Goal: Task Accomplishment & Management: Manage account settings

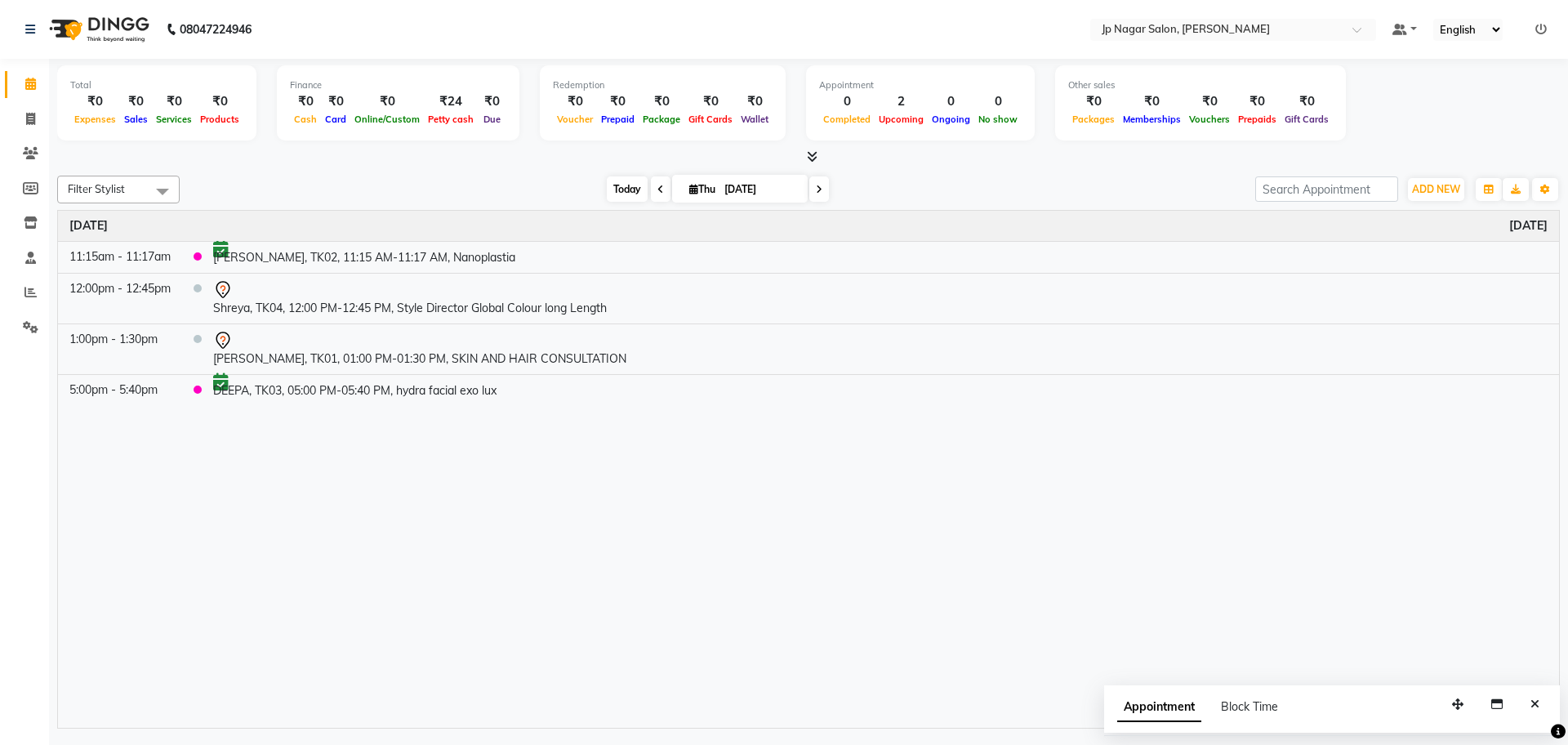
click at [629, 189] on span "Today" at bounding box center [627, 189] width 41 height 26
click at [24, 110] on span at bounding box center [30, 120] width 28 height 19
select select "service"
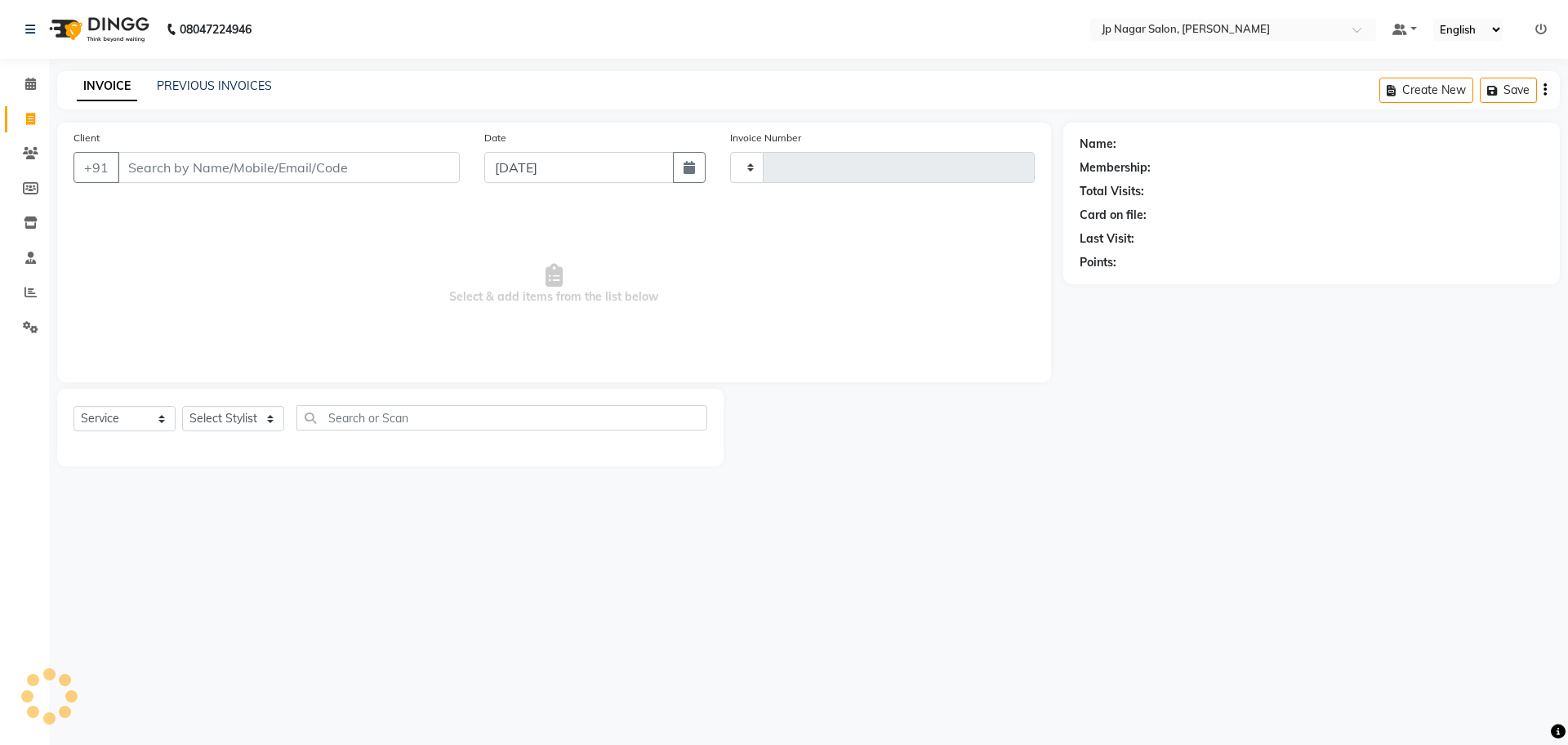
type input "0664"
select select "4852"
click at [255, 84] on link "PREVIOUS INVOICES" at bounding box center [214, 86] width 116 height 15
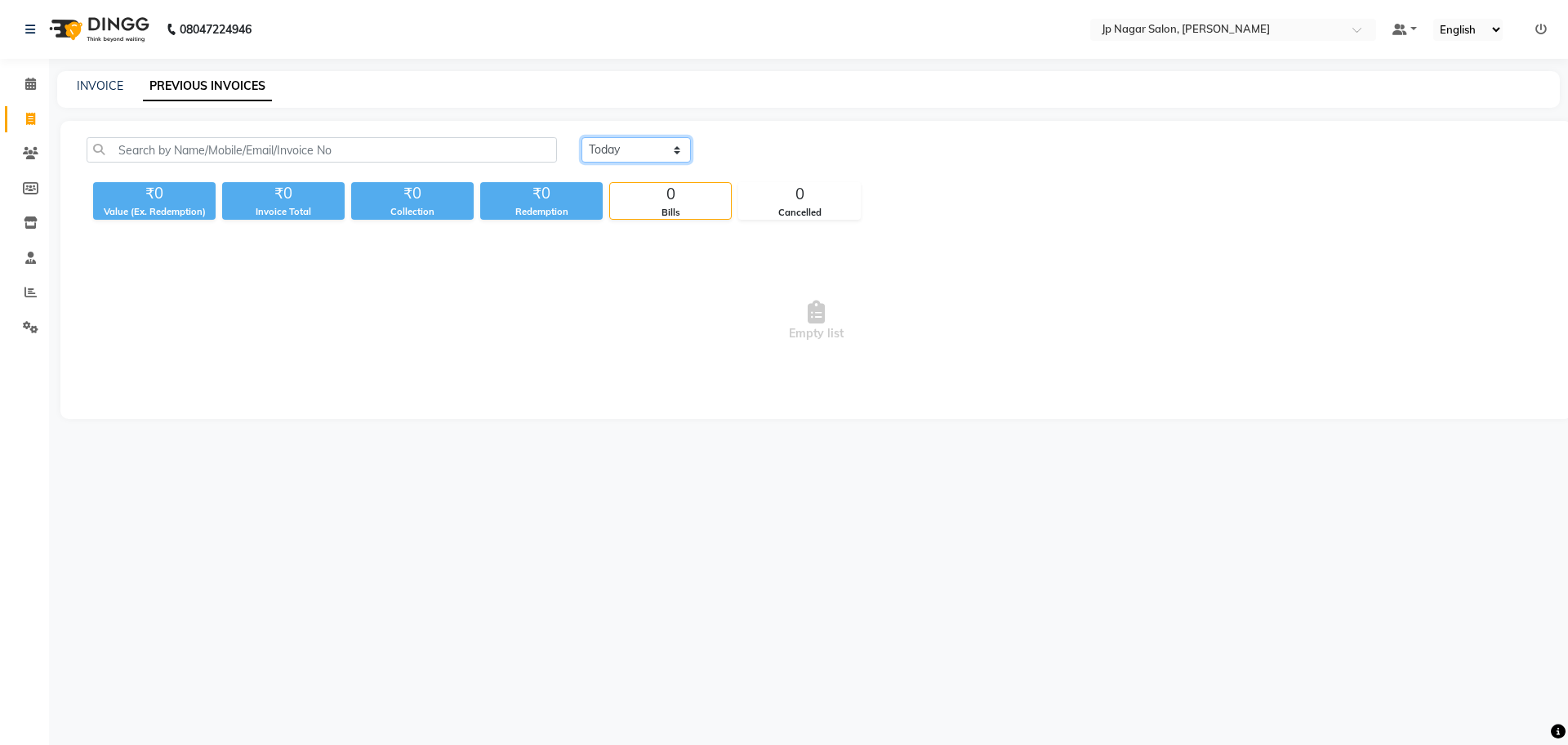
click at [684, 146] on select "Today Yesterday Custom Range" at bounding box center [636, 150] width 110 height 26
select select "range"
click at [581, 137] on select "Today Yesterday Custom Range" at bounding box center [636, 150] width 110 height 26
click at [776, 141] on input "[DATE]" at bounding box center [769, 150] width 115 height 23
select select "9"
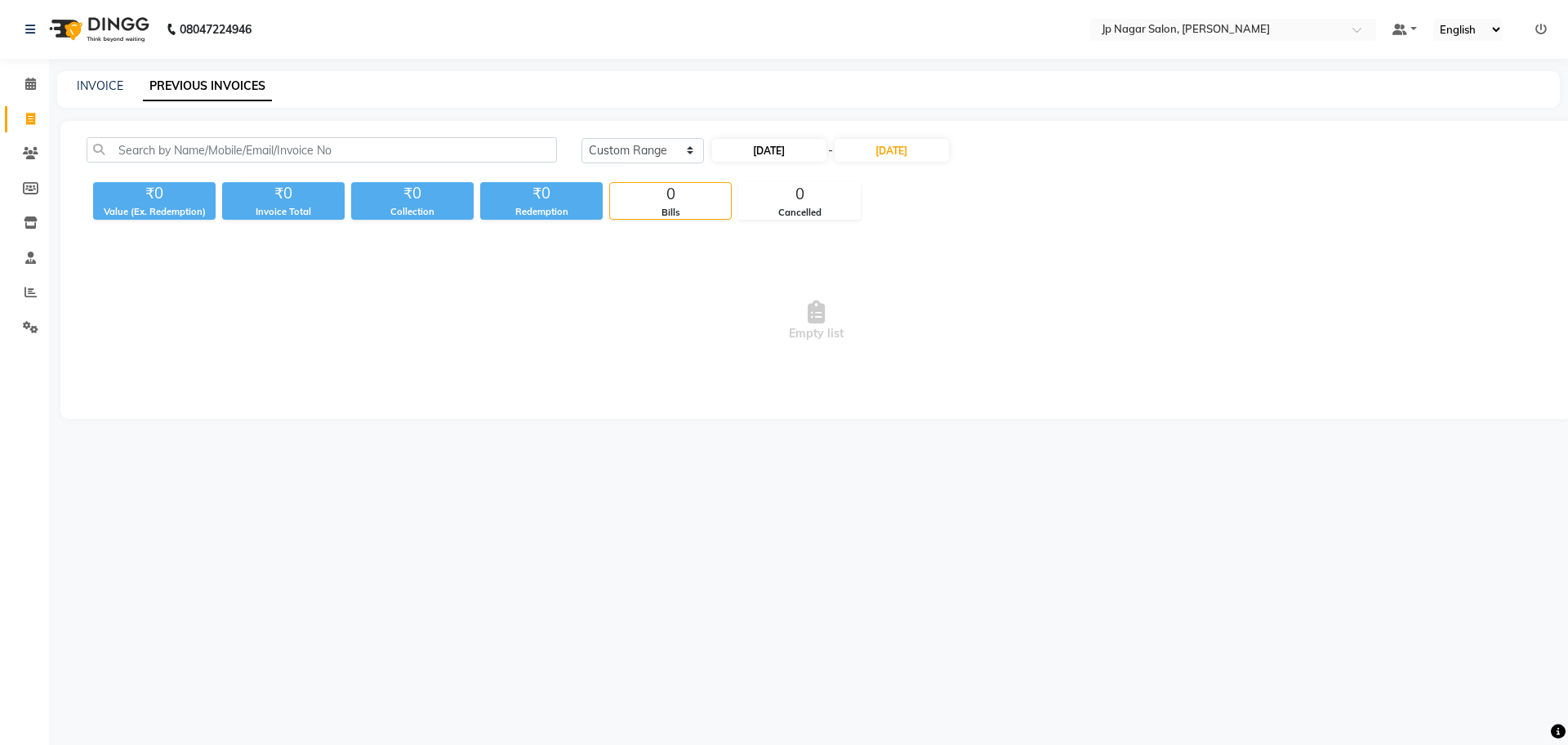
select select "2025"
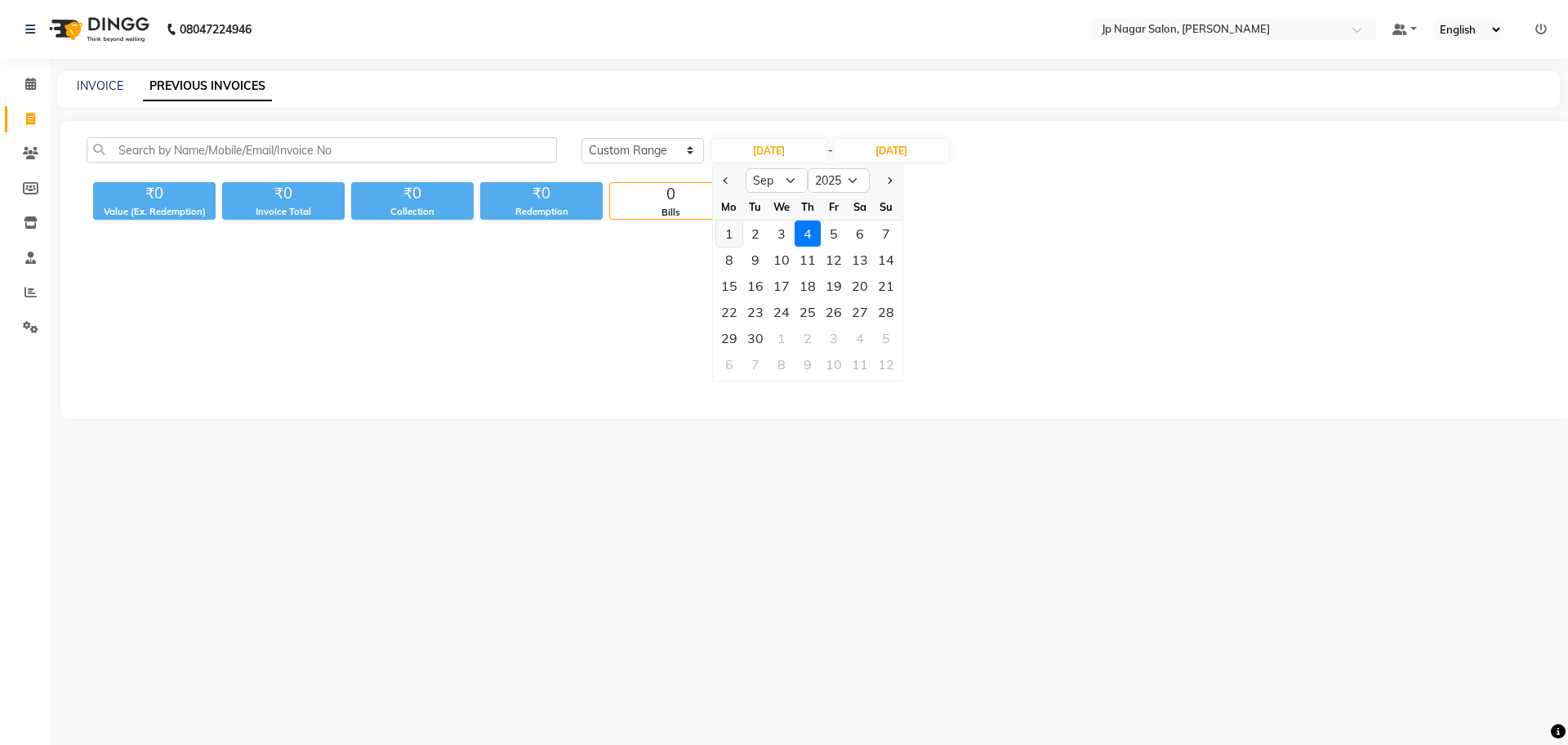
click at [723, 236] on div "1" at bounding box center [729, 234] width 27 height 27
type input "01-09-2025"
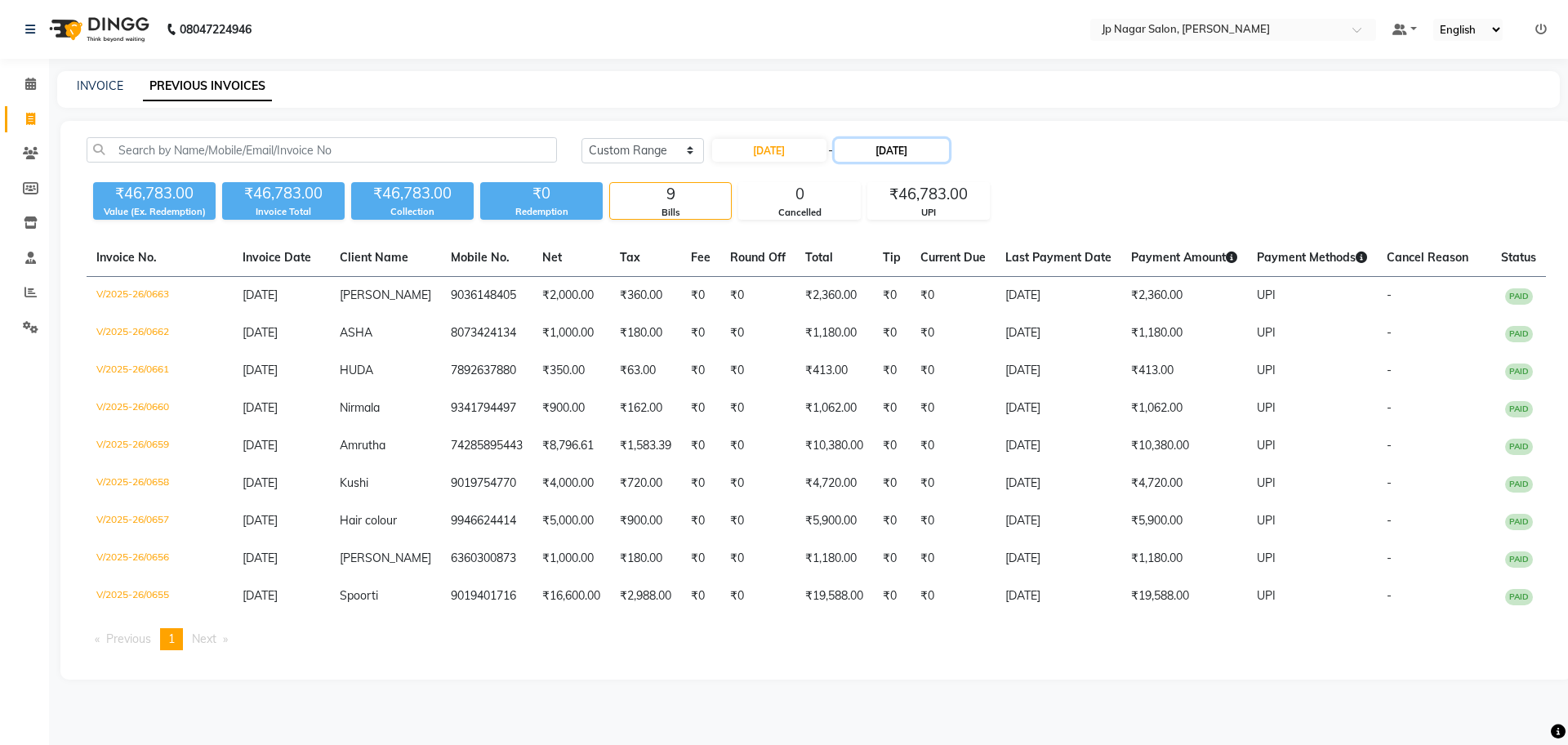
click at [893, 147] on input "[DATE]" at bounding box center [892, 150] width 115 height 23
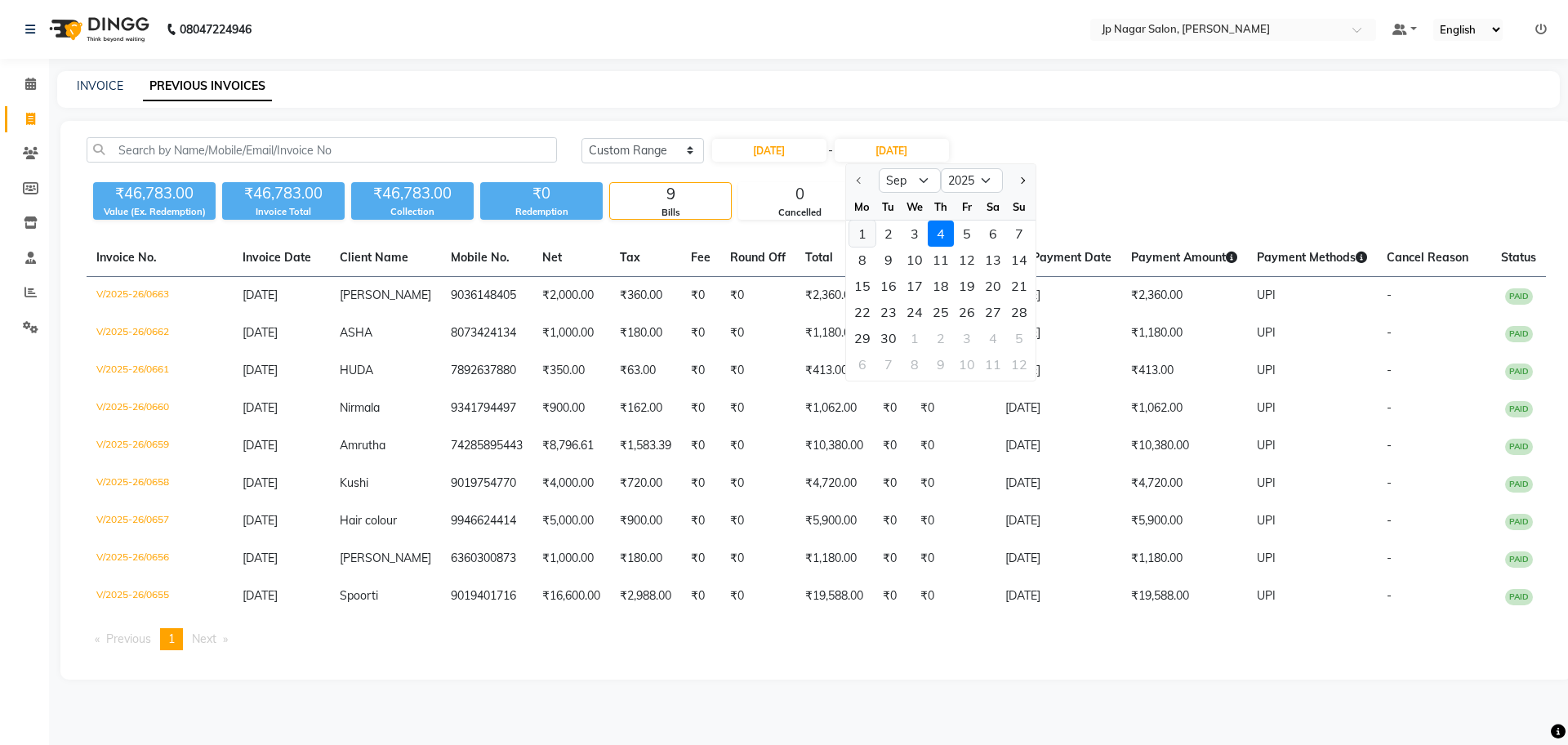
click at [865, 231] on div "1" at bounding box center [862, 234] width 27 height 27
type input "01-09-2025"
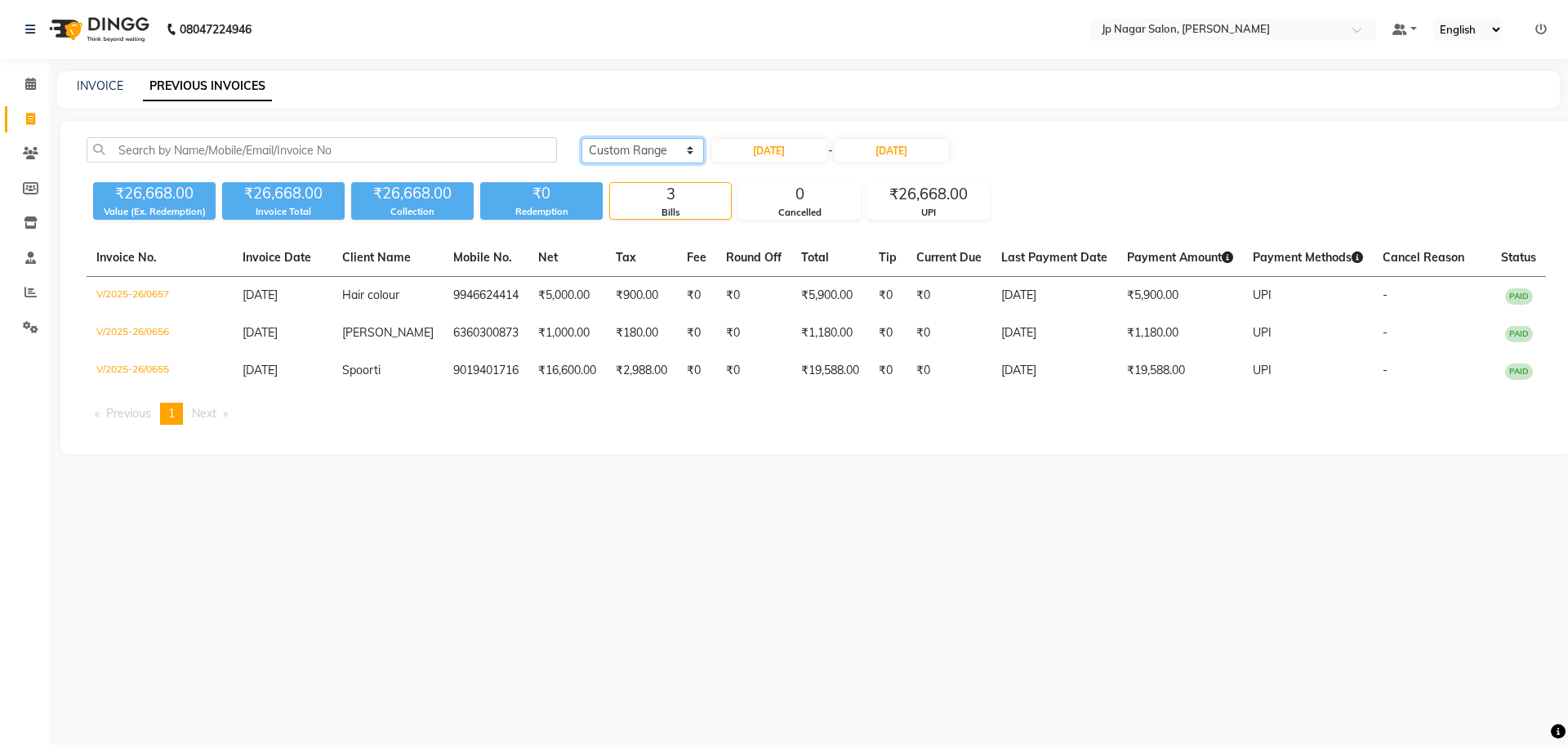
click at [680, 144] on select "Today Yesterday Custom Range" at bounding box center [642, 151] width 122 height 26
drag, startPoint x: 752, startPoint y: 430, endPoint x: 728, endPoint y: 438, distance: 25.3
click at [728, 425] on ul "Previous page 1 / 1 You're on page 1 Next page" at bounding box center [816, 414] width 1459 height 22
click at [27, 288] on icon at bounding box center [31, 292] width 12 height 12
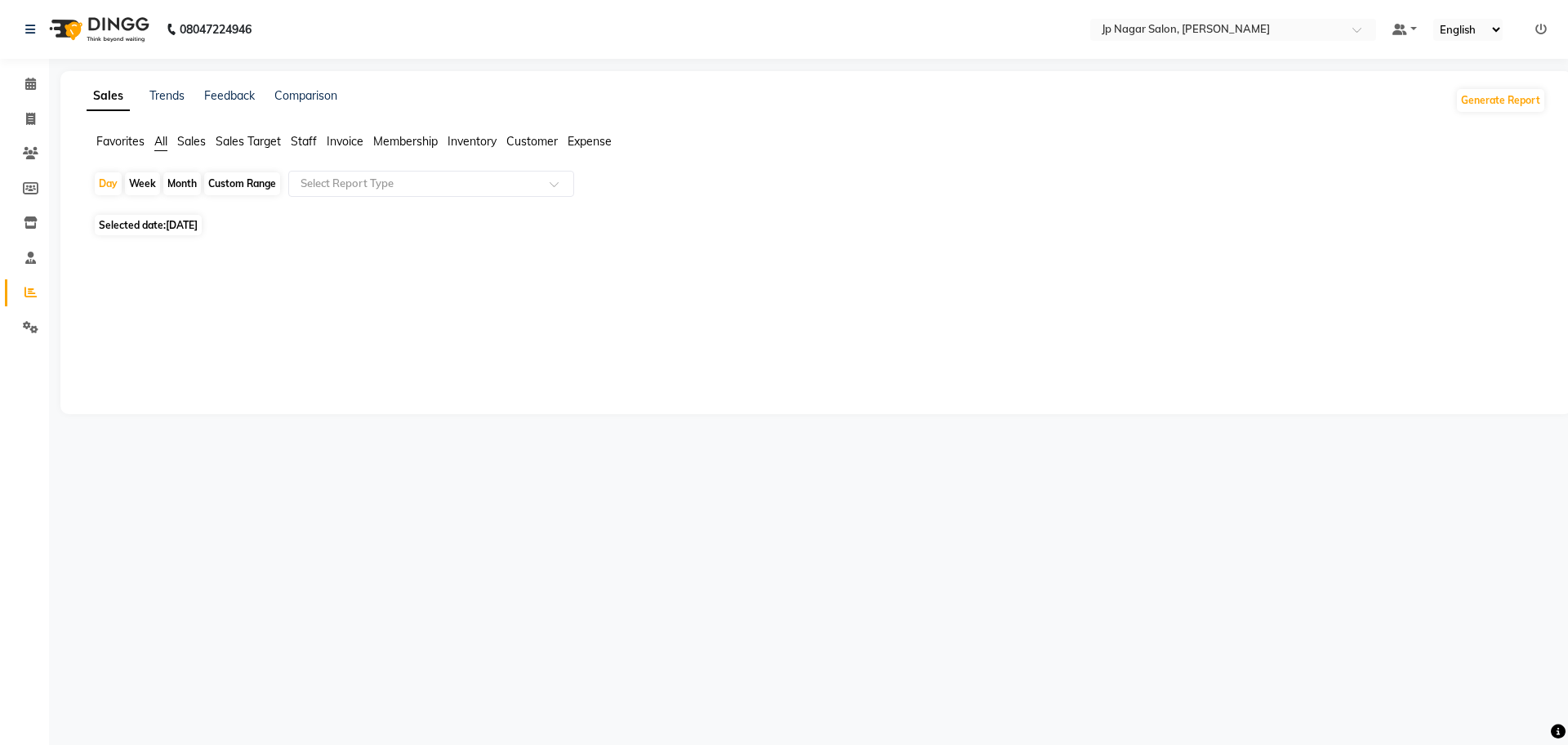
click at [343, 137] on span "Invoice" at bounding box center [345, 140] width 37 height 15
click at [183, 212] on span "[DATE]" at bounding box center [181, 215] width 32 height 12
select select "9"
select select "2025"
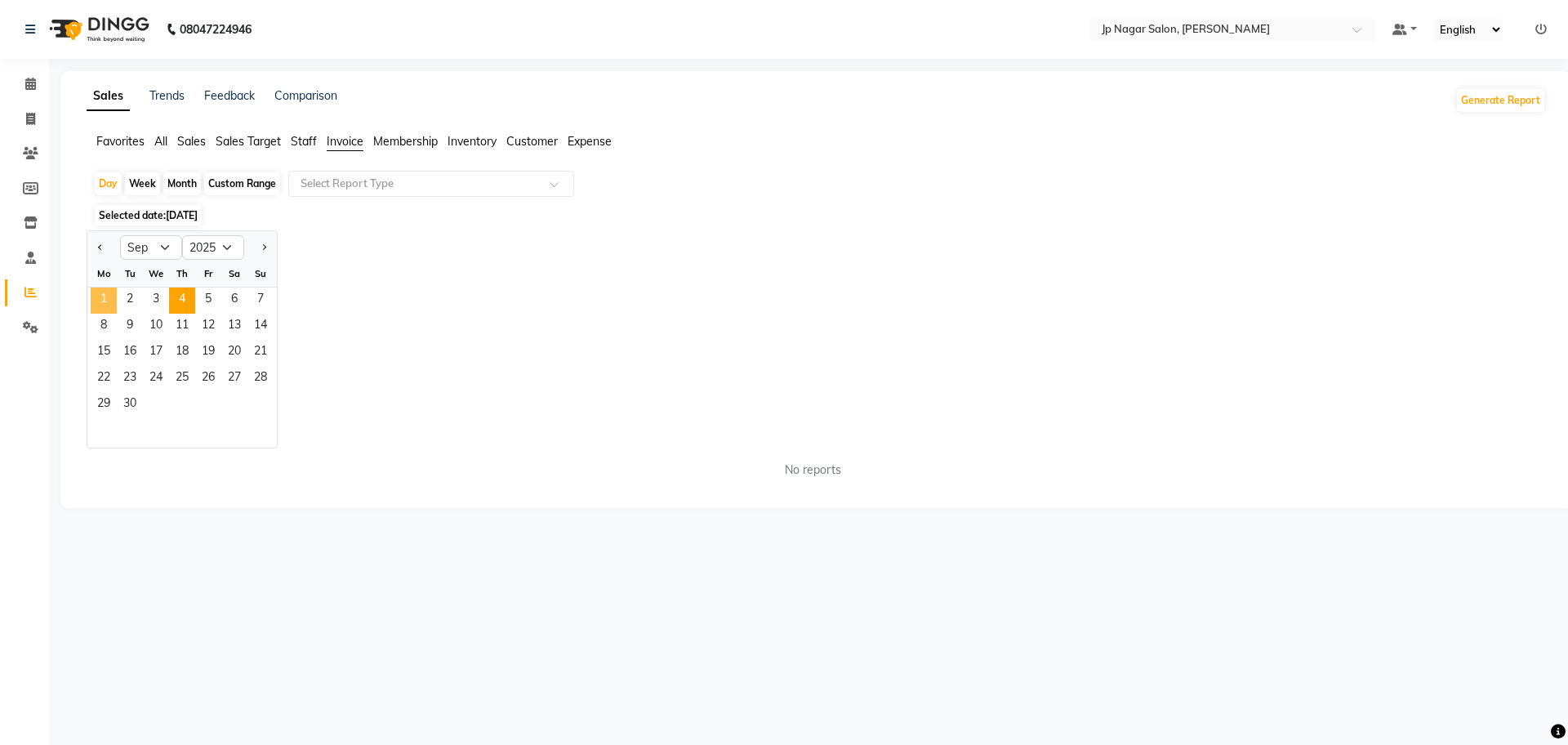
click at [95, 289] on span "1" at bounding box center [104, 301] width 27 height 27
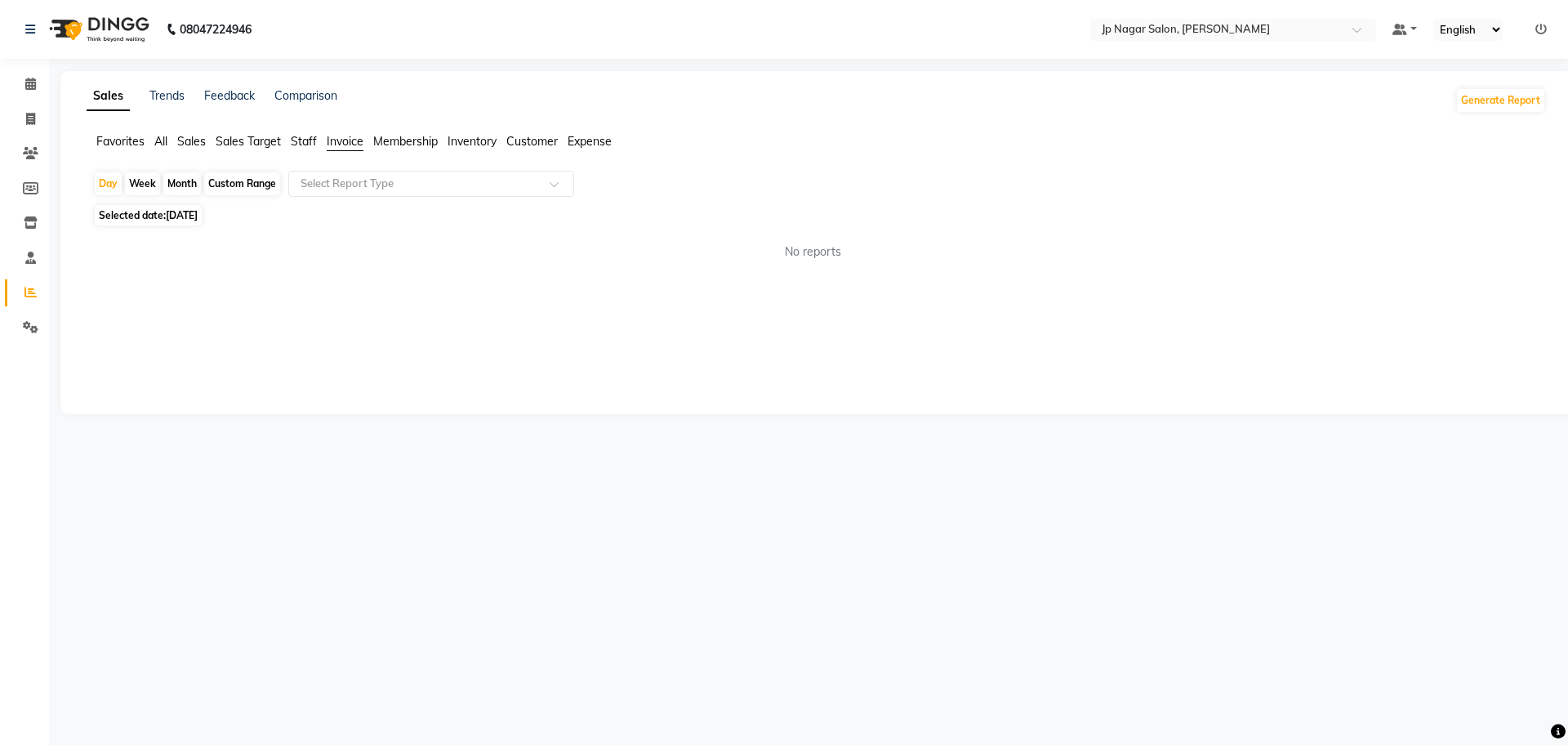
click at [244, 178] on div "Custom Range" at bounding box center [242, 183] width 76 height 23
select select "9"
select select "2025"
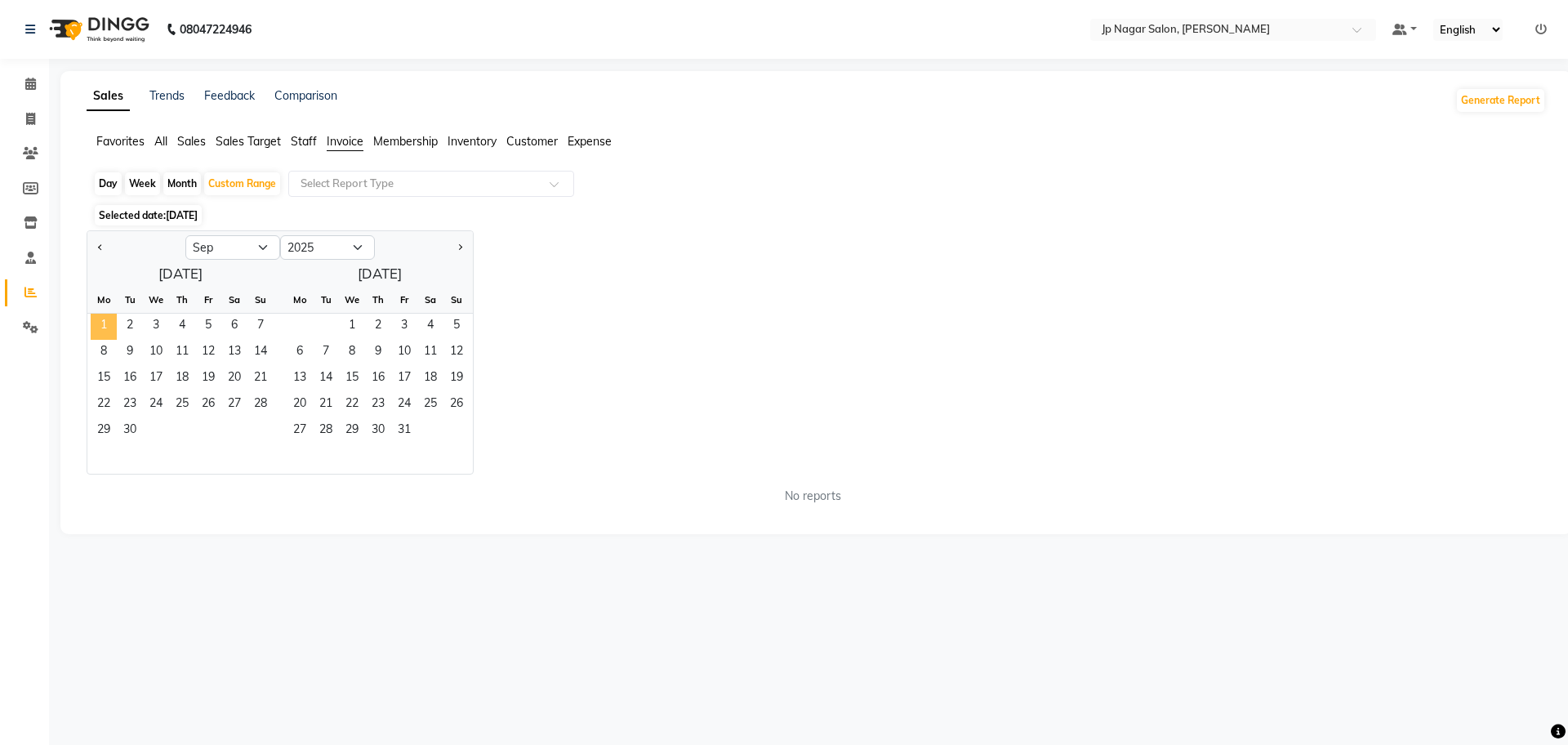
click at [98, 326] on span "1" at bounding box center [104, 326] width 27 height 27
click at [241, 548] on main "Sales Trends Feedback Comparison Generate Report Favorites All Sales Sales Targ…" at bounding box center [808, 315] width 1519 height 488
click at [191, 134] on span "Sales" at bounding box center [191, 140] width 28 height 15
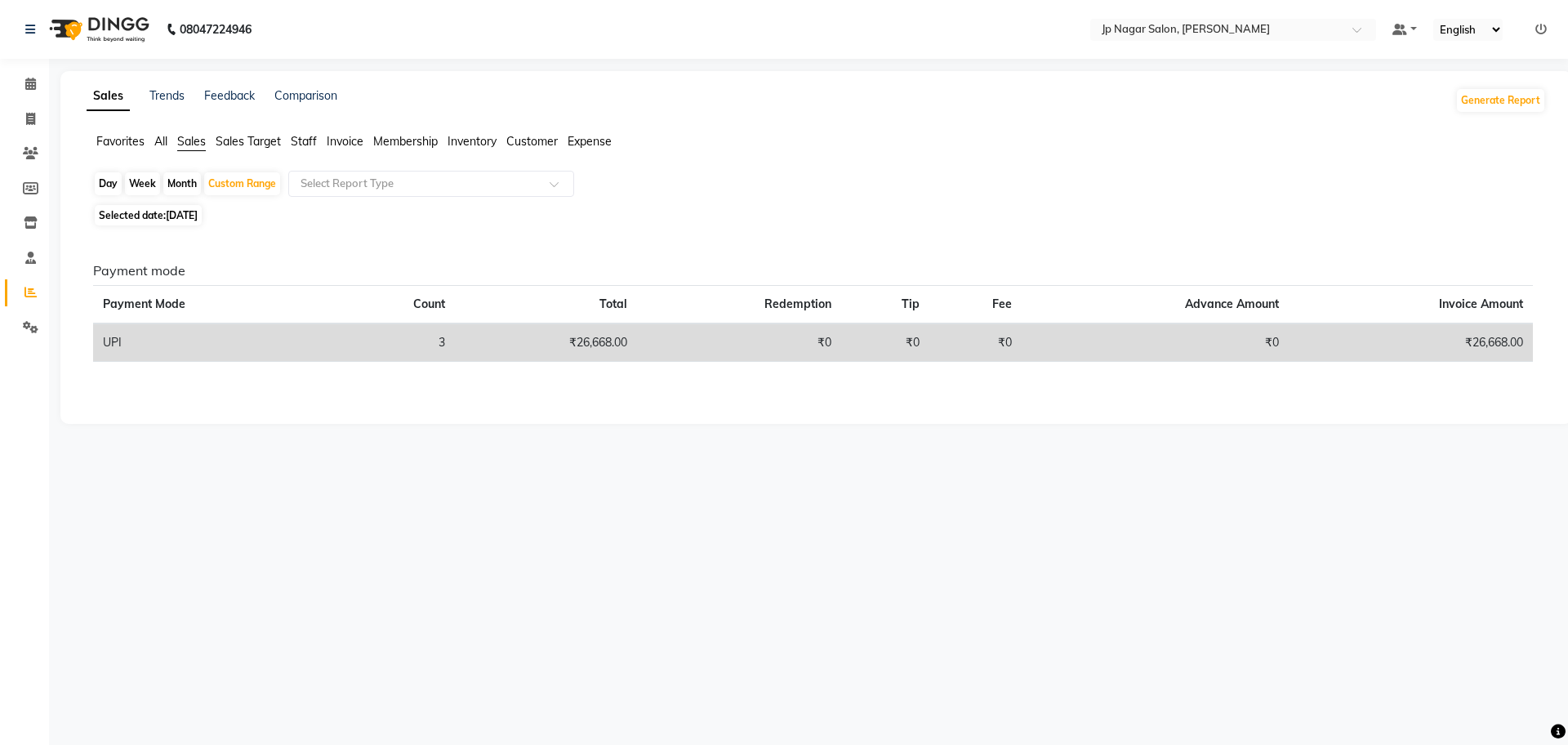
click at [191, 134] on span "Sales" at bounding box center [191, 140] width 28 height 15
click at [343, 182] on input "text" at bounding box center [414, 183] width 235 height 16
click at [389, 491] on div "08047224946 Select Location × Jp Nagar Salon, J. P. Nagar Default Panel My Pane…" at bounding box center [784, 372] width 1568 height 745
click at [342, 135] on span "Invoice" at bounding box center [345, 140] width 37 height 15
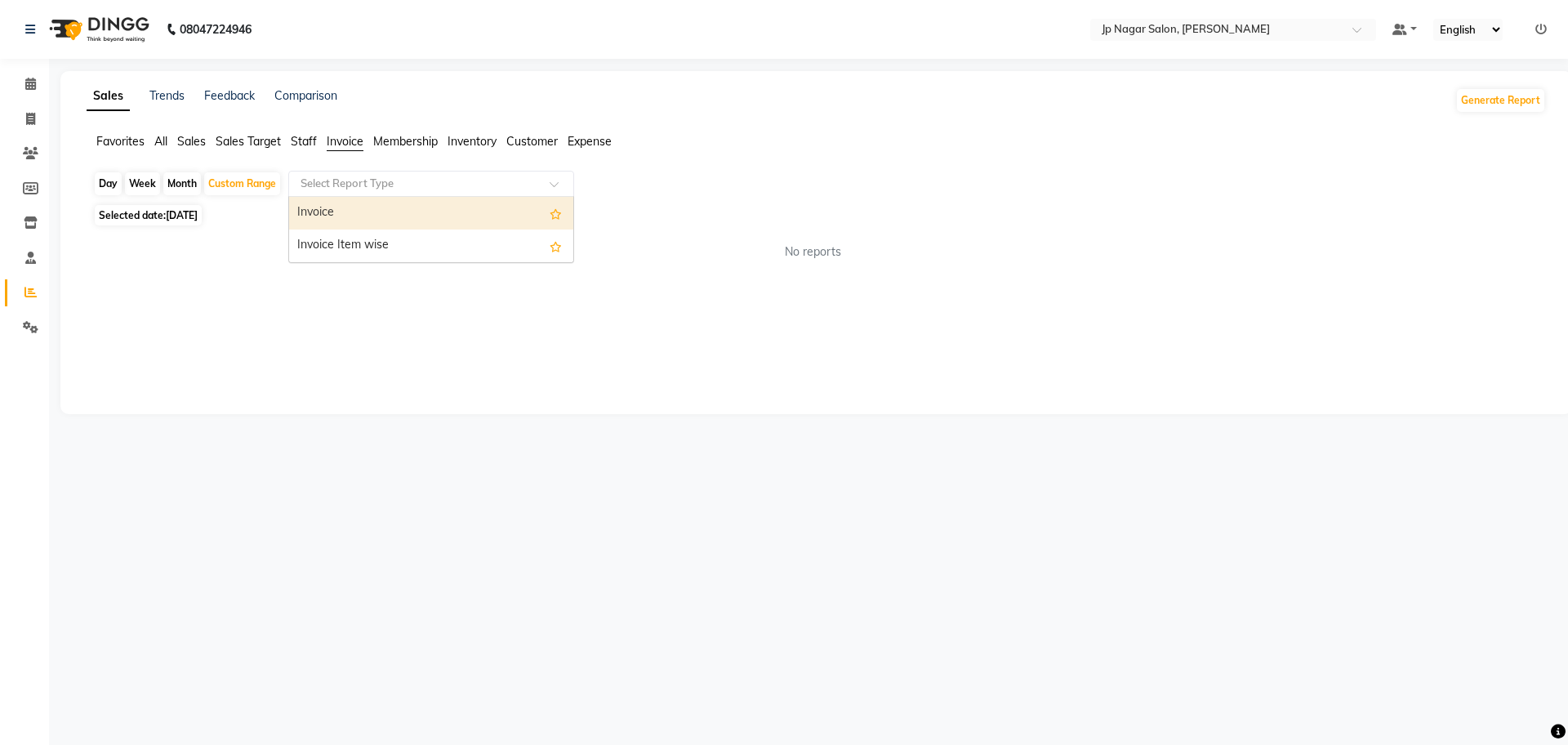
click at [437, 181] on input "text" at bounding box center [414, 183] width 235 height 16
click at [175, 517] on div "08047224946 Select Location × Jp Nagar Salon, J. P. Nagar Default Panel My Pane…" at bounding box center [784, 372] width 1568 height 745
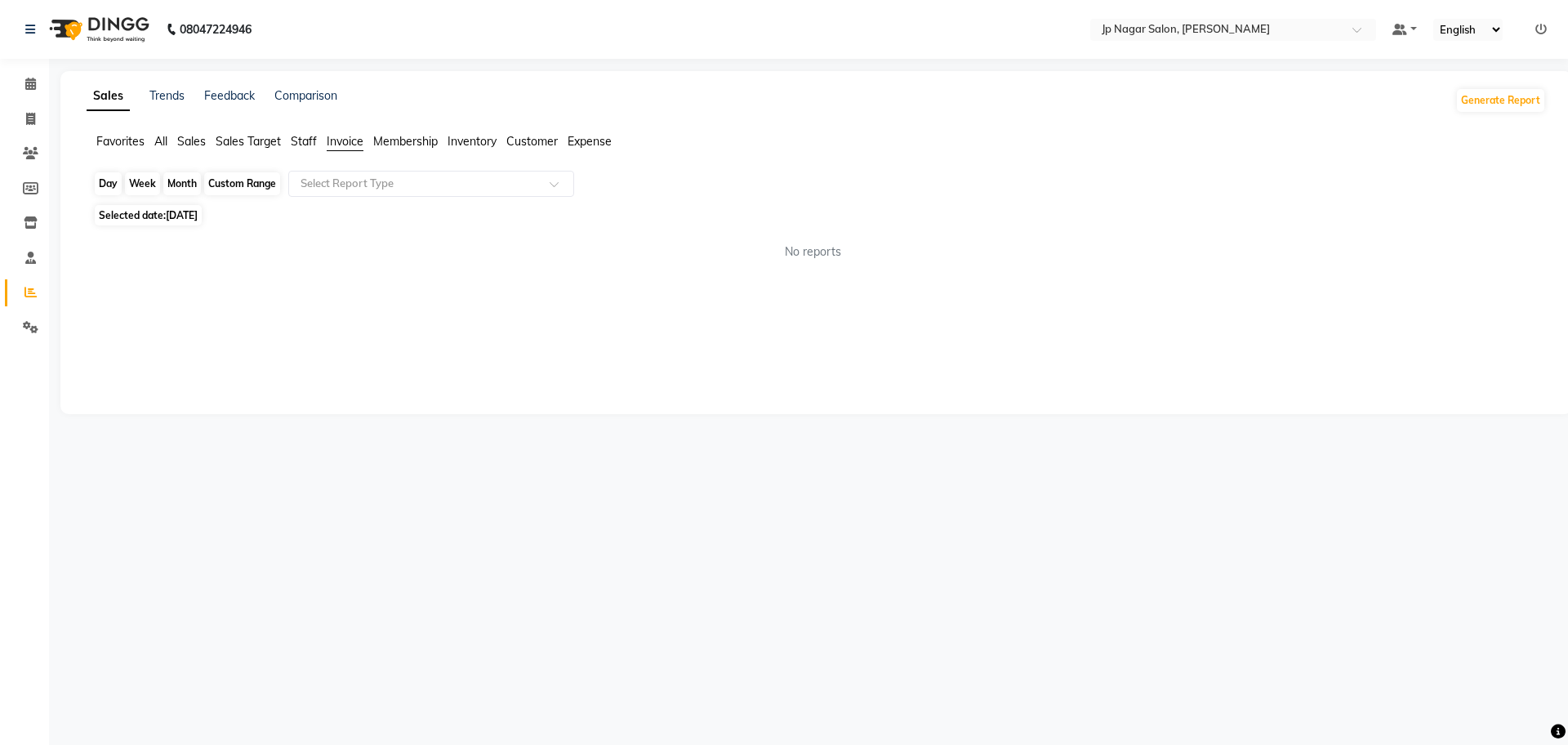
click at [246, 187] on div "Custom Range" at bounding box center [242, 183] width 76 height 23
select select "9"
select select "2025"
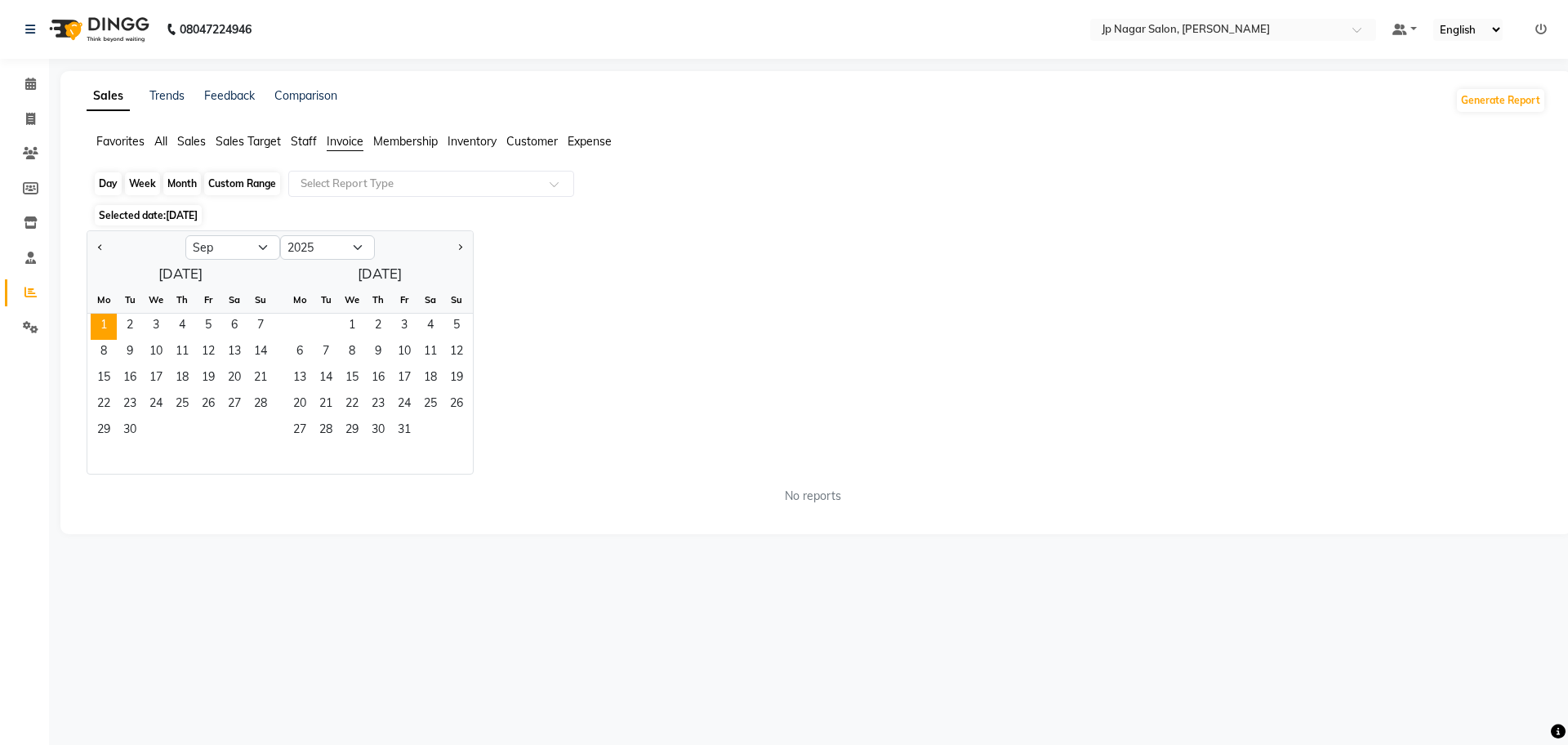
click at [246, 187] on div "Custom Range" at bounding box center [242, 183] width 76 height 23
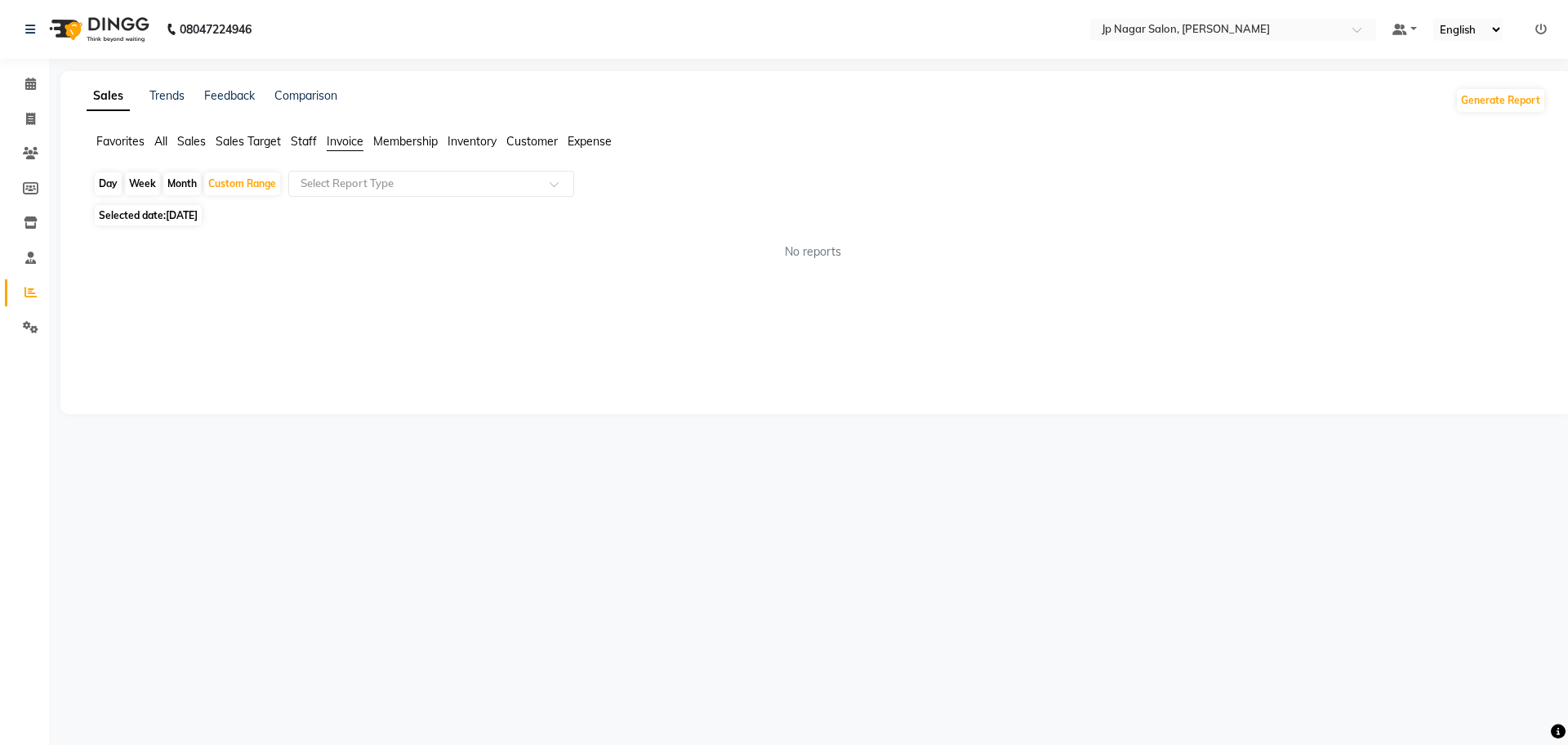
click at [225, 138] on span "Sales Target" at bounding box center [248, 140] width 65 height 15
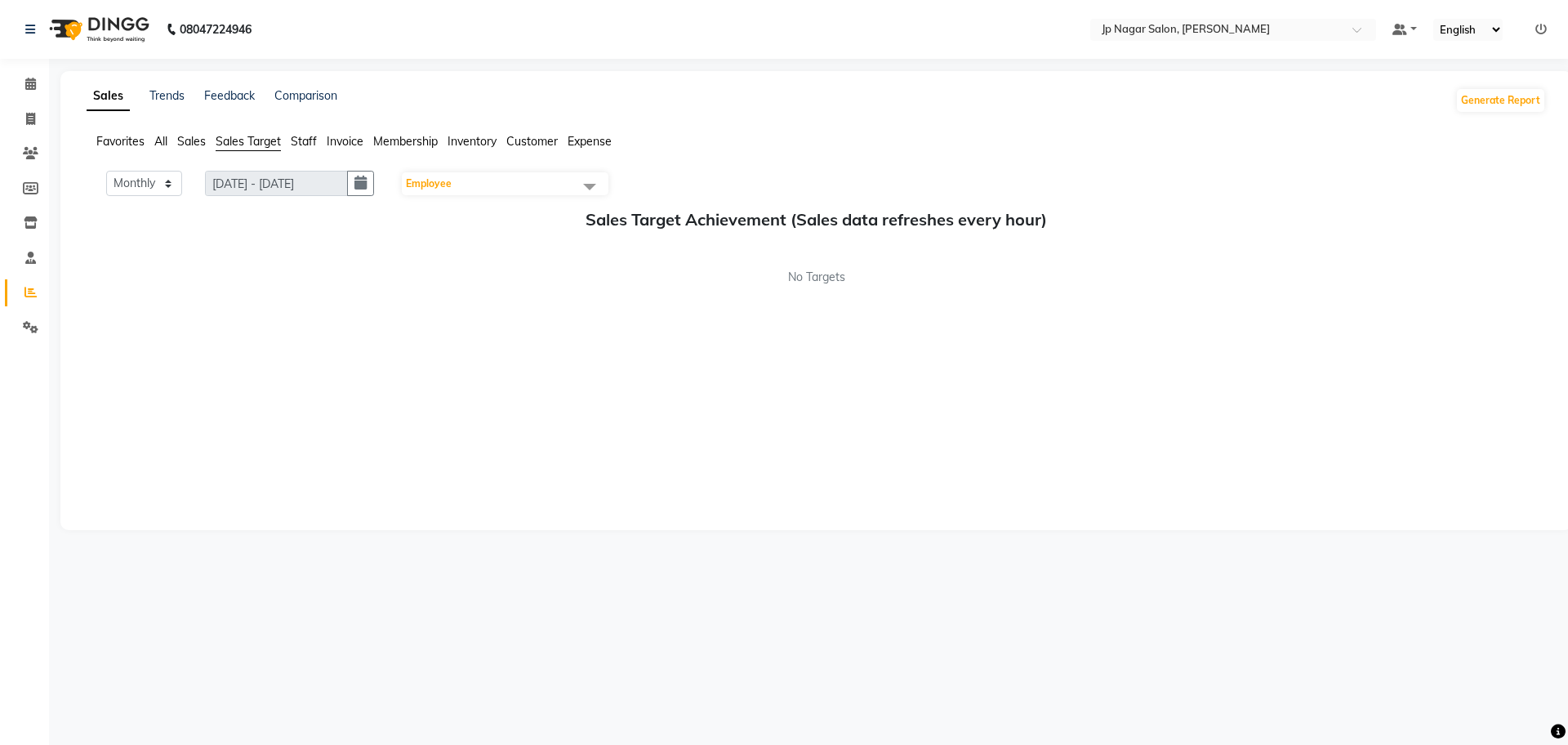
click at [192, 142] on span "Sales" at bounding box center [191, 140] width 28 height 15
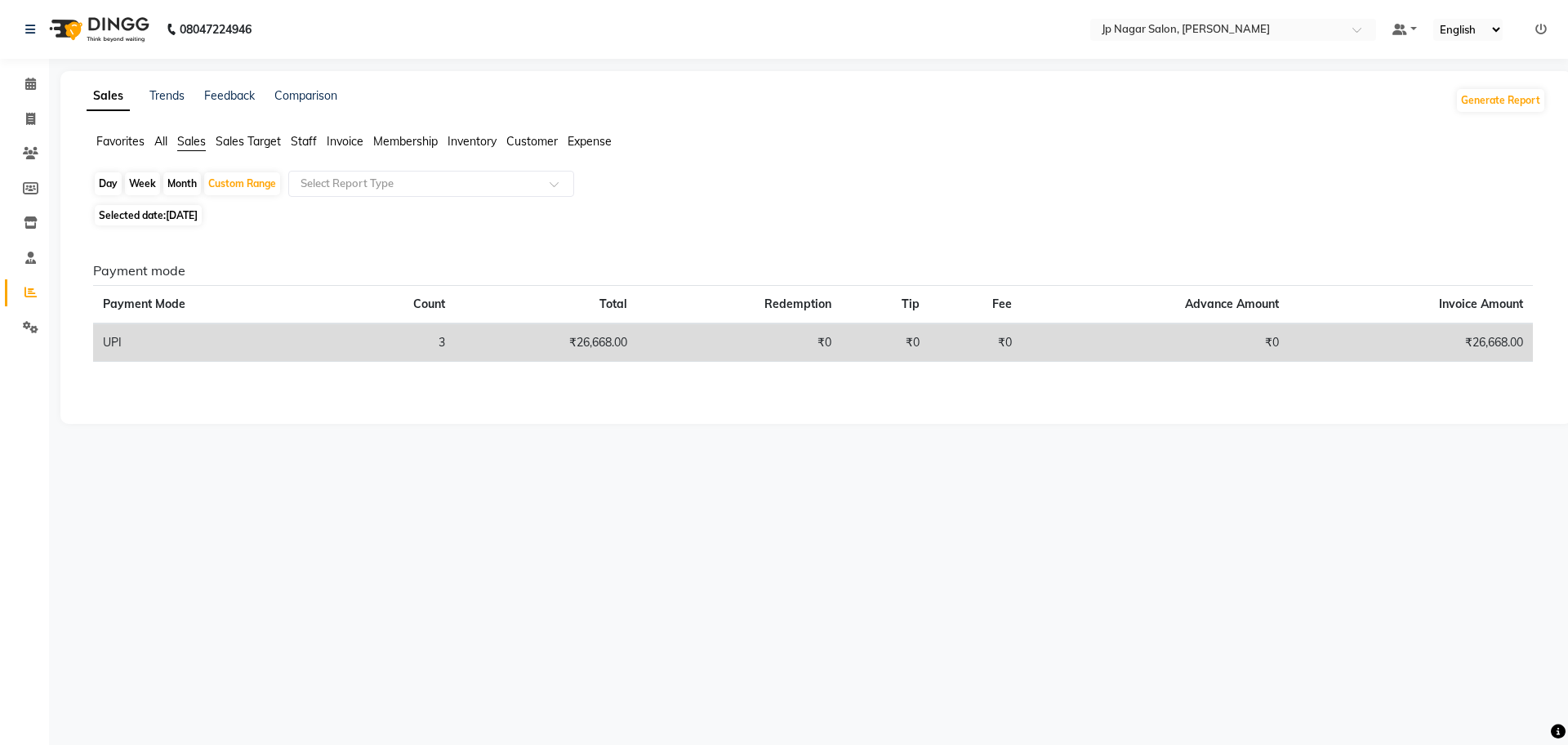
click at [314, 140] on span "Staff" at bounding box center [304, 140] width 27 height 15
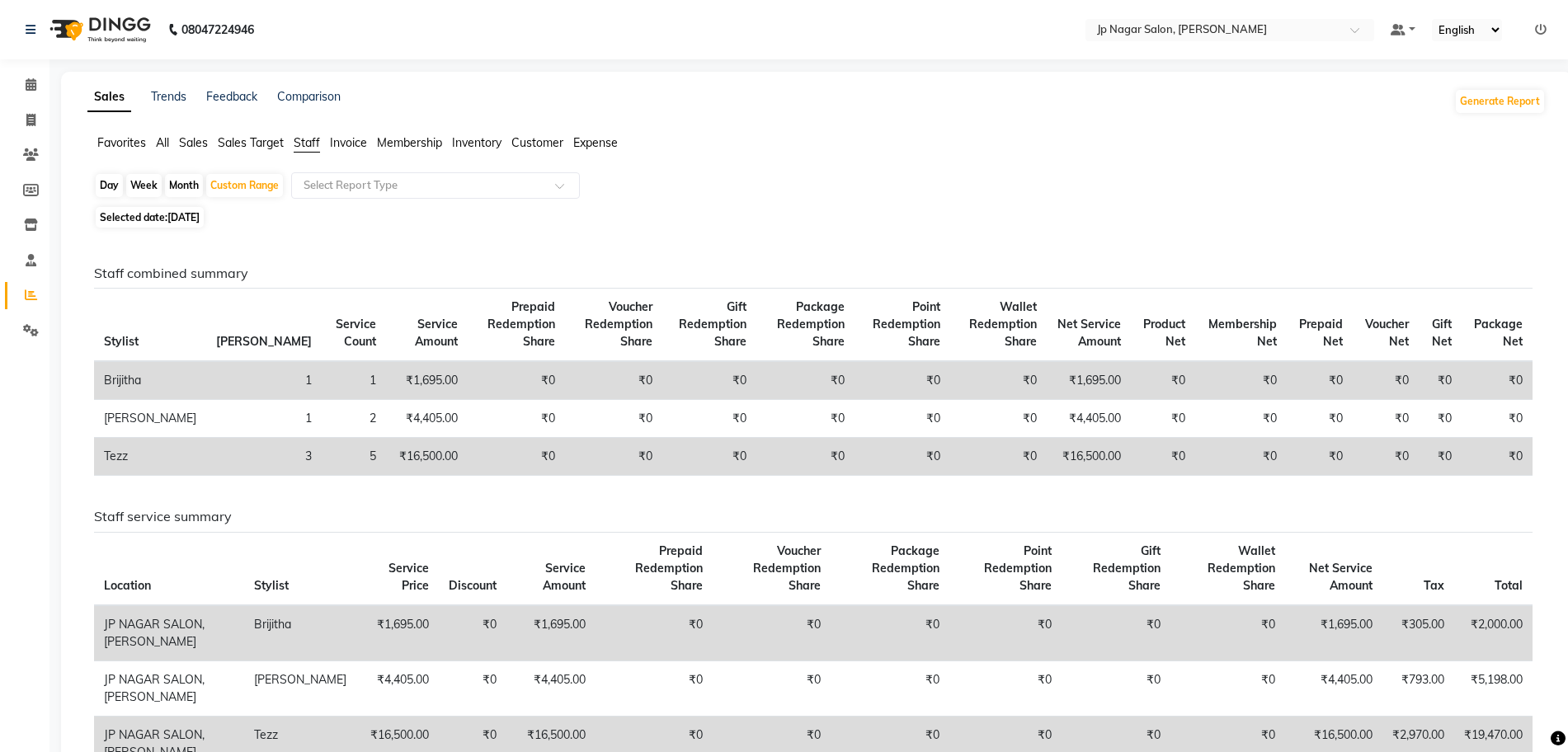
click at [33, 105] on li "Invoice" at bounding box center [24, 120] width 49 height 35
click at [29, 120] on icon at bounding box center [31, 120] width 9 height 12
select select "service"
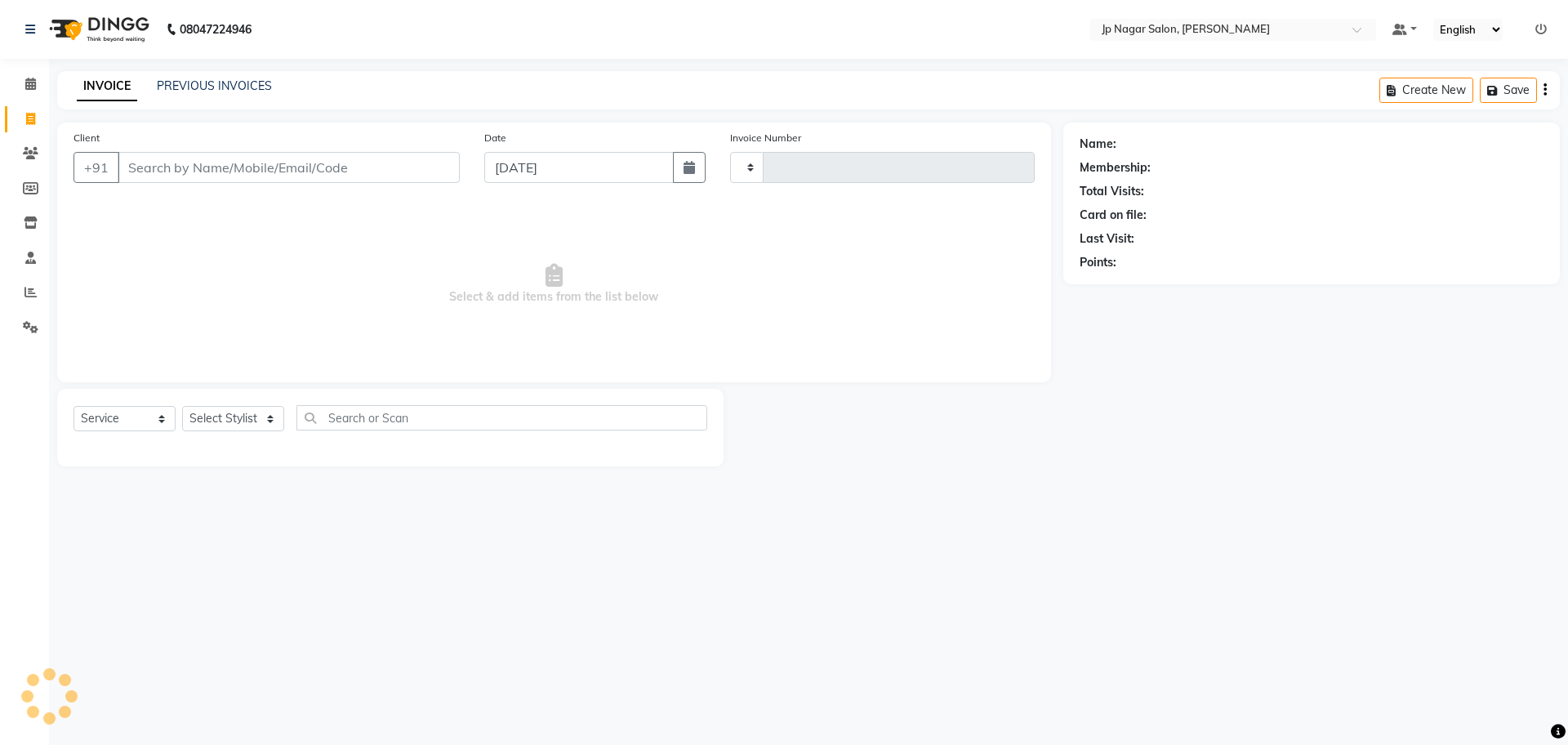
type input "0664"
select select "4852"
click at [237, 85] on link "PREVIOUS INVOICES" at bounding box center [214, 86] width 116 height 15
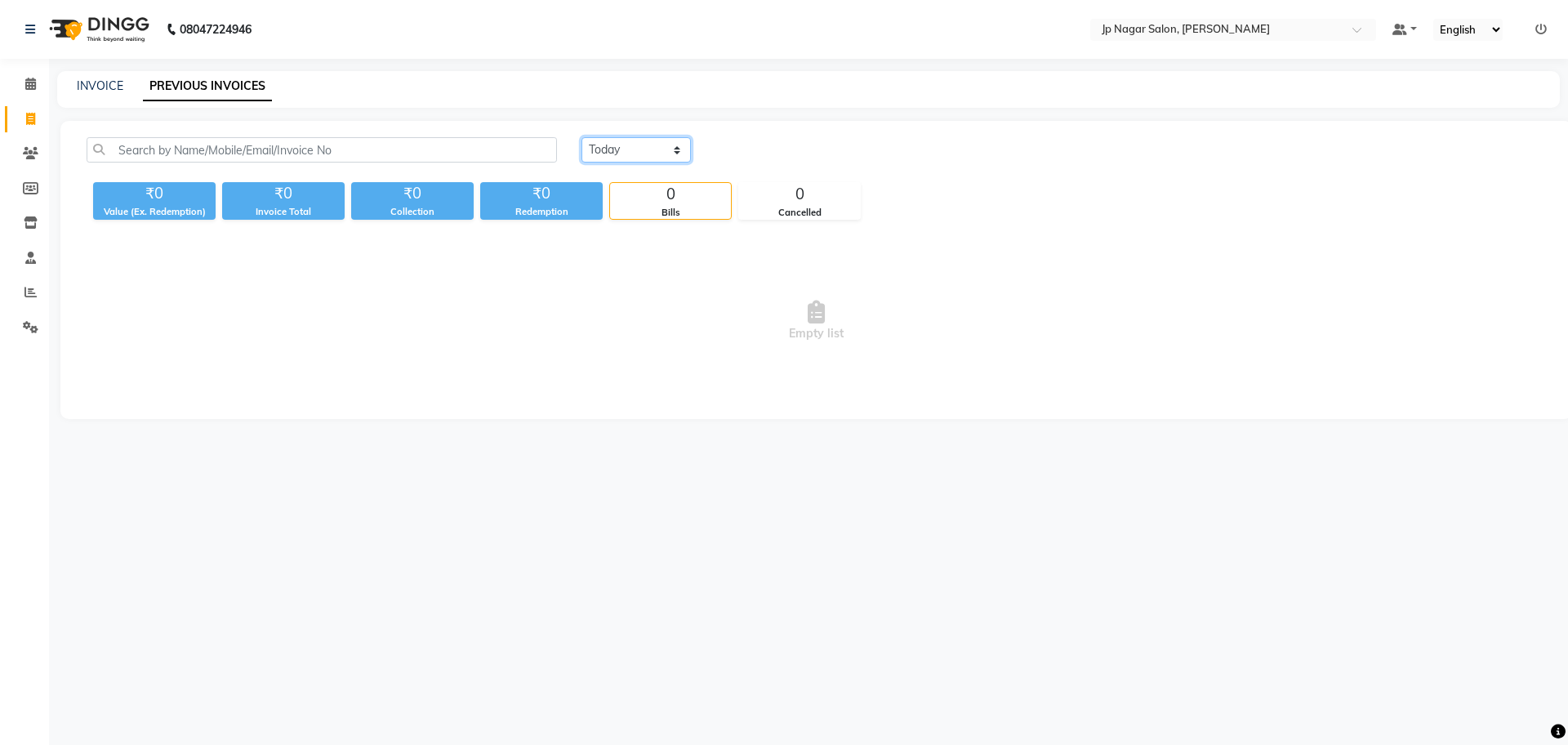
click at [642, 140] on select "Today Yesterday Custom Range" at bounding box center [636, 150] width 110 height 26
select select "yesterday"
click at [581, 137] on select "Today Yesterday Custom Range" at bounding box center [636, 150] width 110 height 26
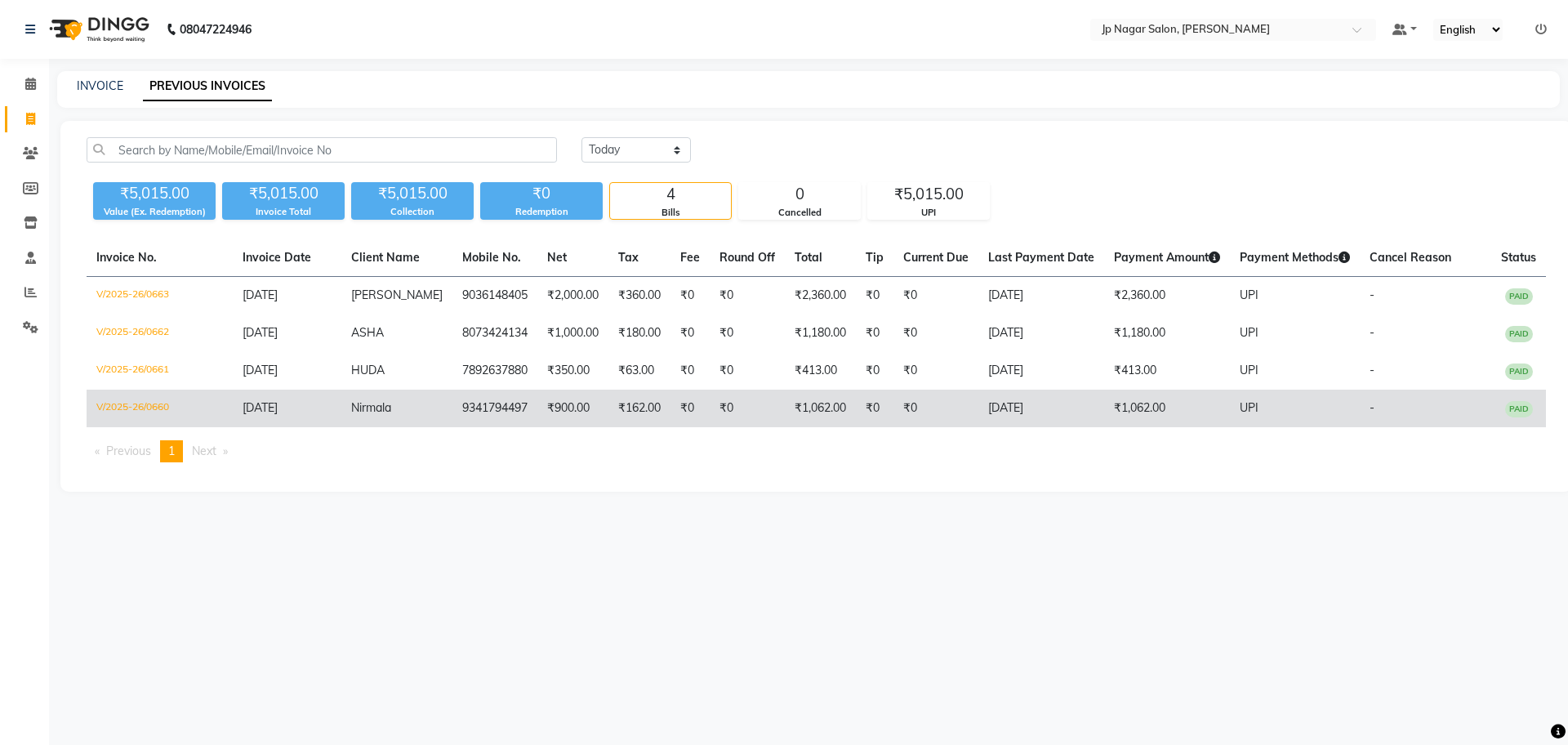
click at [1127, 412] on td "₹1,062.00" at bounding box center [1167, 408] width 126 height 38
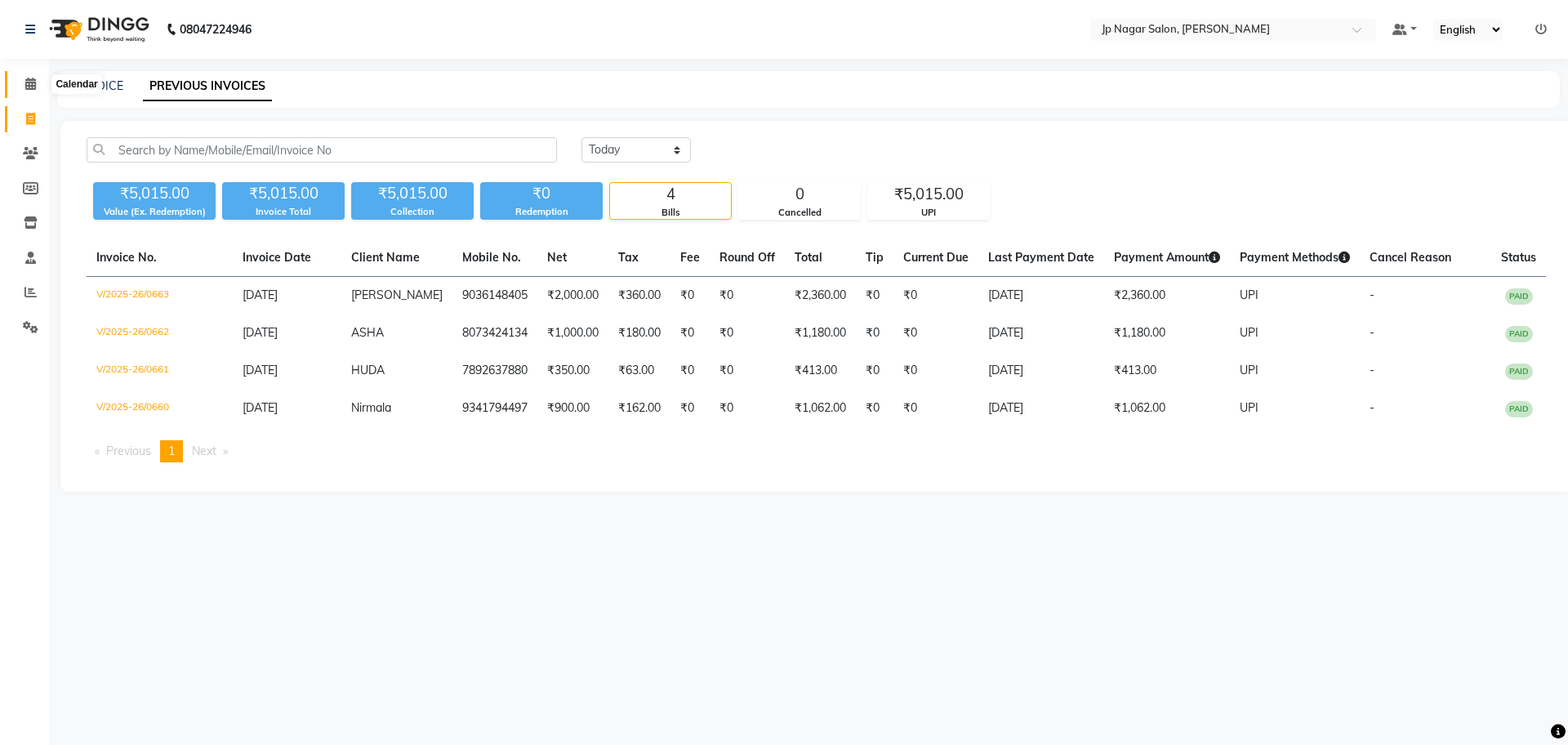
click at [24, 89] on span at bounding box center [30, 85] width 28 height 19
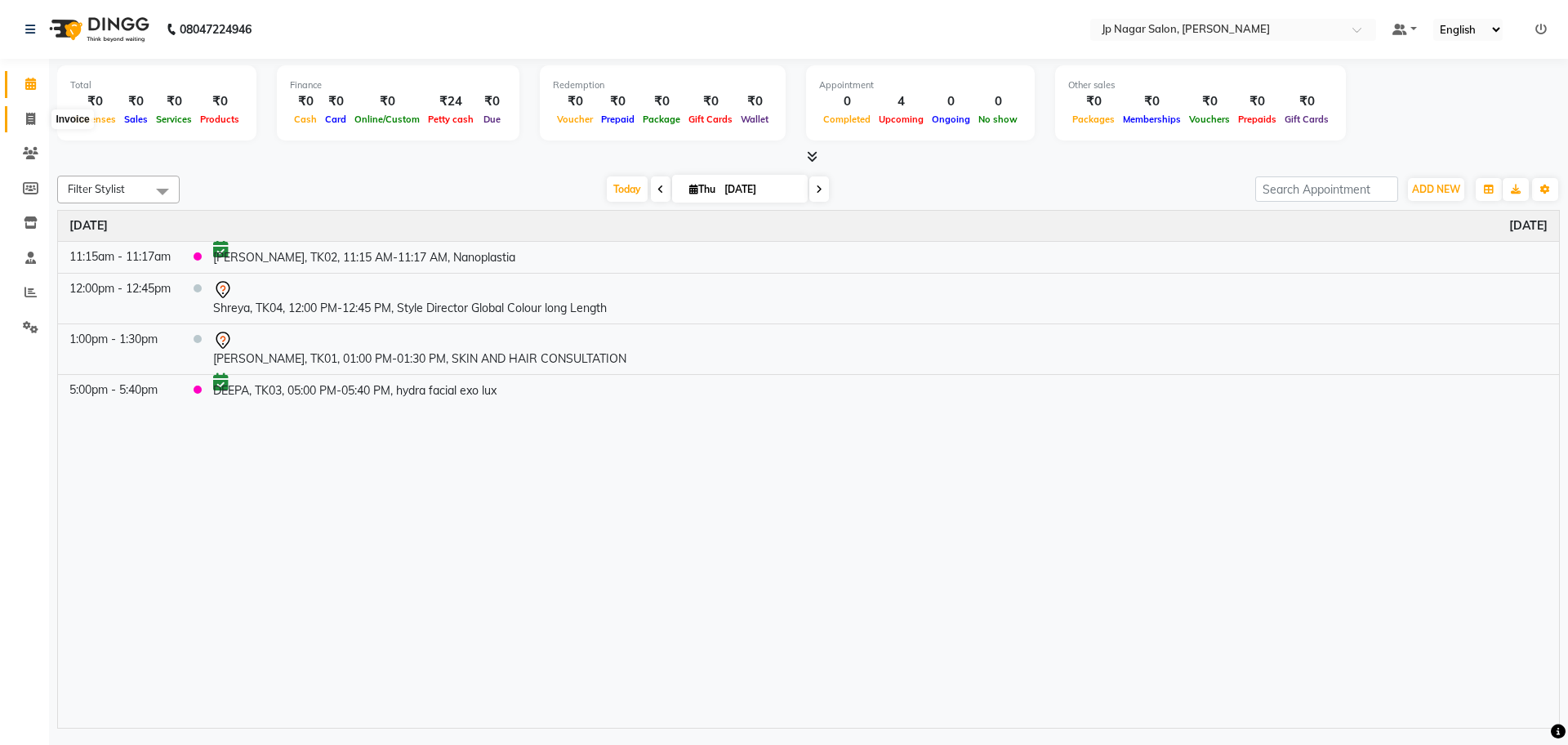
click at [27, 117] on icon at bounding box center [31, 119] width 9 height 12
select select "service"
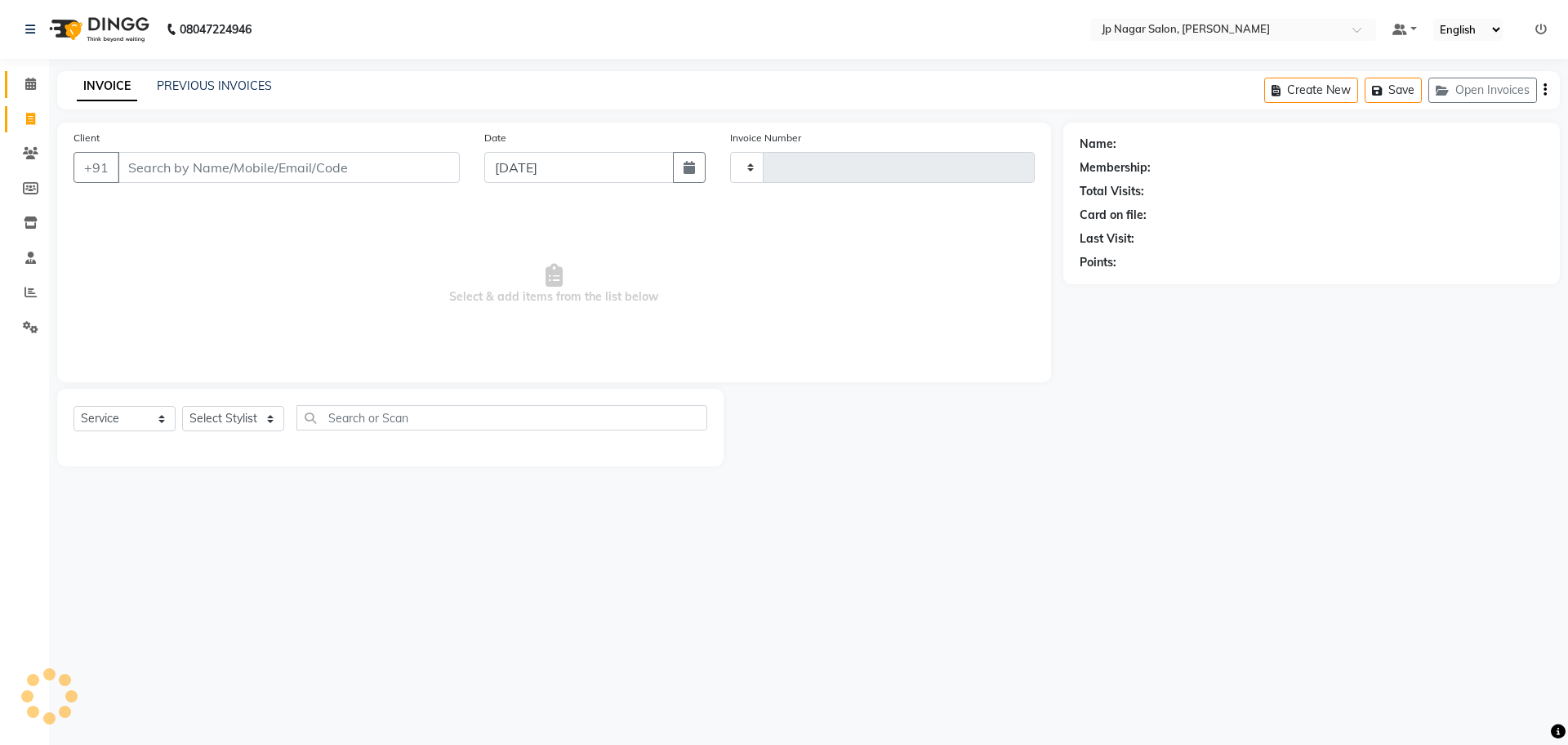
type input "0664"
select select "4852"
click at [173, 168] on input "Client" at bounding box center [288, 167] width 342 height 31
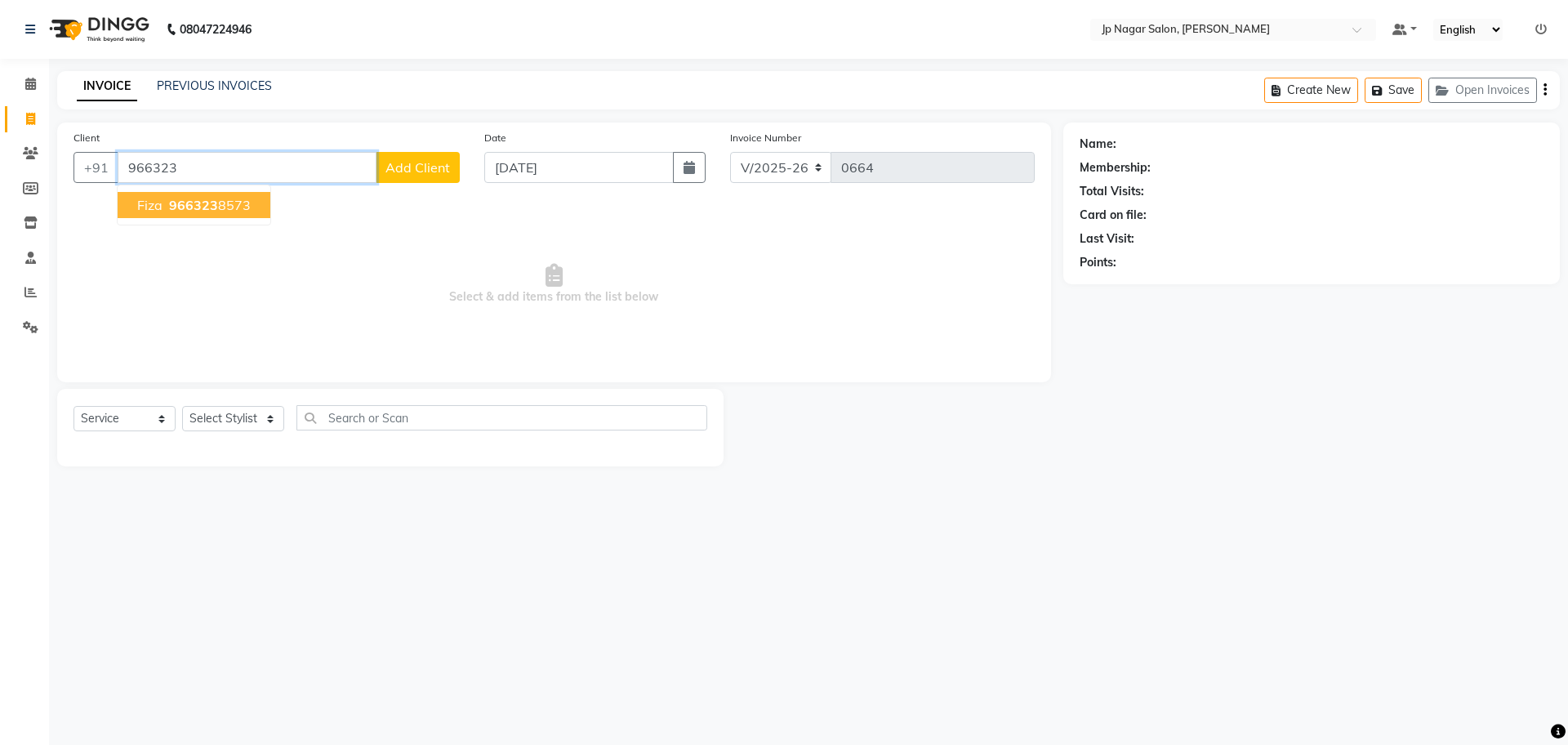
click at [238, 204] on ngb-highlight "966323 8573" at bounding box center [208, 205] width 85 height 16
type input "9663238573"
click at [238, 204] on span "Select & add items from the list below" at bounding box center [554, 284] width 961 height 164
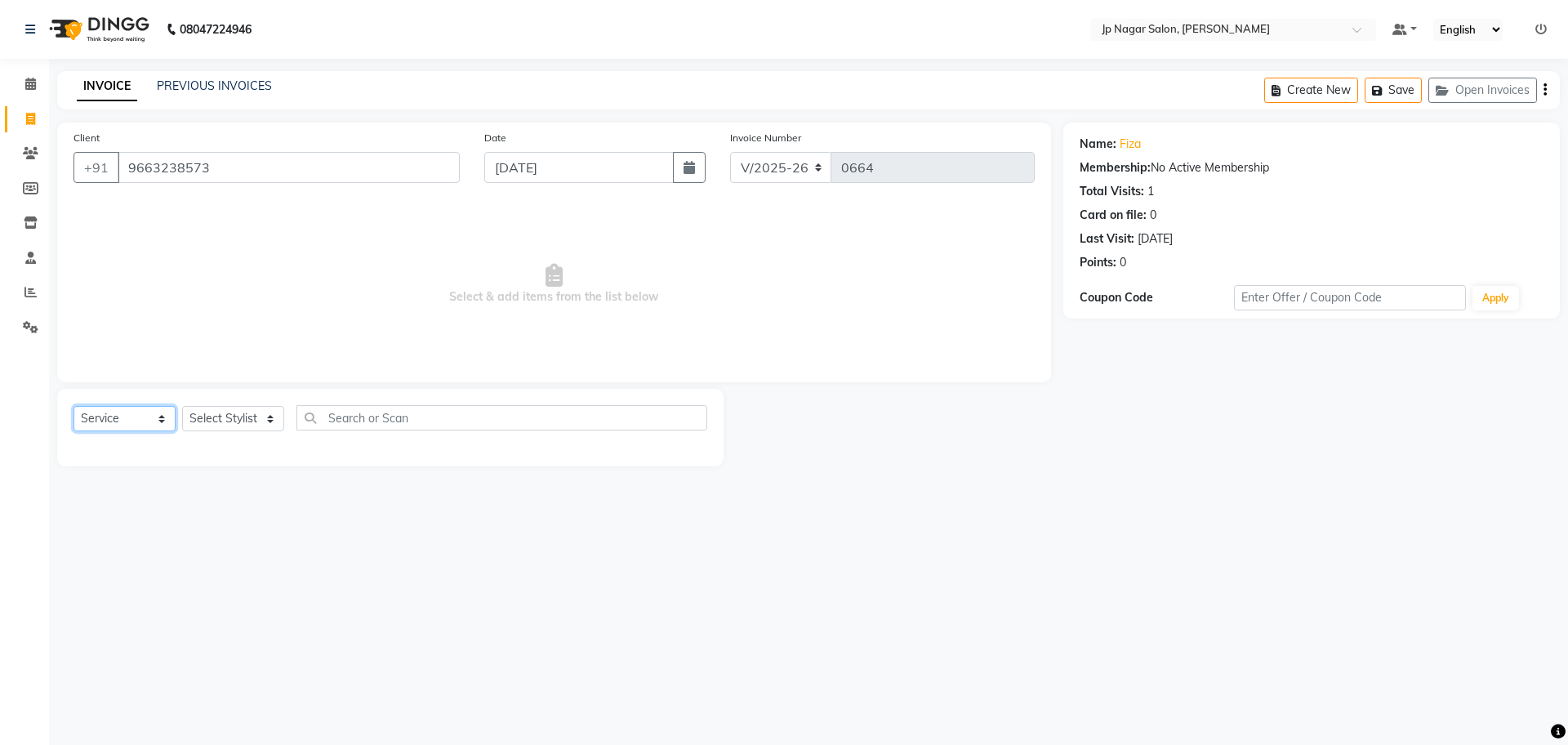
click at [109, 425] on select "Select Service Product Membership Package Voucher Prepaid Gift Card" at bounding box center [124, 419] width 102 height 26
select select "product"
click at [74, 406] on select "Select Service Product Membership Package Voucher Prepaid Gift Card" at bounding box center [124, 419] width 102 height 26
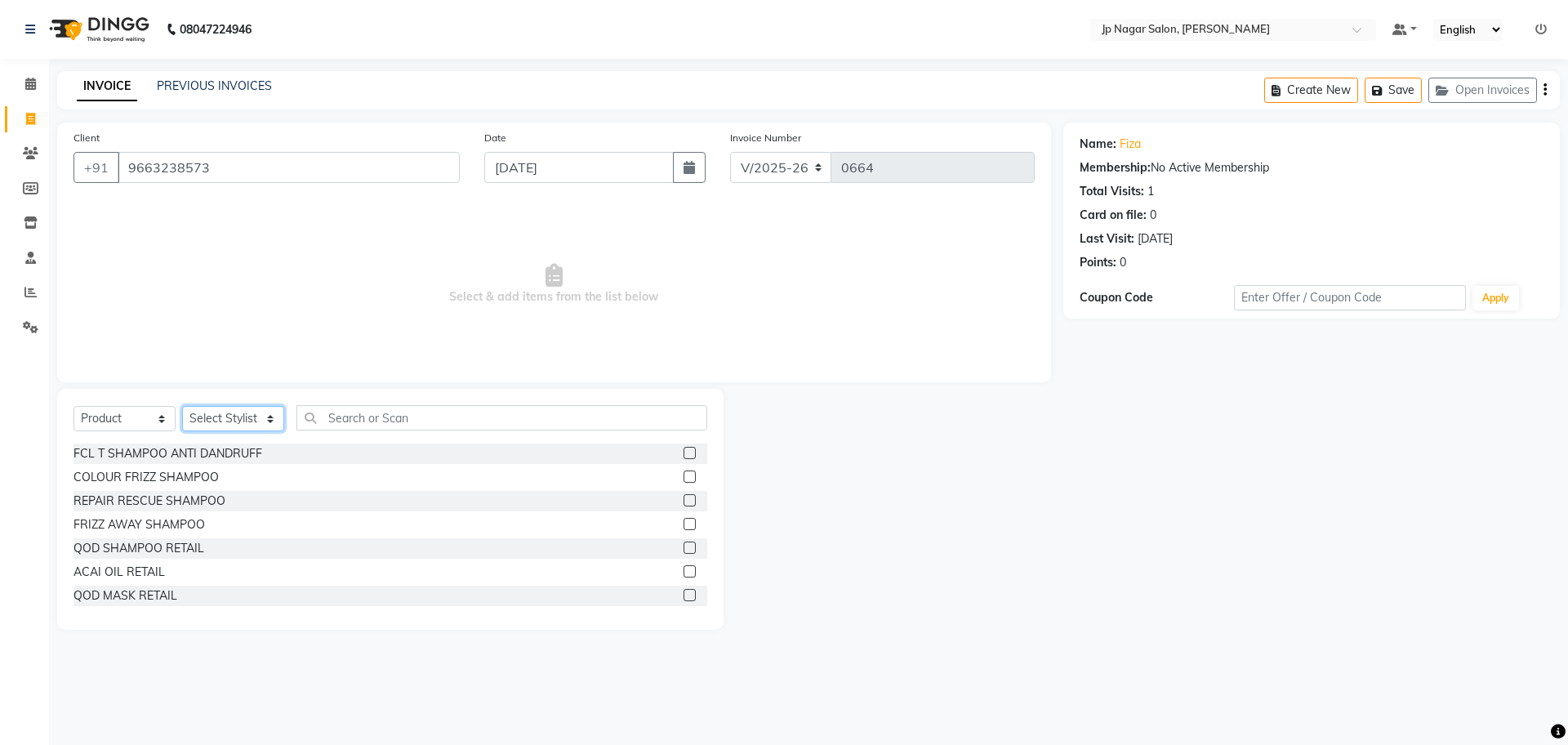
click at [223, 422] on select "Select Stylist Arthi Awantika Brijitha Gurish Jabin ahmed Jassi Jayshree KEERTH…" at bounding box center [233, 419] width 102 height 26
select select "50073"
click at [182, 406] on select "Select Stylist Arthi Awantika Brijitha Gurish Jabin ahmed Jassi Jayshree KEERTH…" at bounding box center [233, 419] width 102 height 26
click at [422, 411] on input "text" at bounding box center [502, 418] width 411 height 26
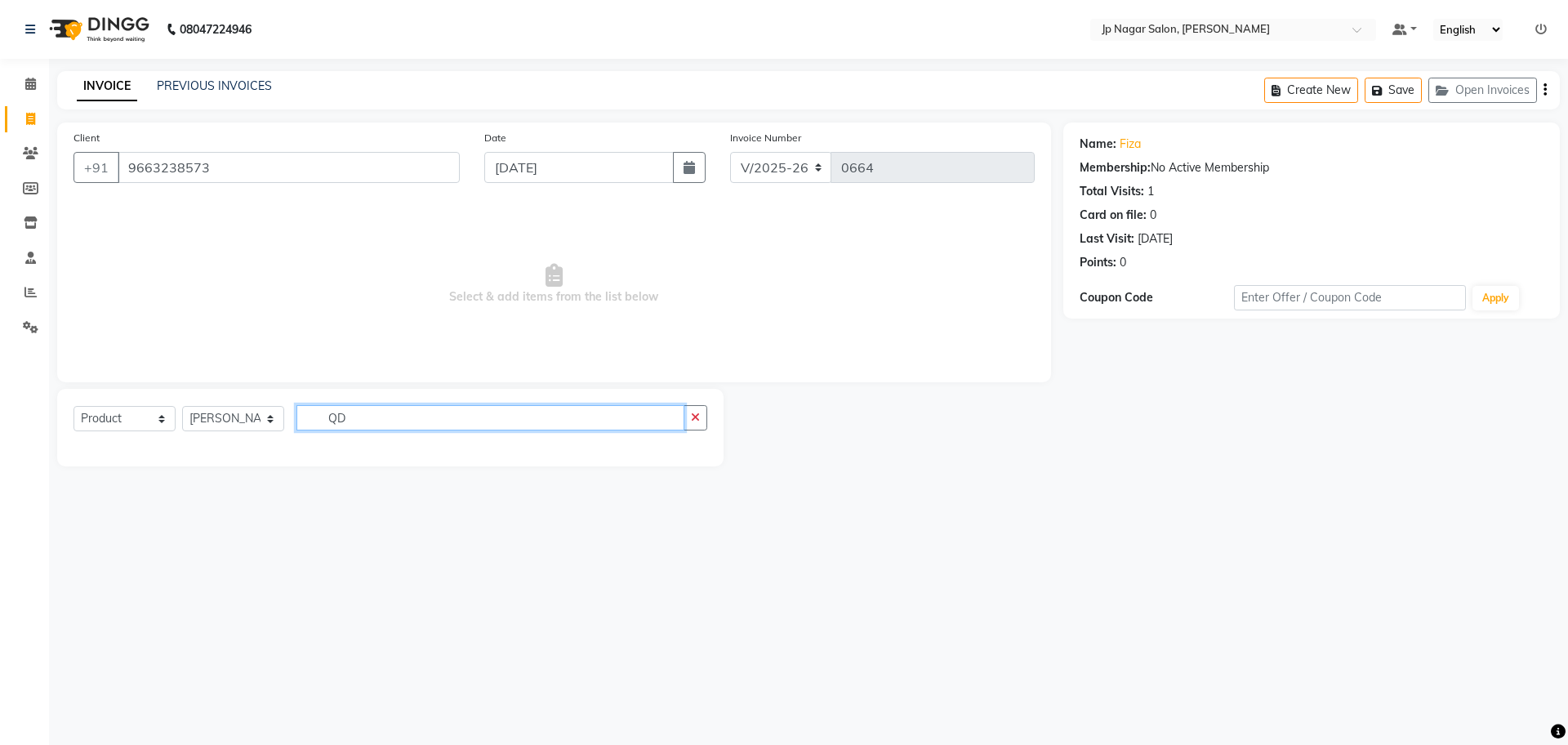
type input "Q"
click at [688, 455] on label at bounding box center [690, 453] width 12 height 12
click at [688, 455] on input "checkbox" at bounding box center [689, 454] width 10 height 10
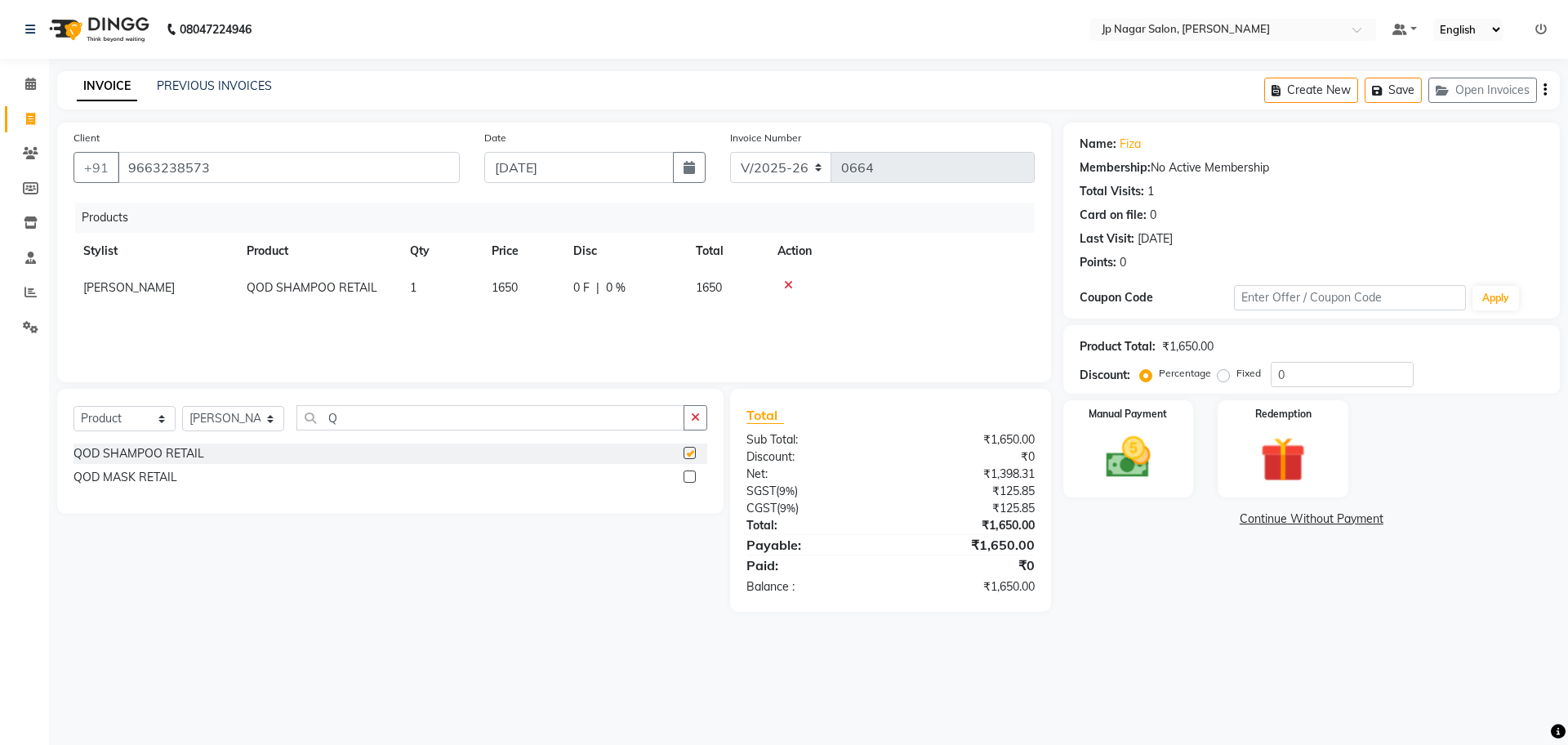
checkbox input "false"
click at [690, 473] on label at bounding box center [690, 477] width 12 height 12
click at [690, 473] on input "checkbox" at bounding box center [689, 477] width 10 height 10
checkbox input "false"
click at [531, 426] on input "Q" at bounding box center [490, 418] width 388 height 26
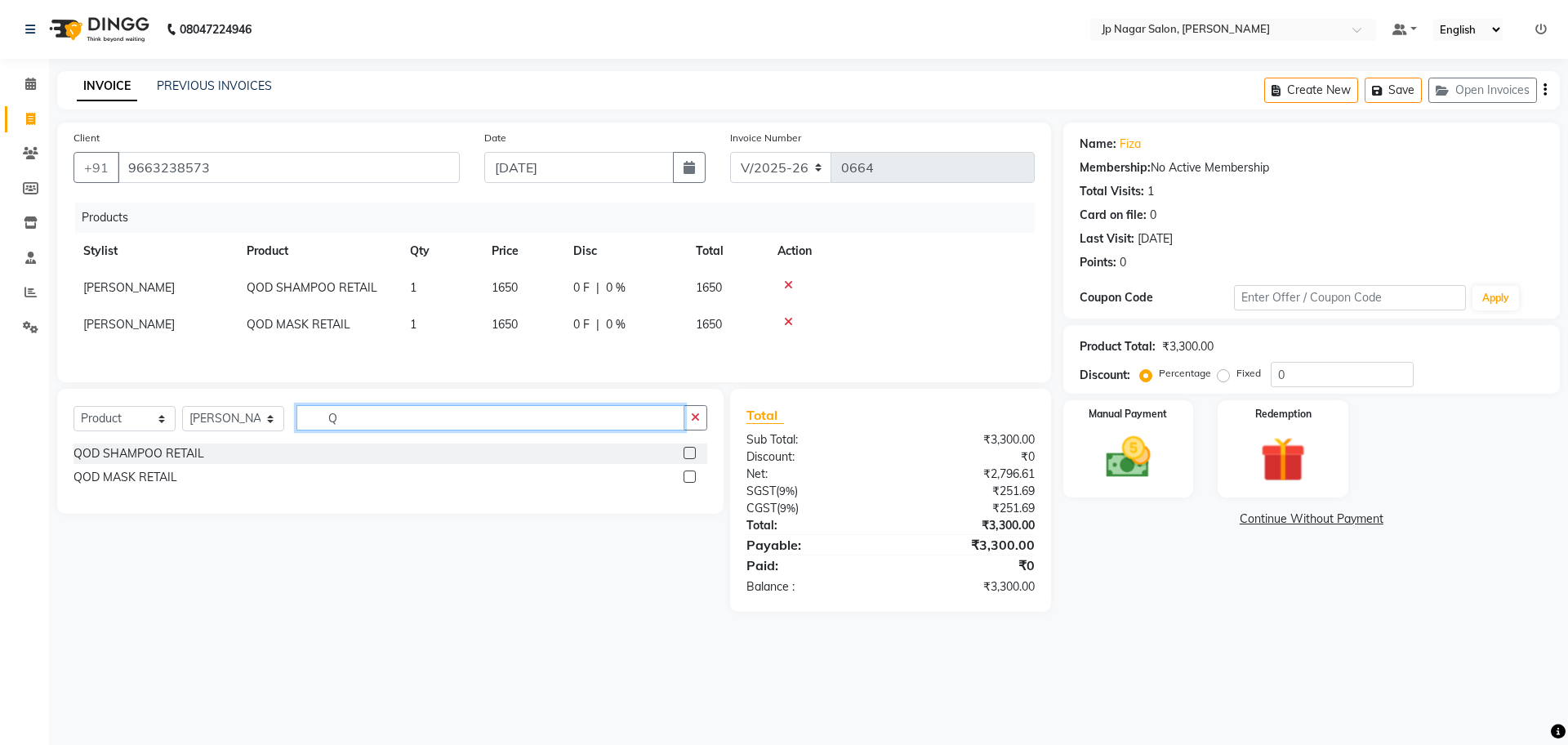
click at [531, 426] on input "Q" at bounding box center [490, 418] width 388 height 26
type input "ACA"
click at [688, 459] on label at bounding box center [690, 453] width 12 height 12
click at [688, 459] on input "checkbox" at bounding box center [689, 454] width 10 height 10
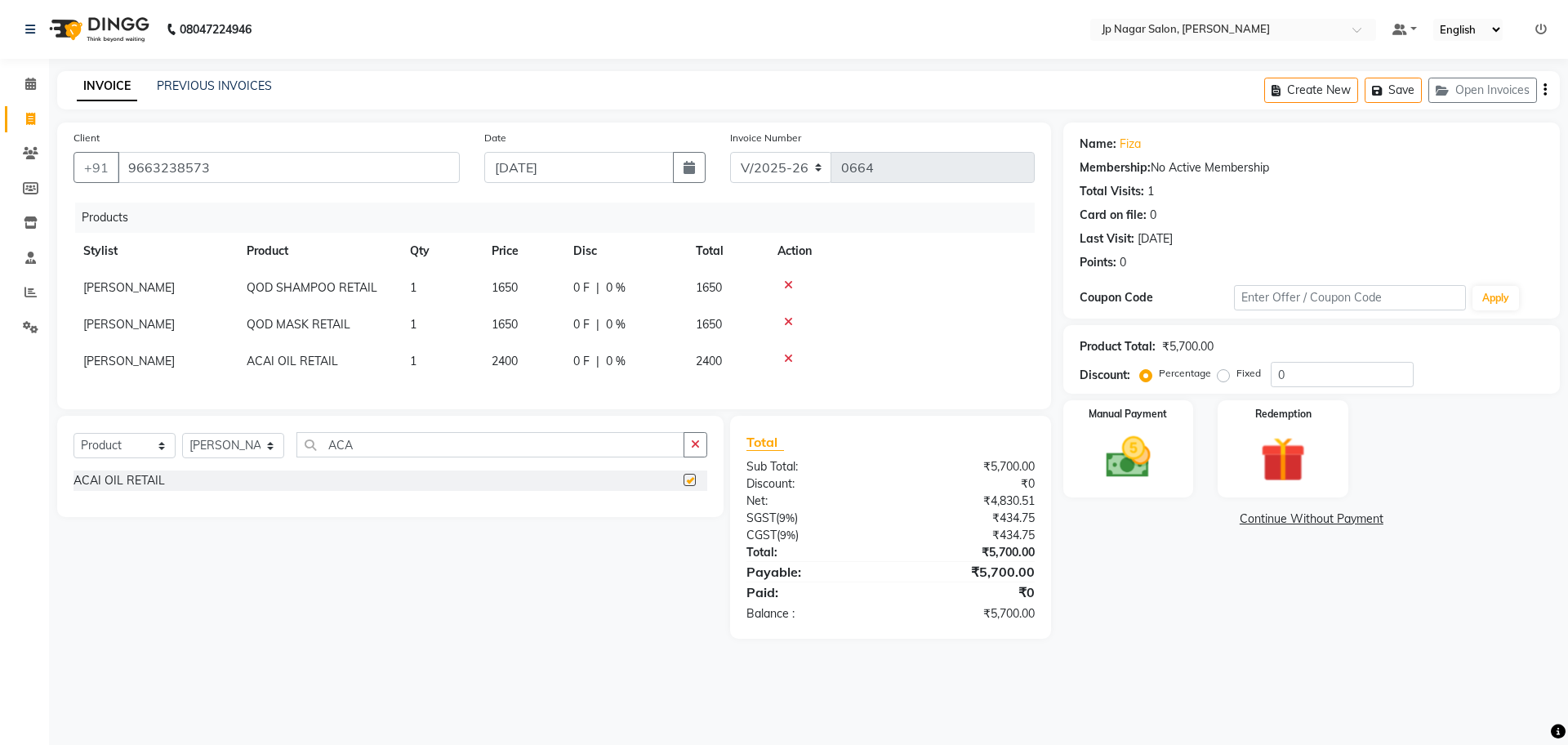
checkbox input "false"
click at [1143, 414] on label "Manual Payment" at bounding box center [1128, 413] width 81 height 15
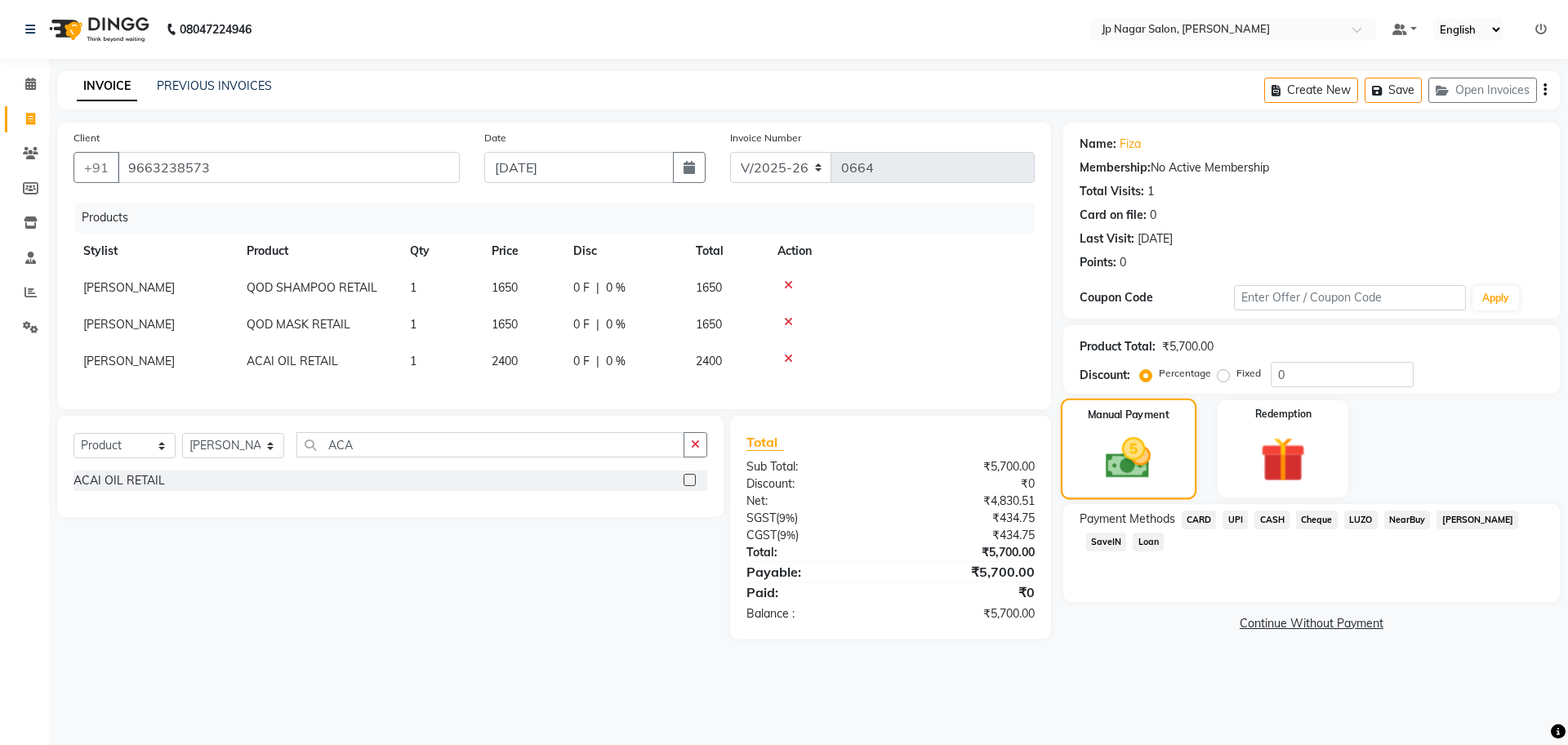
click at [1147, 431] on div "Manual Payment" at bounding box center [1127, 449] width 135 height 100
click at [1148, 403] on div "Manual Payment" at bounding box center [1127, 449] width 135 height 100
click at [1238, 519] on span "UPI" at bounding box center [1235, 520] width 26 height 19
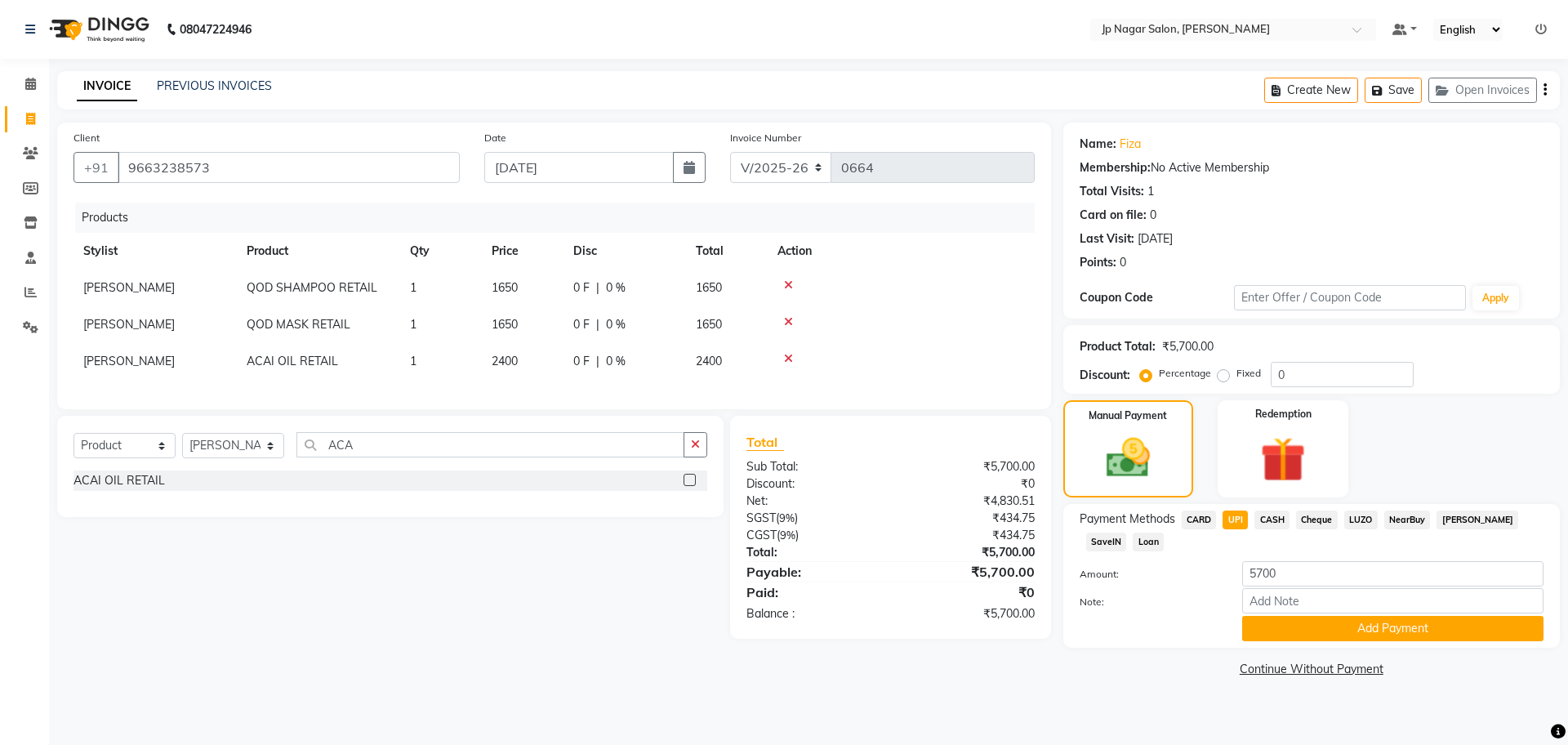
click at [786, 358] on icon at bounding box center [788, 358] width 9 height 11
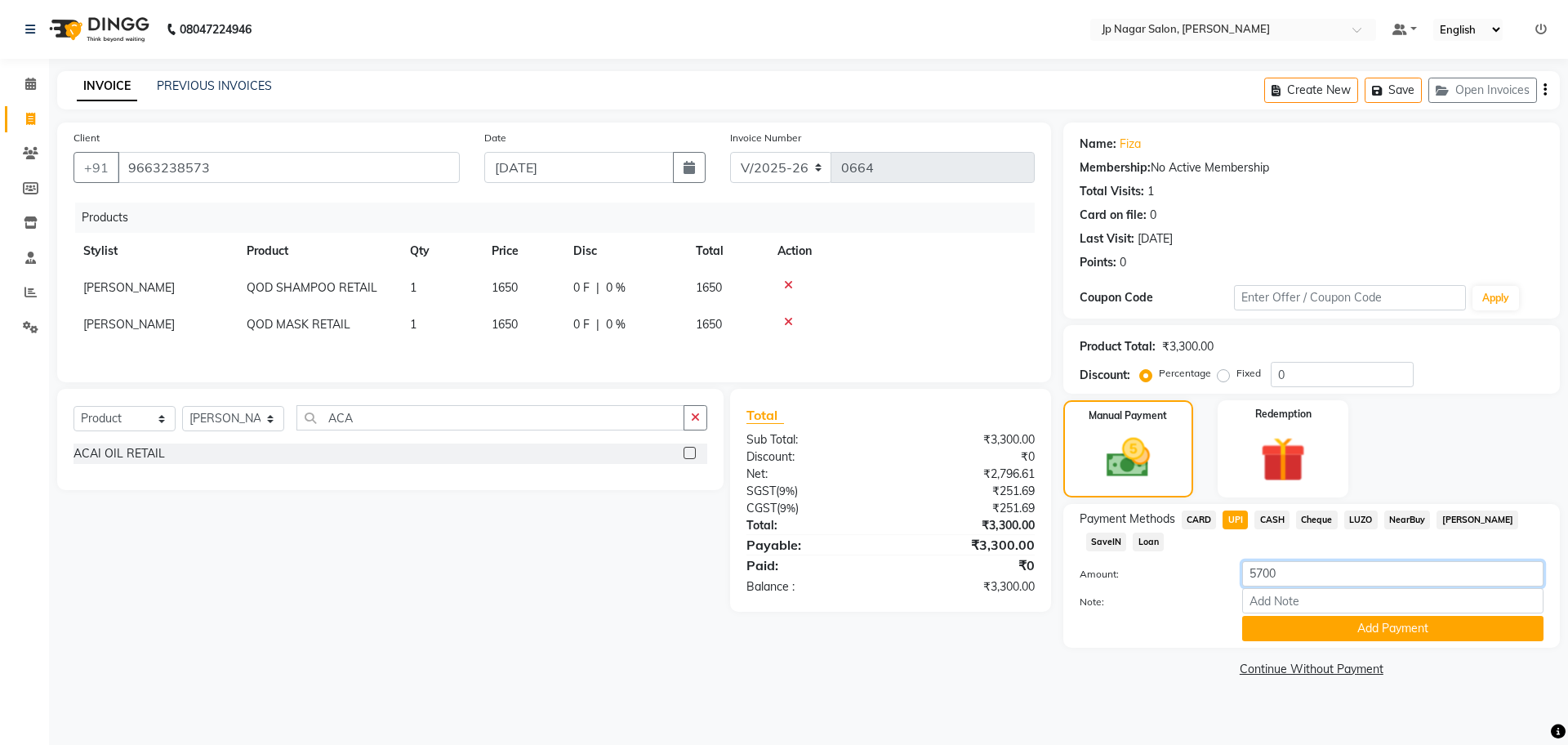
click at [1299, 567] on input "5700" at bounding box center [1393, 574] width 301 height 26
click at [1280, 524] on span "CASH" at bounding box center [1271, 520] width 35 height 19
click at [1301, 575] on input "3300" at bounding box center [1393, 574] width 301 height 26
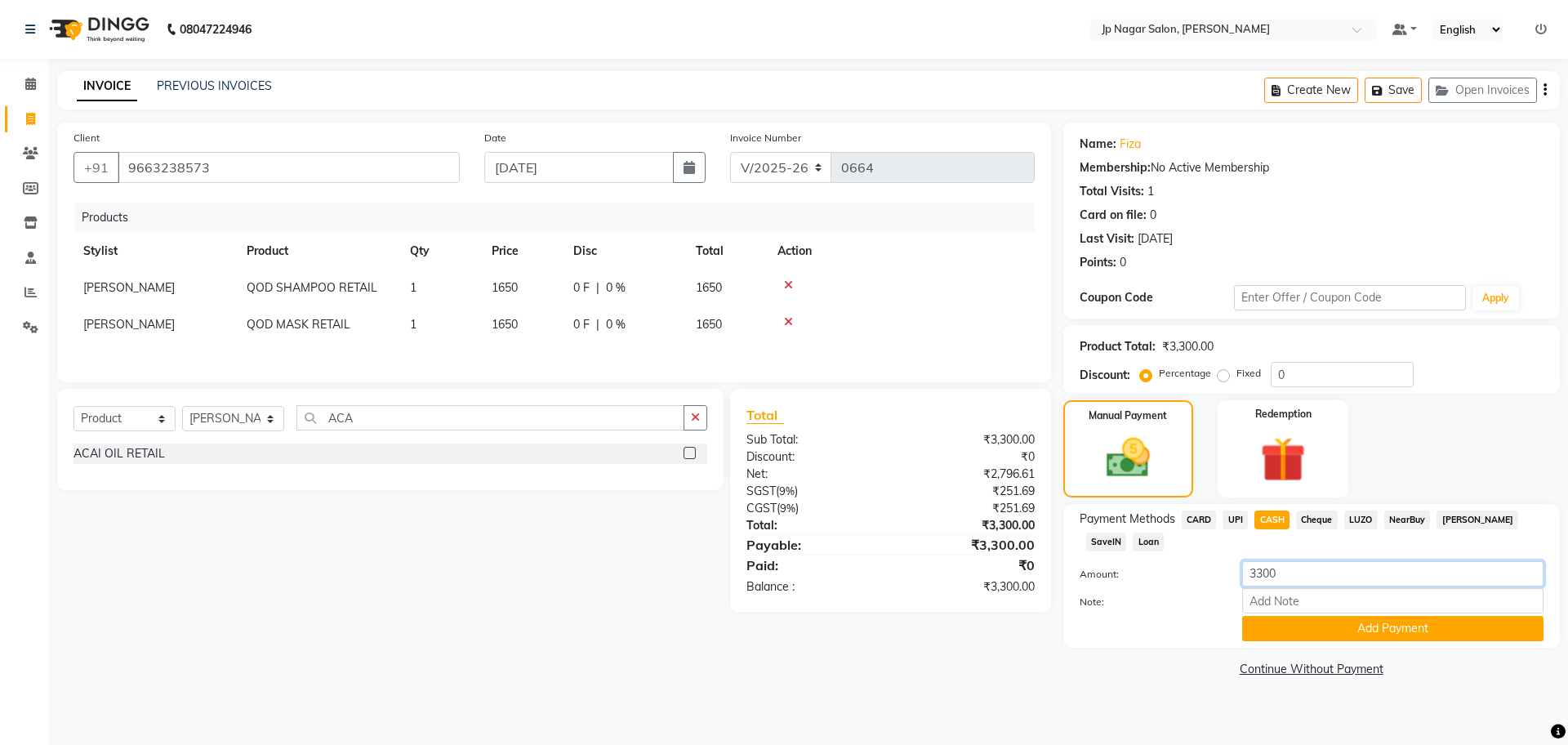
click at [1301, 575] on input "3300" at bounding box center [1393, 574] width 301 height 26
type input "1000"
click at [1324, 633] on button "Add Payment" at bounding box center [1393, 629] width 301 height 26
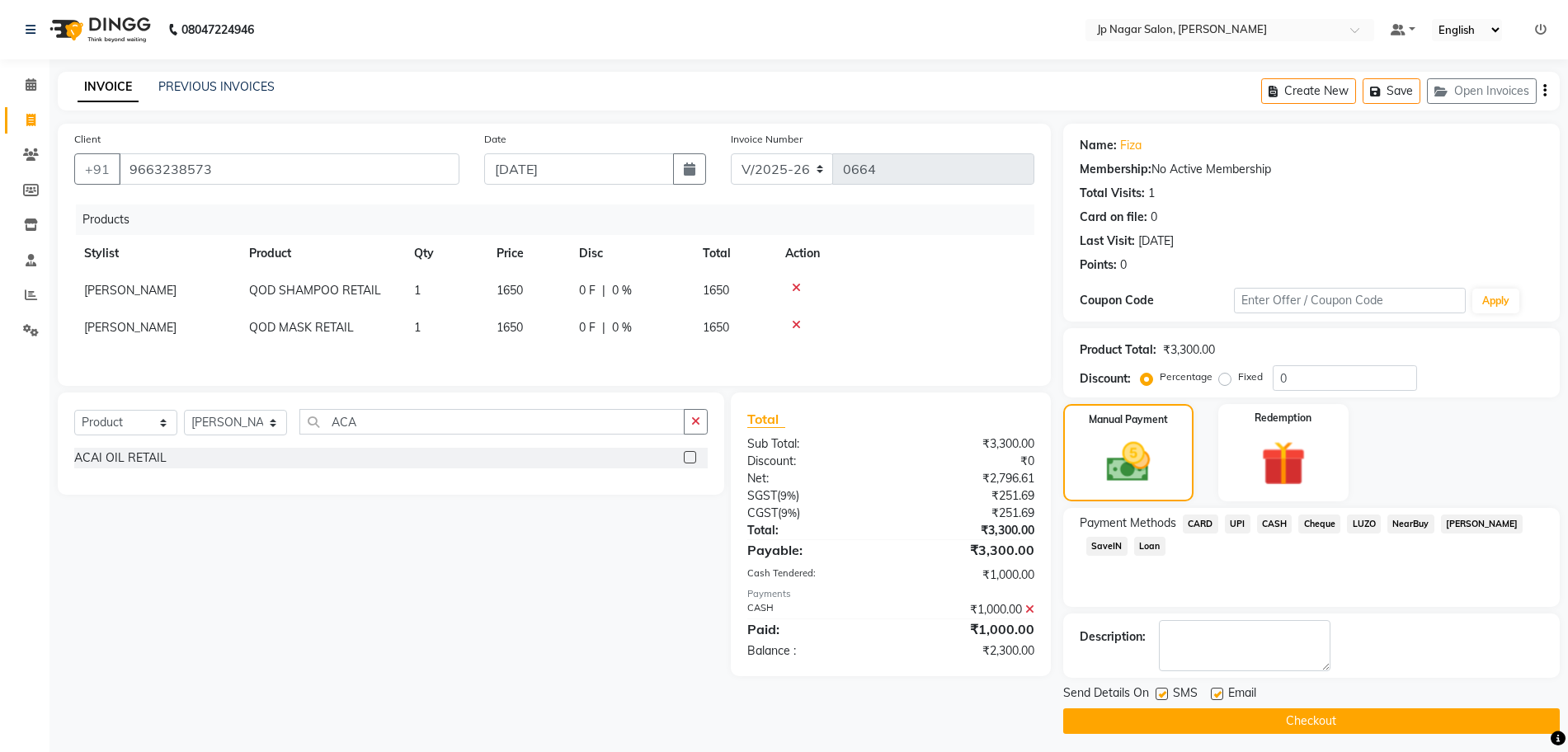
scroll to position [7, 0]
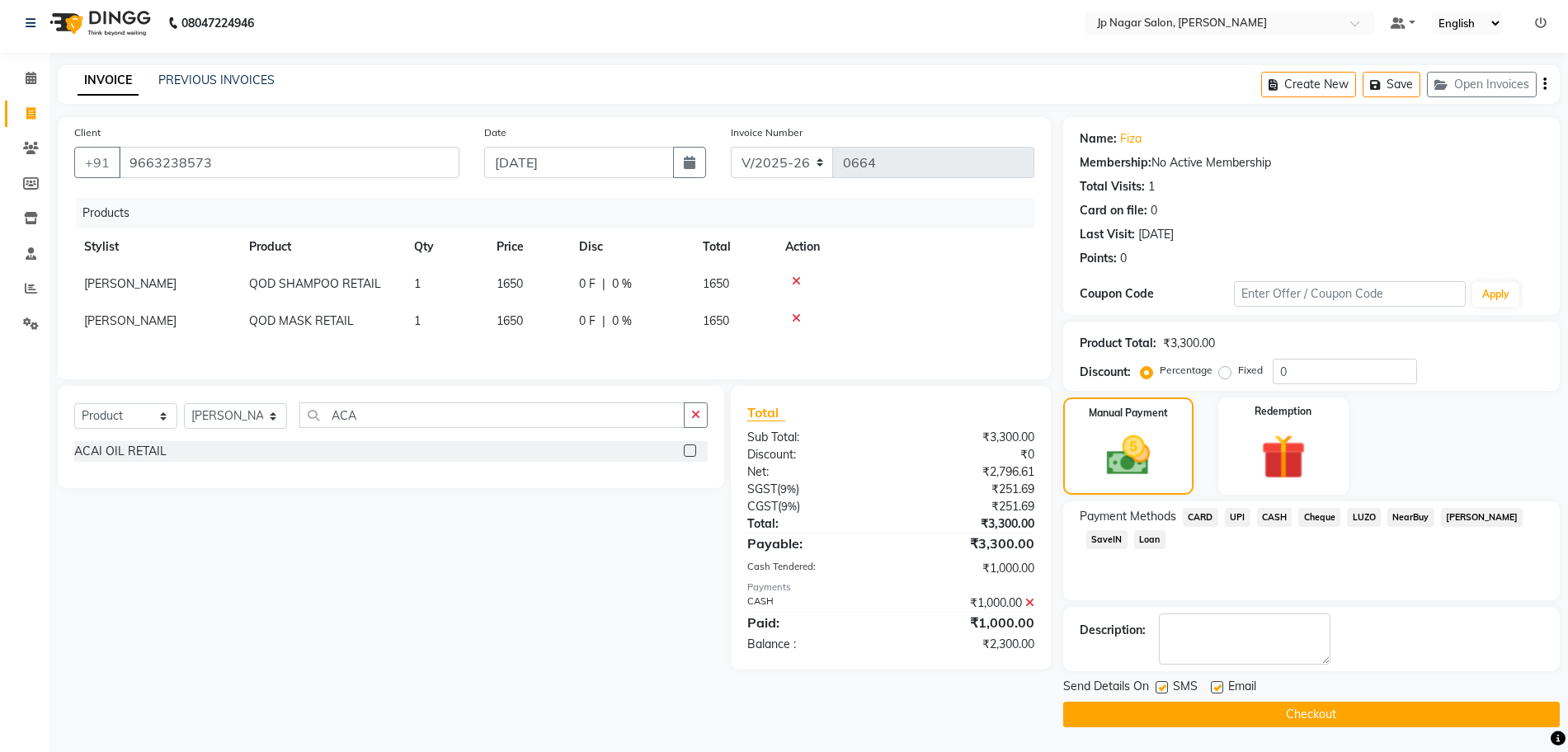
click at [1240, 519] on span "UPI" at bounding box center [1238, 518] width 26 height 19
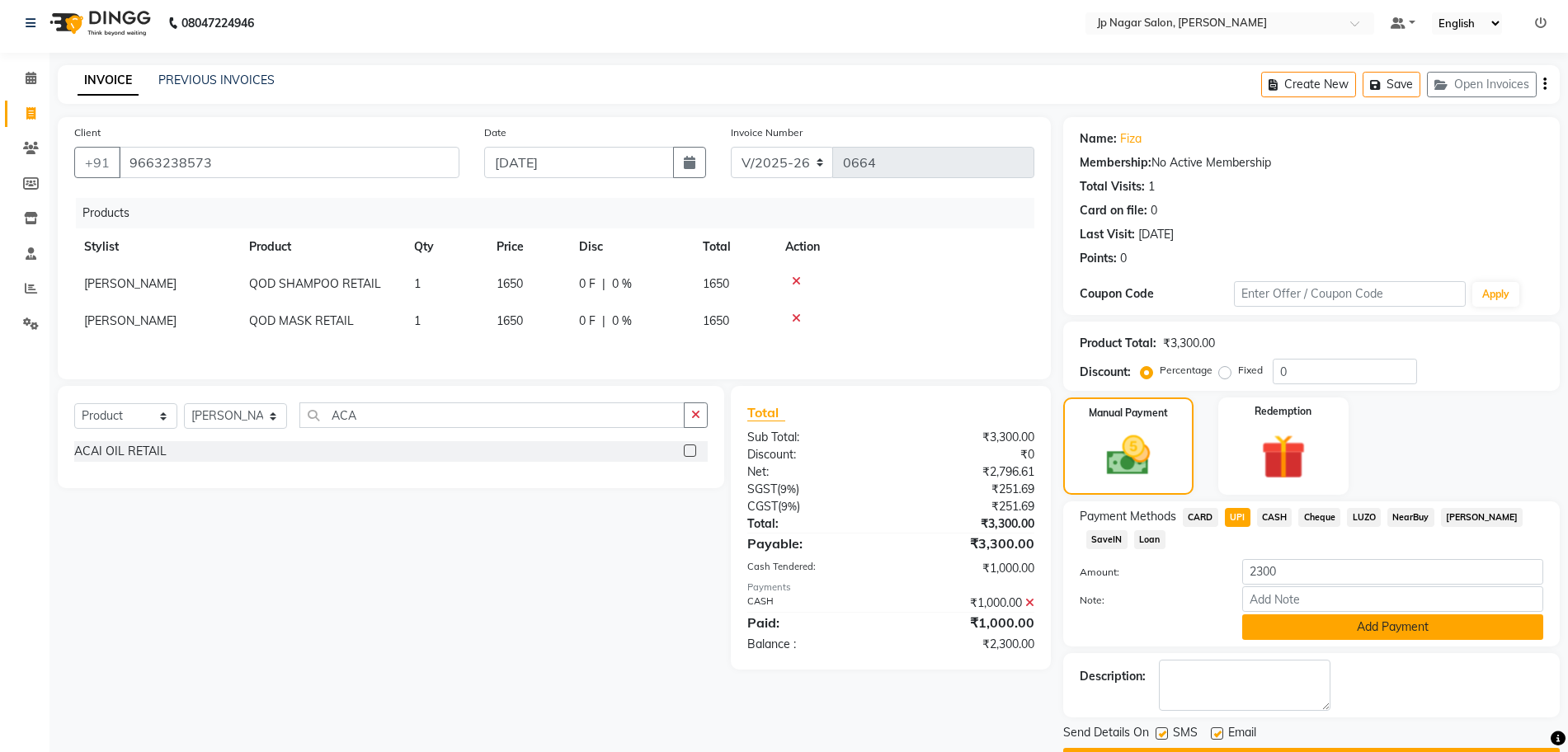
click at [1305, 621] on button "Add Payment" at bounding box center [1393, 628] width 301 height 26
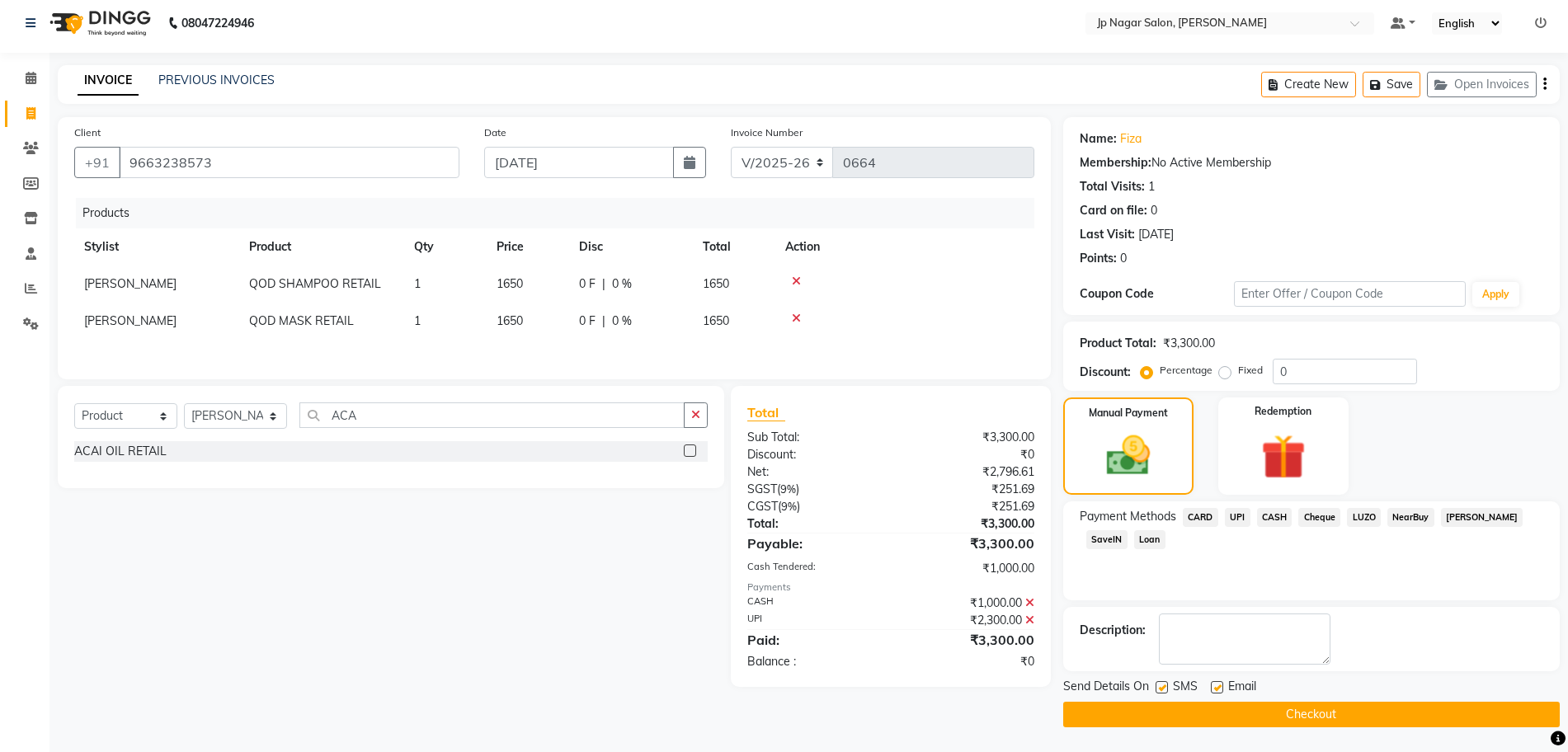
scroll to position [6, 0]
click at [1208, 721] on button "Checkout" at bounding box center [1311, 716] width 496 height 26
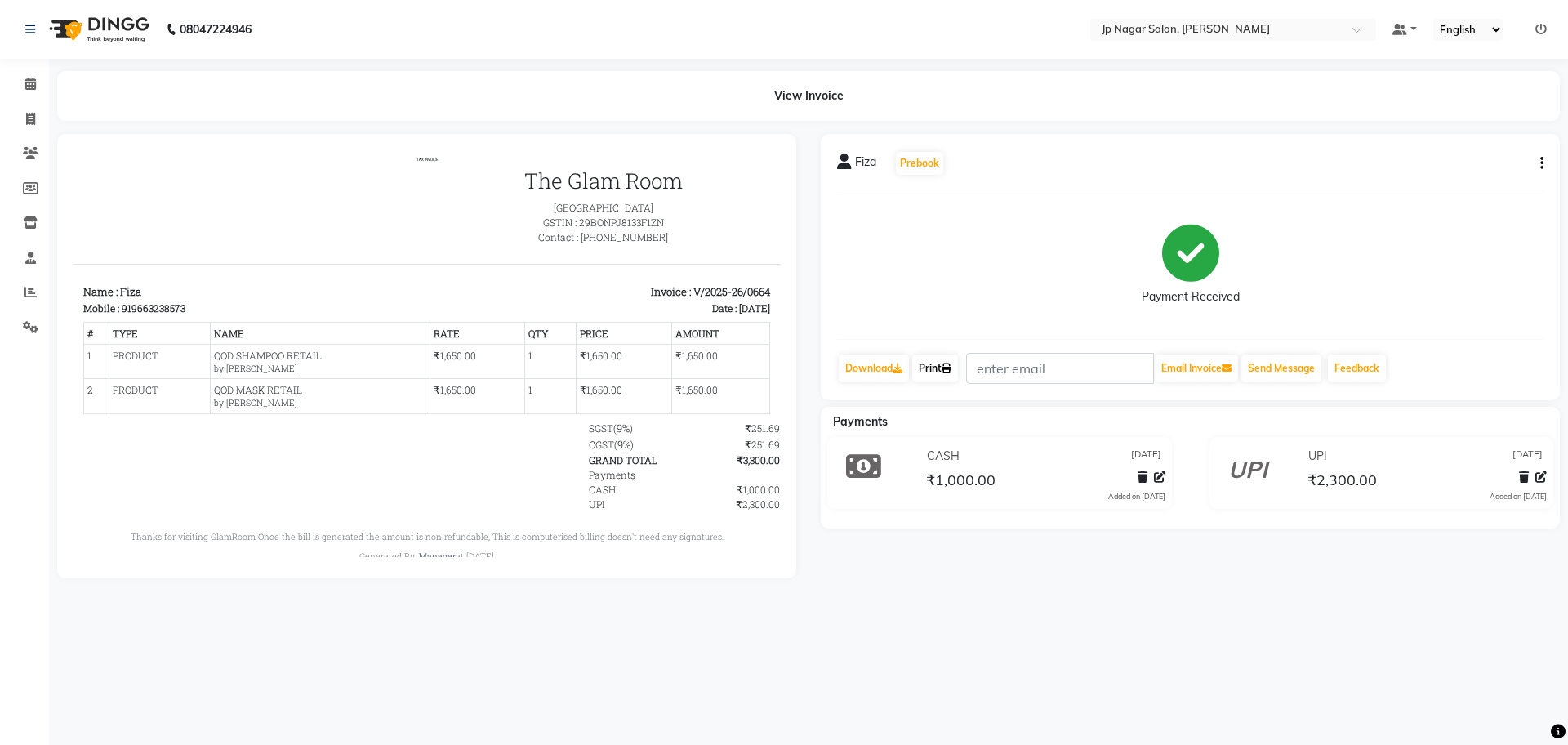
click at [926, 368] on link "Print" at bounding box center [935, 368] width 45 height 27
click at [1015, 596] on main "View Invoice Fiza Prebook Payment Received Download Print Email Invoice Send Me…" at bounding box center [808, 337] width 1519 height 532
click at [947, 363] on link "Print" at bounding box center [935, 368] width 45 height 27
click at [944, 563] on div "Fiza Prebook Payment Received Download Print Email Invoice Send Message Feedbac…" at bounding box center [1190, 355] width 763 height 444
click at [945, 362] on link "Print" at bounding box center [935, 368] width 45 height 27
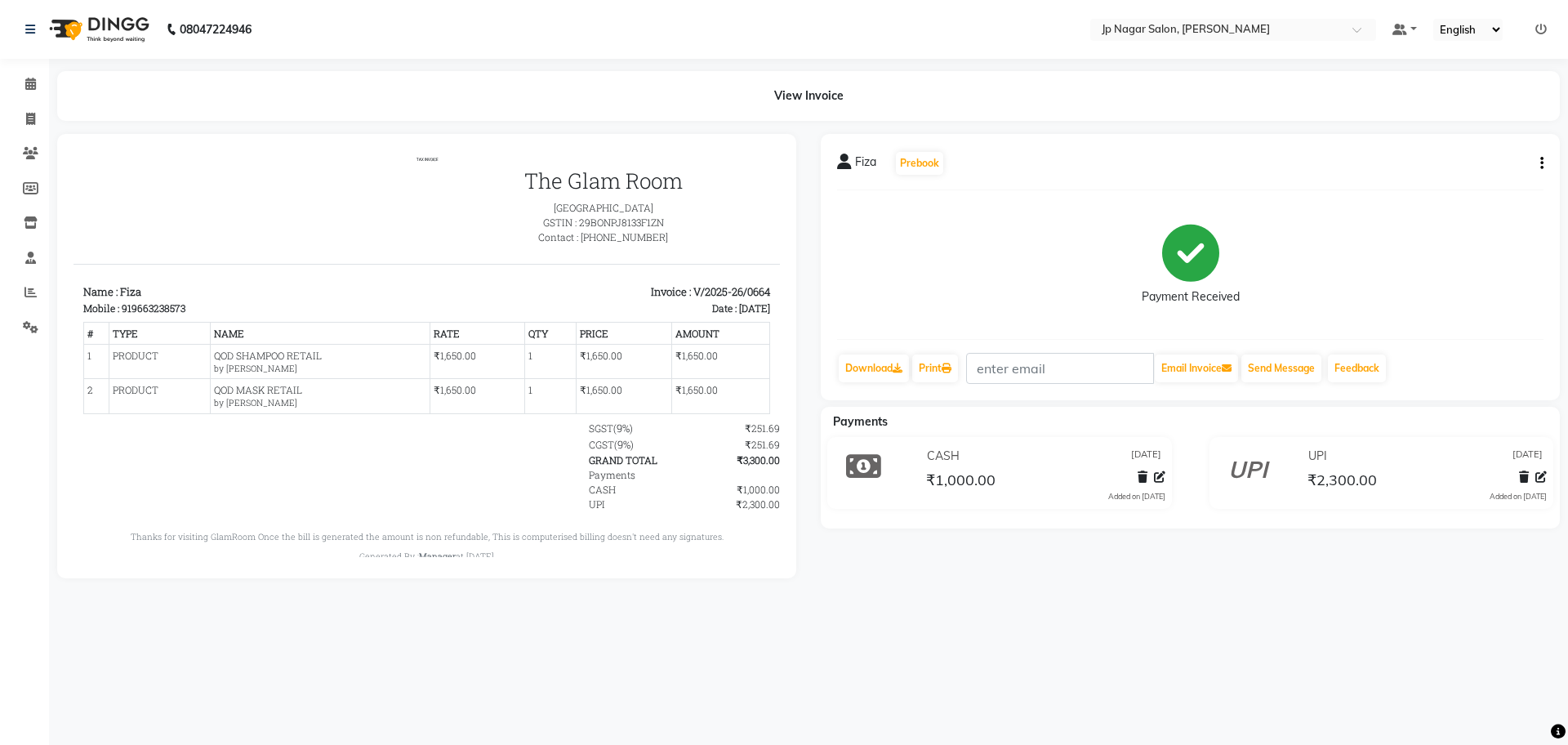
click at [1103, 520] on div "Payments CASH 04-09-2025 ₹1,000.00 Added on 04-09-2025 UPI 04-09-2025 ₹2,300.00…" at bounding box center [1190, 468] width 739 height 122
click at [33, 71] on link "Calendar" at bounding box center [25, 84] width 39 height 27
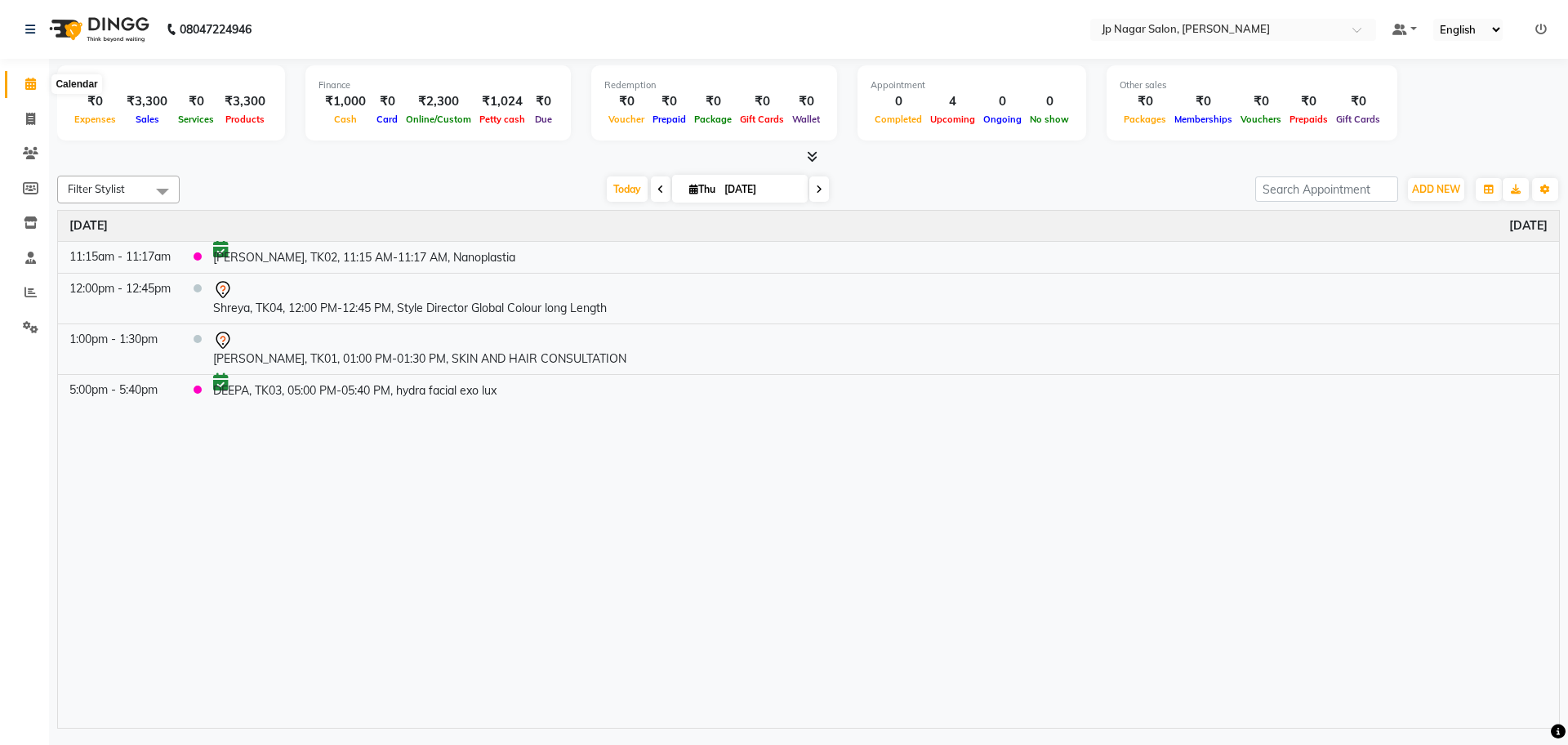
click at [32, 89] on icon at bounding box center [31, 84] width 10 height 12
click at [104, 27] on img at bounding box center [98, 29] width 112 height 45
click at [1459, 188] on span "ADD NEW" at bounding box center [1436, 189] width 48 height 12
click at [1411, 213] on button "Add Appointment" at bounding box center [1399, 220] width 129 height 21
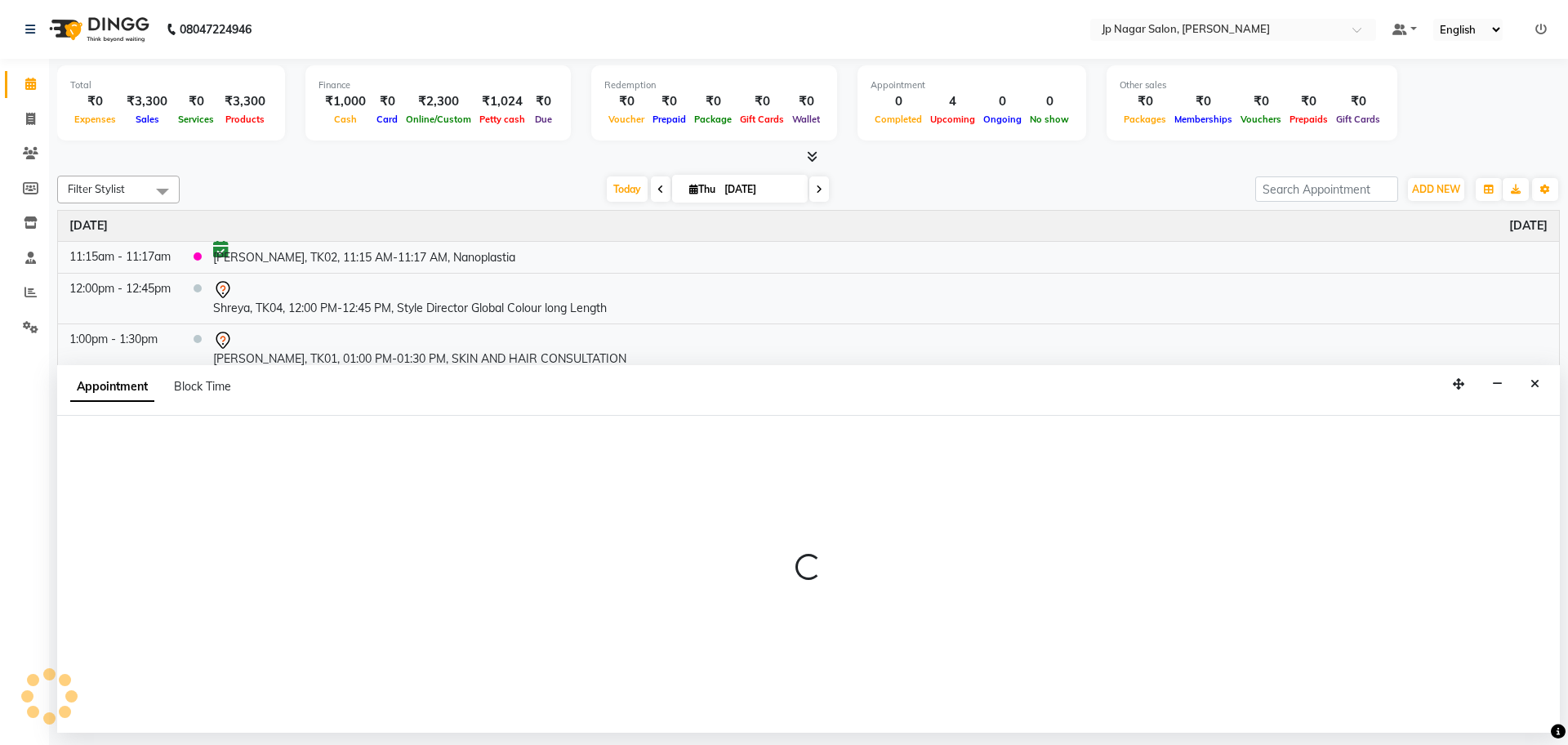
select select "tentative"
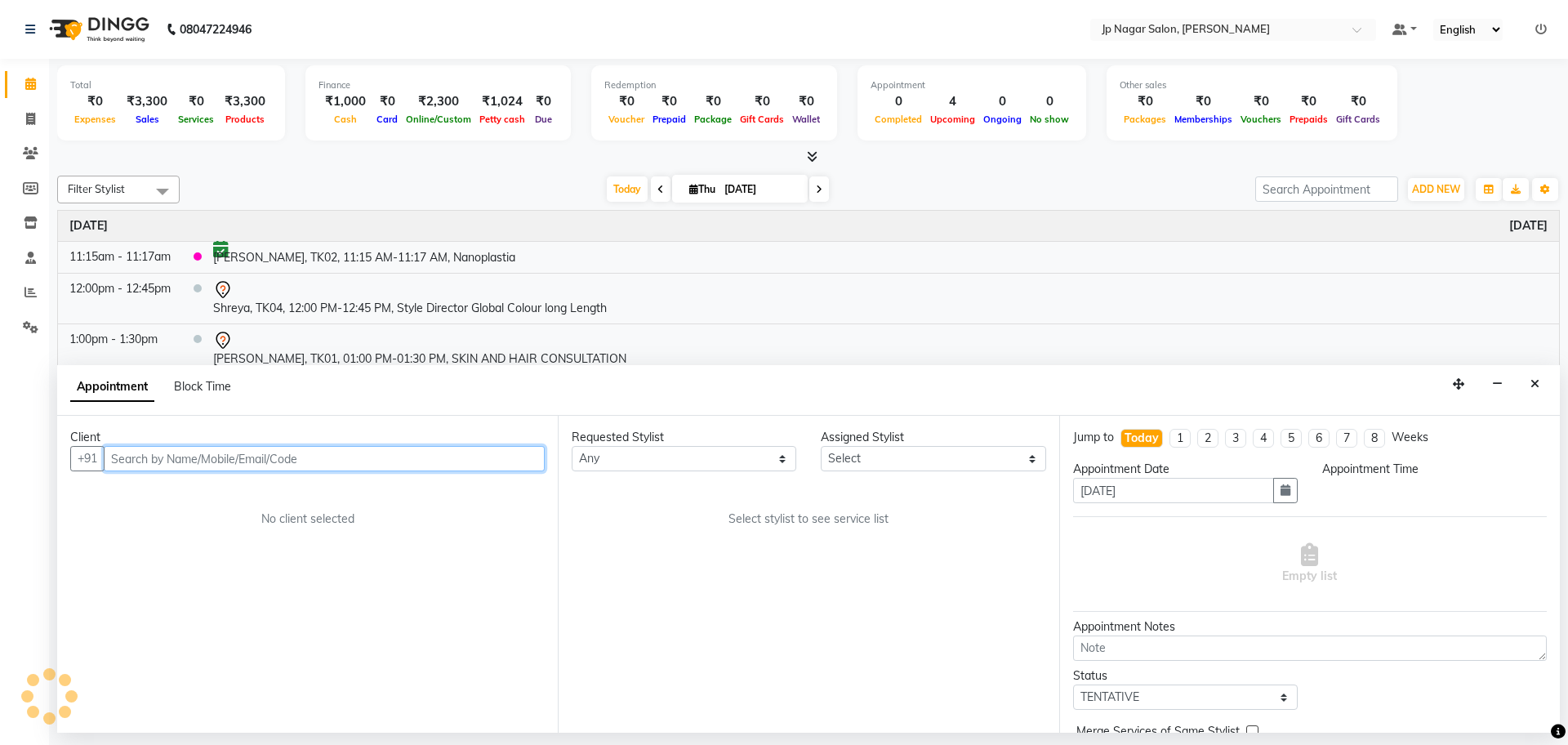
select select "540"
type input "7760460462"
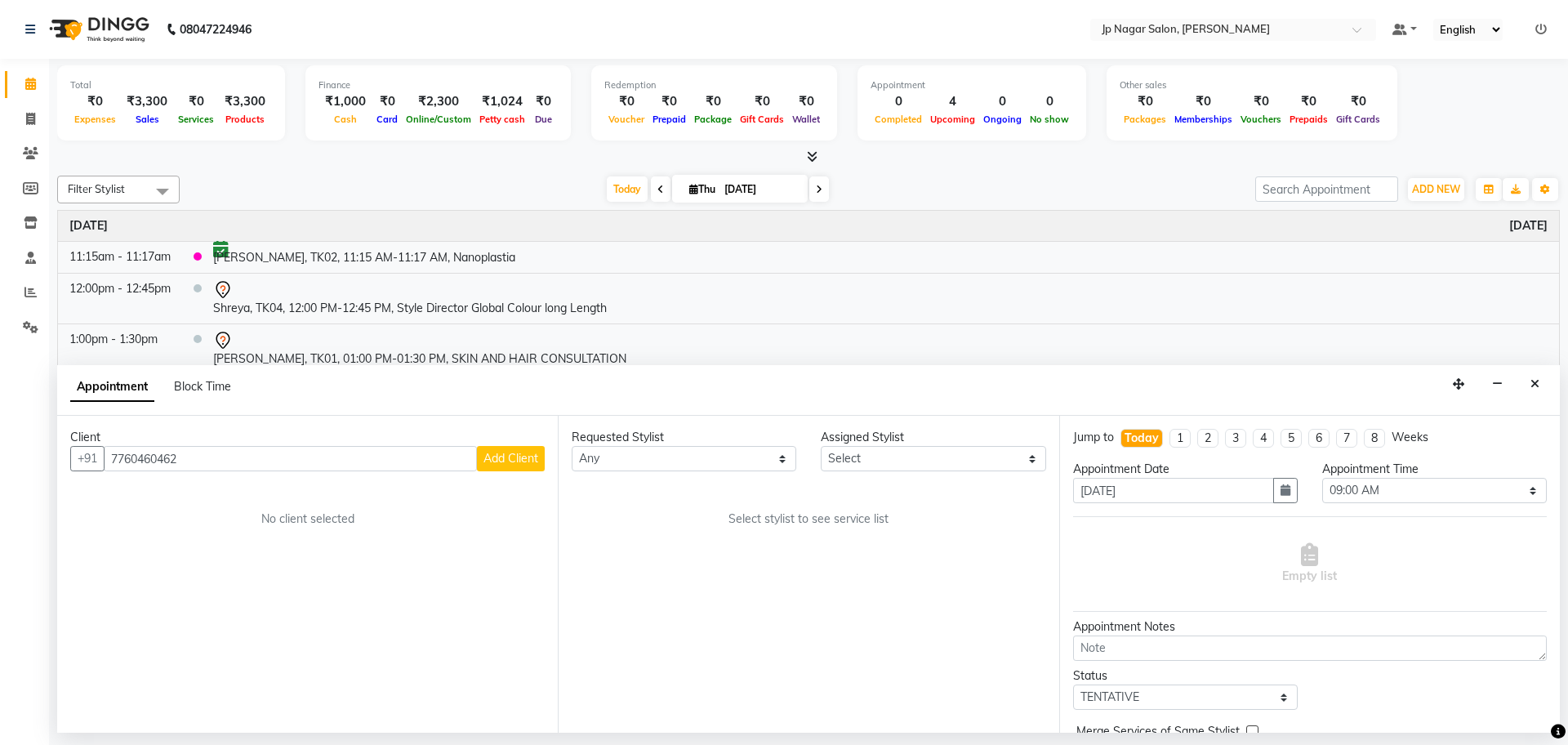
click at [528, 459] on span "Add Client" at bounding box center [511, 458] width 55 height 15
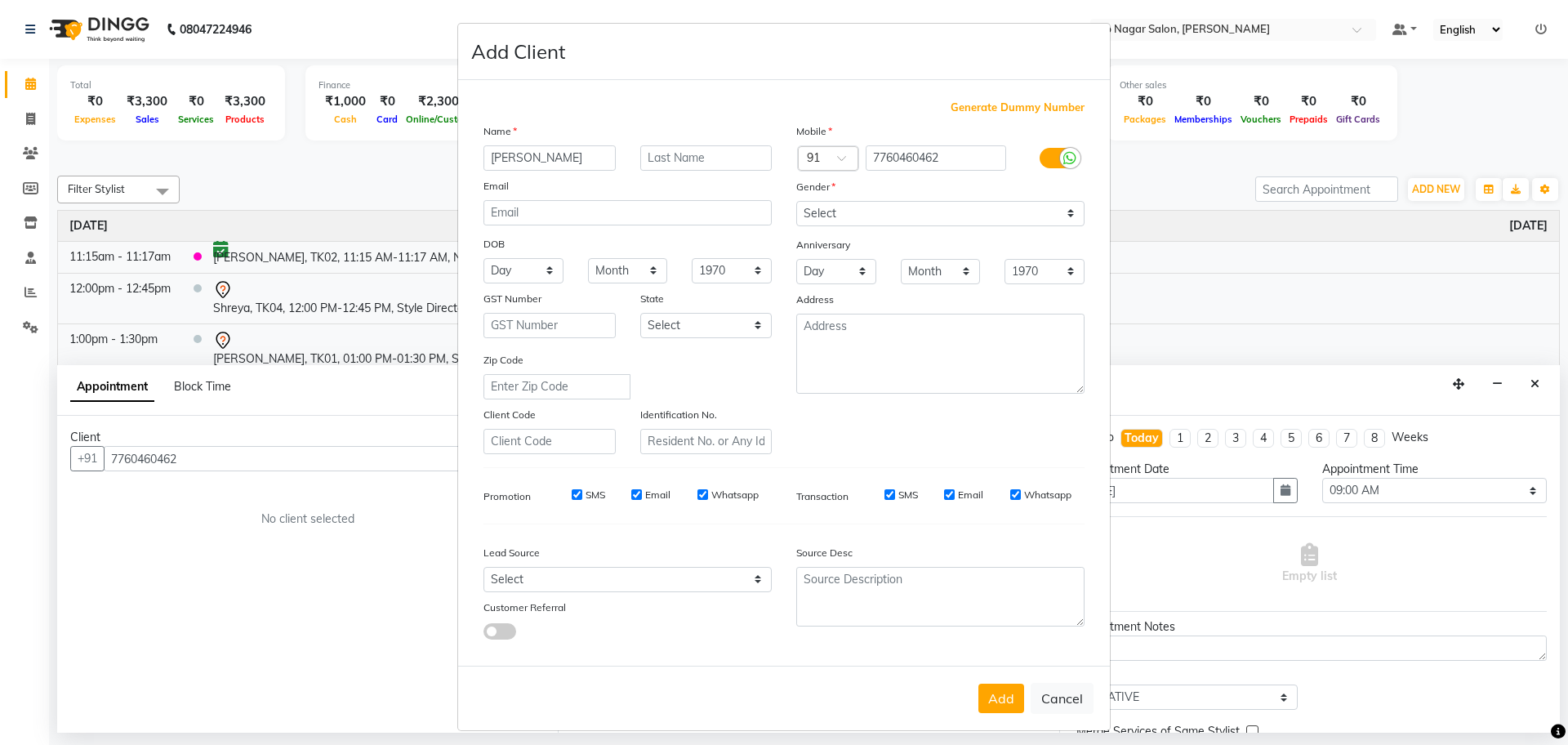
type input "Sujay"
type input "mb"
click at [873, 222] on select "Select [DEMOGRAPHIC_DATA] [DEMOGRAPHIC_DATA] Other Prefer Not To Say" at bounding box center [940, 214] width 288 height 26
select select "male"
click at [796, 201] on select "Select [DEMOGRAPHIC_DATA] [DEMOGRAPHIC_DATA] Other Prefer Not To Say" at bounding box center [940, 214] width 288 height 26
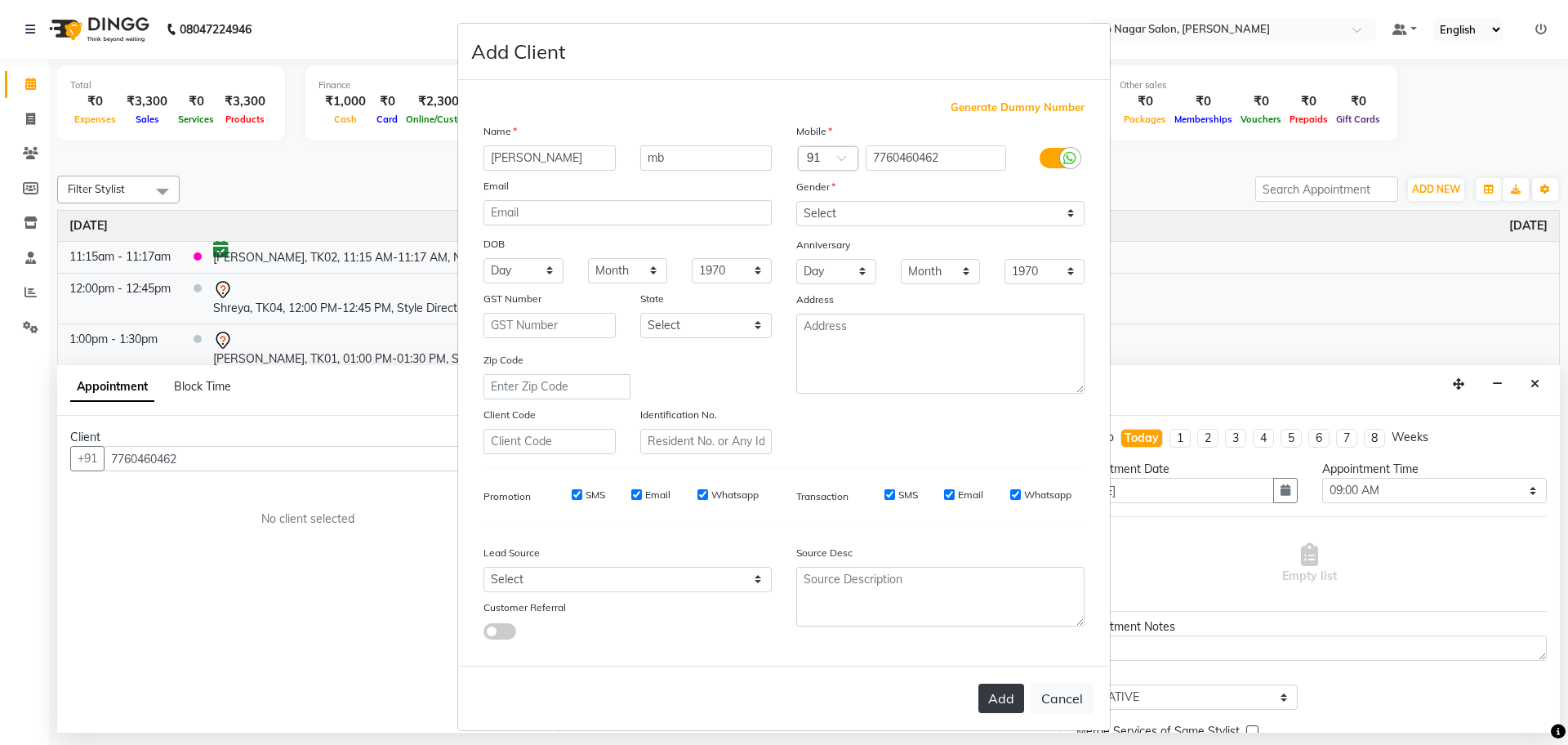
click at [983, 695] on button "Add" at bounding box center [1001, 699] width 45 height 29
select select
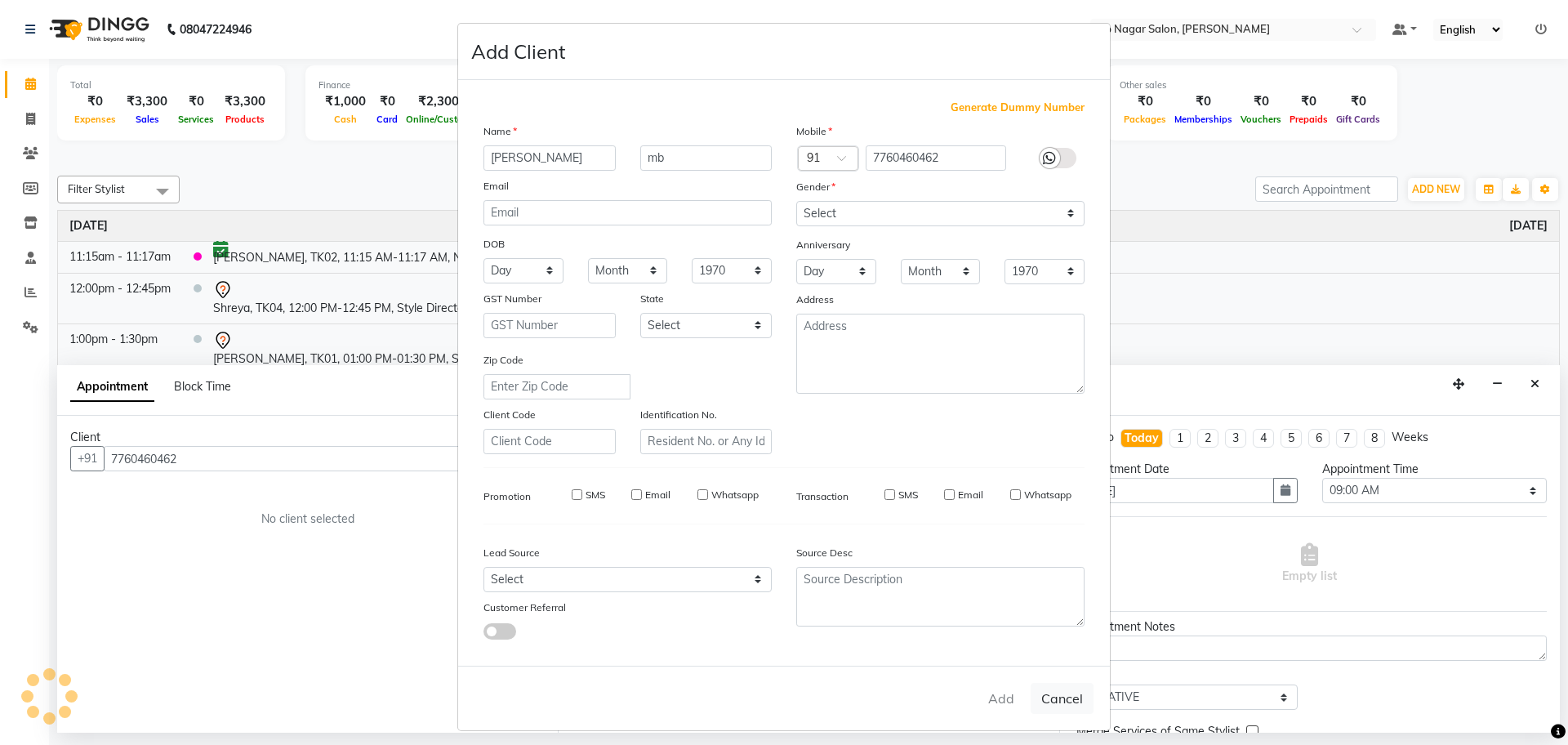
select select
checkbox input "false"
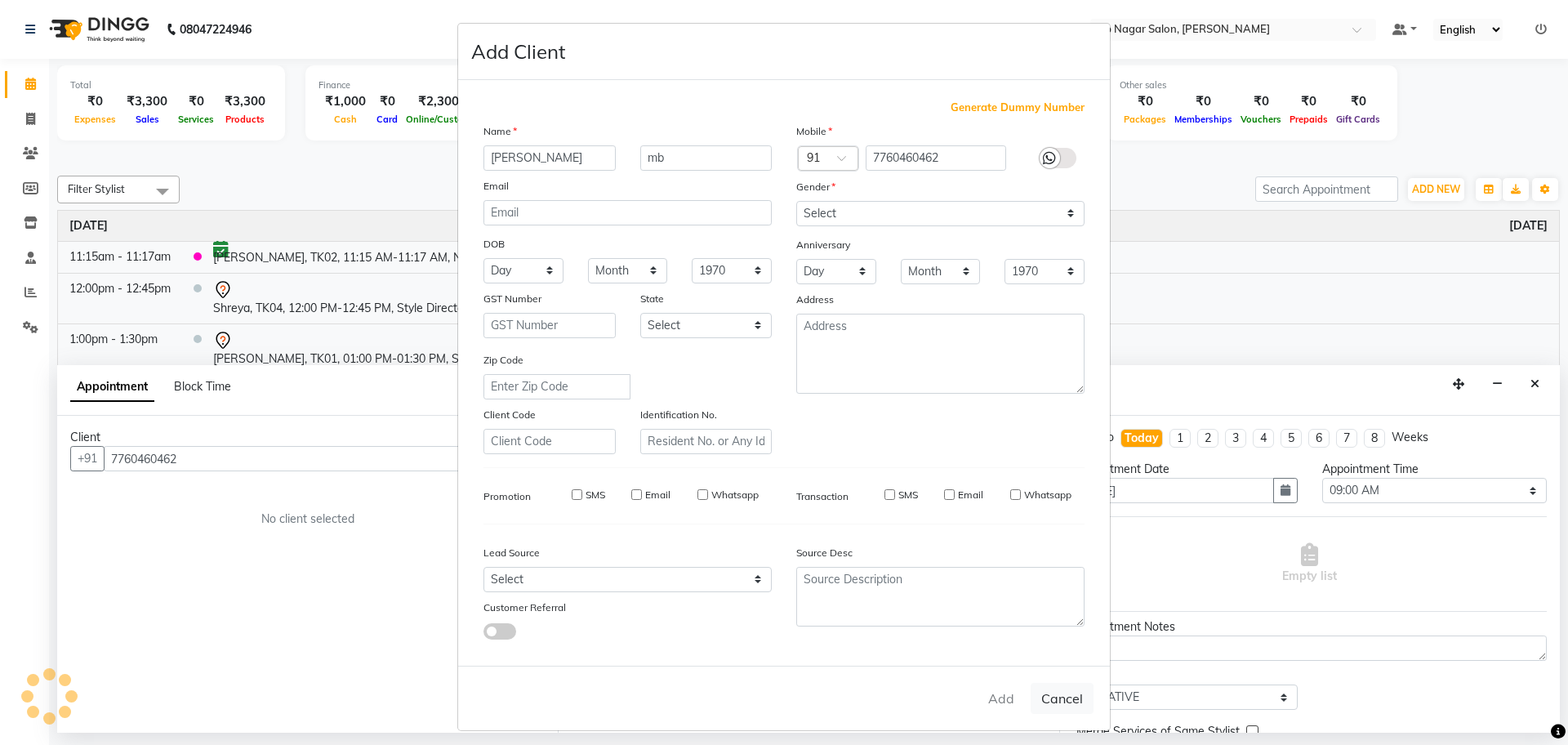
checkbox input "false"
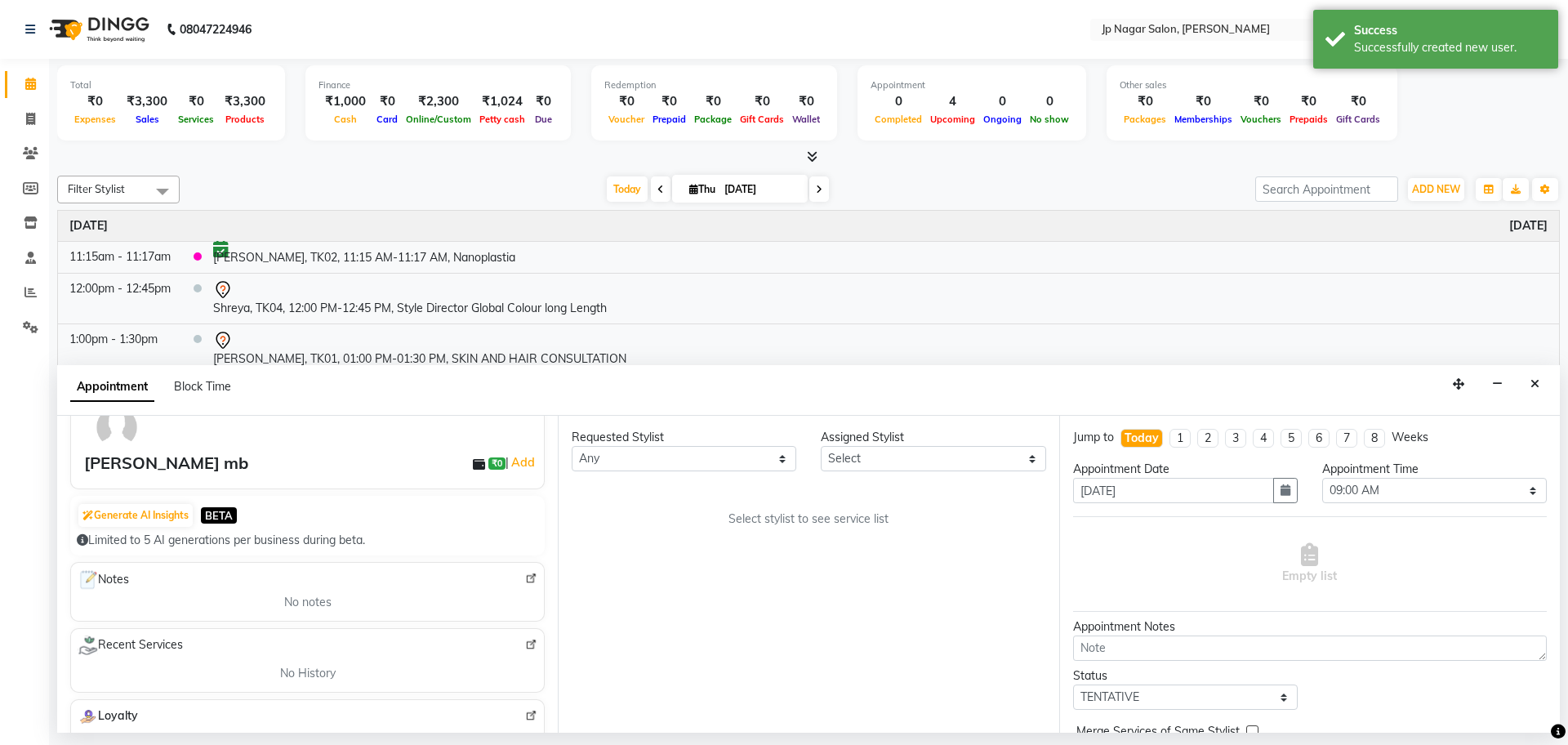
scroll to position [89, 0]
click at [731, 462] on select "Any [PERSON_NAME] [PERSON_NAME] [PERSON_NAME] [PERSON_NAME] Manager Mehjabin [P…" at bounding box center [684, 459] width 224 height 26
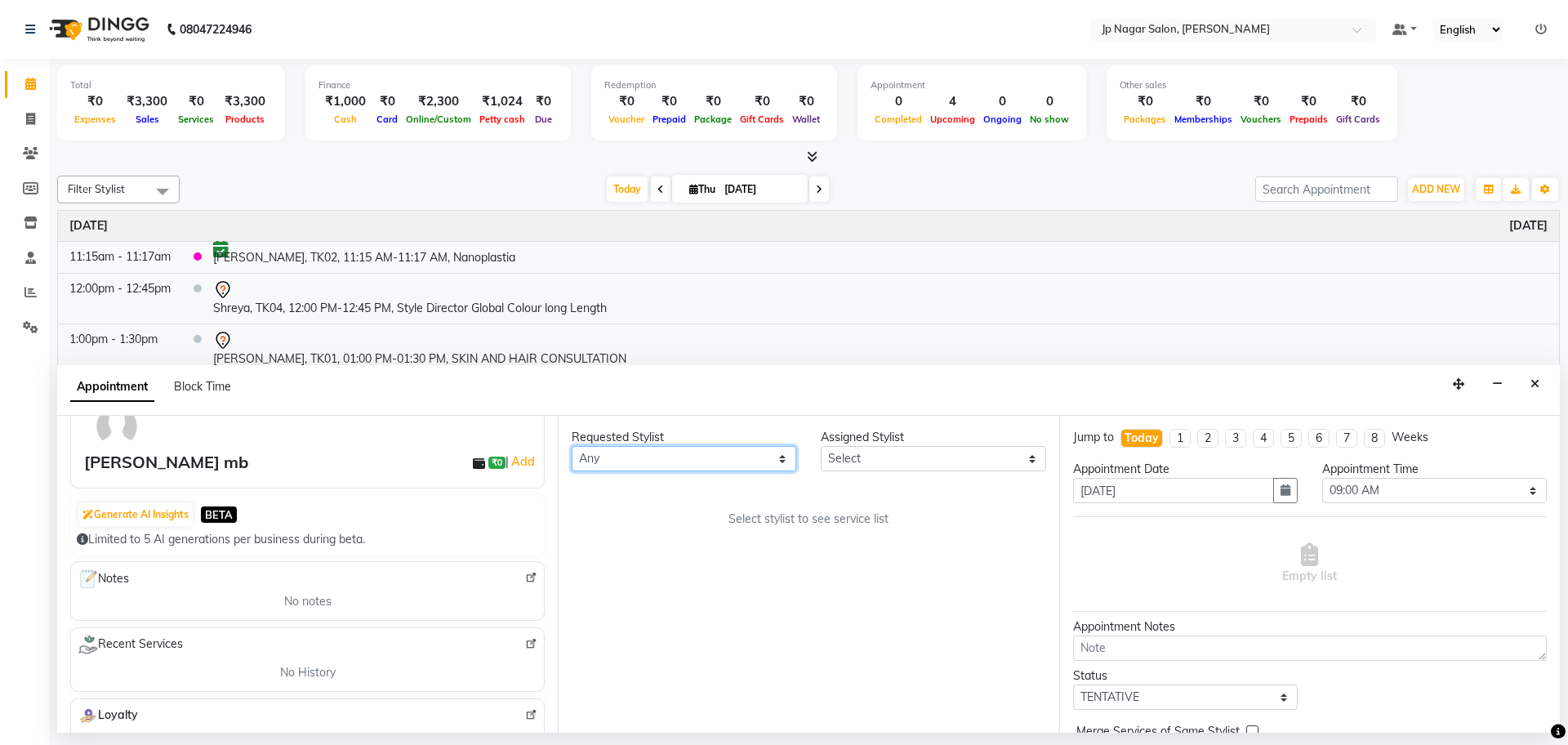
select select "50073"
click at [572, 446] on select "Any [PERSON_NAME] [PERSON_NAME] [PERSON_NAME] [PERSON_NAME] Manager Mehjabin [P…" at bounding box center [684, 459] width 224 height 26
select select "50073"
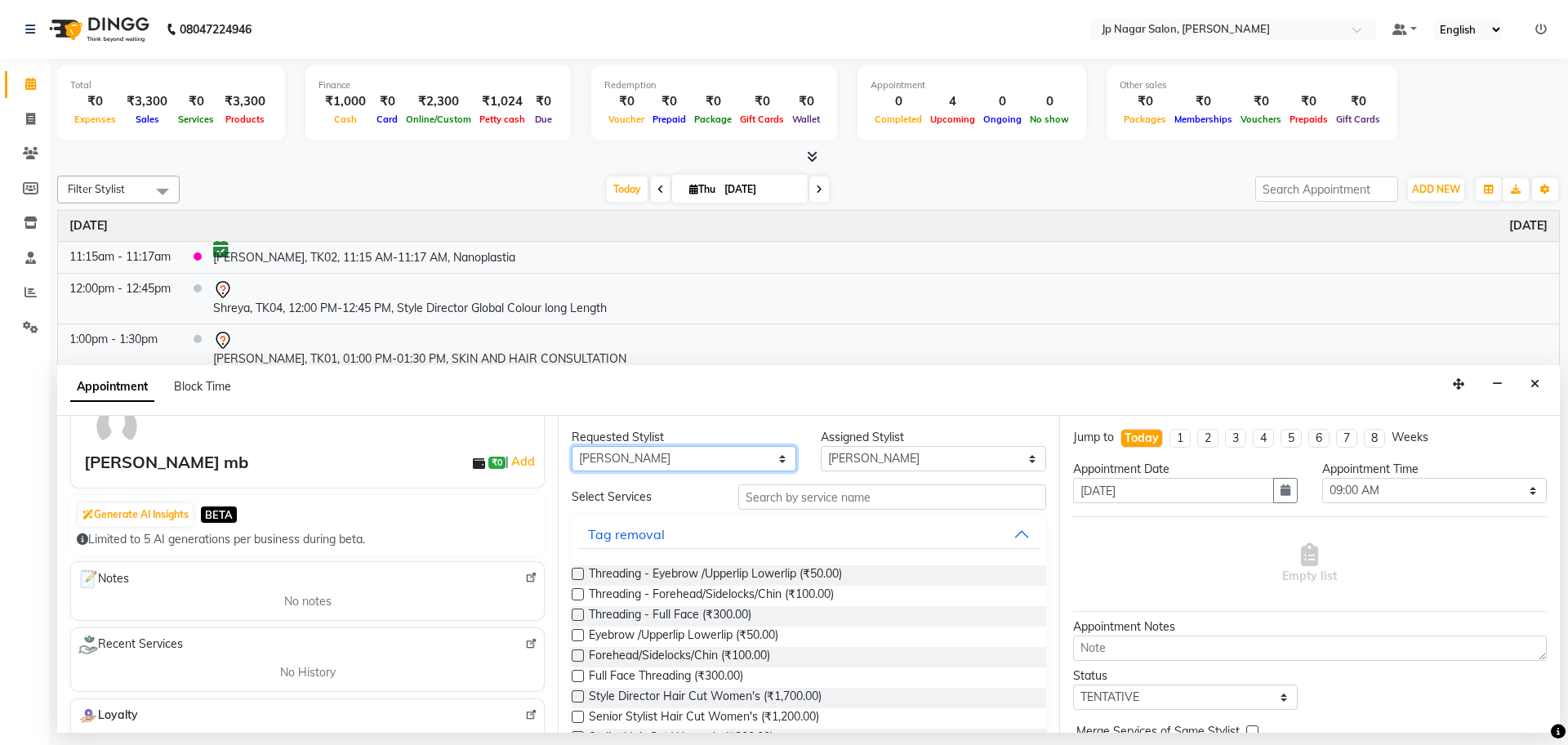
click at [704, 450] on select "Any [PERSON_NAME] [PERSON_NAME] [PERSON_NAME] [PERSON_NAME] Manager Mehjabin [P…" at bounding box center [684, 459] width 224 height 26
click at [572, 446] on select "Any [PERSON_NAME] [PERSON_NAME] [PERSON_NAME] [PERSON_NAME] Manager Mehjabin [P…" at bounding box center [684, 459] width 224 height 26
click at [853, 492] on input "text" at bounding box center [892, 498] width 308 height 26
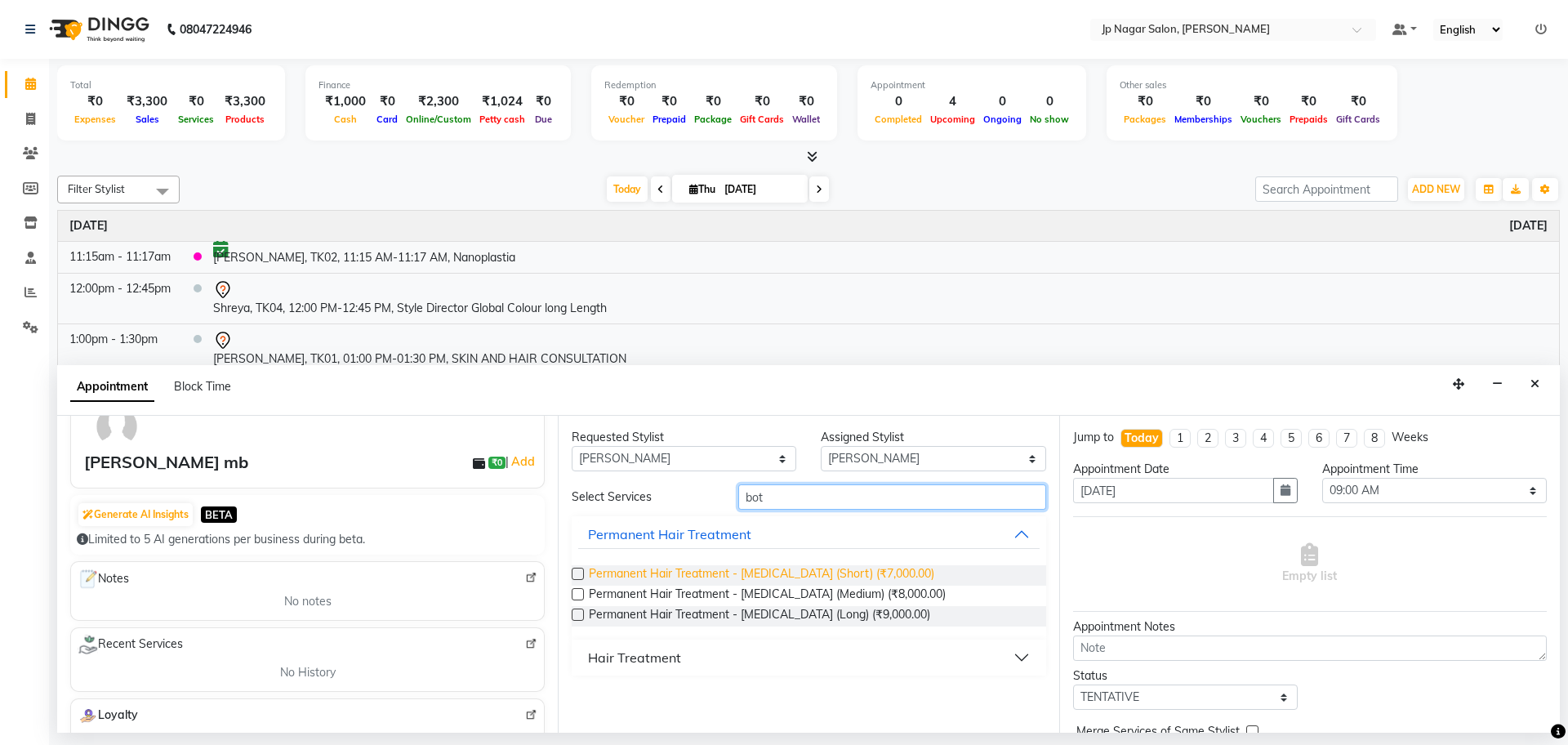
type input "bot"
click at [749, 573] on span "Permanent Hair Treatment - Botox (Short) (₹7,000.00)" at bounding box center [762, 575] width 346 height 21
checkbox input "false"
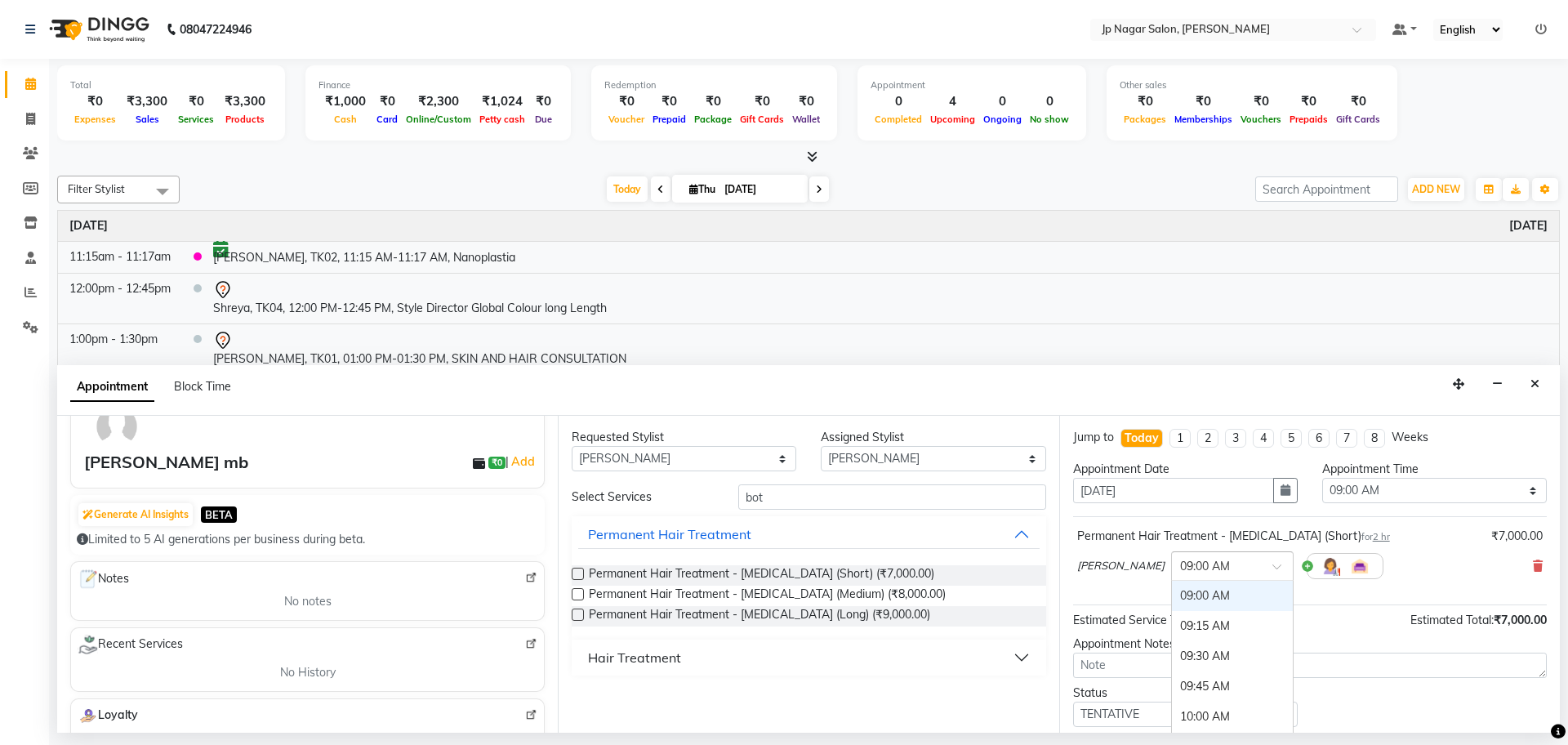
click at [1180, 566] on input "text" at bounding box center [1216, 565] width 72 height 17
click at [1179, 669] on div "03:15 PM" at bounding box center [1232, 673] width 121 height 30
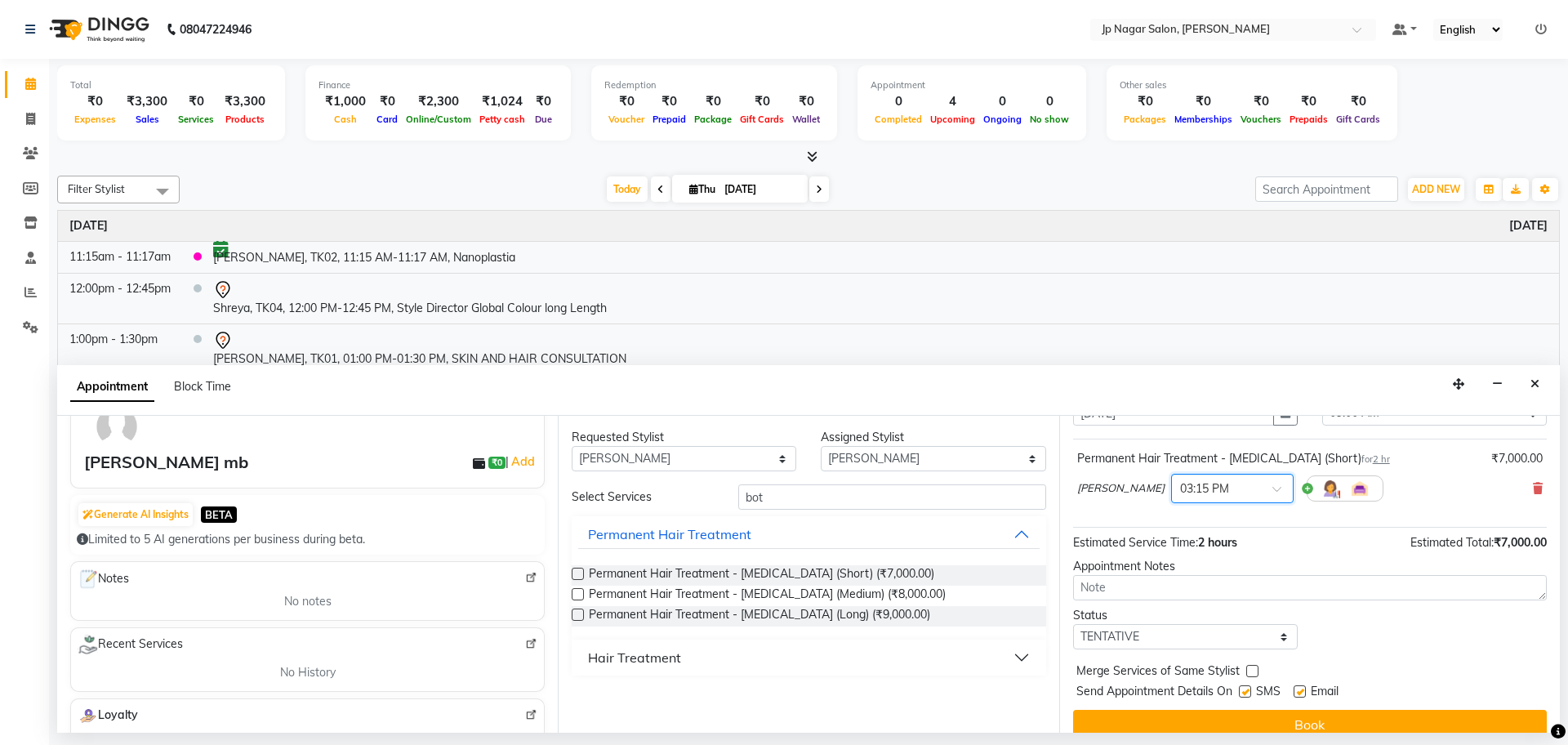
scroll to position [86, 0]
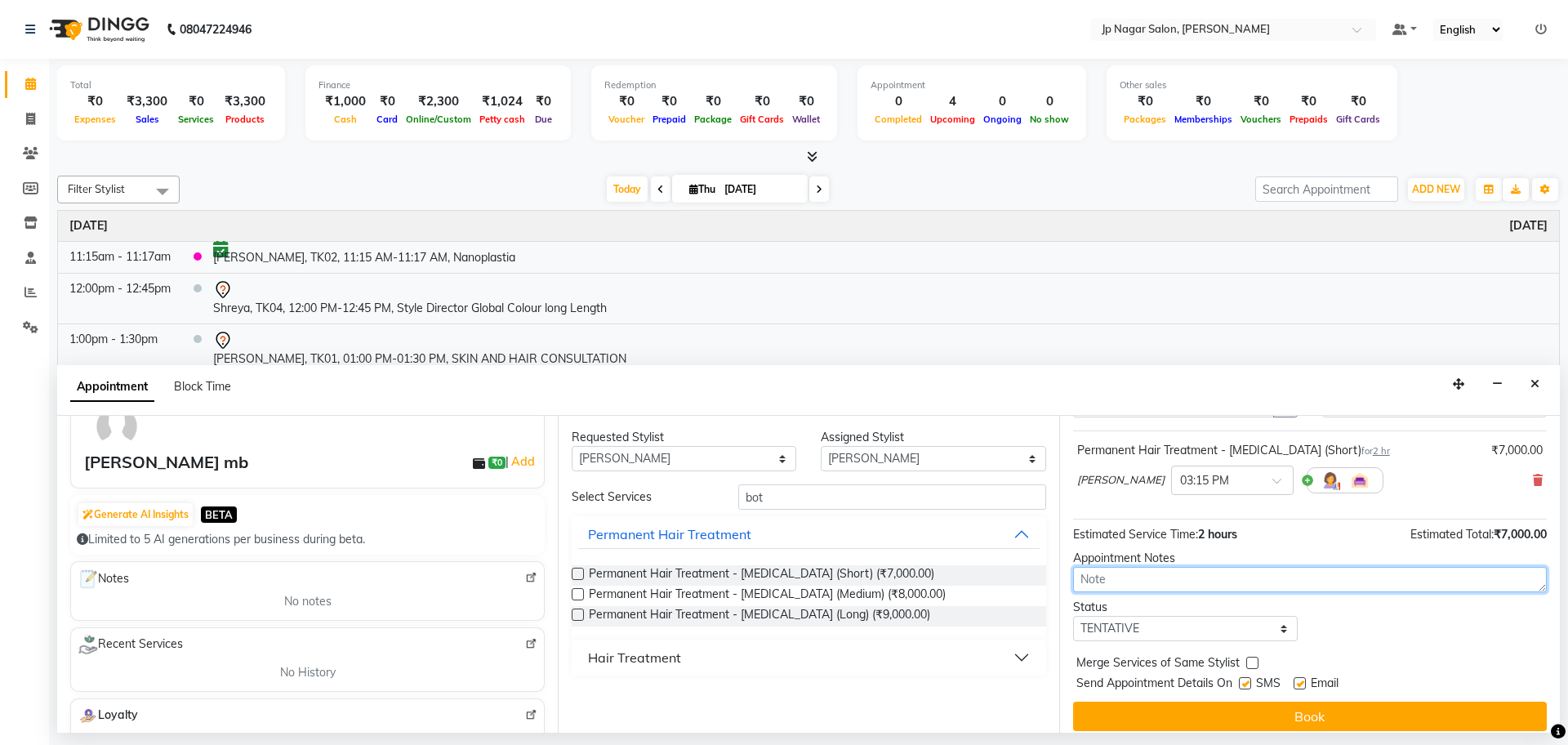
click at [1262, 579] on textarea at bounding box center [1310, 580] width 473 height 26
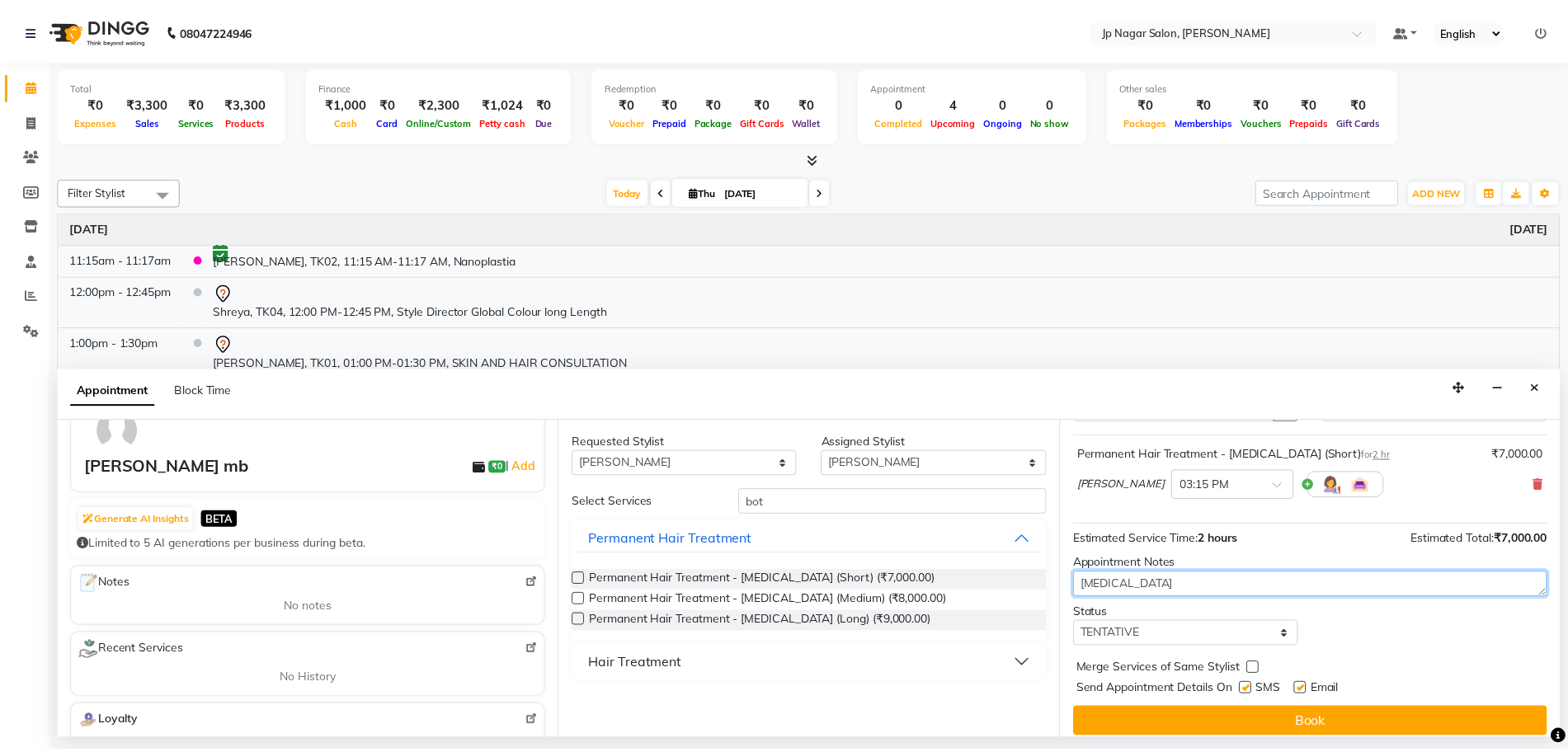
scroll to position [99, 0]
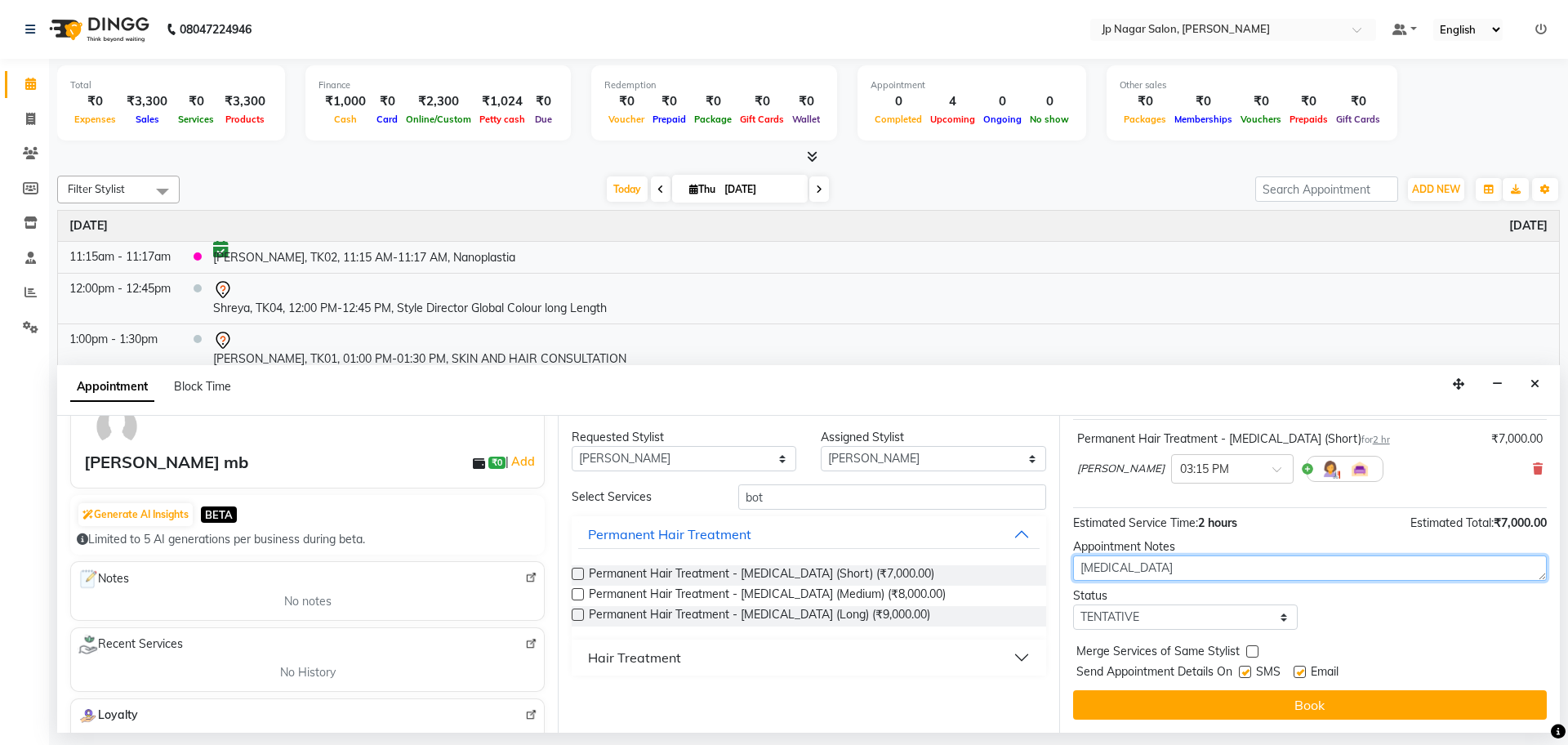
type textarea "BOTOX"
click at [1244, 605] on select "Select TENTATIVE CONFIRM CHECK-IN UPCOMING" at bounding box center [1185, 617] width 224 height 26
click at [1073, 605] on select "Select TENTATIVE CONFIRM CHECK-IN UPCOMING" at bounding box center [1185, 617] width 224 height 26
click at [1154, 622] on select "Select TENTATIVE CONFIRM CHECK-IN UPCOMING" at bounding box center [1185, 617] width 224 height 26
select select "confirm booking"
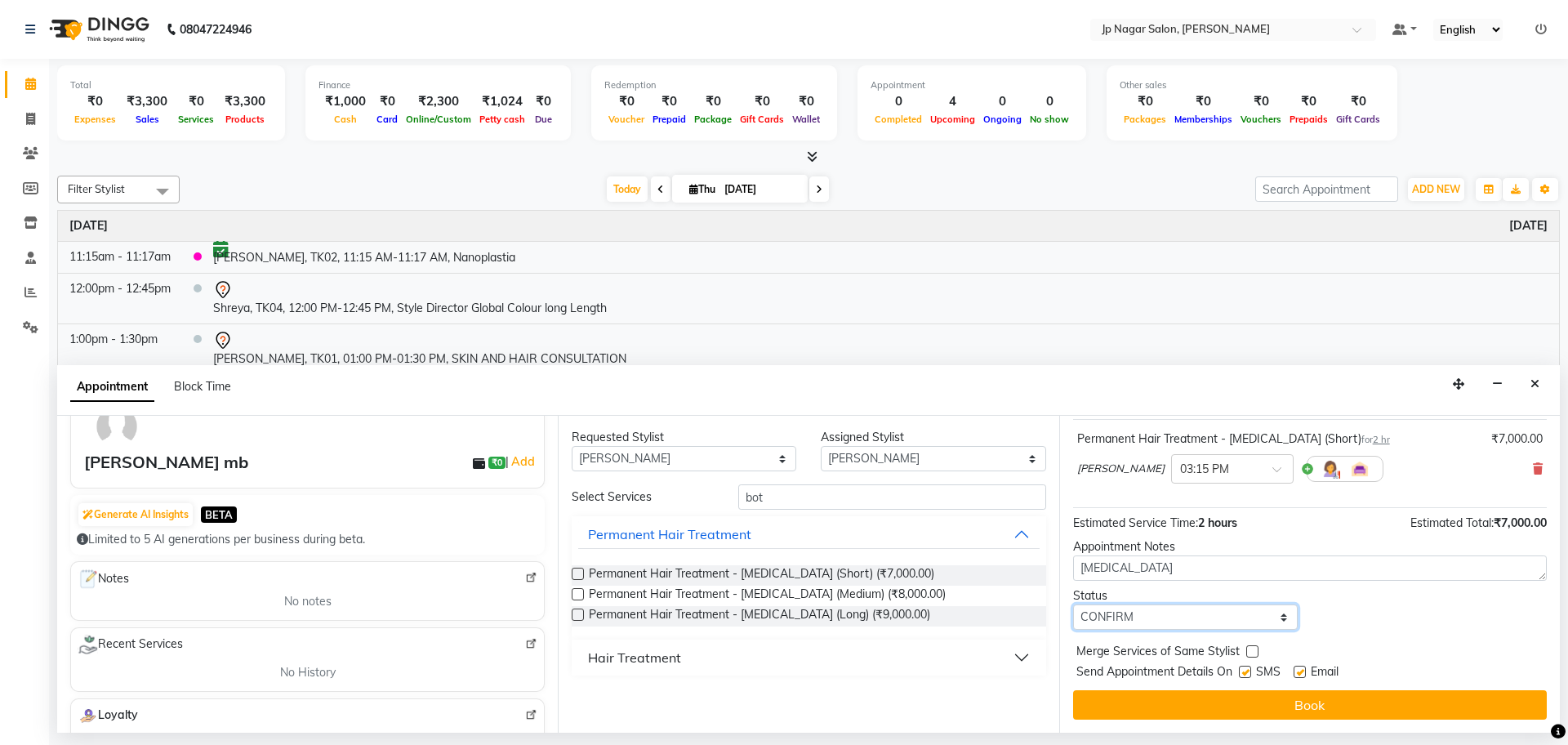
click at [1073, 605] on select "Select TENTATIVE CONFIRM CHECK-IN UPCOMING" at bounding box center [1185, 617] width 224 height 26
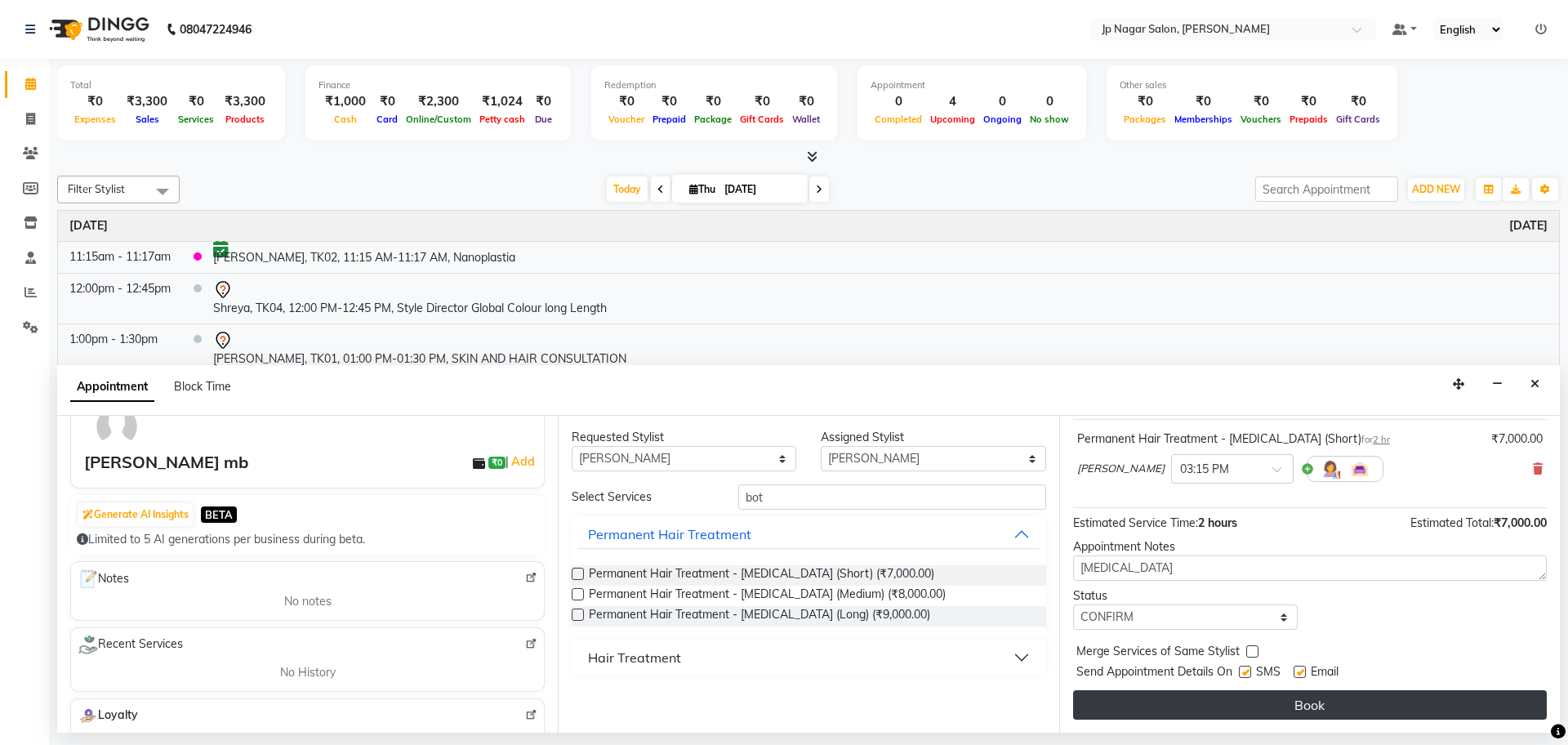
click at [1203, 712] on button "Book" at bounding box center [1310, 705] width 473 height 29
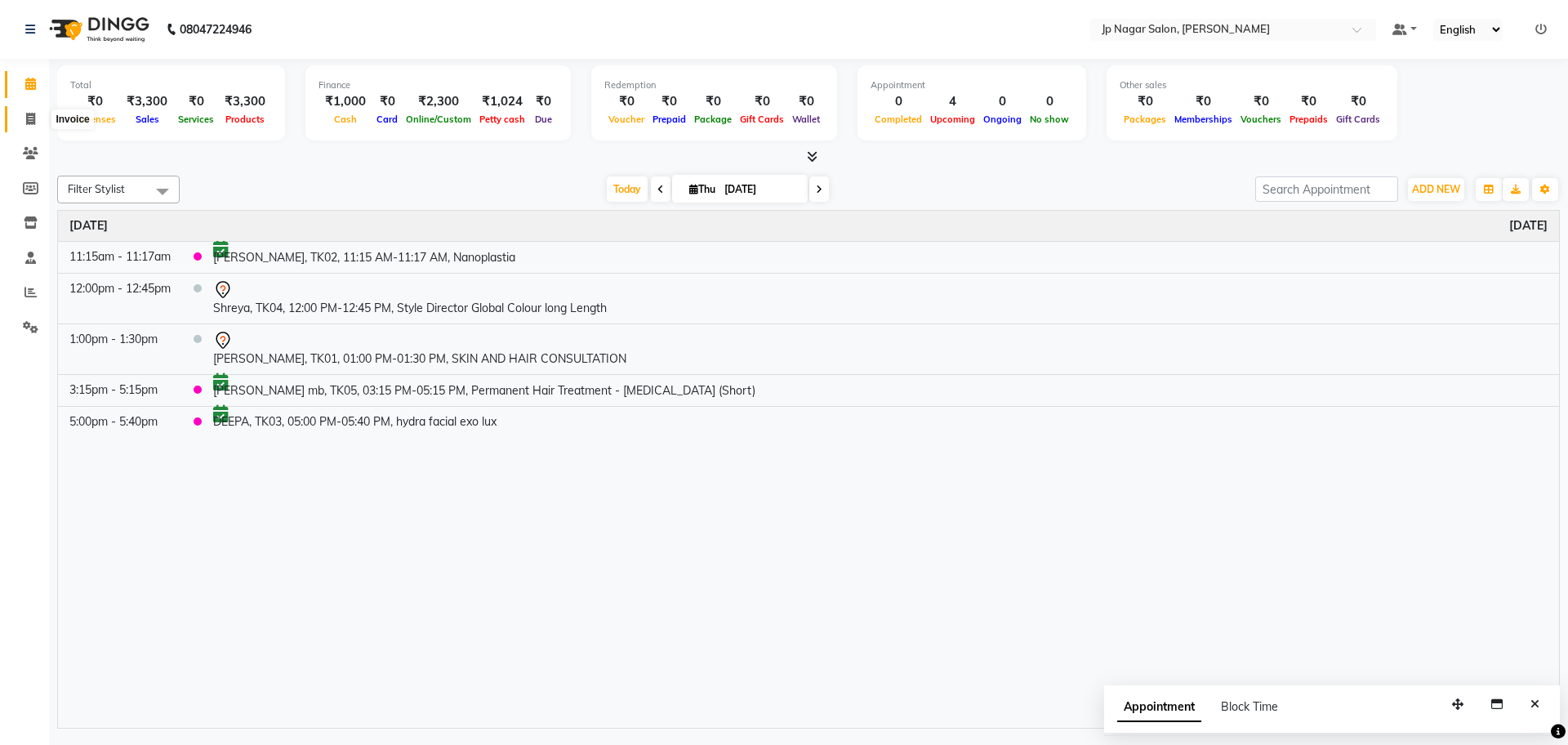
click at [29, 124] on icon at bounding box center [31, 119] width 9 height 12
select select "service"
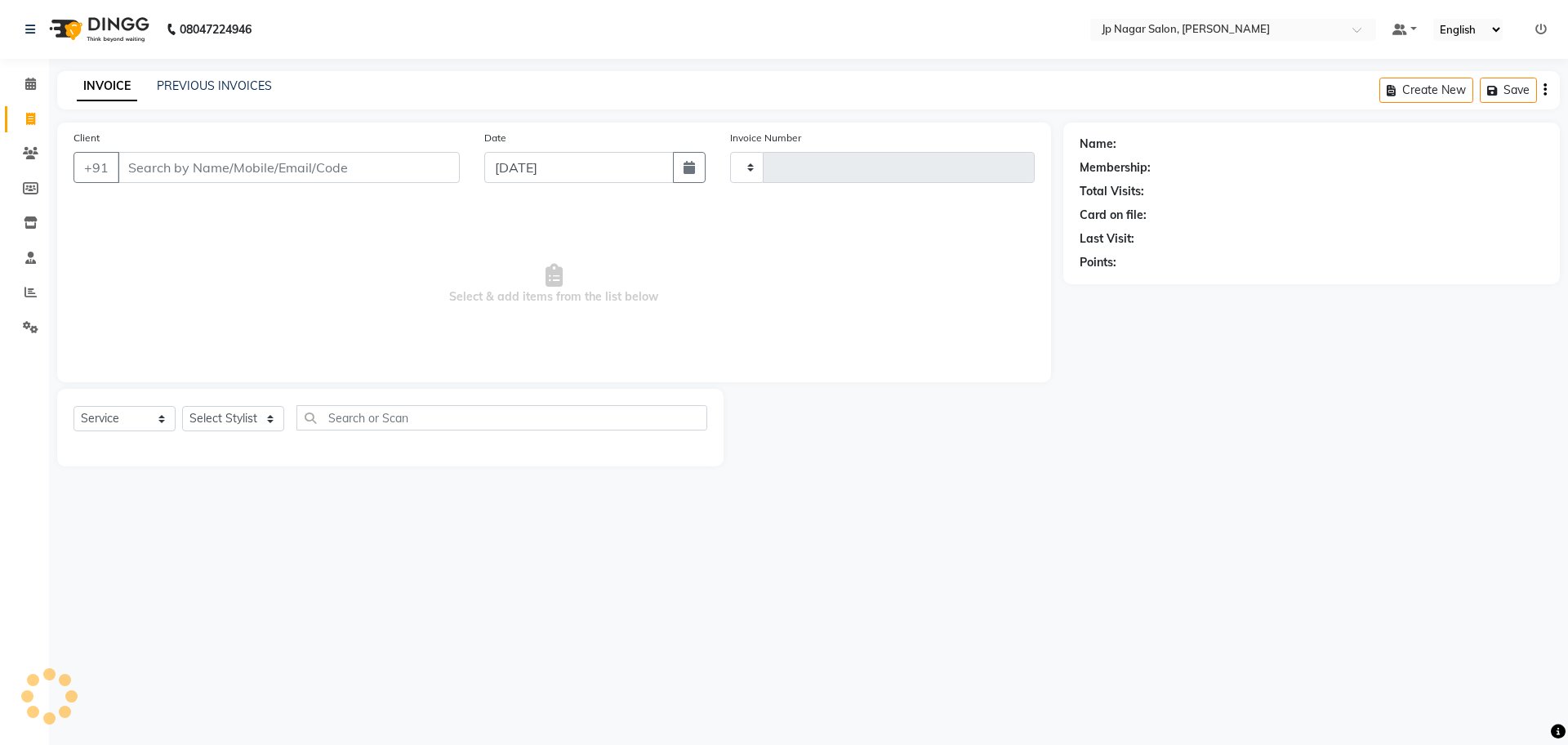
type input "0665"
select select "4852"
click at [207, 168] on input "Client" at bounding box center [288, 167] width 342 height 31
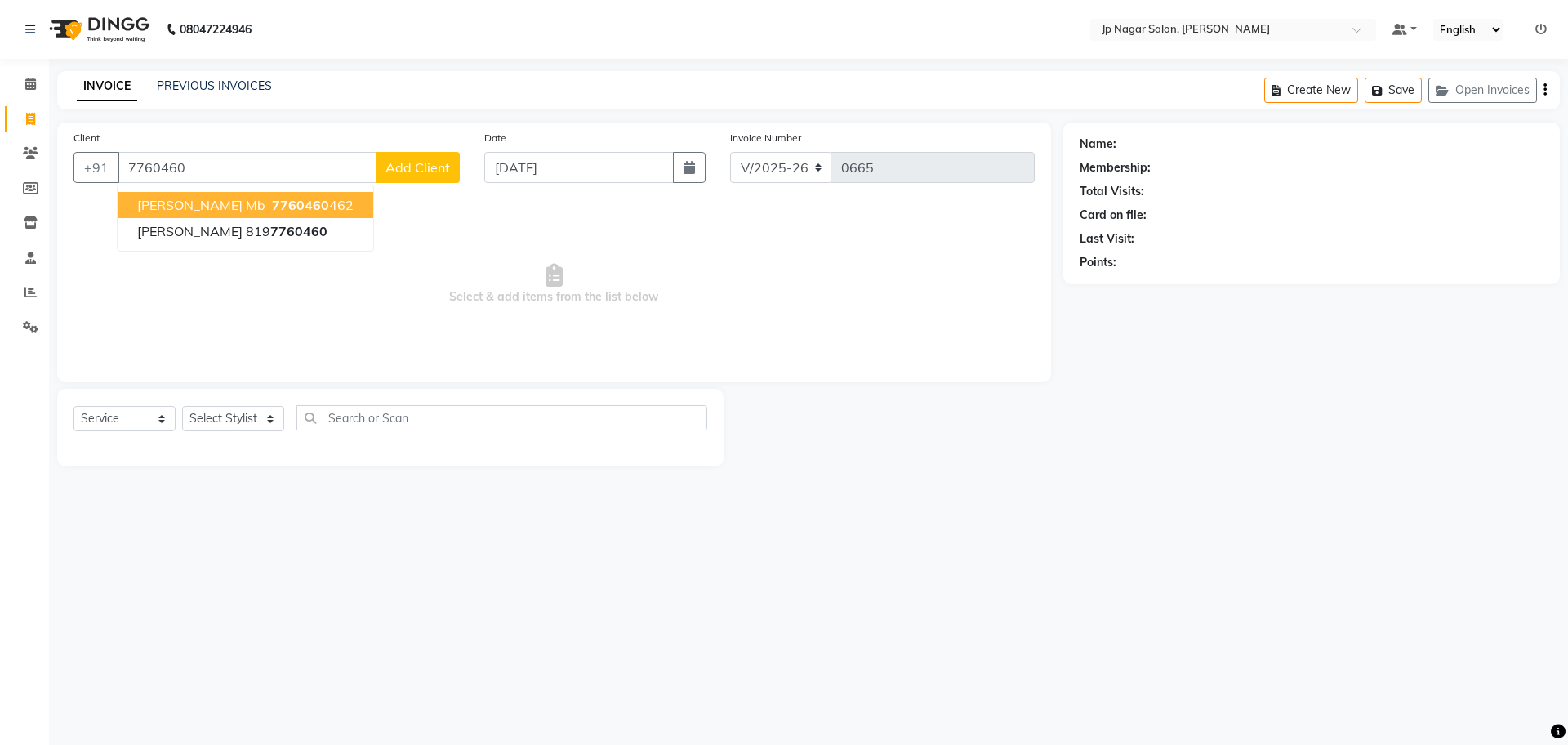
click at [209, 216] on button "Sujay mb 7760460 462" at bounding box center [245, 205] width 256 height 27
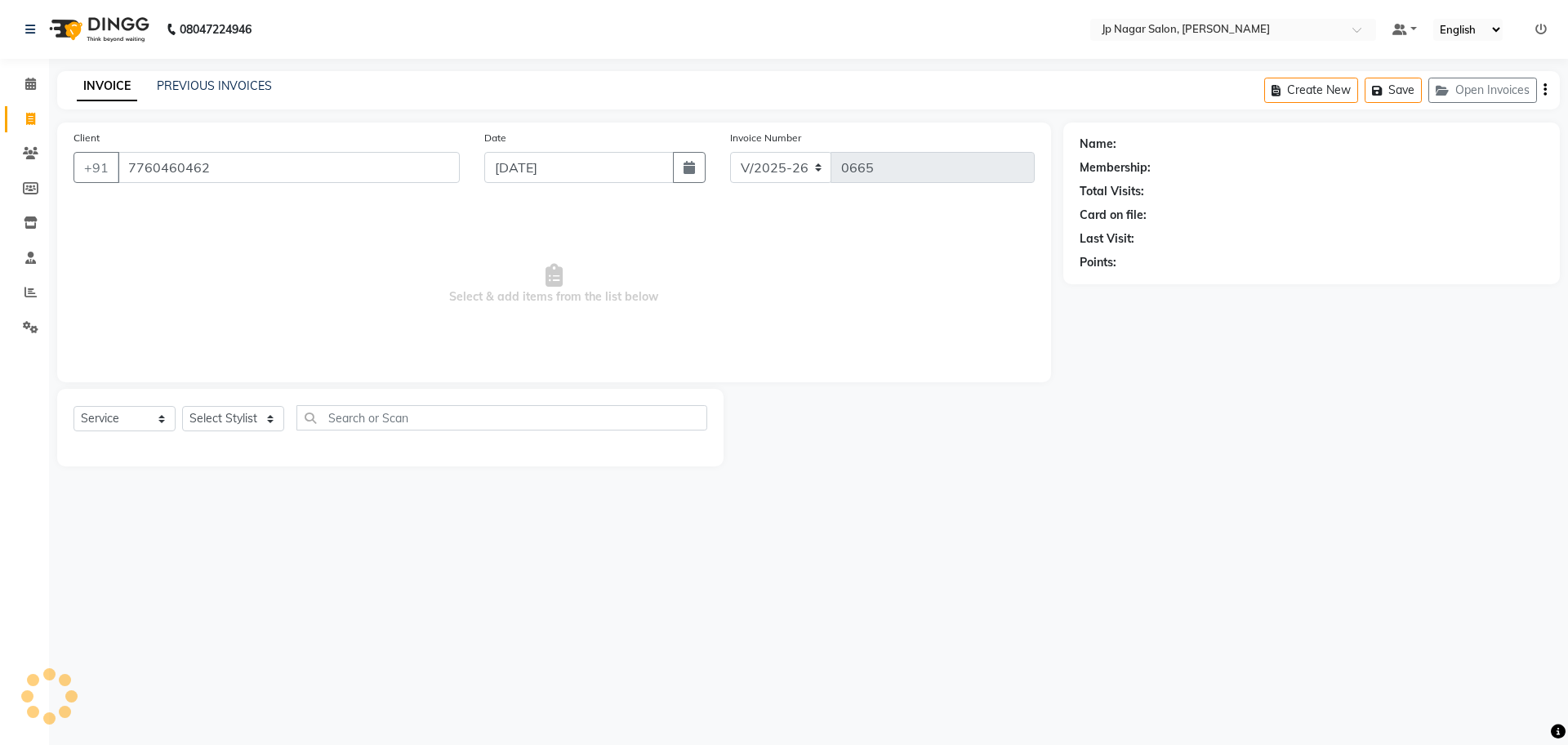
type input "7760460462"
click at [202, 419] on select "Select Stylist Arthi Awantika Brijitha Gurish Jabin ahmed Jassi Jayshree KEERTH…" at bounding box center [233, 419] width 102 height 26
select select "50073"
click at [182, 406] on select "Select Stylist Arthi Awantika Brijitha Gurish Jabin ahmed Jassi Jayshree KEERTH…" at bounding box center [233, 419] width 102 height 26
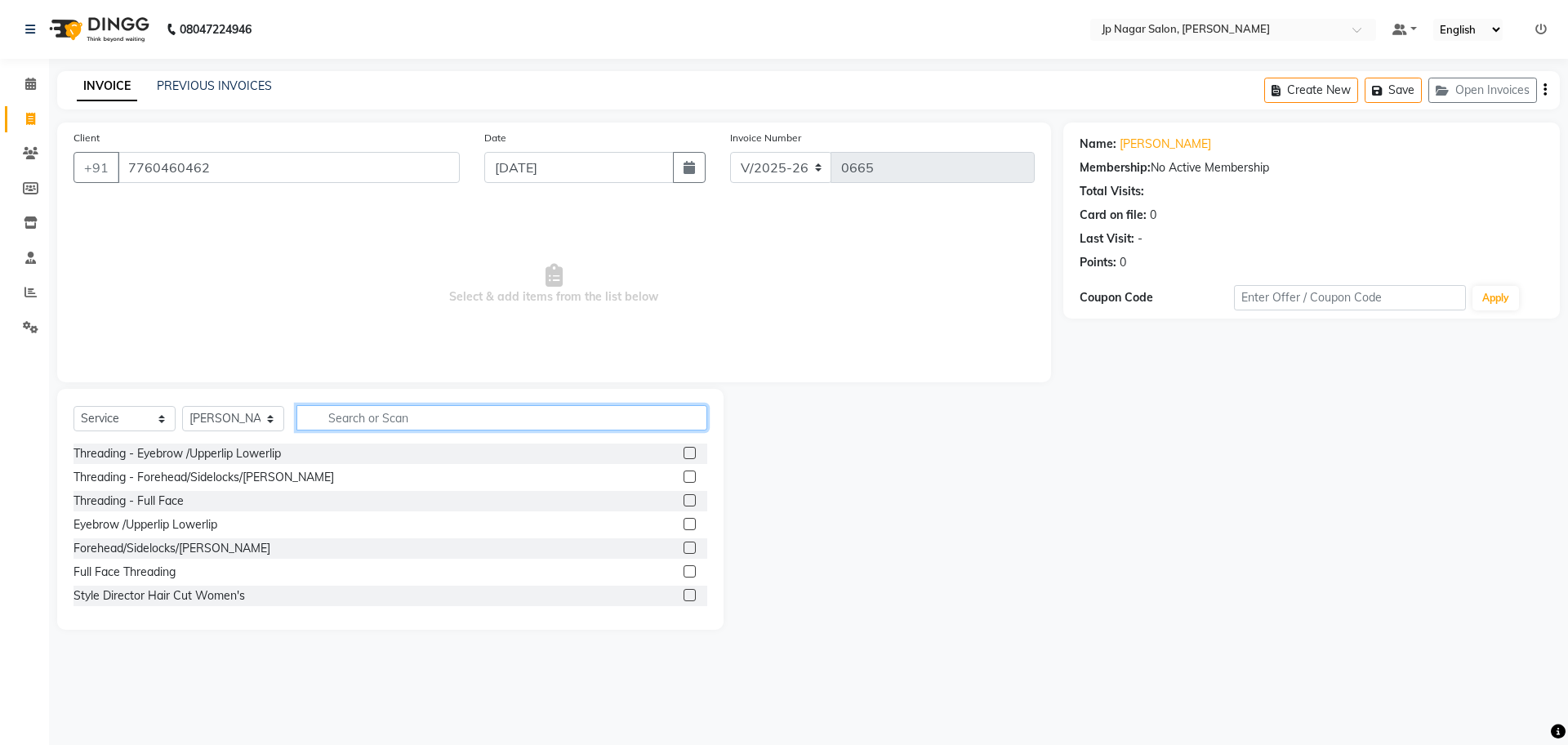
click at [415, 415] on input "text" at bounding box center [502, 418] width 411 height 26
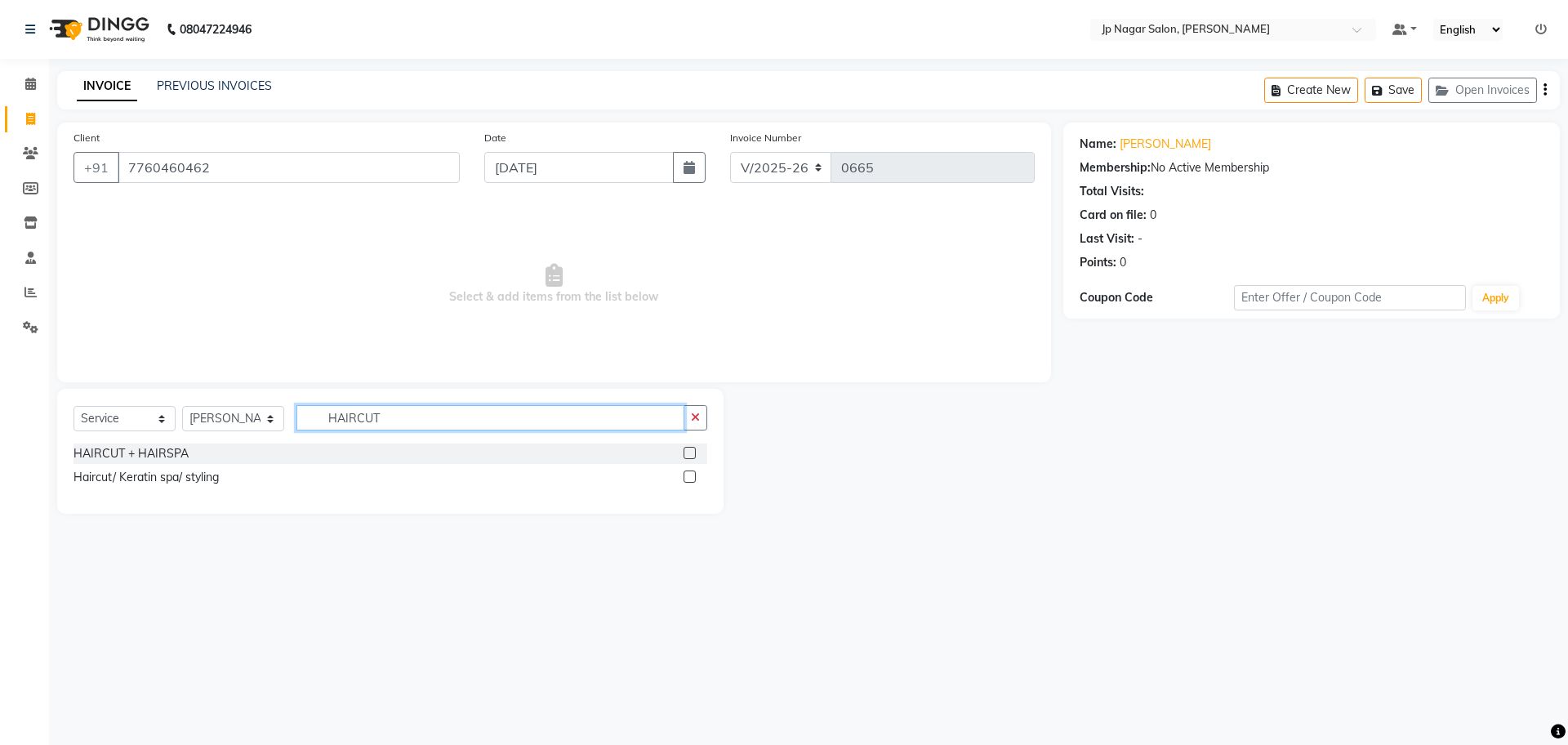
type input "HAIRCUT"
click at [372, 473] on div "Haircut/ Keratin spa/ styling" at bounding box center [390, 478] width 633 height 21
click at [690, 480] on label at bounding box center [690, 477] width 12 height 12
click at [690, 480] on input "checkbox" at bounding box center [689, 477] width 10 height 10
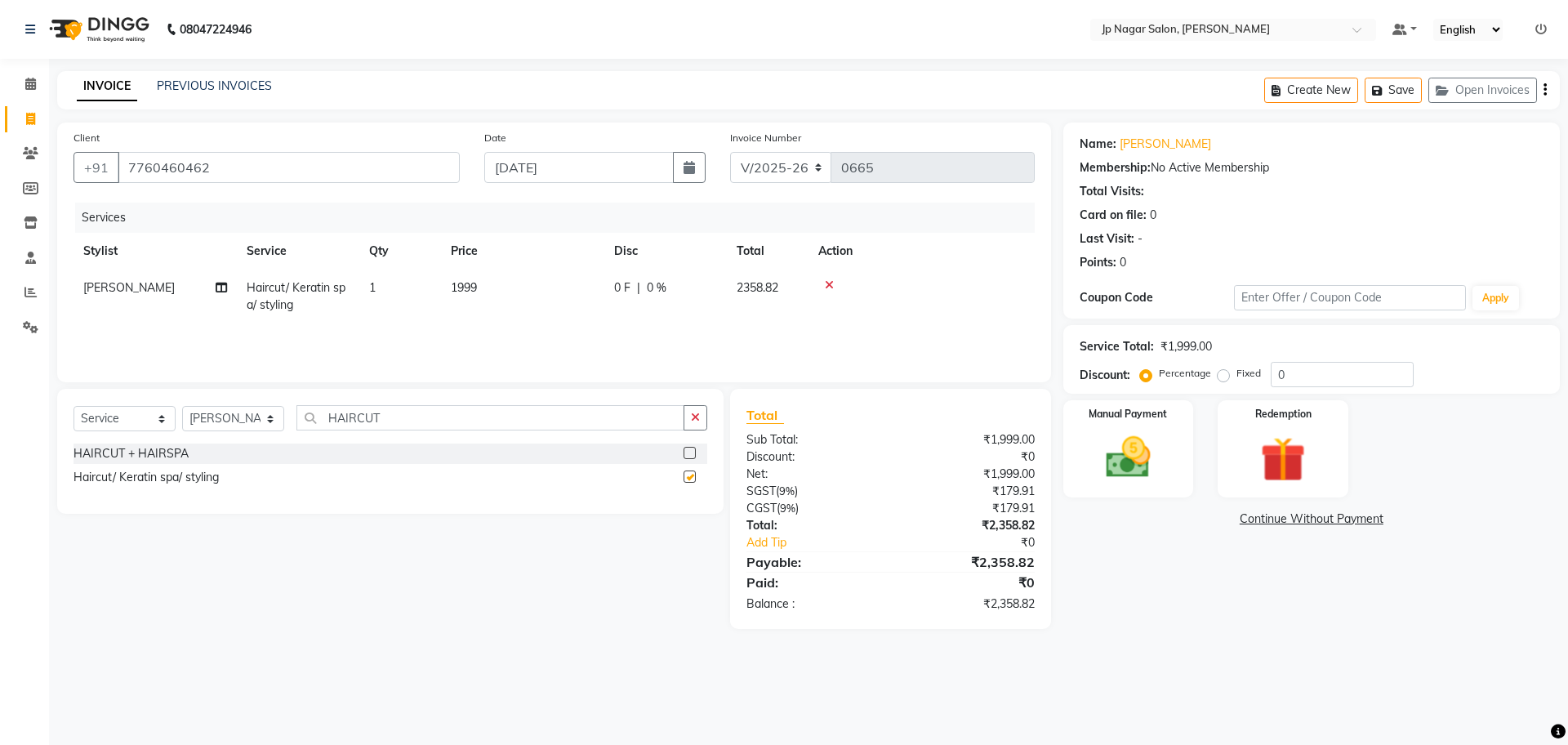
checkbox input "false"
click at [470, 291] on span "1999" at bounding box center [464, 287] width 27 height 15
select select "50073"
click at [470, 291] on input "1" at bounding box center [477, 292] width 62 height 26
click at [643, 289] on div "0 F | 0 %" at bounding box center [665, 288] width 103 height 17
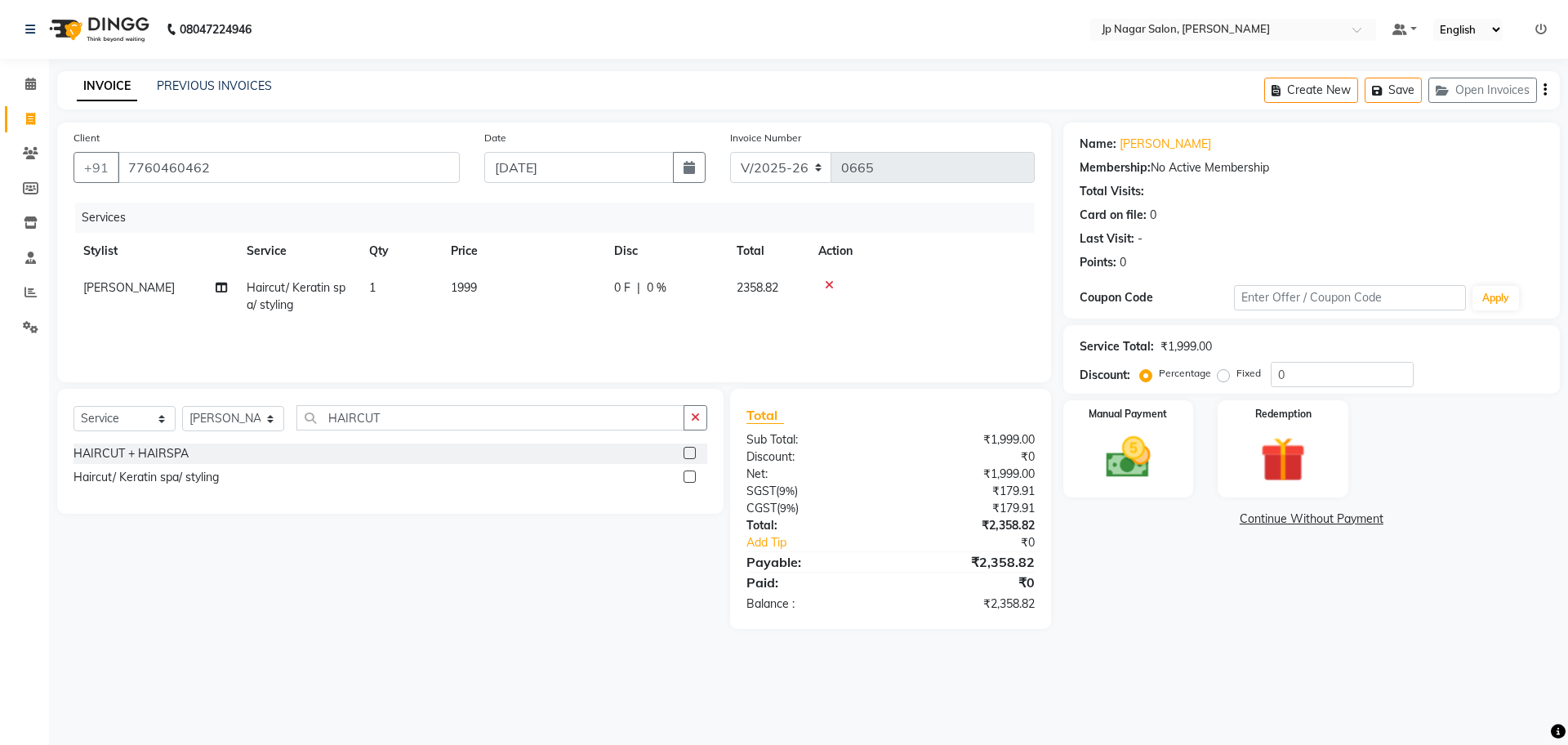
select select "50073"
click at [633, 288] on input "999" at bounding box center [599, 292] width 144 height 26
type input "9"
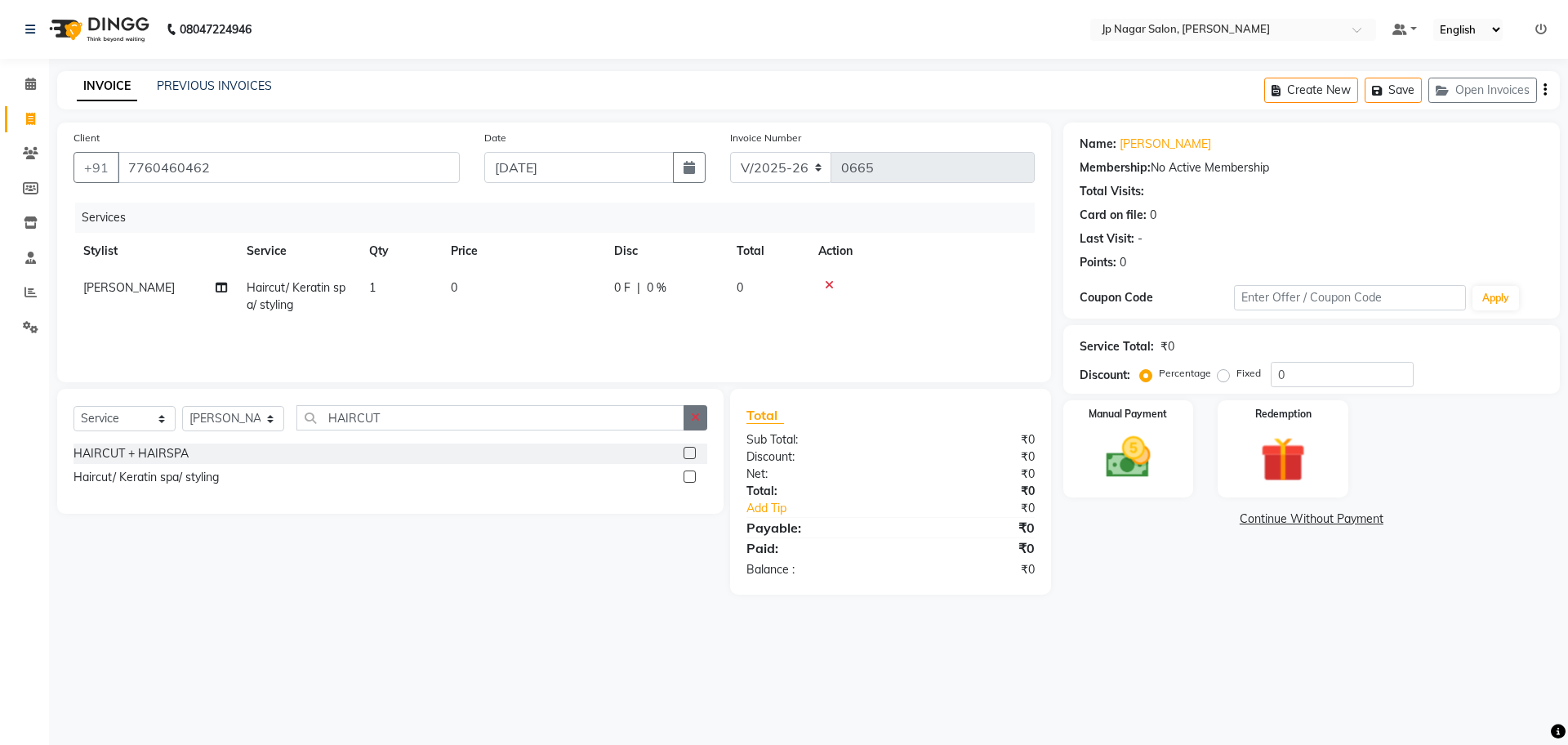
click at [703, 418] on button "button" at bounding box center [696, 418] width 24 height 26
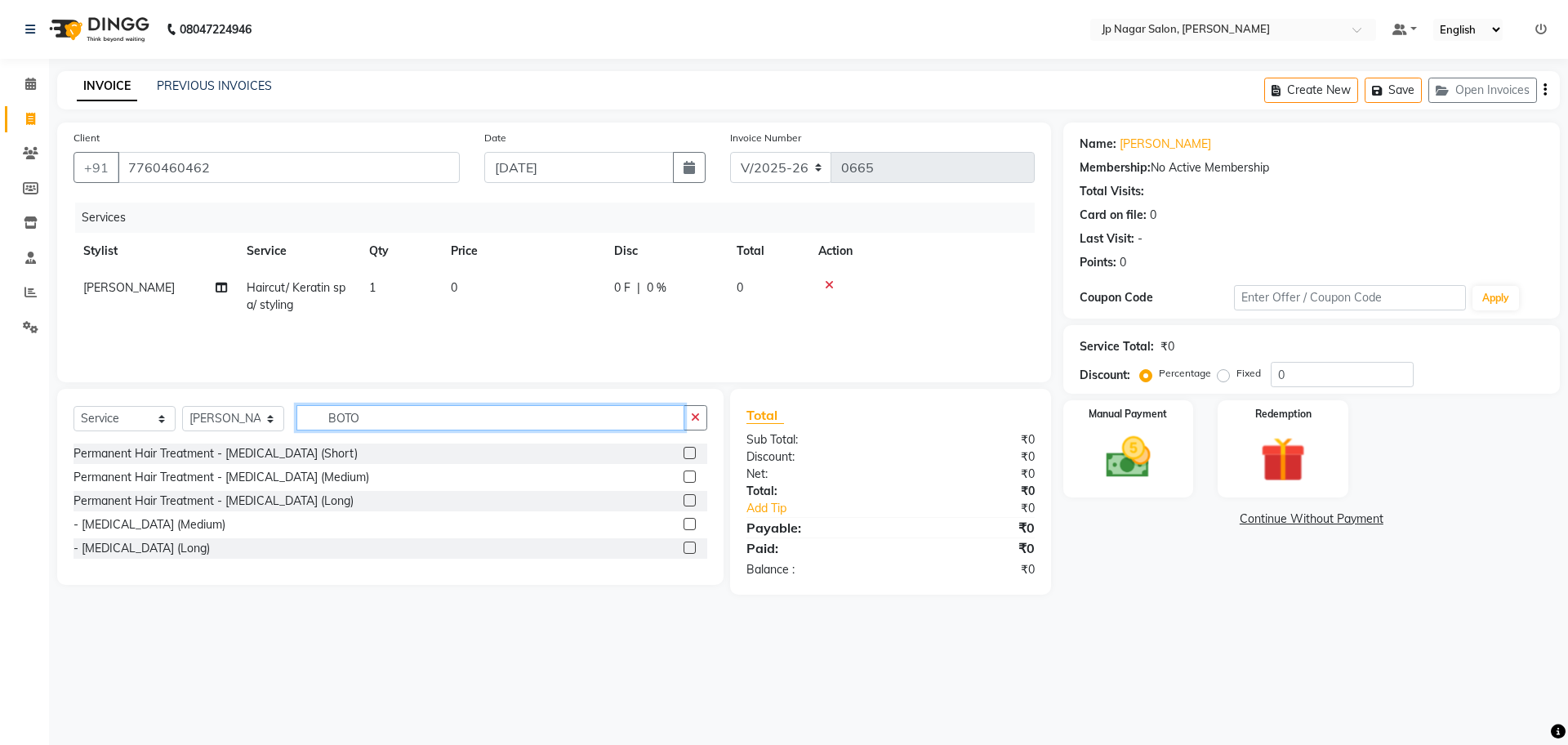
type input "BOTO"
click at [694, 475] on label at bounding box center [690, 477] width 12 height 12
click at [694, 475] on input "checkbox" at bounding box center [689, 477] width 10 height 10
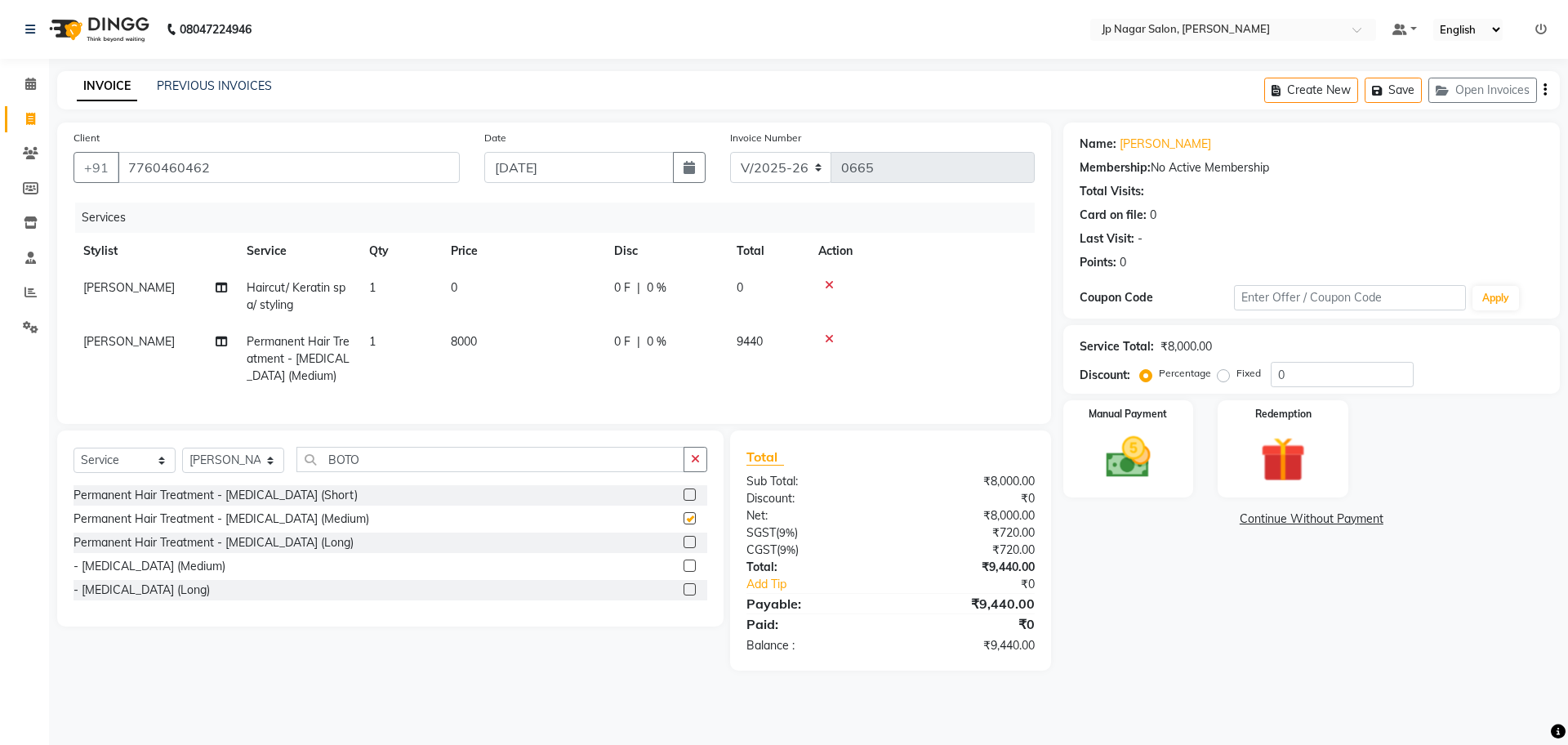
checkbox input "false"
click at [829, 288] on icon at bounding box center [829, 284] width 9 height 11
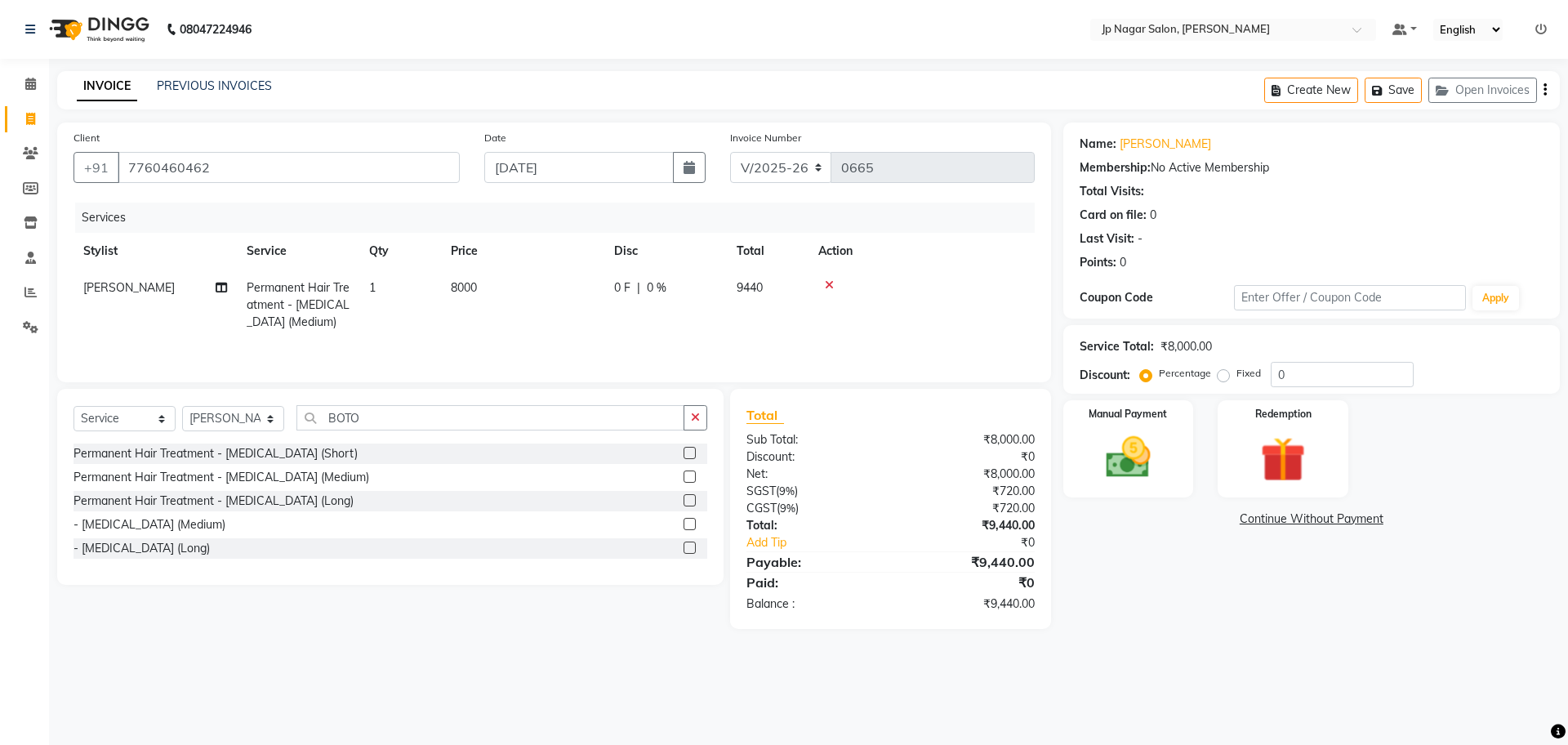
click at [506, 285] on td "8000" at bounding box center [522, 305] width 163 height 71
select select "50073"
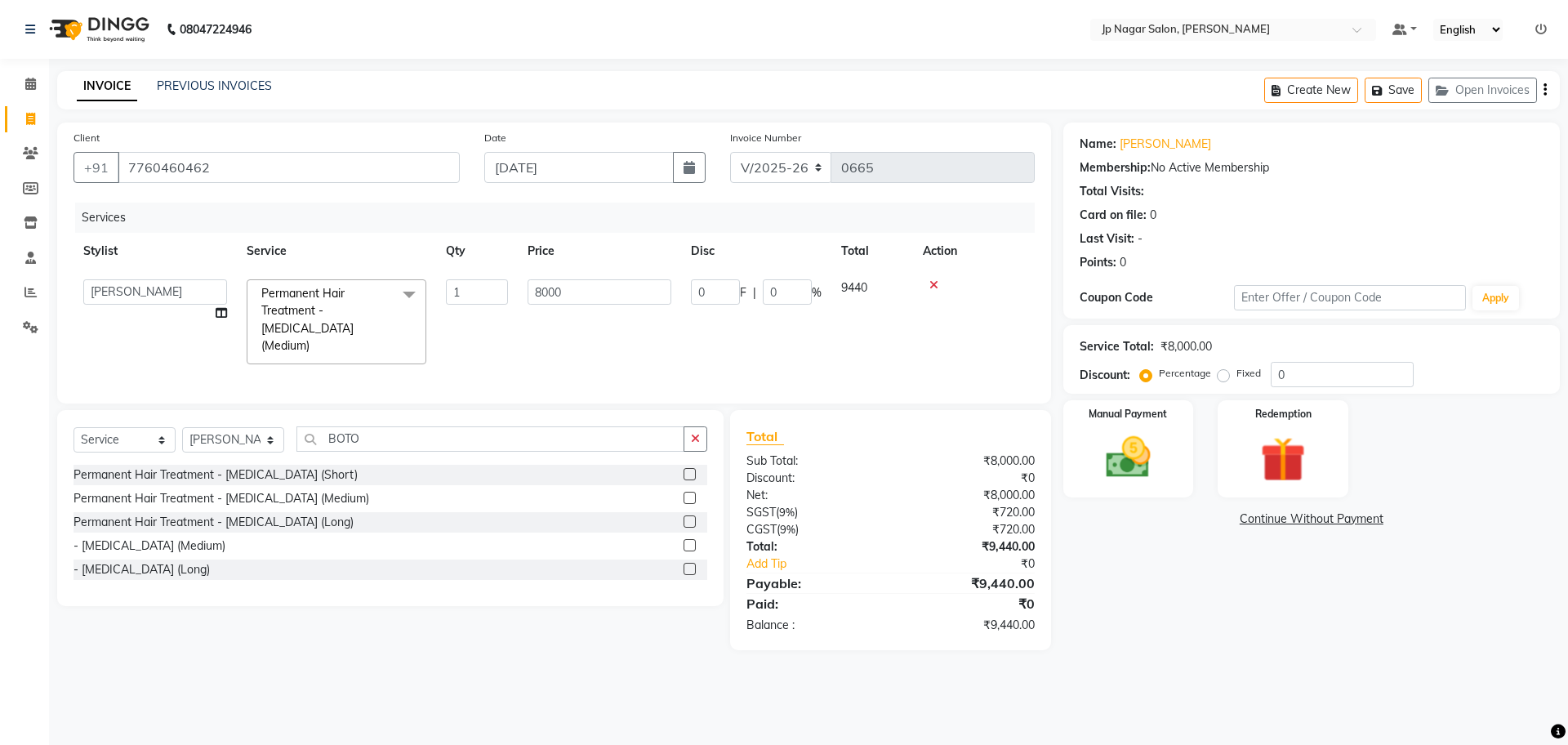
click at [506, 285] on input "1" at bounding box center [477, 292] width 62 height 26
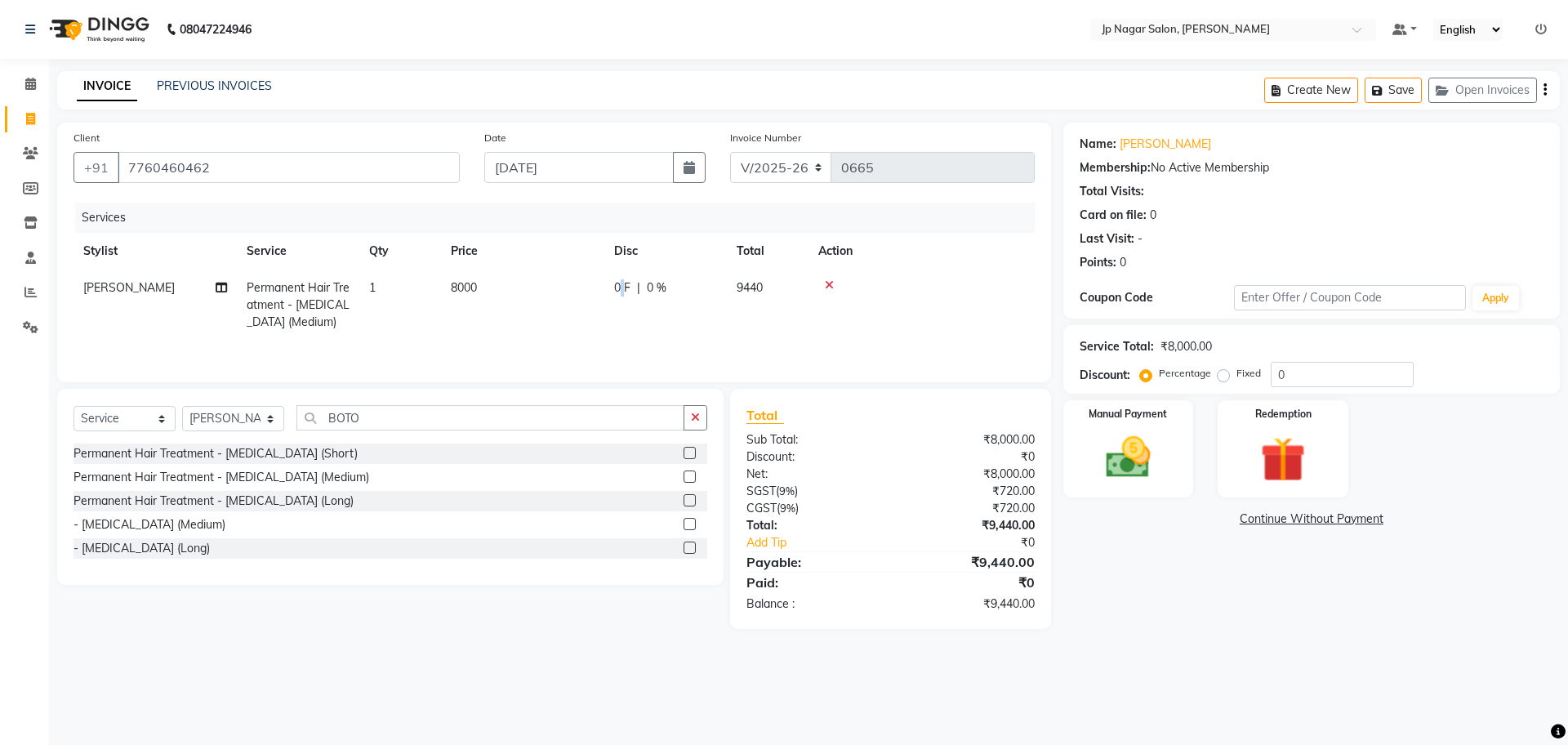
click at [619, 290] on span "0 F" at bounding box center [621, 288] width 16 height 17
select select "50073"
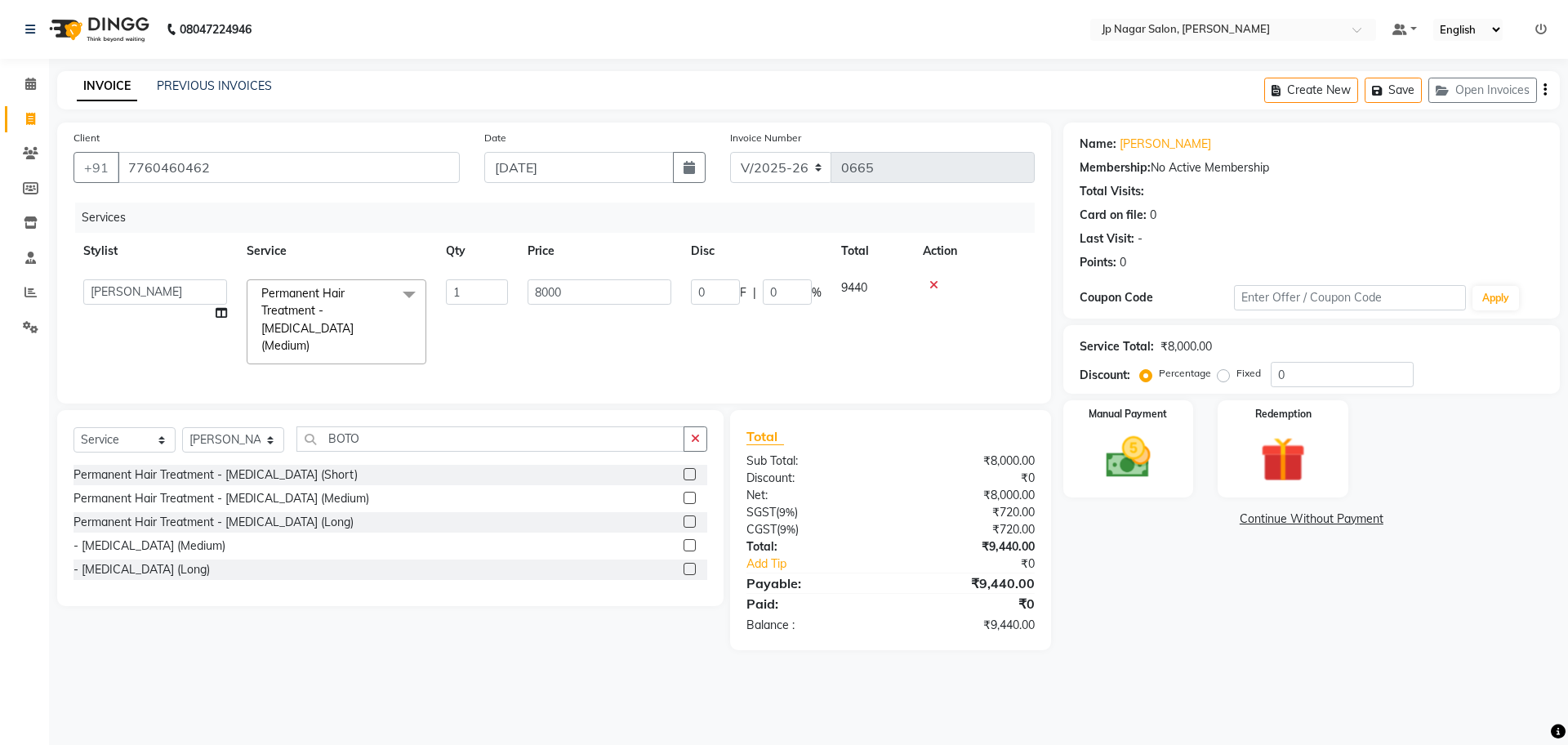
click at [619, 290] on input "8000" at bounding box center [599, 292] width 144 height 26
type input "5999"
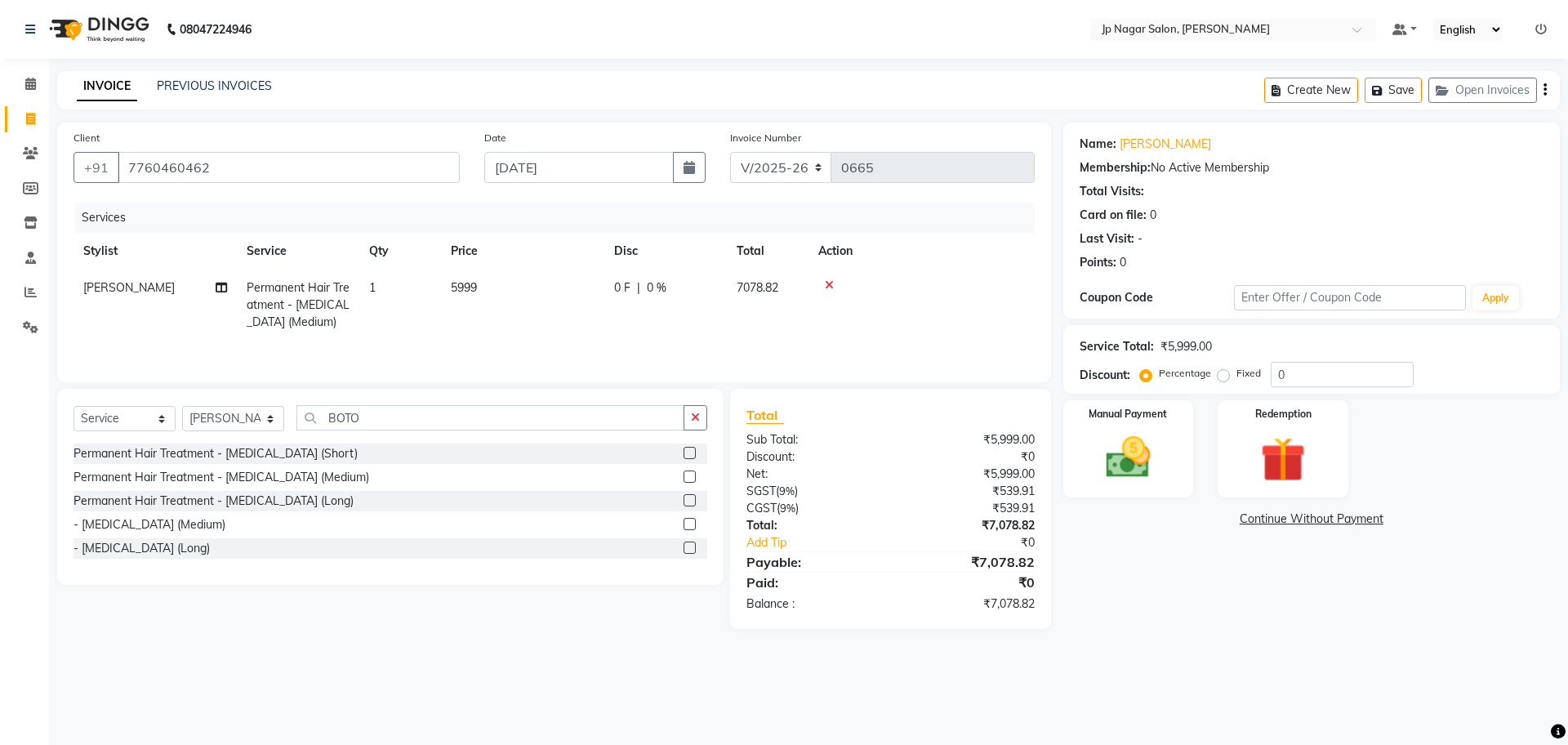
click at [816, 347] on div "Services Stylist Service Qty Price Disc Total Action PRATEEK Permanent Hair Tre…" at bounding box center [554, 284] width 961 height 164
click at [1112, 453] on img at bounding box center [1128, 457] width 76 height 54
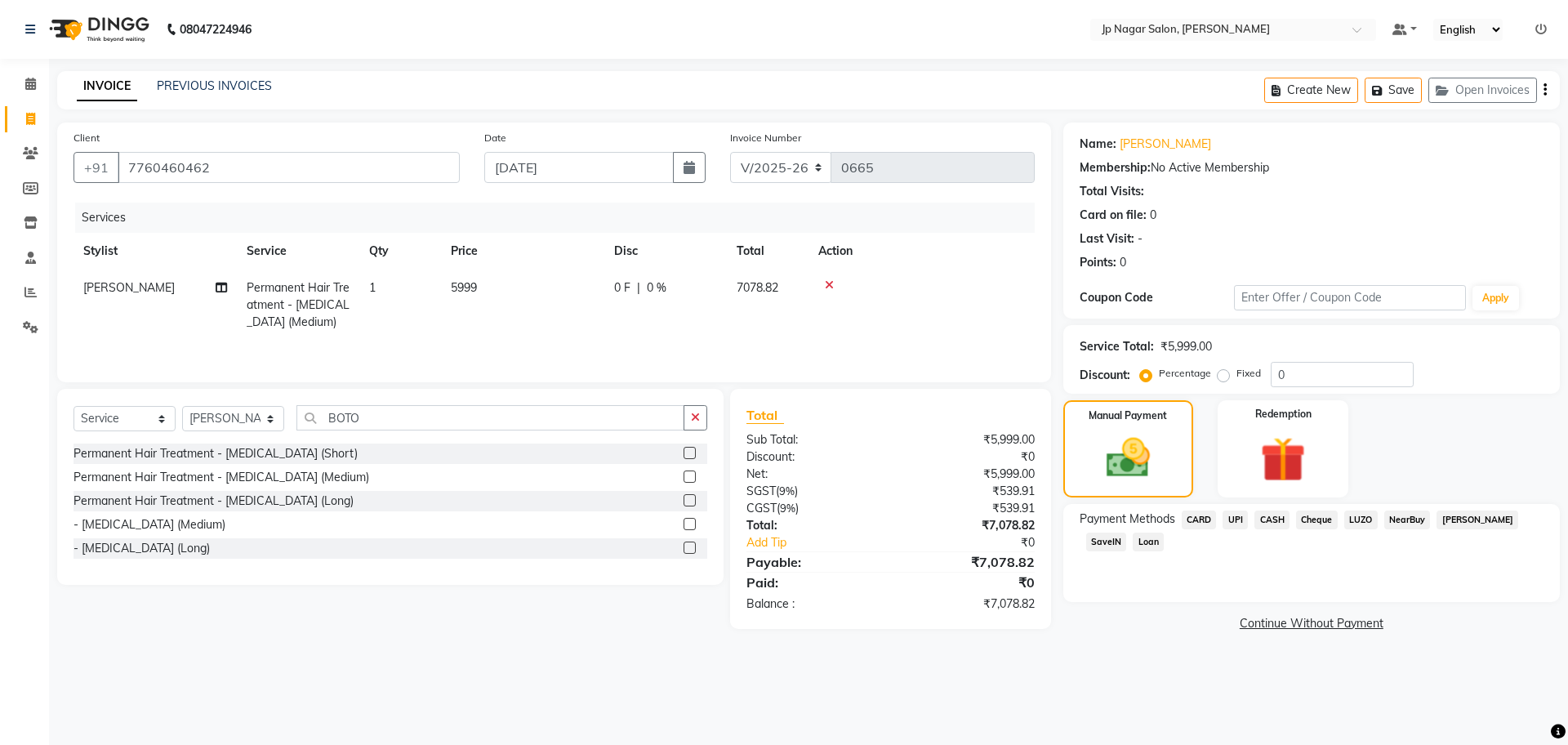
click at [1240, 524] on span "UPI" at bounding box center [1235, 520] width 26 height 19
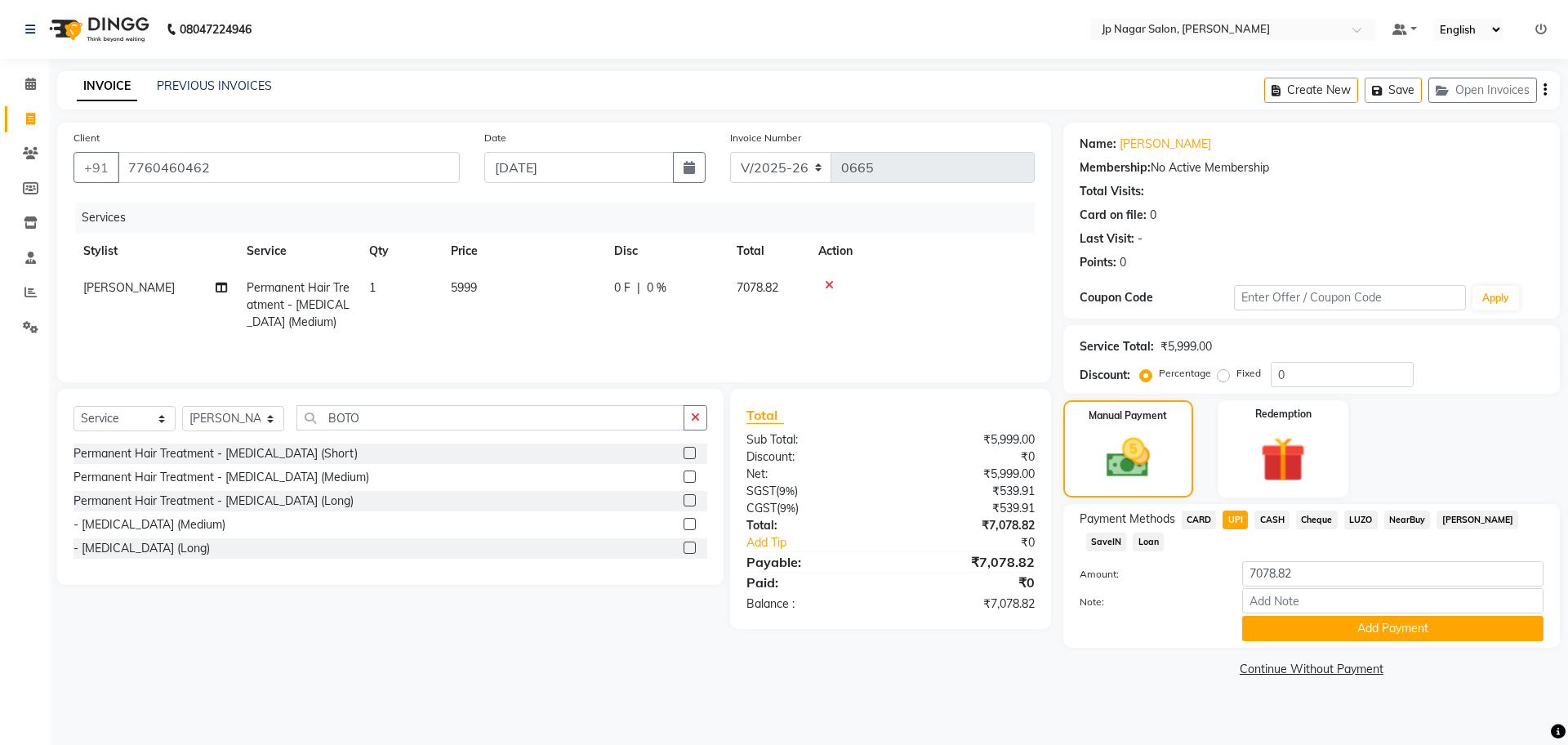
click at [1202, 524] on span "CARD" at bounding box center [1198, 520] width 35 height 19
click at [1239, 522] on span "UPI" at bounding box center [1235, 520] width 26 height 19
click at [1282, 522] on span "CASH" at bounding box center [1271, 520] width 35 height 19
click at [1226, 521] on span "UPI" at bounding box center [1235, 520] width 26 height 19
click at [1298, 569] on input "7078.82" at bounding box center [1393, 574] width 301 height 26
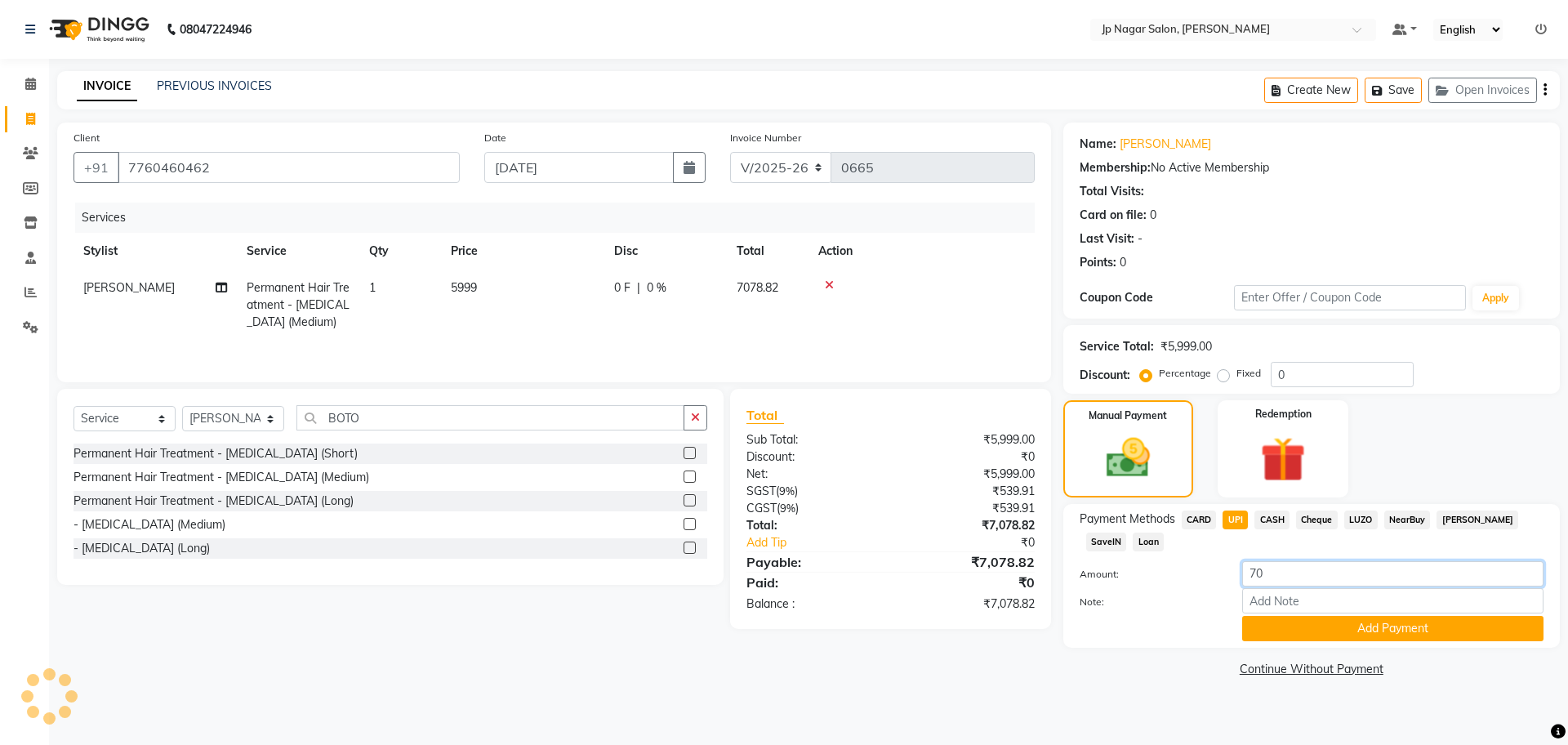
type input "7"
type input "5000"
click at [1335, 635] on button "Add Payment" at bounding box center [1393, 629] width 301 height 26
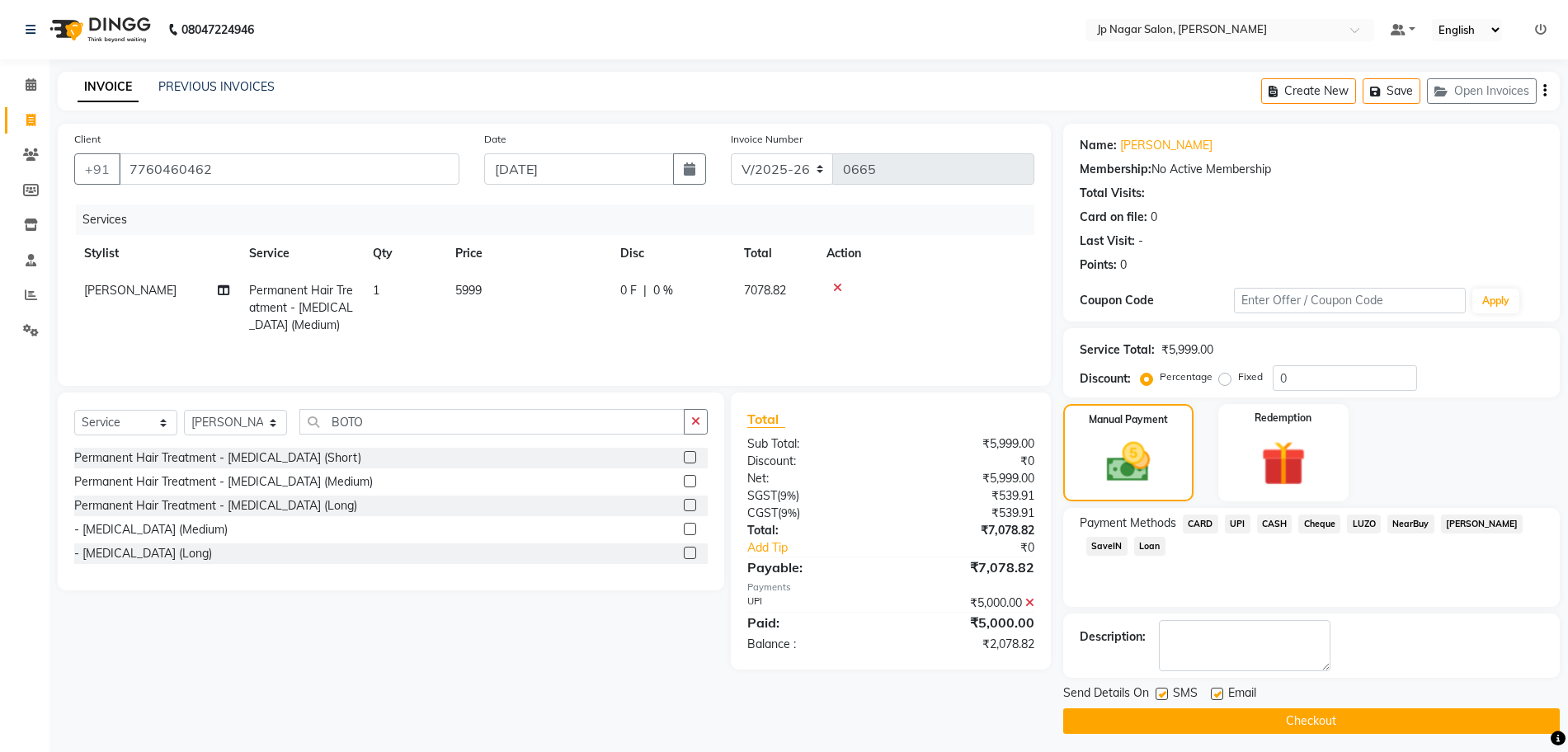
scroll to position [7, 0]
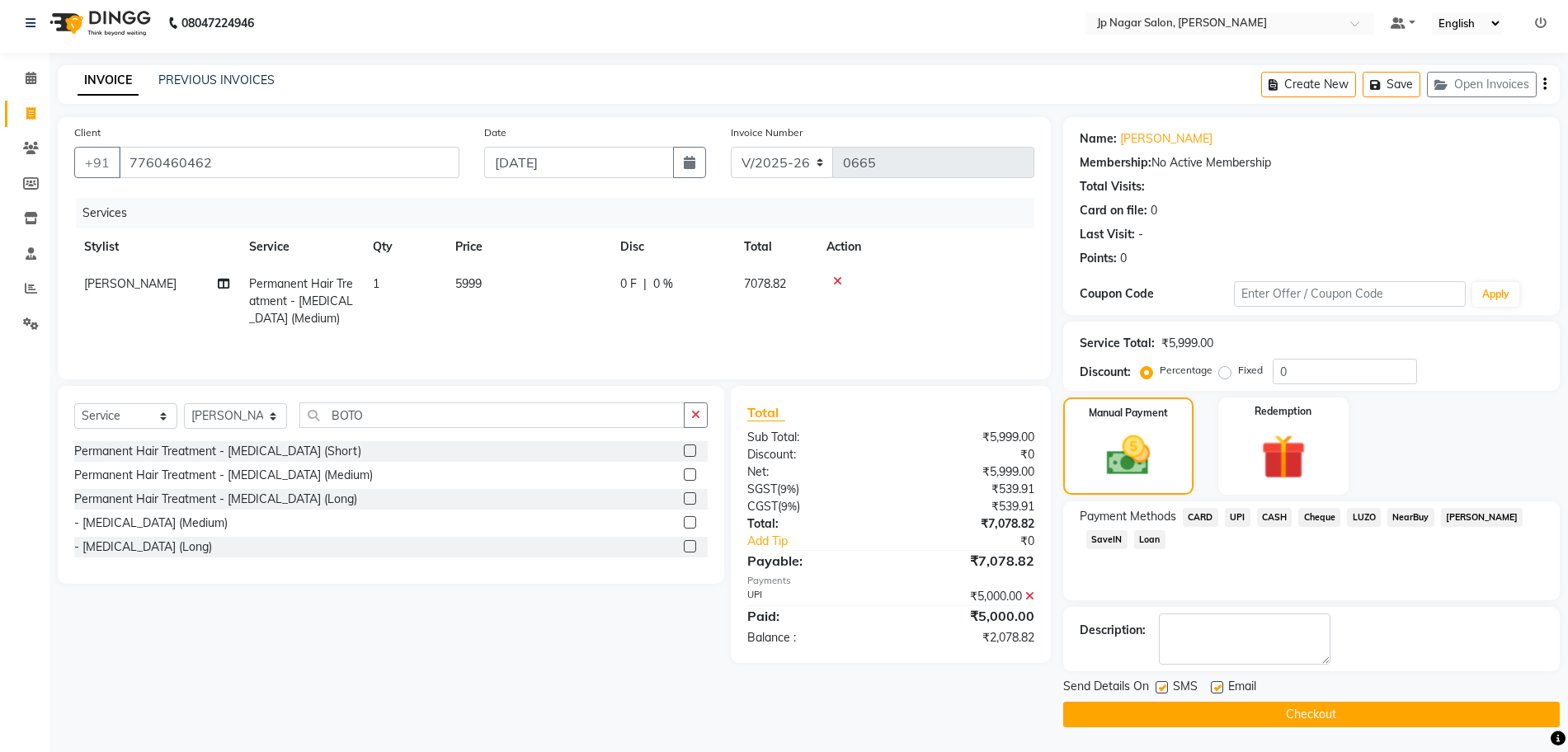
click at [1275, 513] on span "CASH" at bounding box center [1274, 518] width 35 height 19
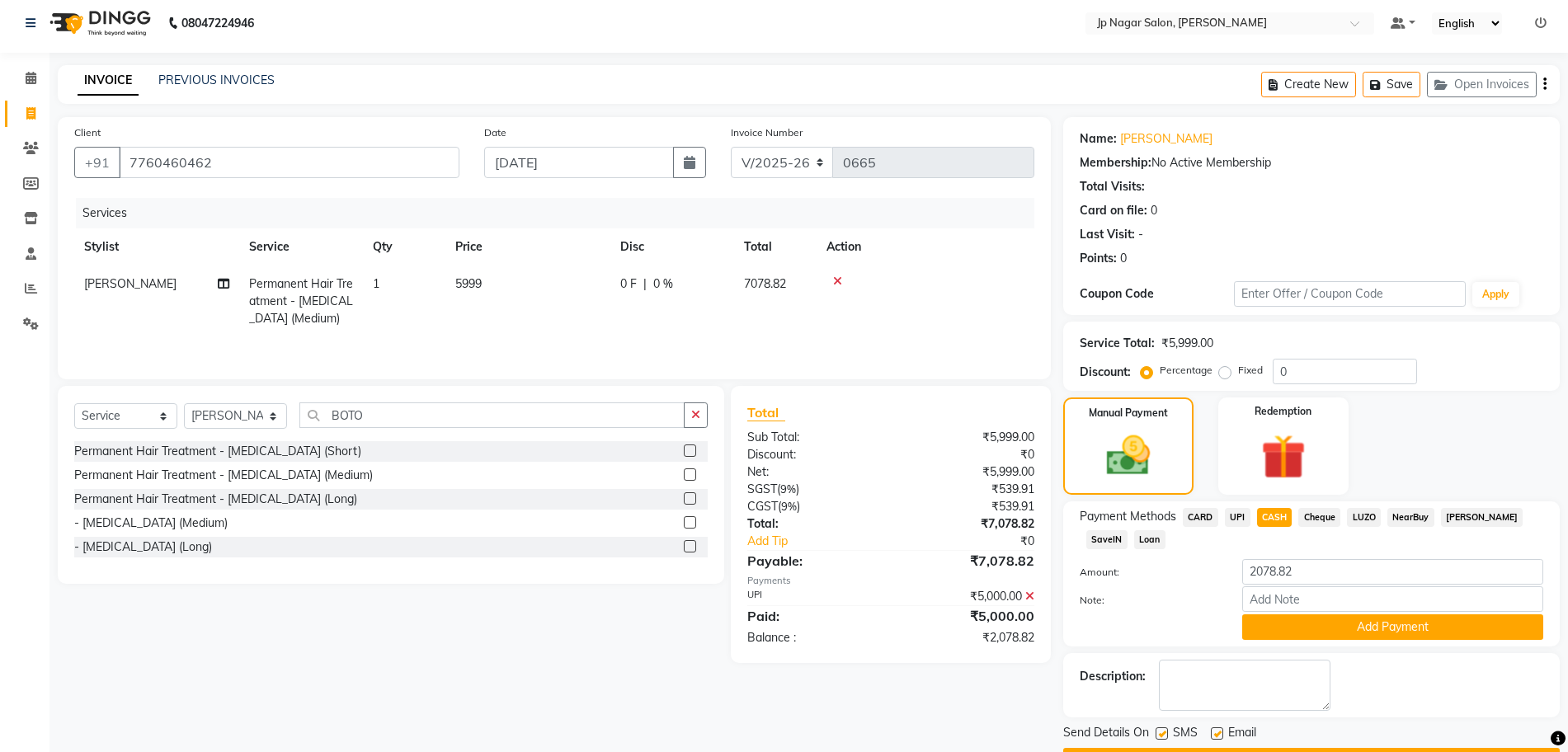
scroll to position [53, 0]
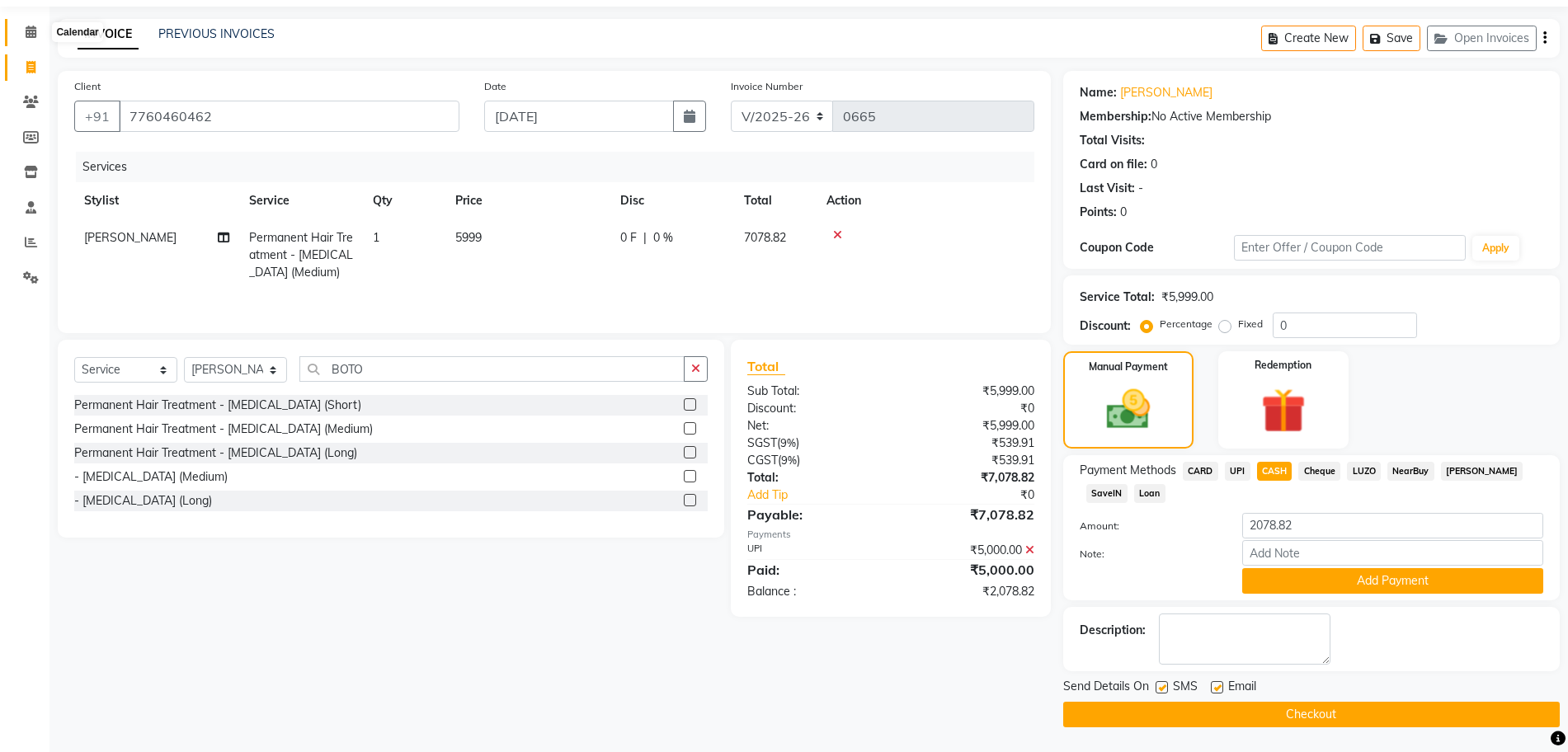
click at [29, 32] on icon at bounding box center [31, 32] width 10 height 12
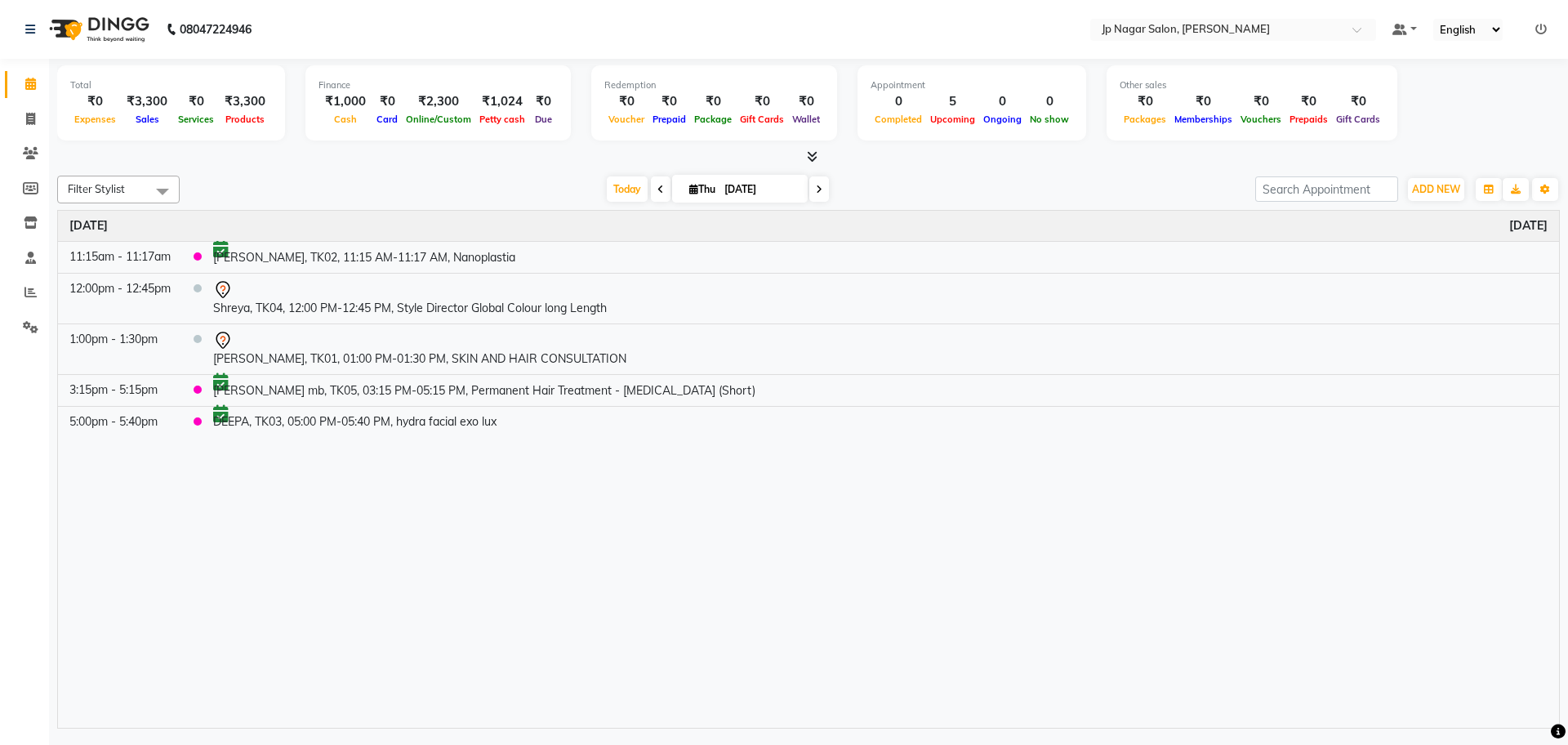
click at [814, 159] on icon at bounding box center [812, 157] width 10 height 12
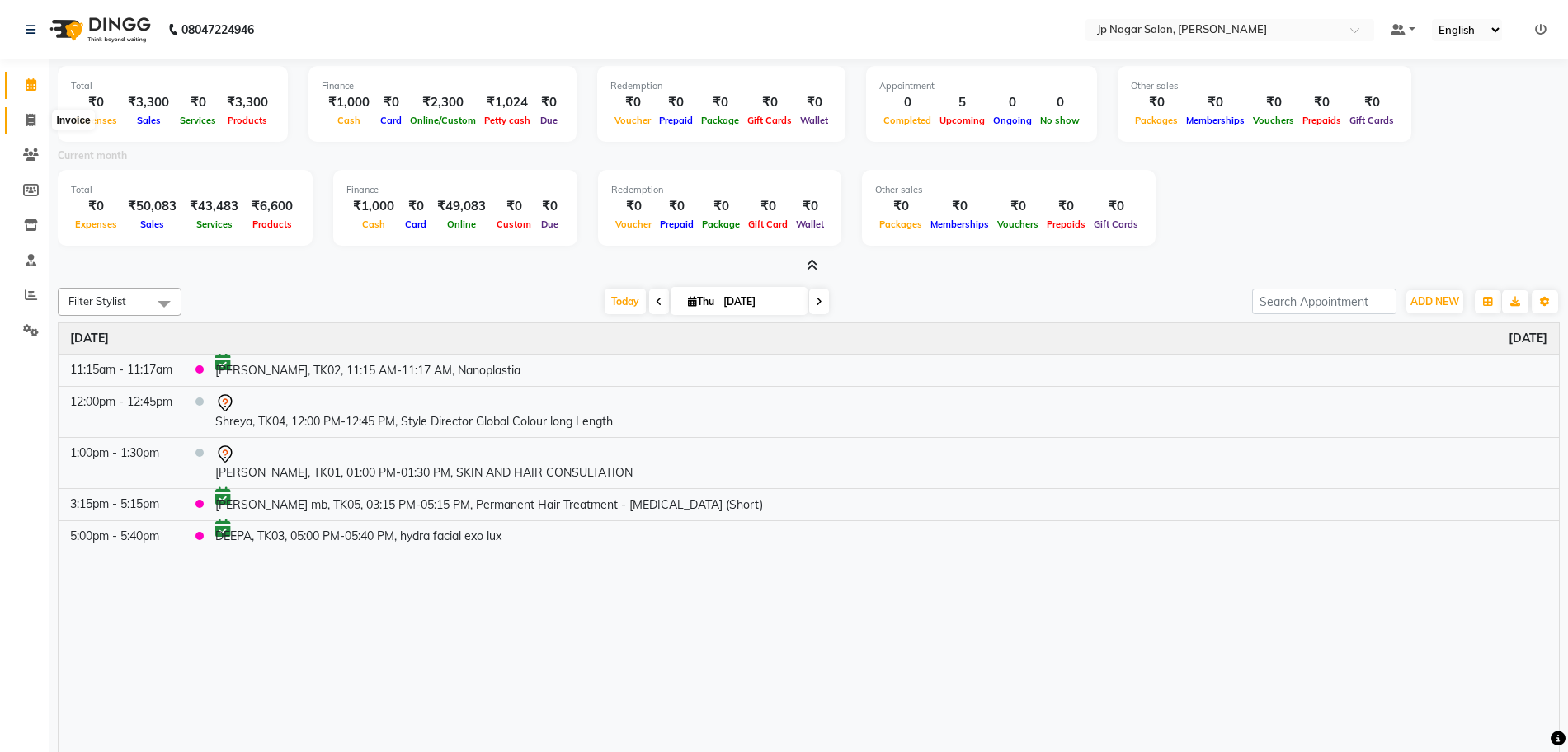
click at [27, 125] on icon at bounding box center [31, 120] width 9 height 12
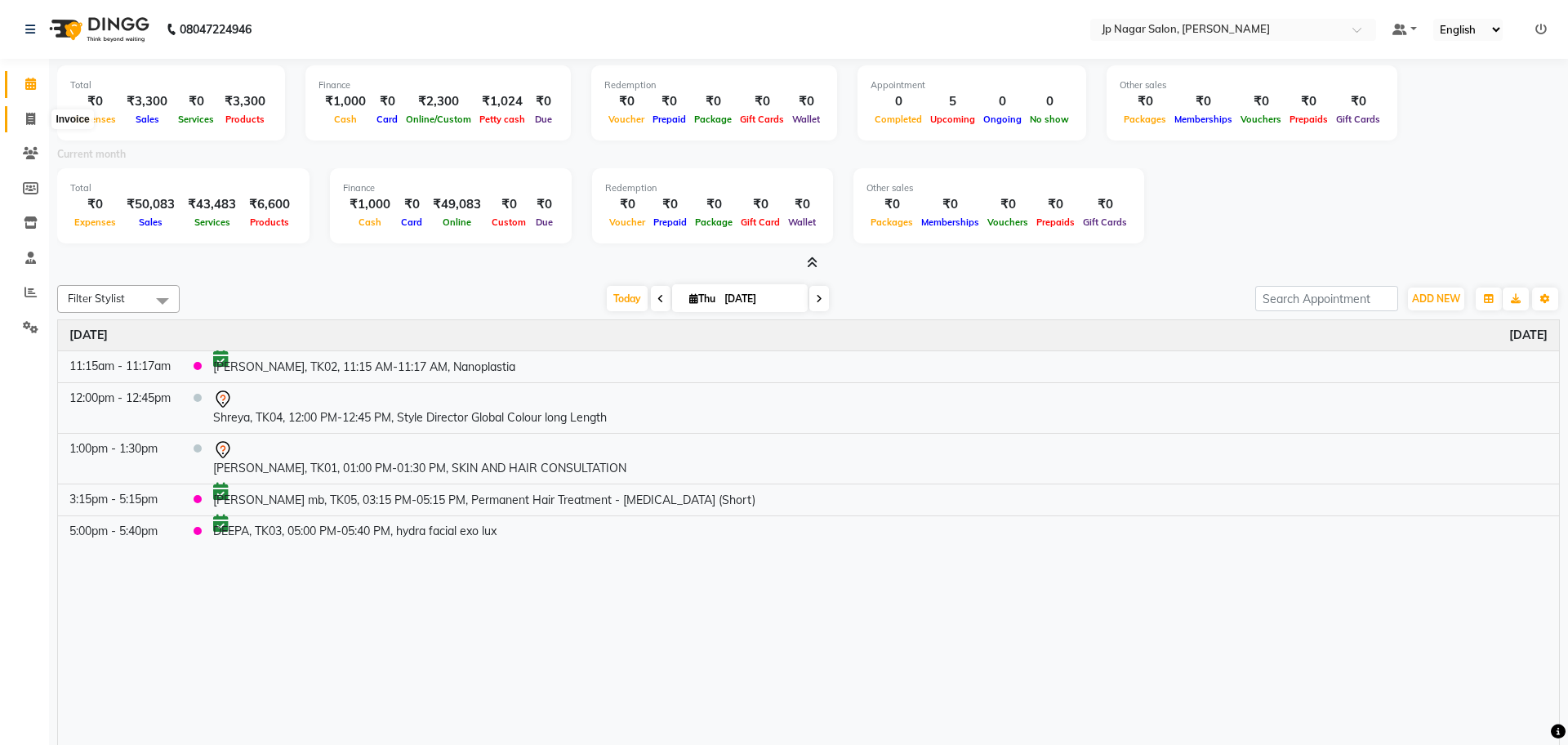
select select "service"
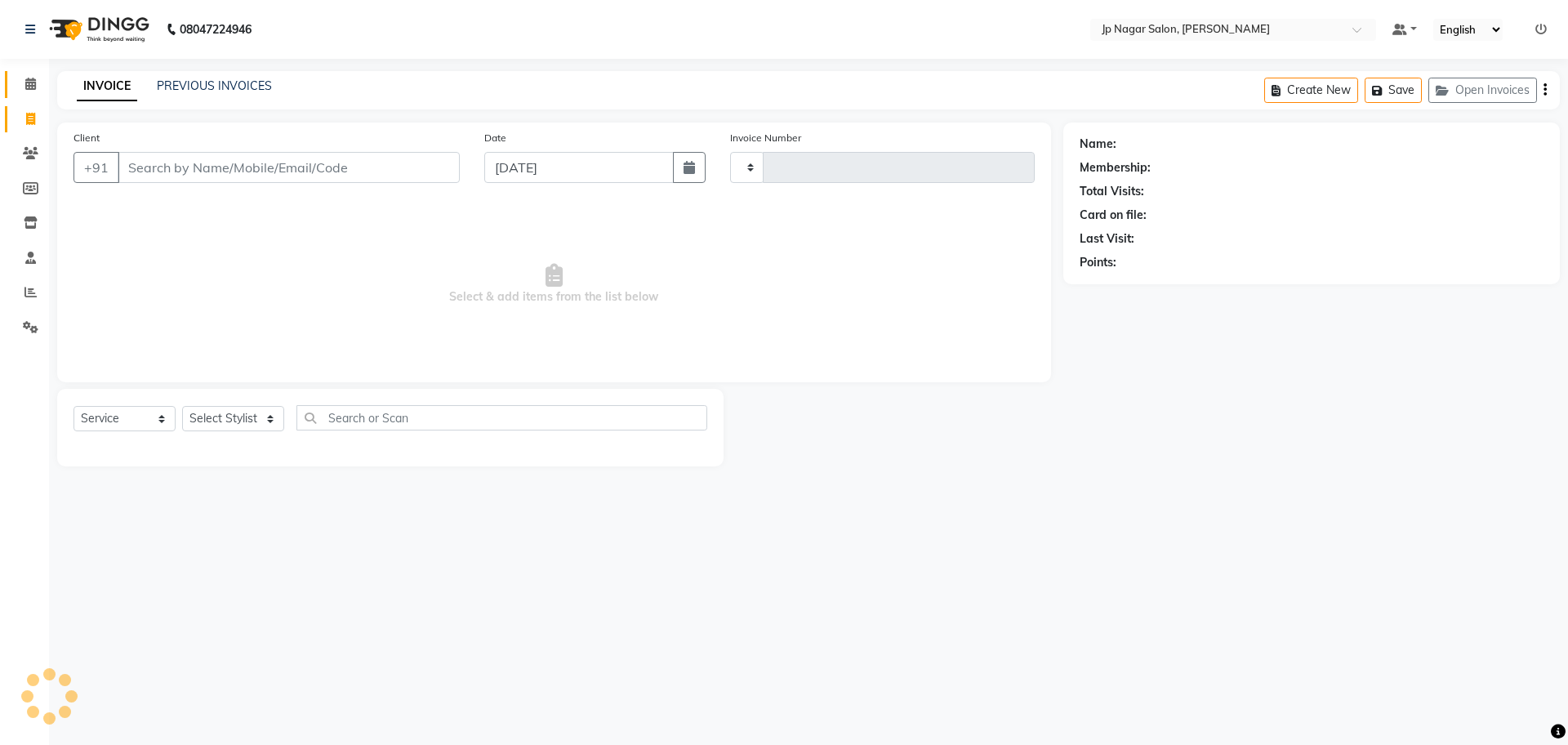
type input "0665"
select select "4852"
click at [35, 78] on icon at bounding box center [31, 84] width 10 height 12
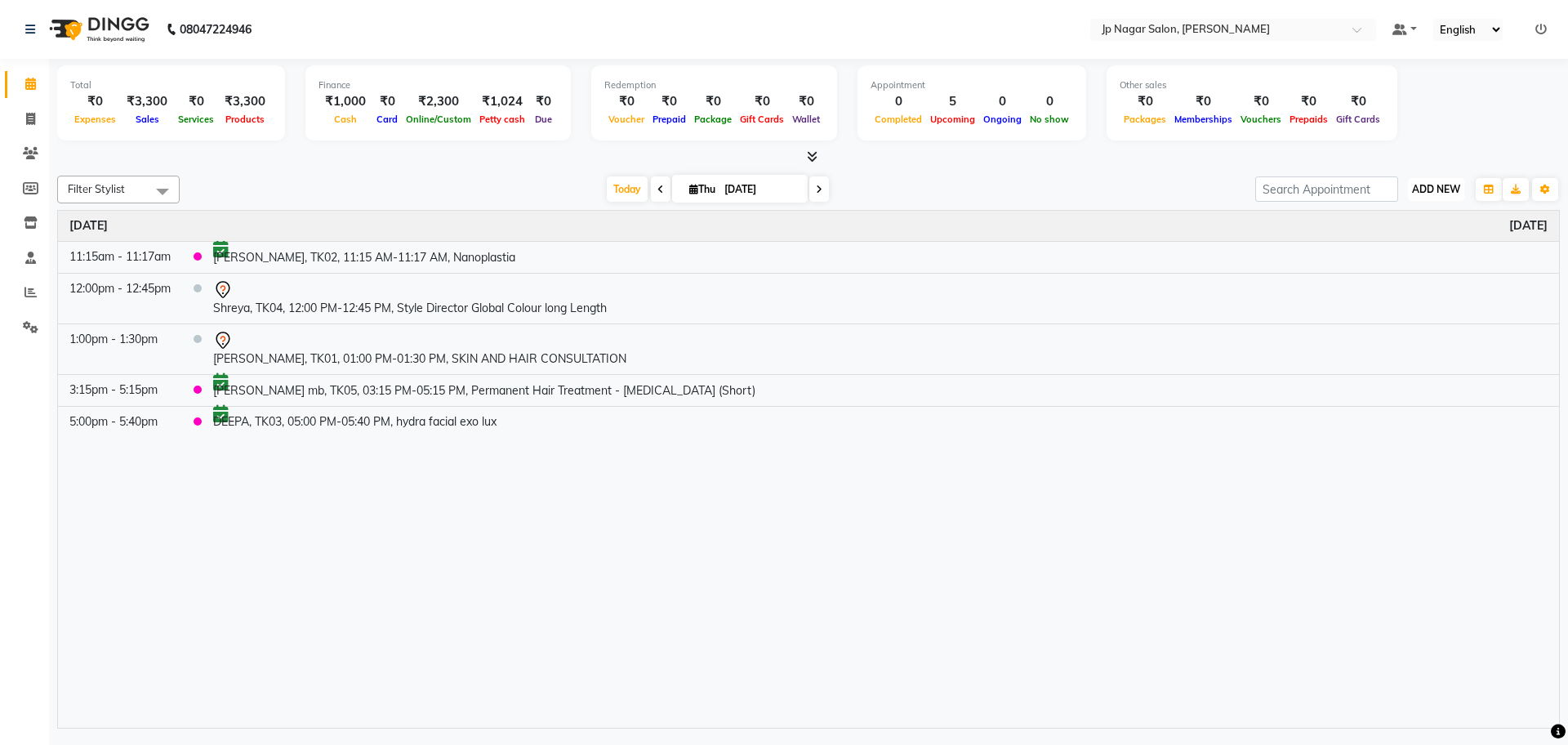
click at [1429, 194] on span "ADD NEW" at bounding box center [1436, 189] width 48 height 12
click at [1394, 220] on button "Add Appointment" at bounding box center [1399, 220] width 129 height 21
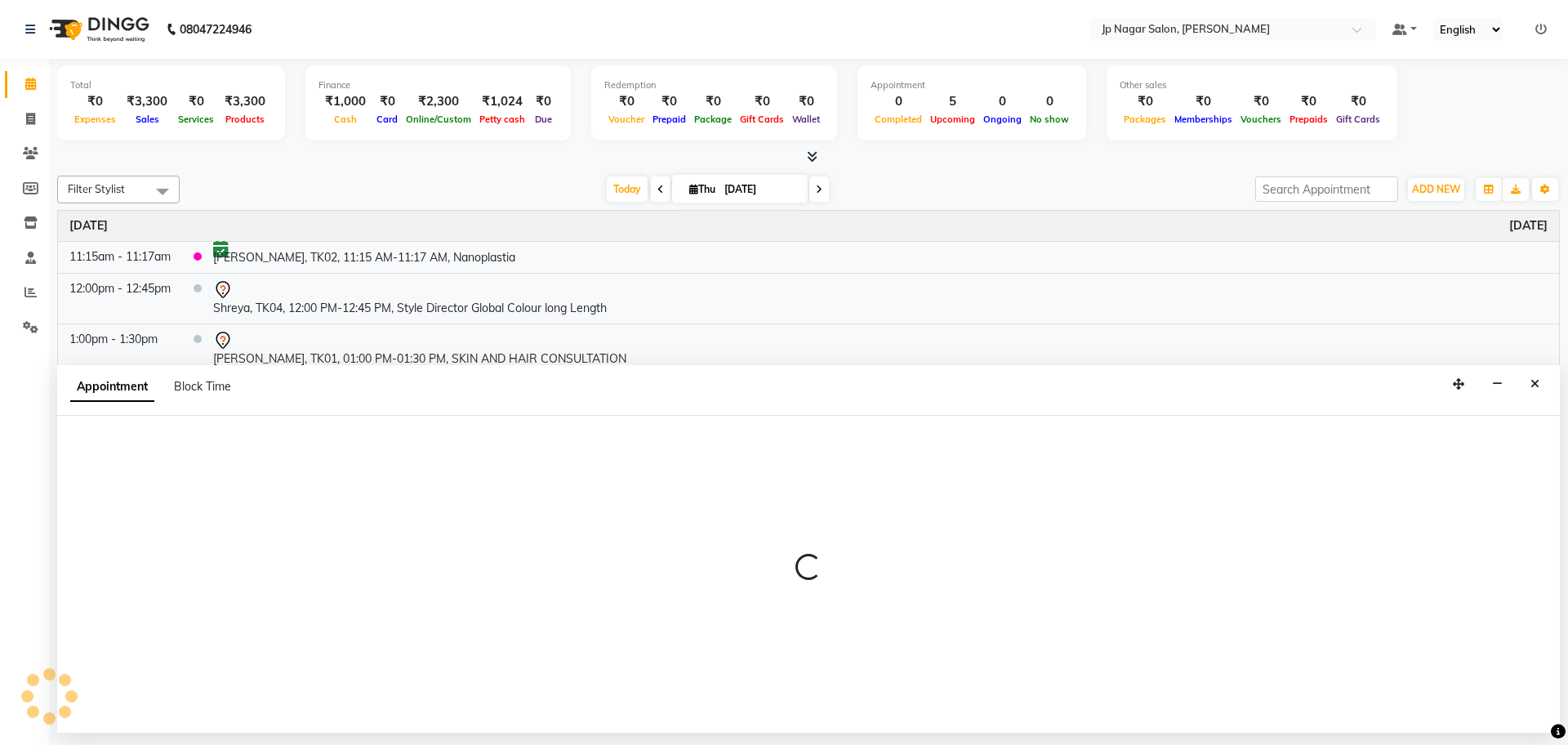
select select "540"
select select "tentative"
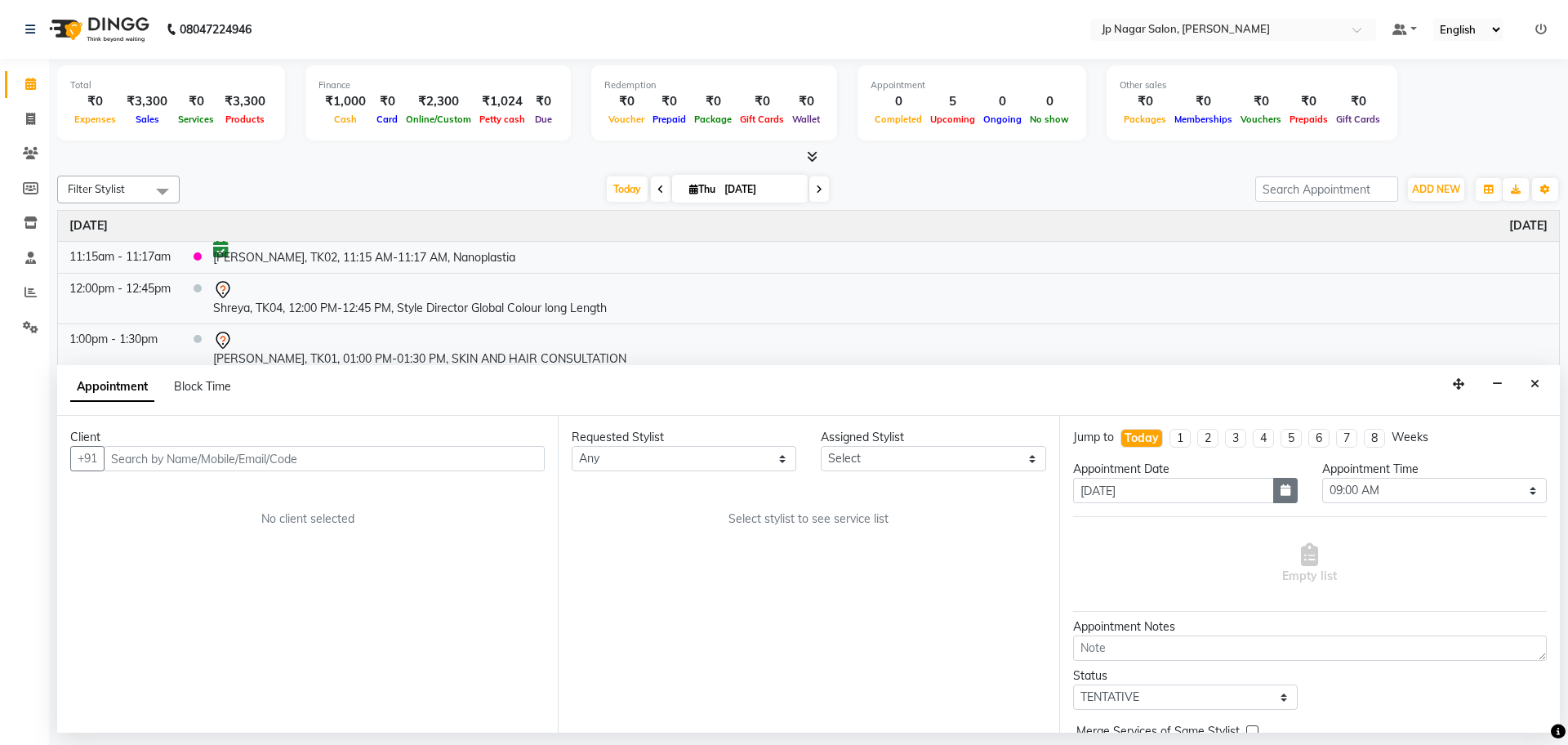
click at [1275, 497] on button "button" at bounding box center [1285, 491] width 25 height 26
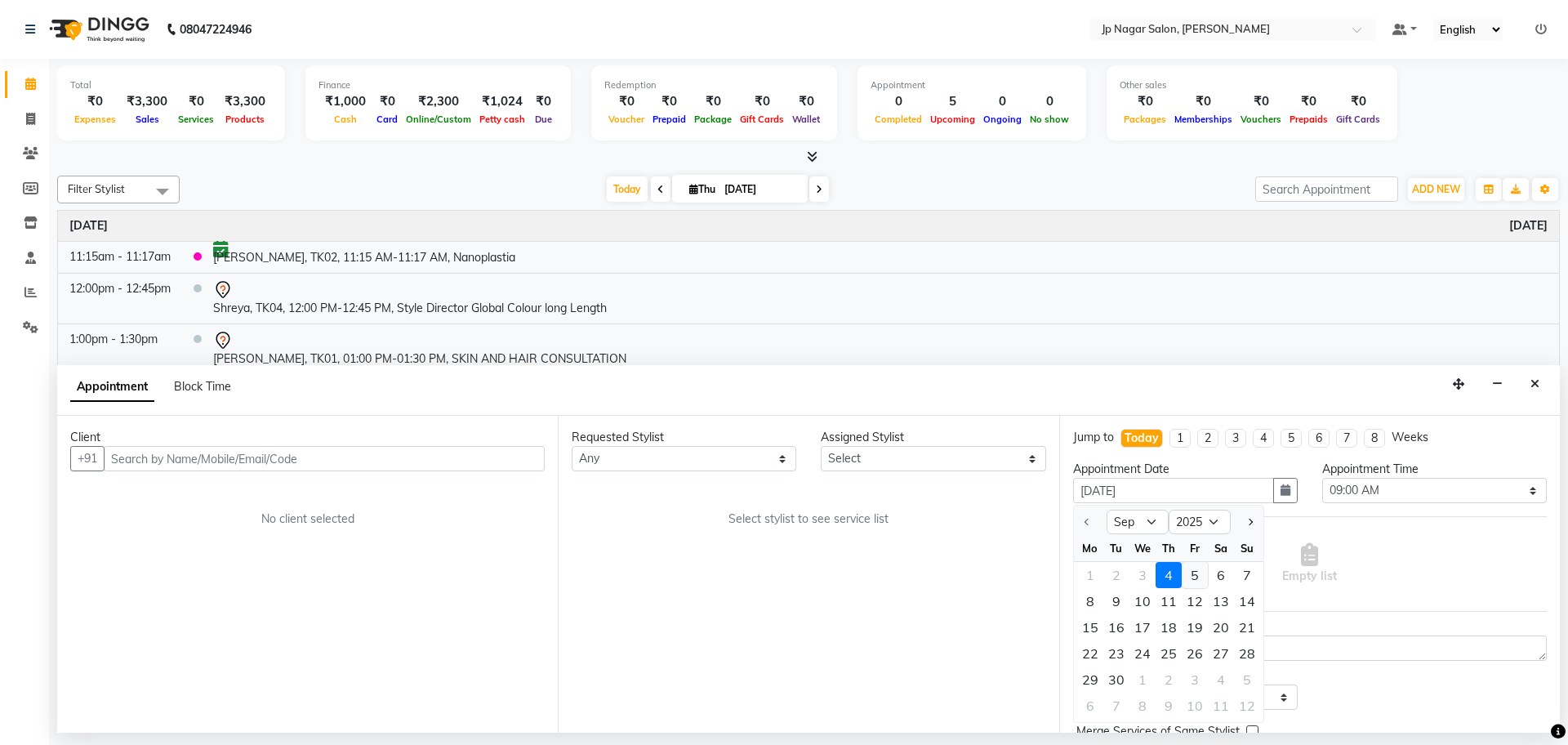
click at [1193, 579] on div "5" at bounding box center [1194, 575] width 27 height 27
type input "05-09-2025"
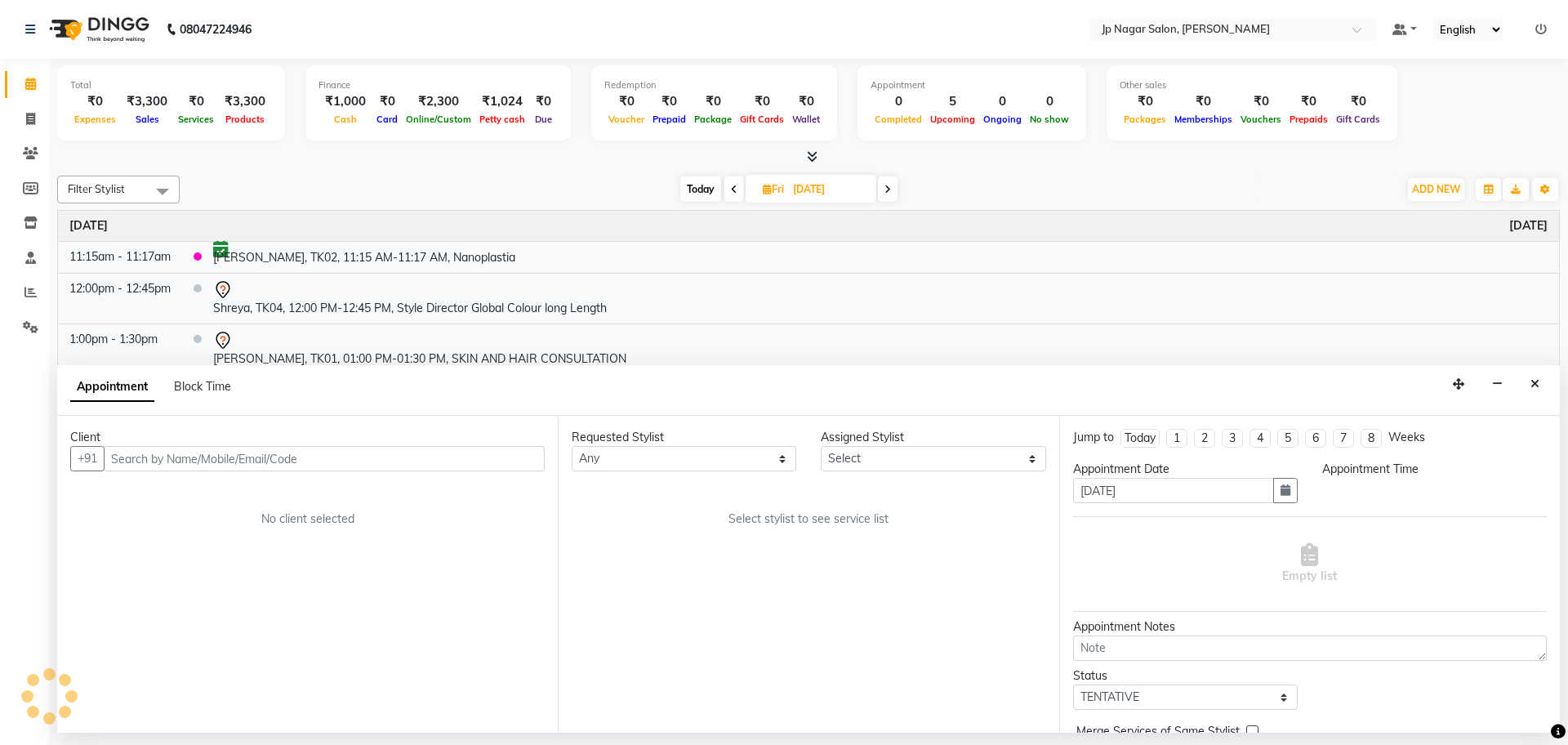
select select "540"
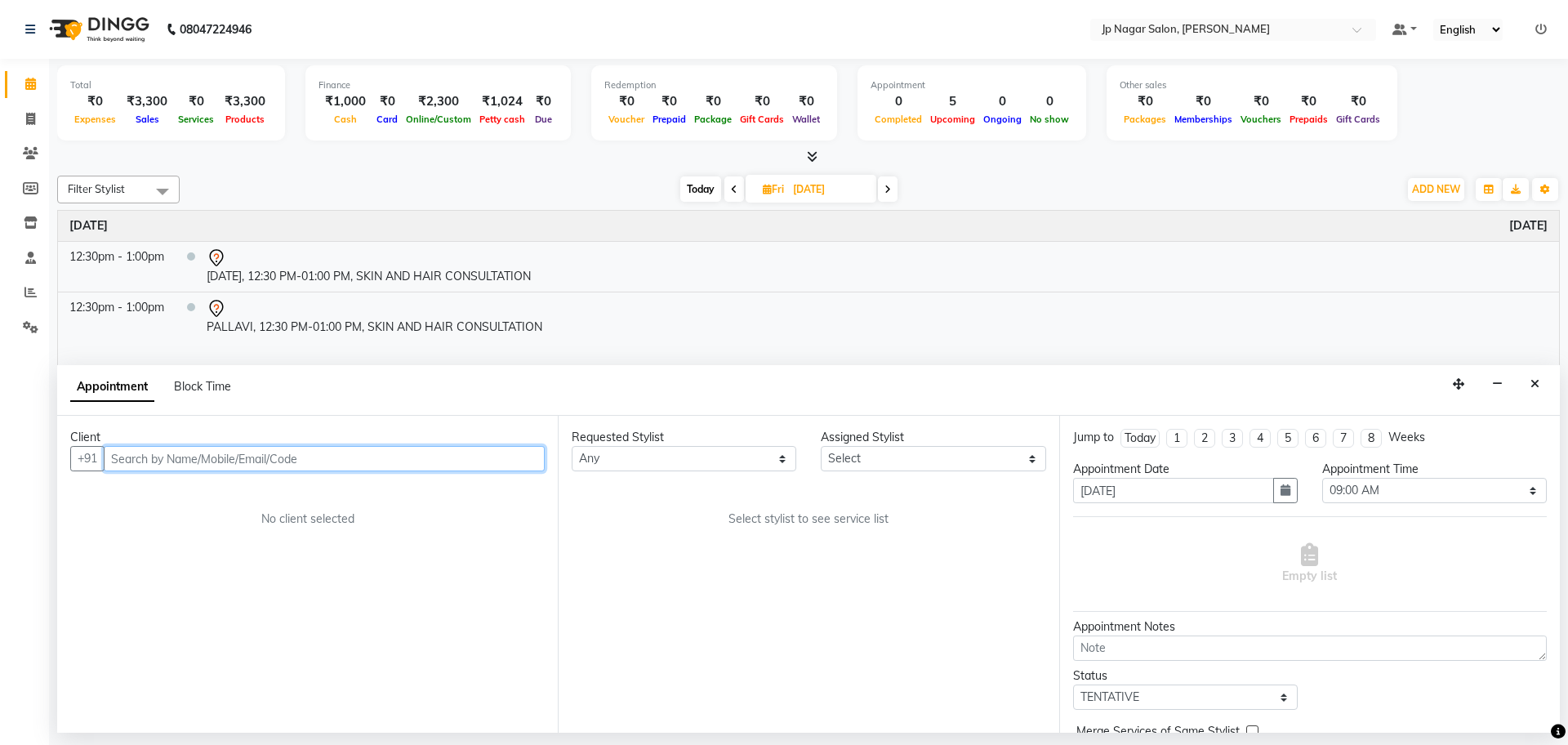
click at [490, 453] on input "text" at bounding box center [324, 459] width 441 height 26
type input "9066846020"
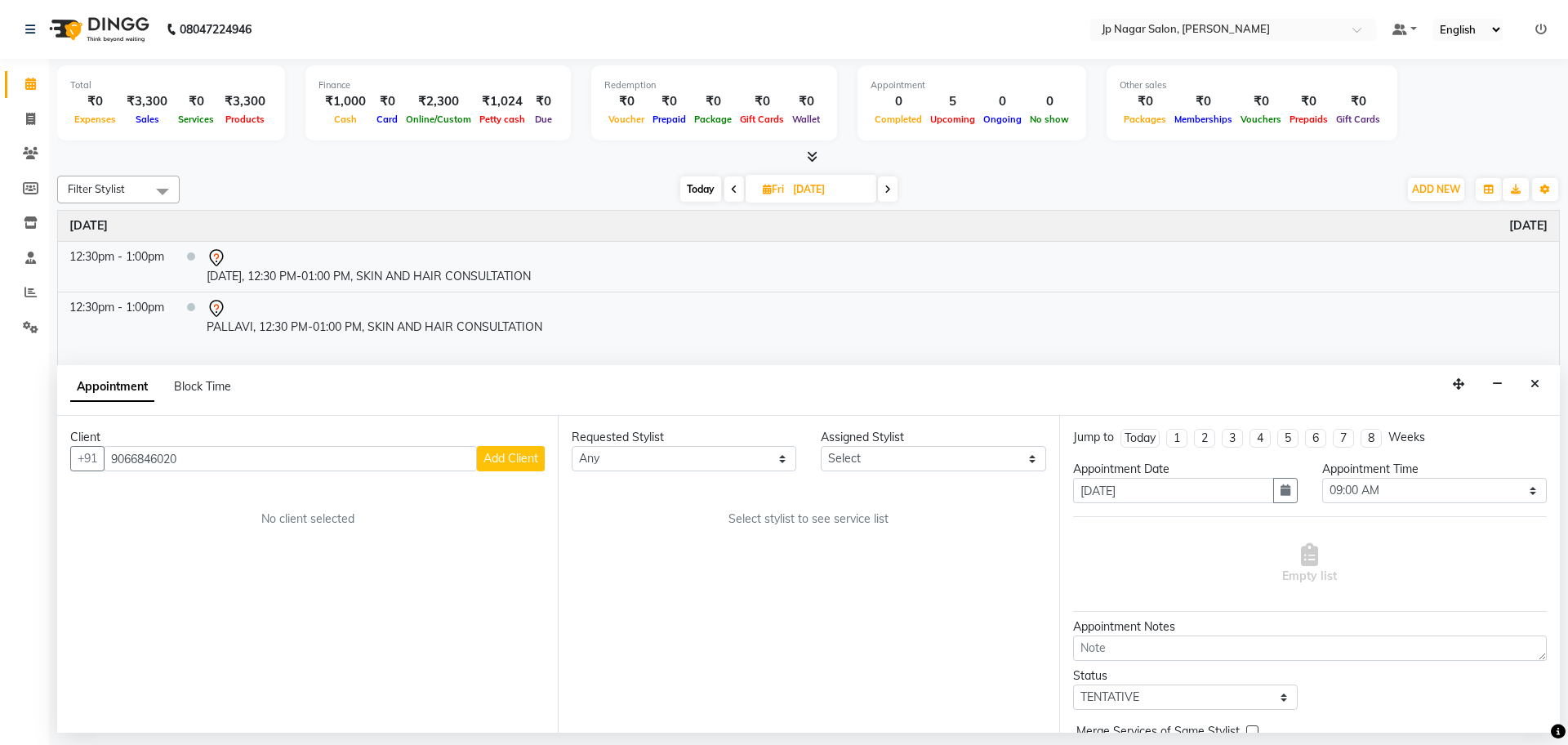
click at [511, 454] on span "Add Client" at bounding box center [511, 458] width 55 height 15
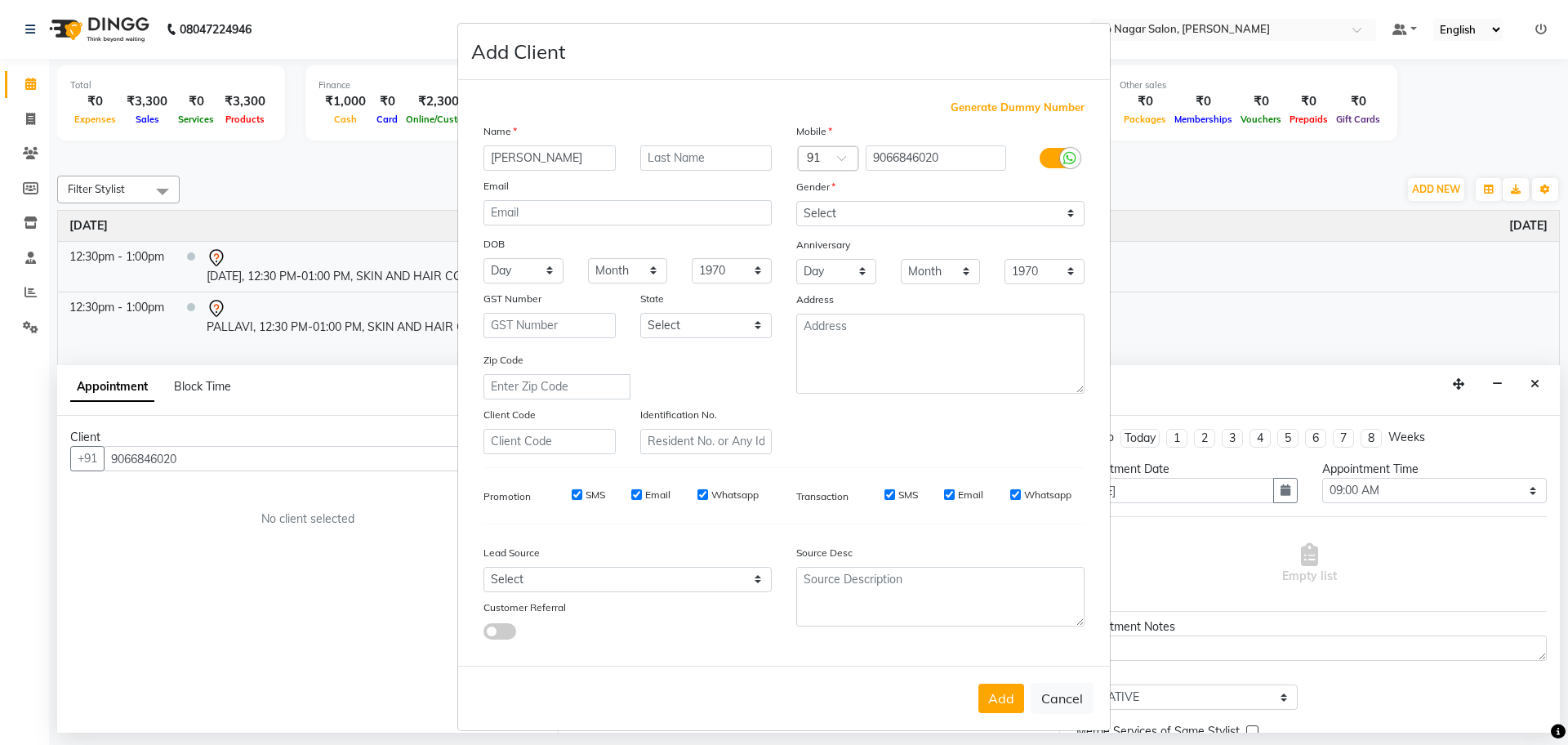
type input "Chandana"
click at [887, 211] on select "Select [DEMOGRAPHIC_DATA] [DEMOGRAPHIC_DATA] Other Prefer Not To Say" at bounding box center [940, 214] width 288 height 26
select select "[DEMOGRAPHIC_DATA]"
click at [796, 201] on select "Select [DEMOGRAPHIC_DATA] [DEMOGRAPHIC_DATA] Other Prefer Not To Say" at bounding box center [940, 214] width 288 height 26
click at [993, 701] on button "Add" at bounding box center [1001, 699] width 45 height 29
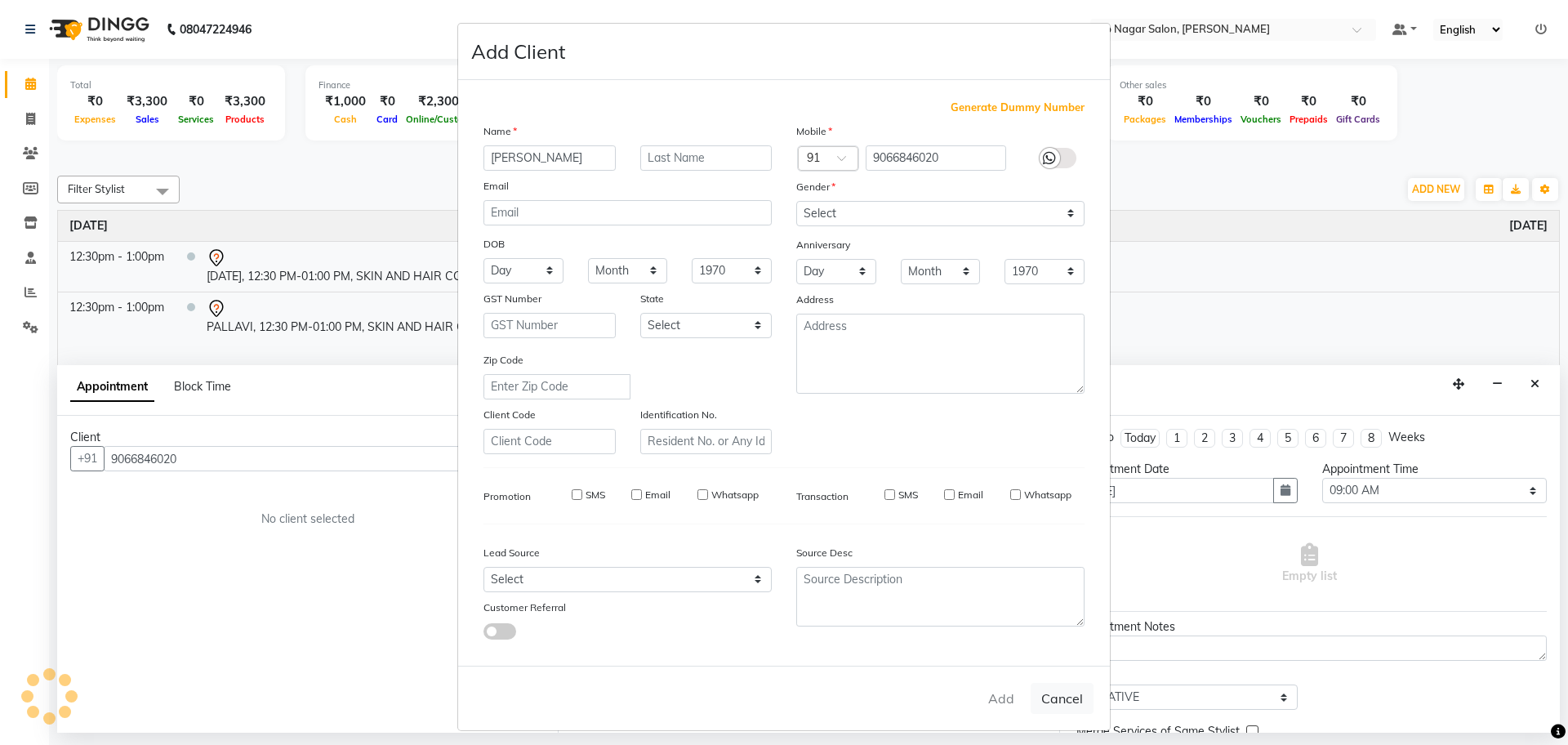
select select
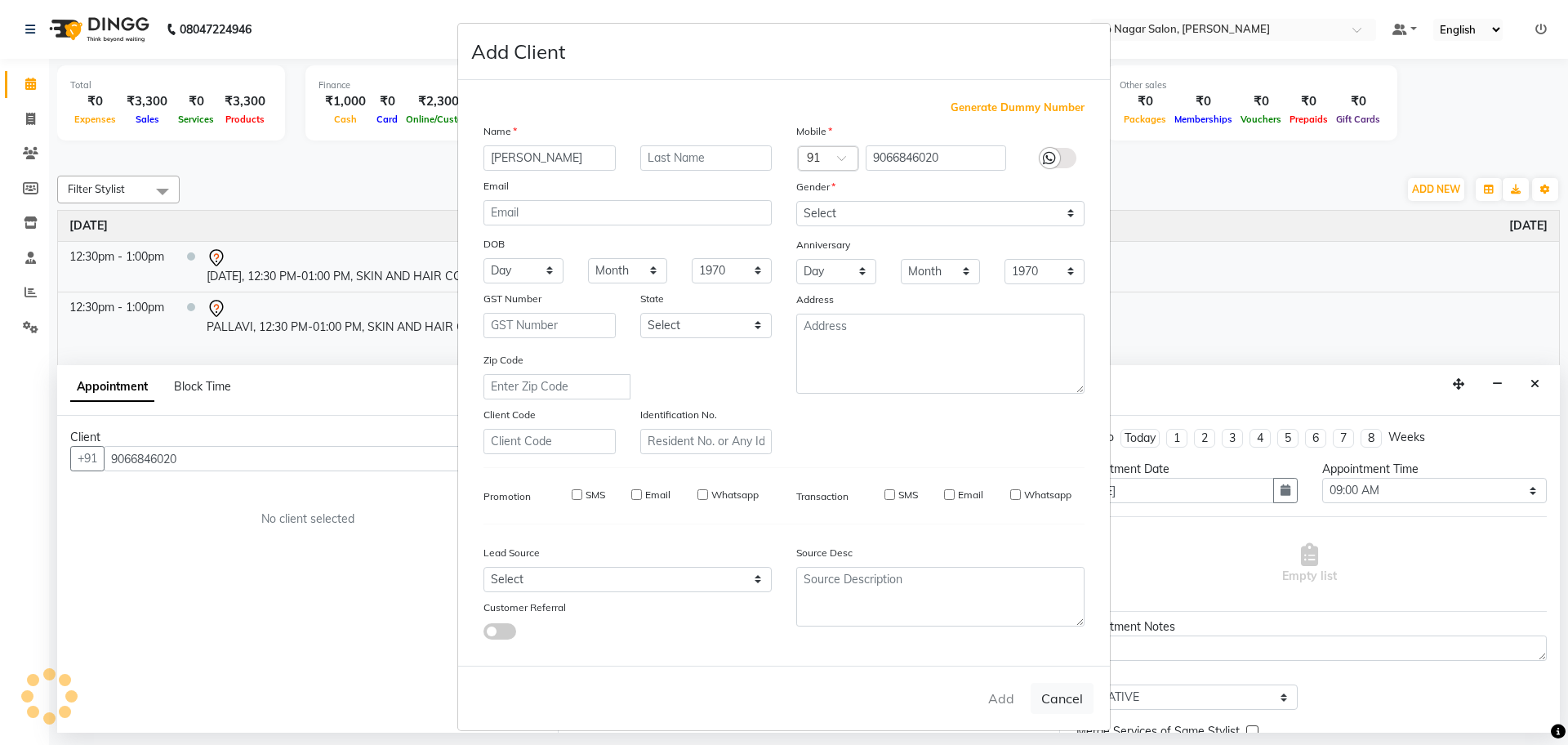
select select
checkbox input "false"
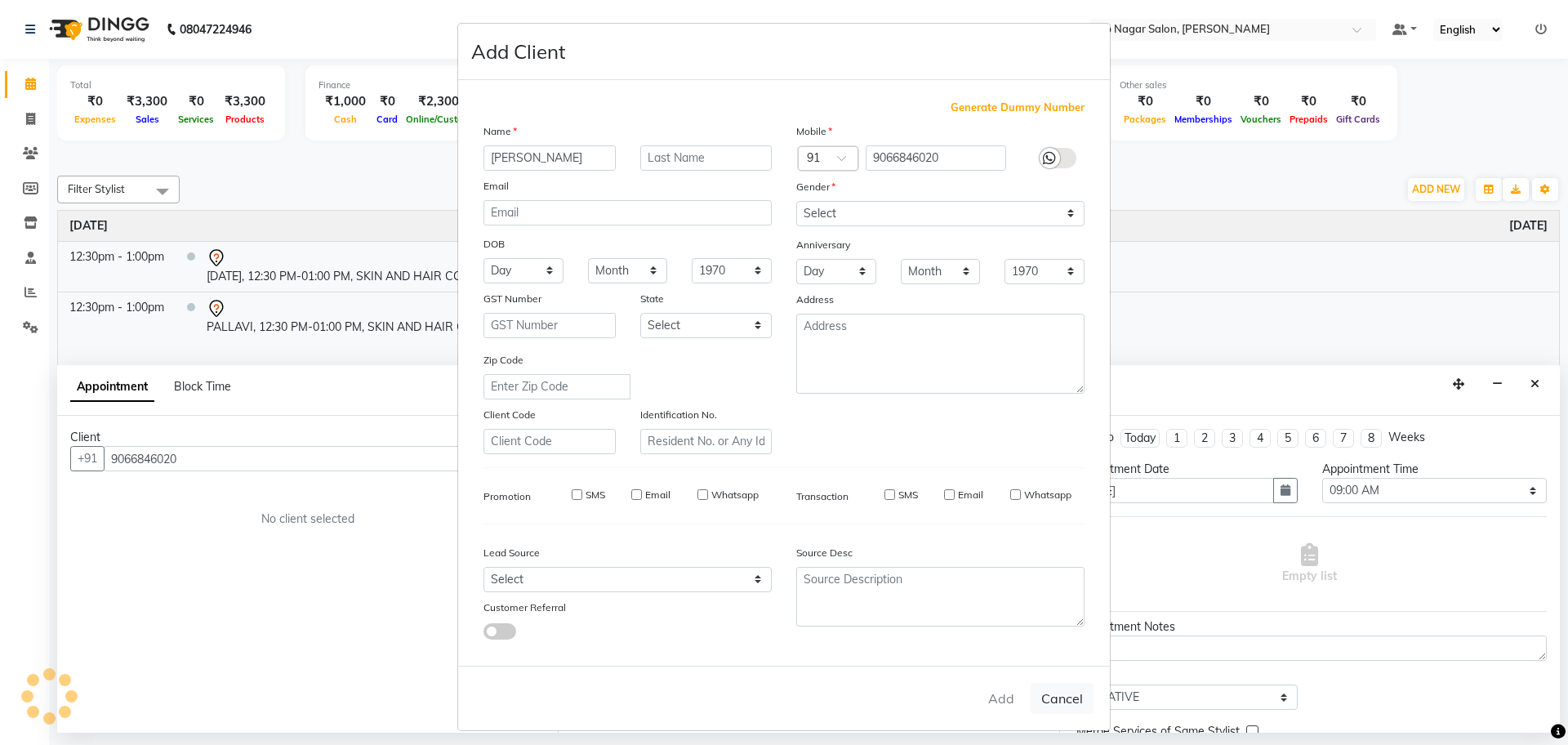
checkbox input "false"
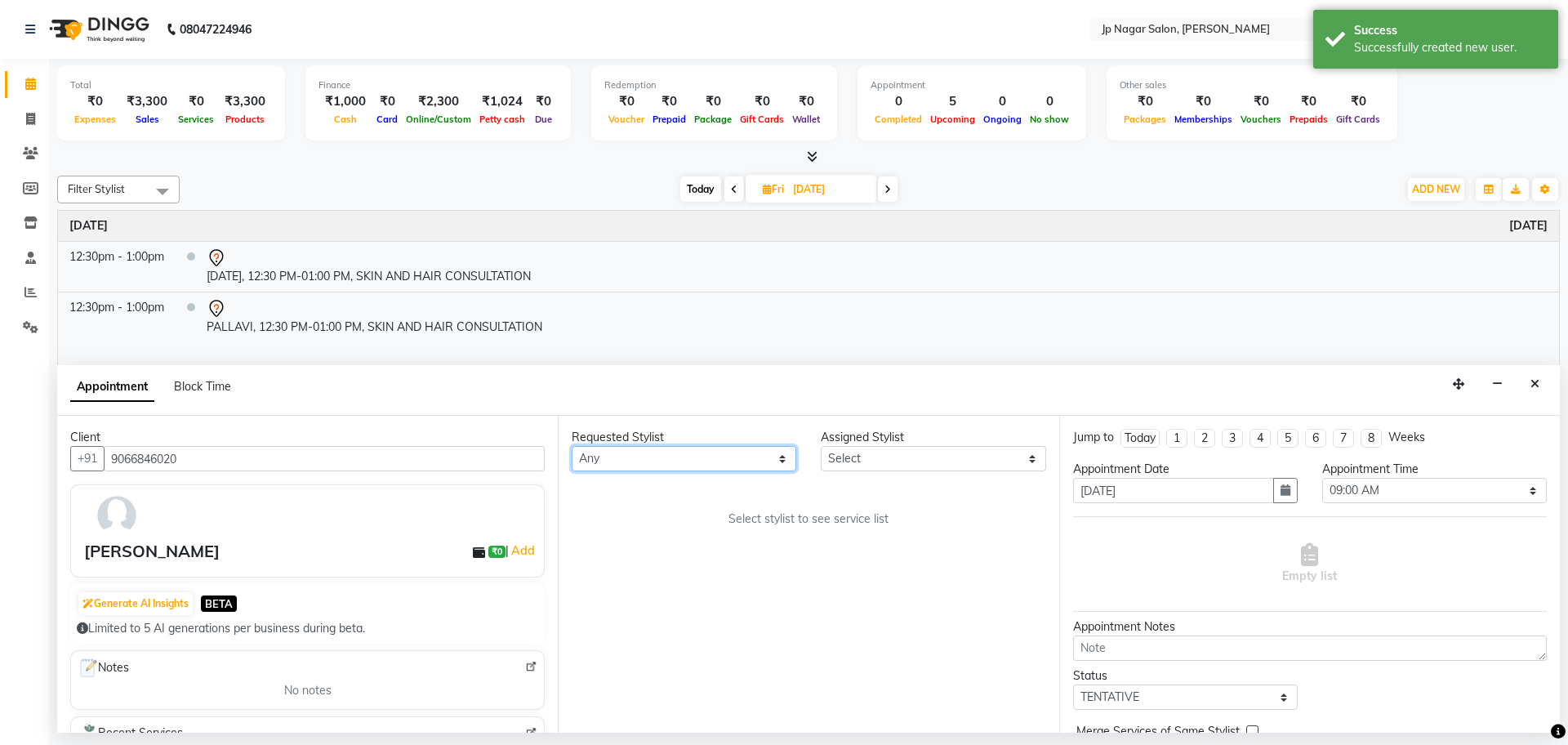
click at [649, 460] on select "Any [PERSON_NAME] [PERSON_NAME] [PERSON_NAME] [PERSON_NAME] Manager Mehjabin [P…" at bounding box center [684, 459] width 224 height 26
select select "33311"
click at [572, 446] on select "Any [PERSON_NAME] [PERSON_NAME] [PERSON_NAME] [PERSON_NAME] Manager Mehjabin [P…" at bounding box center [684, 459] width 224 height 26
select select "33311"
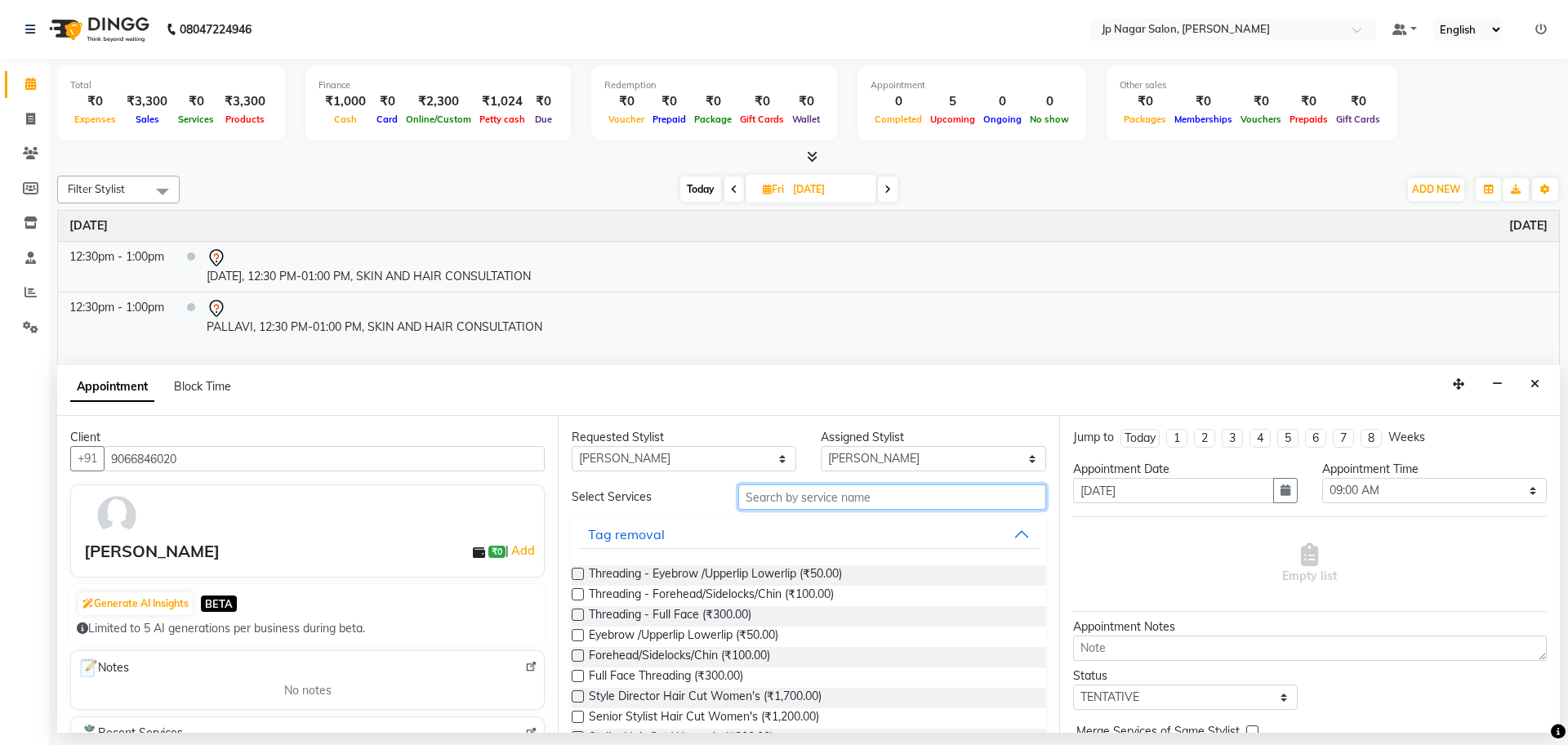
click at [858, 489] on input "text" at bounding box center [892, 498] width 308 height 26
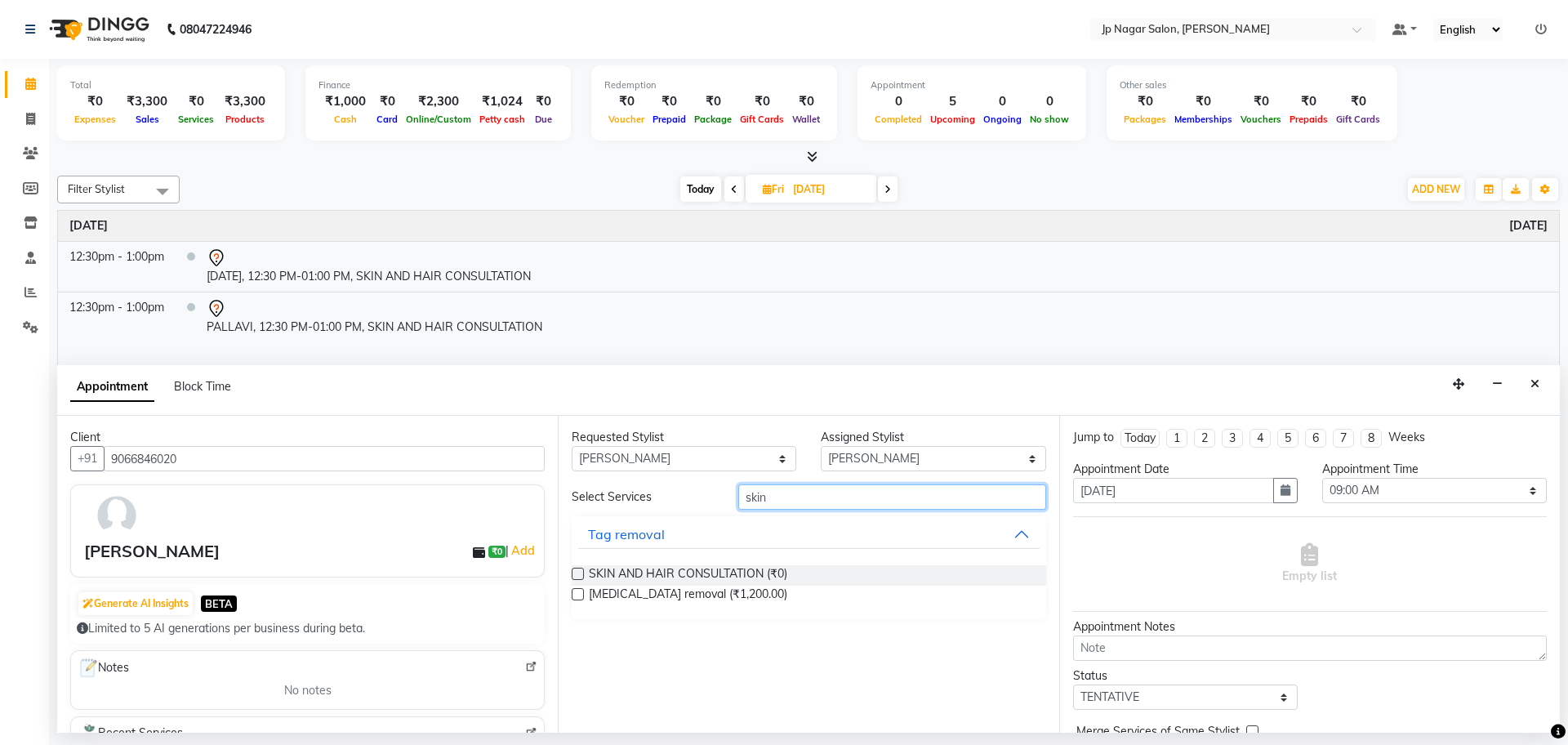
type input "skin"
click at [579, 571] on label at bounding box center [578, 574] width 12 height 12
click at [579, 571] on input "checkbox" at bounding box center [577, 575] width 10 height 10
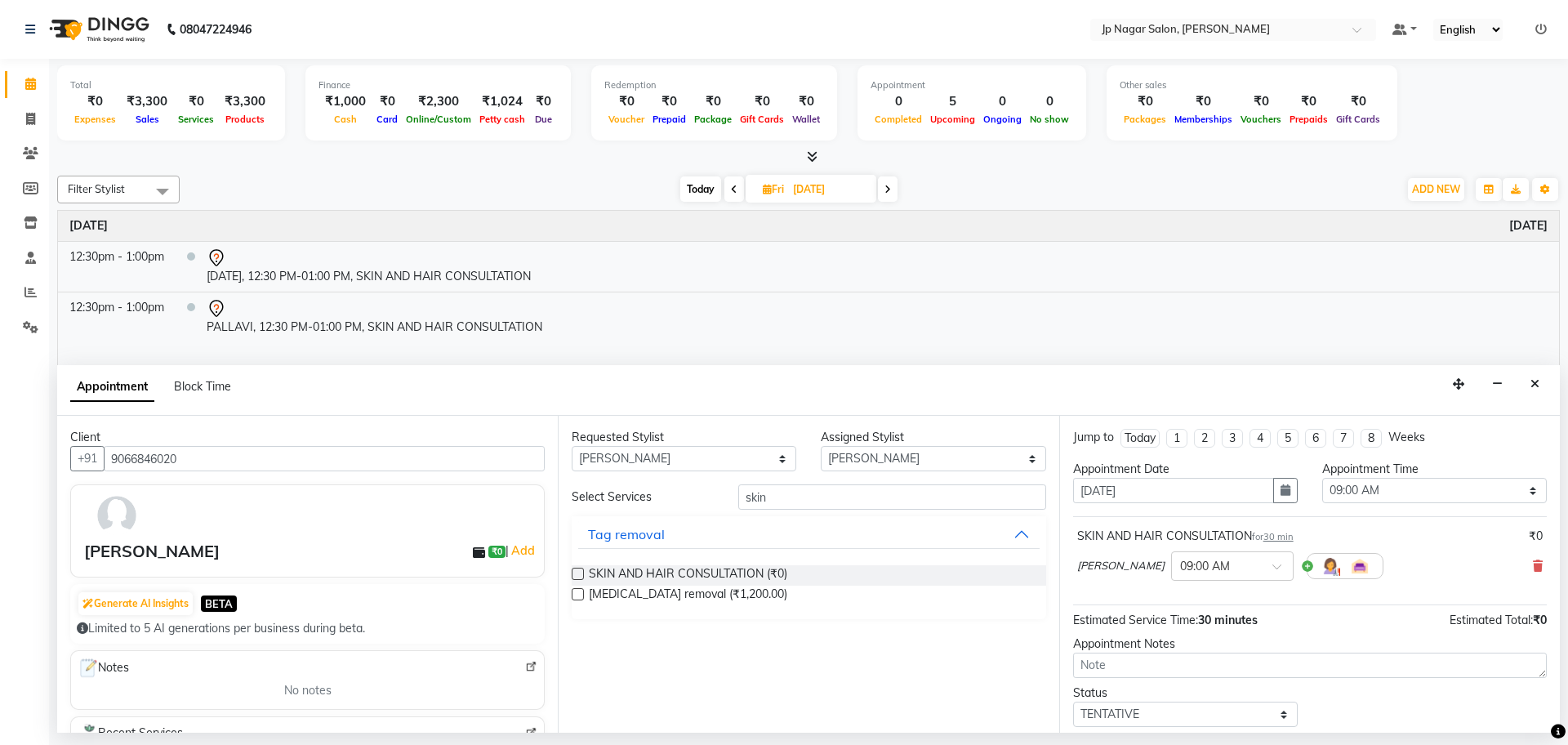
click at [576, 575] on label at bounding box center [578, 574] width 12 height 12
click at [576, 575] on input "checkbox" at bounding box center [577, 575] width 10 height 10
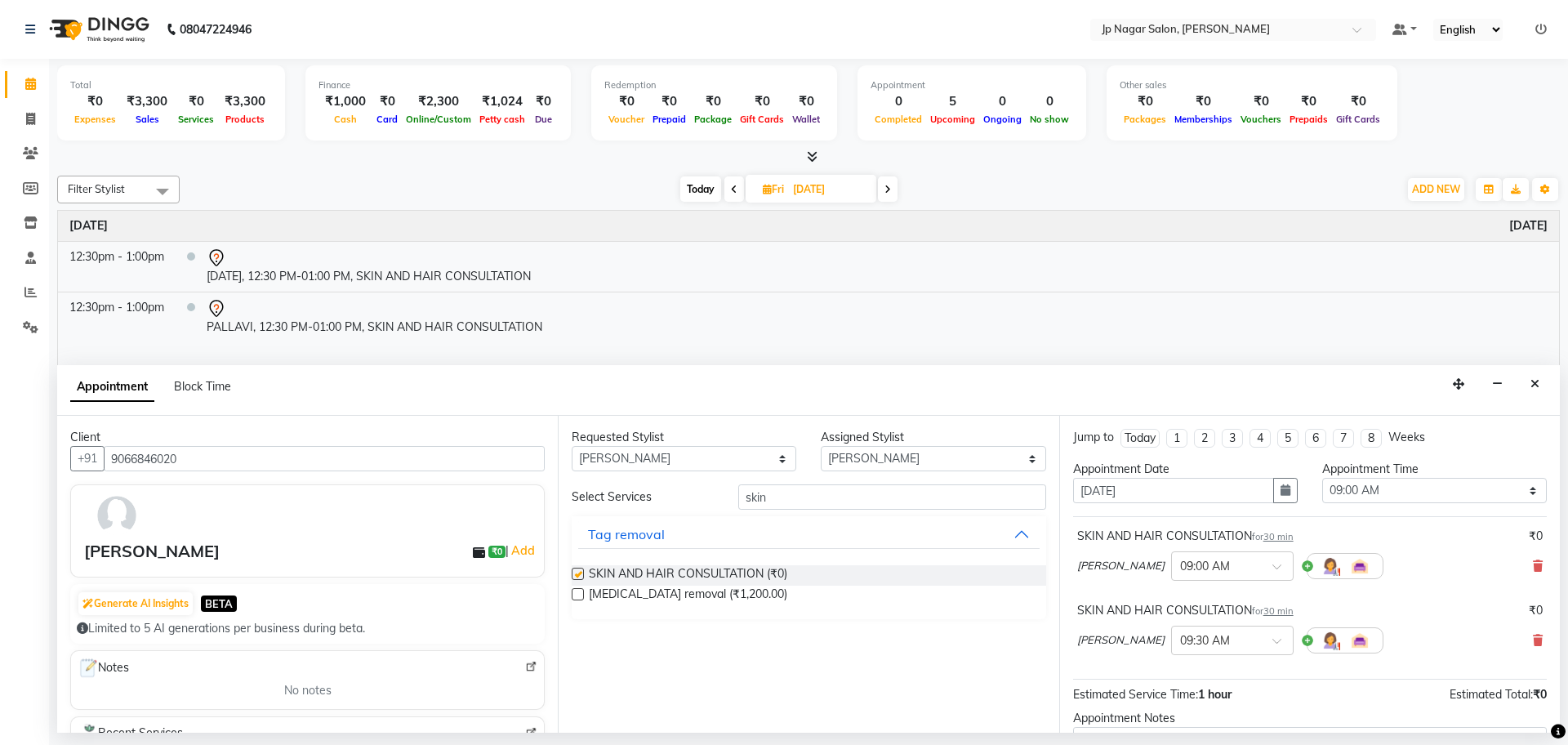
checkbox input "false"
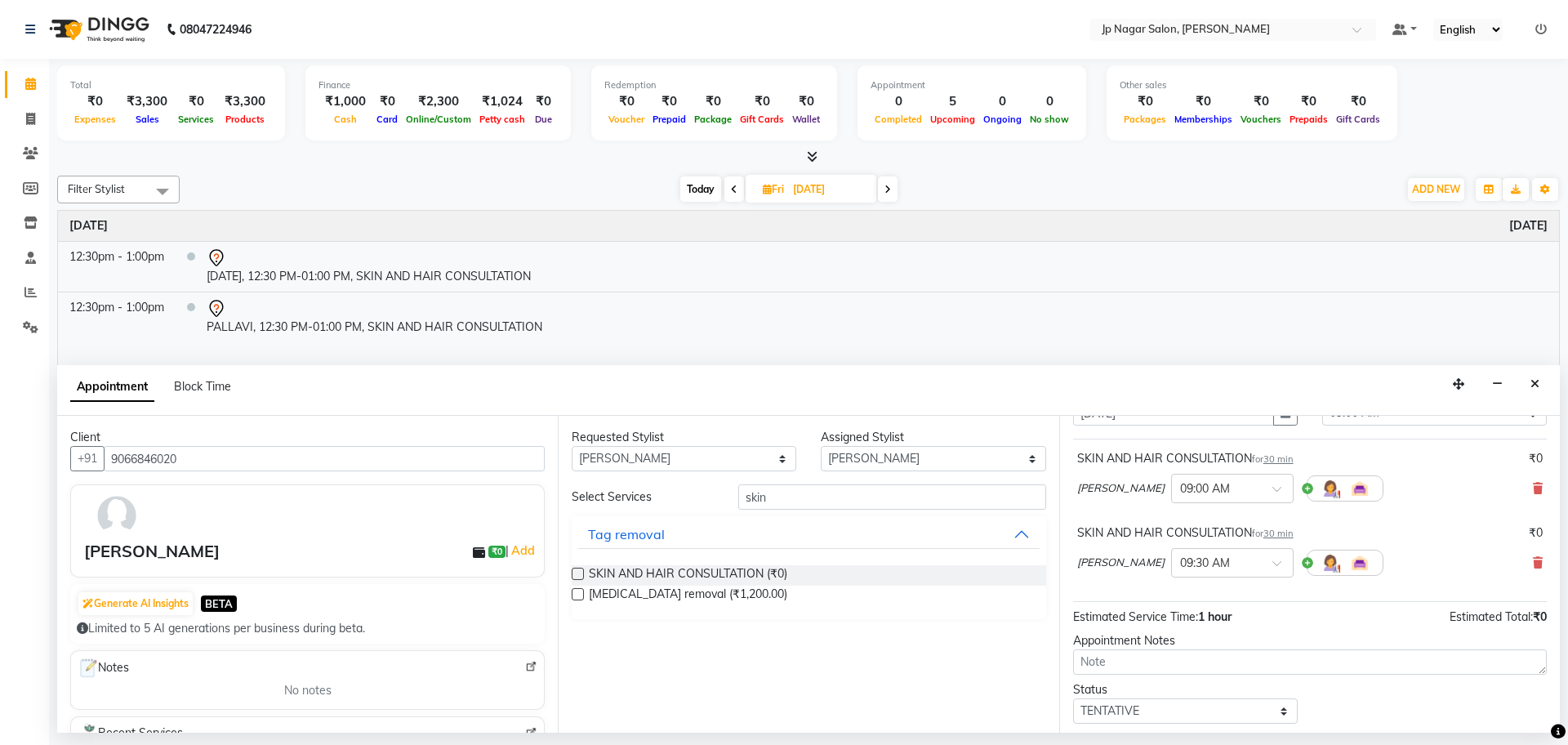
scroll to position [84, 0]
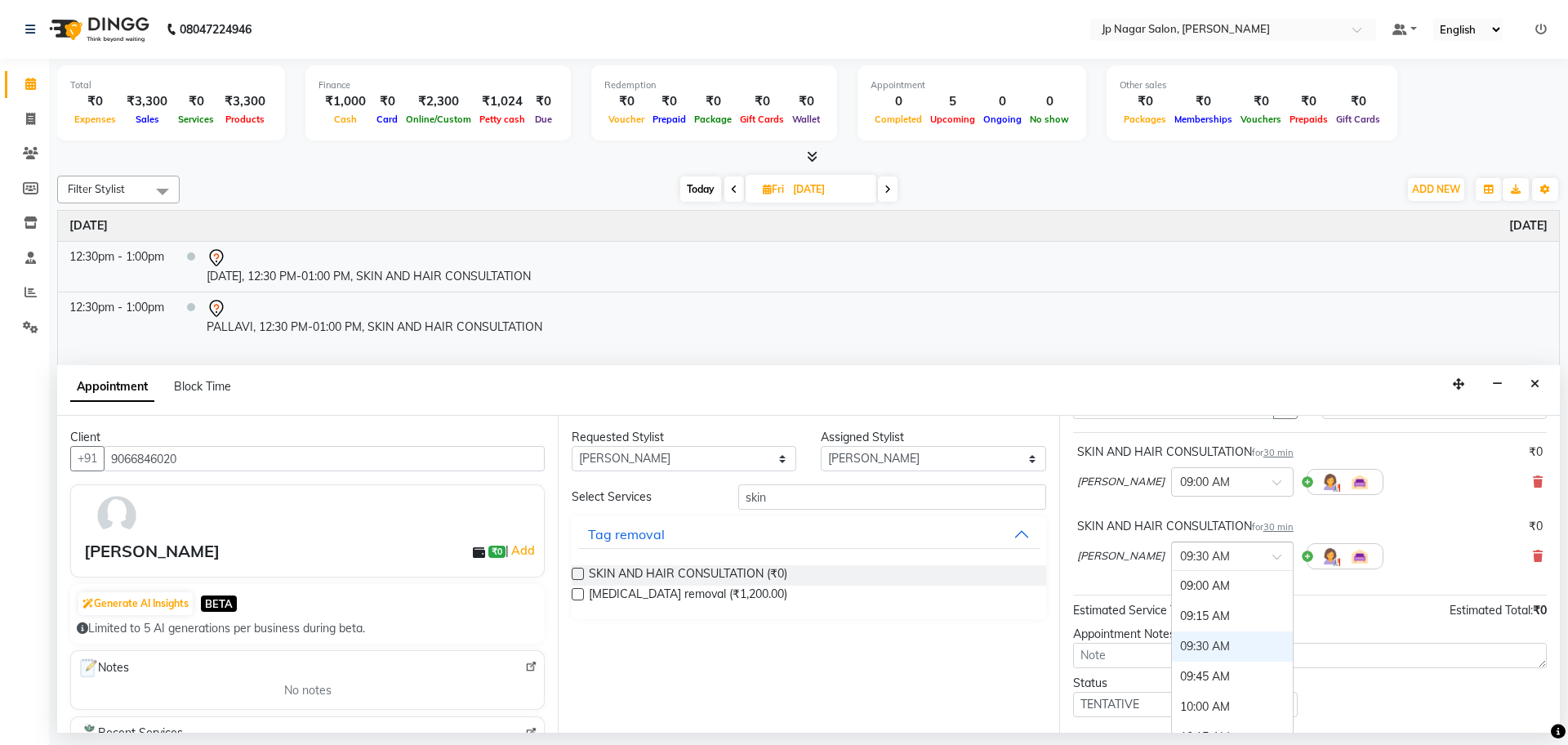
click at [1231, 560] on div at bounding box center [1232, 555] width 121 height 17
click at [1196, 664] on div "01:00 PM" at bounding box center [1232, 659] width 121 height 30
click at [1215, 481] on input "text" at bounding box center [1216, 480] width 72 height 17
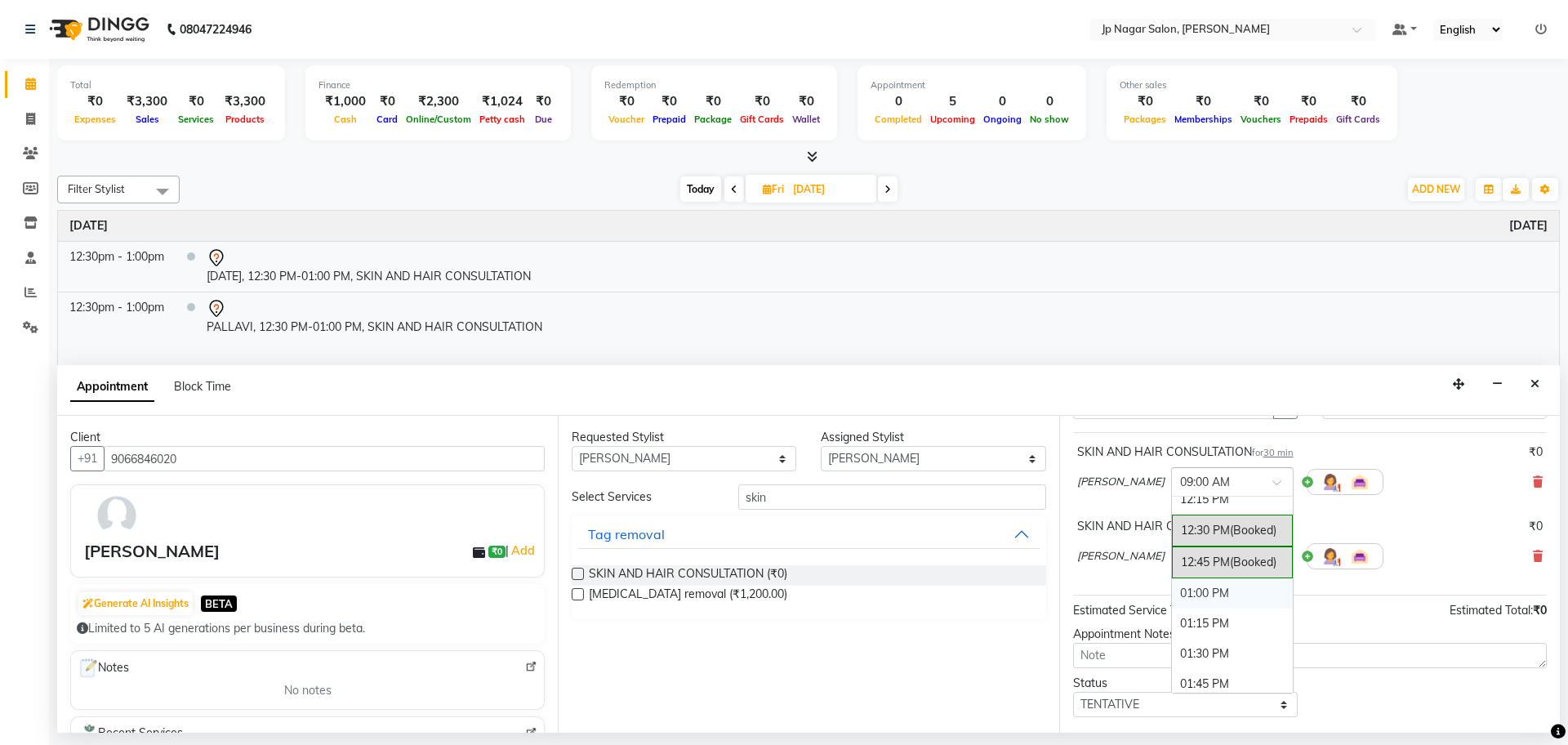
click at [1197, 607] on div "01:00 PM" at bounding box center [1232, 593] width 121 height 30
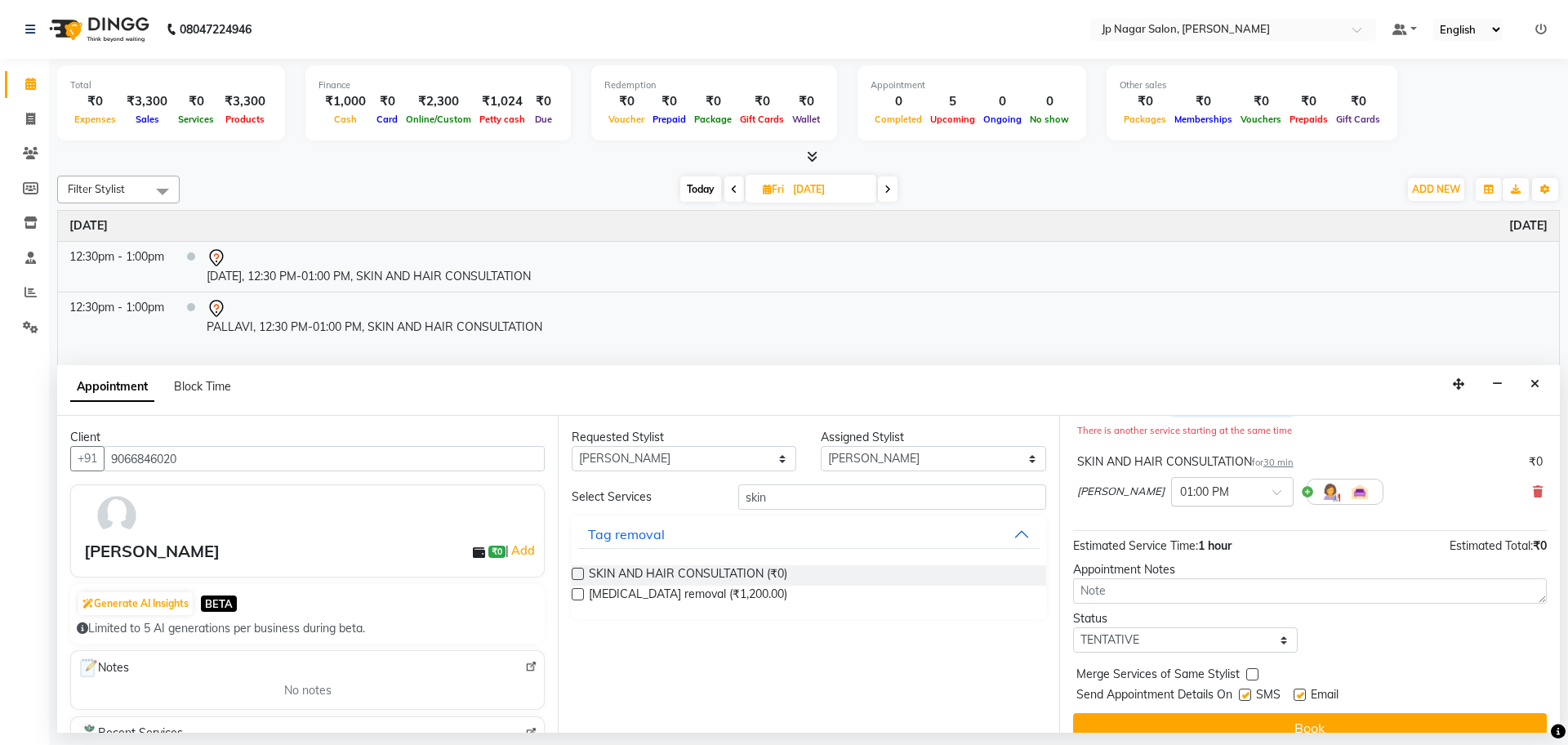
scroll to position [167, 0]
click at [1225, 632] on select "Select TENTATIVE CONFIRM UPCOMING" at bounding box center [1185, 640] width 224 height 26
select select "upcoming"
click at [1073, 627] on select "Select TENTATIVE CONFIRM UPCOMING" at bounding box center [1185, 640] width 224 height 26
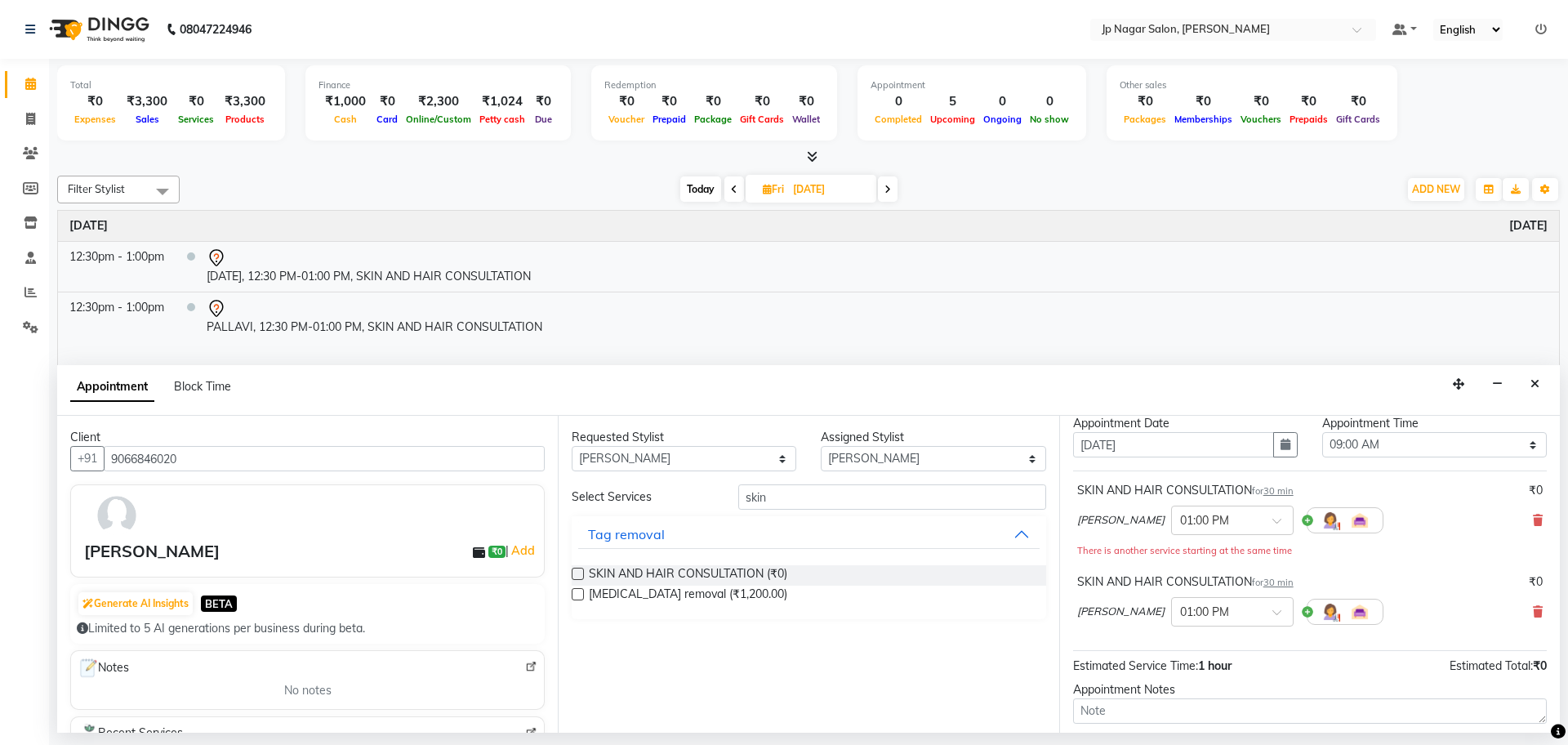
scroll to position [0, 0]
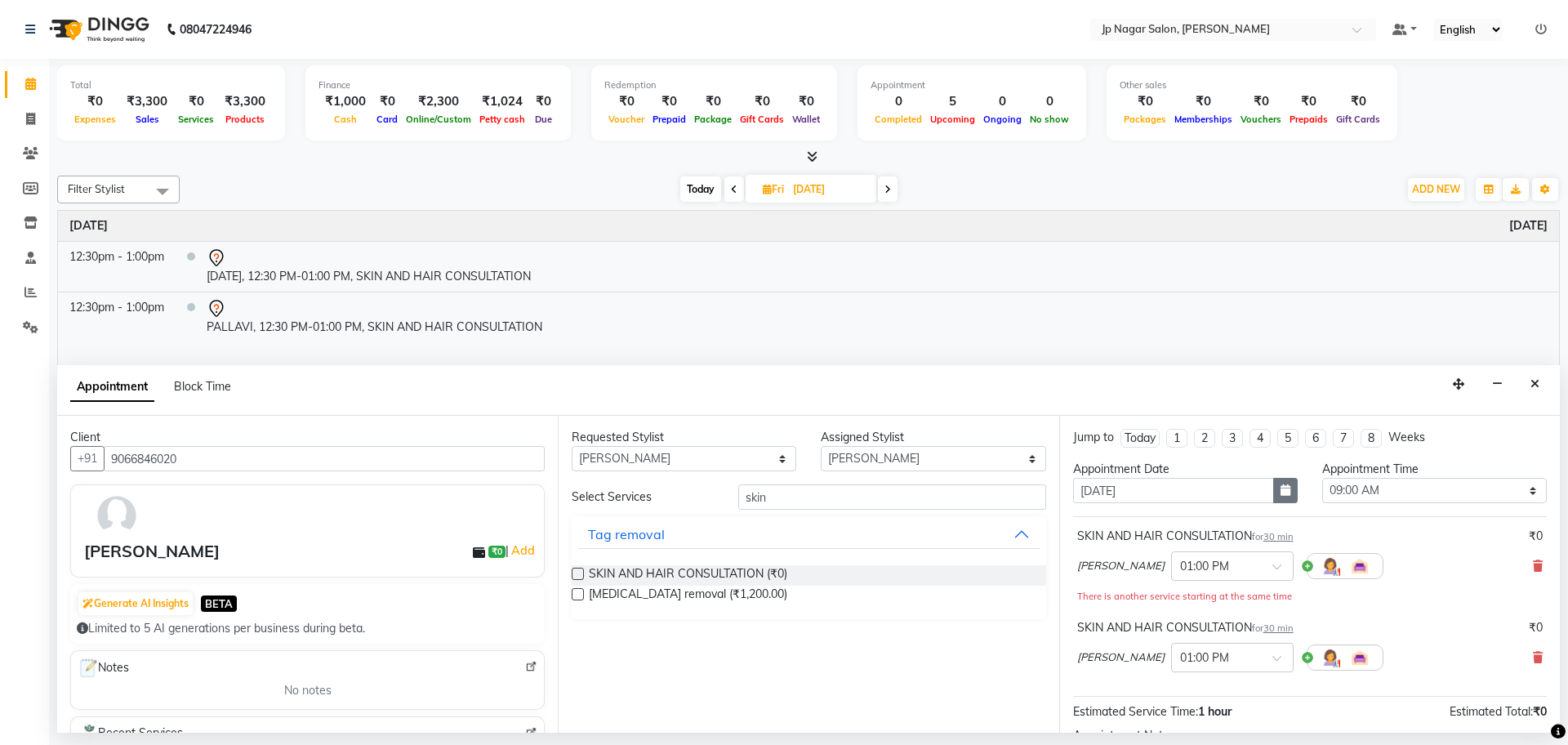
click at [1280, 489] on icon "button" at bounding box center [1285, 490] width 9 height 11
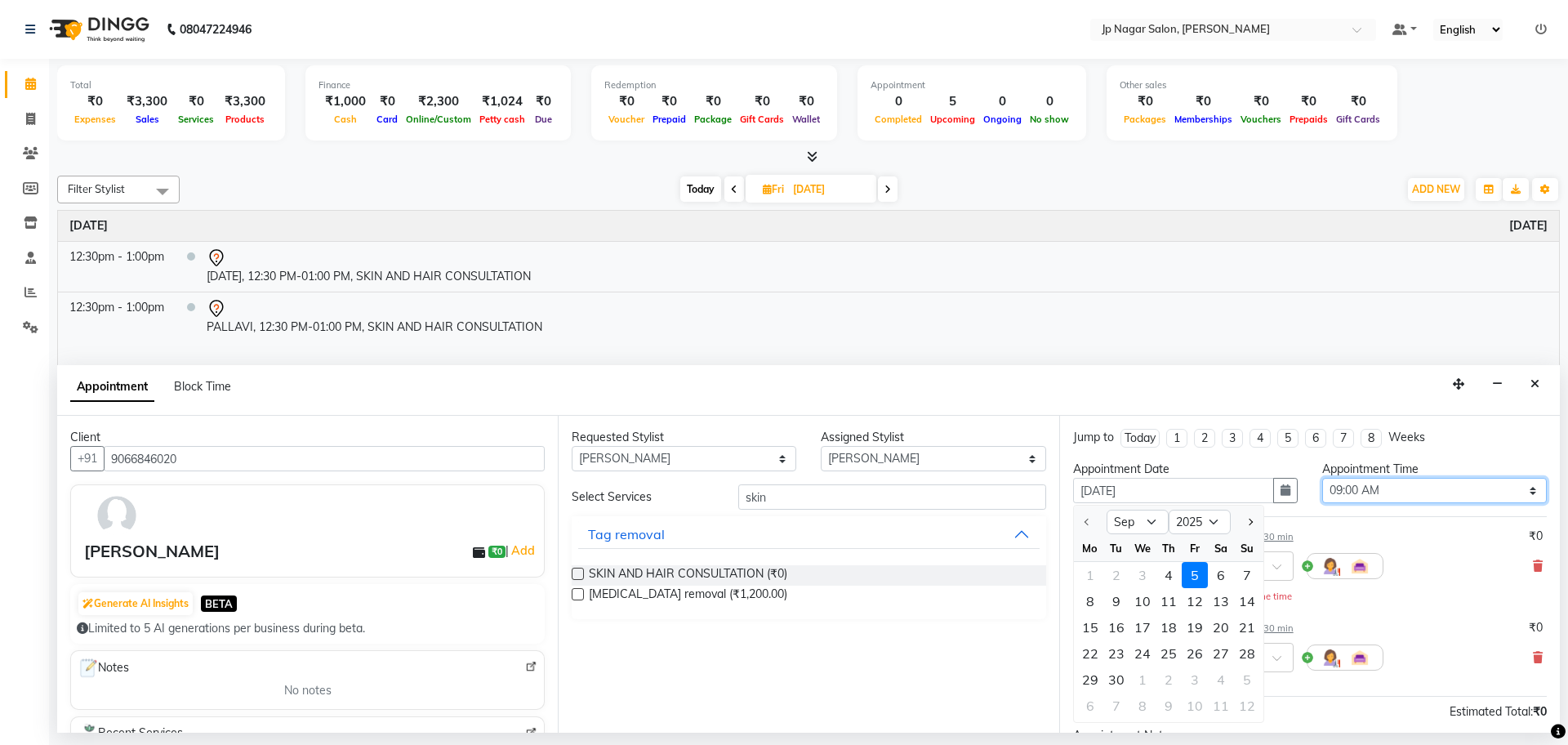
click at [1388, 498] on select "Select 09:00 AM 09:15 AM 09:30 AM 09:45 AM 10:00 AM 10:15 AM 10:30 AM 10:45 AM …" at bounding box center [1434, 491] width 224 height 26
click at [1381, 484] on select "Select 09:00 AM 09:15 AM 09:30 AM 09:45 AM 10:00 AM 10:15 AM 10:30 AM 10:45 AM …" at bounding box center [1434, 491] width 224 height 26
select select "780"
click at [1322, 478] on select "Select 09:00 AM 09:15 AM 09:30 AM 09:45 AM 10:00 AM 10:15 AM 10:30 AM 10:45 AM …" at bounding box center [1434, 491] width 224 height 26
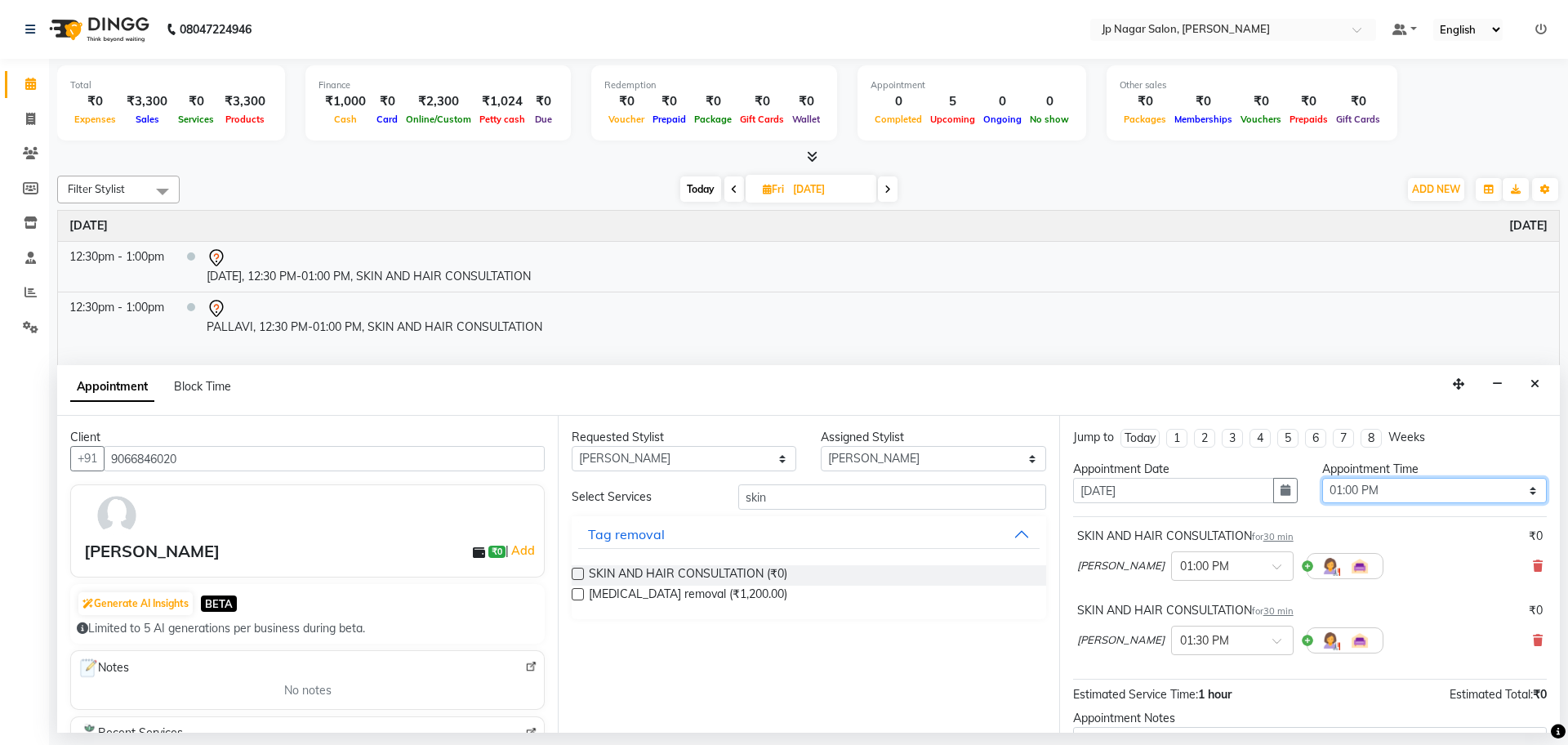
scroll to position [171, 0]
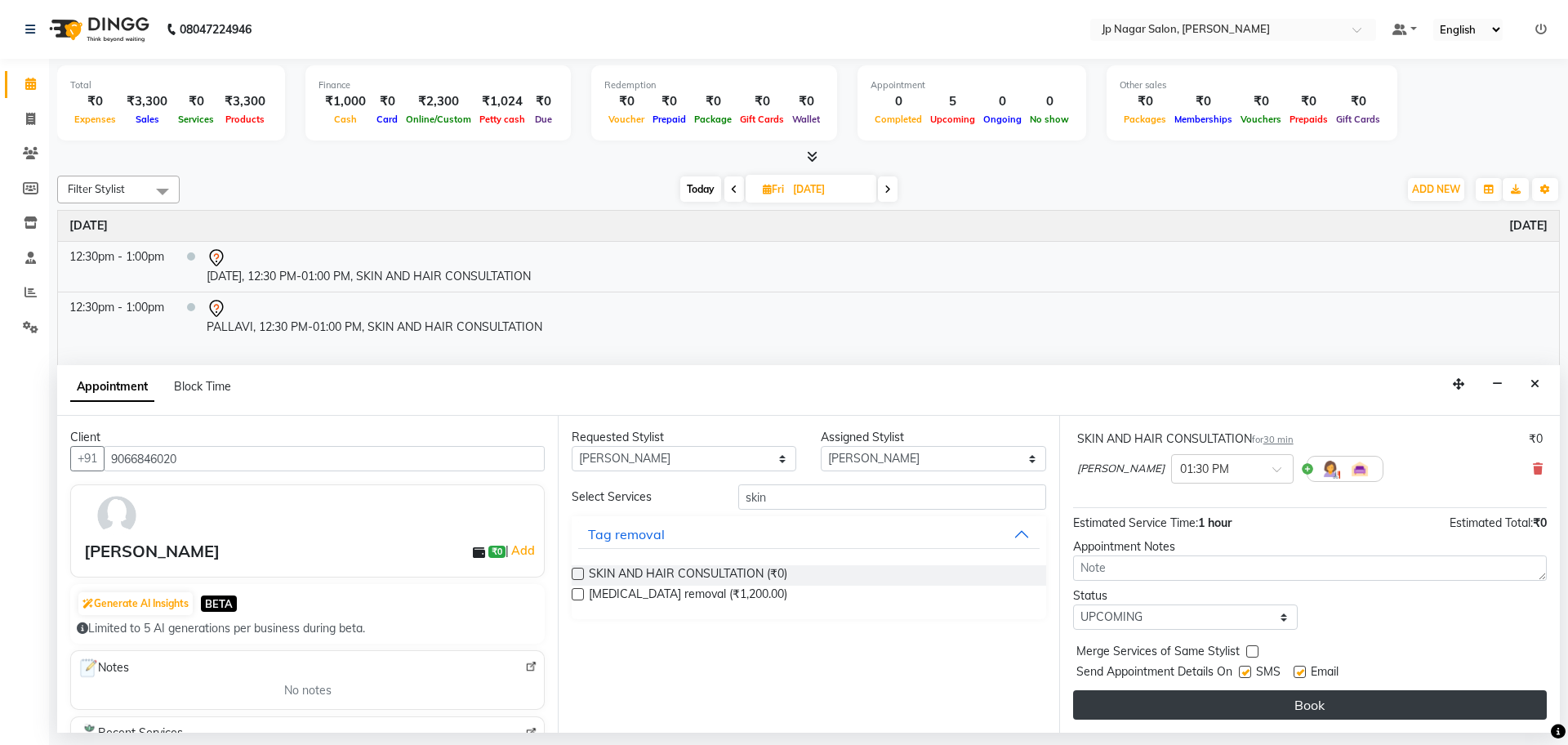
click at [1270, 700] on button "Book" at bounding box center [1310, 705] width 473 height 29
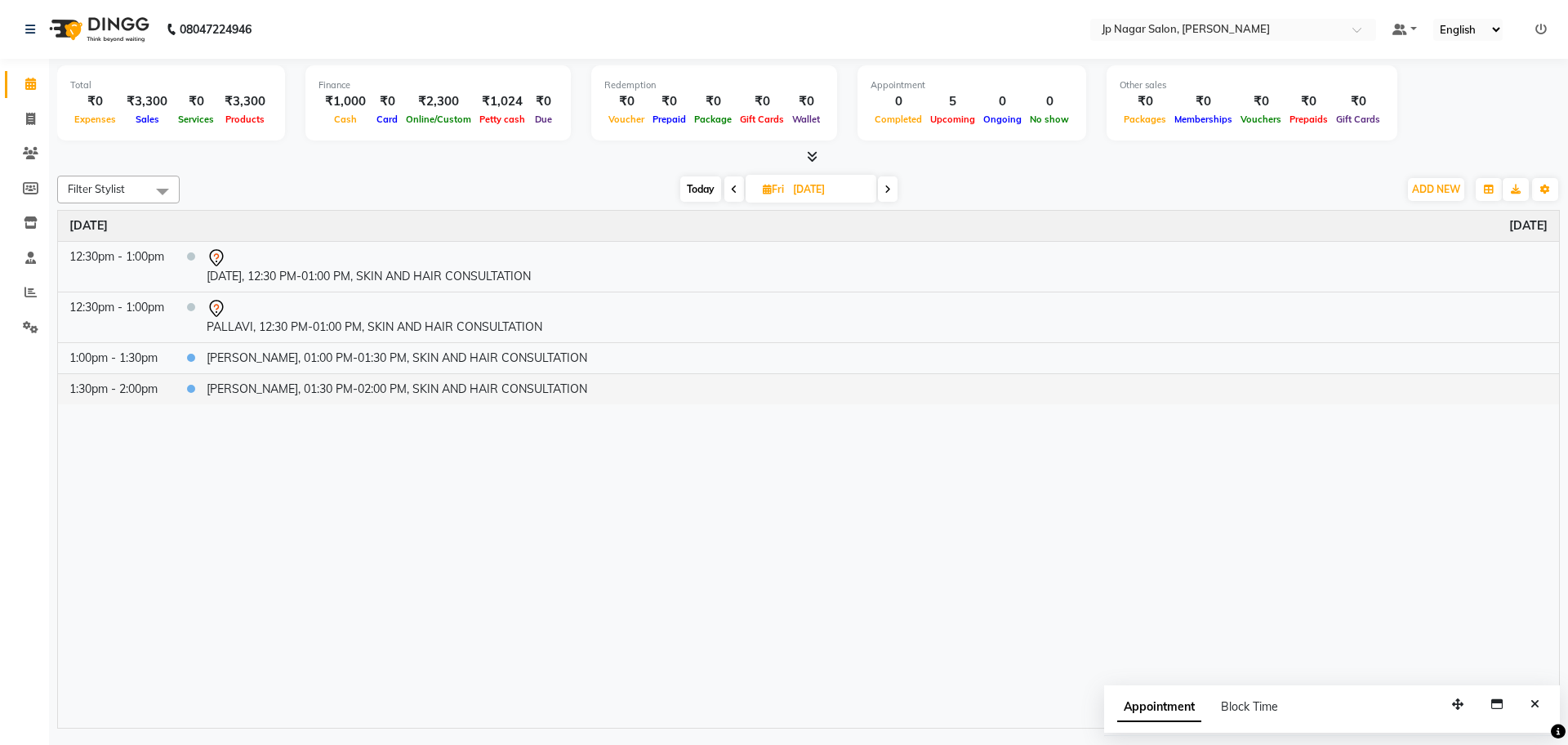
click at [0, 0] on div at bounding box center [0, 0] width 0 height 0
click at [882, 192] on span at bounding box center [888, 189] width 20 height 26
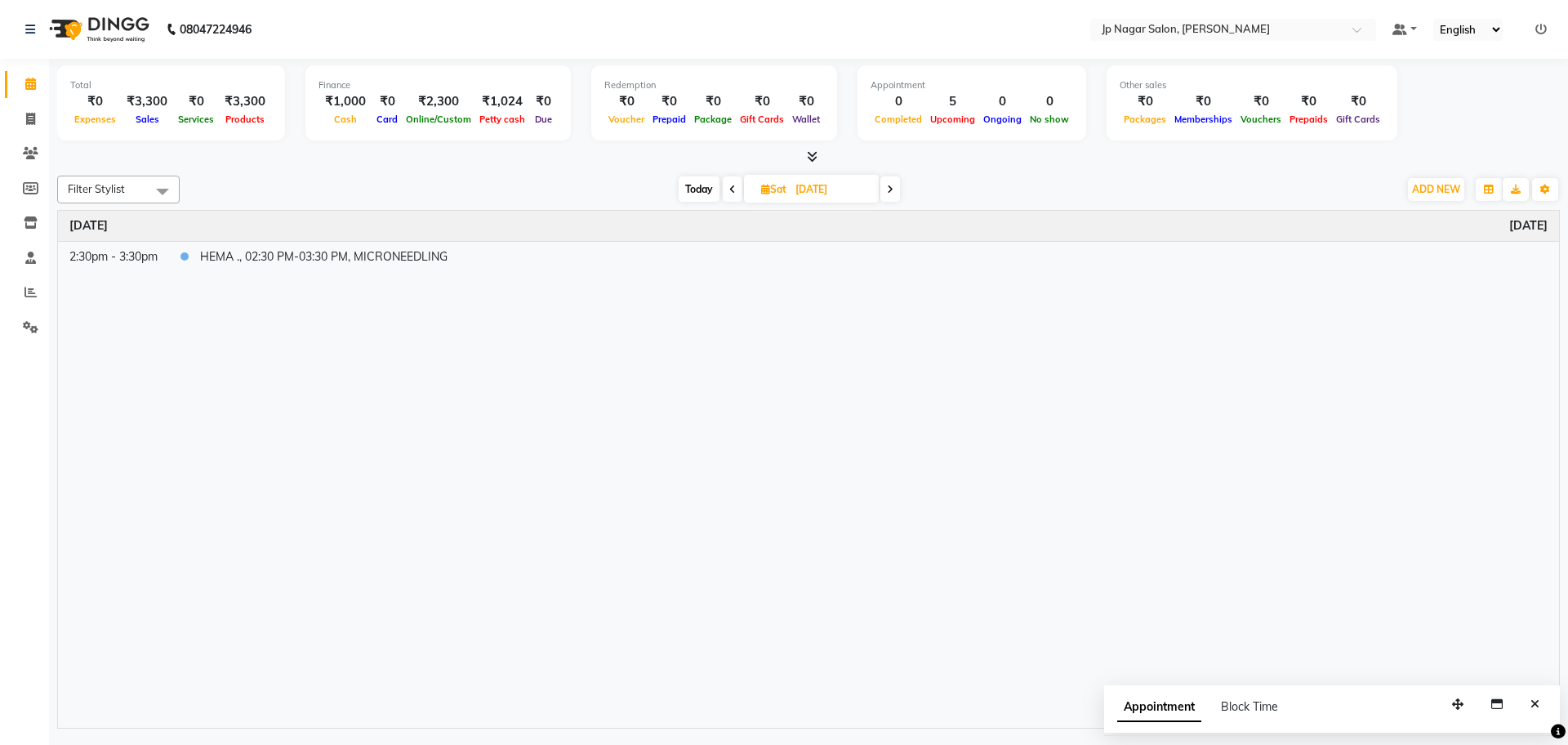
click at [897, 192] on span at bounding box center [889, 189] width 20 height 26
click at [897, 192] on span at bounding box center [890, 189] width 20 height 26
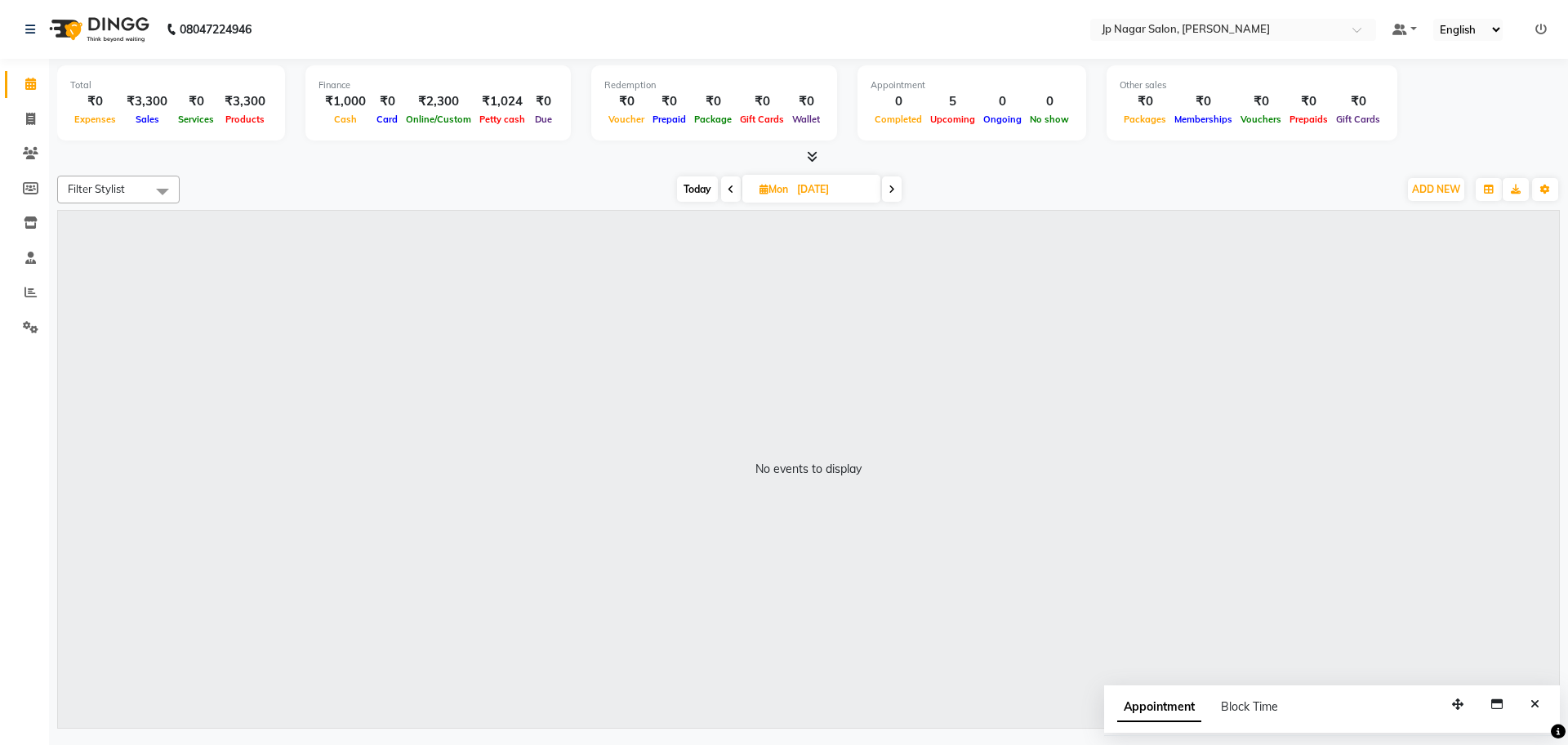
click at [897, 192] on span at bounding box center [891, 189] width 20 height 26
click at [897, 192] on span at bounding box center [889, 189] width 20 height 26
click at [897, 192] on span at bounding box center [892, 189] width 20 height 26
click at [701, 191] on span "Today" at bounding box center [698, 189] width 41 height 26
type input "[DATE]"
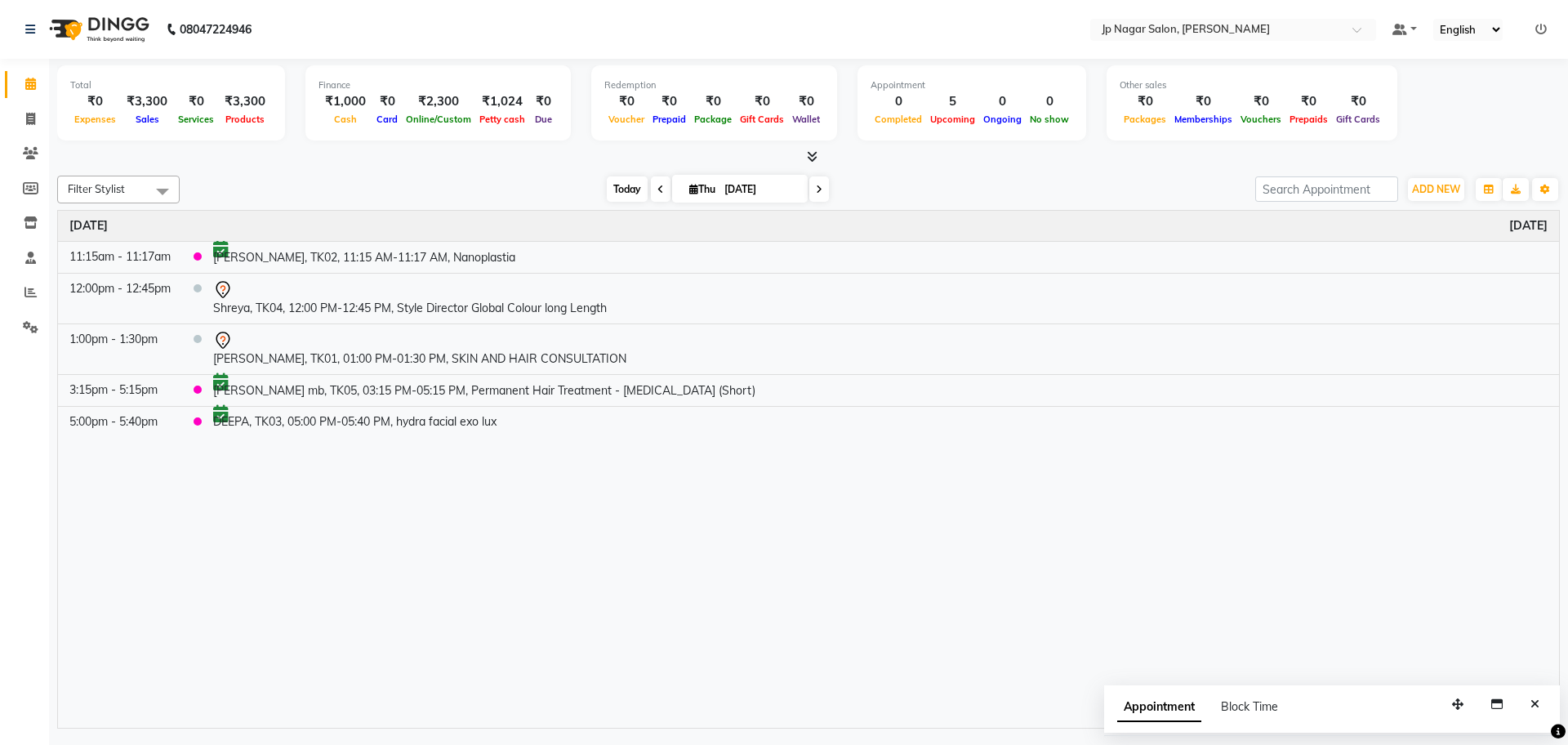
click at [609, 197] on span "Today" at bounding box center [627, 189] width 41 height 26
click at [1437, 188] on span "ADD NEW" at bounding box center [1436, 189] width 48 height 12
click at [1394, 221] on button "Add Appointment" at bounding box center [1399, 220] width 129 height 21
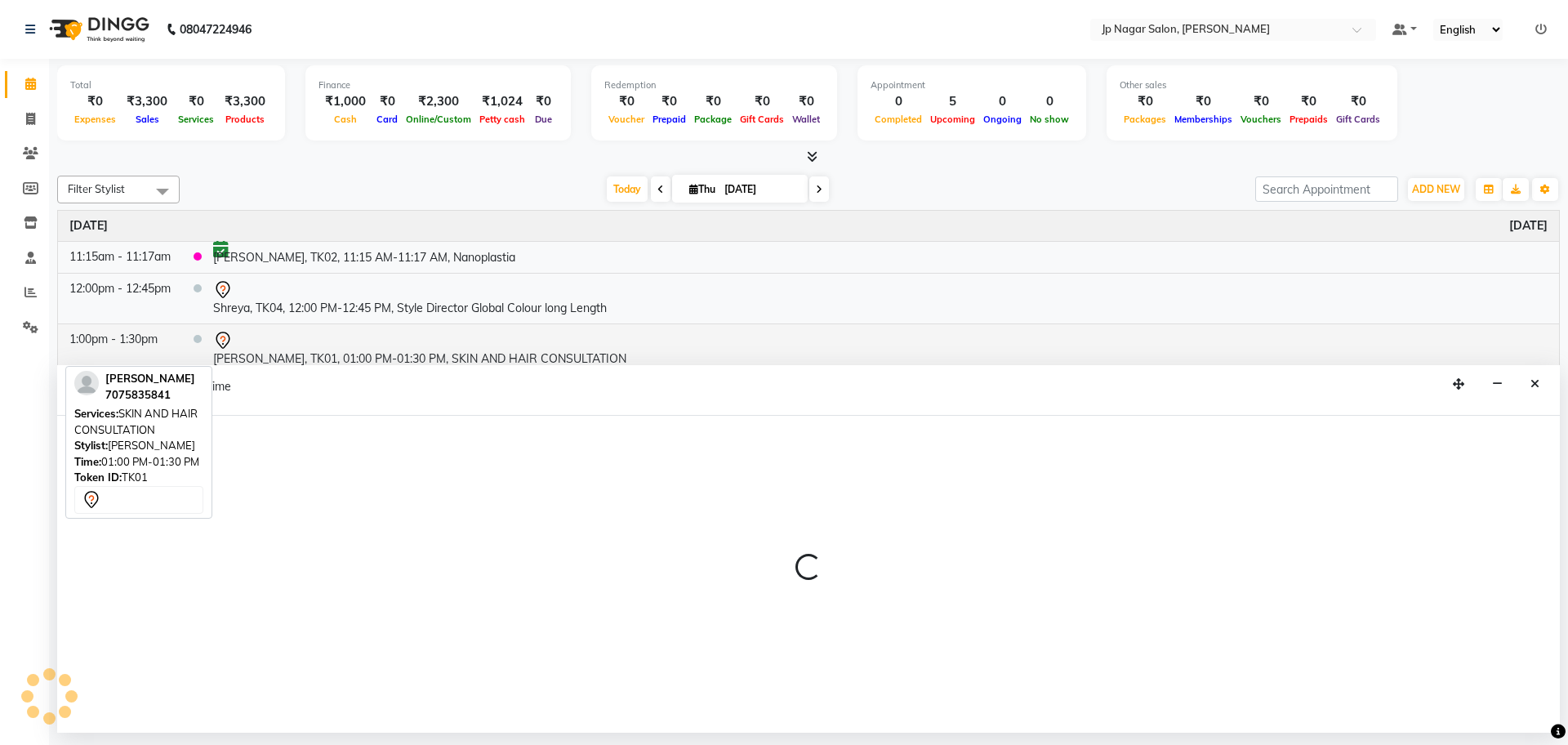
select select "540"
select select "tentative"
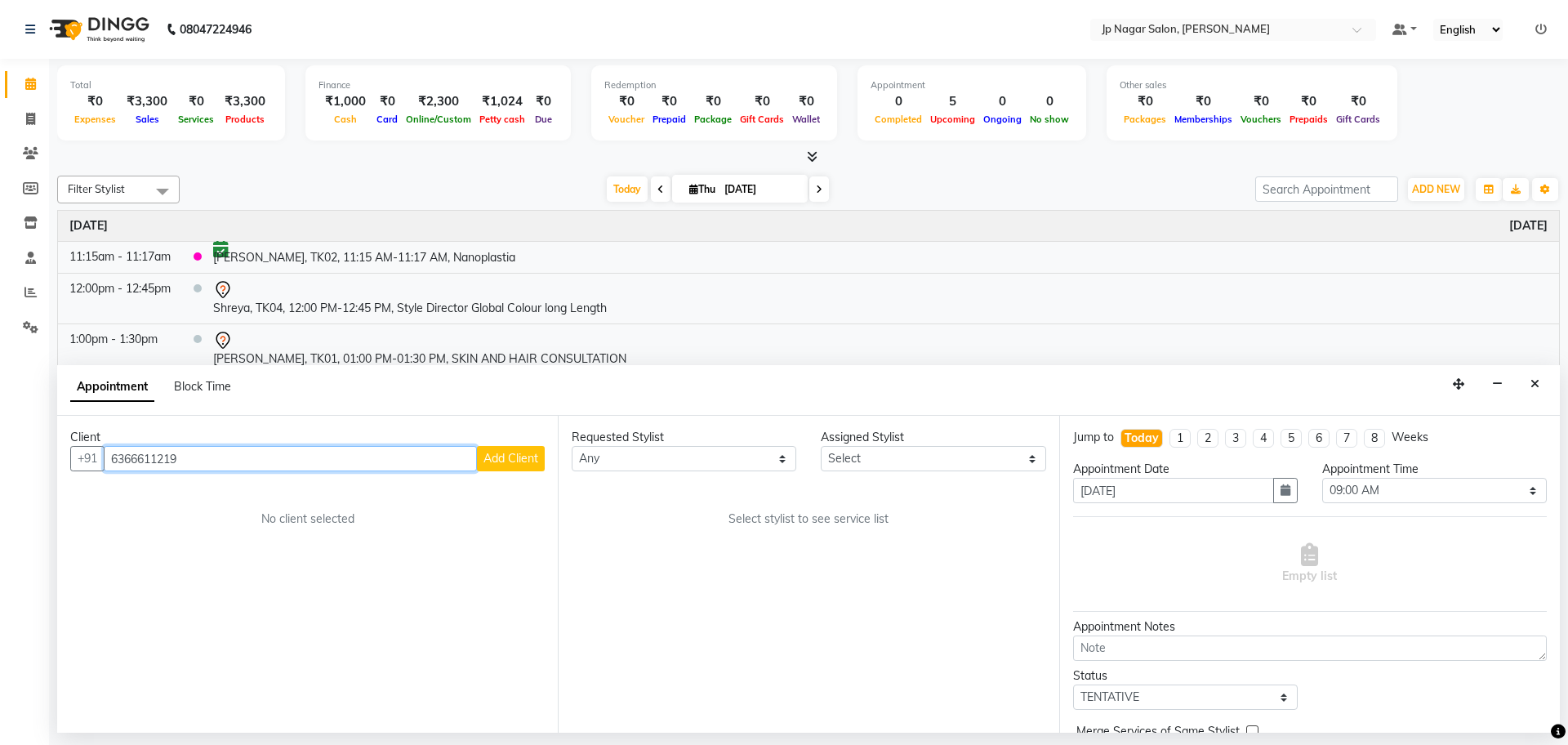
type input "6366611219"
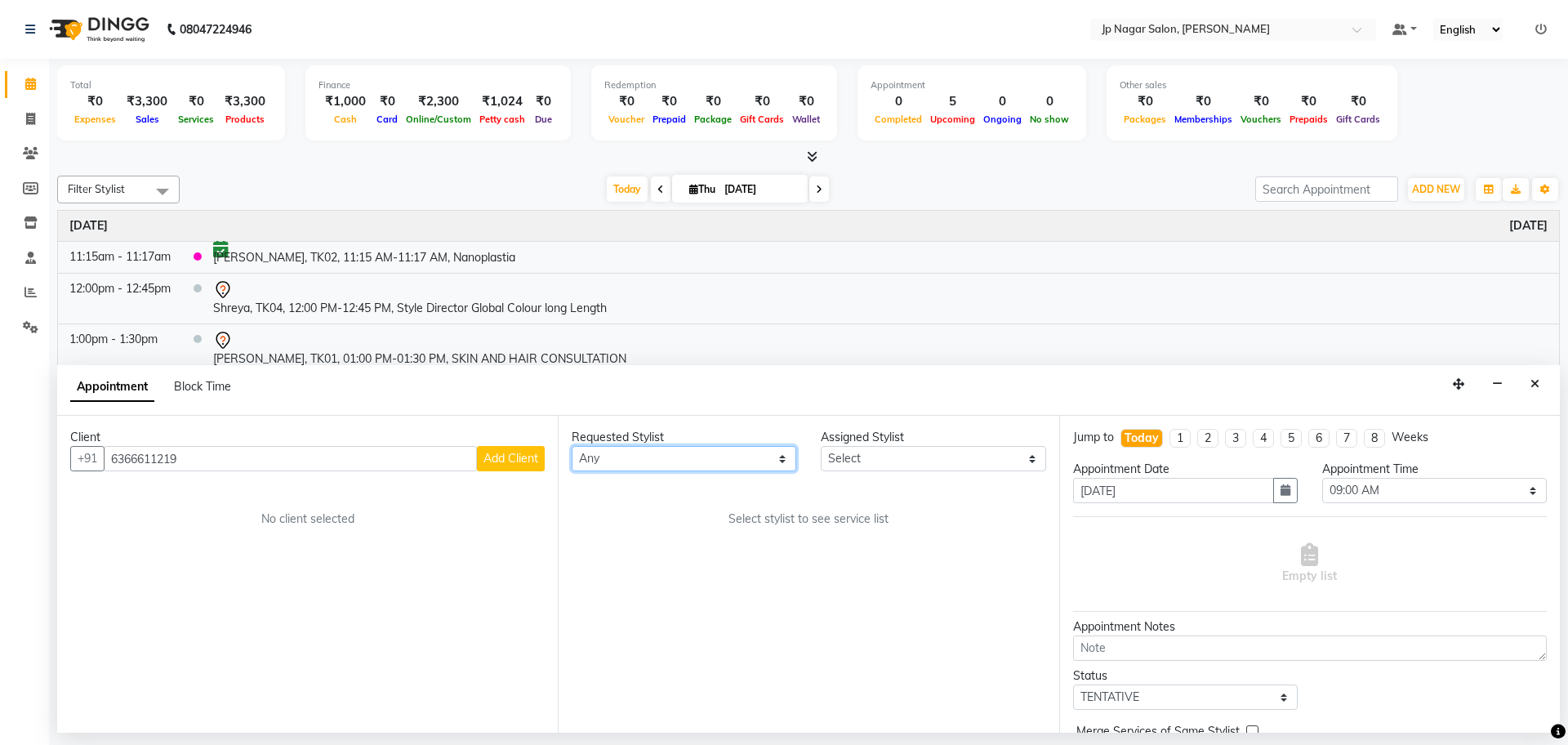
click at [733, 456] on select "Any [PERSON_NAME] [PERSON_NAME] [PERSON_NAME] [PERSON_NAME] Manager Mehjabin [P…" at bounding box center [684, 459] width 224 height 26
select select "33311"
click at [572, 446] on select "Any [PERSON_NAME] [PERSON_NAME] [PERSON_NAME] [PERSON_NAME] Manager Mehjabin [P…" at bounding box center [684, 459] width 224 height 26
select select "33311"
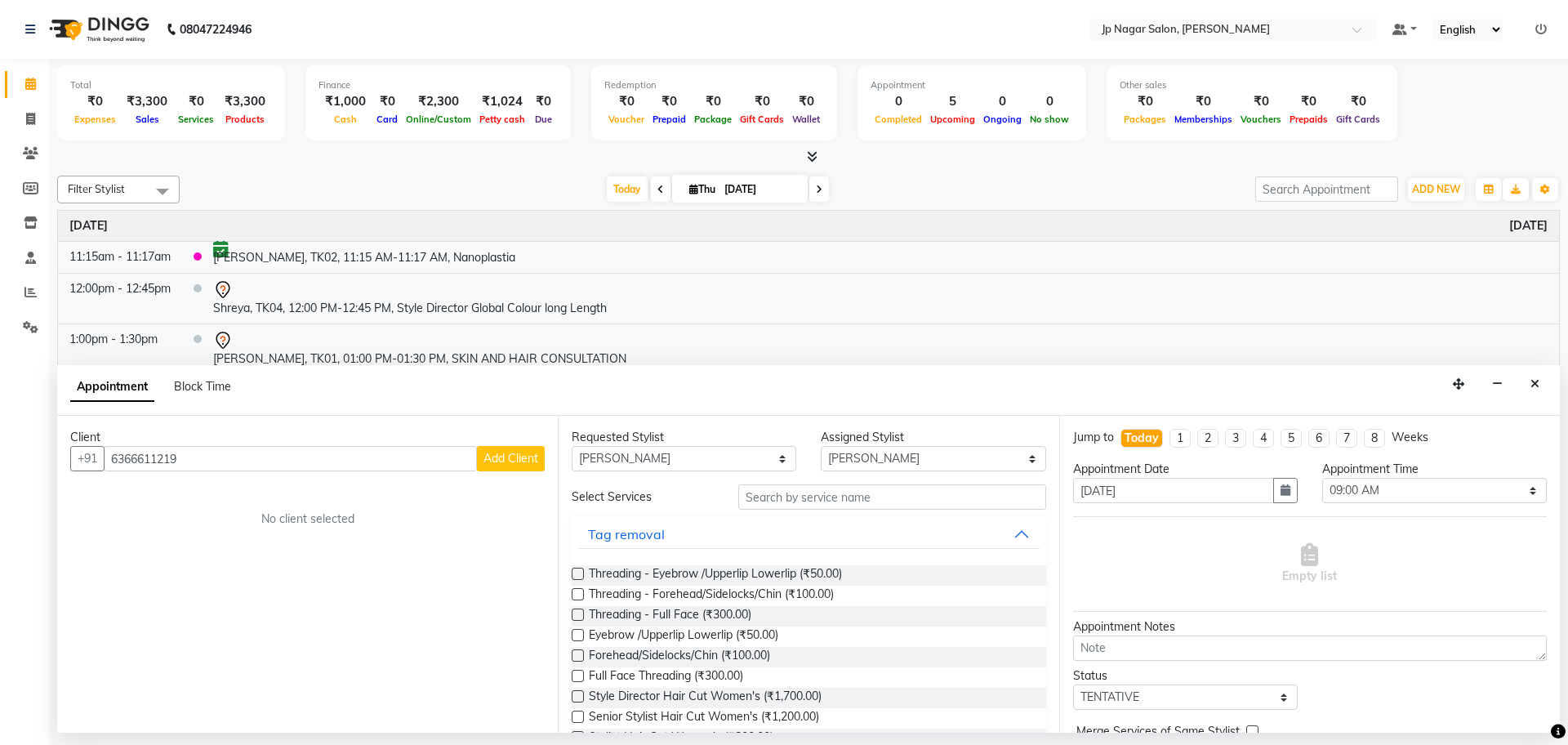
click at [500, 459] on span "Add Client" at bounding box center [511, 458] width 55 height 15
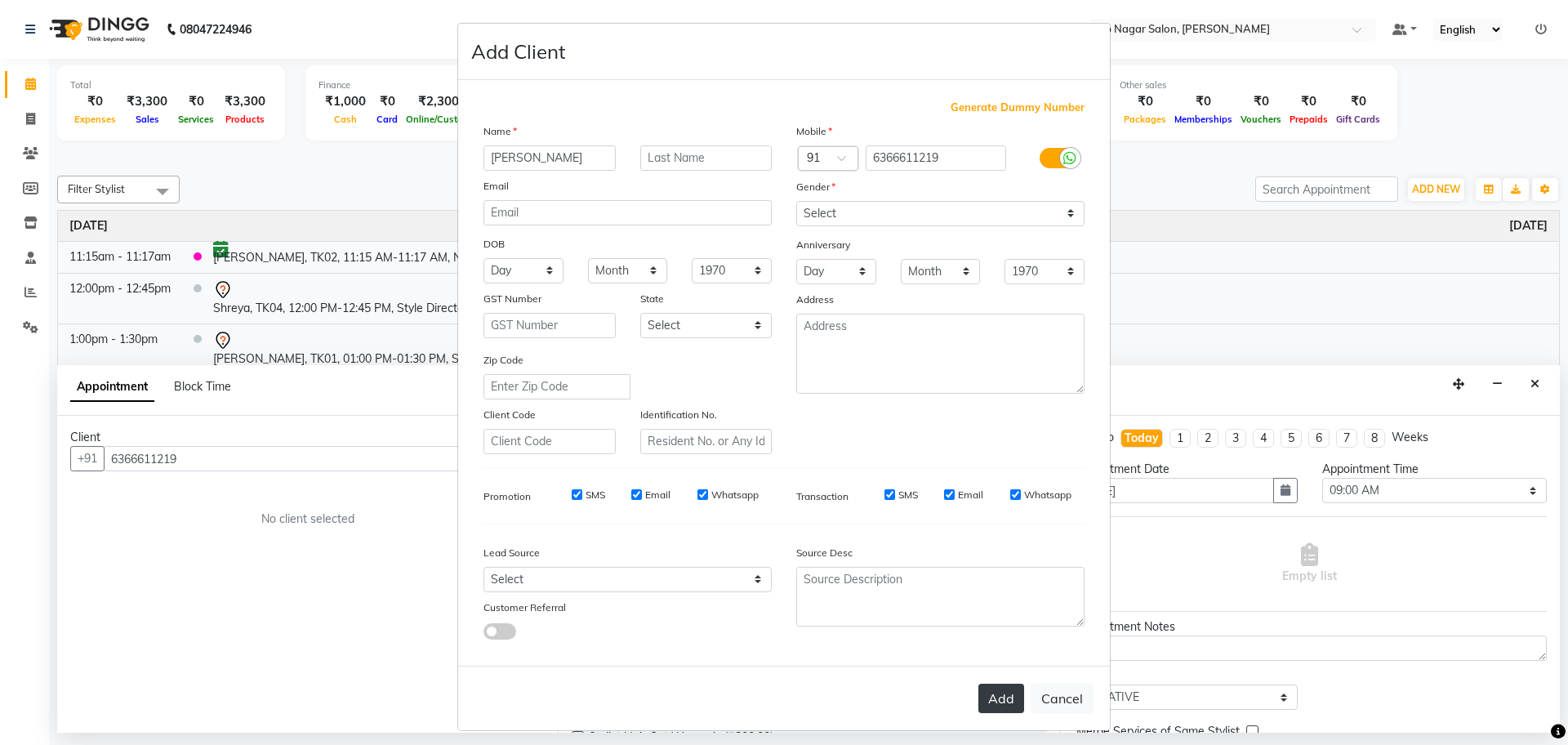
type input "Ateeq"
click at [986, 702] on button "Add" at bounding box center [1001, 699] width 45 height 29
click at [920, 214] on select "Select [DEMOGRAPHIC_DATA] [DEMOGRAPHIC_DATA] Other Prefer Not To Say" at bounding box center [940, 214] width 288 height 26
select select "[DEMOGRAPHIC_DATA]"
click at [796, 201] on select "Select [DEMOGRAPHIC_DATA] [DEMOGRAPHIC_DATA] Other Prefer Not To Say" at bounding box center [940, 214] width 288 height 26
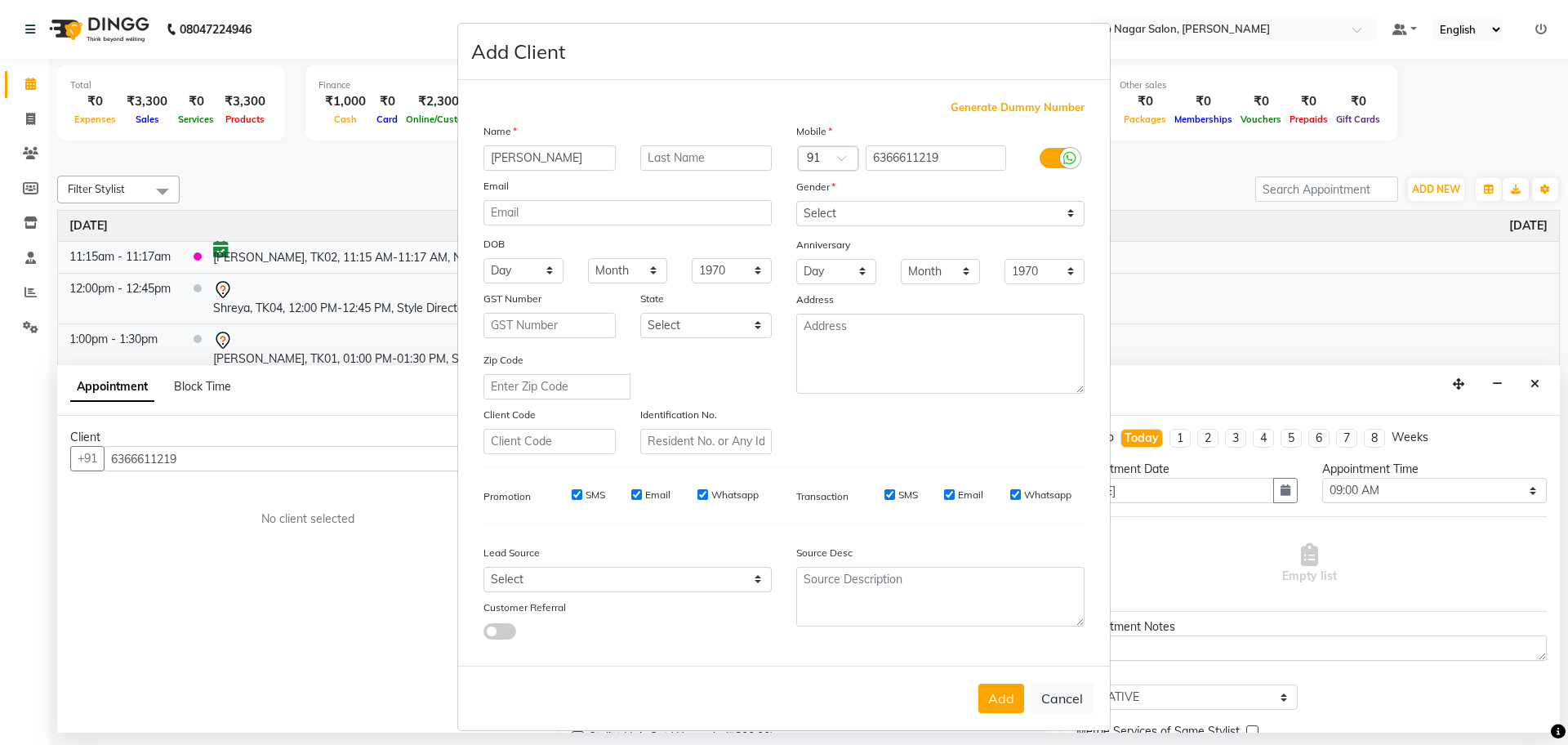
click at [1000, 713] on div "Add Cancel" at bounding box center [783, 698] width 651 height 64
click at [999, 720] on div "Add Cancel" at bounding box center [783, 698] width 651 height 64
click at [999, 707] on button "Add" at bounding box center [1001, 699] width 45 height 29
select select
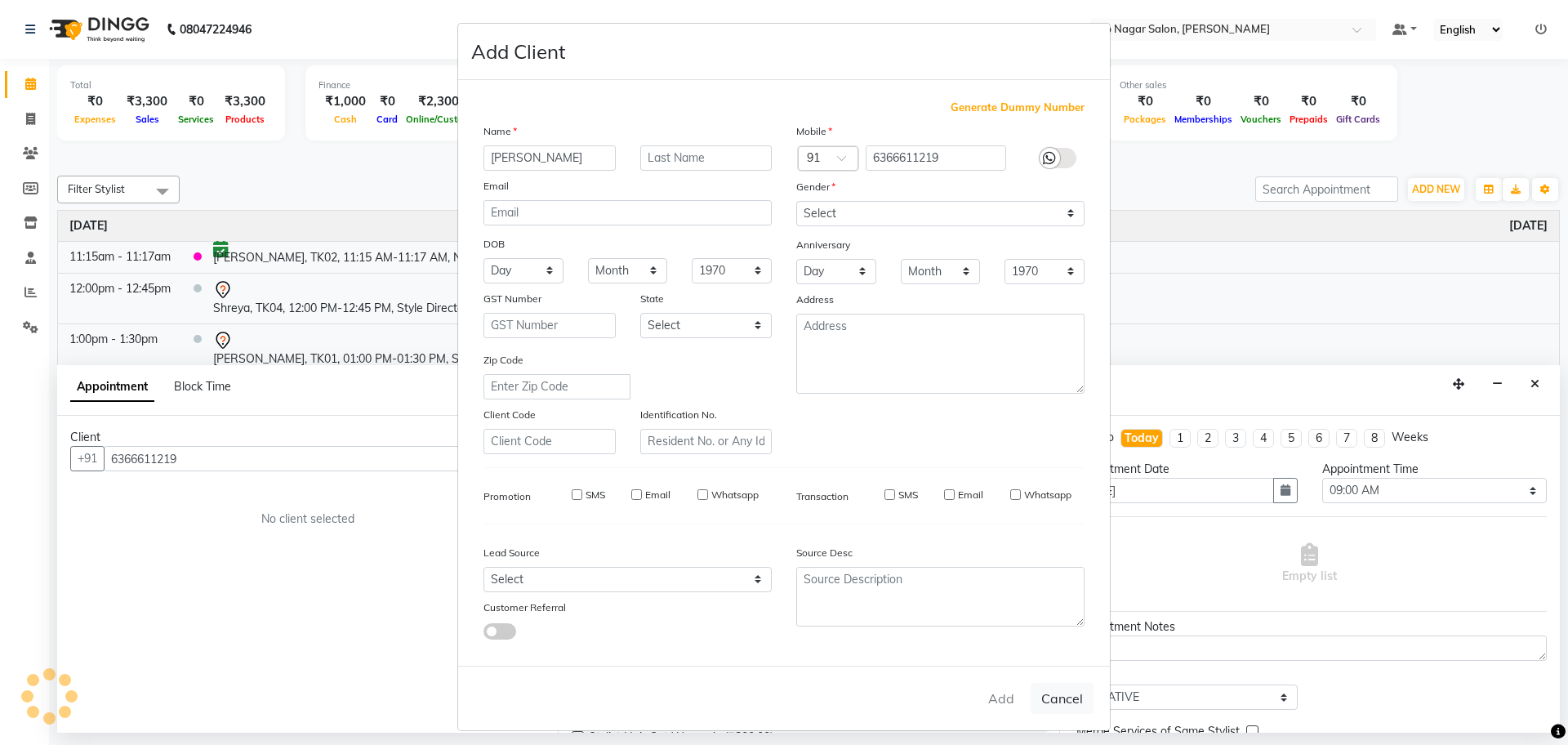
select select
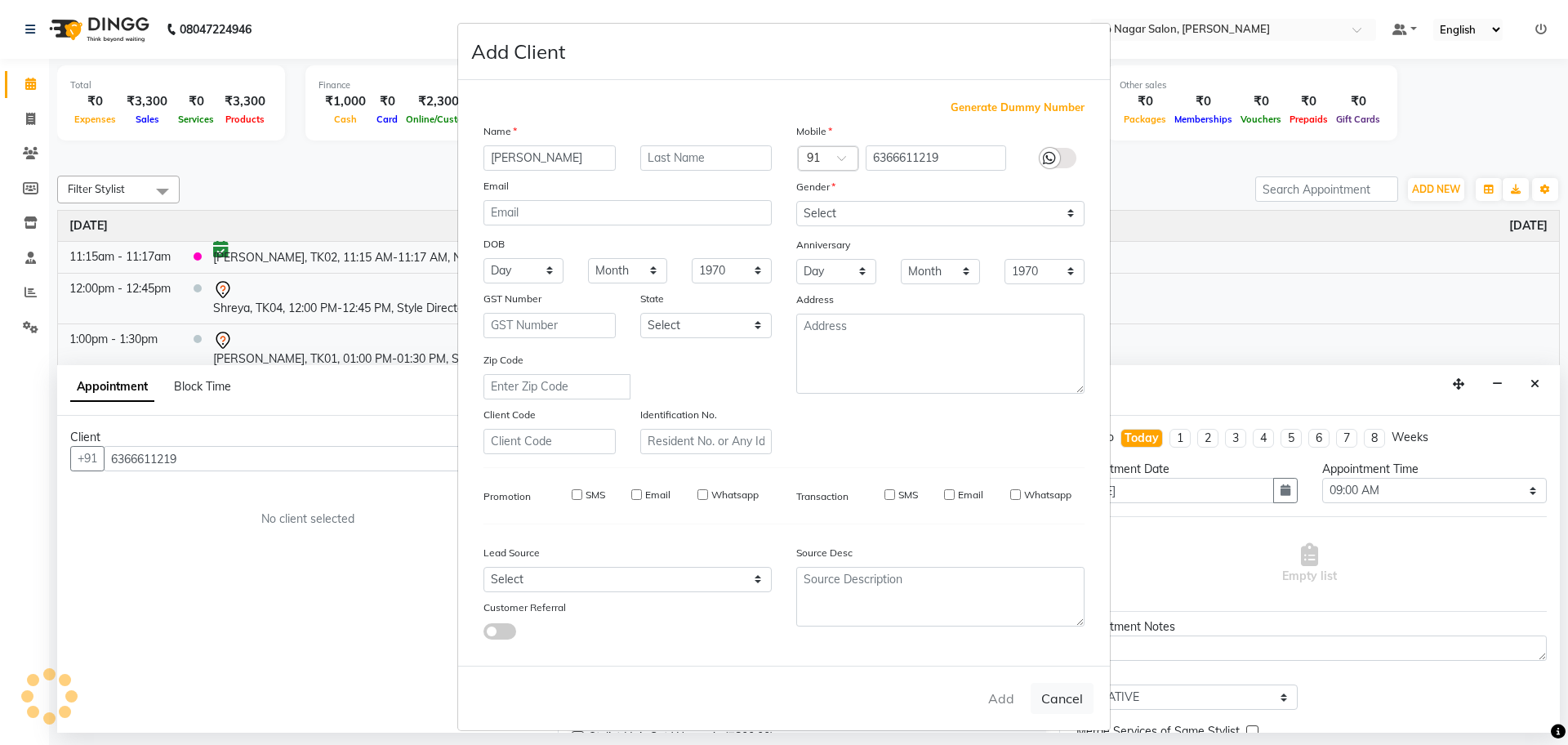
checkbox input "false"
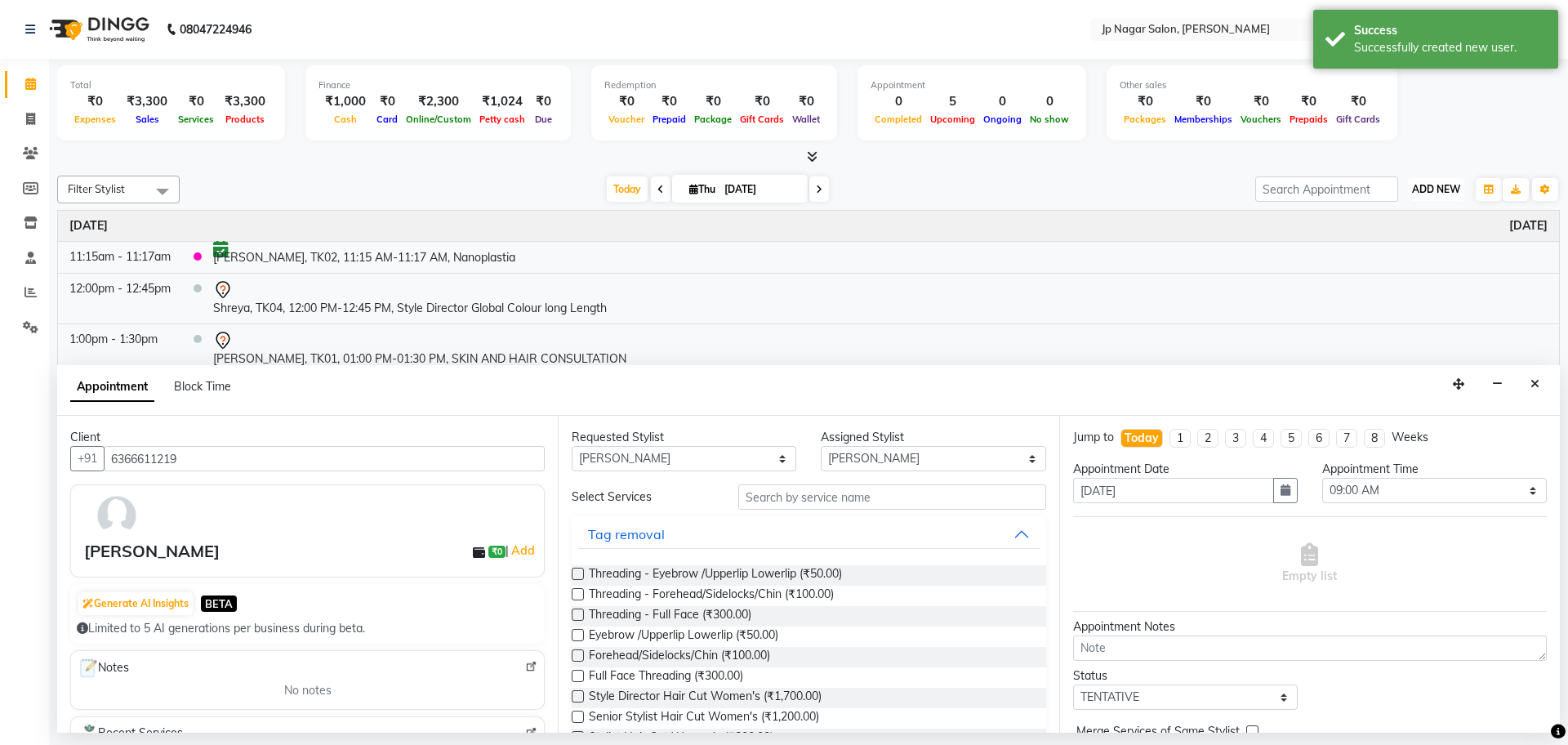
click at [1452, 194] on span "ADD NEW" at bounding box center [1436, 189] width 48 height 12
click at [1410, 224] on button "Add Appointment" at bounding box center [1399, 220] width 129 height 21
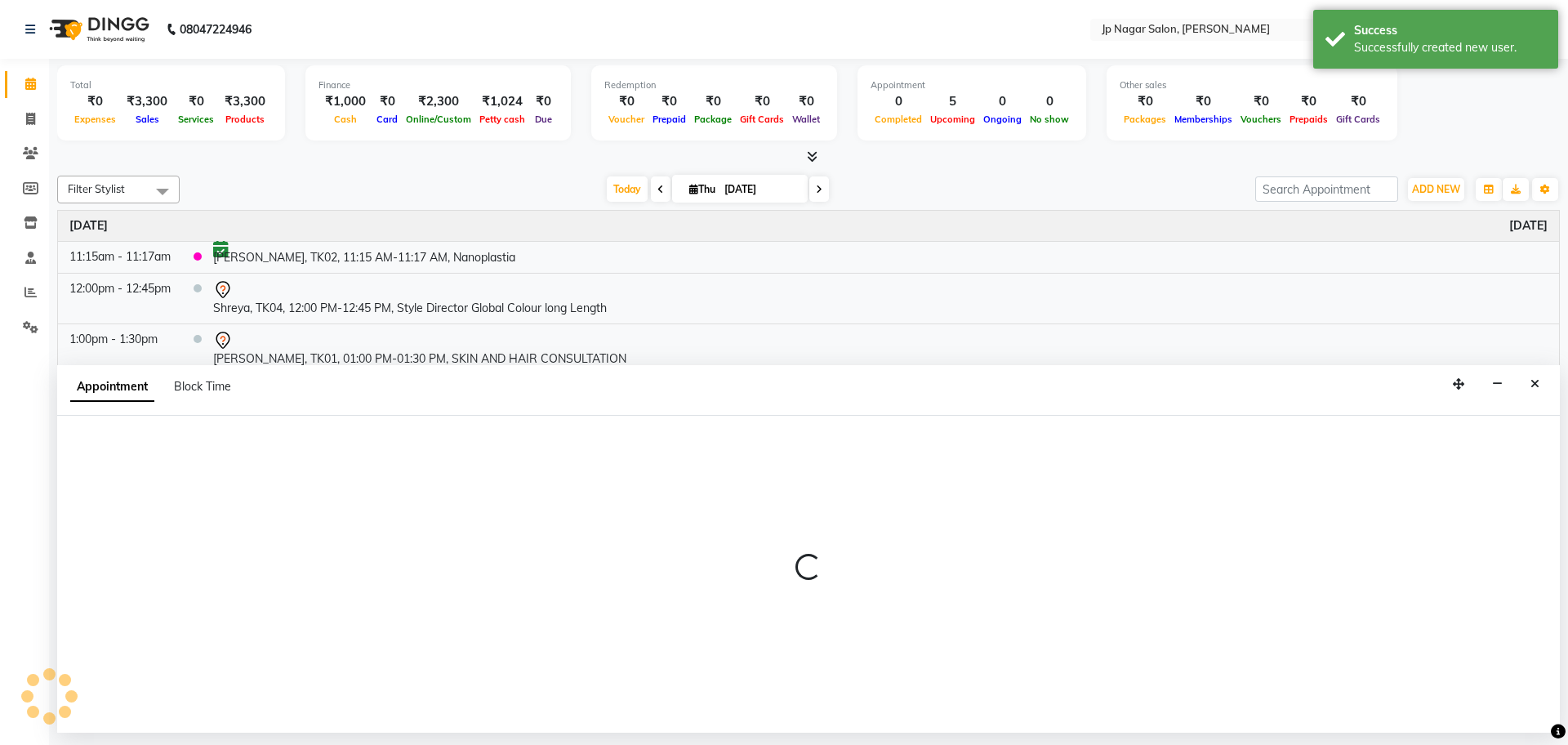
select select "540"
select select "tentative"
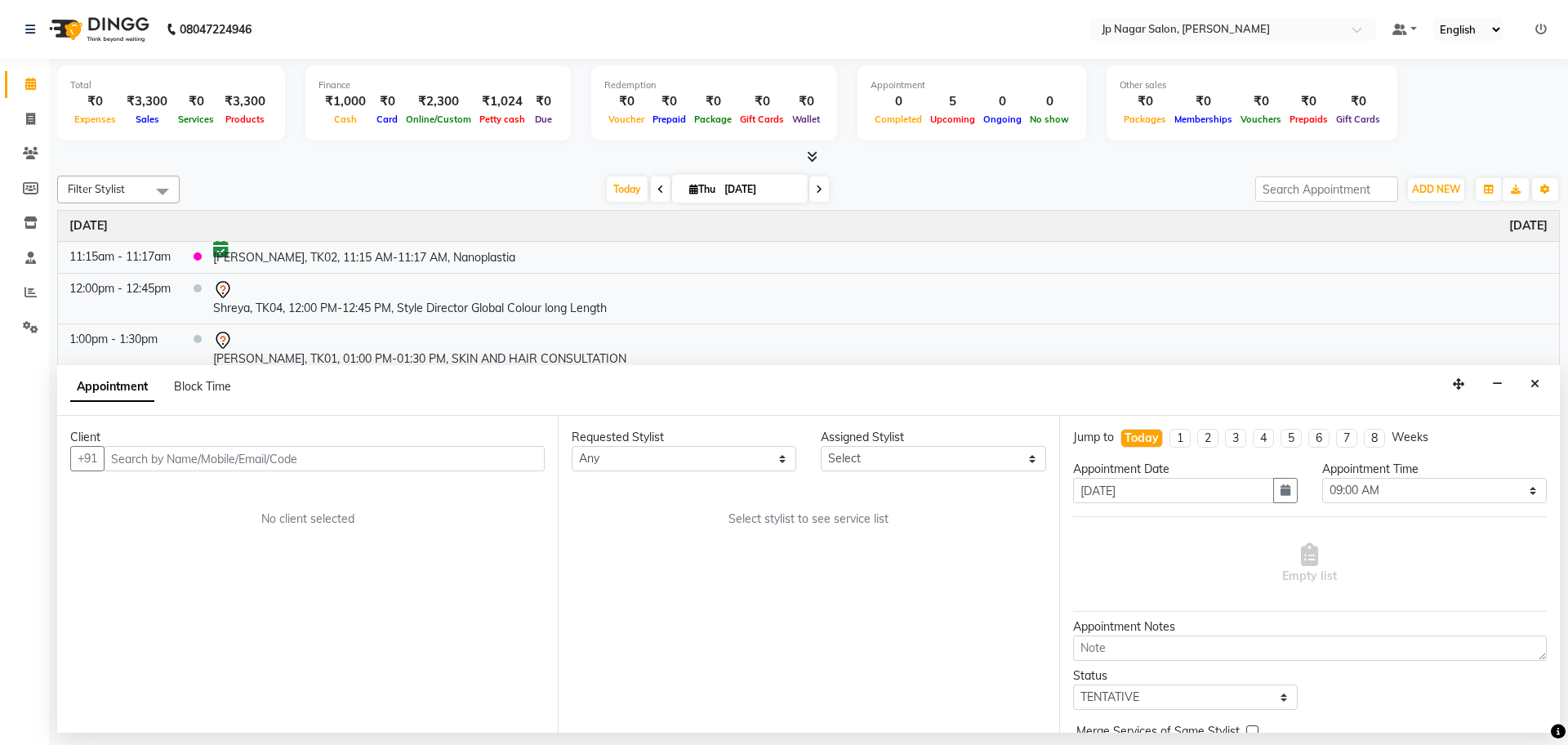
click at [818, 186] on icon at bounding box center [819, 189] width 7 height 9
type input "05-09-2025"
select select "540"
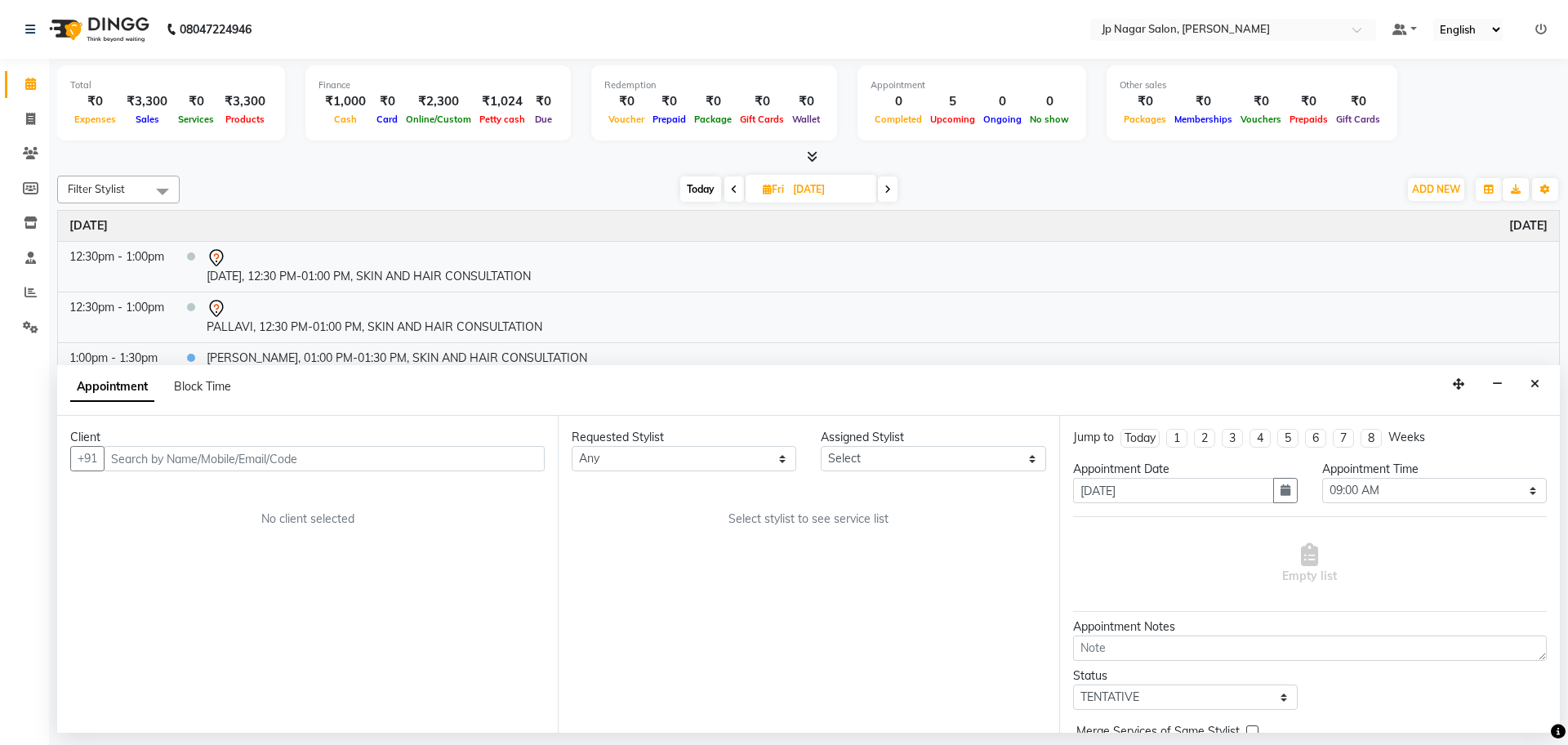
click at [880, 187] on span at bounding box center [888, 189] width 20 height 26
type input "[DATE]"
select select "540"
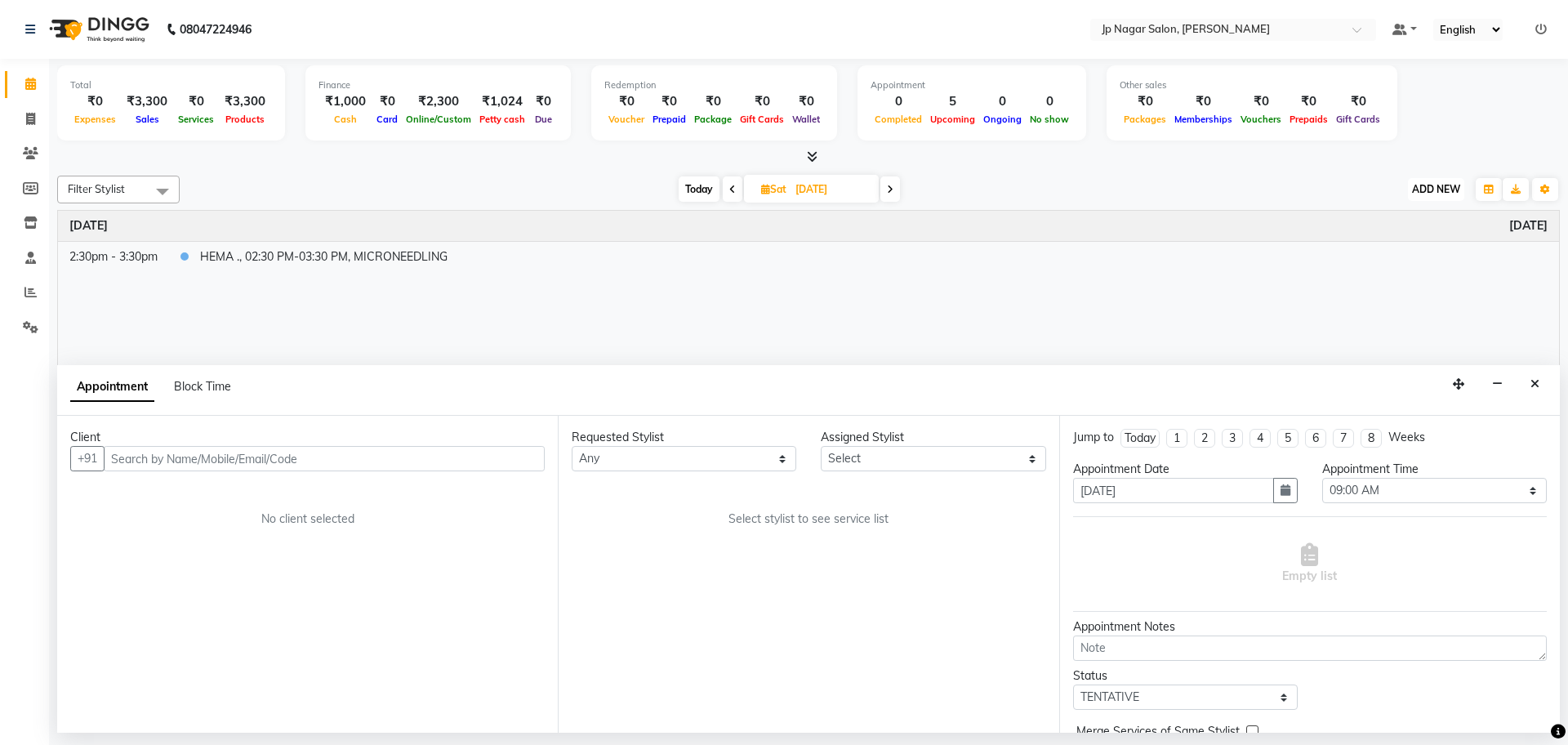
click at [1413, 188] on span "ADD NEW" at bounding box center [1436, 189] width 48 height 12
click at [1422, 220] on button "Add Appointment" at bounding box center [1399, 220] width 129 height 21
click at [391, 453] on input "text" at bounding box center [324, 459] width 441 height 26
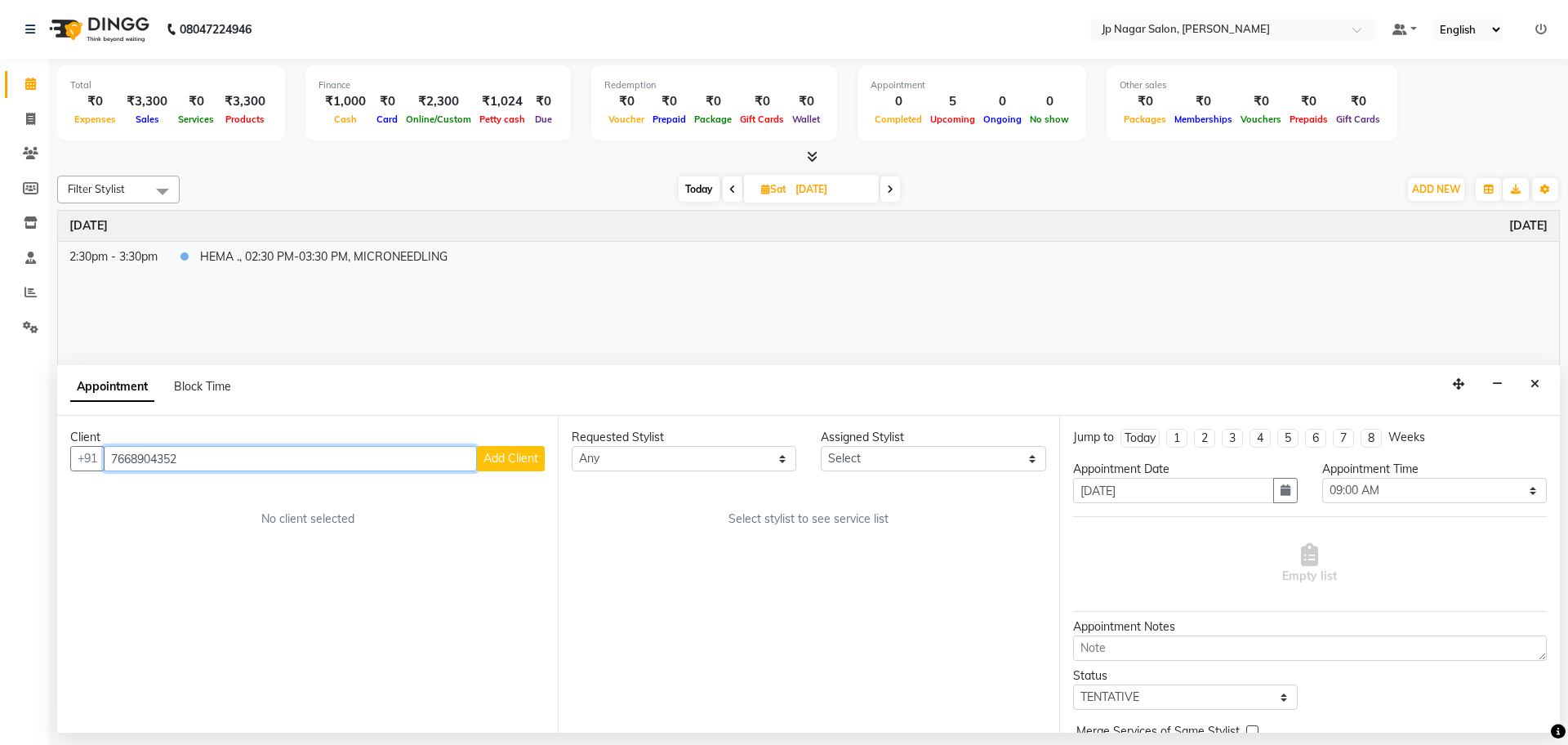
type input "7668904352"
click at [513, 456] on span "Add Client" at bounding box center [511, 458] width 55 height 15
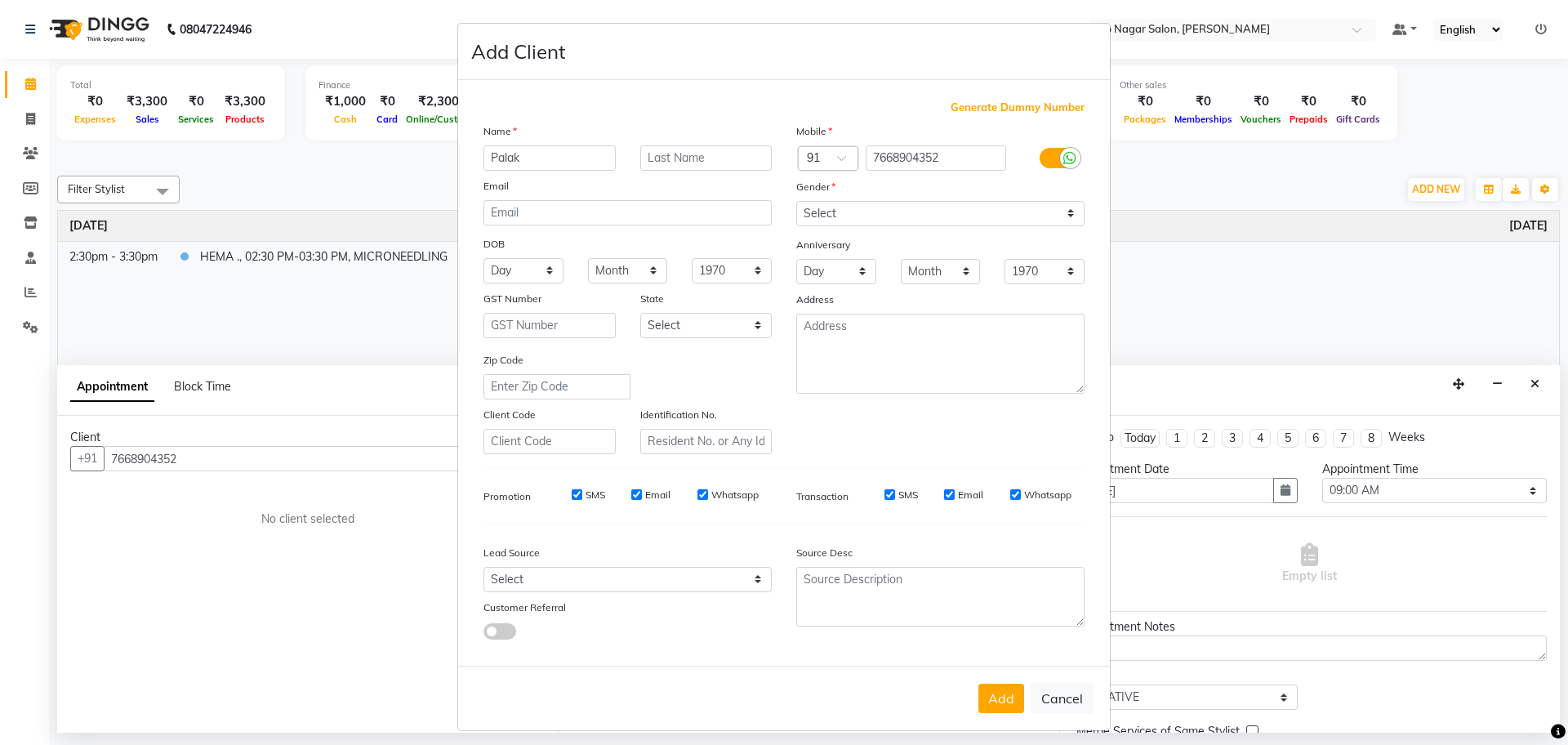
type input "Palak"
click at [848, 210] on select "Select [DEMOGRAPHIC_DATA] [DEMOGRAPHIC_DATA] Other Prefer Not To Say" at bounding box center [940, 214] width 288 height 26
select select "[DEMOGRAPHIC_DATA]"
click at [796, 201] on select "Select [DEMOGRAPHIC_DATA] [DEMOGRAPHIC_DATA] Other Prefer Not To Say" at bounding box center [940, 214] width 288 height 26
click at [199, 382] on ngb-modal-window "Add Client Generate Dummy Number Name Palak Email DOB Day 01 02 03 04 05 06 07 …" at bounding box center [784, 372] width 1568 height 745
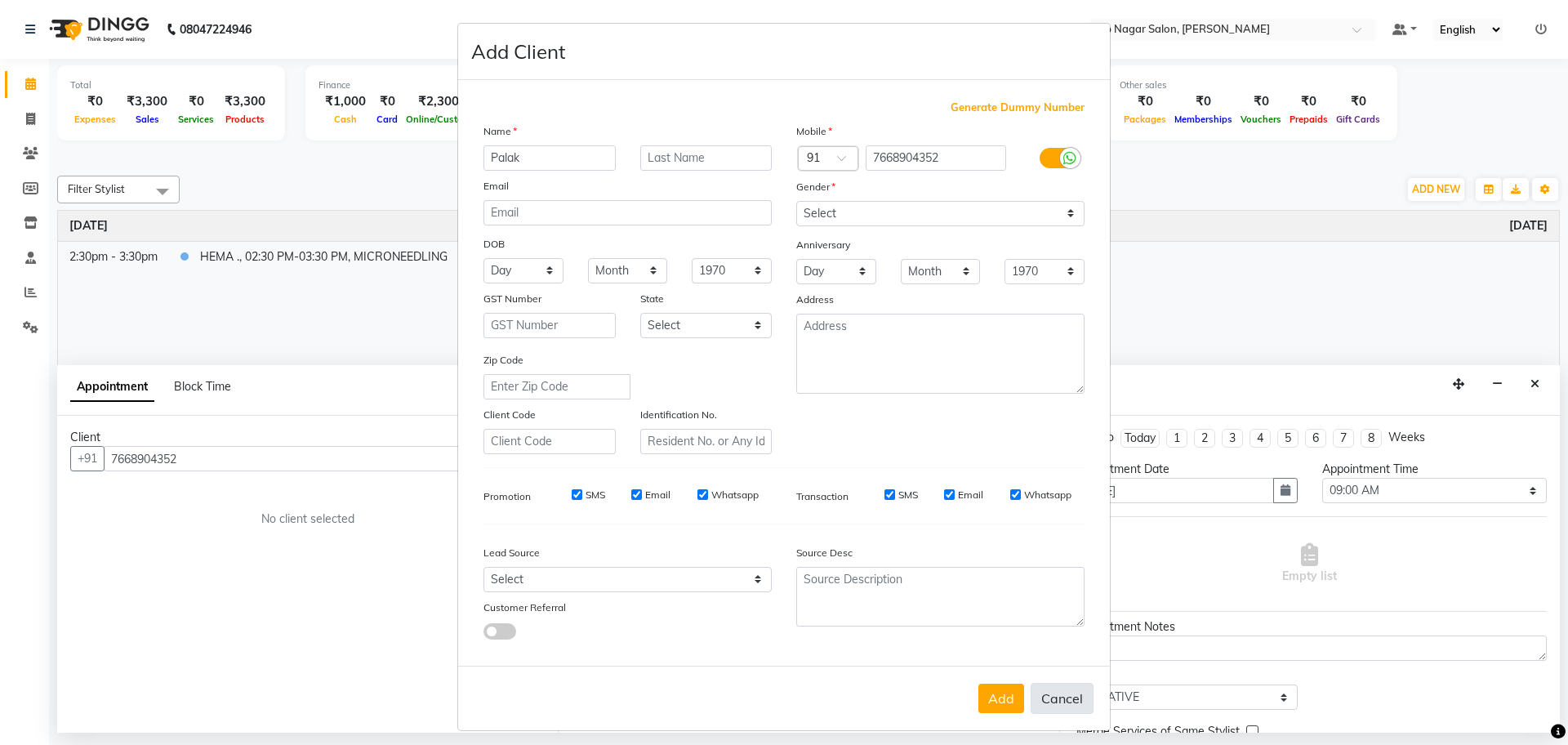
click at [1053, 702] on button "Cancel" at bounding box center [1061, 699] width 62 height 31
select select
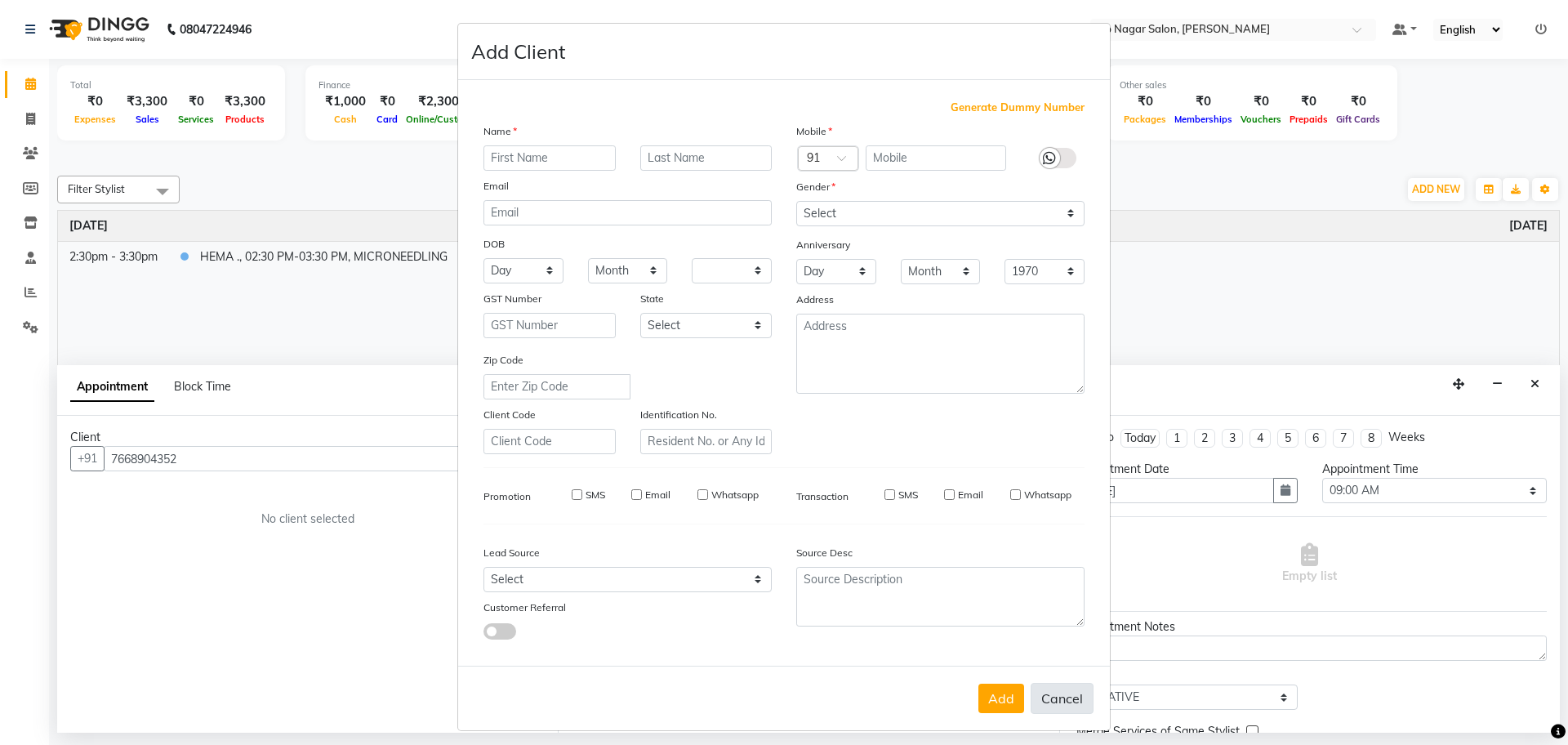
select select
checkbox input "false"
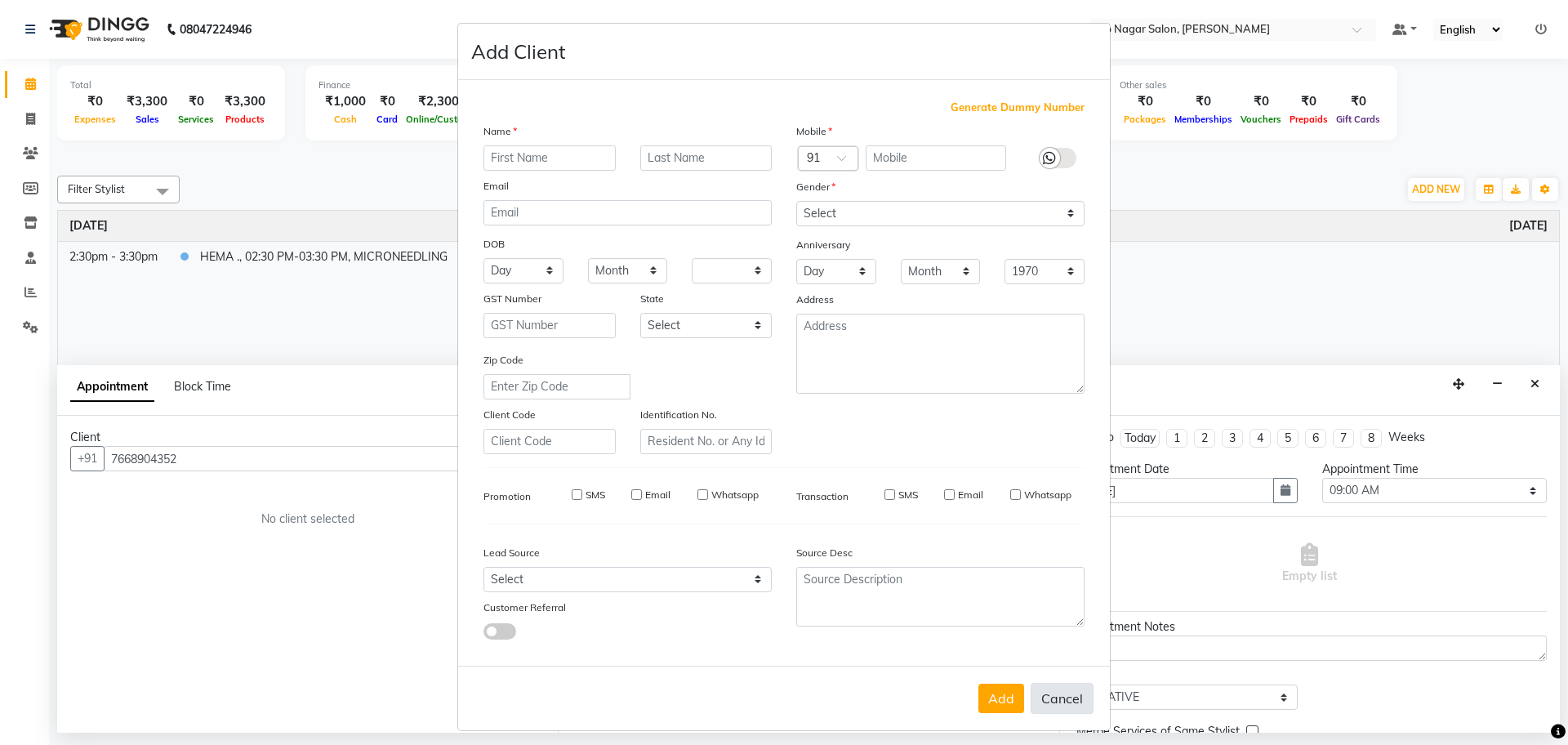
checkbox input "false"
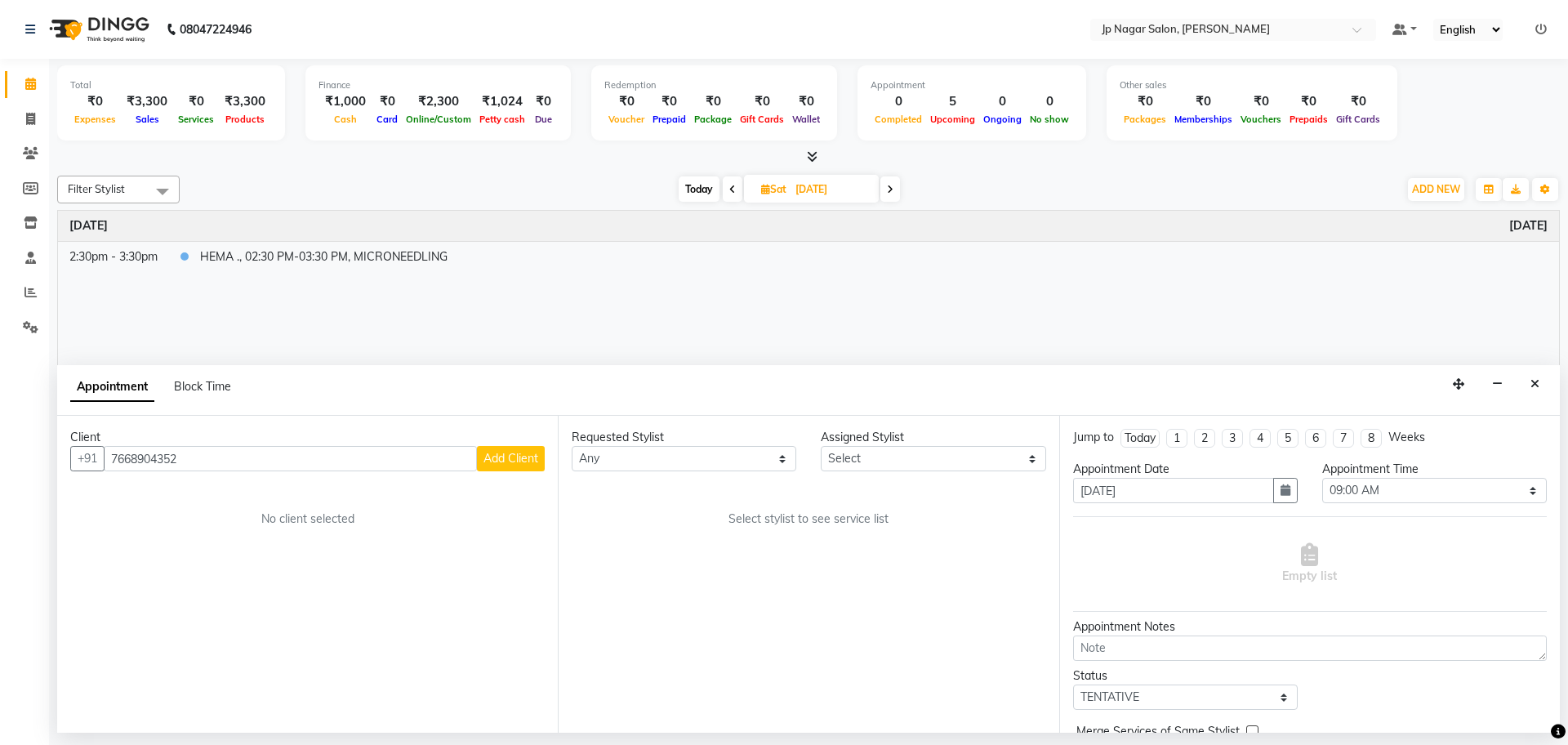
click at [1318, 431] on li "6" at bounding box center [1316, 438] width 21 height 19
type input "[DATE]"
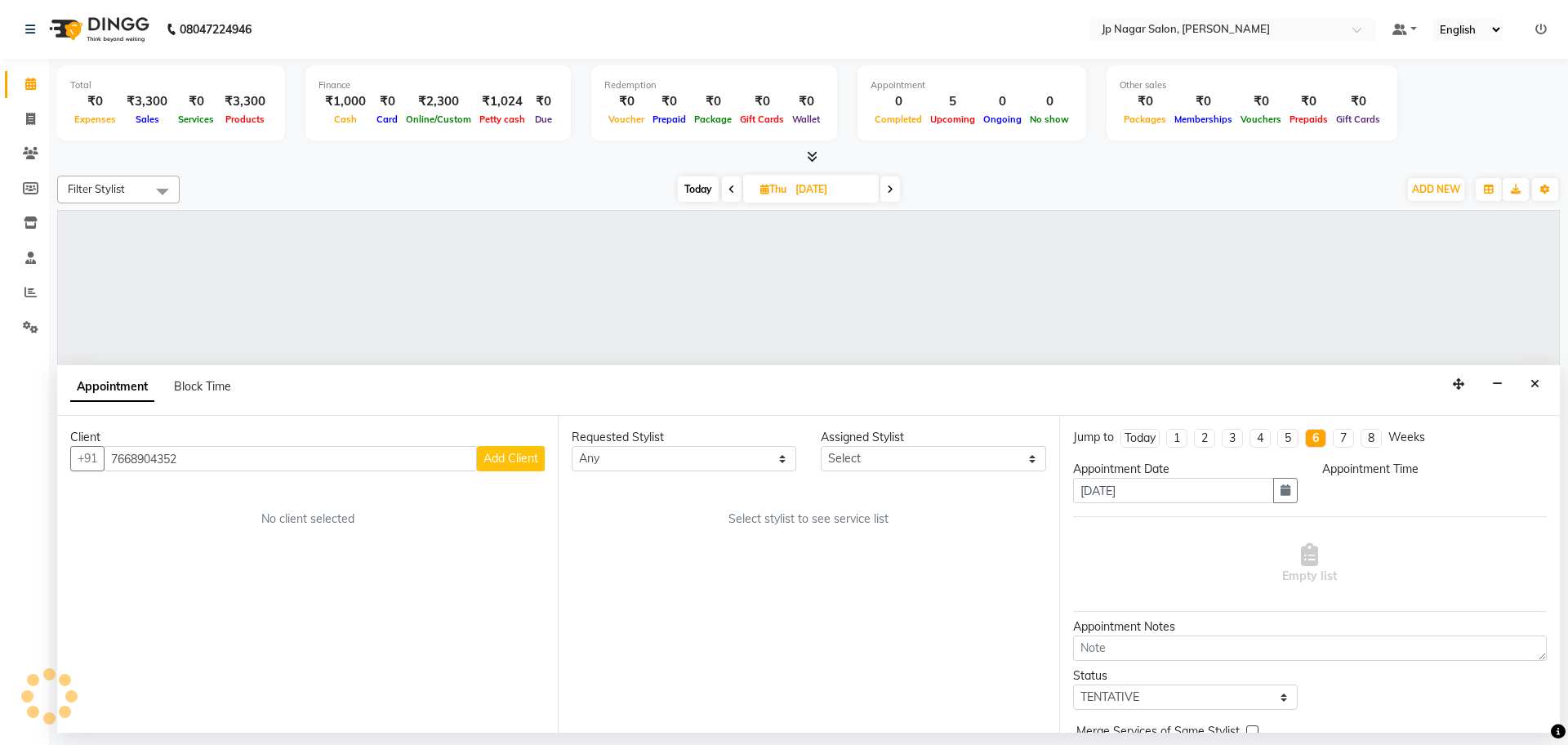
select select "540"
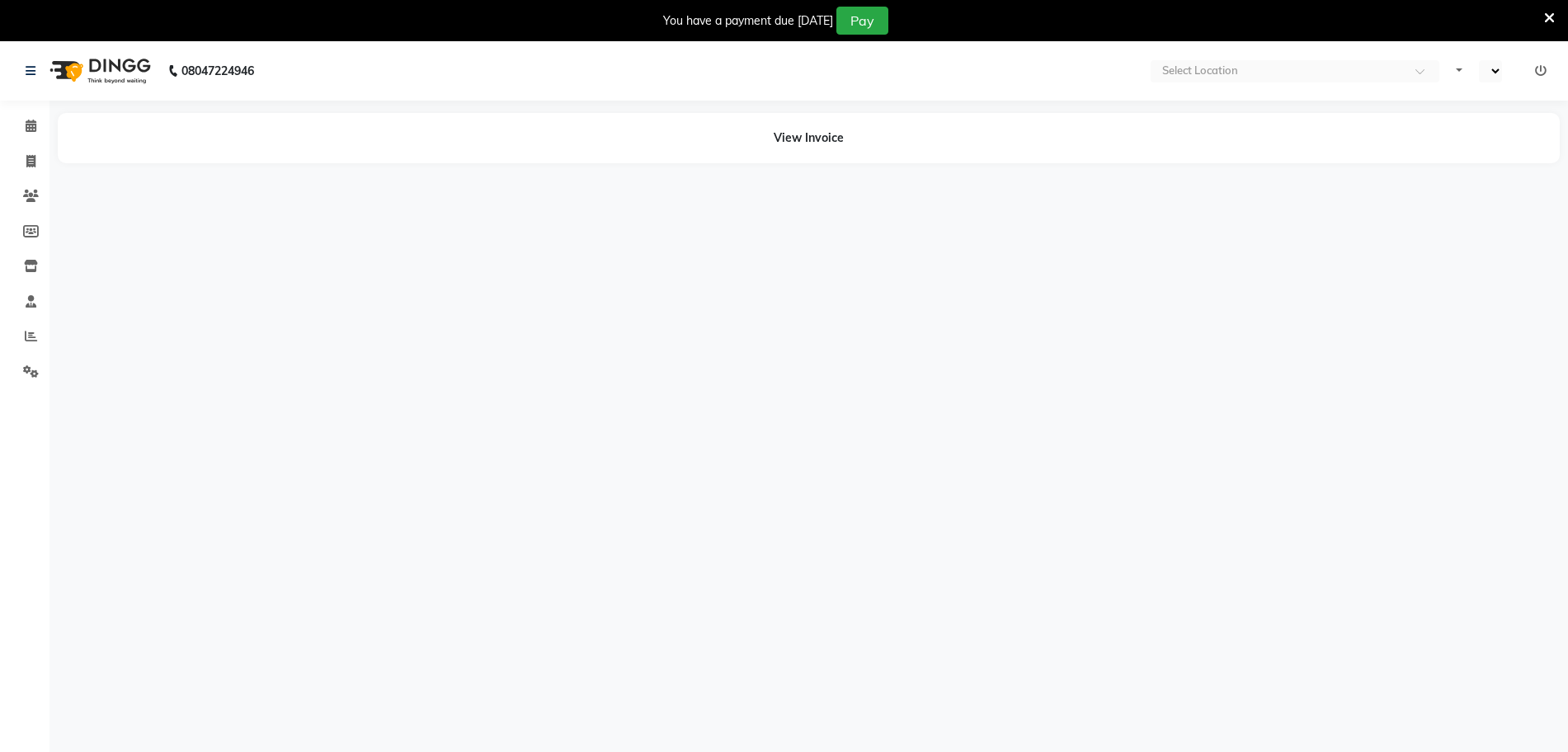
select select "en"
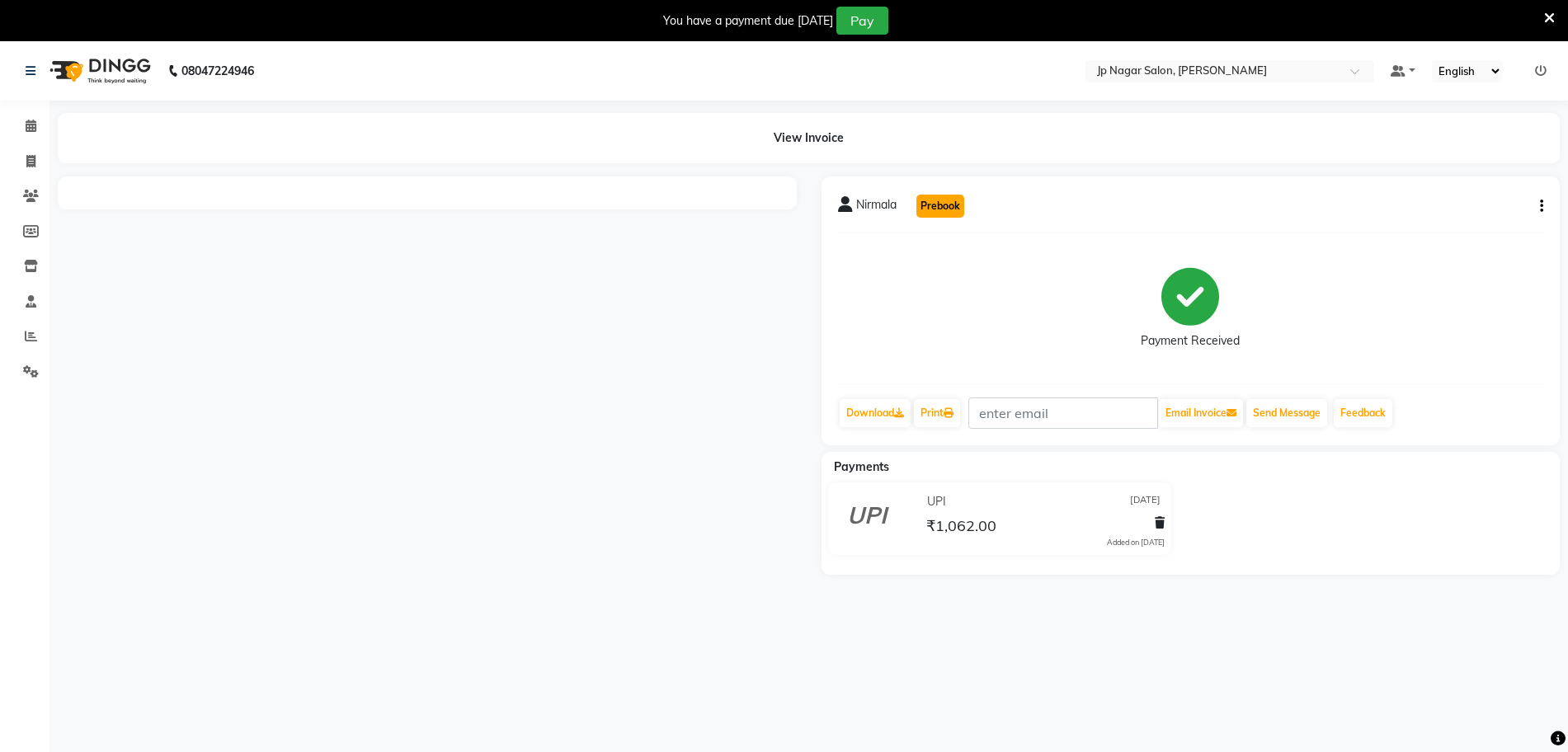
click at [940, 194] on button "Prebook" at bounding box center [940, 206] width 48 height 23
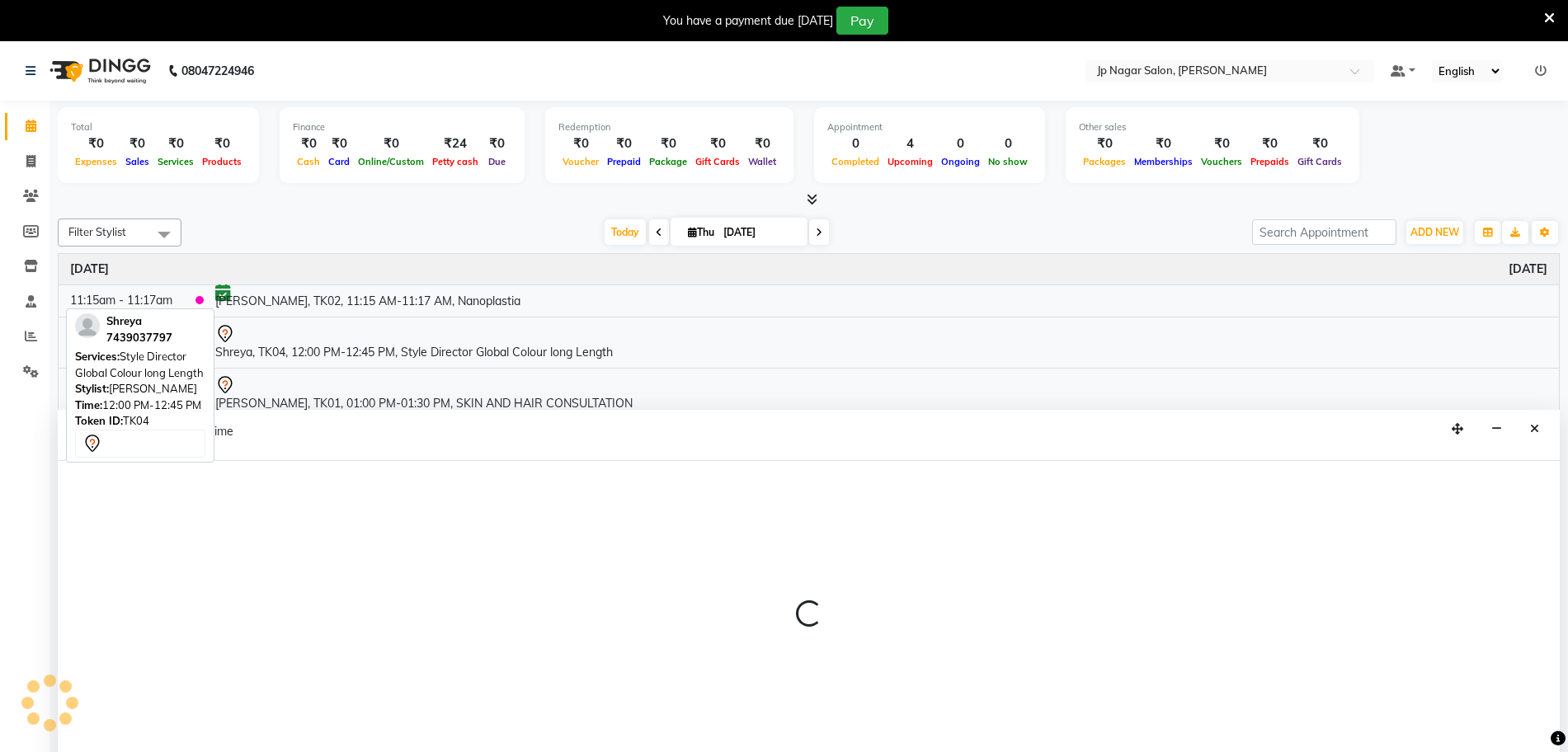
scroll to position [41, 0]
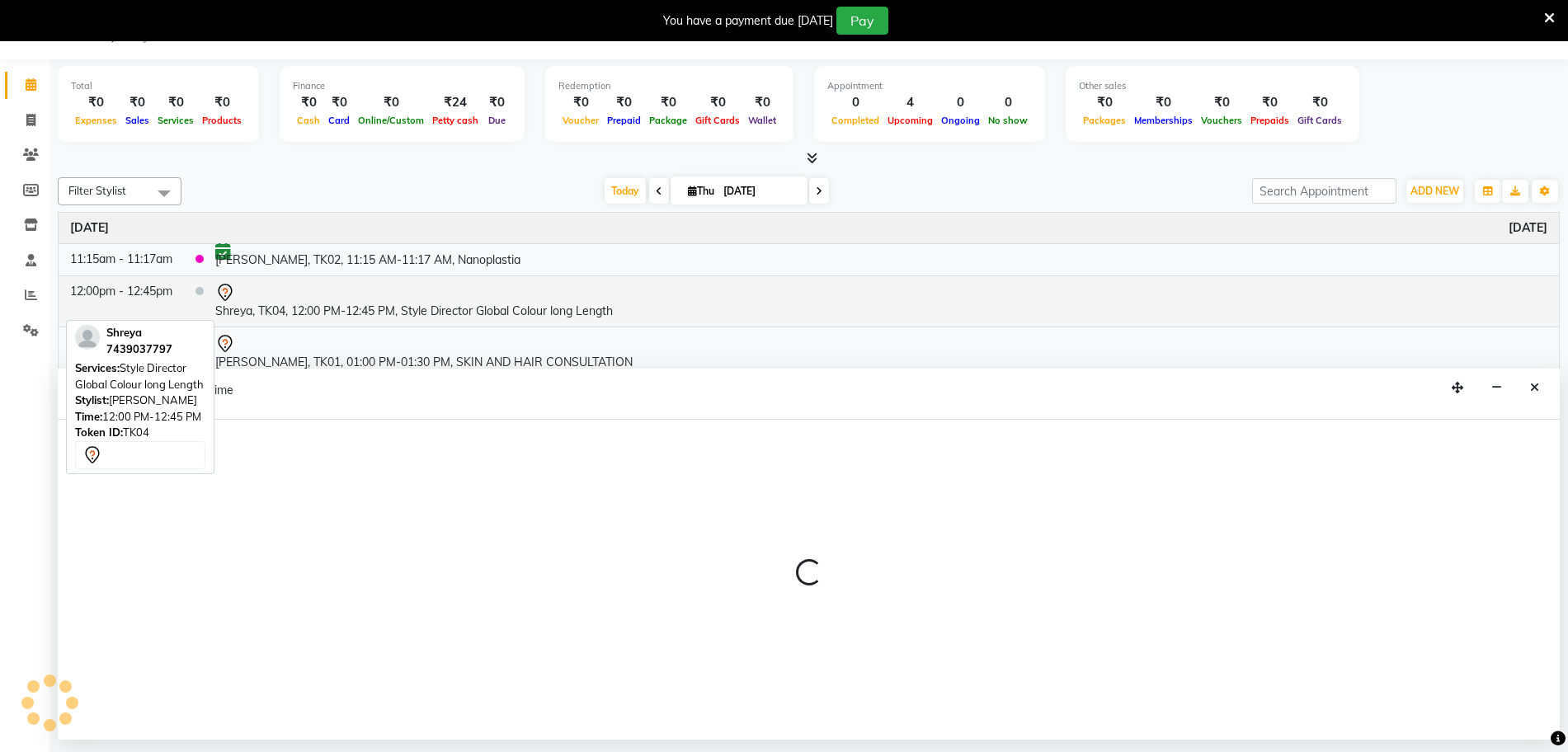
select select "80933"
select select "tentative"
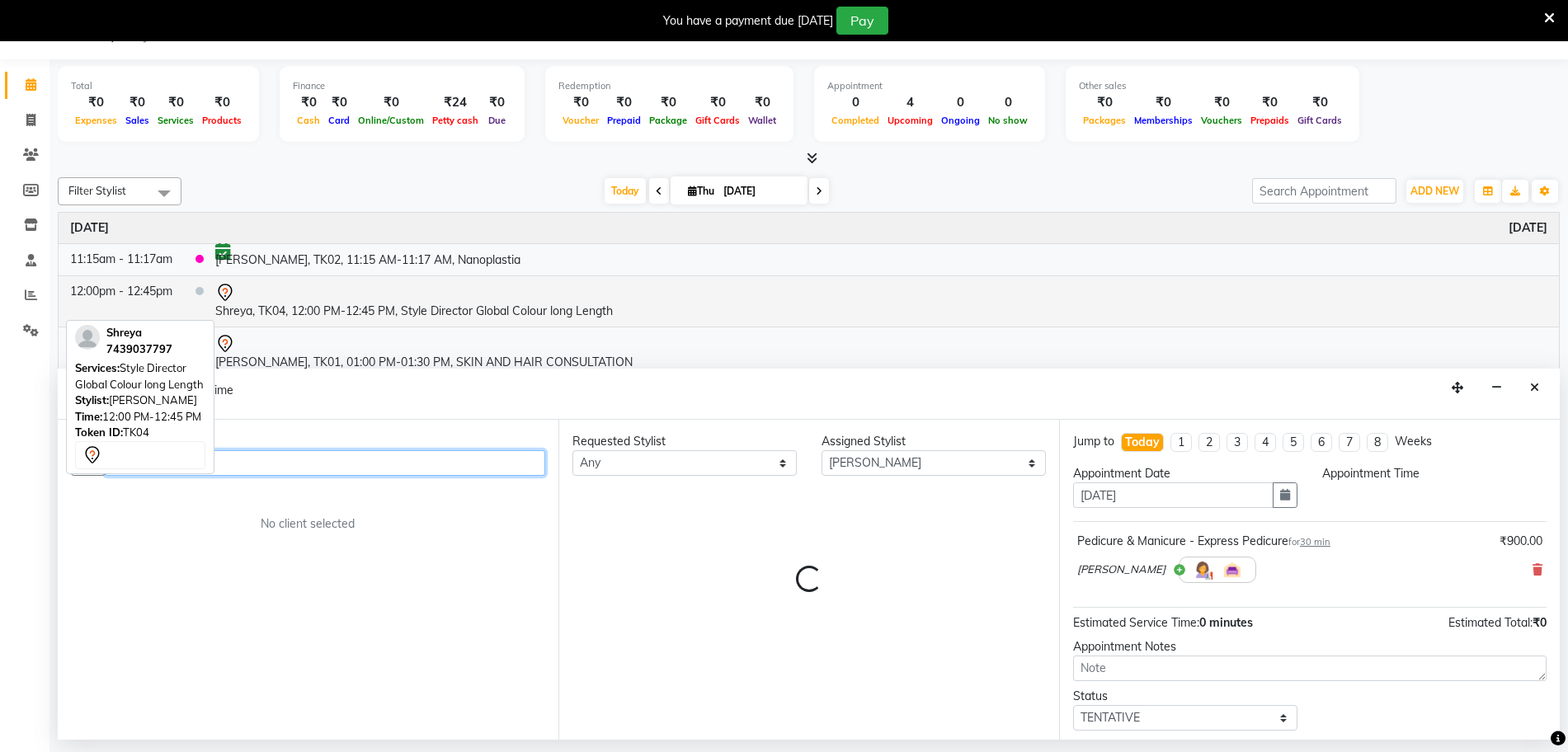
select select "540"
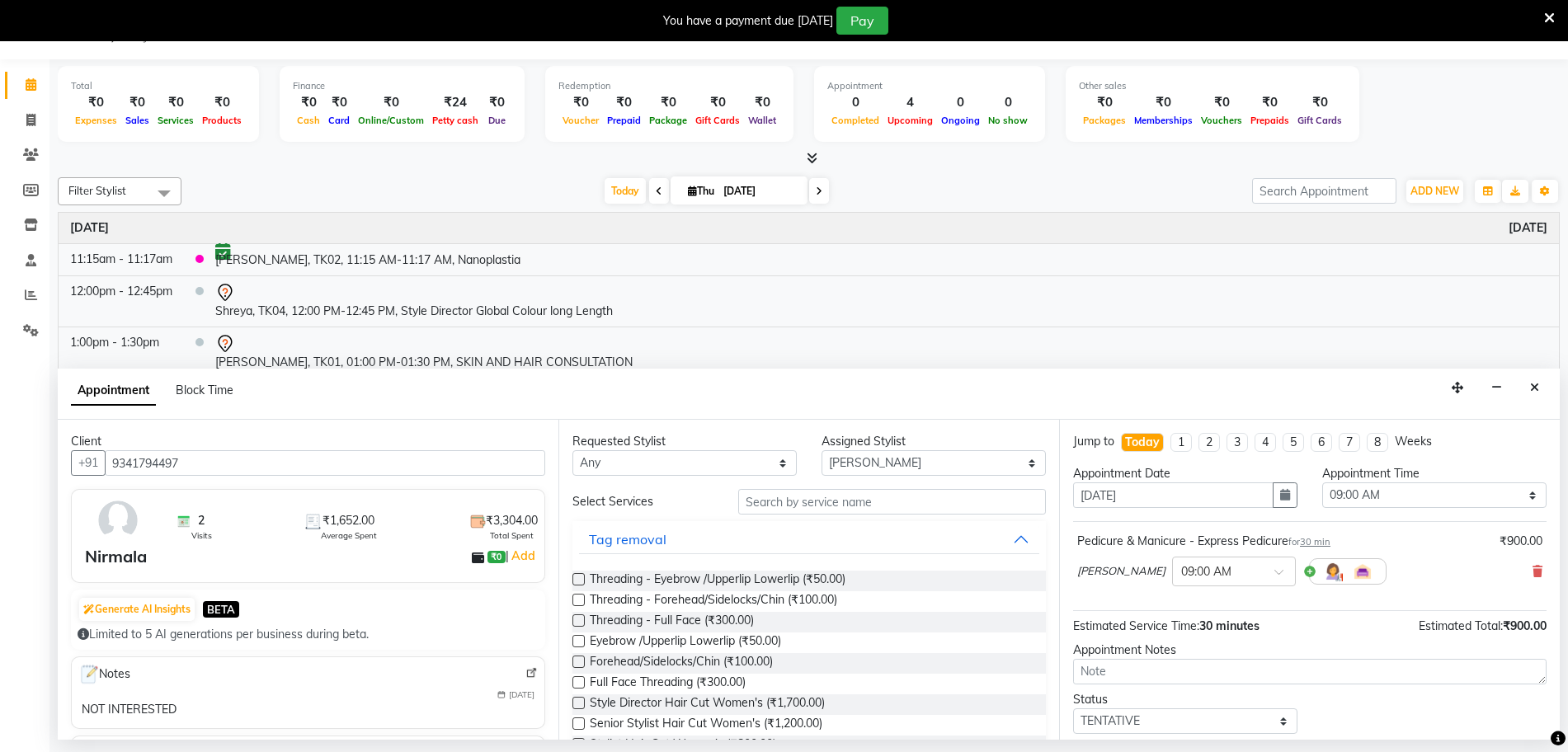
click at [38, 117] on span at bounding box center [30, 121] width 29 height 19
select select "service"
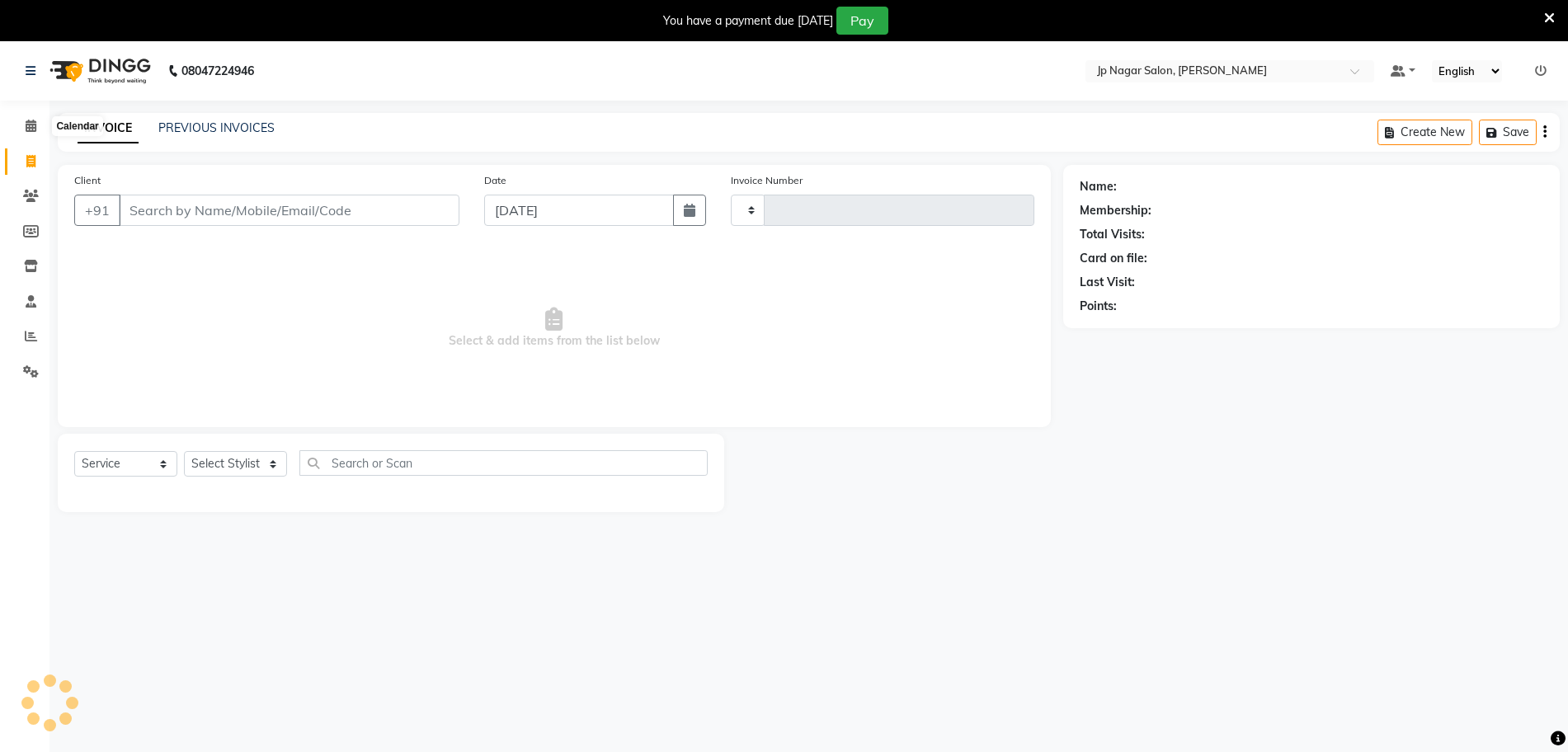
type input "0664"
select select "4852"
click at [226, 124] on link "PREVIOUS INVOICES" at bounding box center [216, 127] width 117 height 15
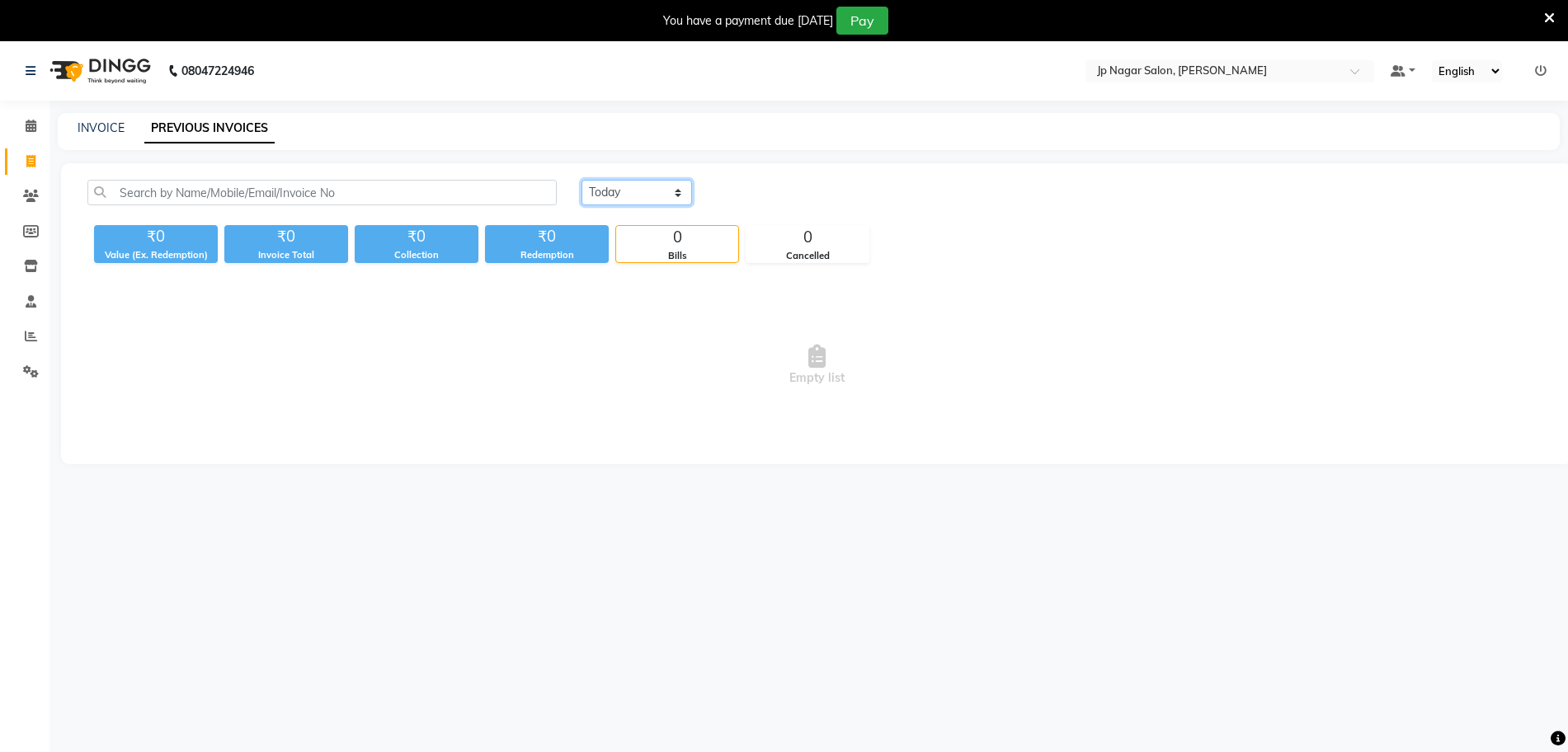
click at [651, 186] on select "Today Yesterday Custom Range" at bounding box center [637, 193] width 111 height 26
select select "yesterday"
click at [582, 180] on select "Today Yesterday Custom Range" at bounding box center [637, 193] width 111 height 26
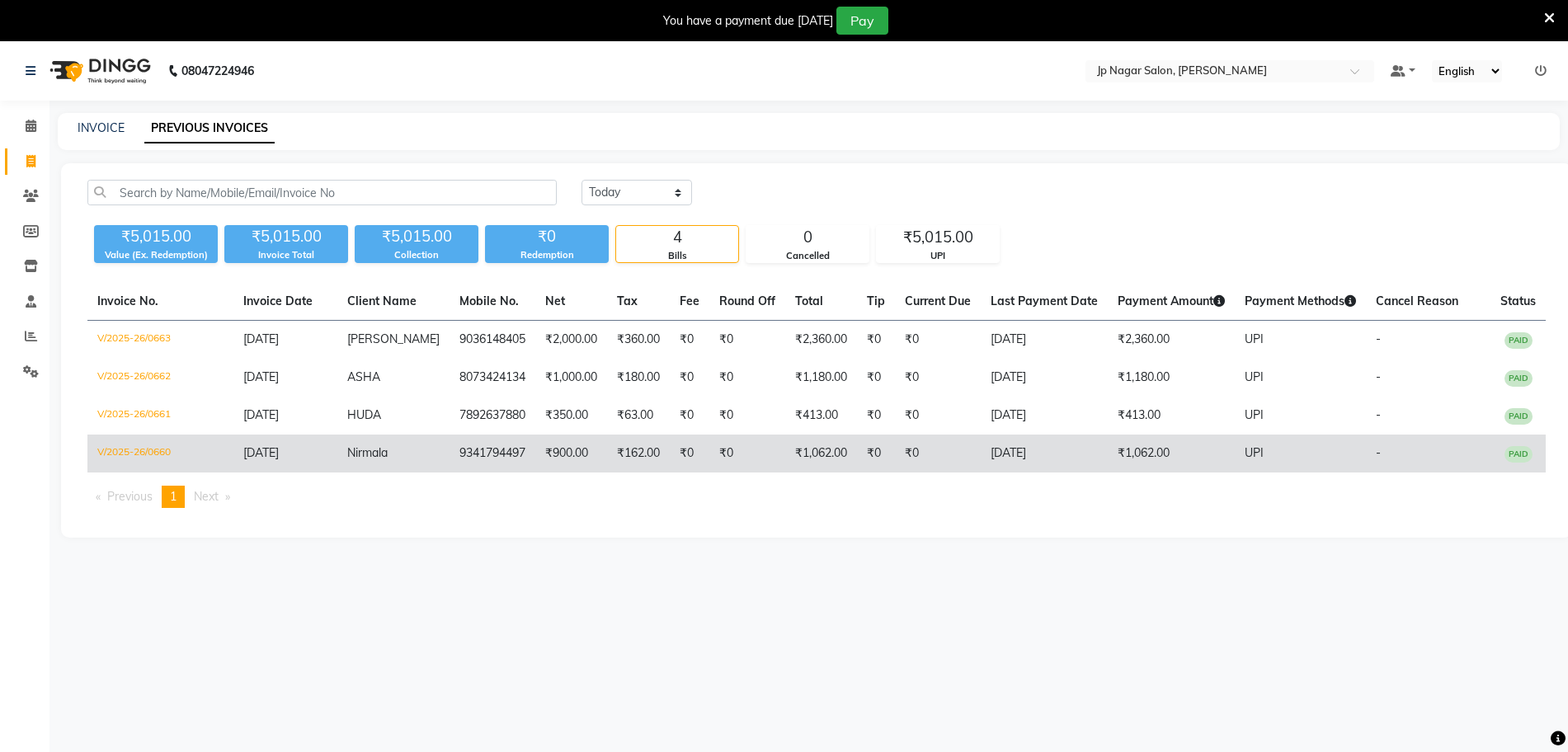
click at [751, 452] on td "₹0" at bounding box center [747, 454] width 76 height 38
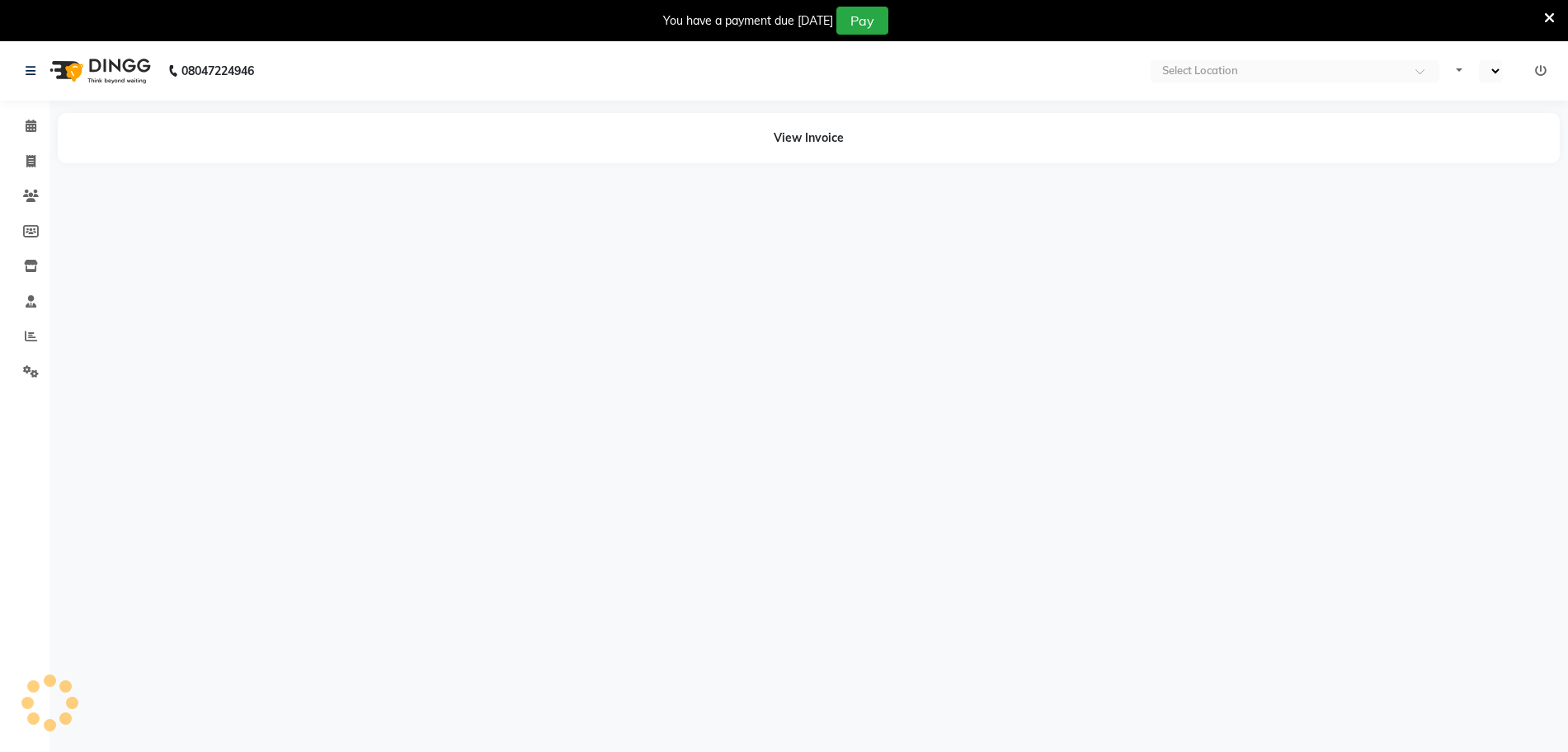
select select "en"
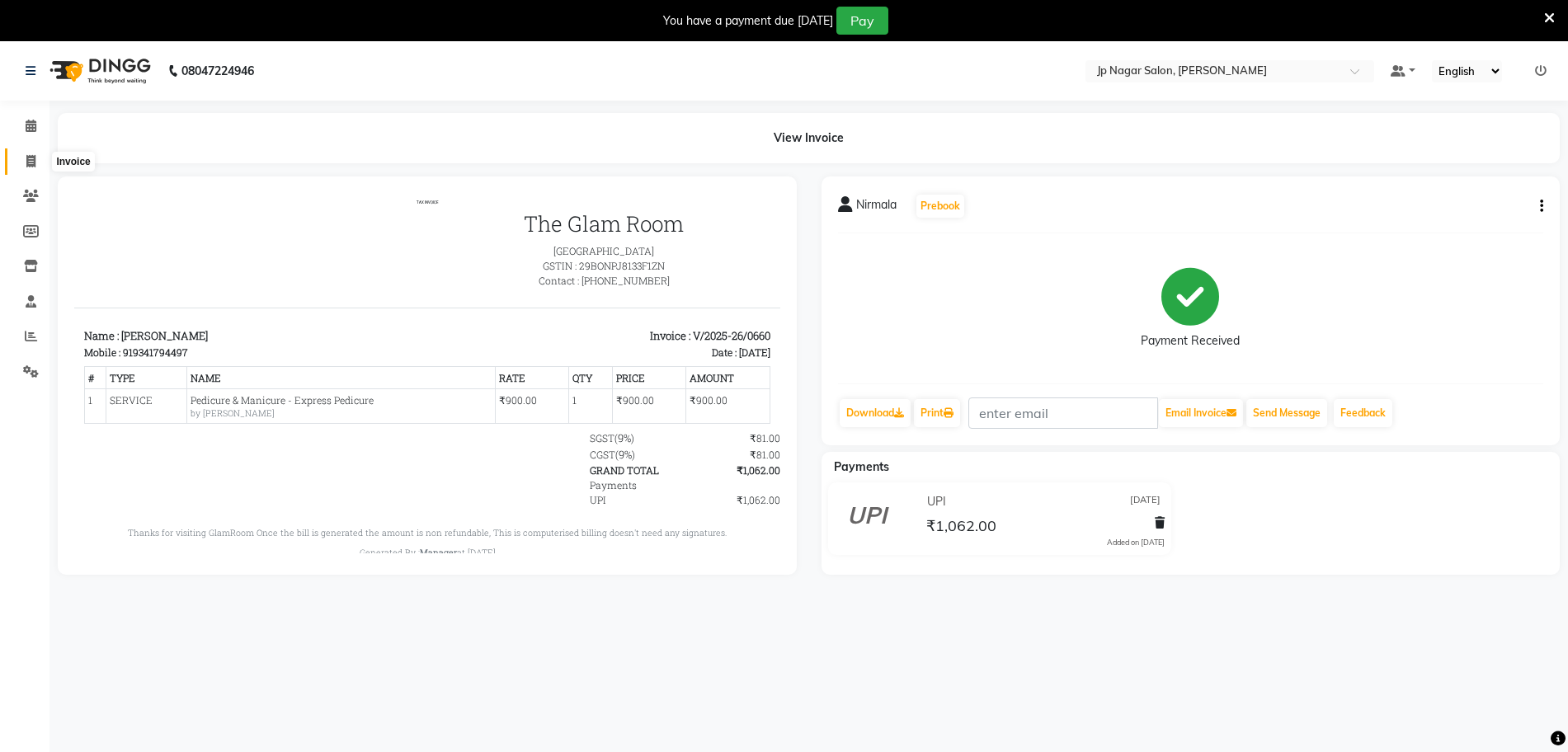
click at [35, 156] on icon at bounding box center [31, 161] width 9 height 12
select select "service"
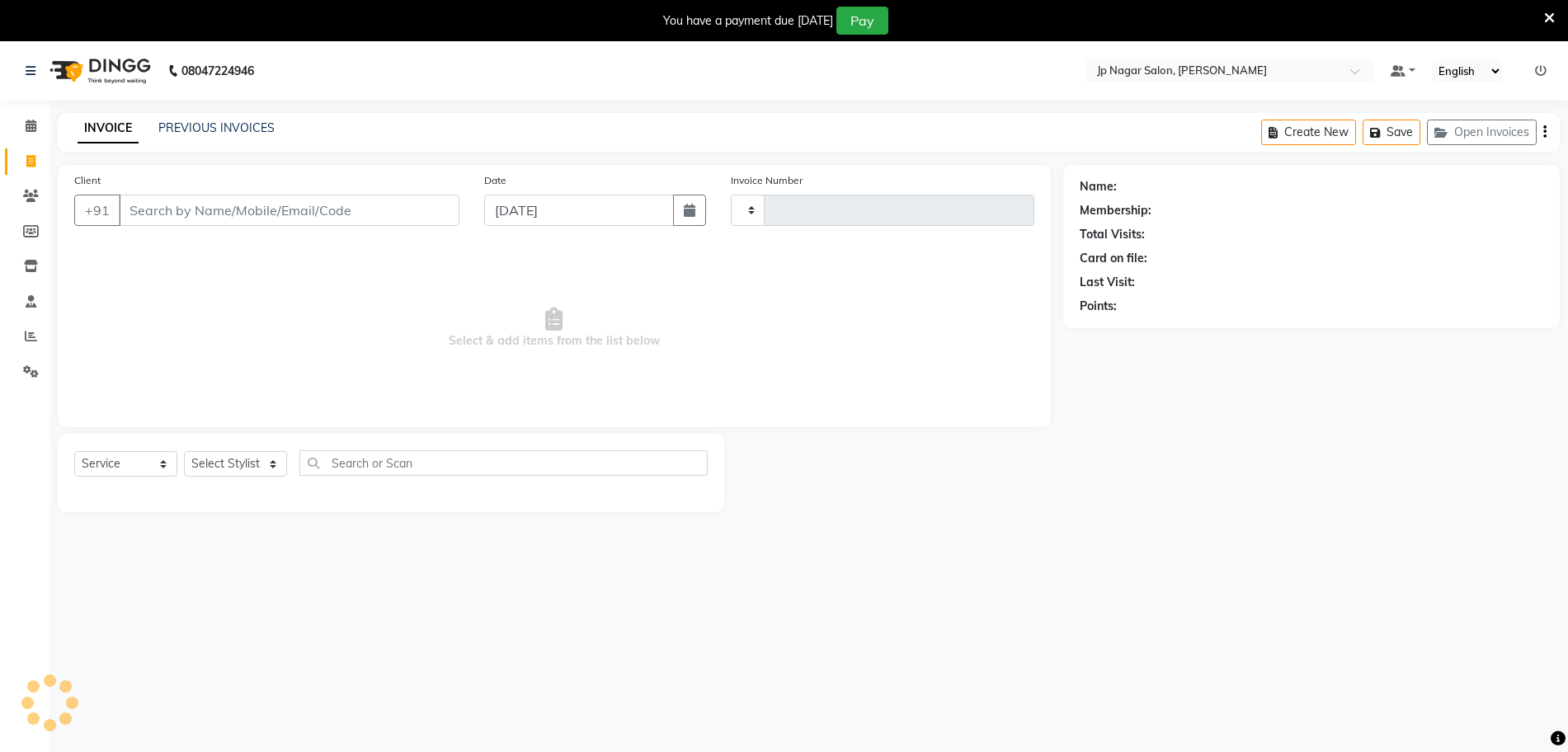
type input "0664"
select select "4852"
click at [189, 125] on link "PREVIOUS INVOICES" at bounding box center [216, 127] width 117 height 15
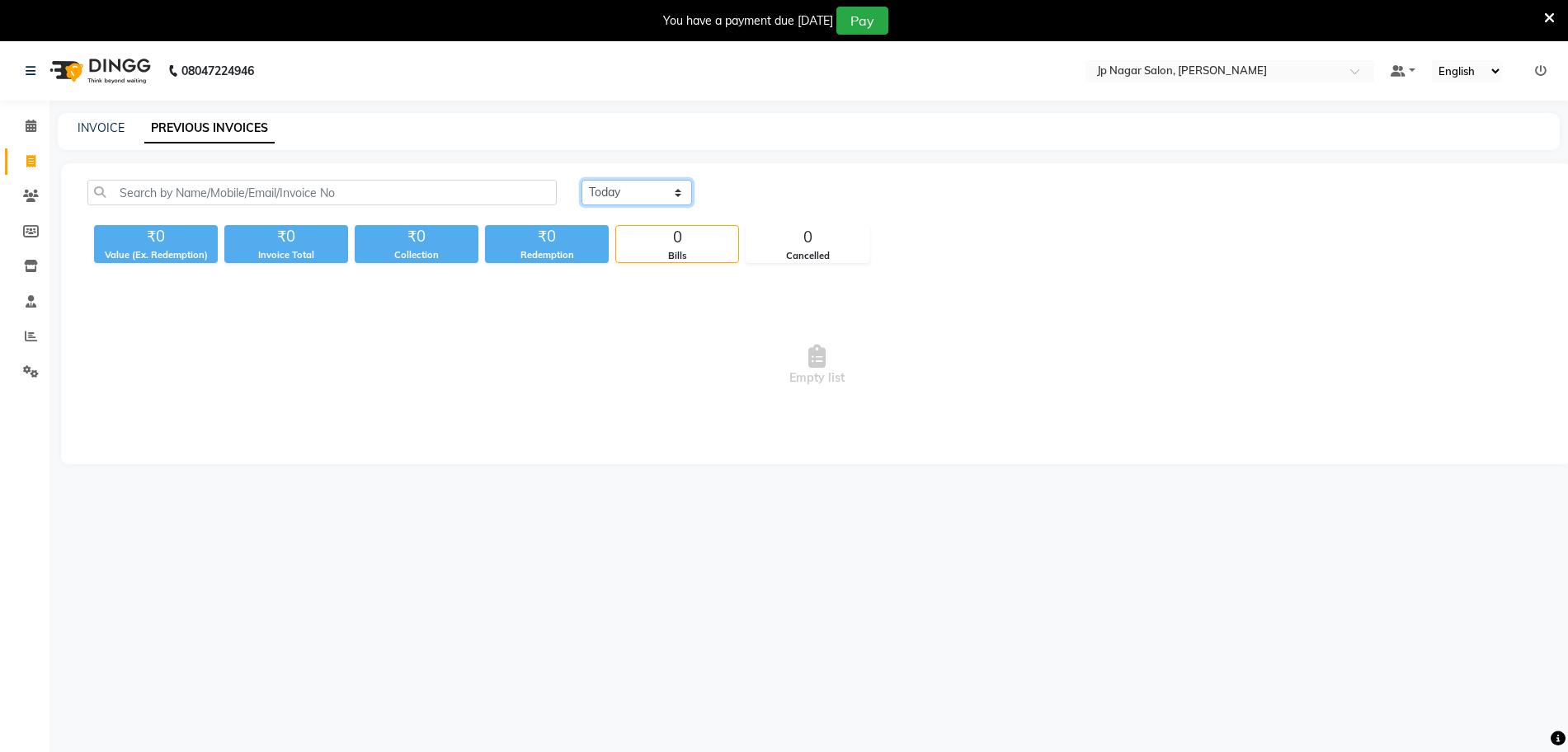
click at [623, 190] on select "Today Yesterday Custom Range" at bounding box center [637, 193] width 111 height 26
select select "yesterday"
click at [582, 180] on select "Today Yesterday Custom Range" at bounding box center [637, 193] width 111 height 26
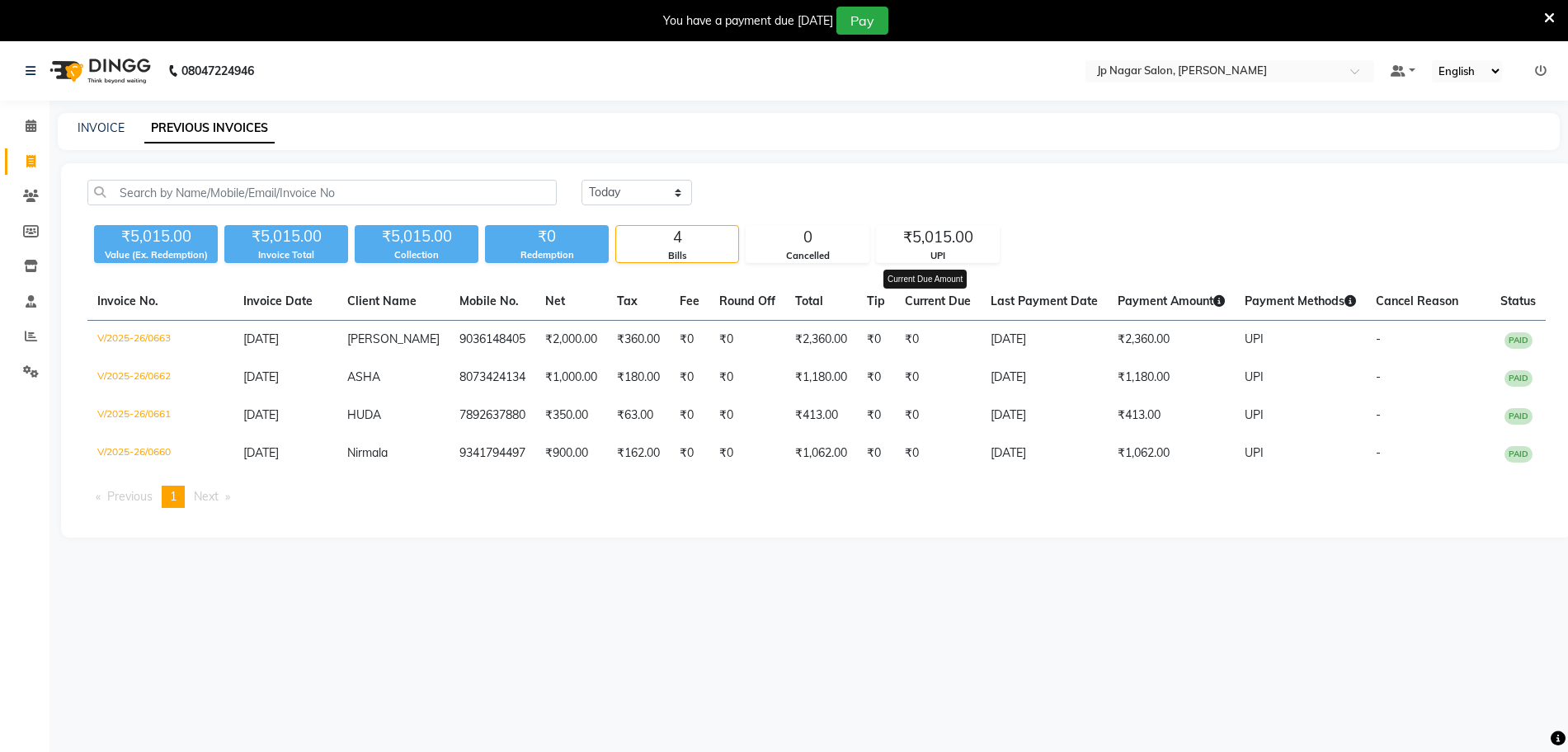
click at [905, 309] on span "Current Due" at bounding box center [938, 301] width 66 height 15
click at [32, 168] on span at bounding box center [30, 162] width 29 height 19
select select "service"
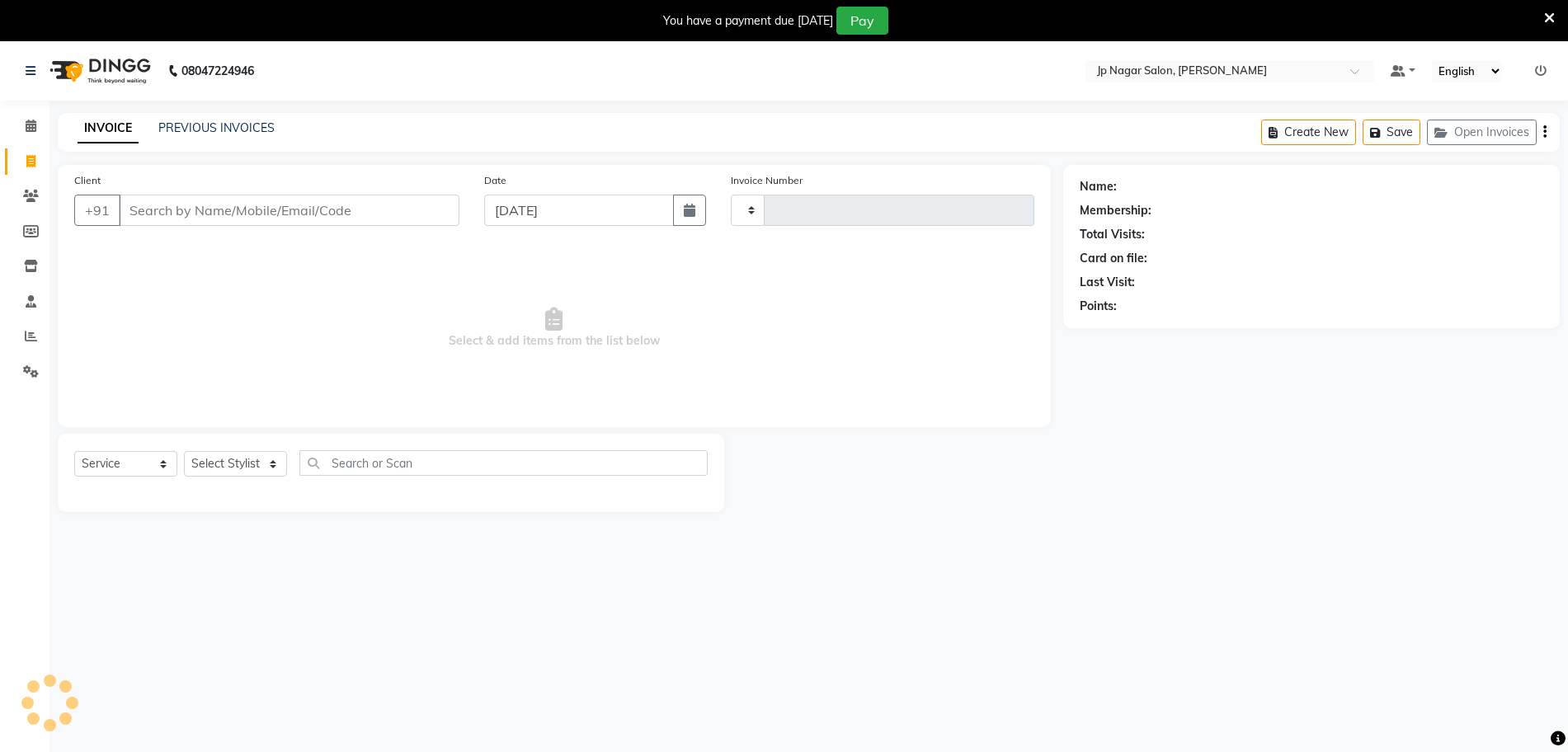
type input "0664"
select select "4852"
click at [242, 212] on input "Client" at bounding box center [289, 210] width 341 height 31
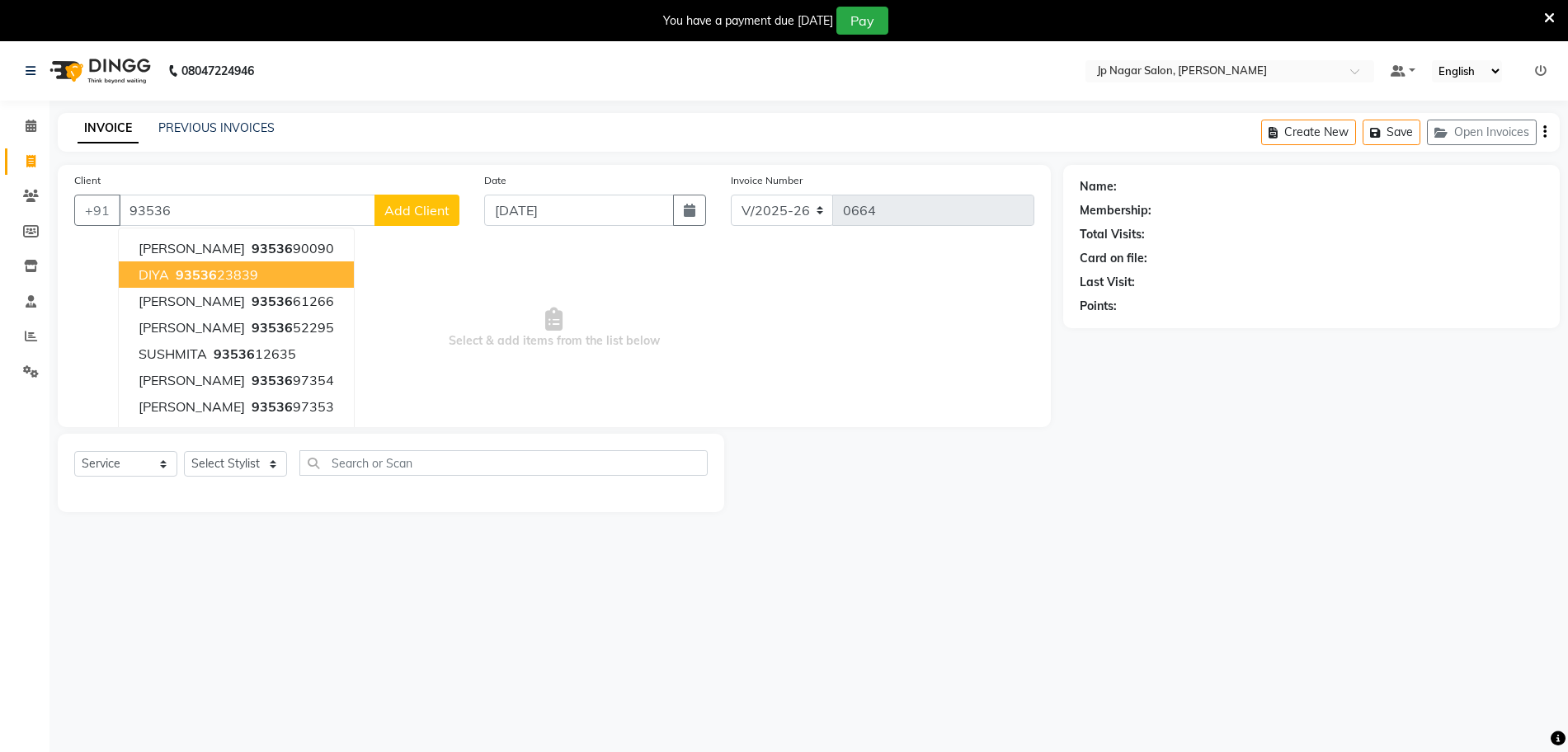
click at [299, 261] on button "DIYA 93536 23839" at bounding box center [236, 274] width 235 height 27
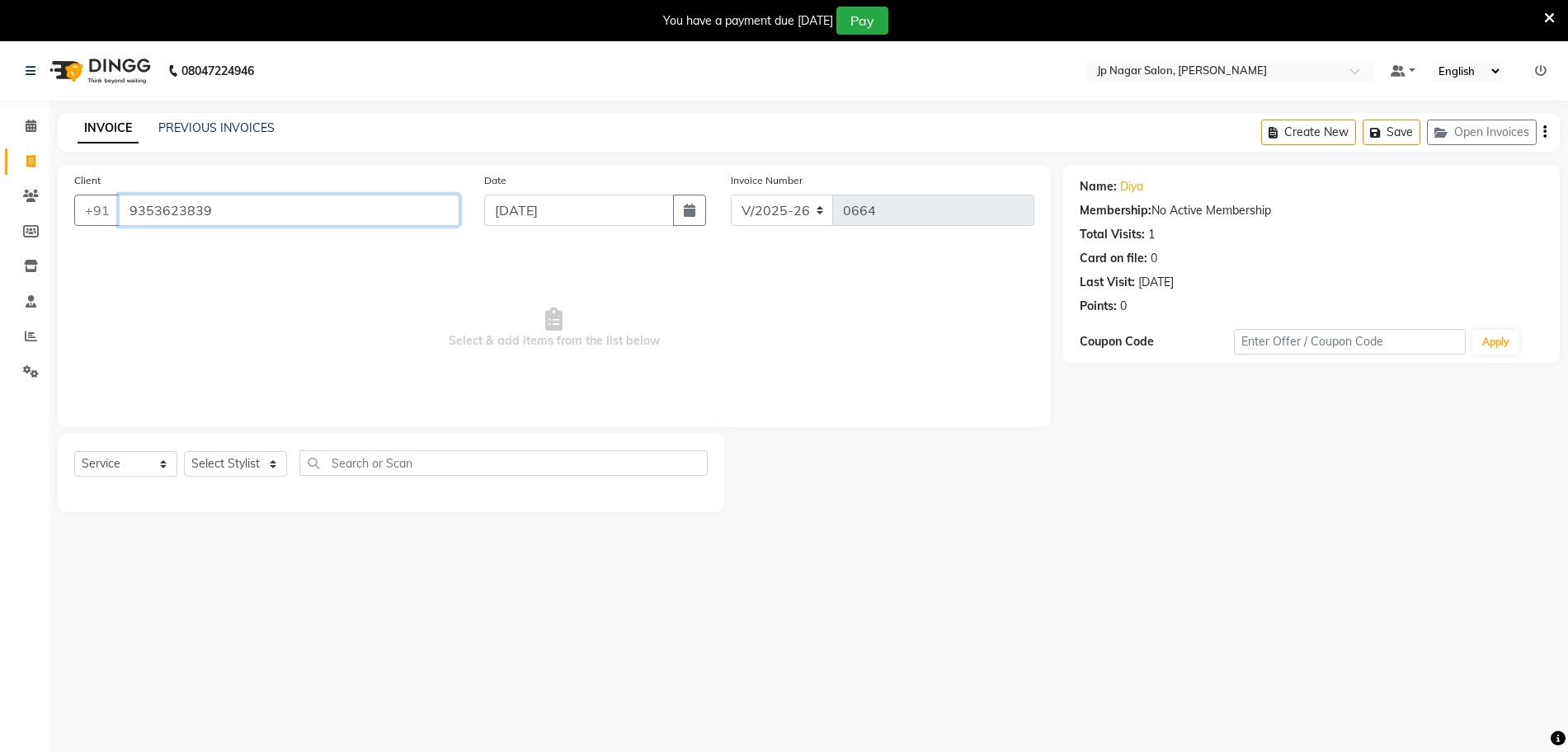
click at [309, 209] on input "9353623839" at bounding box center [289, 210] width 341 height 31
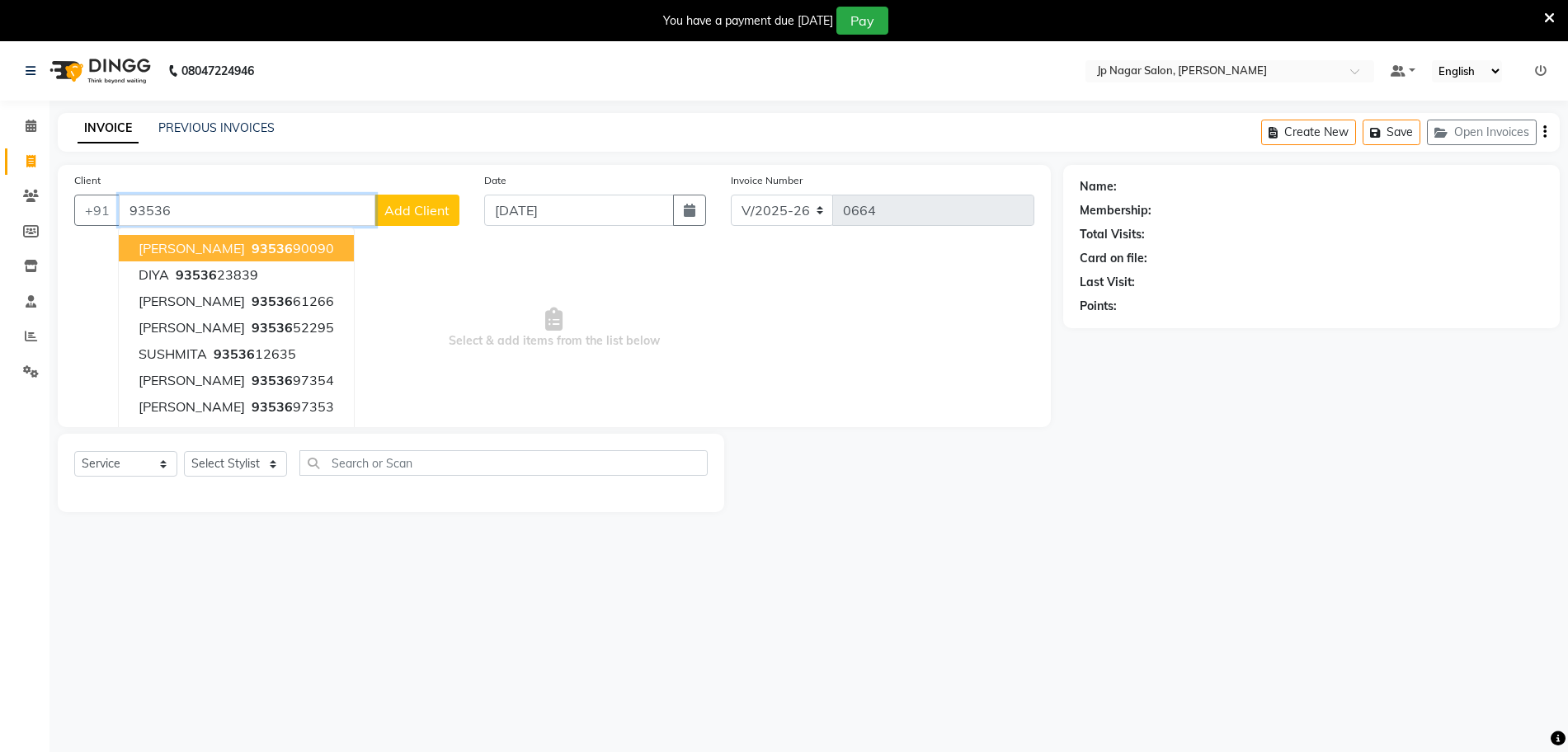
click at [261, 260] on button "nikitha 93536 90090" at bounding box center [236, 248] width 235 height 27
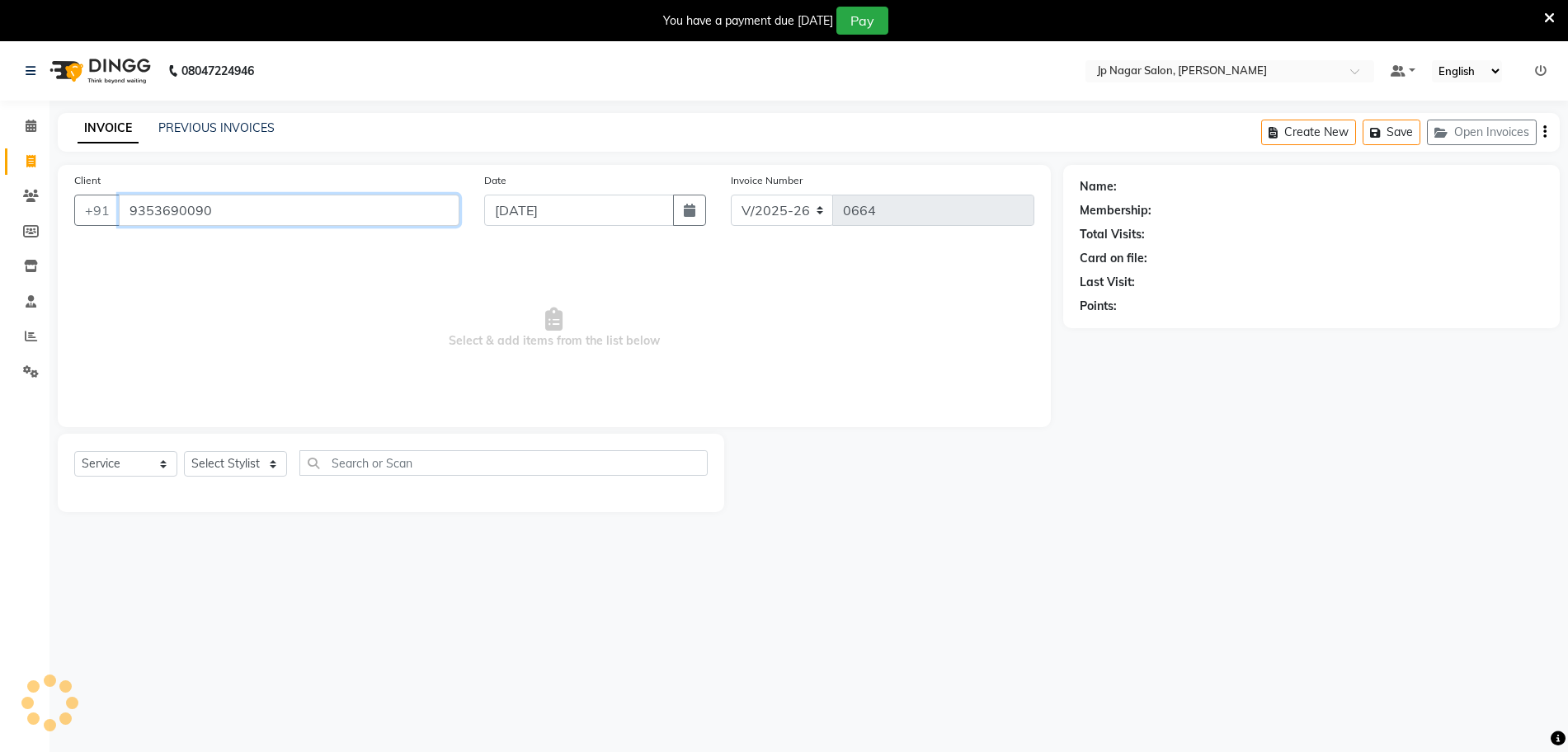
type input "9353690090"
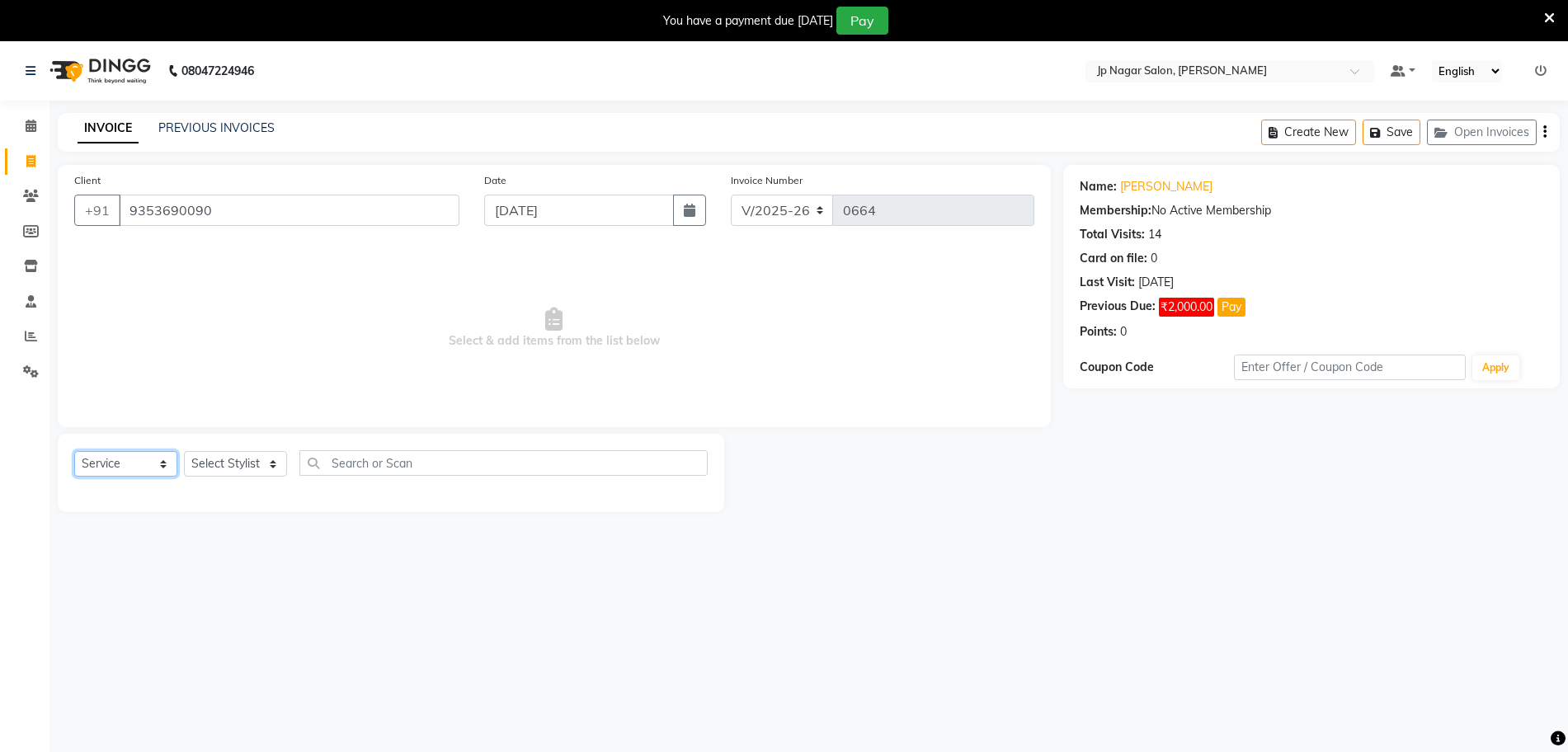
click at [144, 473] on select "Select Service Product Membership Package Voucher Prepaid Gift Card" at bounding box center [125, 464] width 103 height 26
select select "product"
click at [74, 451] on select "Select Service Product Membership Package Voucher Prepaid Gift Card" at bounding box center [125, 464] width 103 height 26
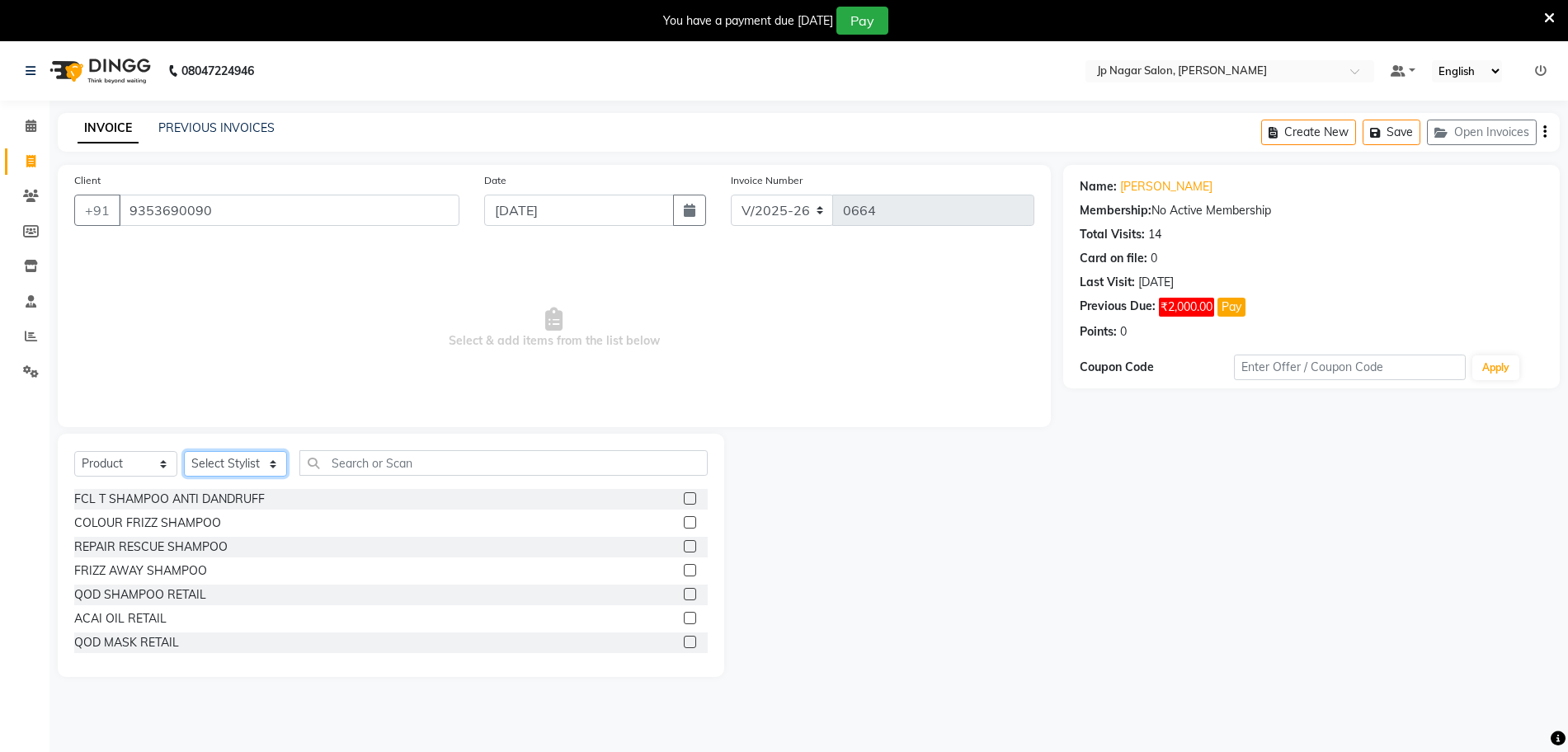
click at [226, 458] on select "Select Stylist Arthi Awantika Brijitha Gurish Jabin ahmed Jassi Jayshree KEERTH…" at bounding box center [235, 464] width 103 height 26
select select "50073"
click at [184, 451] on select "Select Stylist Arthi Awantika Brijitha Gurish Jabin ahmed Jassi Jayshree KEERTH…" at bounding box center [235, 464] width 103 height 26
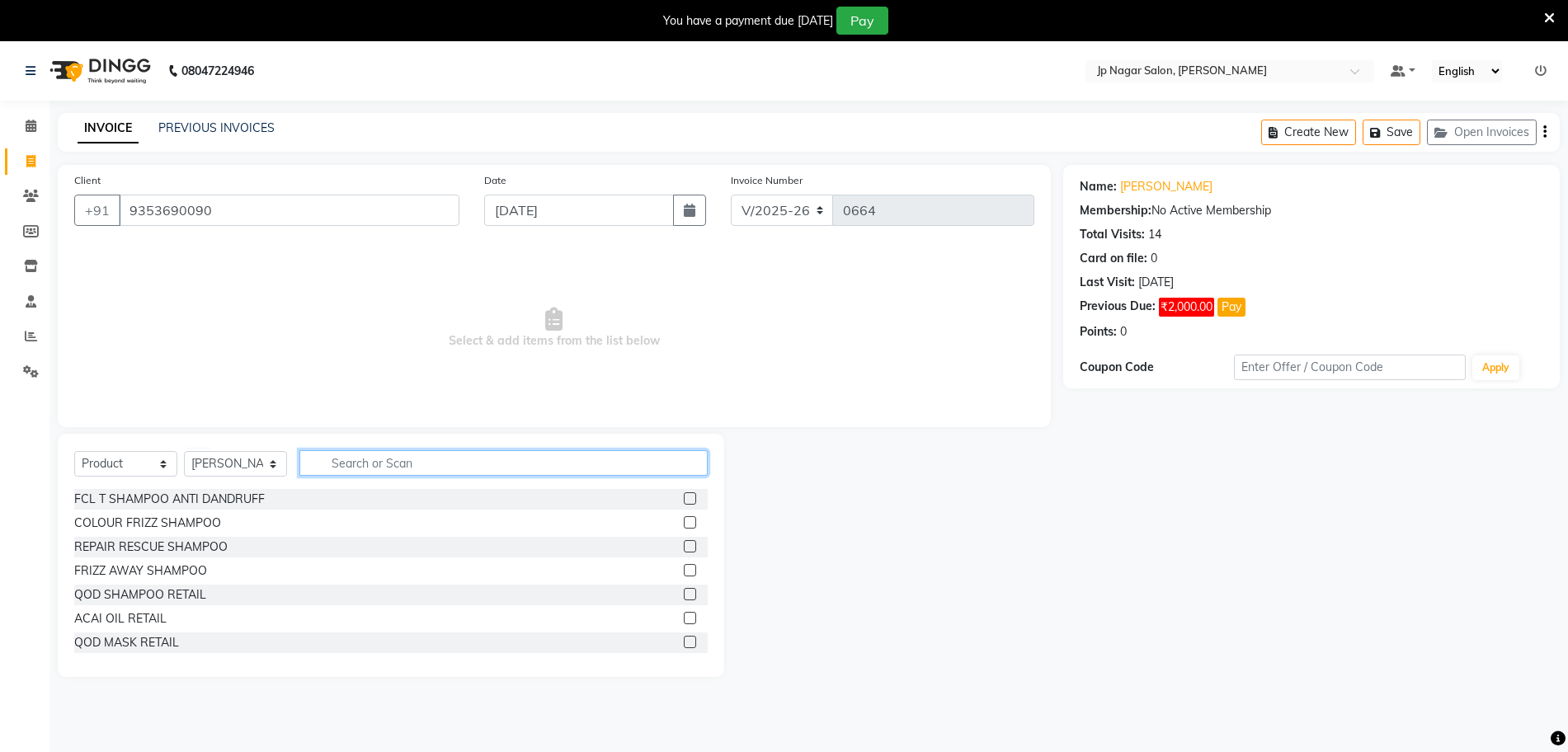
click at [385, 451] on input "text" at bounding box center [503, 463] width 408 height 26
select select "4852"
select select "product"
select select "50073"
click at [23, 137] on link "Calendar" at bounding box center [25, 126] width 40 height 27
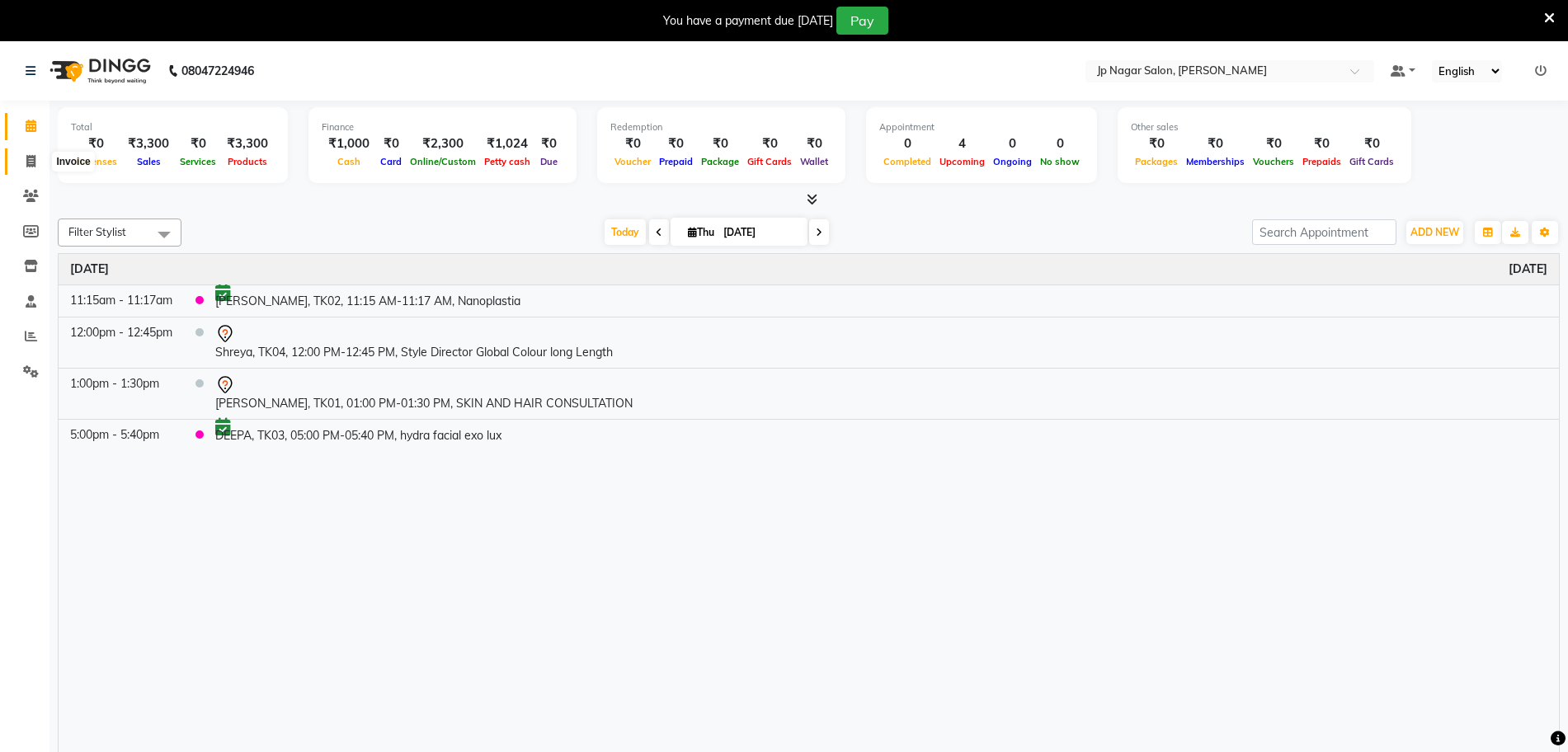
click at [30, 165] on icon at bounding box center [31, 161] width 9 height 12
select select "service"
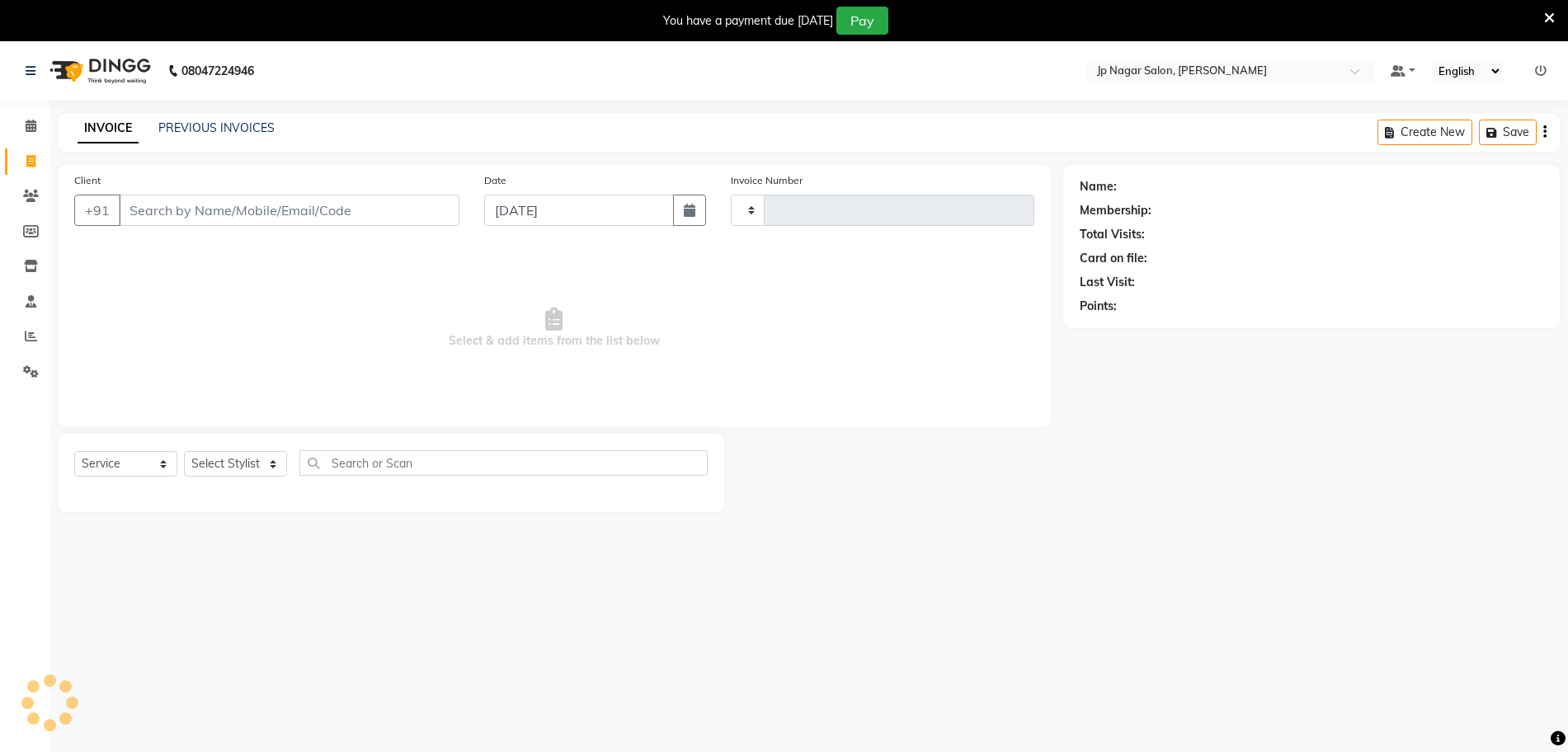
type input "0665"
select select "4852"
click at [296, 215] on input "Client" at bounding box center [289, 210] width 341 height 31
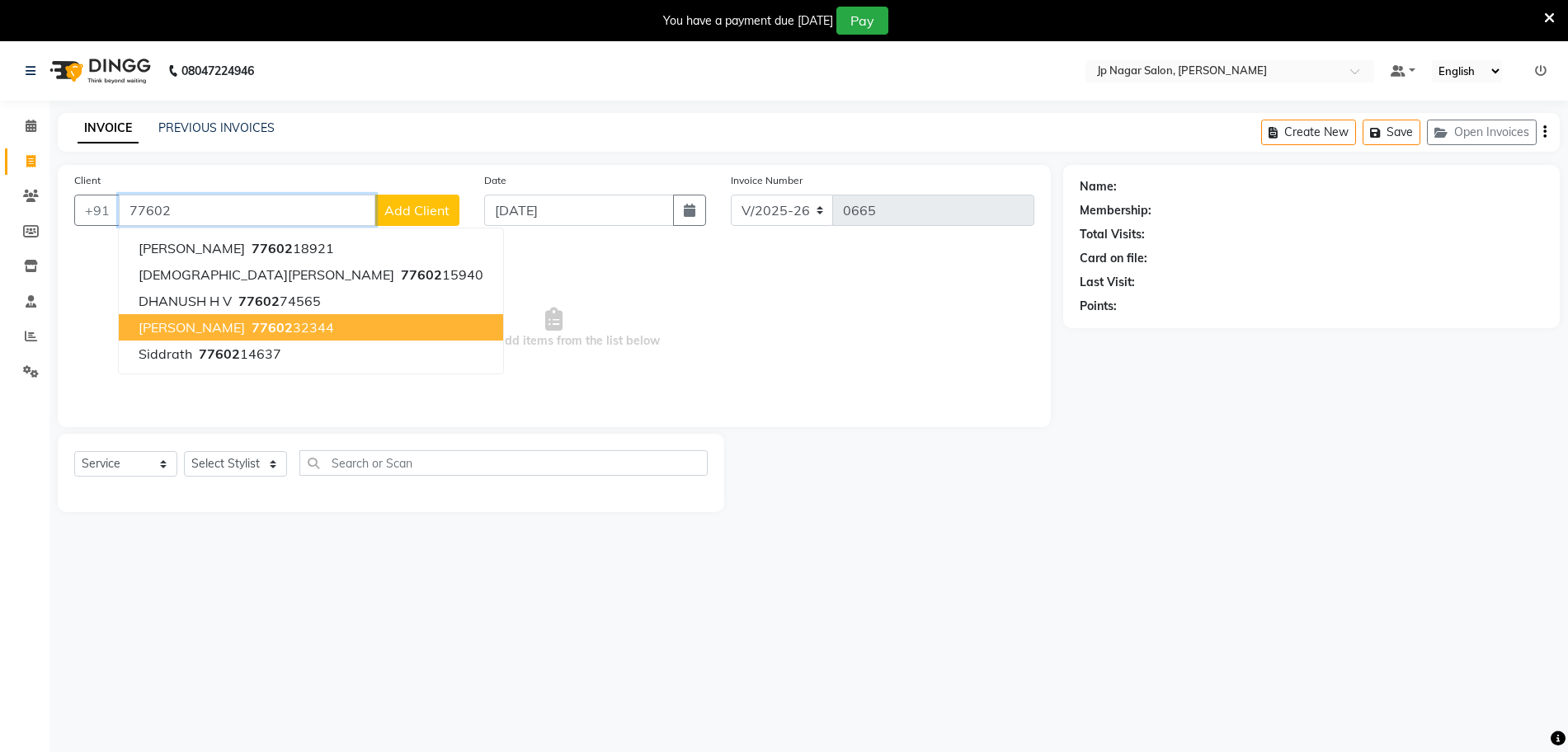
click at [248, 326] on ngb-highlight "77602 32344" at bounding box center [290, 327] width 86 height 16
type input "7760232344"
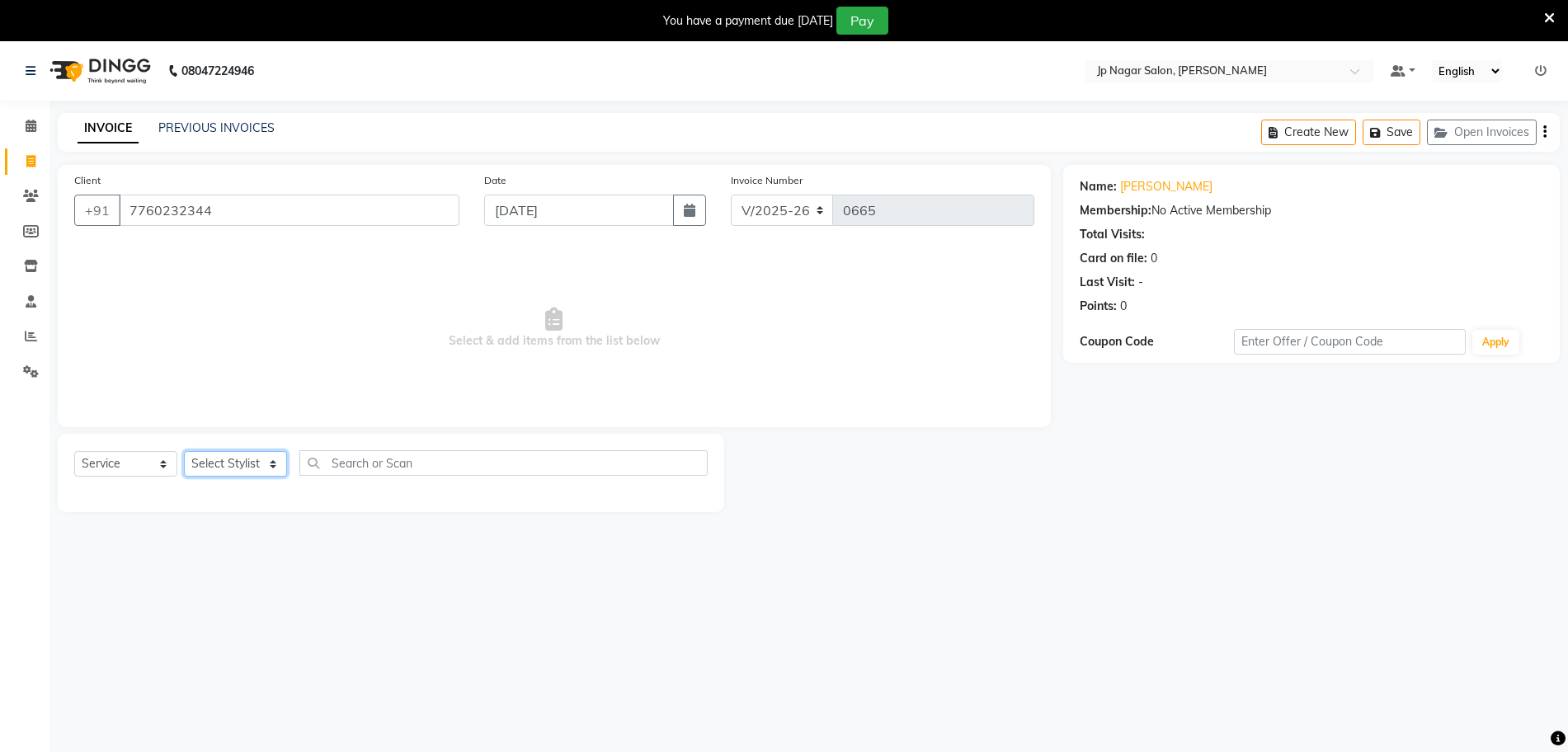
click at [211, 457] on select "Select Stylist Arthi Awantika Brijitha Gurish Jabin ahmed Jassi Jayshree KEERTH…" at bounding box center [235, 464] width 103 height 26
select select "89408"
click at [184, 451] on select "Select Stylist Arthi Awantika Brijitha Gurish Jabin ahmed Jassi Jayshree KEERTH…" at bounding box center [235, 464] width 103 height 26
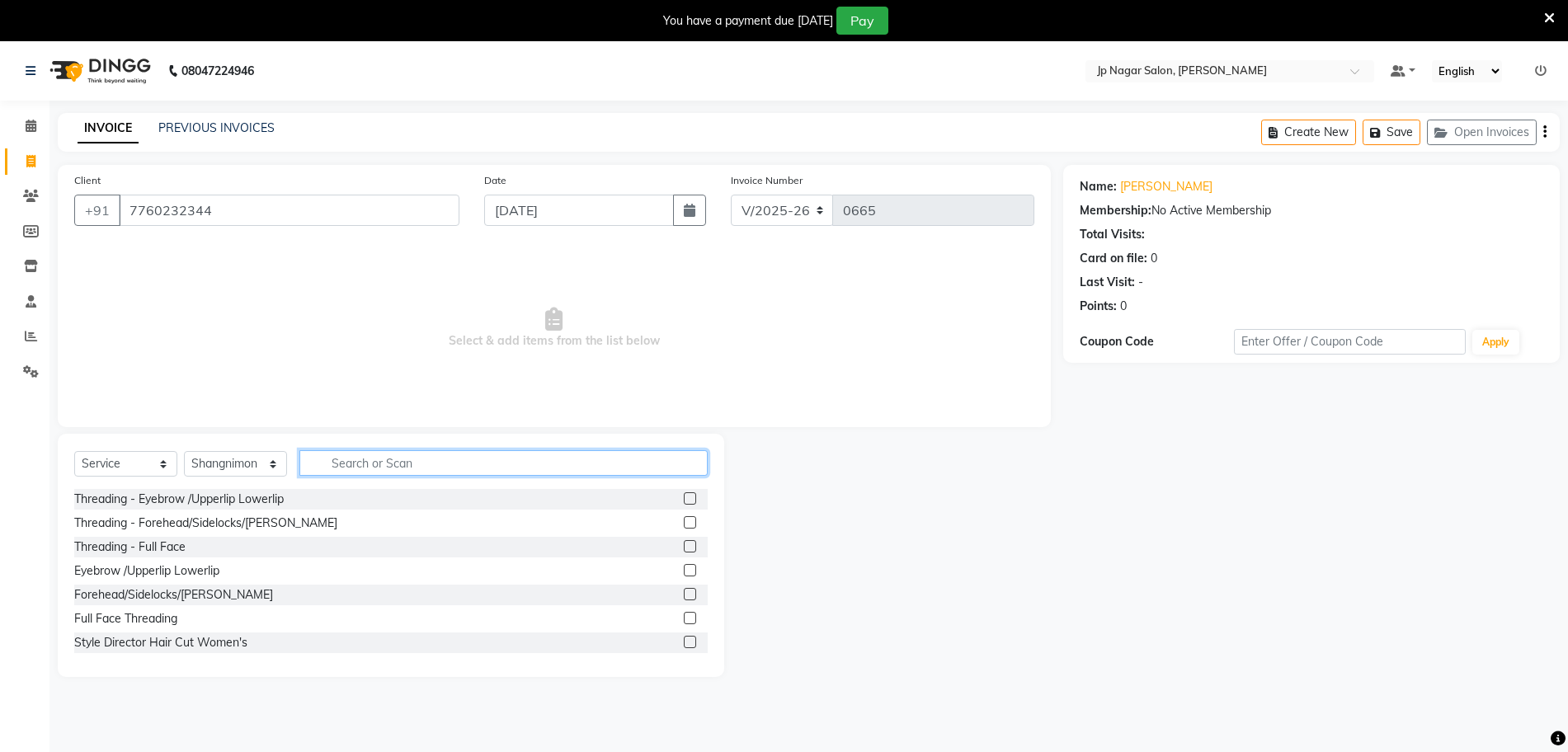
click at [370, 463] on input "text" at bounding box center [503, 463] width 408 height 26
click at [410, 461] on input "nail" at bounding box center [492, 463] width 386 height 26
type input "n"
click at [558, 498] on div "Threading - Eyebrow /Upperlip Lowerlip" at bounding box center [391, 500] width 634 height 21
click at [684, 493] on label at bounding box center [690, 499] width 12 height 12
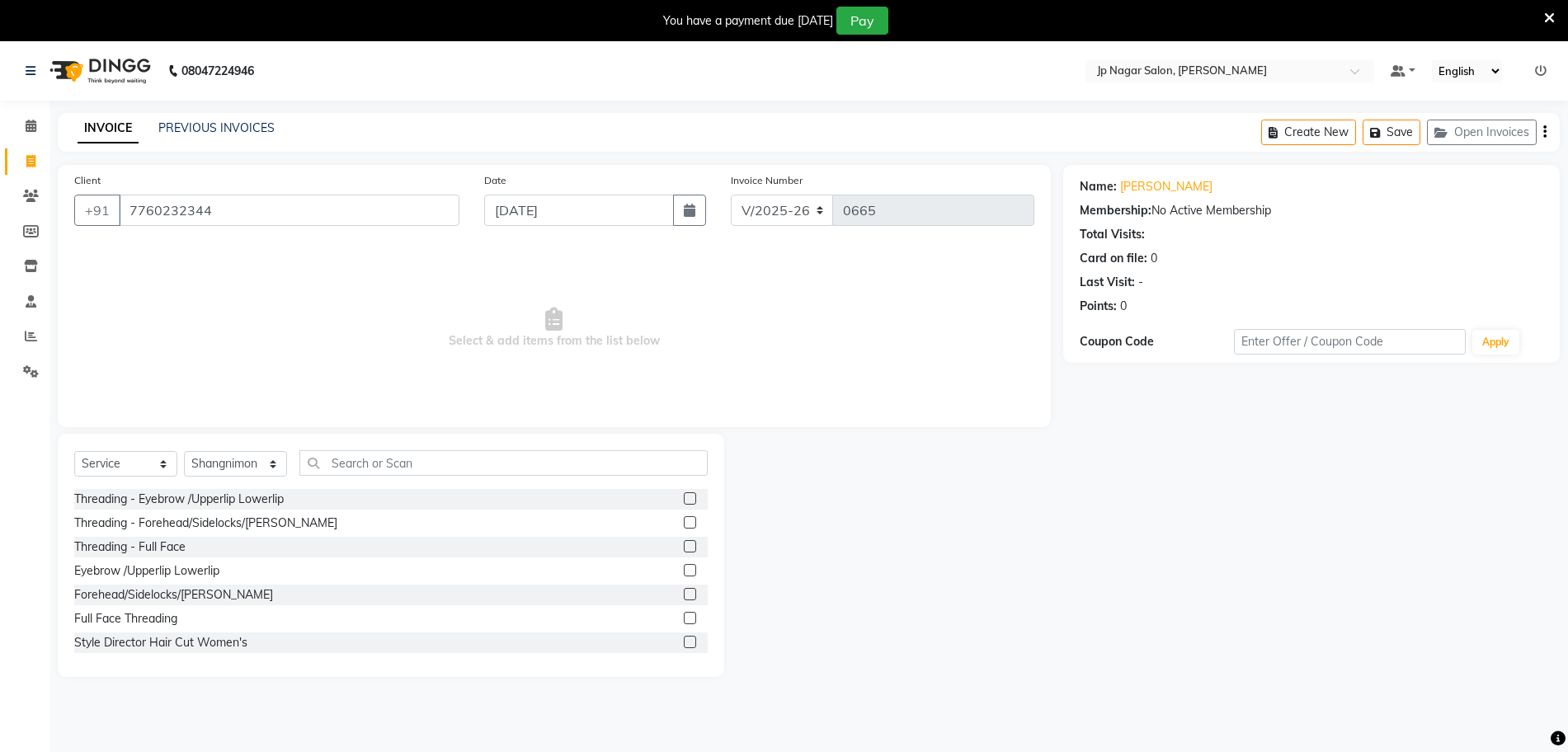
click at [684, 494] on input "checkbox" at bounding box center [689, 499] width 10 height 10
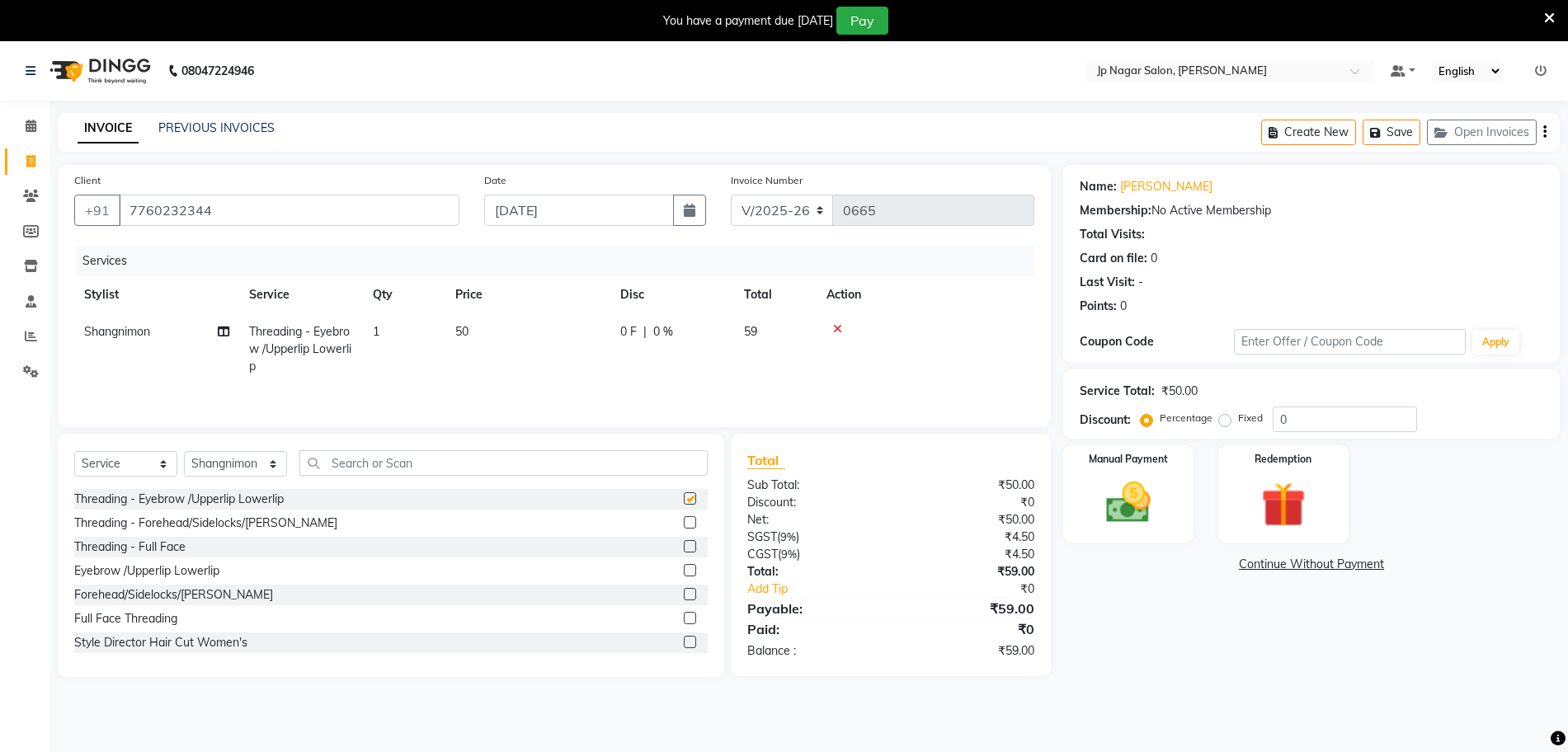
checkbox input "false"
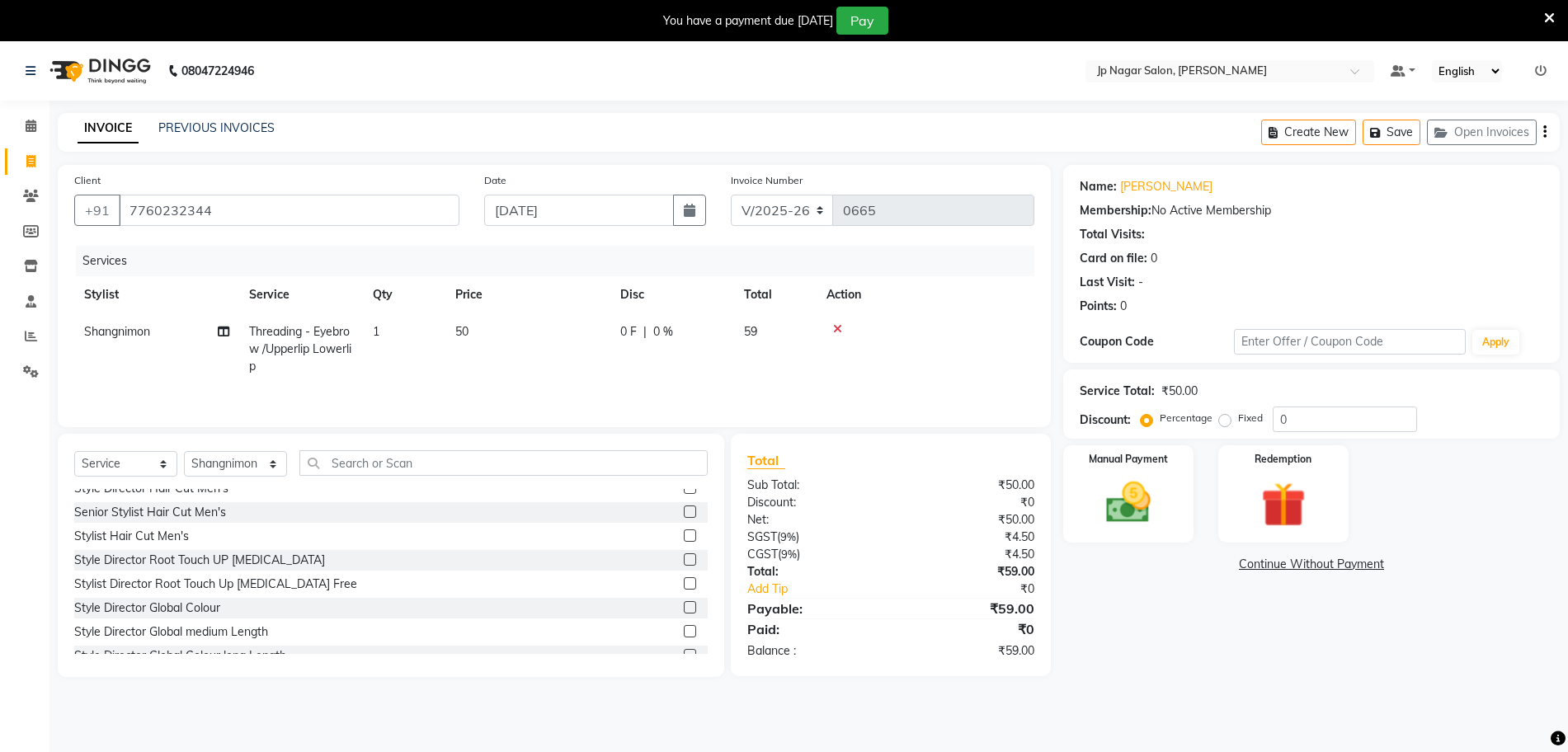
scroll to position [226, 0]
click at [464, 456] on input "text" at bounding box center [503, 463] width 408 height 26
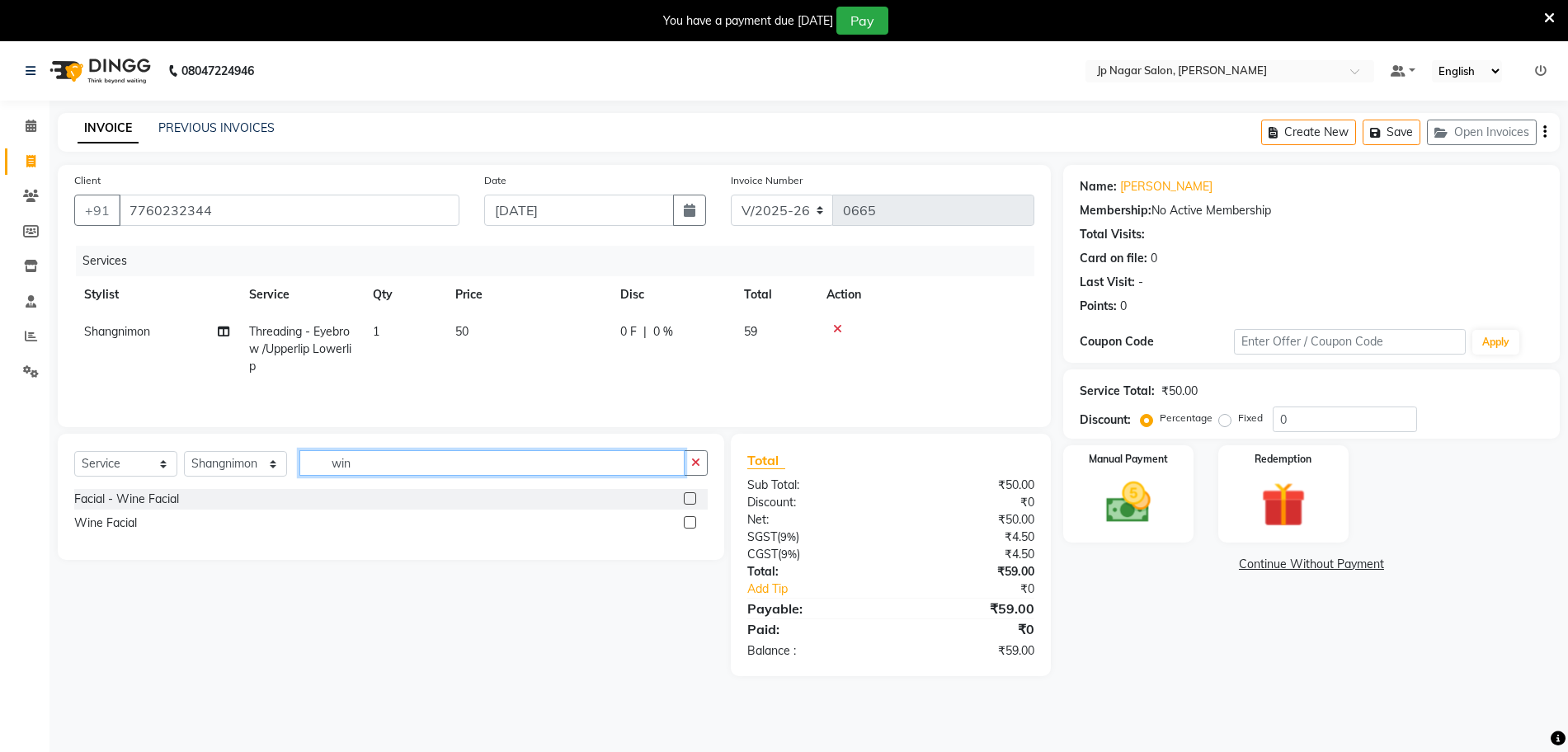
scroll to position [0, 0]
type input "wine"
click at [691, 503] on label at bounding box center [690, 499] width 12 height 12
click at [691, 503] on input "checkbox" at bounding box center [689, 499] width 10 height 10
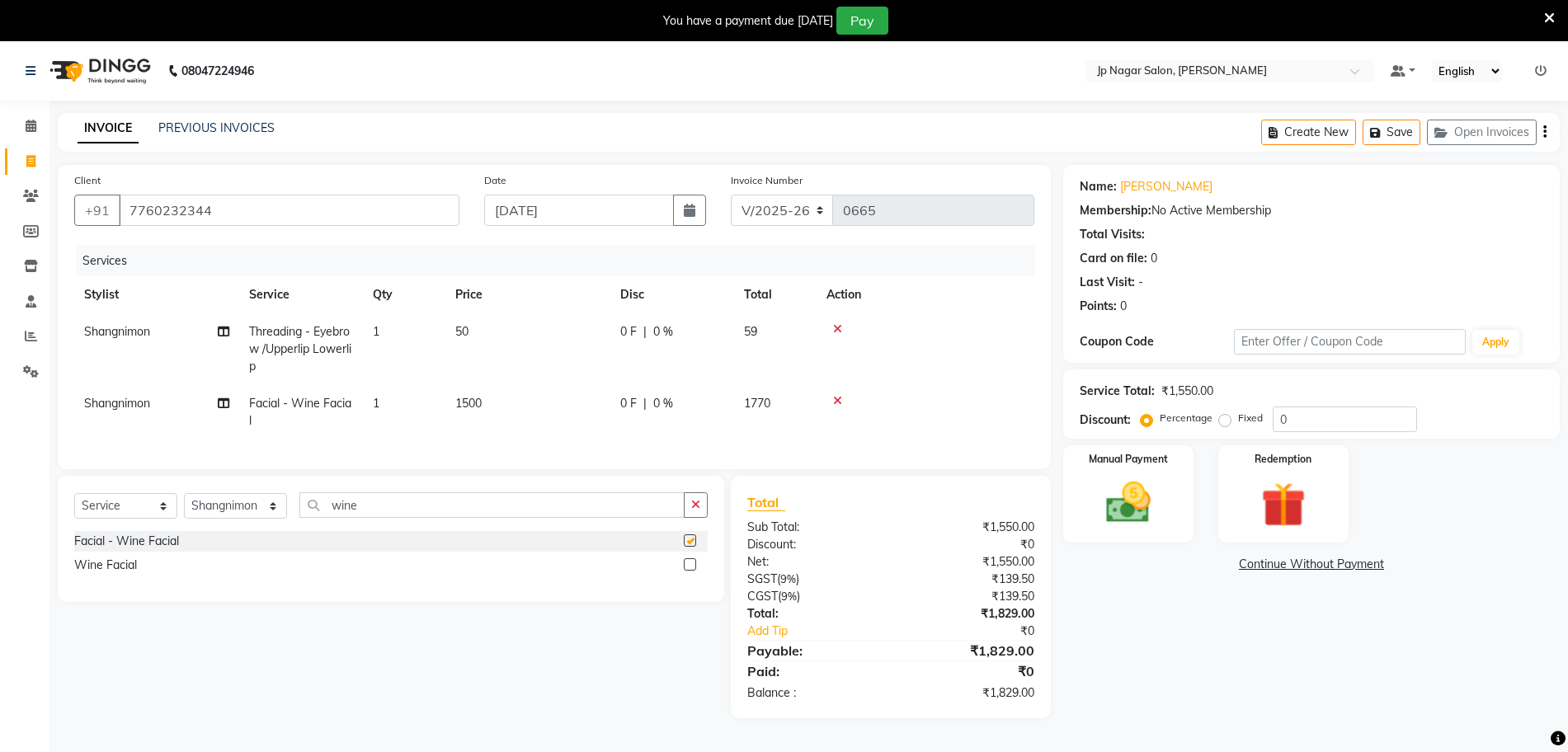
checkbox input "false"
click at [500, 400] on td "1500" at bounding box center [527, 412] width 165 height 54
select select "89408"
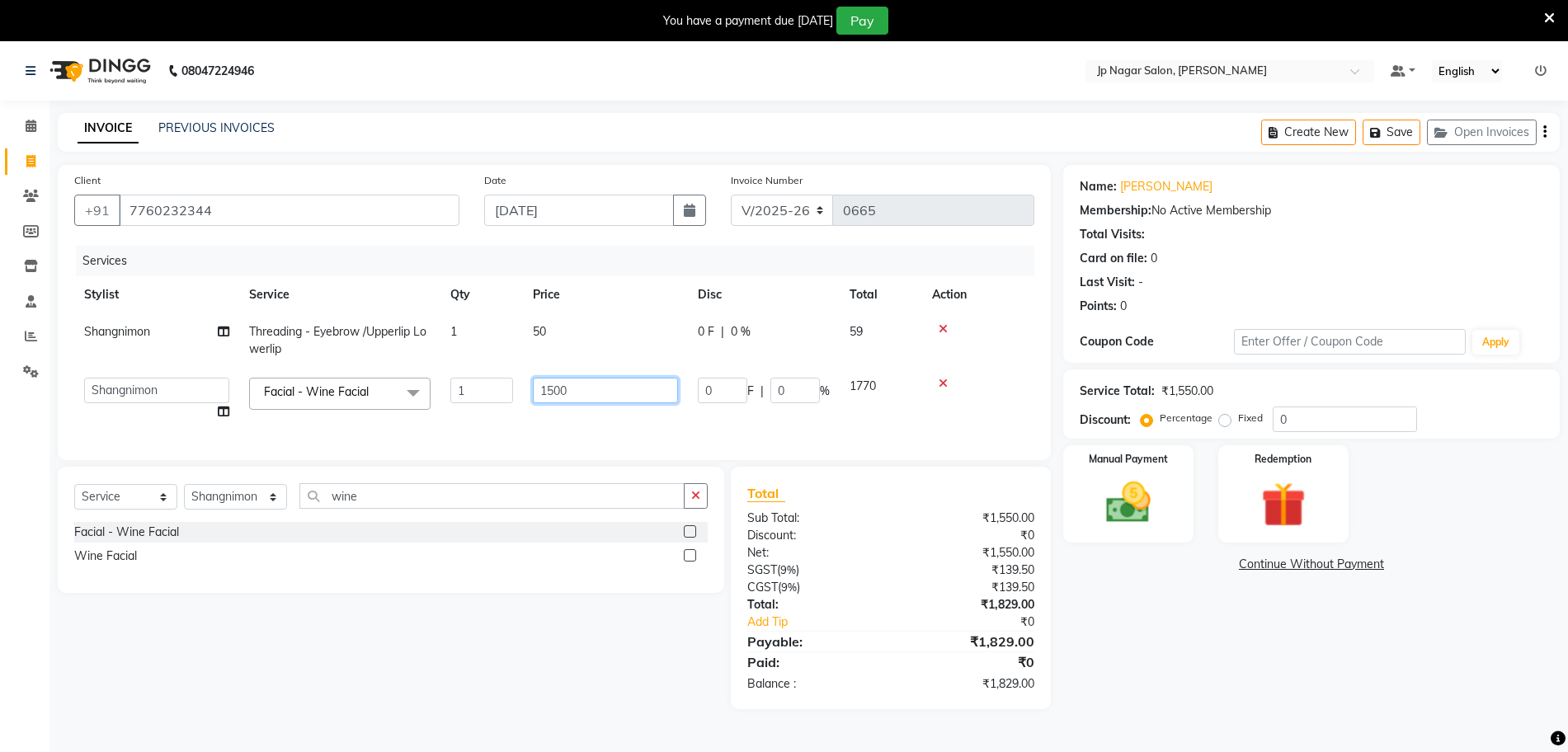
click at [576, 386] on input "1500" at bounding box center [605, 391] width 145 height 26
type input "1"
type input "2500"
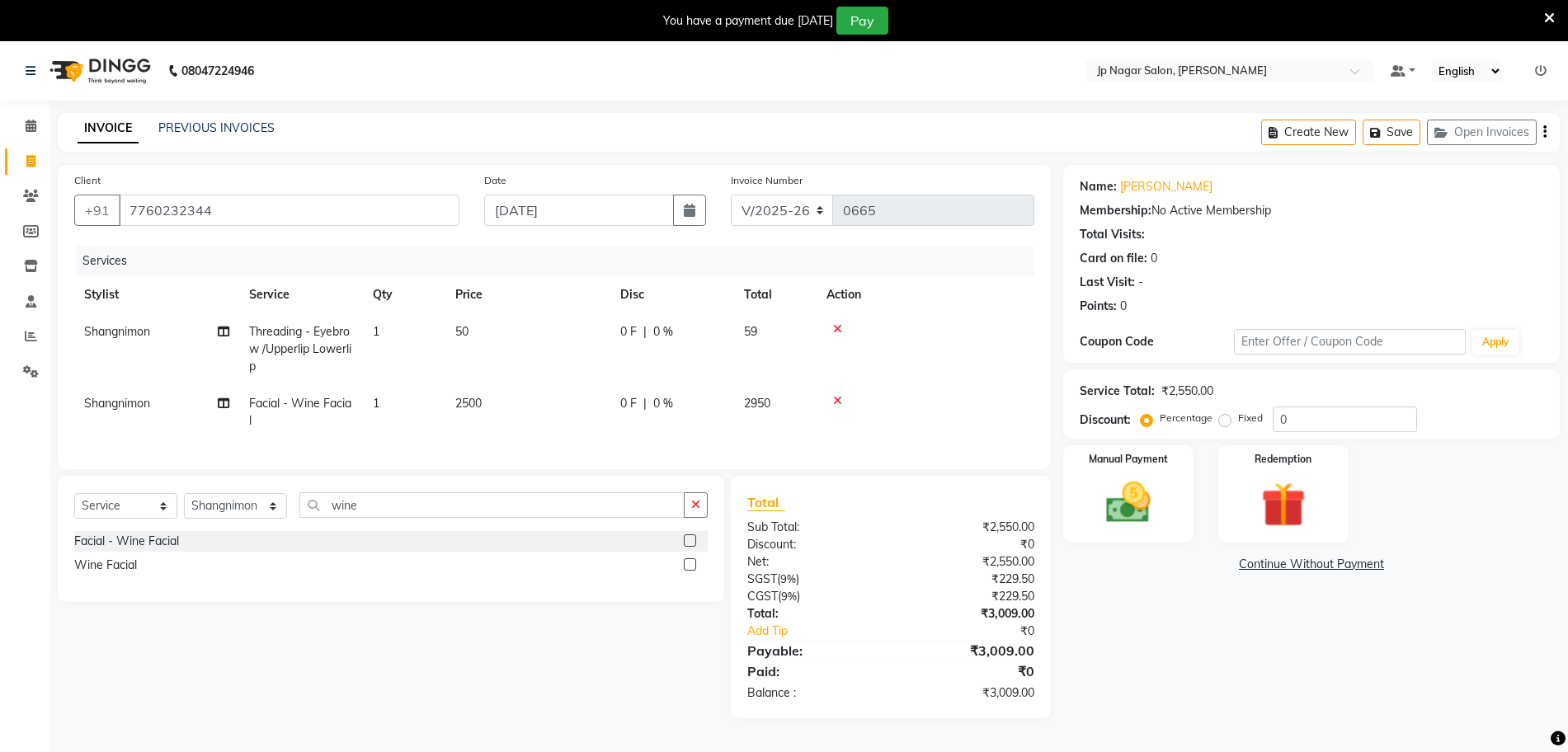
click at [936, 325] on div at bounding box center [925, 328] width 198 height 11
click at [1153, 475] on img at bounding box center [1128, 502] width 76 height 54
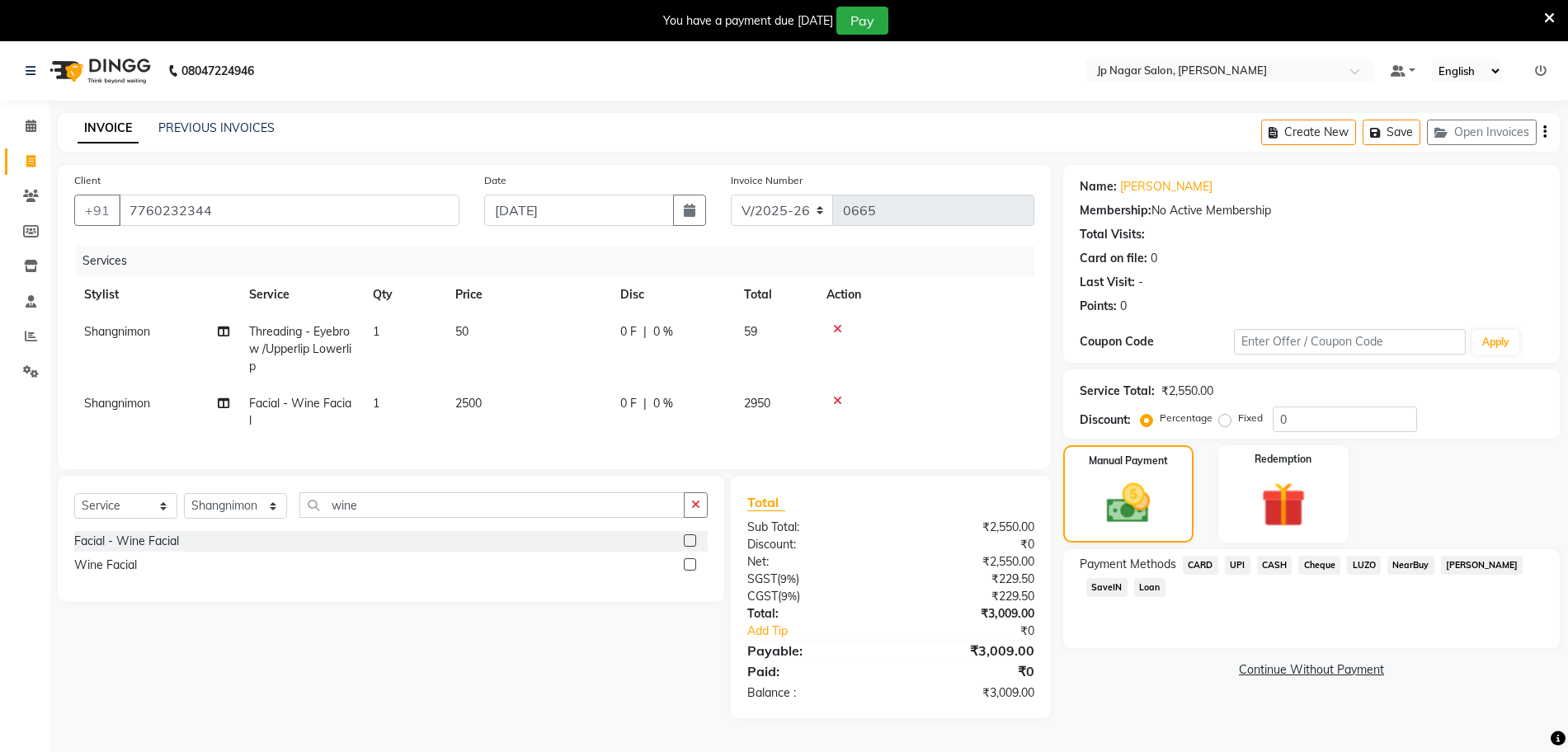
click at [1246, 564] on span "UPI" at bounding box center [1238, 565] width 26 height 19
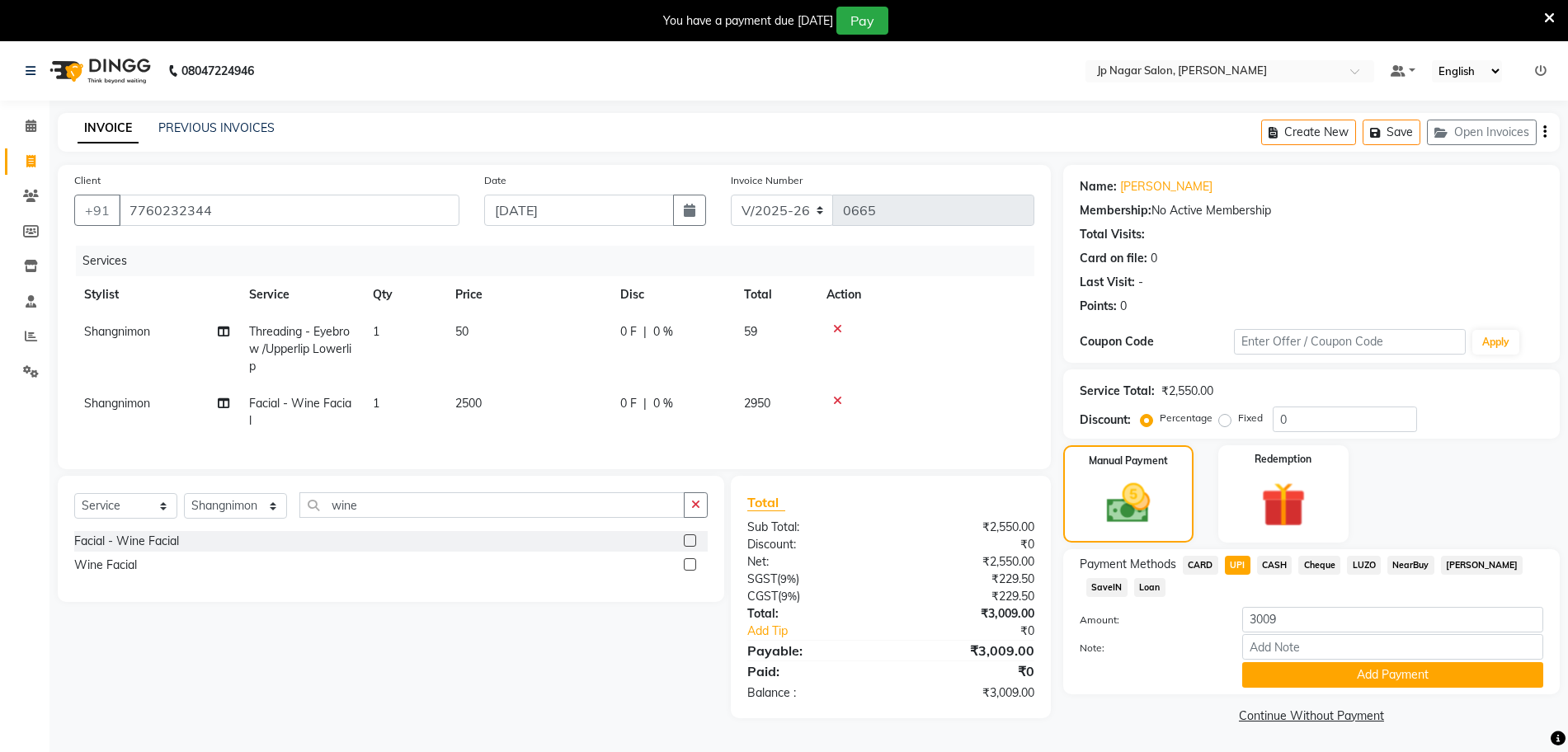
click at [832, 327] on div at bounding box center [925, 328] width 198 height 11
drag, startPoint x: 832, startPoint y: 327, endPoint x: 841, endPoint y: 320, distance: 11.4
click at [841, 320] on td at bounding box center [925, 349] width 218 height 72
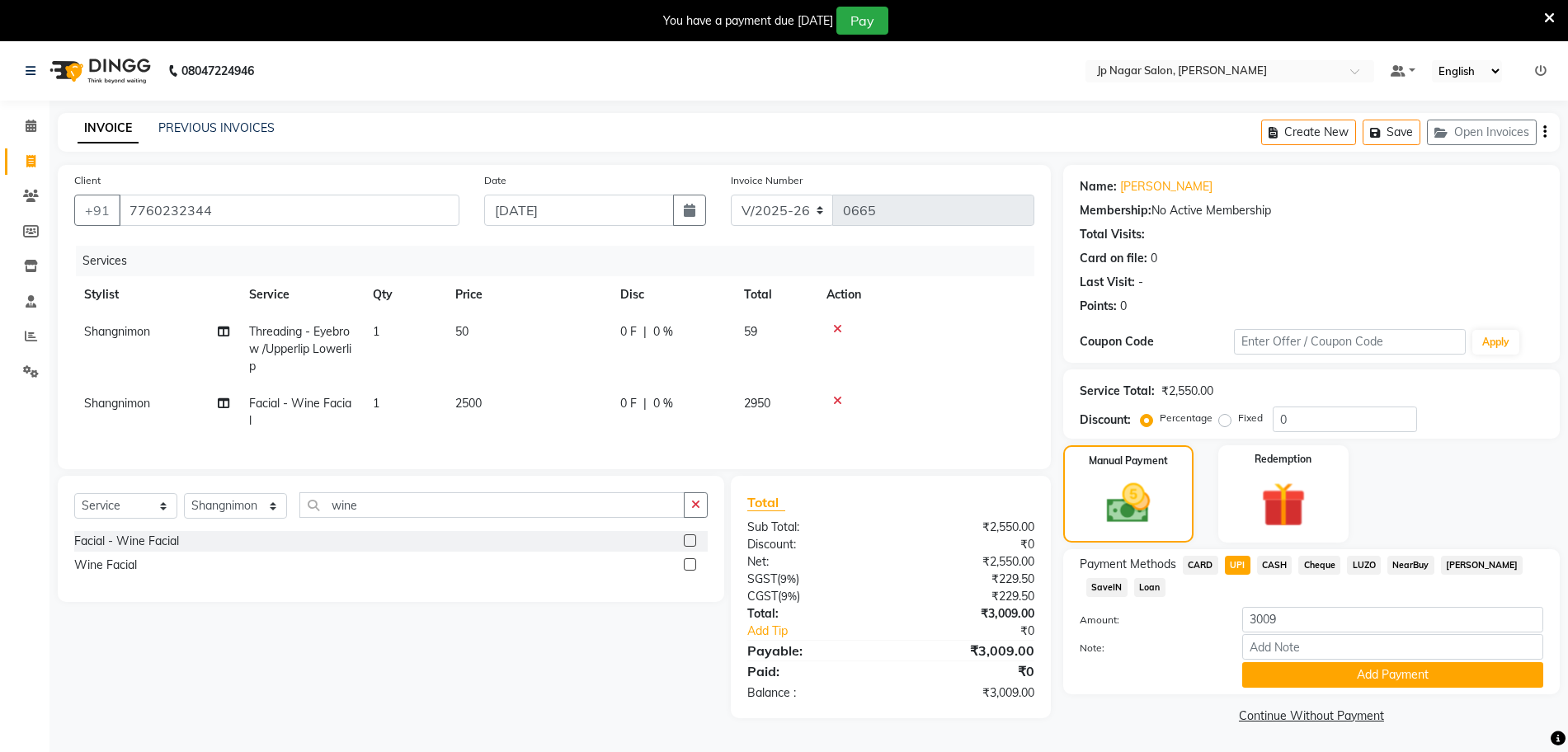
click at [841, 320] on td at bounding box center [925, 349] width 218 height 72
click at [838, 327] on icon at bounding box center [838, 328] width 9 height 11
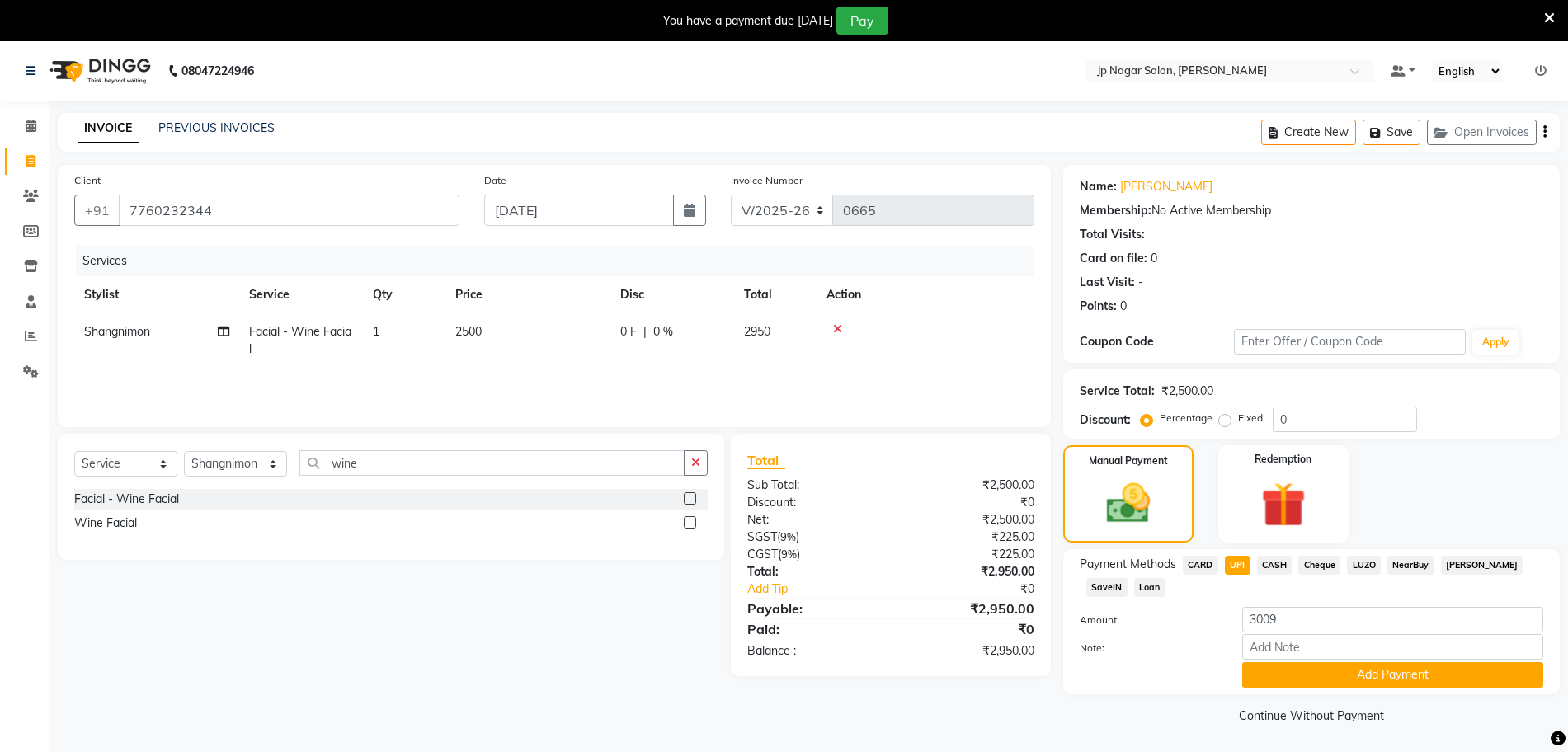
click at [838, 327] on icon at bounding box center [838, 328] width 9 height 11
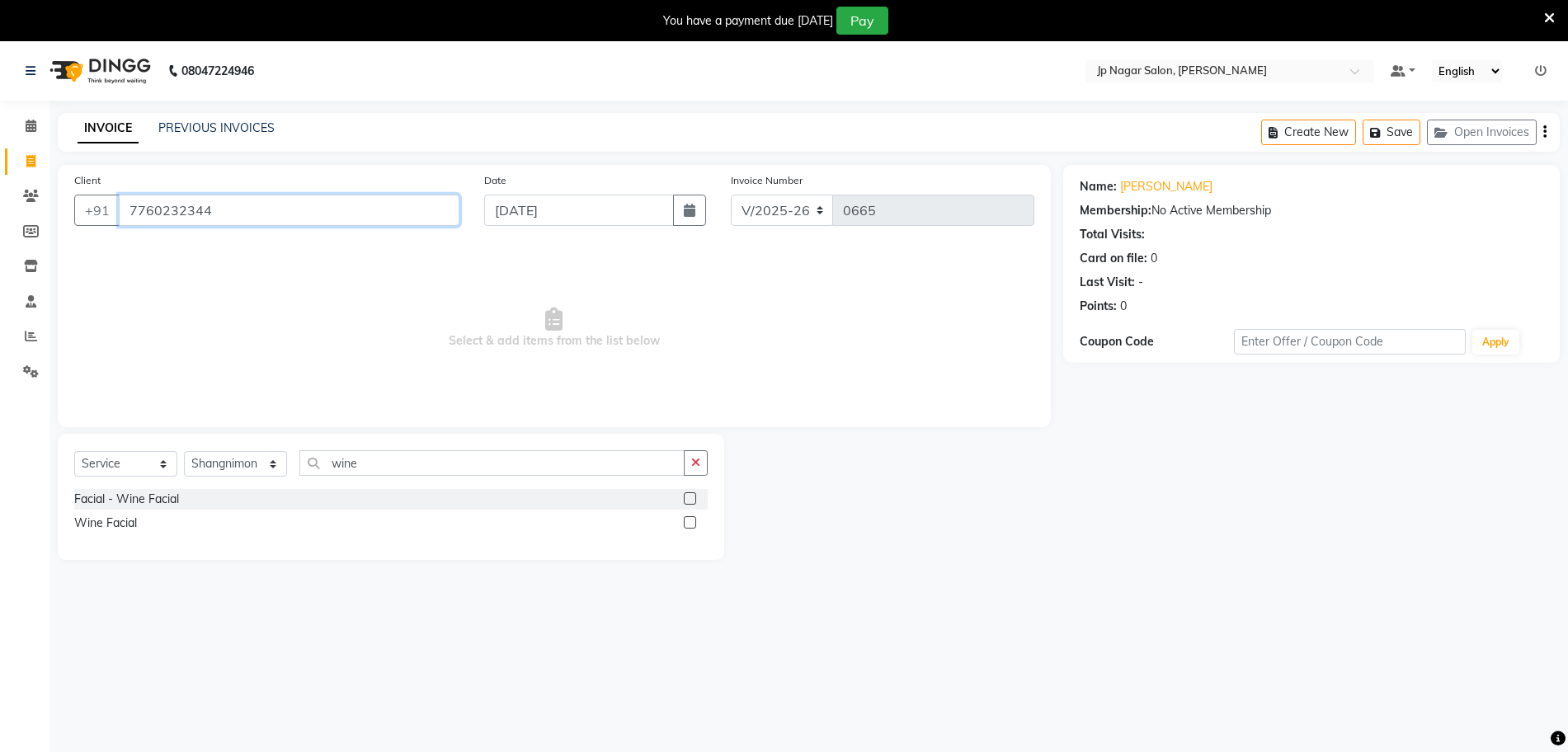
click at [422, 201] on input "7760232344" at bounding box center [289, 210] width 341 height 31
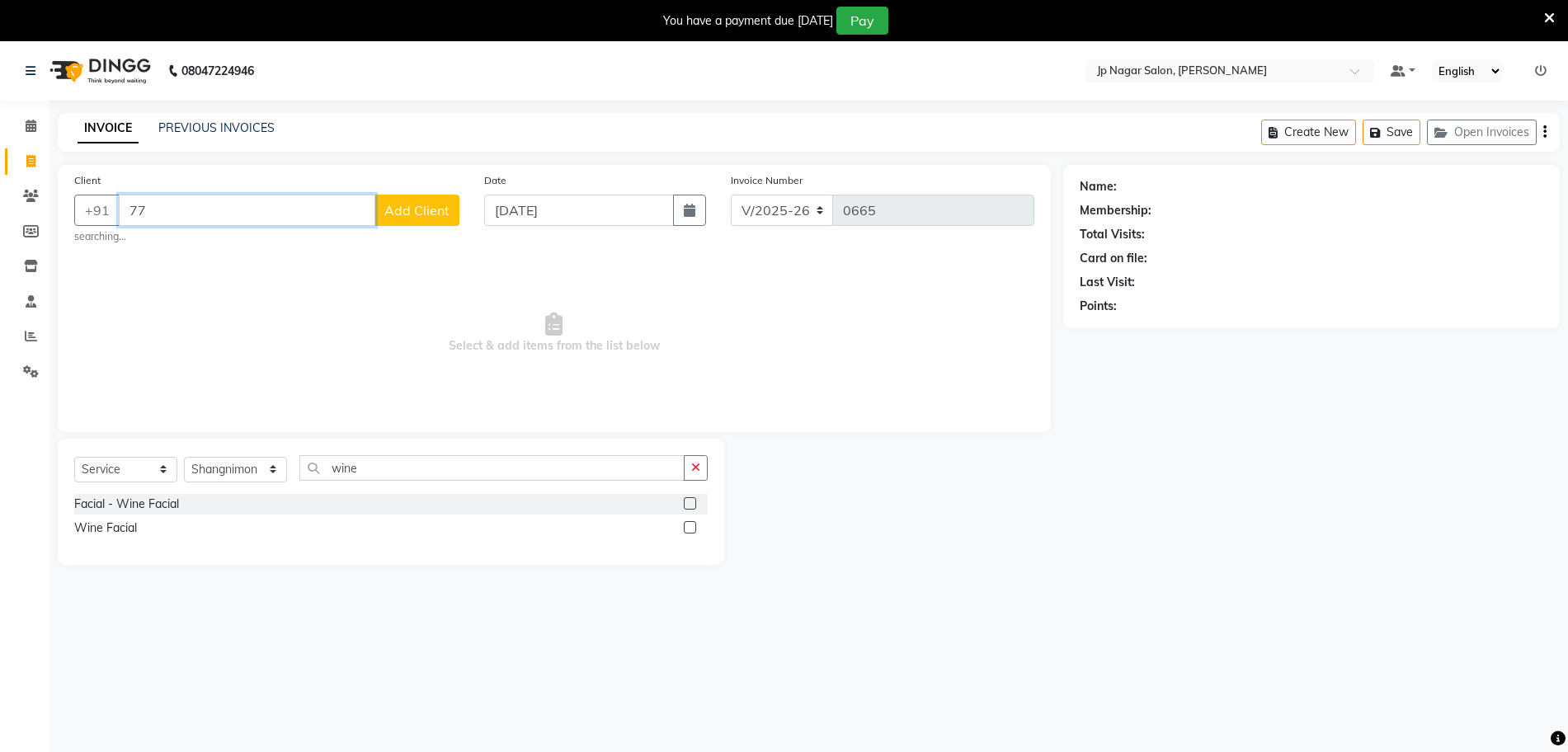
type input "7"
click at [21, 129] on span at bounding box center [30, 126] width 29 height 19
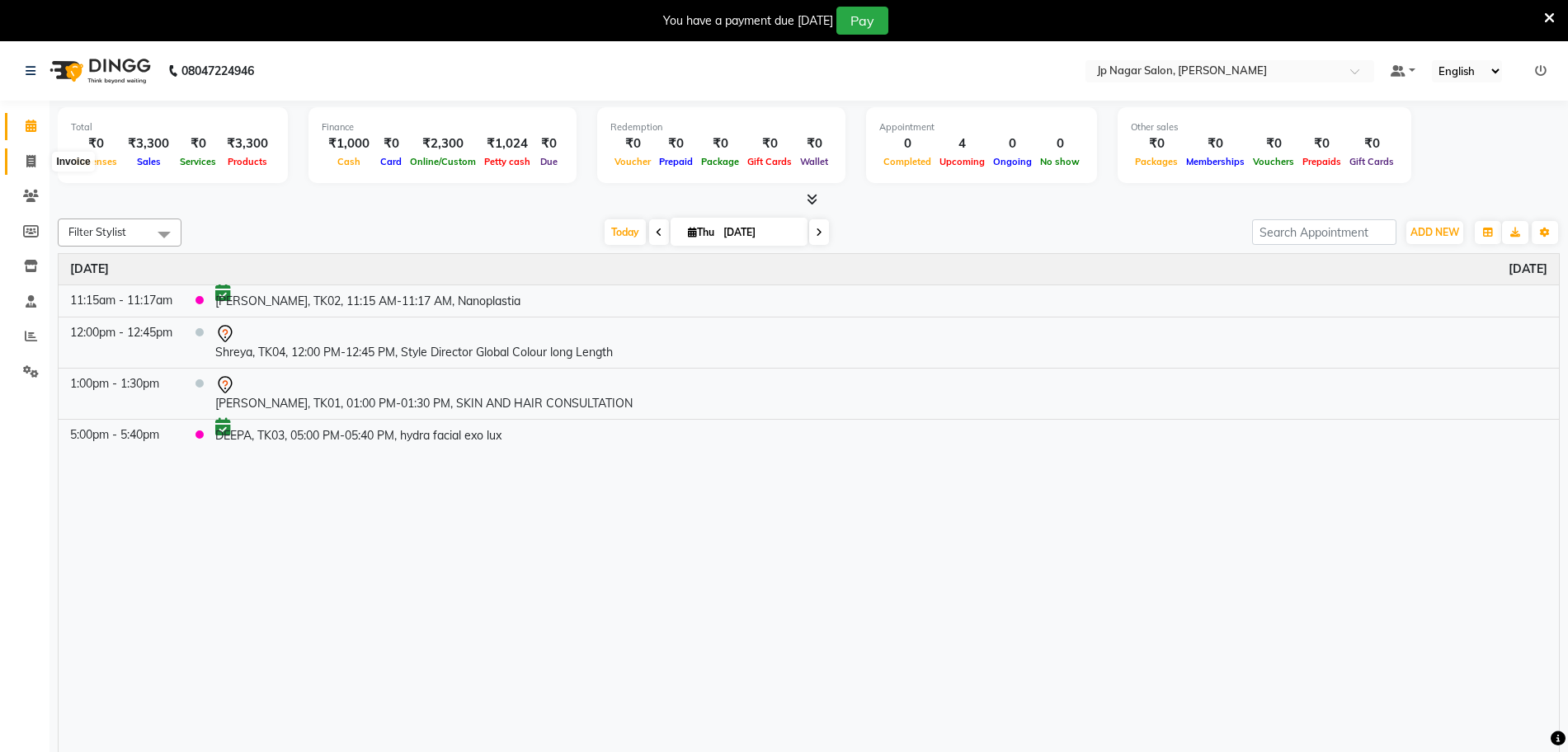
click at [26, 152] on span at bounding box center [30, 162] width 29 height 19
select select "service"
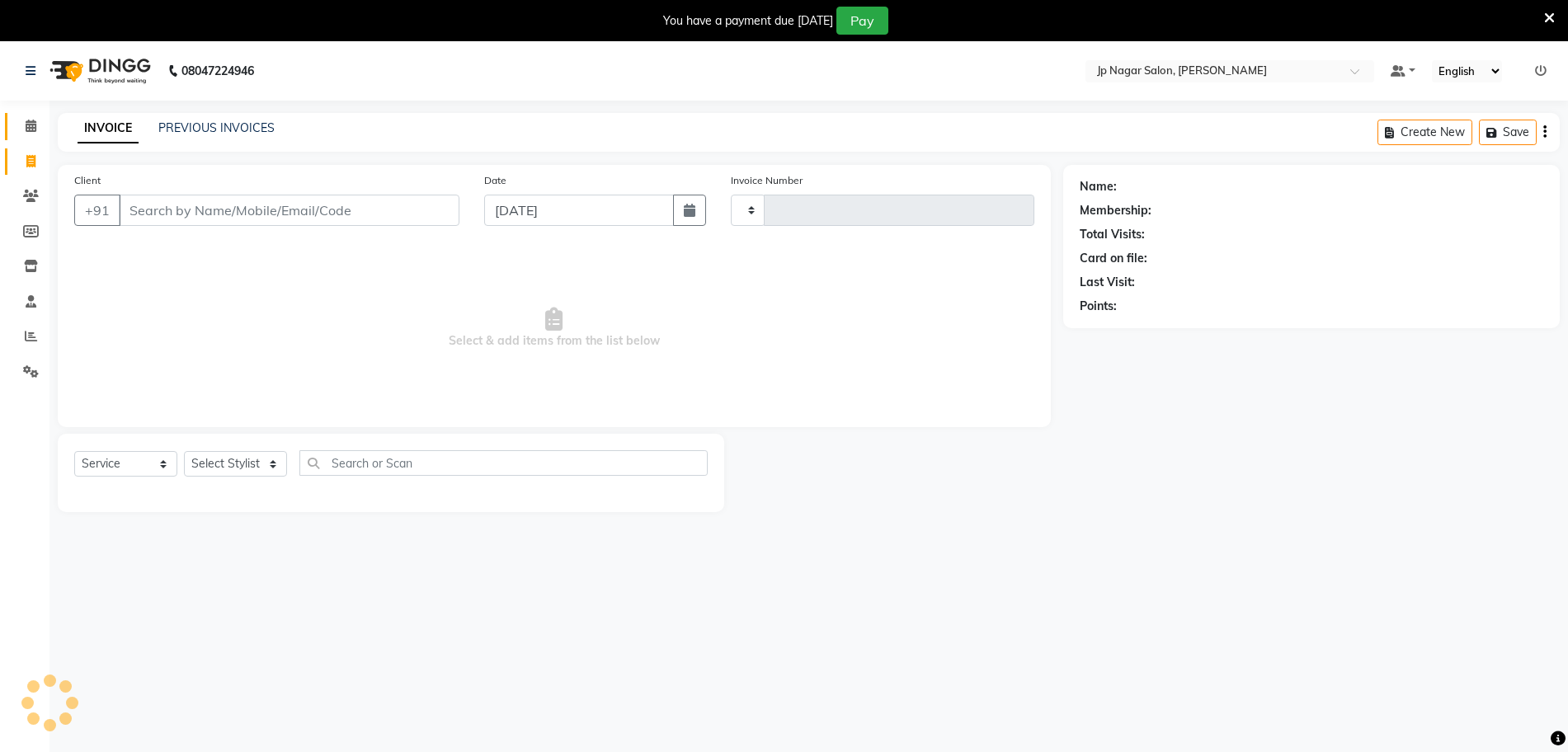
type input "0665"
select select "4852"
click at [26, 152] on span at bounding box center [30, 162] width 29 height 19
select select "4852"
select select "service"
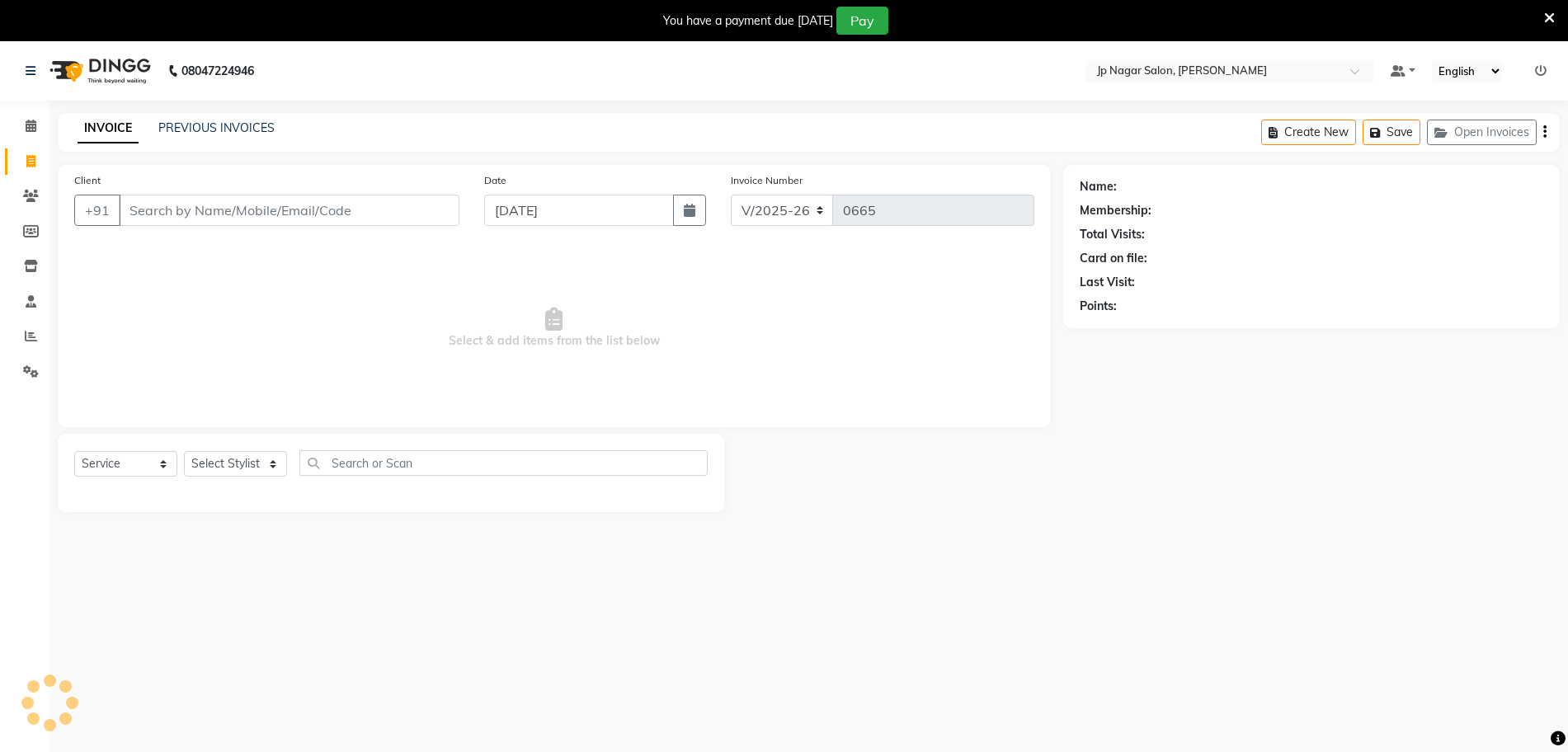
click at [229, 214] on input "Client" at bounding box center [289, 210] width 341 height 31
type input "9800668126"
click at [412, 202] on span "Add Client" at bounding box center [417, 210] width 65 height 16
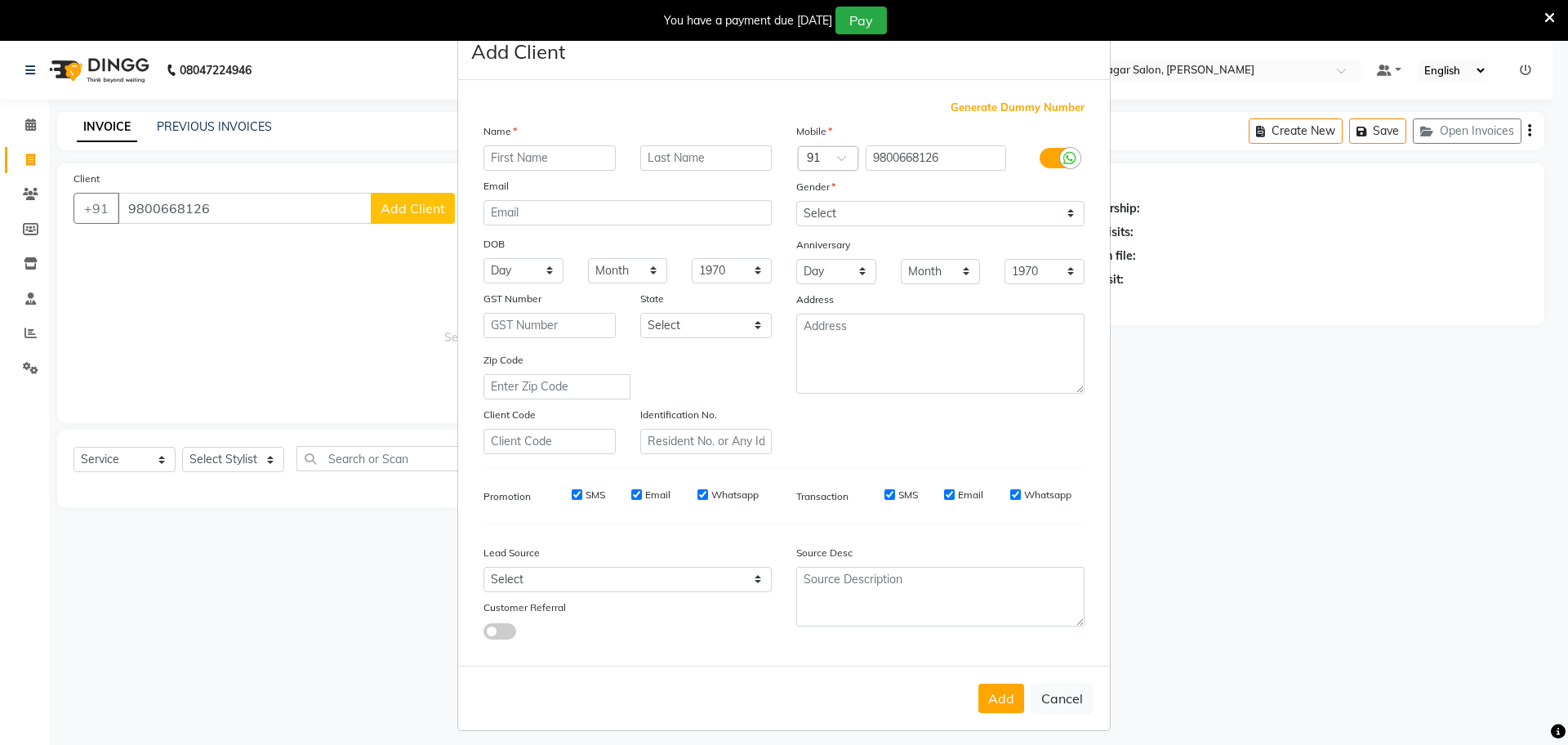
click at [568, 146] on input "text" at bounding box center [549, 158] width 133 height 26
type input "srijana"
click at [850, 206] on select "Select [DEMOGRAPHIC_DATA] [DEMOGRAPHIC_DATA] Other Prefer Not To Say" at bounding box center [940, 214] width 288 height 26
select select "[DEMOGRAPHIC_DATA]"
click at [796, 201] on select "Select [DEMOGRAPHIC_DATA] [DEMOGRAPHIC_DATA] Other Prefer Not To Say" at bounding box center [940, 214] width 288 height 26
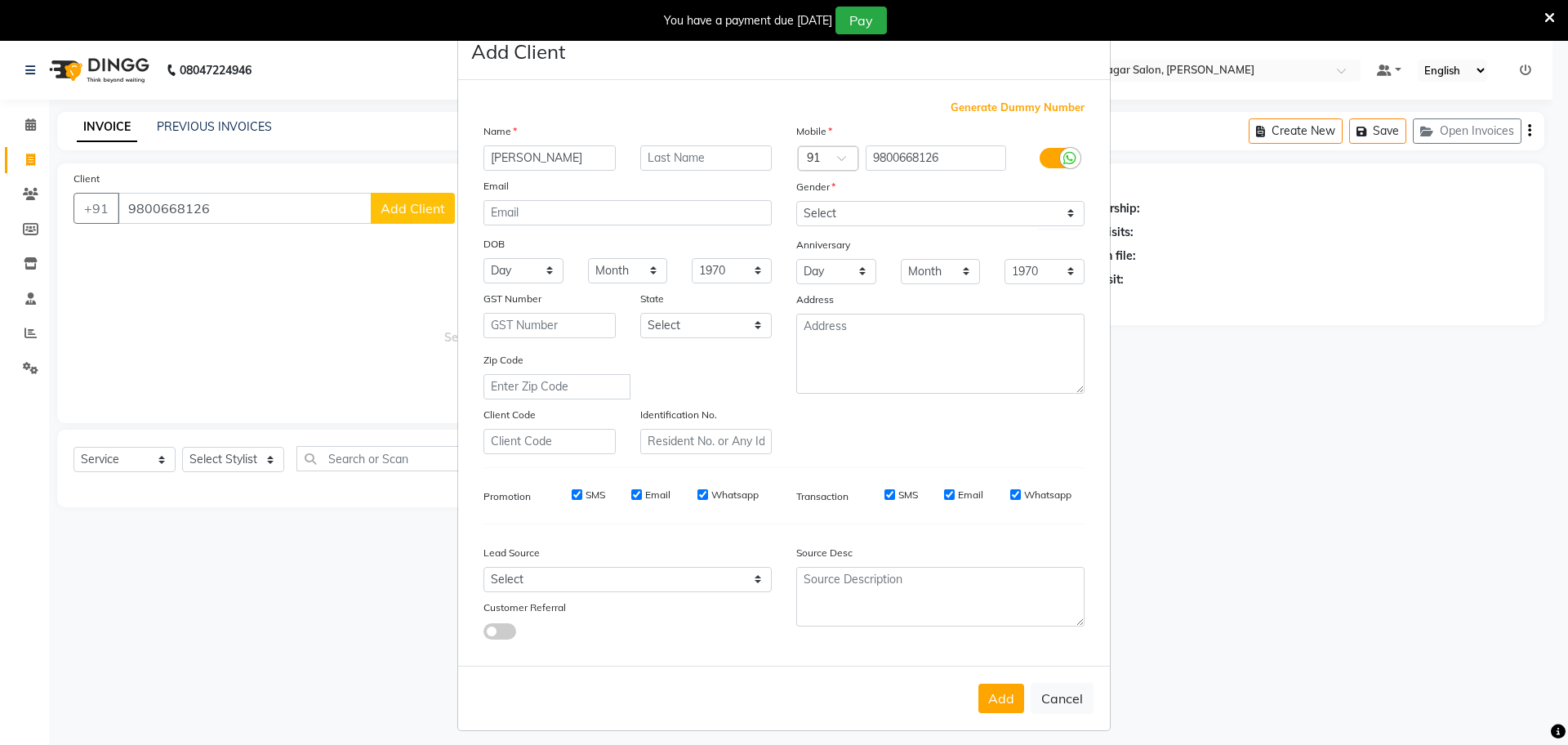
click at [388, 640] on ngb-modal-window "Add Client Generate Dummy Number Name srijana Email DOB Day 01 02 03 04 05 06 0…" at bounding box center [784, 372] width 1568 height 745
click at [341, 317] on ngb-modal-window "Add Client Generate Dummy Number Name srijana Email DOB Day 01 02 03 04 05 06 0…" at bounding box center [784, 372] width 1568 height 745
click at [969, 205] on select "Select [DEMOGRAPHIC_DATA] [DEMOGRAPHIC_DATA] Other Prefer Not To Say" at bounding box center [940, 214] width 288 height 26
click at [230, 254] on ngb-modal-window "Add Client Generate Dummy Number Name srijana Email DOB Day 01 02 03 04 05 06 0…" at bounding box center [784, 372] width 1568 height 745
drag, startPoint x: 288, startPoint y: 218, endPoint x: 147, endPoint y: 52, distance: 217.8
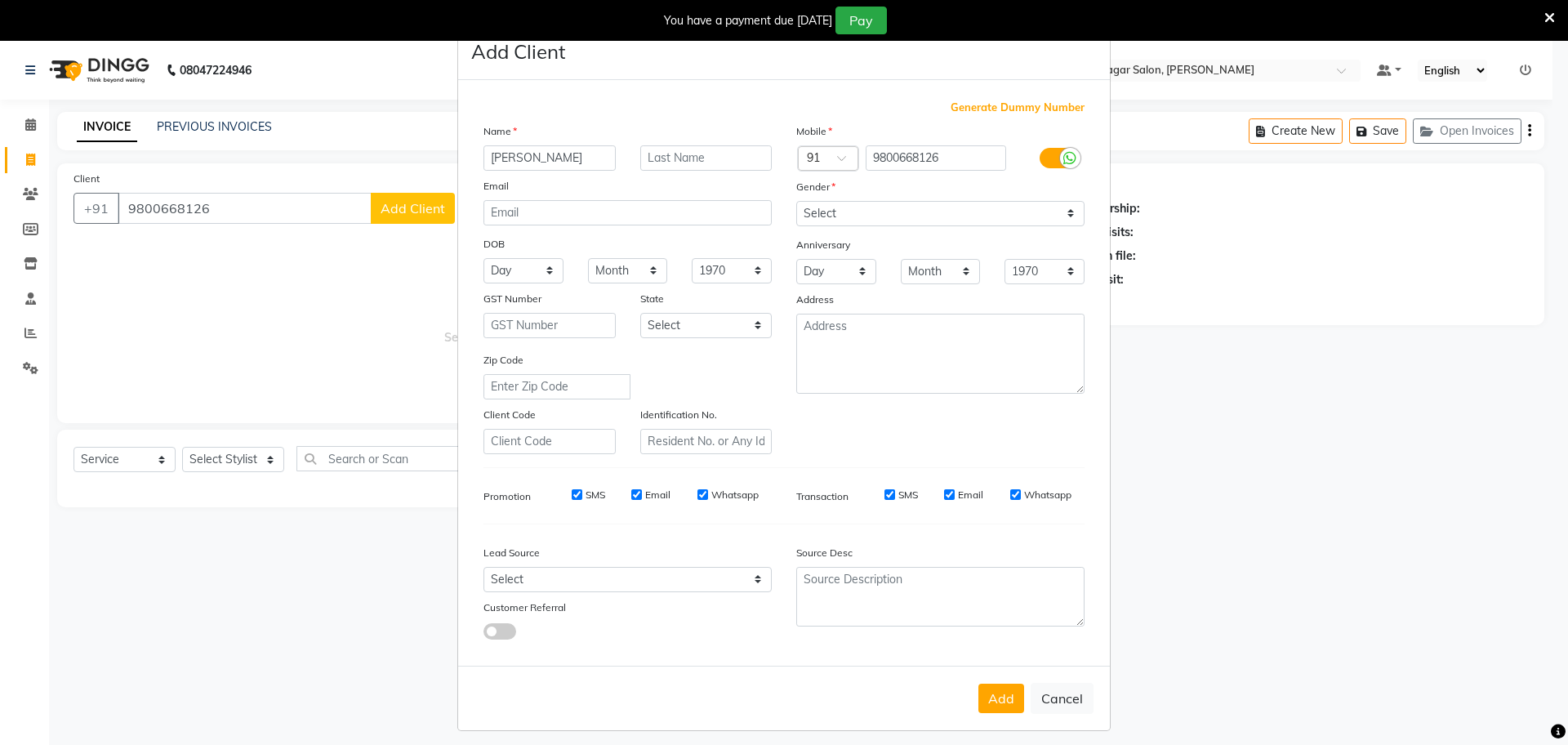
click at [147, 52] on ngb-modal-window "Add Client Generate Dummy Number Name srijana Email DOB Day 01 02 03 04 05 06 0…" at bounding box center [784, 372] width 1568 height 745
click at [26, 118] on ngb-modal-window "Add Client Generate Dummy Number Name srijana Email DOB Day 01 02 03 04 05 06 0…" at bounding box center [784, 372] width 1568 height 745
drag, startPoint x: 26, startPoint y: 118, endPoint x: 26, endPoint y: 128, distance: 10.0
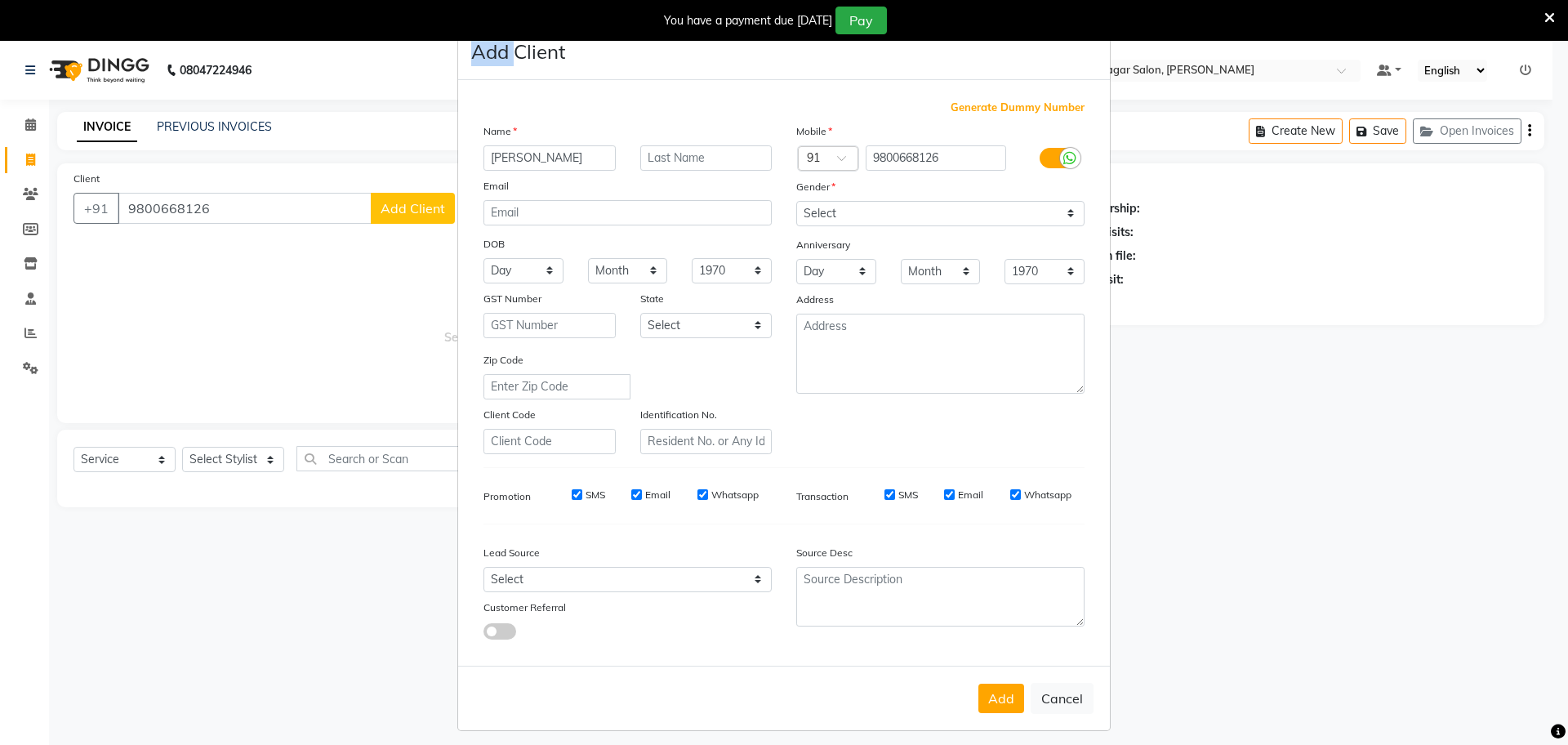
click at [26, 128] on ngb-modal-window "Add Client Generate Dummy Number Name srijana Email DOB Day 01 02 03 04 05 06 0…" at bounding box center [784, 372] width 1568 height 745
click at [1069, 688] on button "Cancel" at bounding box center [1061, 699] width 62 height 31
select select
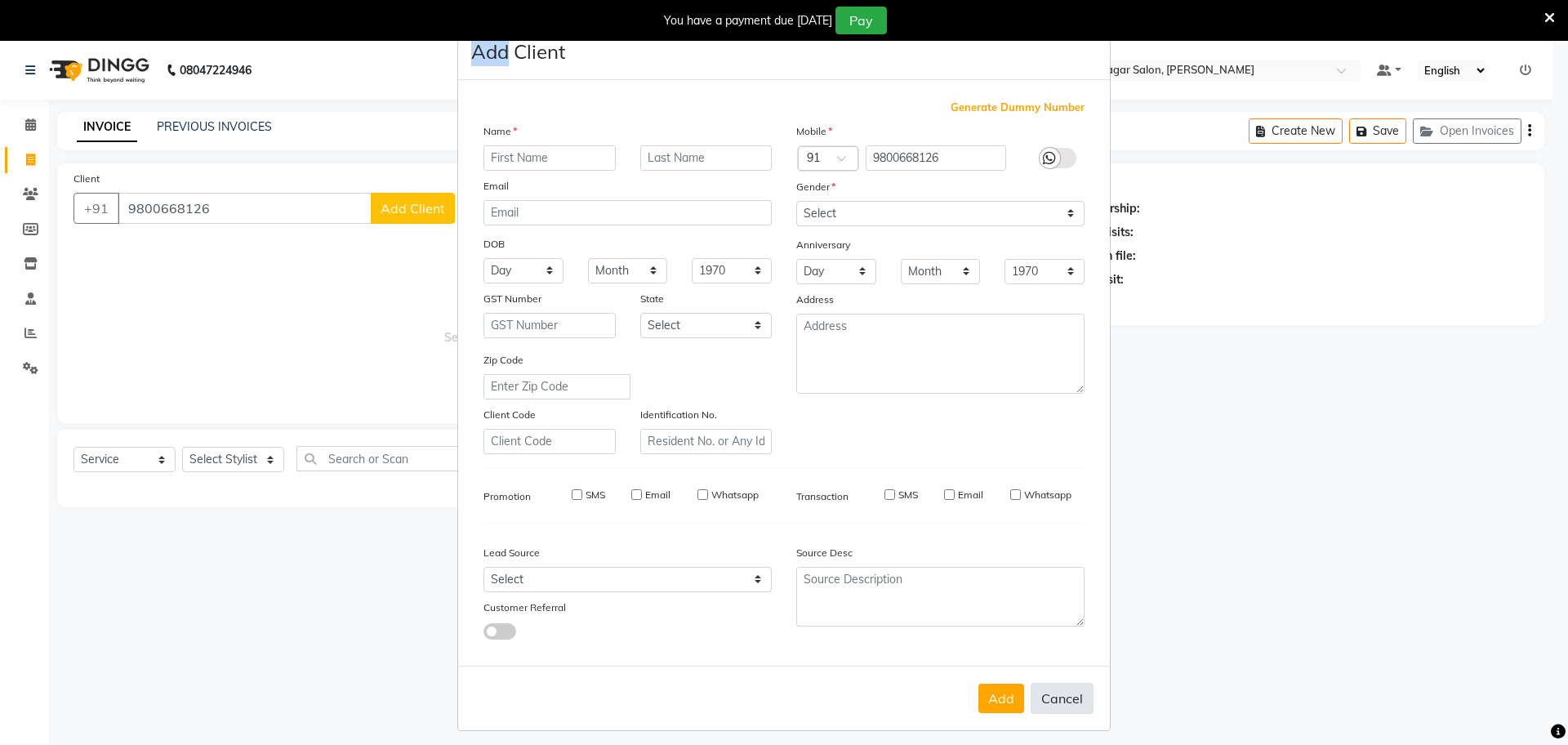
select select
checkbox input "false"
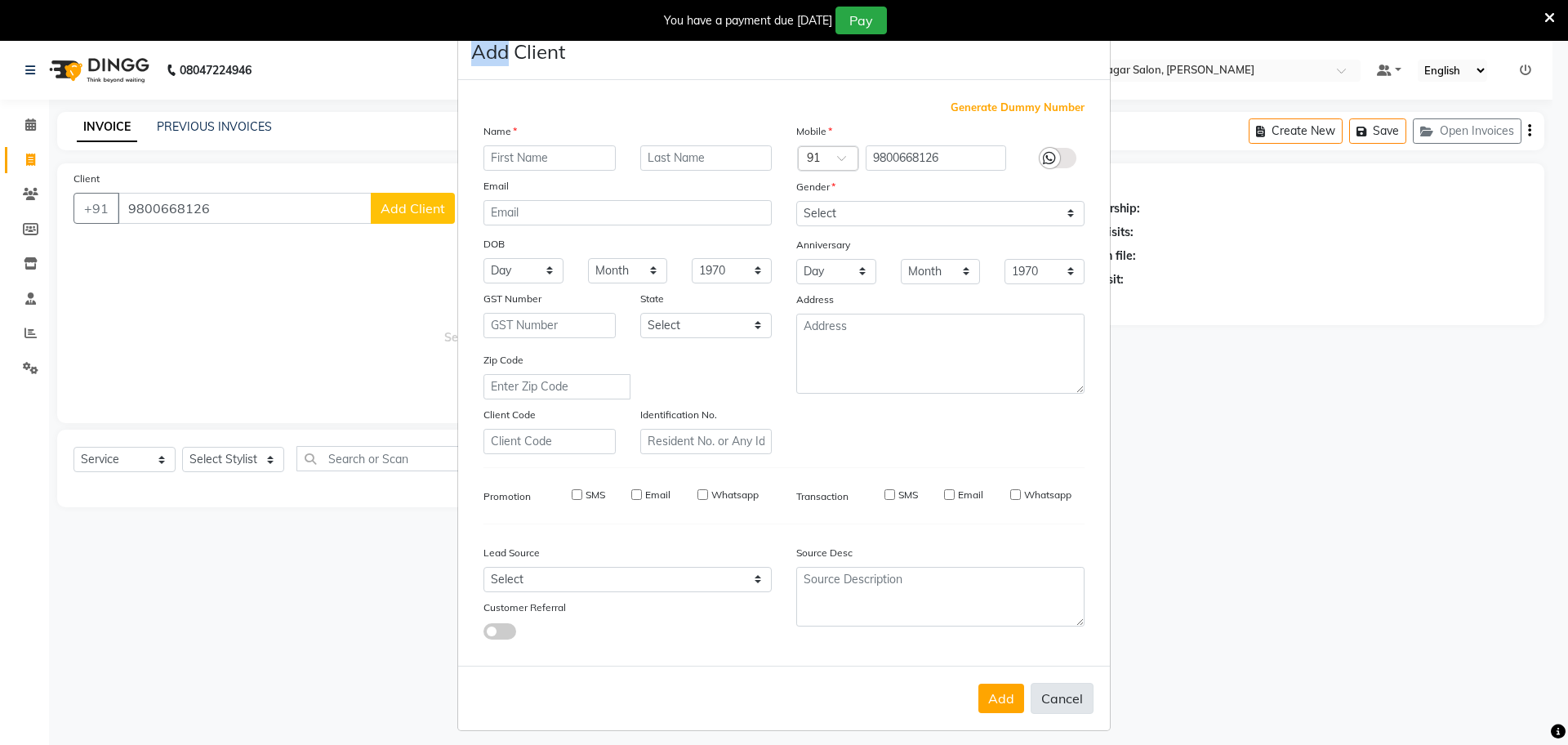
checkbox input "false"
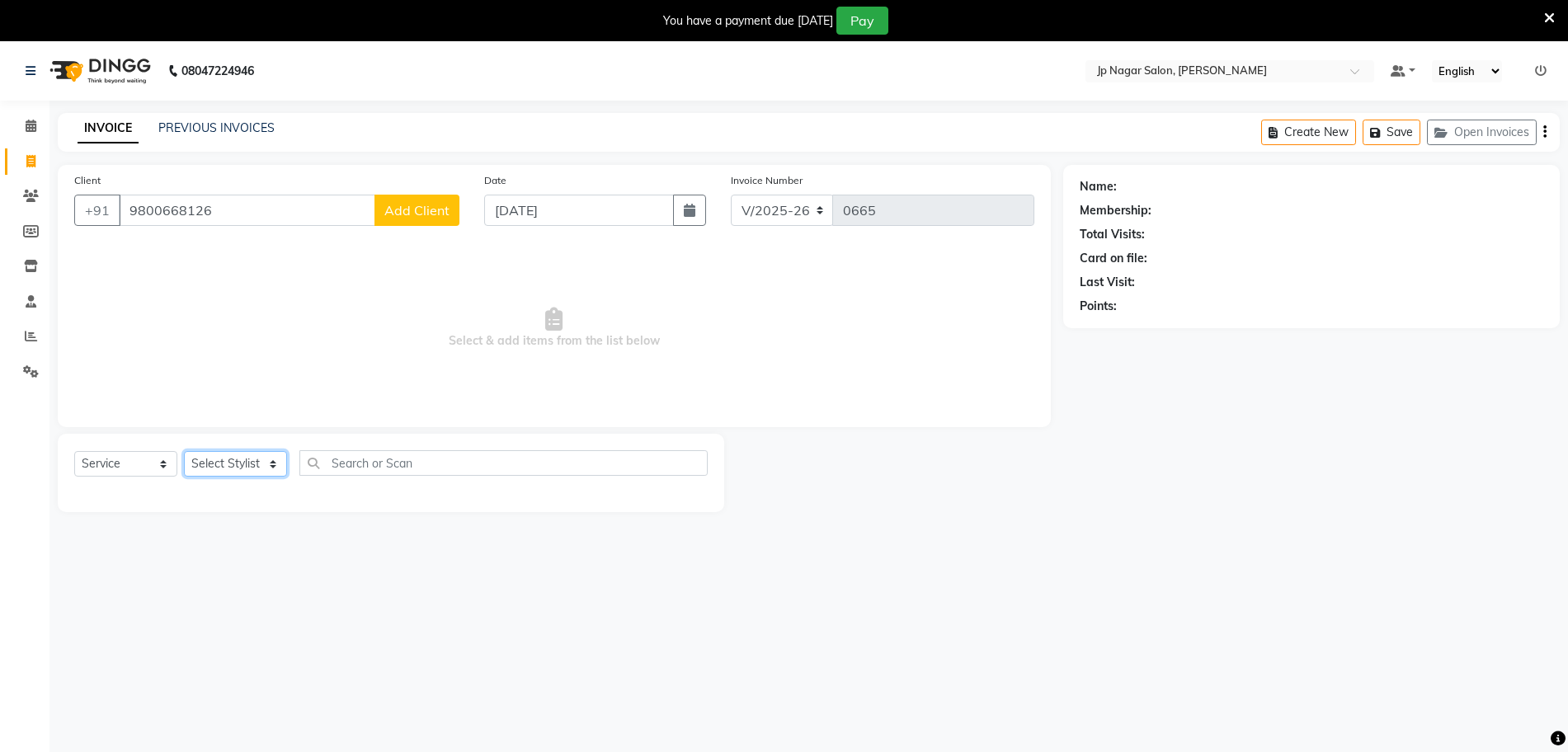
click at [261, 462] on select "Select Stylist Arthi Awantika Brijitha Gurish Jabin ahmed Jassi Jayshree KEERTH…" at bounding box center [235, 464] width 103 height 26
select select "50073"
click at [184, 451] on select "Select Stylist Arthi Awantika Brijitha Gurish Jabin ahmed Jassi Jayshree KEERTH…" at bounding box center [235, 464] width 103 height 26
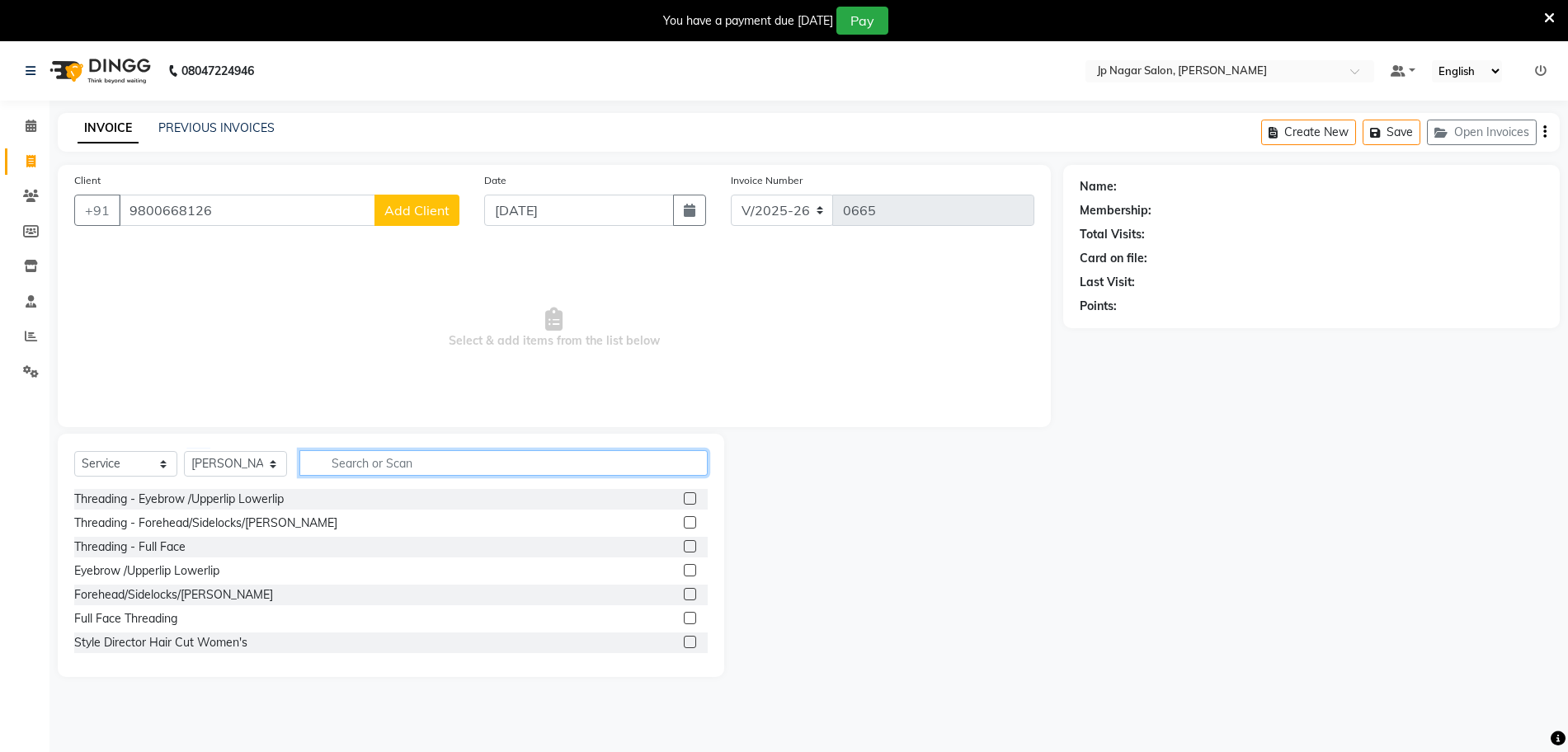
click at [386, 463] on input "text" at bounding box center [503, 463] width 408 height 26
type input "hair"
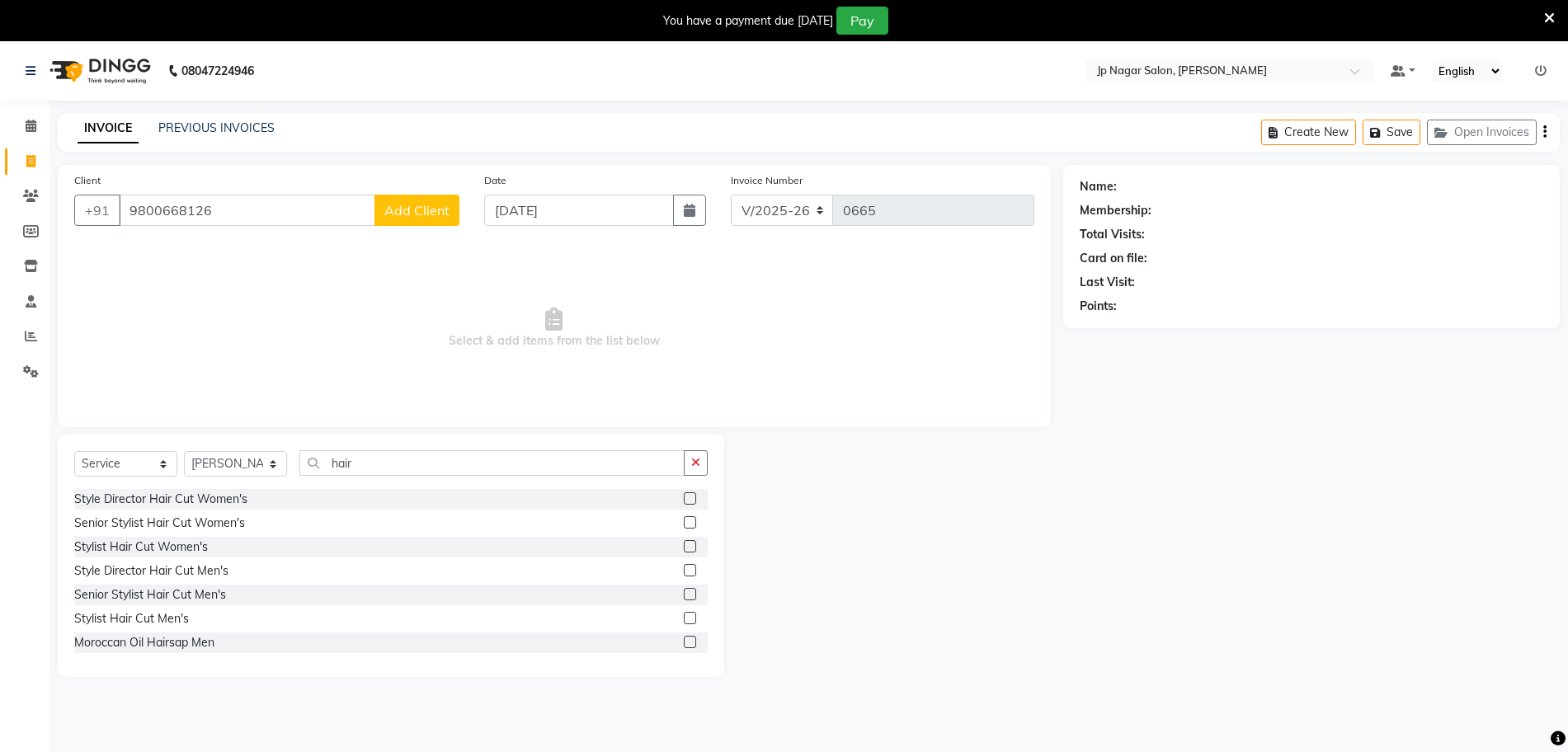
click at [684, 494] on label at bounding box center [690, 499] width 12 height 12
click at [684, 494] on input "checkbox" at bounding box center [689, 499] width 10 height 10
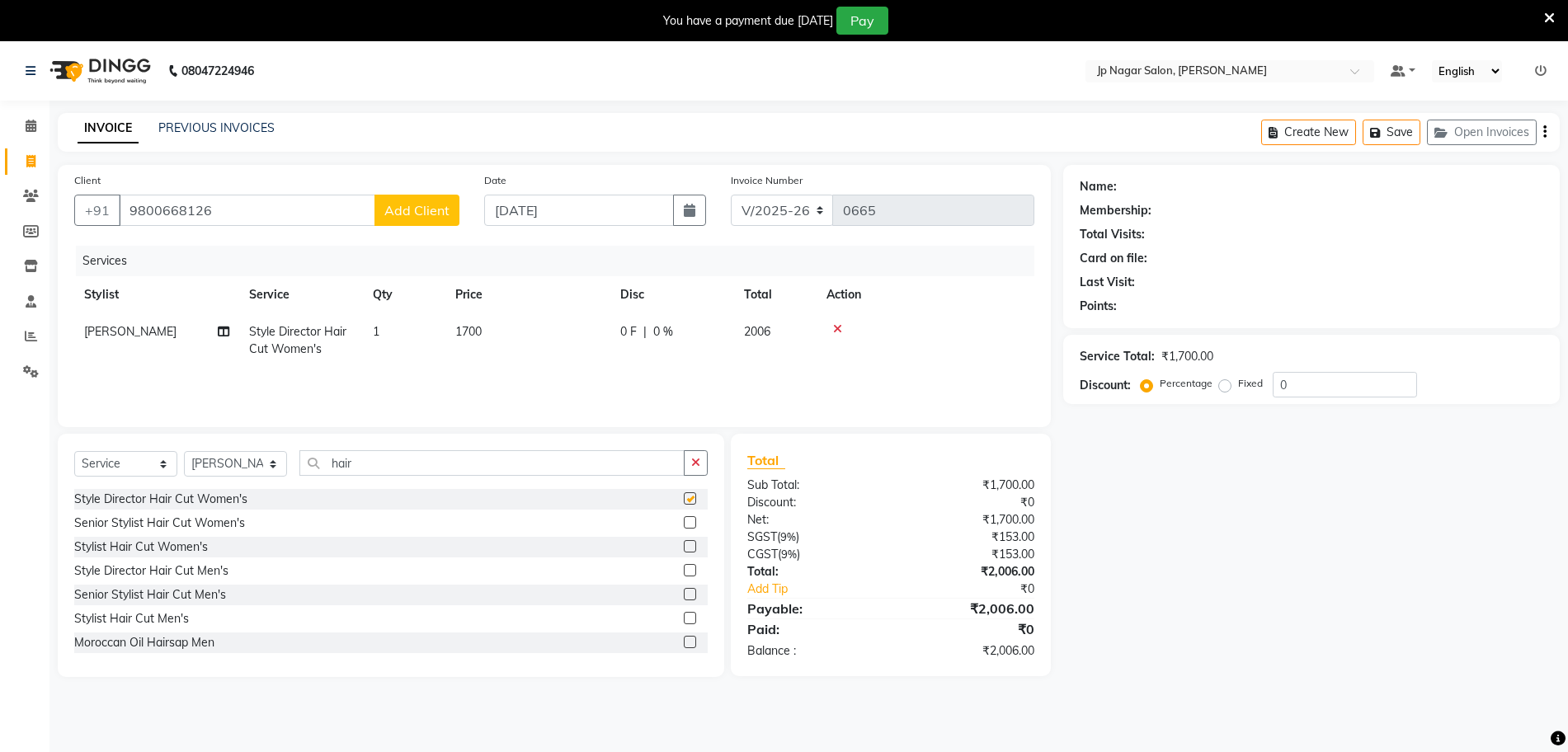
checkbox input "false"
click at [271, 457] on select "Select Stylist Arthi Awantika Brijitha Gurish Jabin ahmed Jassi Jayshree KEERTH…" at bounding box center [235, 464] width 103 height 26
select select "74823"
click at [184, 451] on select "Select Stylist Arthi Awantika Brijitha Gurish Jabin ahmed Jassi Jayshree KEERTH…" at bounding box center [235, 464] width 103 height 26
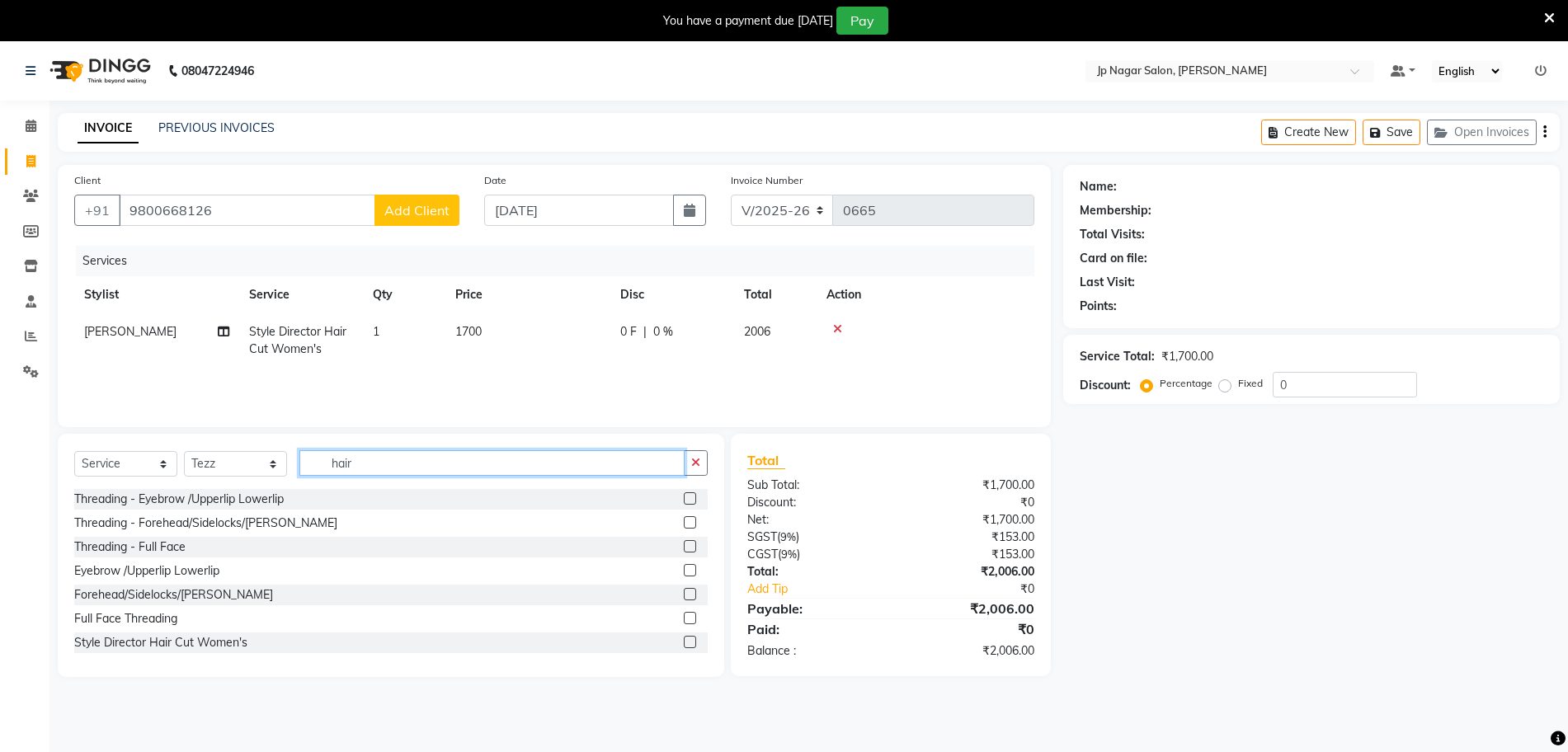
click at [457, 460] on input "hair" at bounding box center [492, 463] width 386 height 26
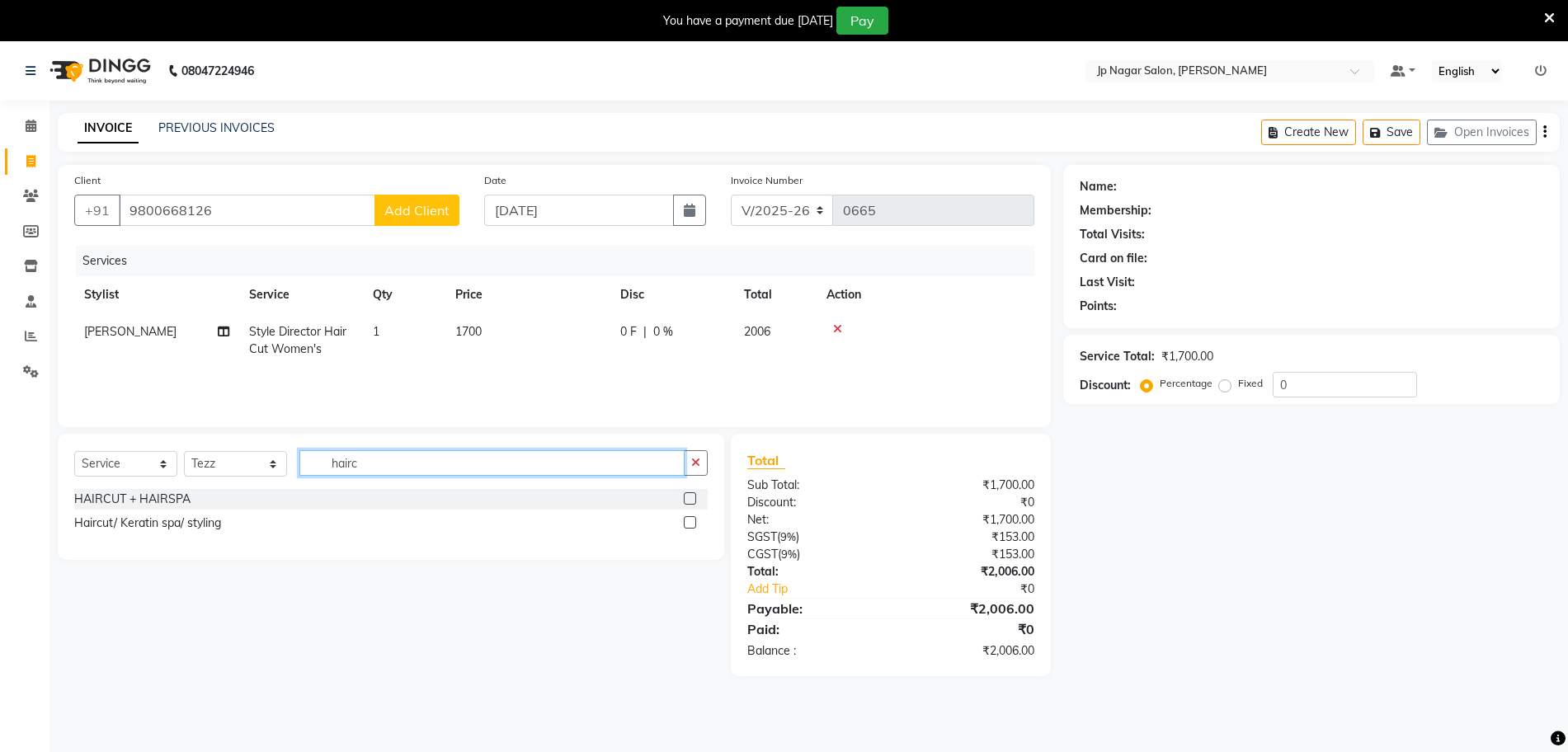
type input "hair"
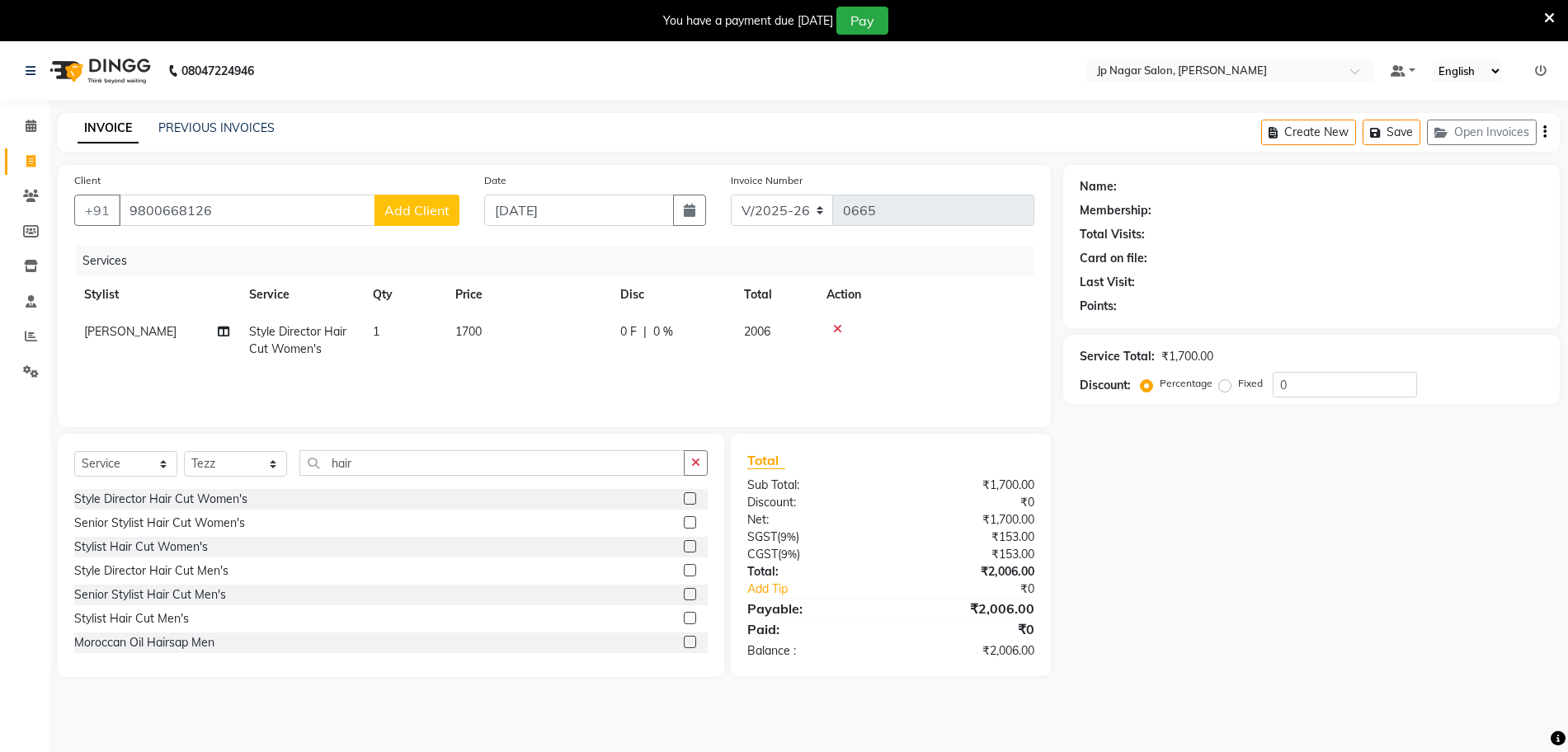
click at [684, 517] on label at bounding box center [690, 522] width 12 height 12
click at [684, 518] on input "checkbox" at bounding box center [689, 523] width 10 height 10
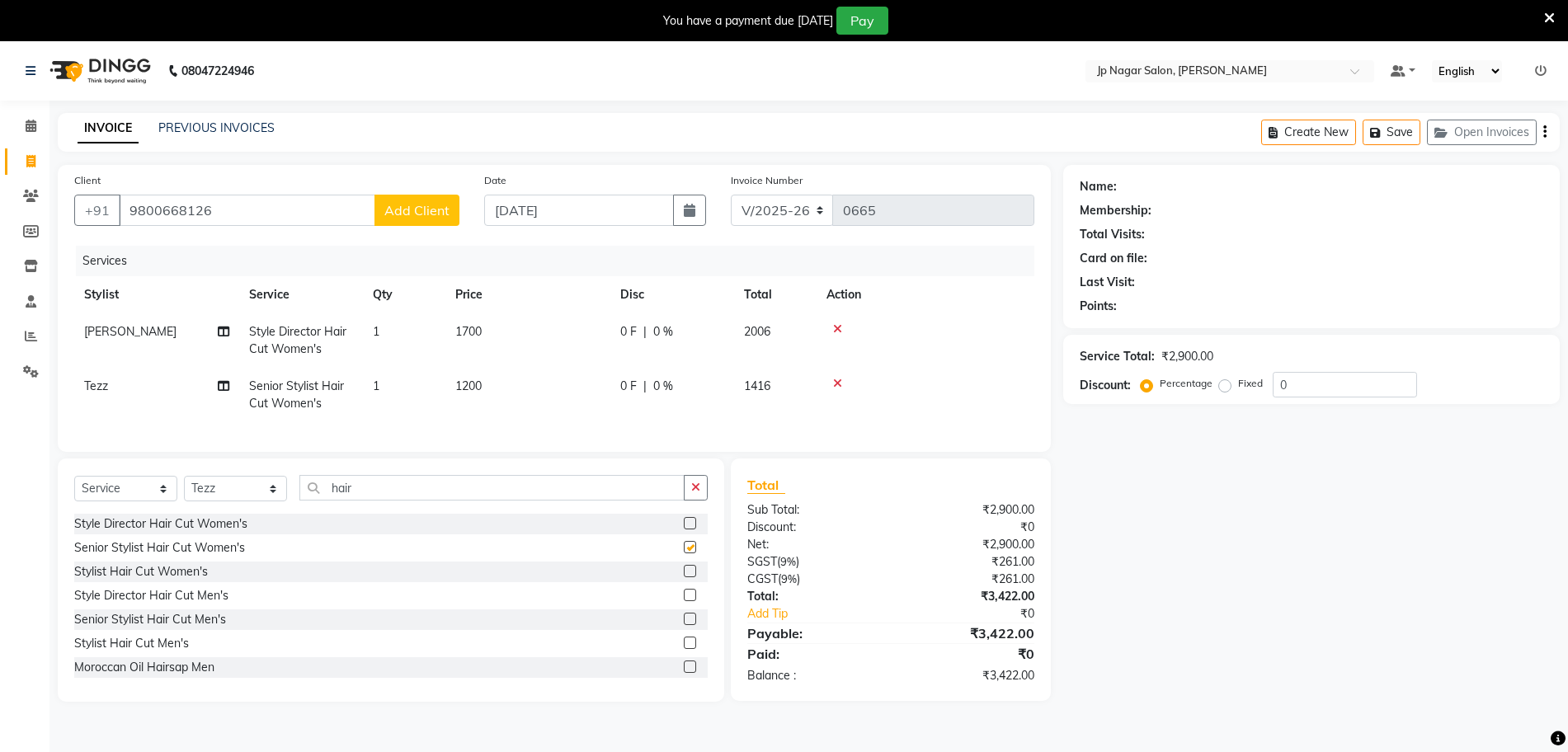
checkbox input "false"
click at [503, 328] on td "1700" at bounding box center [527, 341] width 165 height 54
select select "50073"
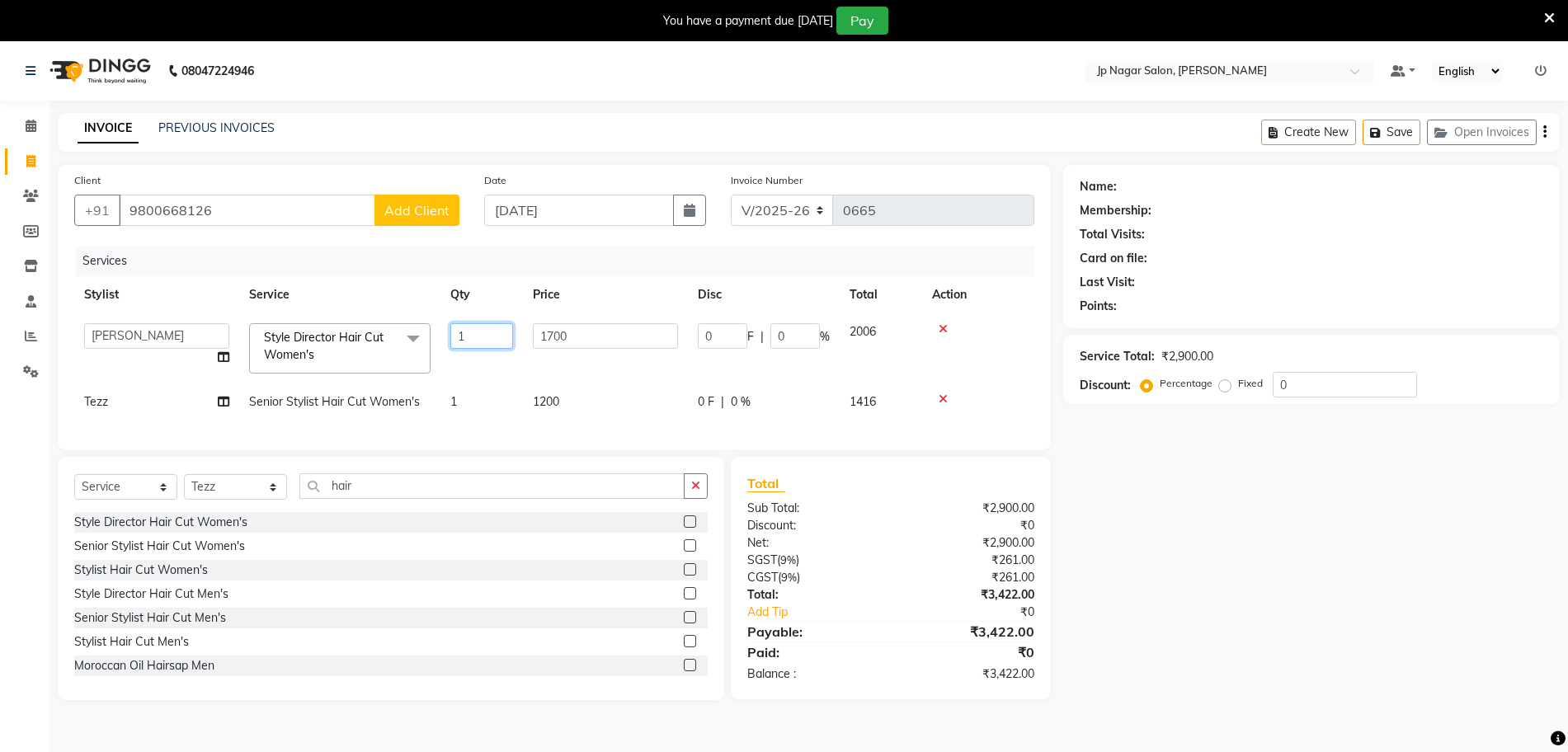
click at [503, 328] on input "1" at bounding box center [481, 336] width 63 height 26
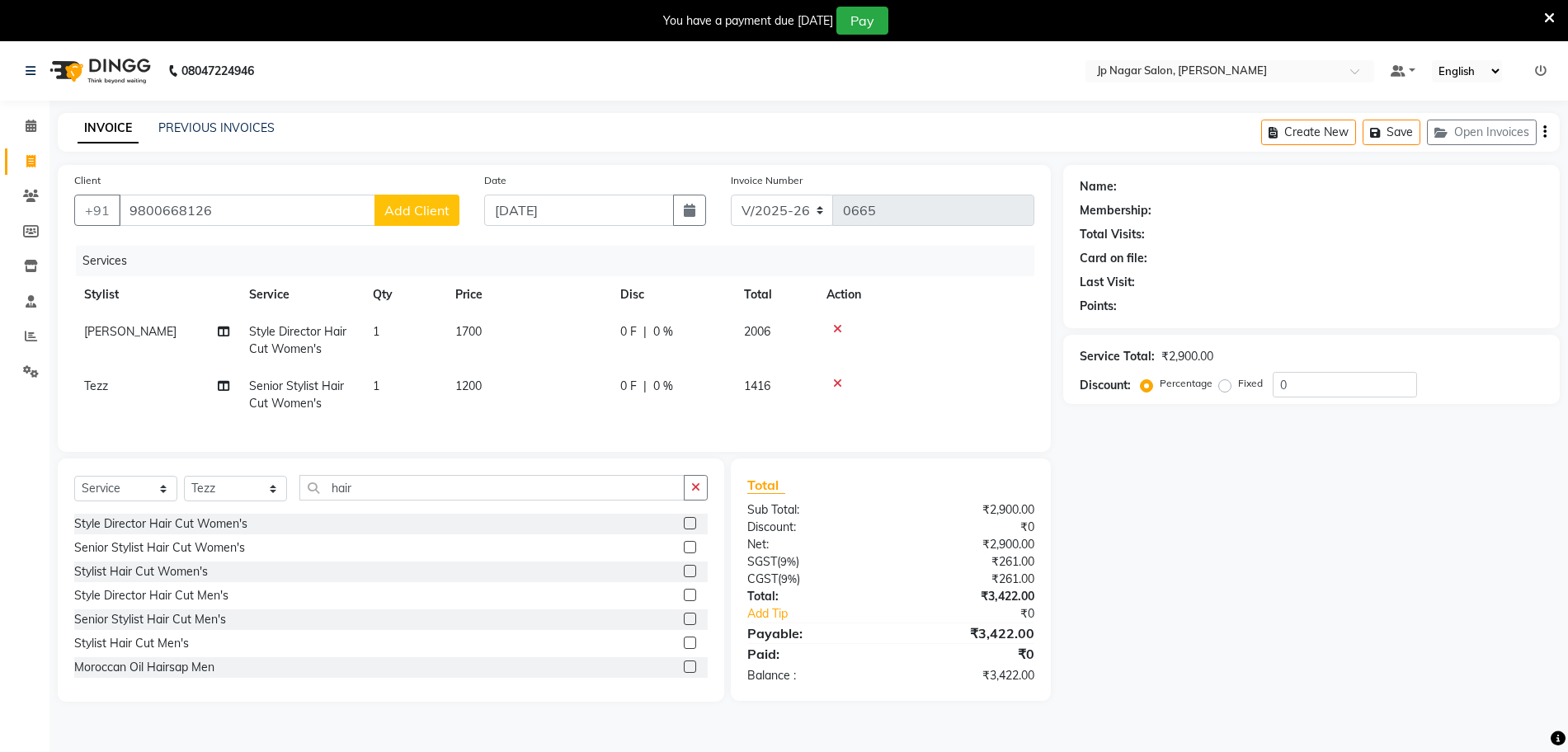
click at [589, 330] on td "1700" at bounding box center [527, 341] width 165 height 54
select select "50073"
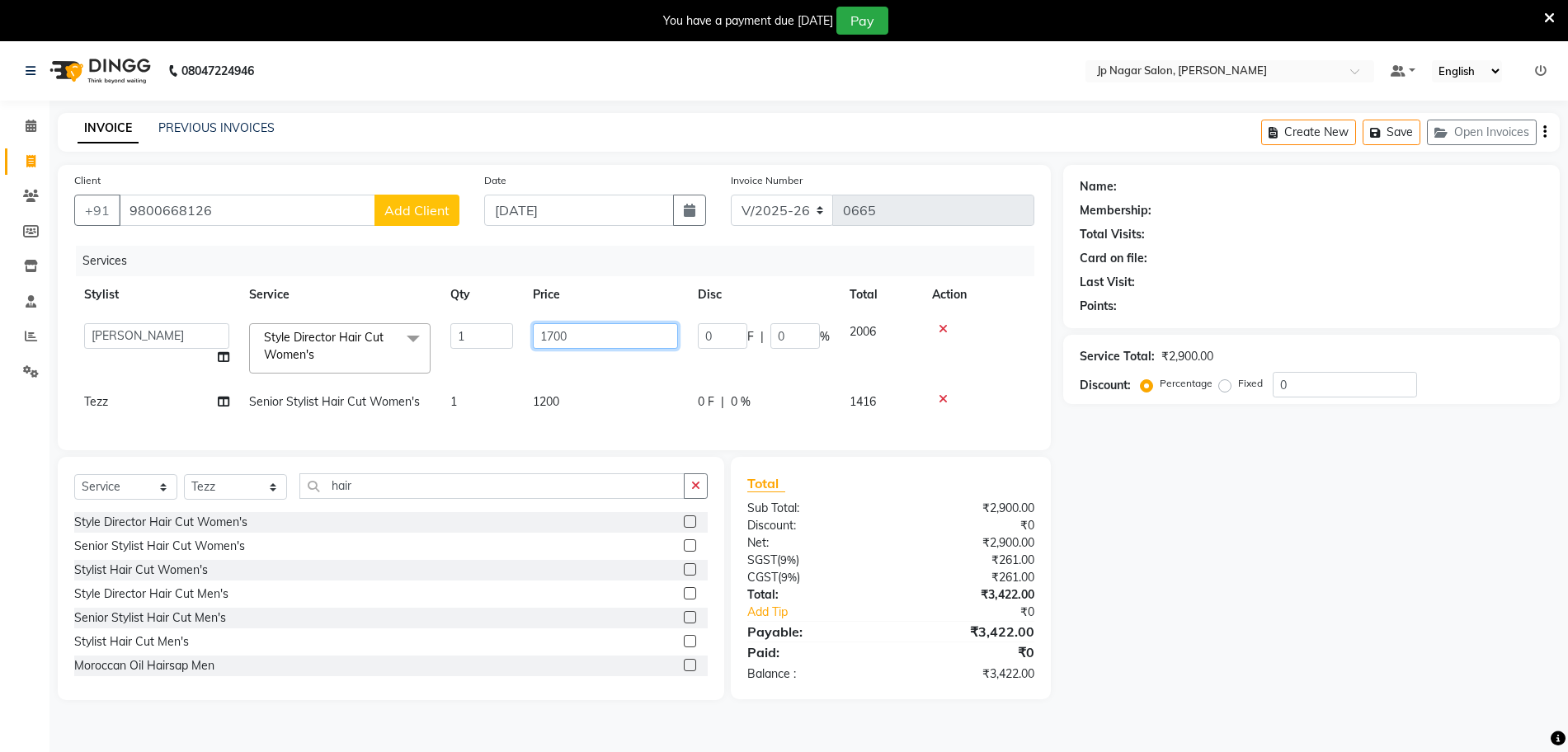
click at [592, 334] on input "1700" at bounding box center [605, 336] width 145 height 26
type input "1"
type input "1000"
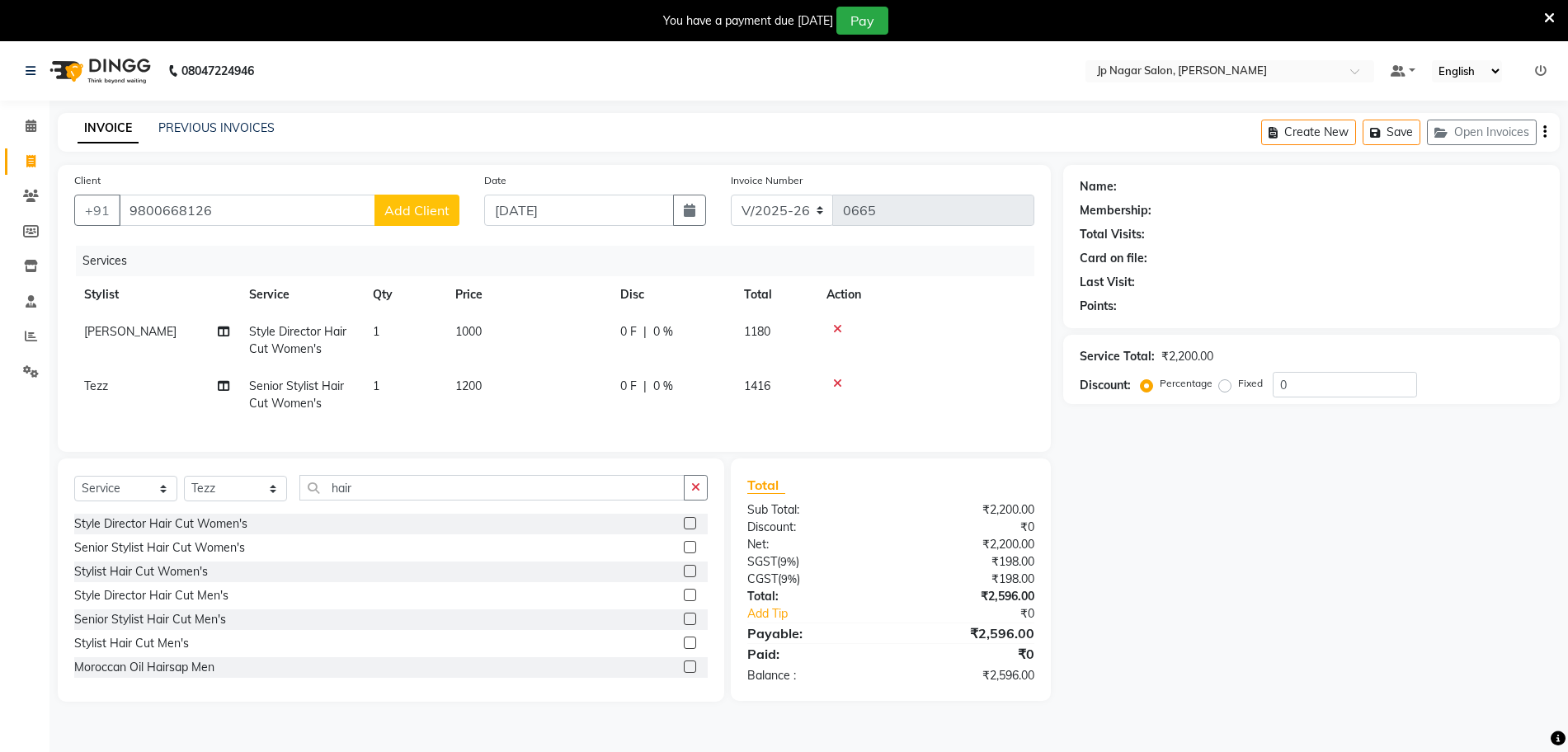
click at [570, 401] on td "1200" at bounding box center [527, 394] width 165 height 54
select select "74823"
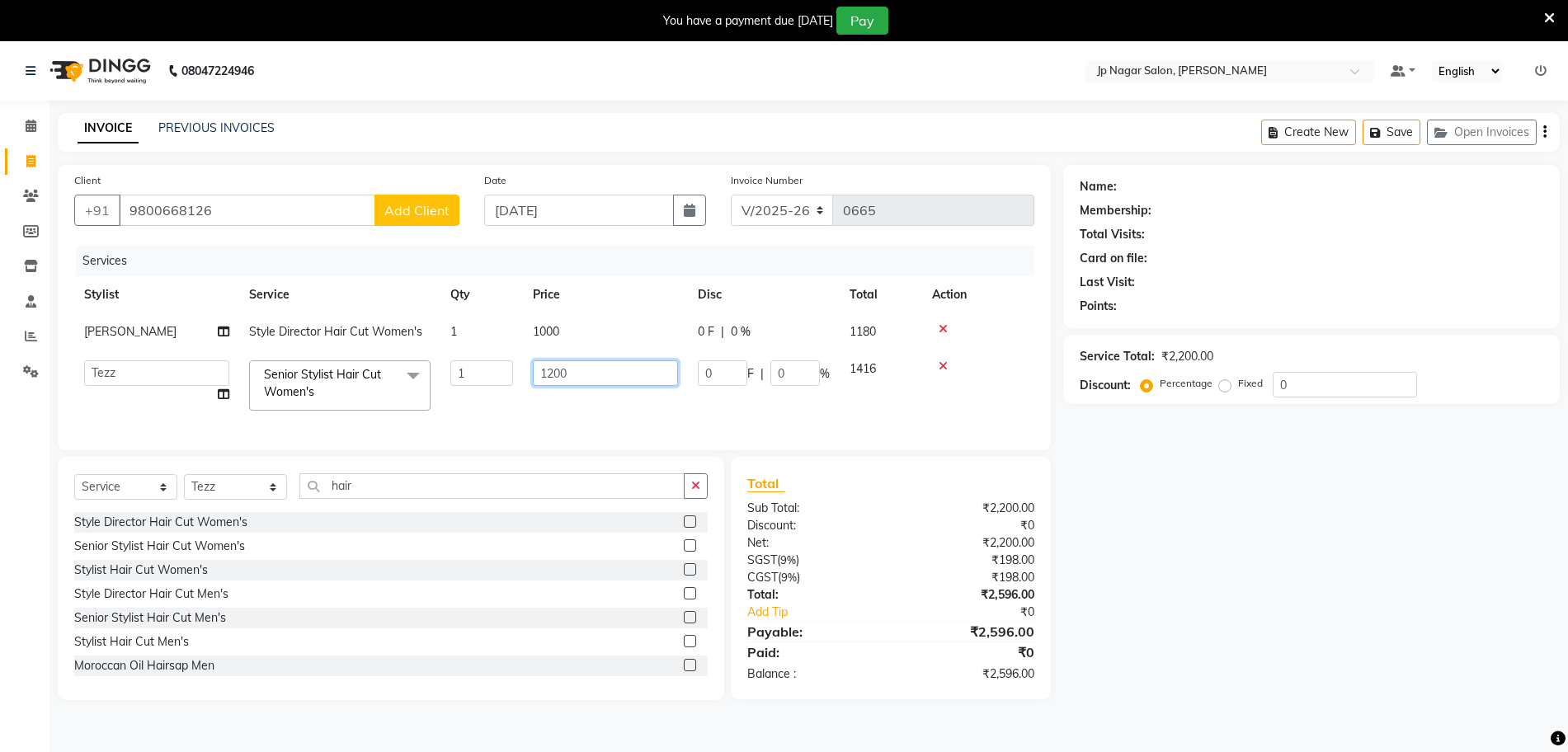
click at [636, 369] on input "1200" at bounding box center [605, 373] width 145 height 26
type input "1"
type input "1000"
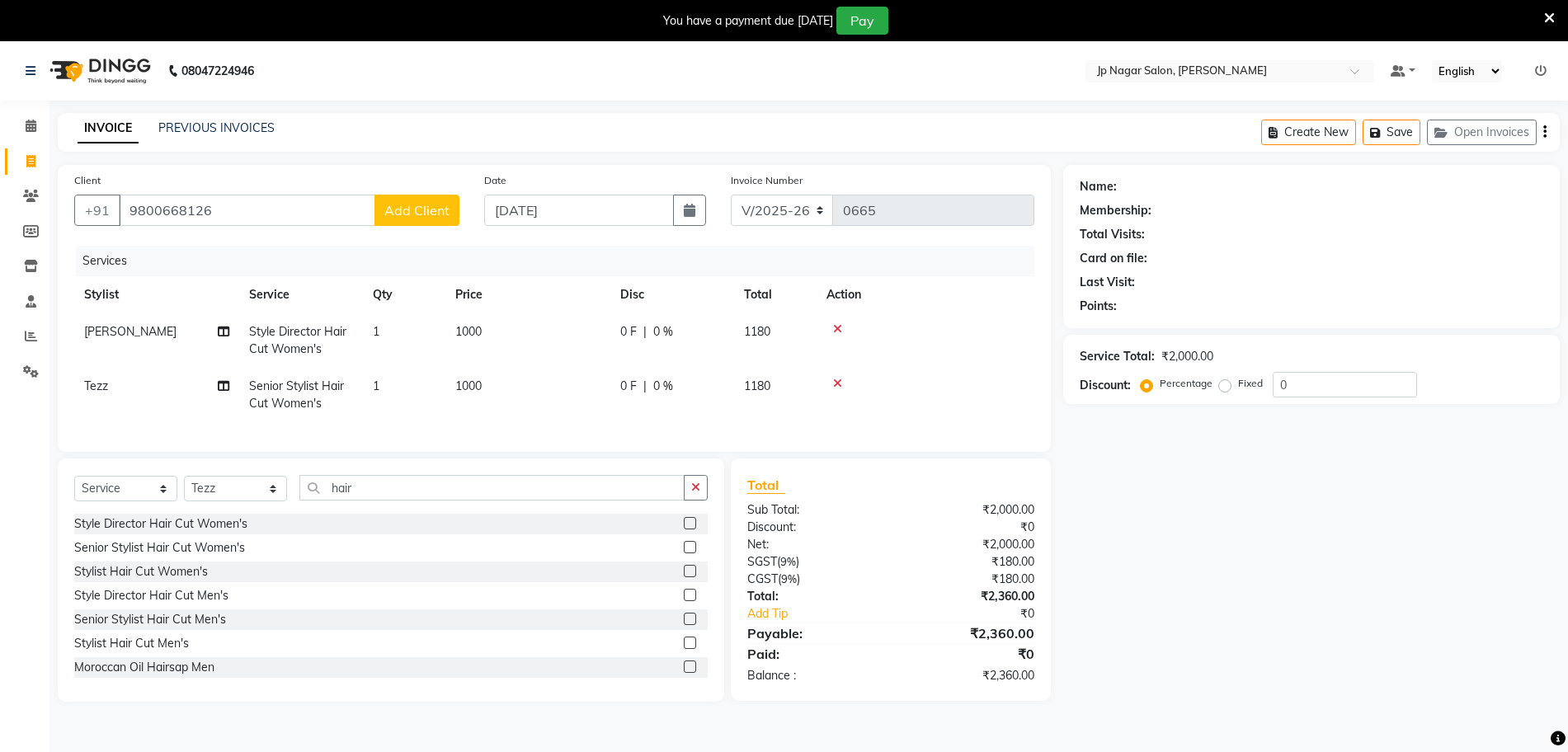
click at [1208, 521] on div "Name: Membership: Total Visits: Card on file: Last Visit: Points: Service Total…" at bounding box center [1317, 433] width 509 height 537
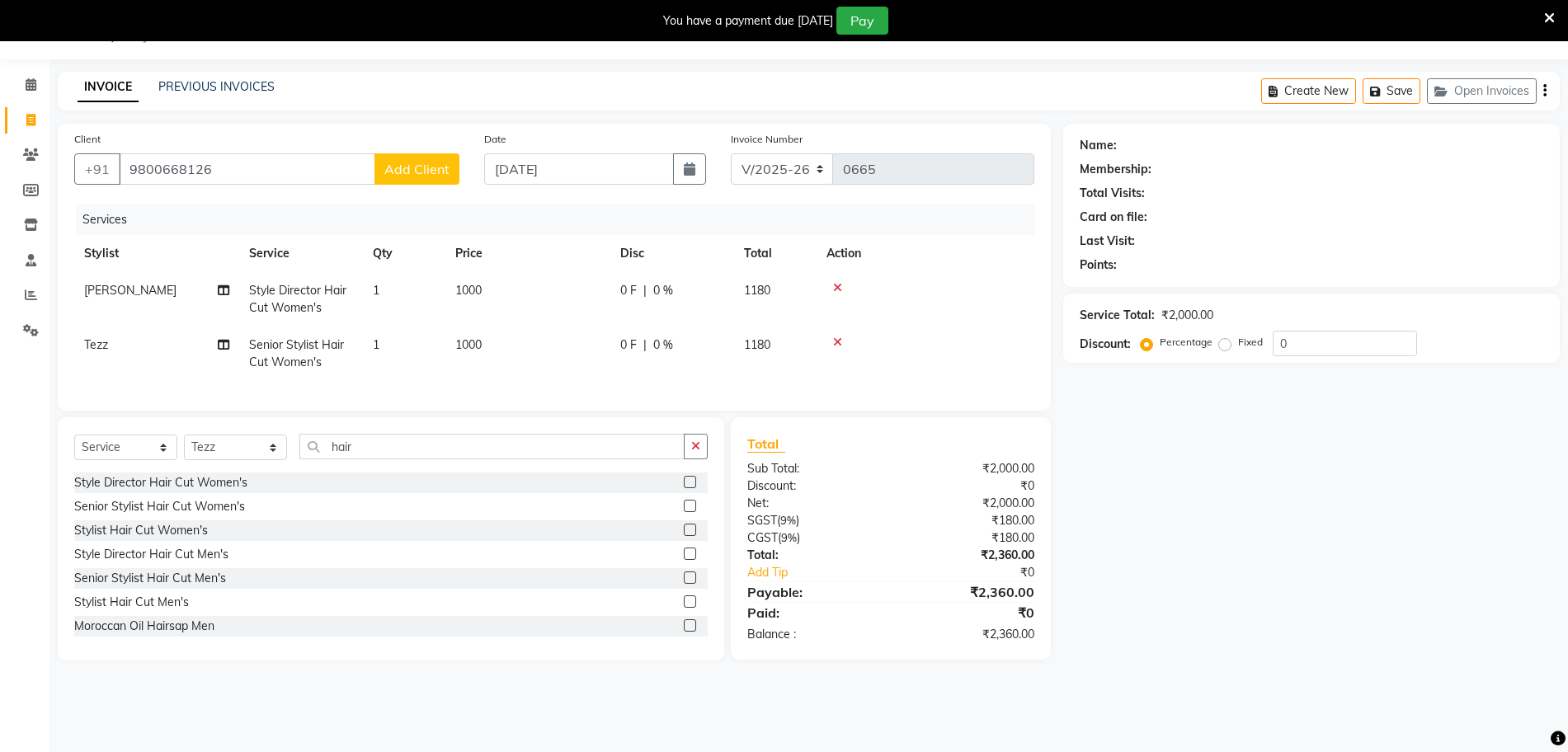
click at [829, 345] on div at bounding box center [925, 341] width 198 height 11
click at [841, 339] on icon at bounding box center [838, 341] width 9 height 11
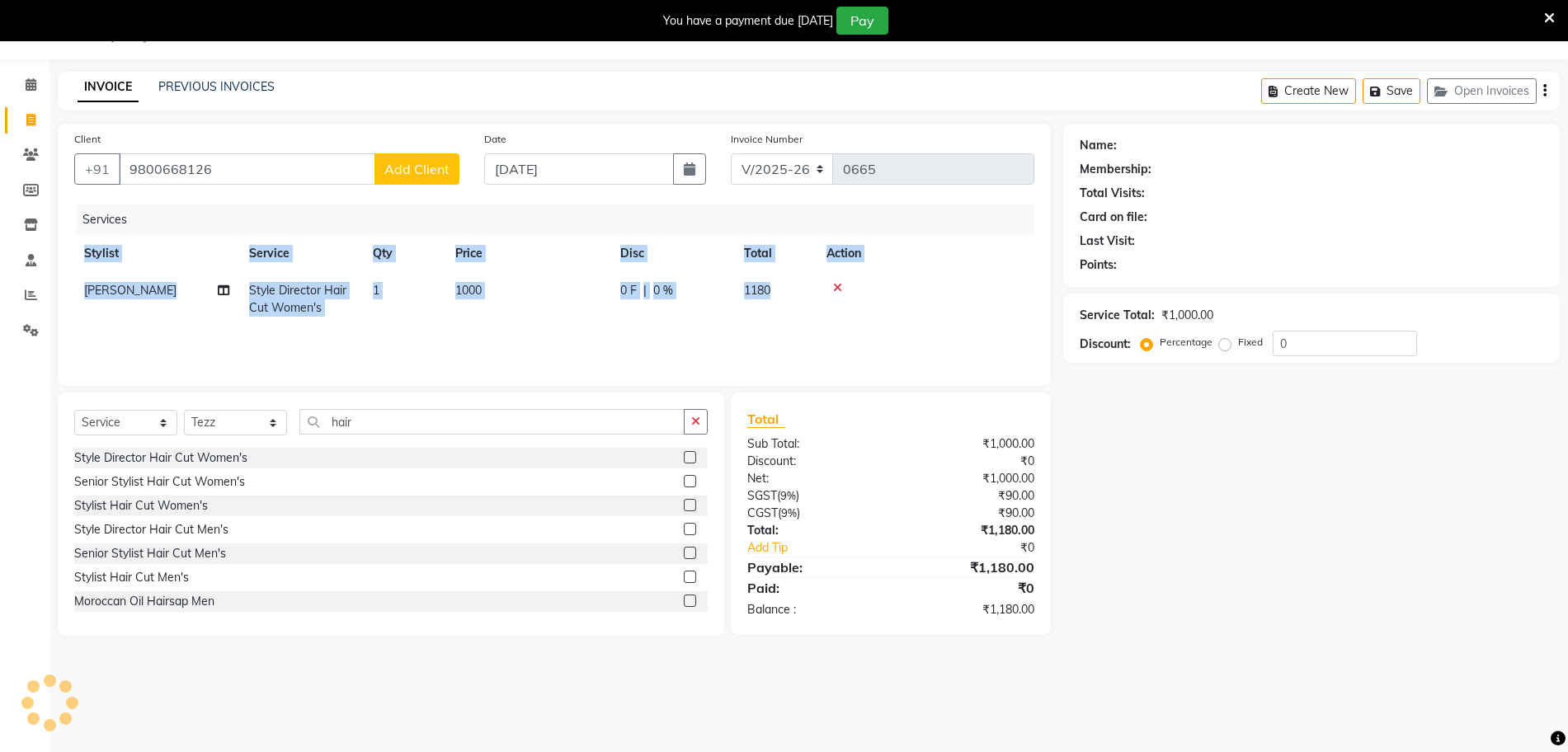
drag, startPoint x: 841, startPoint y: 339, endPoint x: 833, endPoint y: 276, distance: 63.5
click at [833, 276] on div "Services Stylist Service Qty Price Disc Total Action PRATEEK Style Director Hai…" at bounding box center [554, 287] width 959 height 165
click at [833, 276] on td at bounding box center [925, 299] width 218 height 54
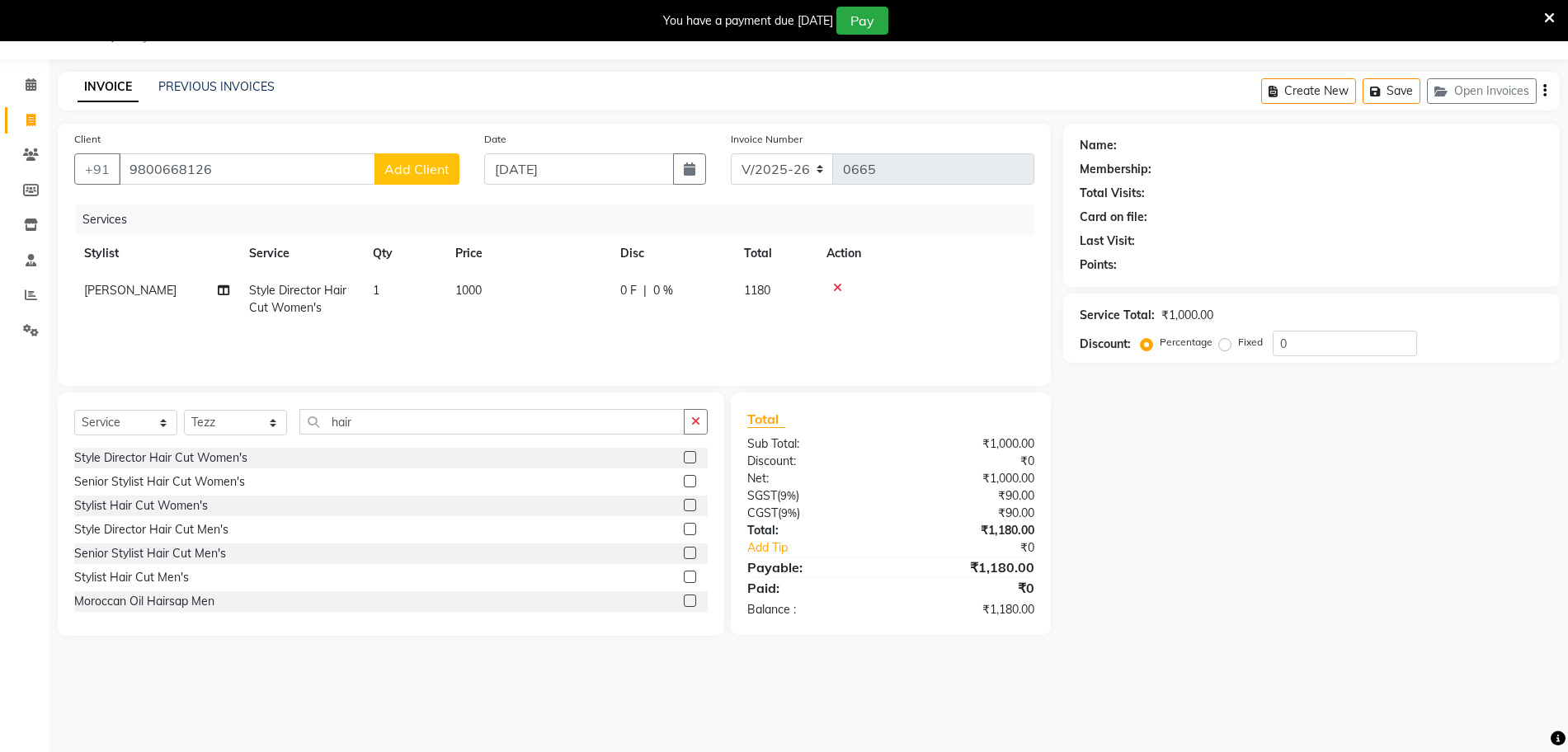
click at [838, 292] on icon at bounding box center [838, 287] width 9 height 11
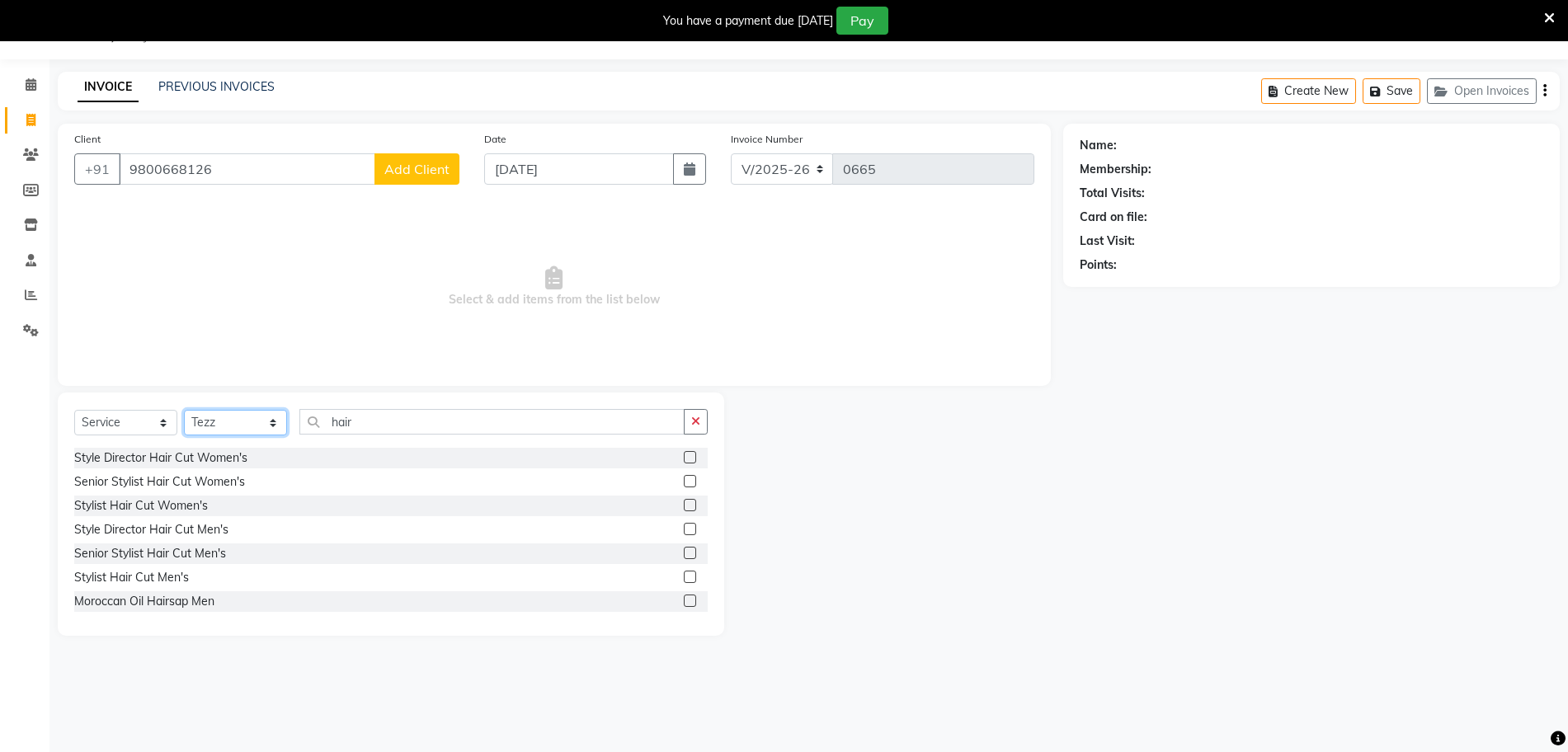
click at [271, 422] on select "Select Stylist Arthi Awantika Brijitha Gurish Jabin ahmed Jassi Jayshree KEERTH…" at bounding box center [235, 423] width 103 height 26
select select "50073"
click at [184, 410] on select "Select Stylist Arthi Awantika Brijitha Gurish Jabin ahmed Jassi Jayshree KEERTH…" at bounding box center [235, 423] width 103 height 26
click at [357, 425] on input "hair" at bounding box center [492, 422] width 386 height 26
type input "hair"
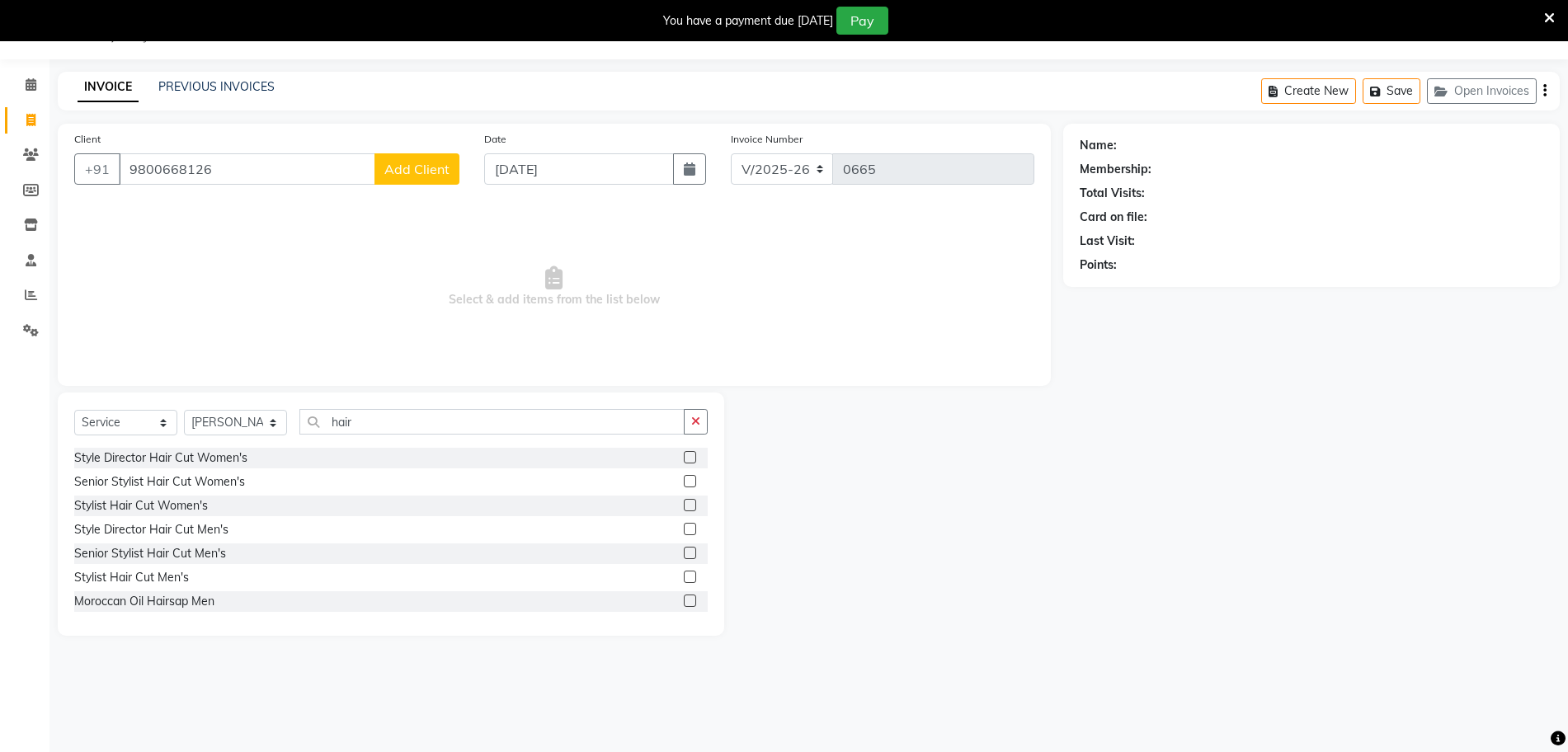
click at [684, 454] on label at bounding box center [690, 457] width 12 height 12
click at [684, 454] on input "checkbox" at bounding box center [689, 458] width 10 height 10
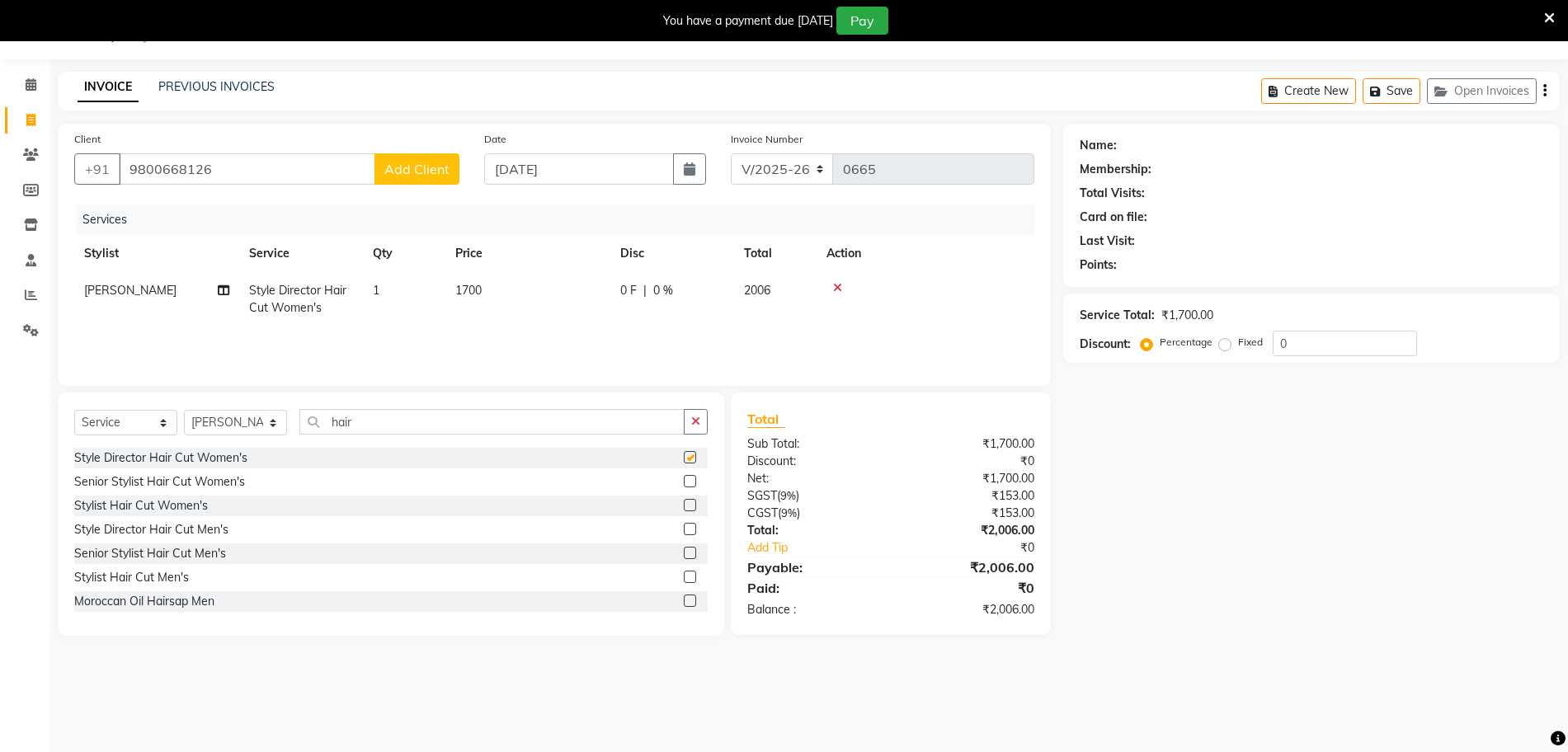
checkbox input "false"
click at [1100, 475] on div "Name: Membership: Total Visits: Card on file: Last Visit: Points: Service Total…" at bounding box center [1317, 379] width 509 height 512
click at [517, 267] on th "Price" at bounding box center [527, 253] width 165 height 37
click at [23, 88] on span at bounding box center [30, 86] width 29 height 19
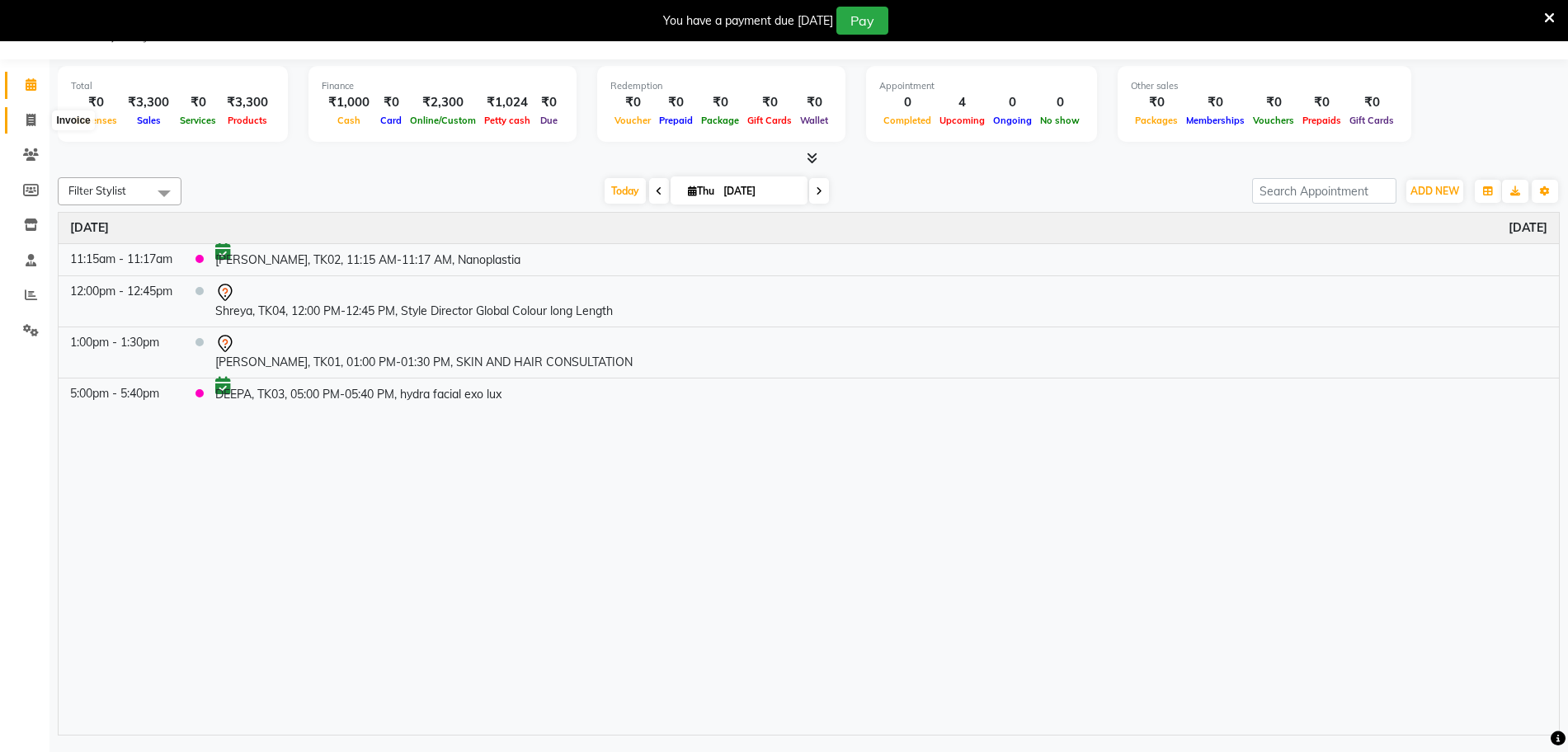
click at [32, 122] on icon at bounding box center [31, 120] width 9 height 12
select select "service"
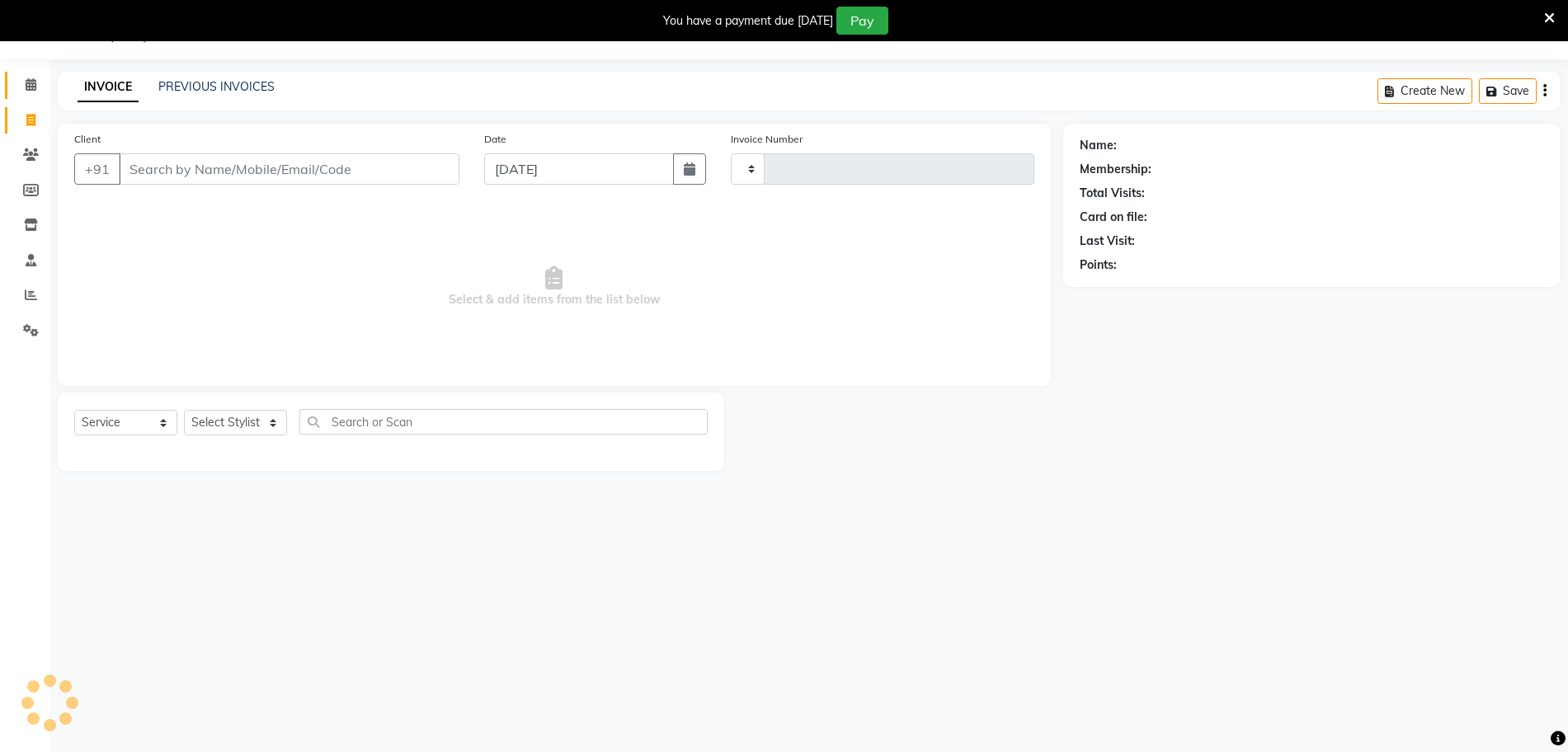
type input "0665"
select select "4852"
click at [167, 425] on select "Select Service Product Membership Package Voucher Prepaid Gift Card" at bounding box center [125, 423] width 103 height 26
select select "product"
click at [74, 410] on select "Select Service Product Membership Package Voucher Prepaid Gift Card" at bounding box center [125, 423] width 103 height 26
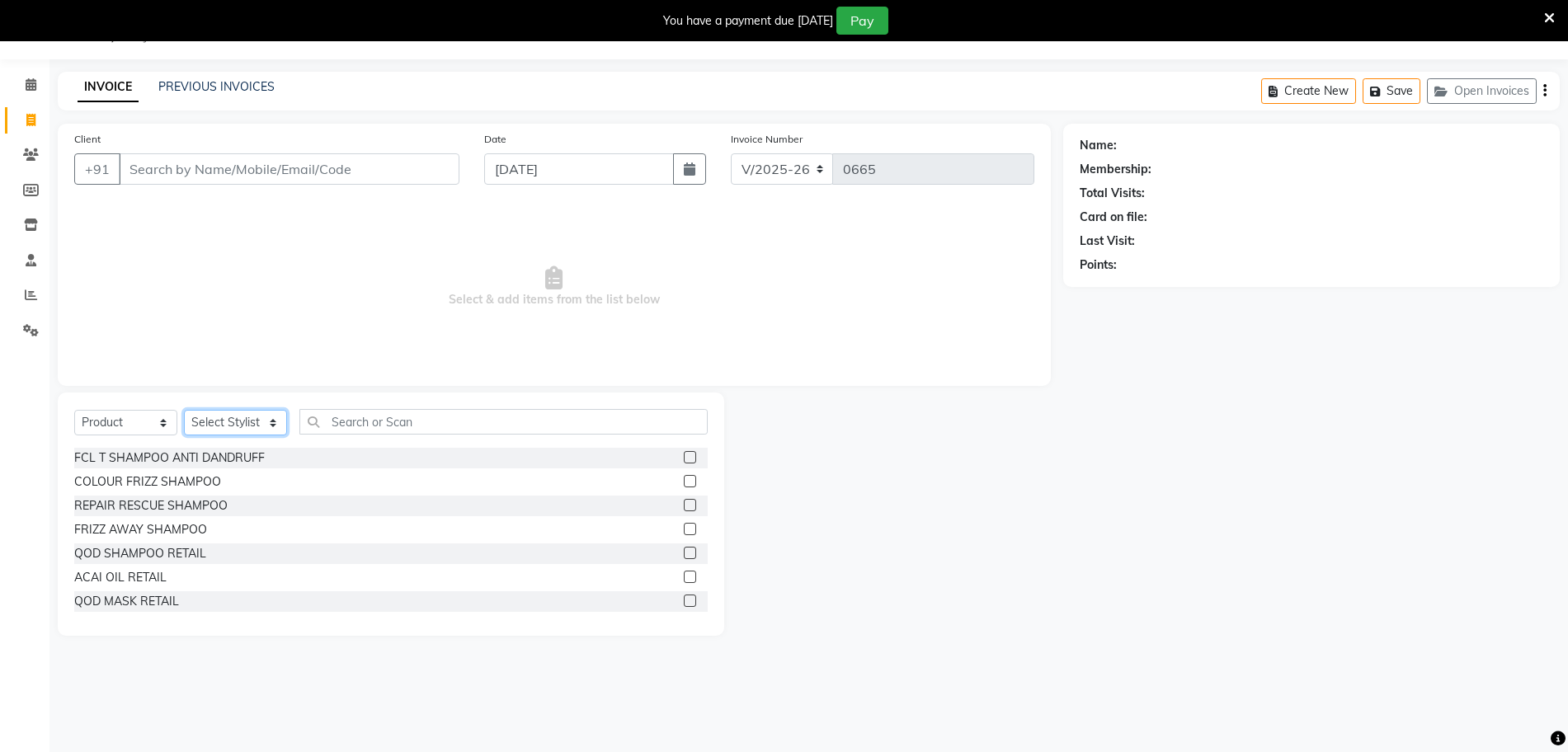
click at [276, 418] on select "Select Stylist Arthi Awantika Brijitha Gurish Jabin ahmed Jassi Jayshree KEERTH…" at bounding box center [235, 423] width 103 height 26
drag, startPoint x: 97, startPoint y: 288, endPoint x: 233, endPoint y: 267, distance: 137.6
click at [233, 267] on span "Select & add items from the list below" at bounding box center [554, 287] width 959 height 165
click at [236, 413] on select "Select Stylist Arthi Awantika Brijitha Gurish Jabin ahmed Jassi Jayshree KEERTH…" at bounding box center [235, 423] width 103 height 26
select select "50073"
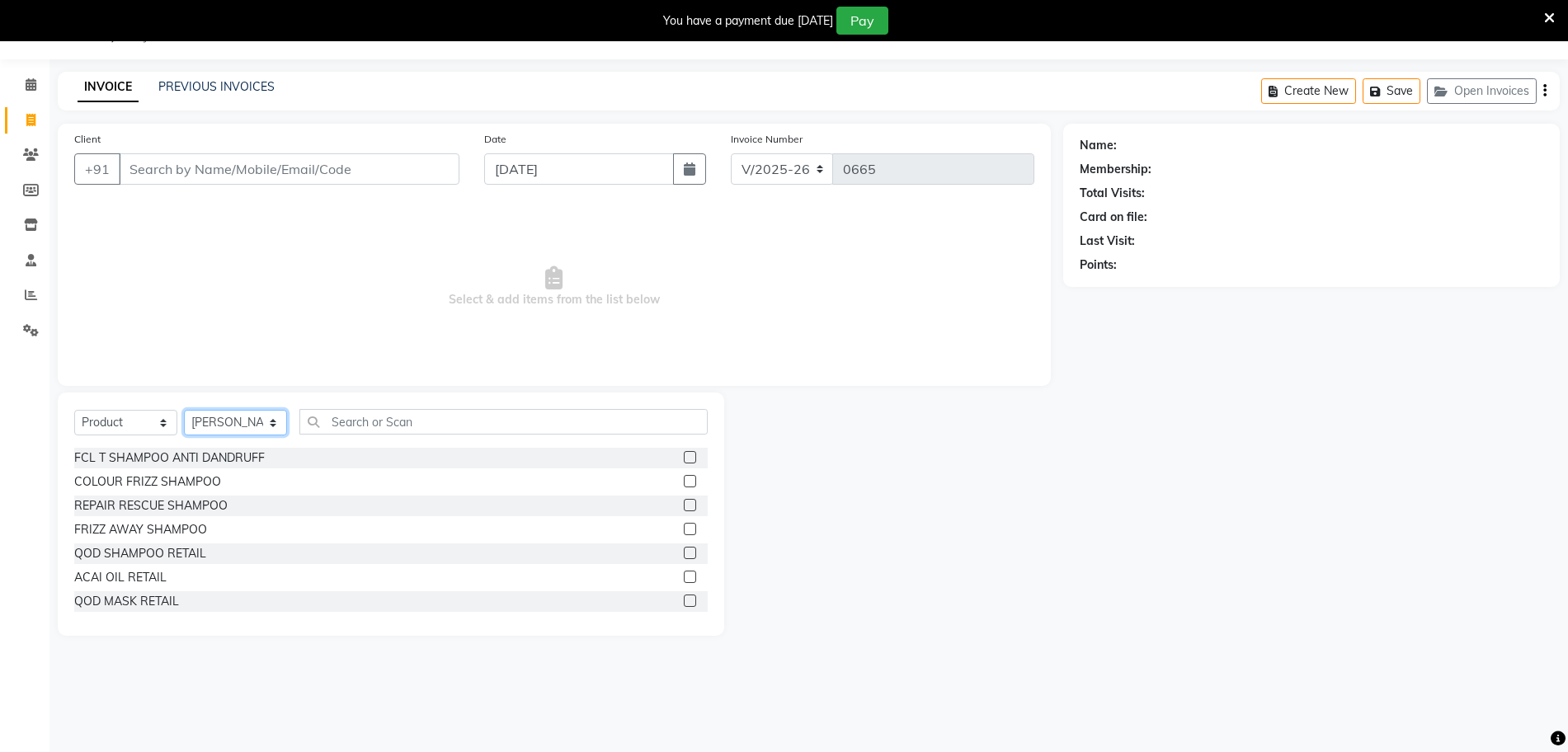
click at [184, 410] on select "Select Stylist Arthi Awantika Brijitha Gurish Jabin ahmed Jassi Jayshree KEERTH…" at bounding box center [235, 423] width 103 height 26
click at [167, 704] on div "08047224946 Select Location × Jp Nagar Salon, J. P. Nagar Default Panel My Pane…" at bounding box center [784, 376] width 1568 height 752
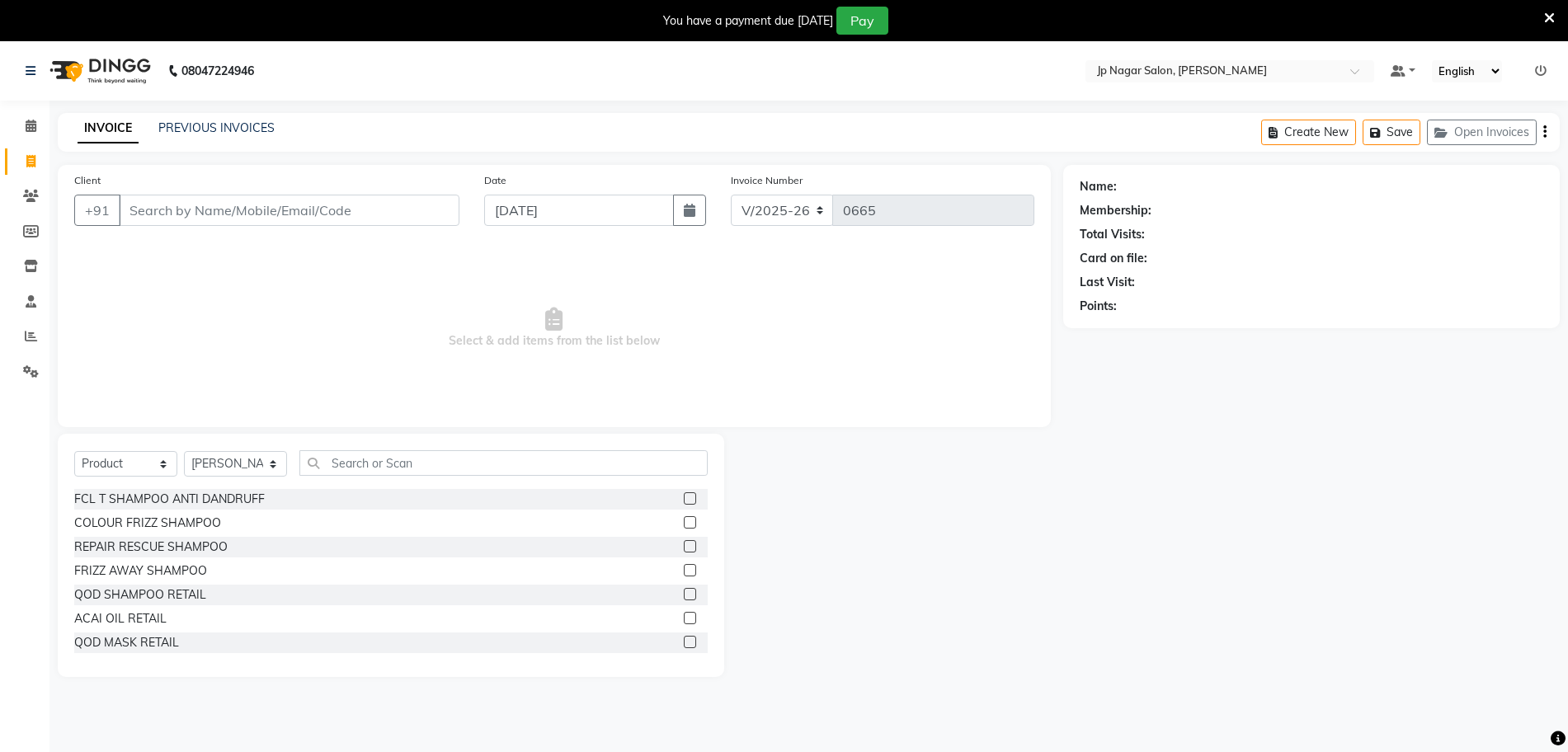
click at [684, 590] on label at bounding box center [690, 594] width 12 height 12
click at [684, 590] on input "checkbox" at bounding box center [689, 595] width 10 height 10
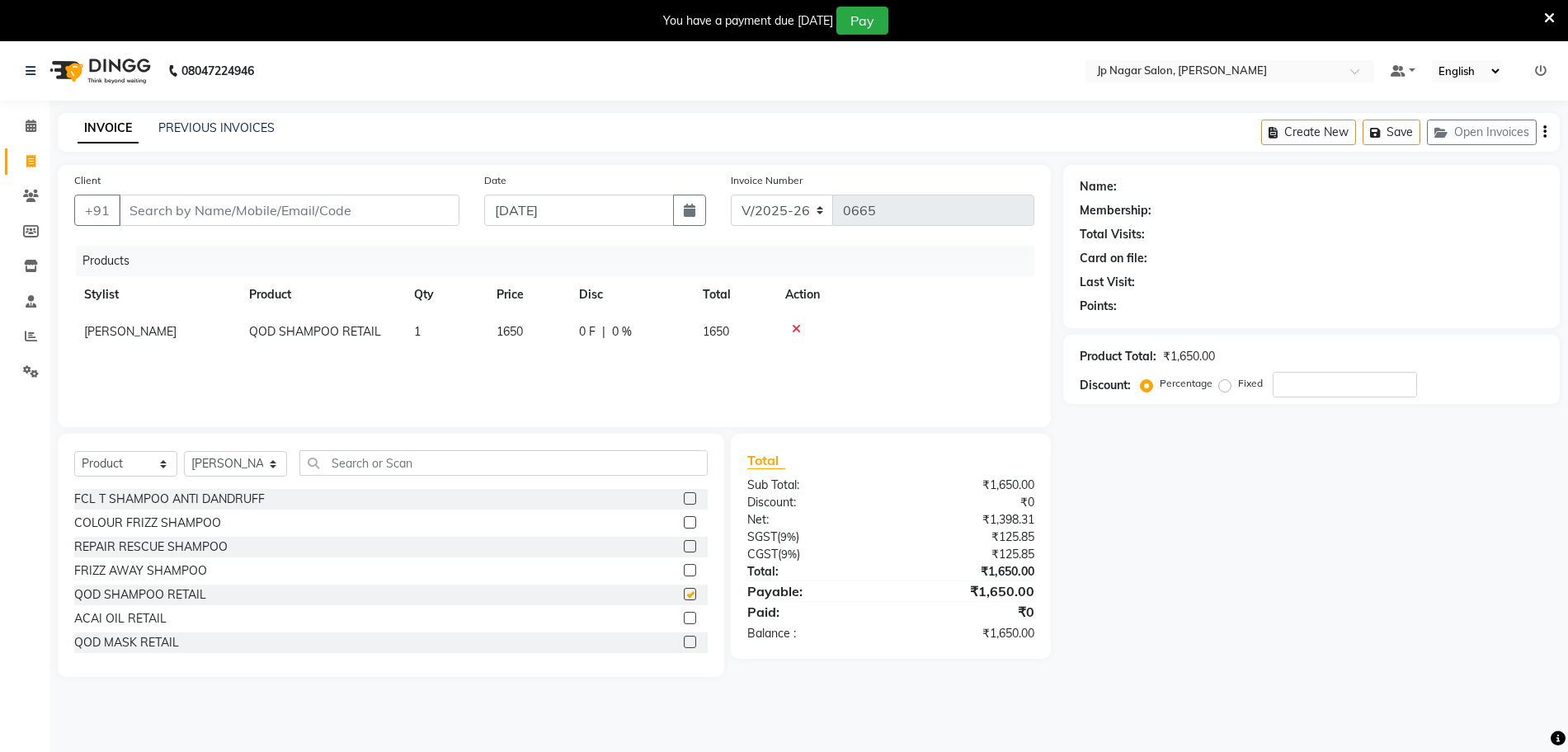
checkbox input "false"
click at [684, 620] on label at bounding box center [690, 618] width 12 height 12
click at [684, 620] on input "checkbox" at bounding box center [689, 619] width 10 height 10
checkbox input "false"
click at [23, 163] on span at bounding box center [30, 162] width 29 height 19
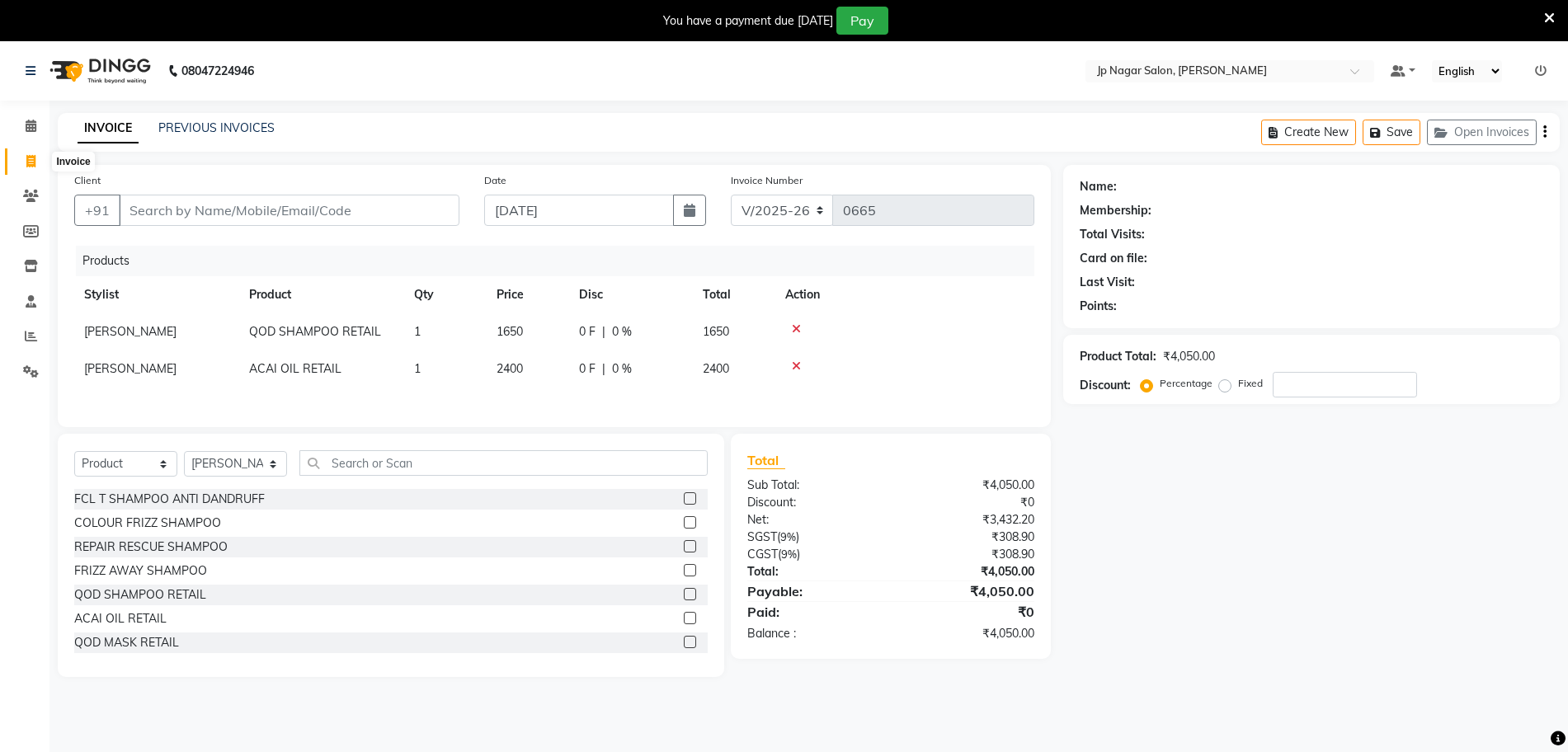
select select "service"
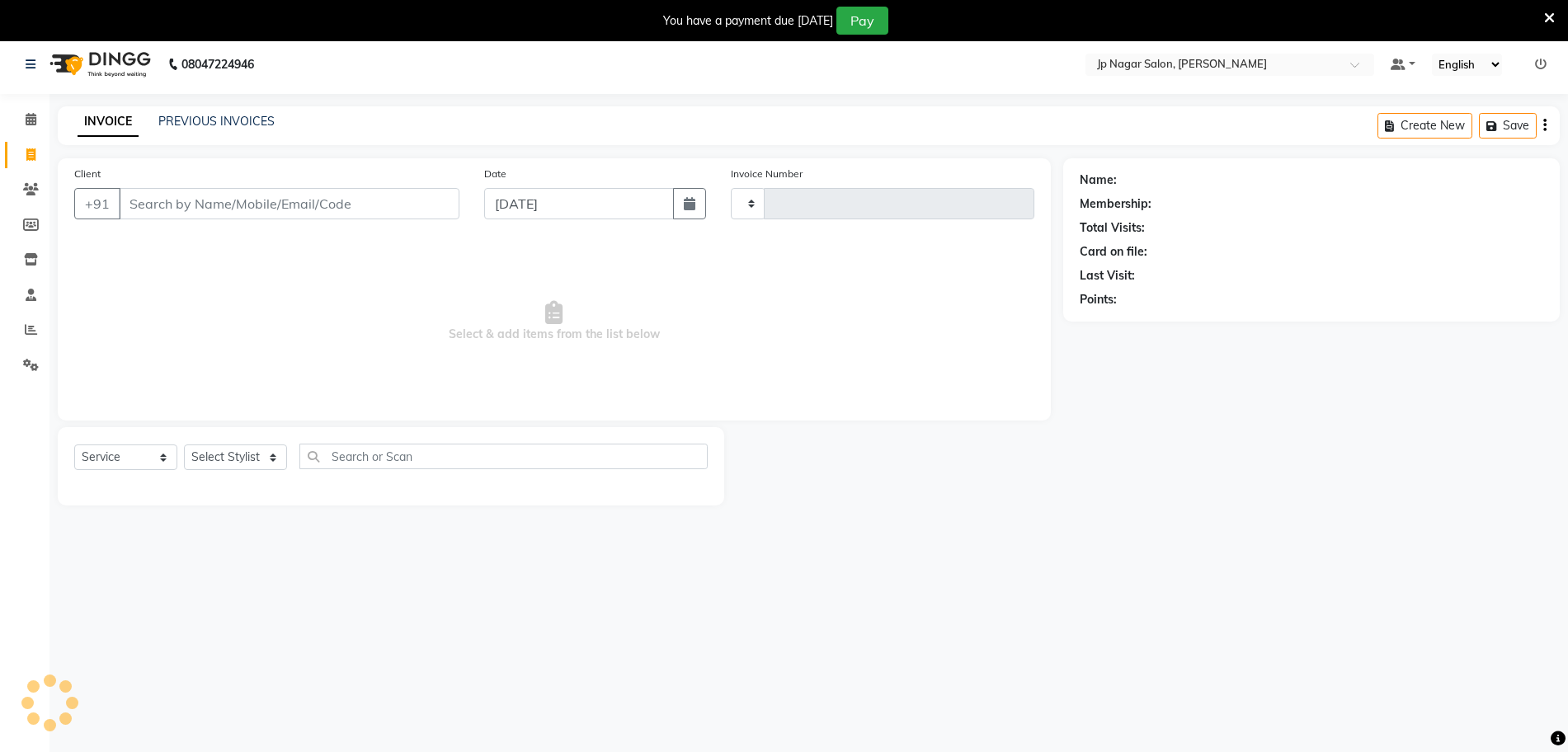
scroll to position [41, 0]
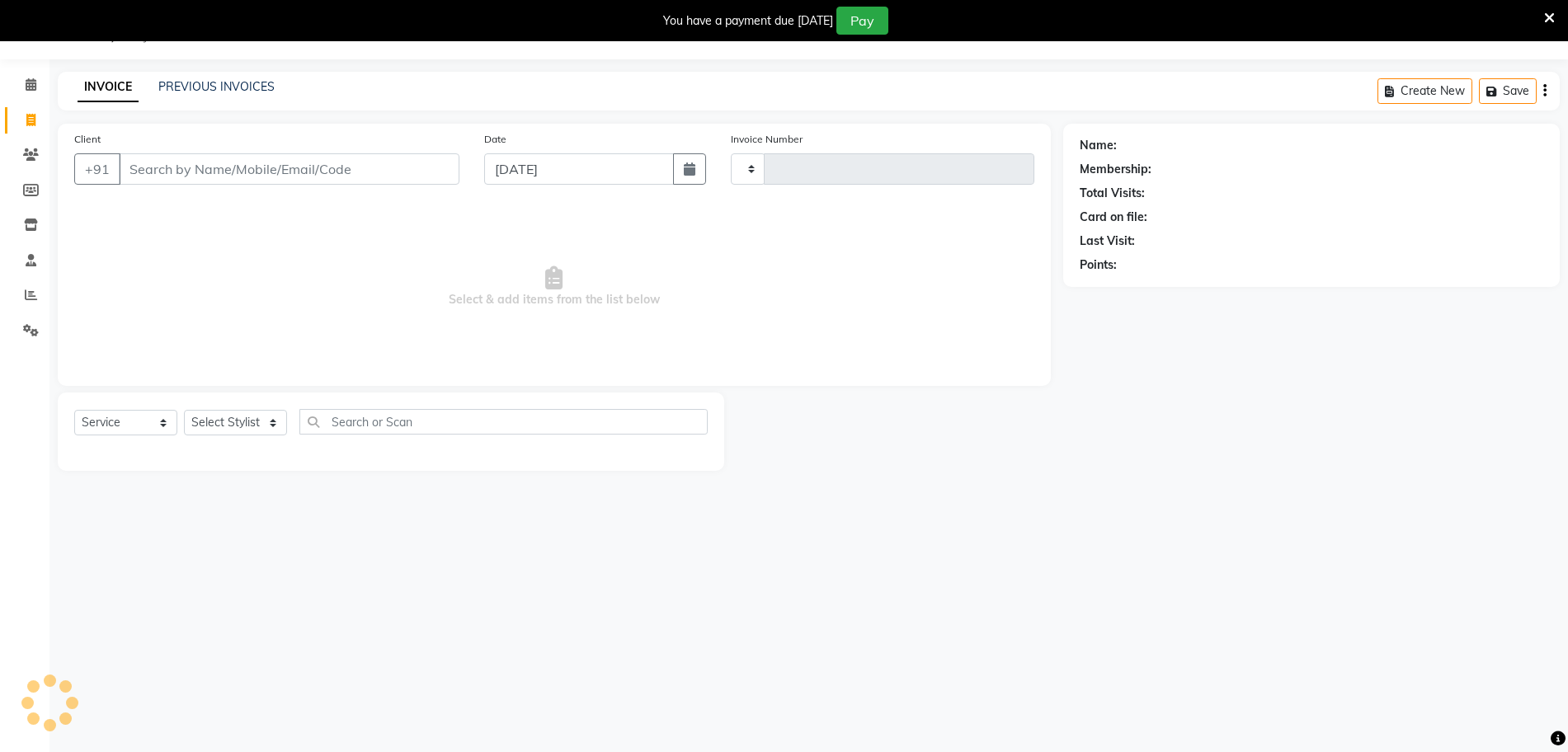
type input "0665"
select select "4852"
click at [34, 84] on icon at bounding box center [31, 85] width 10 height 12
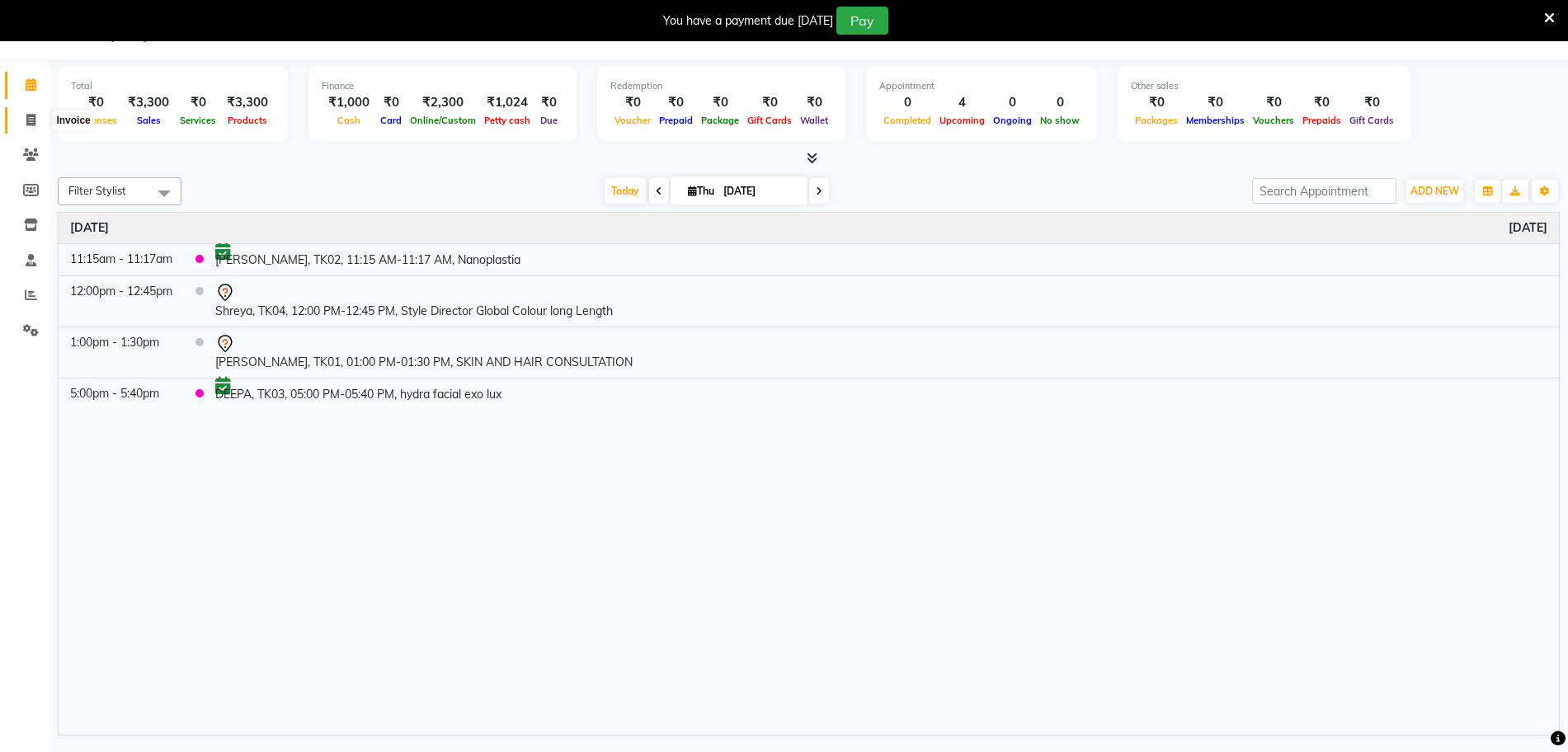
click at [32, 122] on icon at bounding box center [31, 120] width 9 height 12
select select "service"
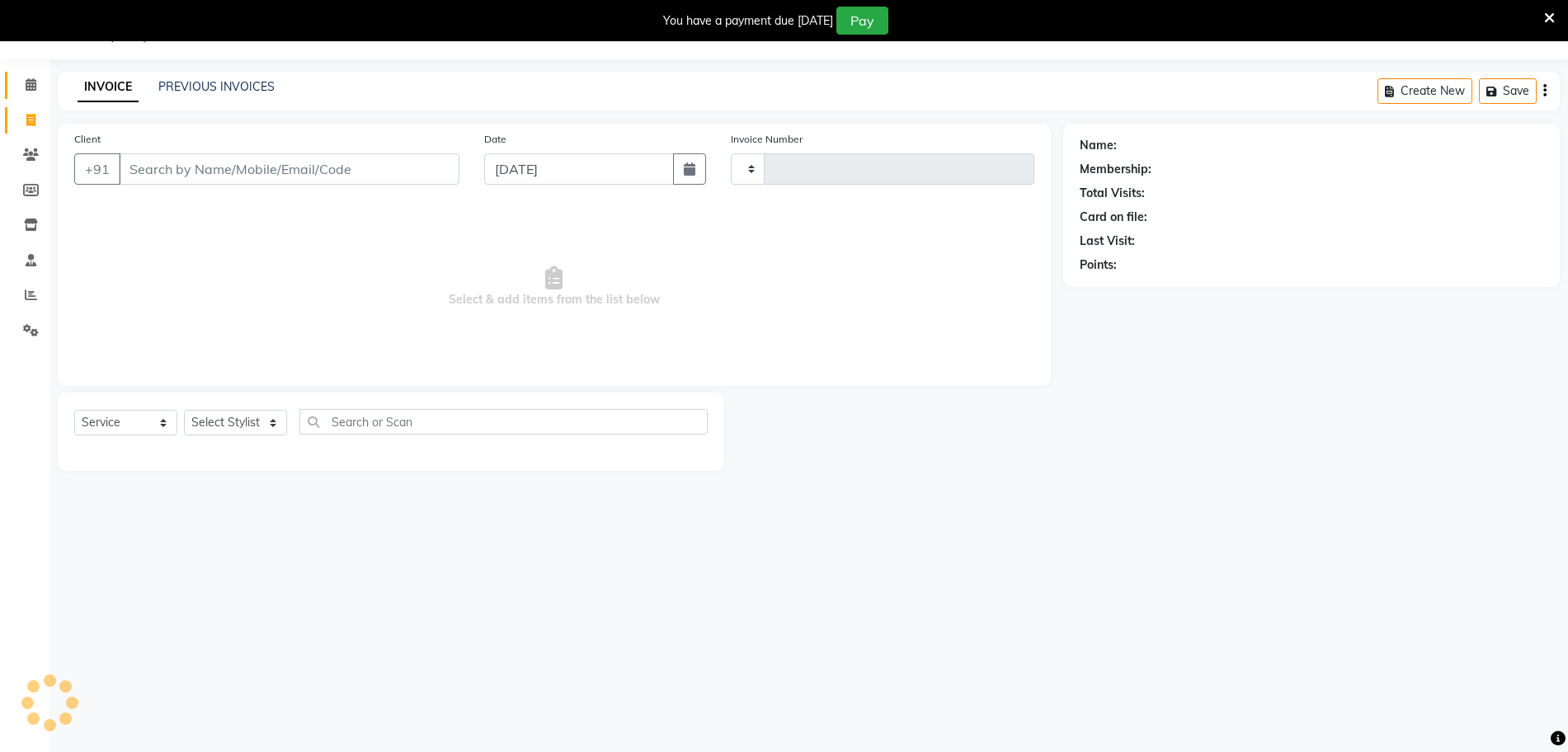
type input "0665"
select select "4852"
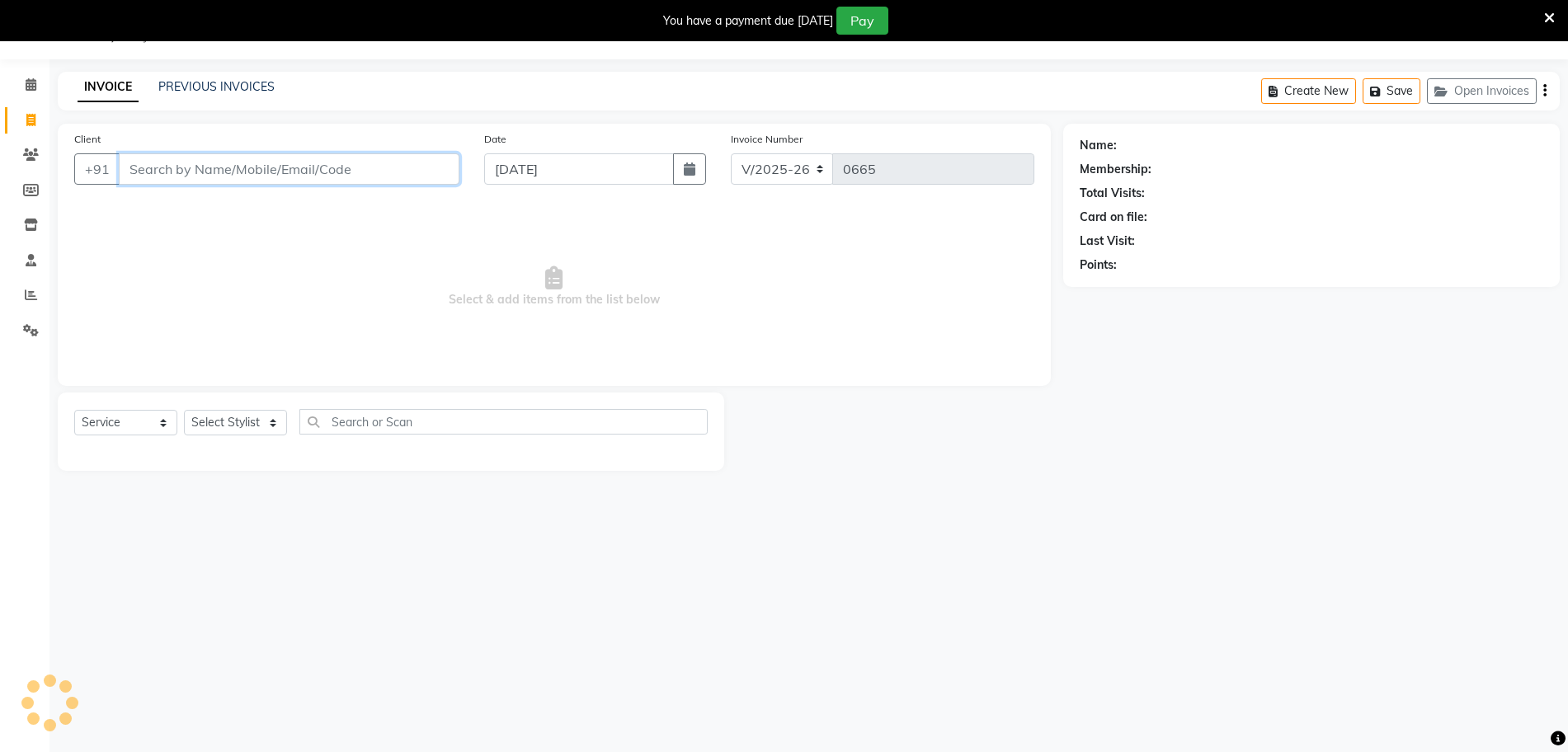
click at [249, 170] on input "Client" at bounding box center [289, 169] width 341 height 31
click at [37, 87] on span at bounding box center [30, 86] width 29 height 19
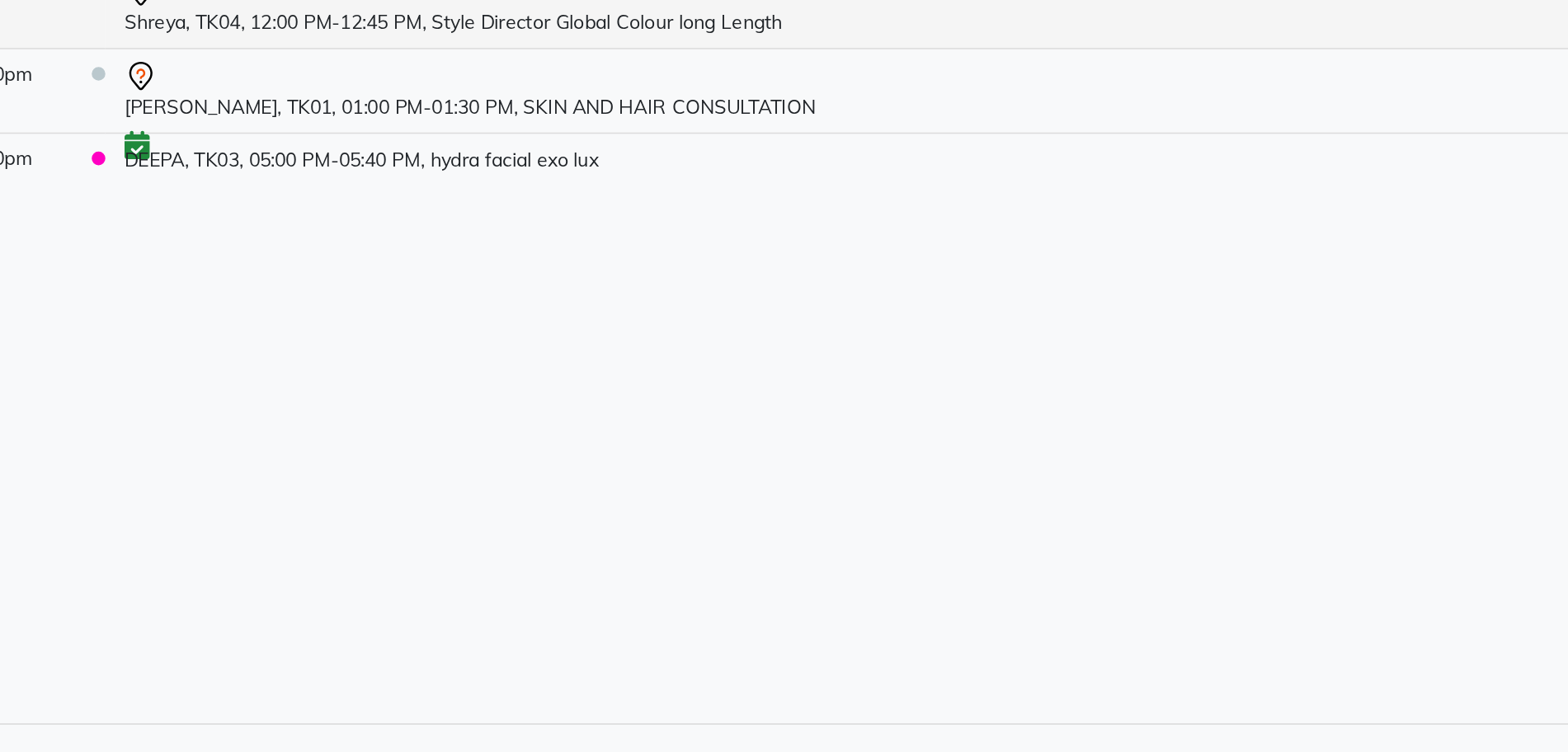
scroll to position [40, 0]
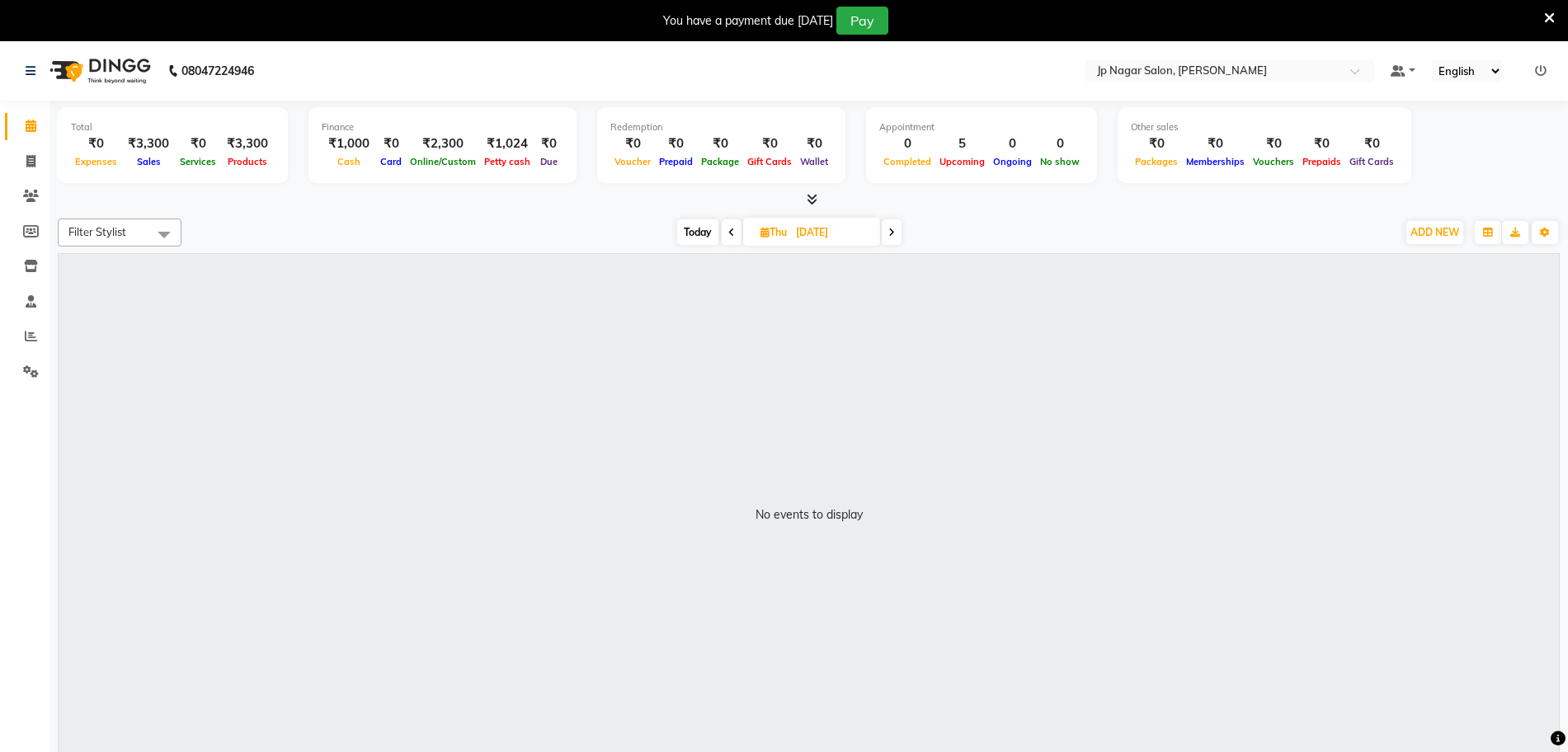
click at [24, 99] on nav "08047224946 Select Location × Jp Nagar Salon, [PERSON_NAME] Default Panel My Pa…" at bounding box center [784, 71] width 1568 height 60
click at [27, 126] on icon at bounding box center [31, 125] width 10 height 12
click at [743, 238] on span "[DATE]" at bounding box center [812, 232] width 137 height 28
click at [735, 234] on span at bounding box center [731, 233] width 20 height 26
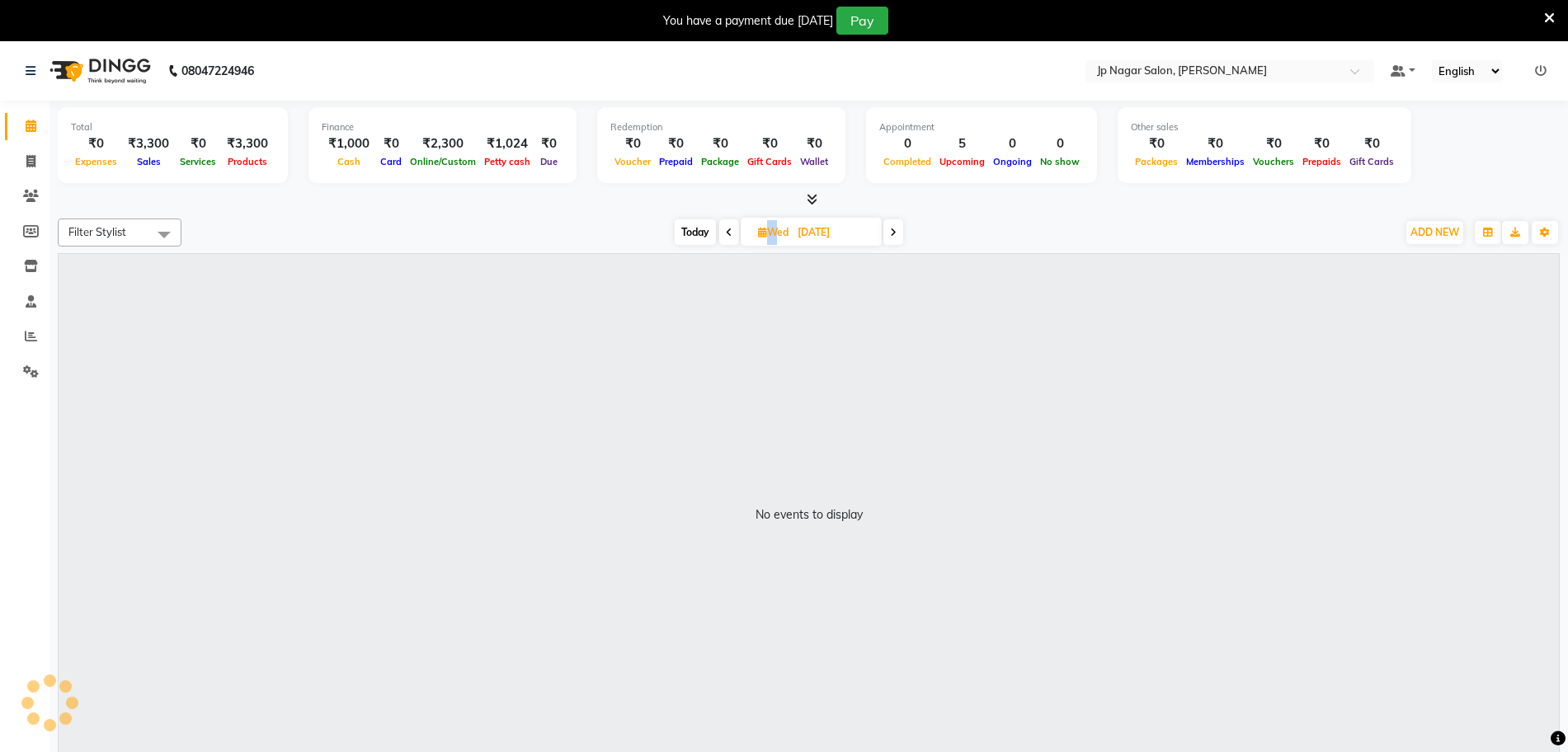
click at [735, 234] on span at bounding box center [729, 233] width 20 height 26
click at [735, 234] on span at bounding box center [731, 233] width 20 height 26
click at [611, 319] on div "No events to display" at bounding box center [808, 515] width 1500 height 522
click at [697, 239] on span "Today" at bounding box center [696, 233] width 41 height 26
type input "[DATE]"
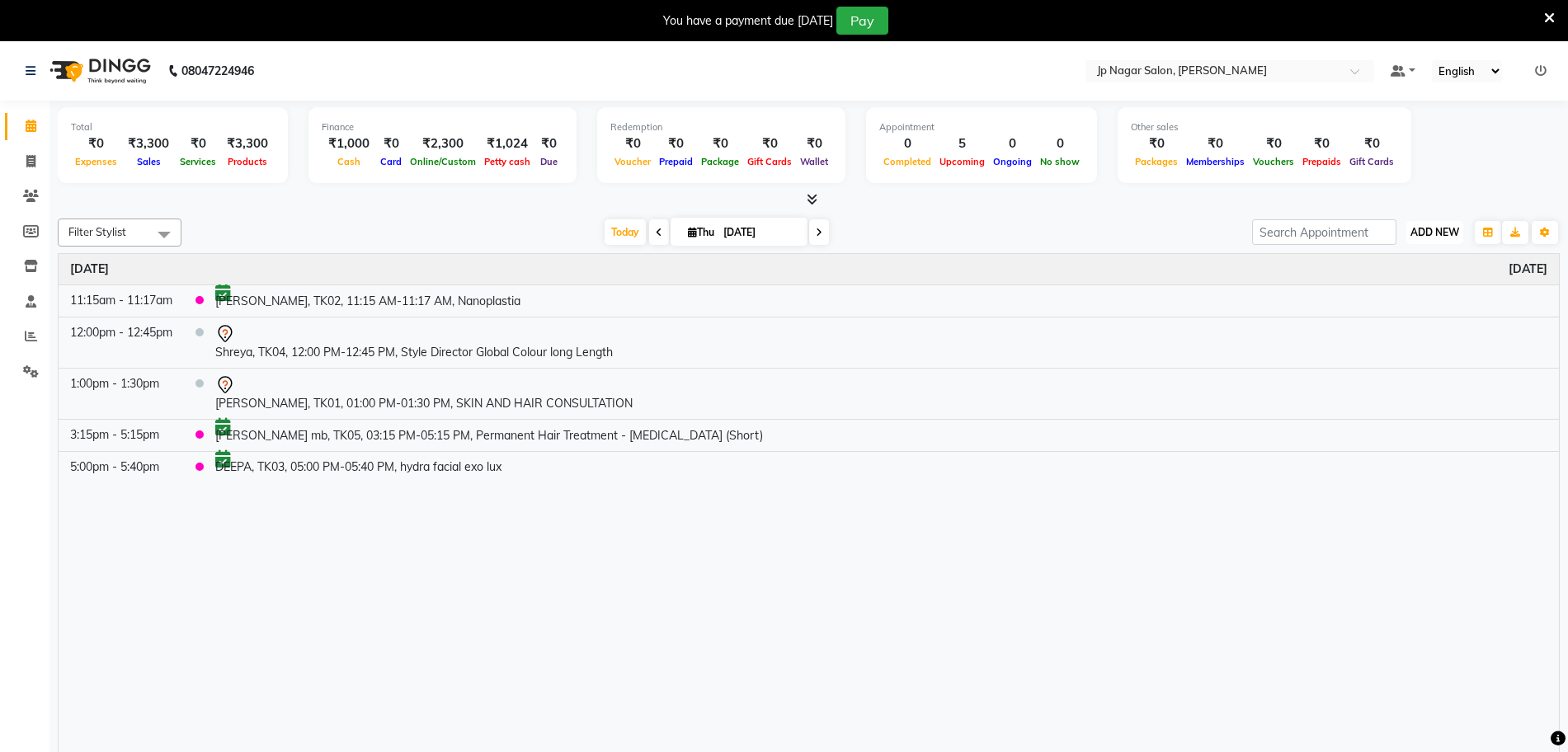
click at [1418, 232] on span "ADD NEW" at bounding box center [1434, 232] width 48 height 12
click at [1396, 258] on button "Add Appointment" at bounding box center [1397, 264] width 131 height 22
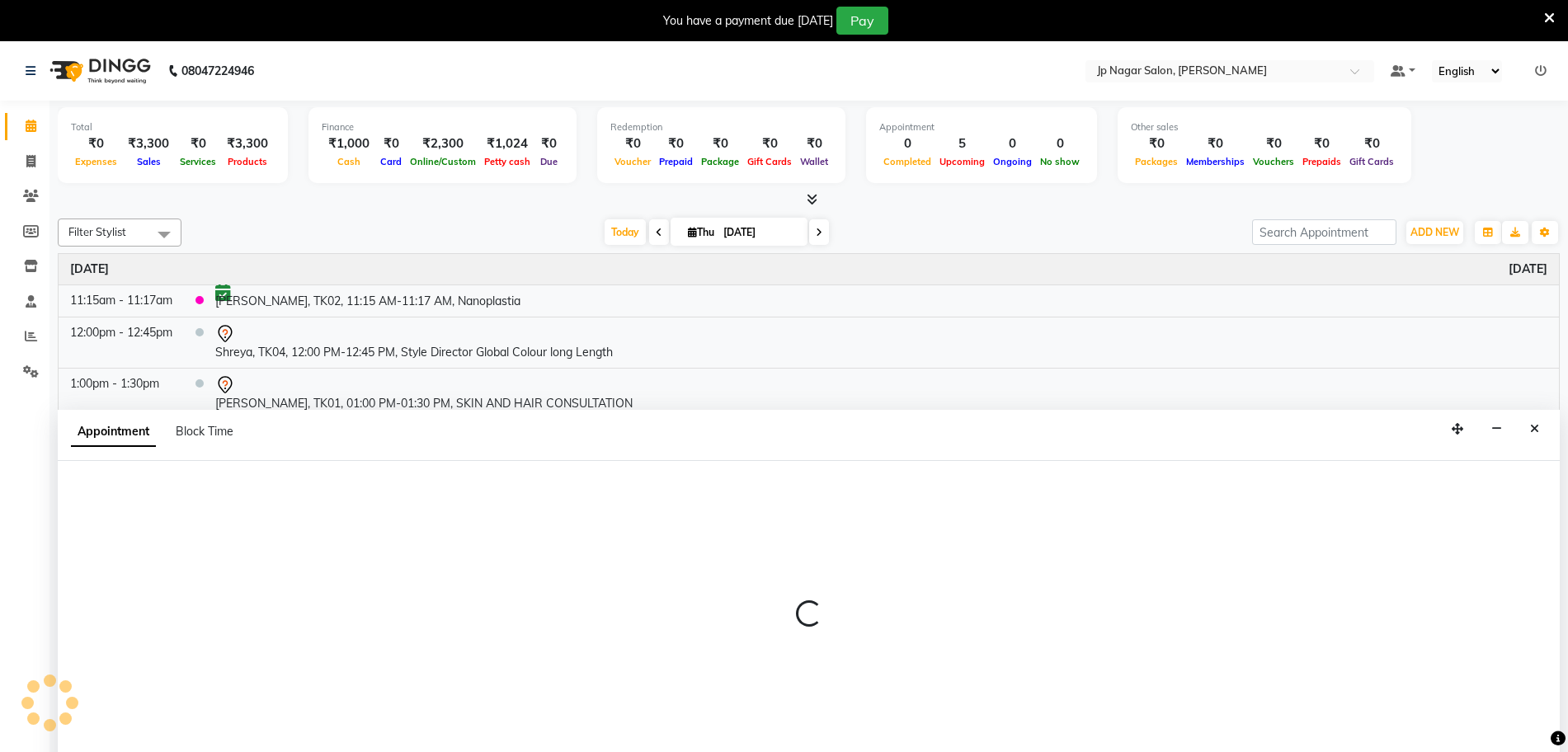
scroll to position [2, 0]
select select "tentative"
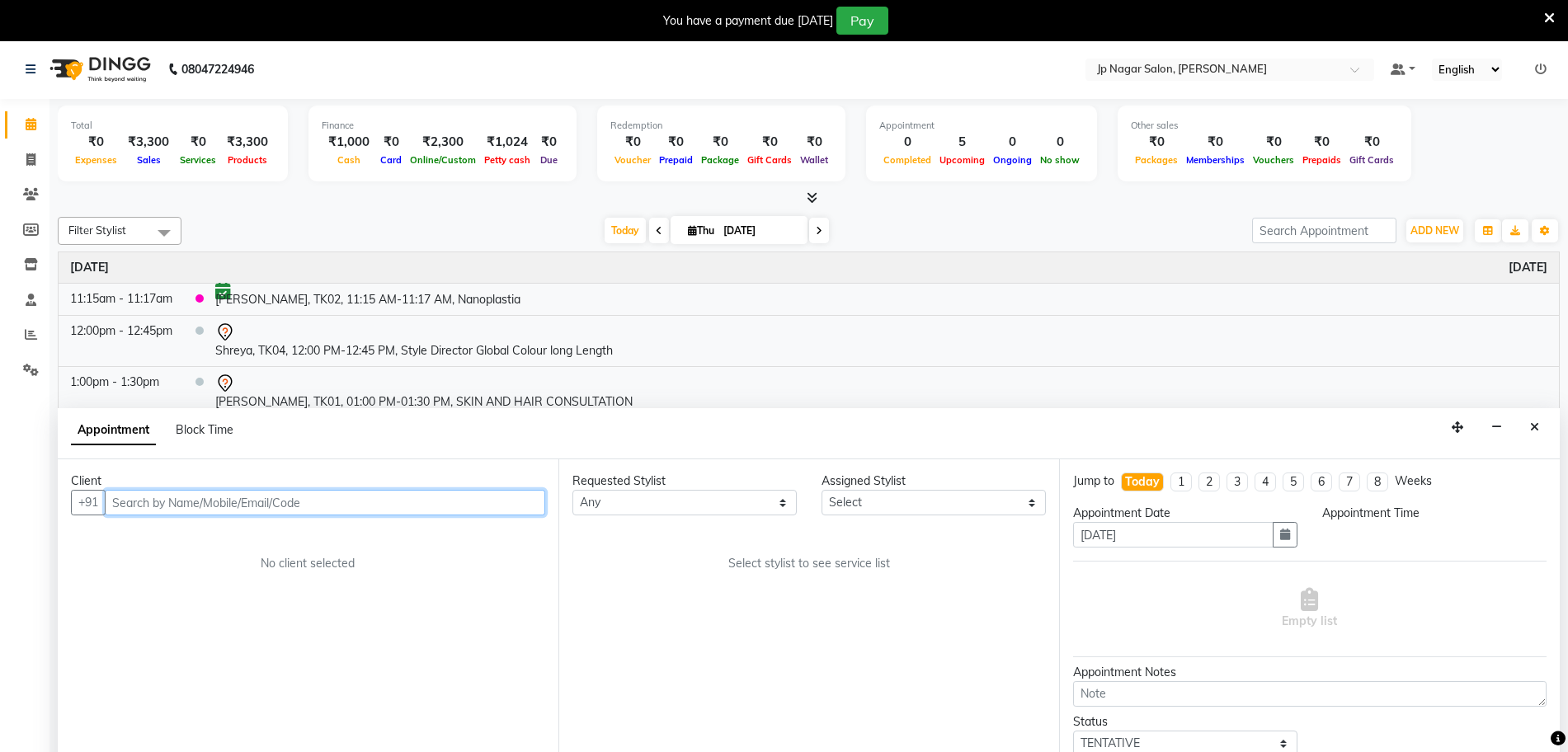
select select "540"
click at [272, 512] on input "text" at bounding box center [324, 503] width 440 height 26
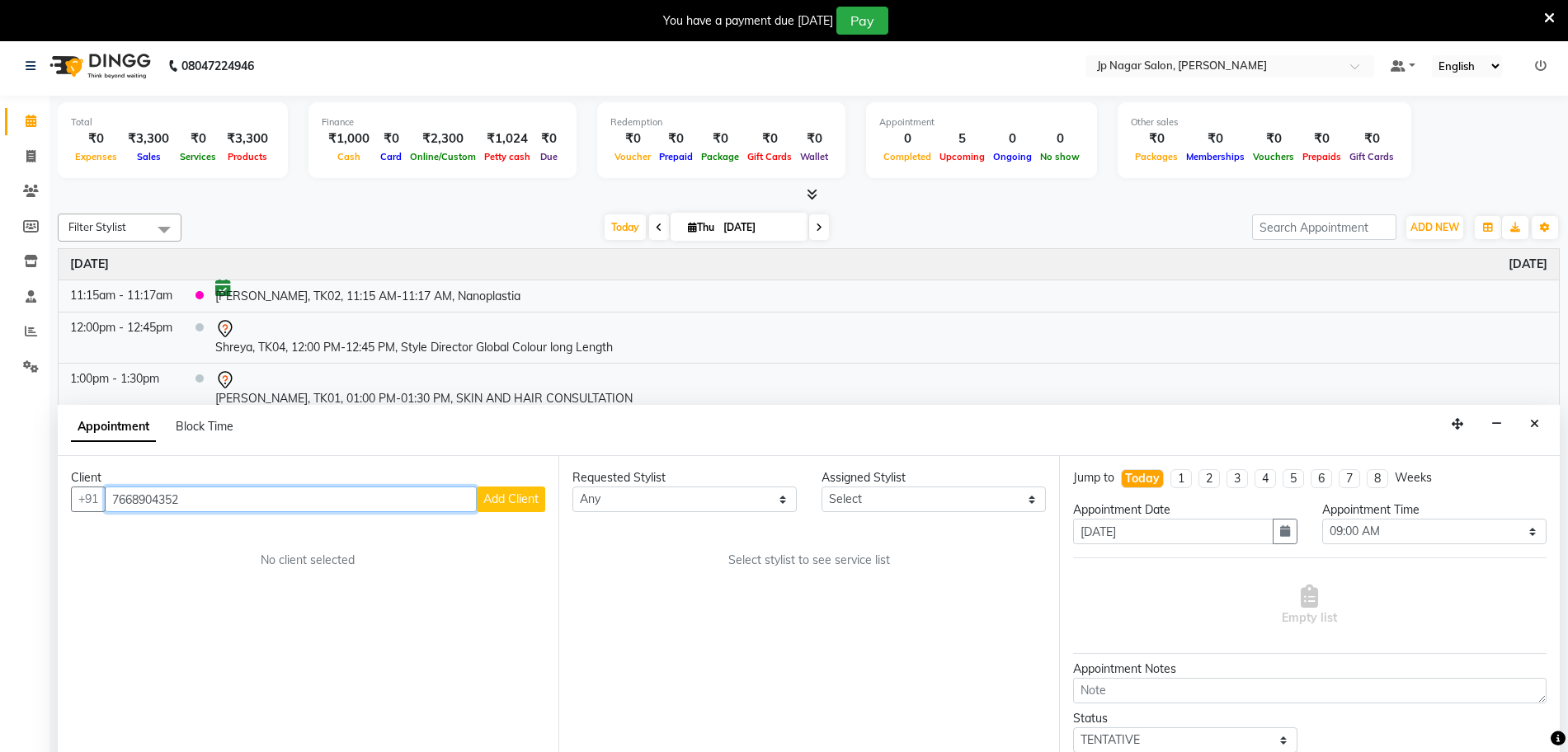
type input "7668904352"
click at [510, 494] on span "Add Client" at bounding box center [511, 499] width 55 height 15
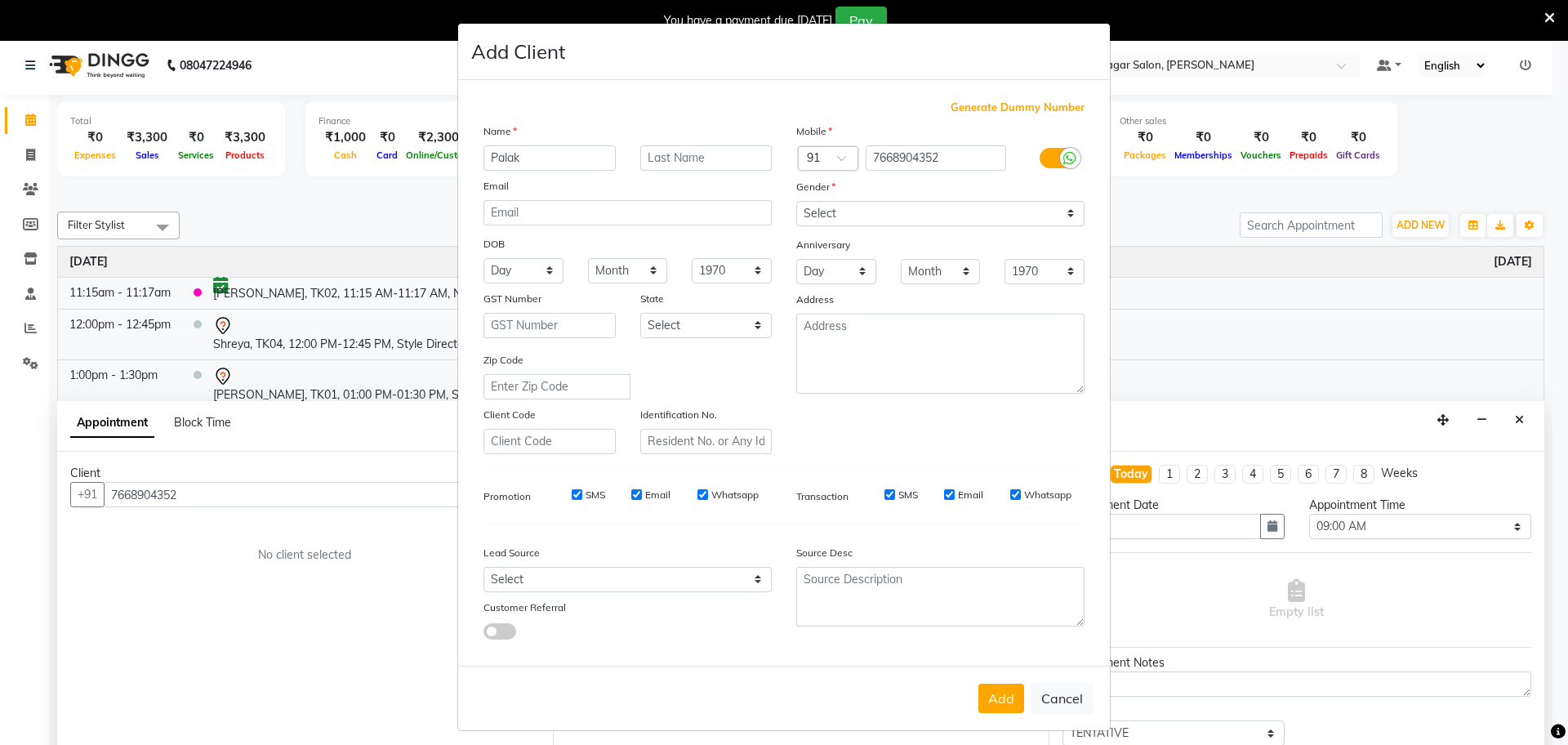
type input "Palak"
click at [1056, 219] on select "Select [DEMOGRAPHIC_DATA] [DEMOGRAPHIC_DATA] Other Prefer Not To Say" at bounding box center [940, 214] width 288 height 26
select select "[DEMOGRAPHIC_DATA]"
click at [796, 201] on select "Select [DEMOGRAPHIC_DATA] [DEMOGRAPHIC_DATA] Other Prefer Not To Say" at bounding box center [940, 214] width 288 height 26
click at [991, 706] on button "Add" at bounding box center [1001, 699] width 45 height 29
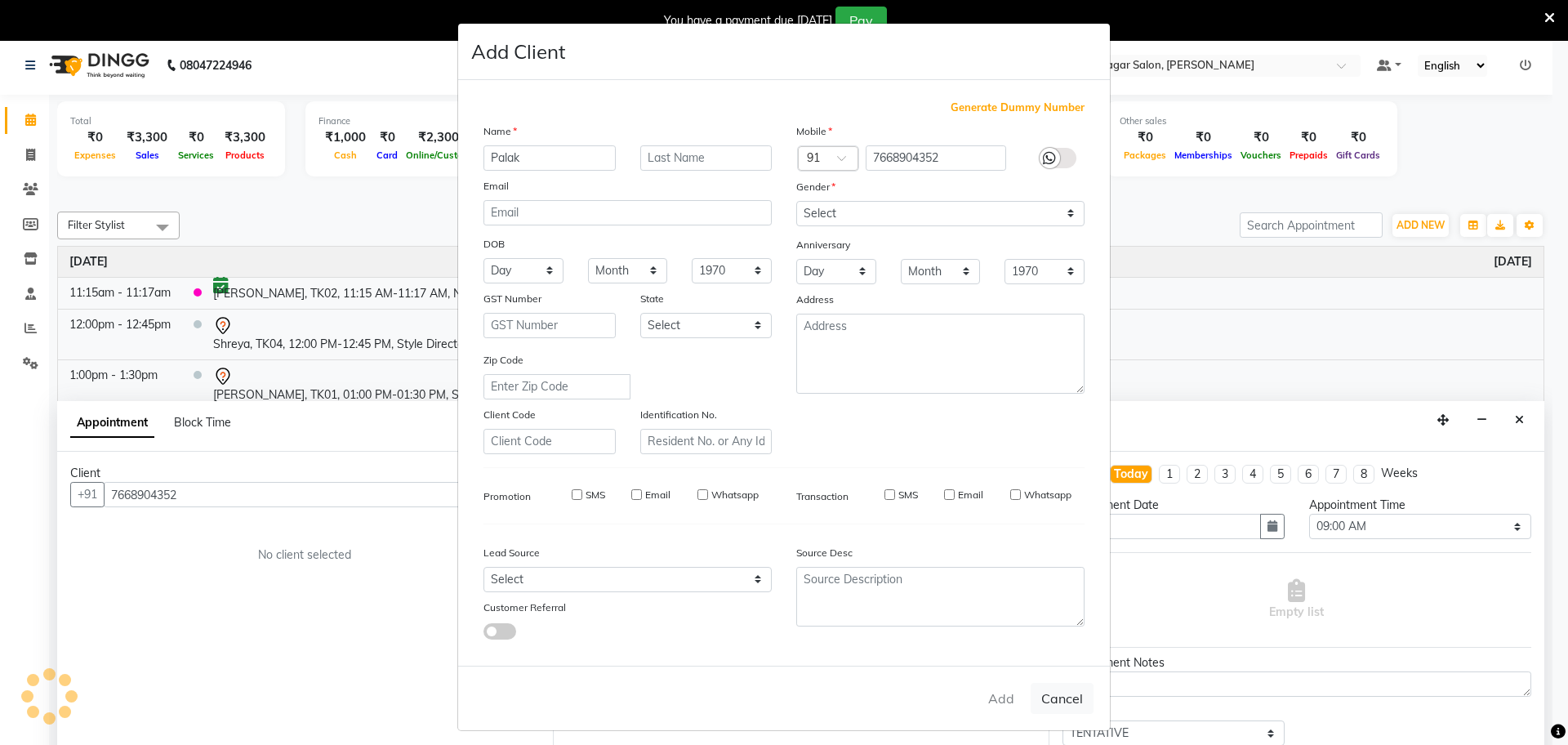
select select
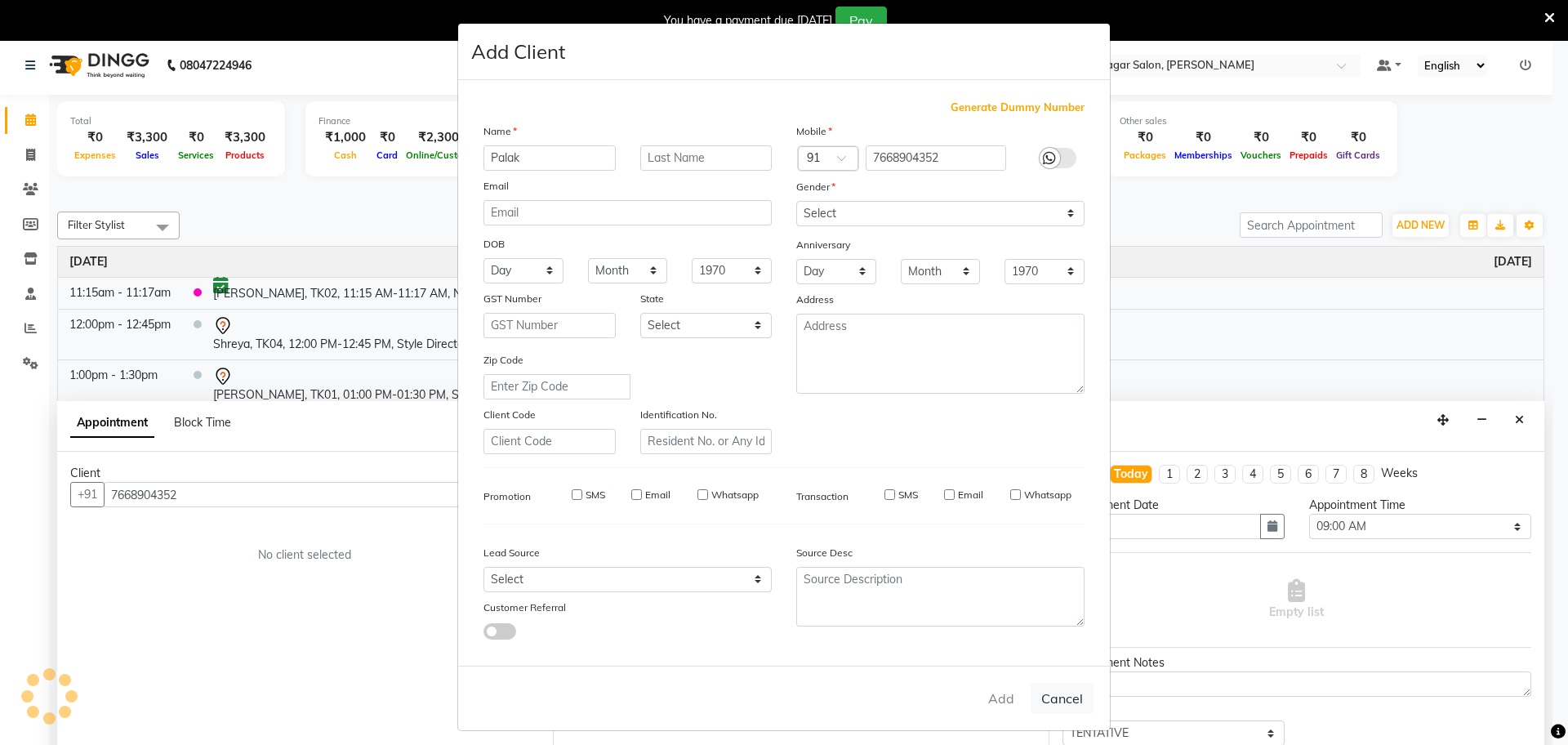
select select
checkbox input "false"
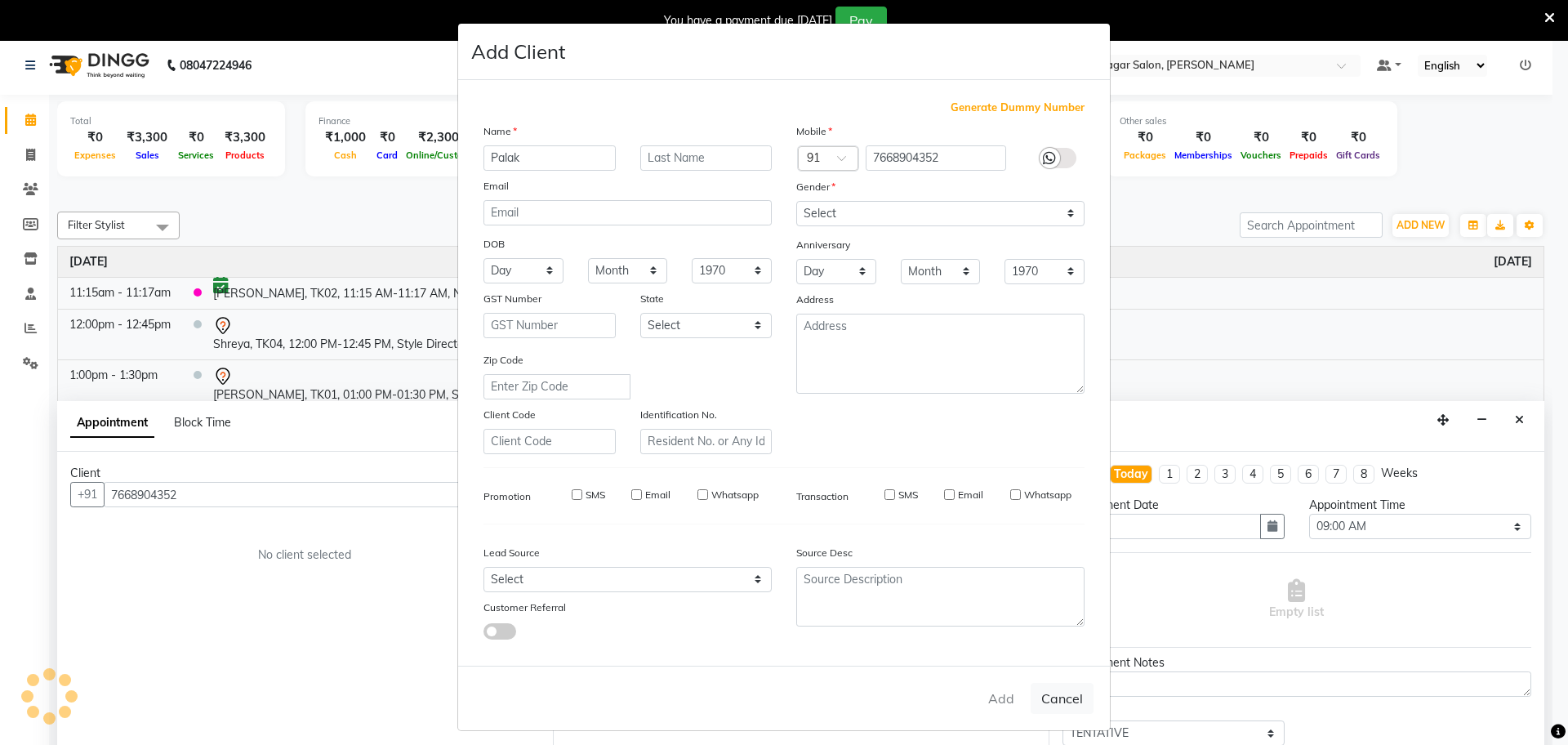
checkbox input "false"
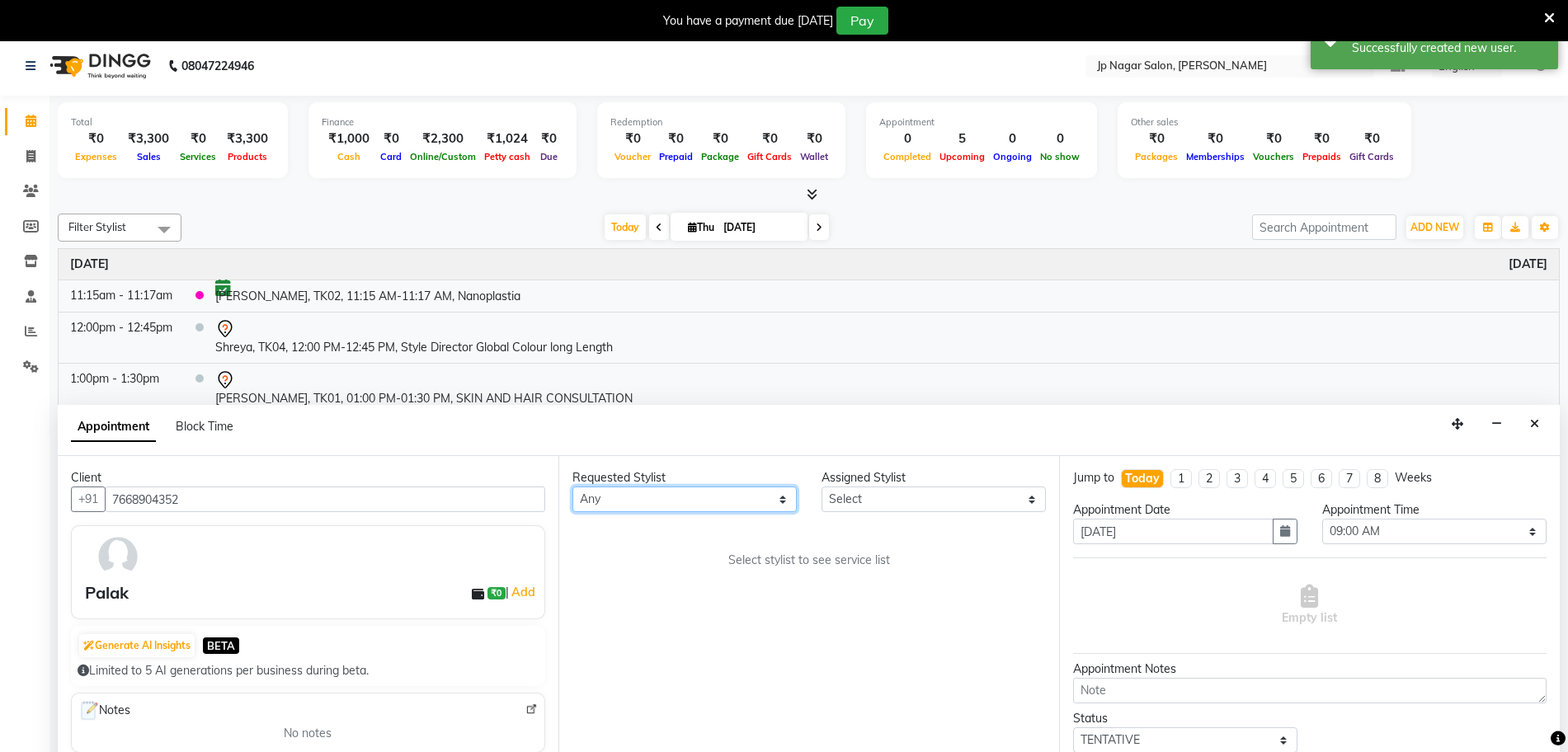
click at [750, 499] on select "Any [PERSON_NAME] [PERSON_NAME] [PERSON_NAME] [PERSON_NAME] Manager Mehjabin [P…" at bounding box center [684, 500] width 224 height 26
select select "50073"
click at [572, 487] on select "Any [PERSON_NAME] [PERSON_NAME] [PERSON_NAME] [PERSON_NAME] Manager Mehjabin [P…" at bounding box center [684, 500] width 224 height 26
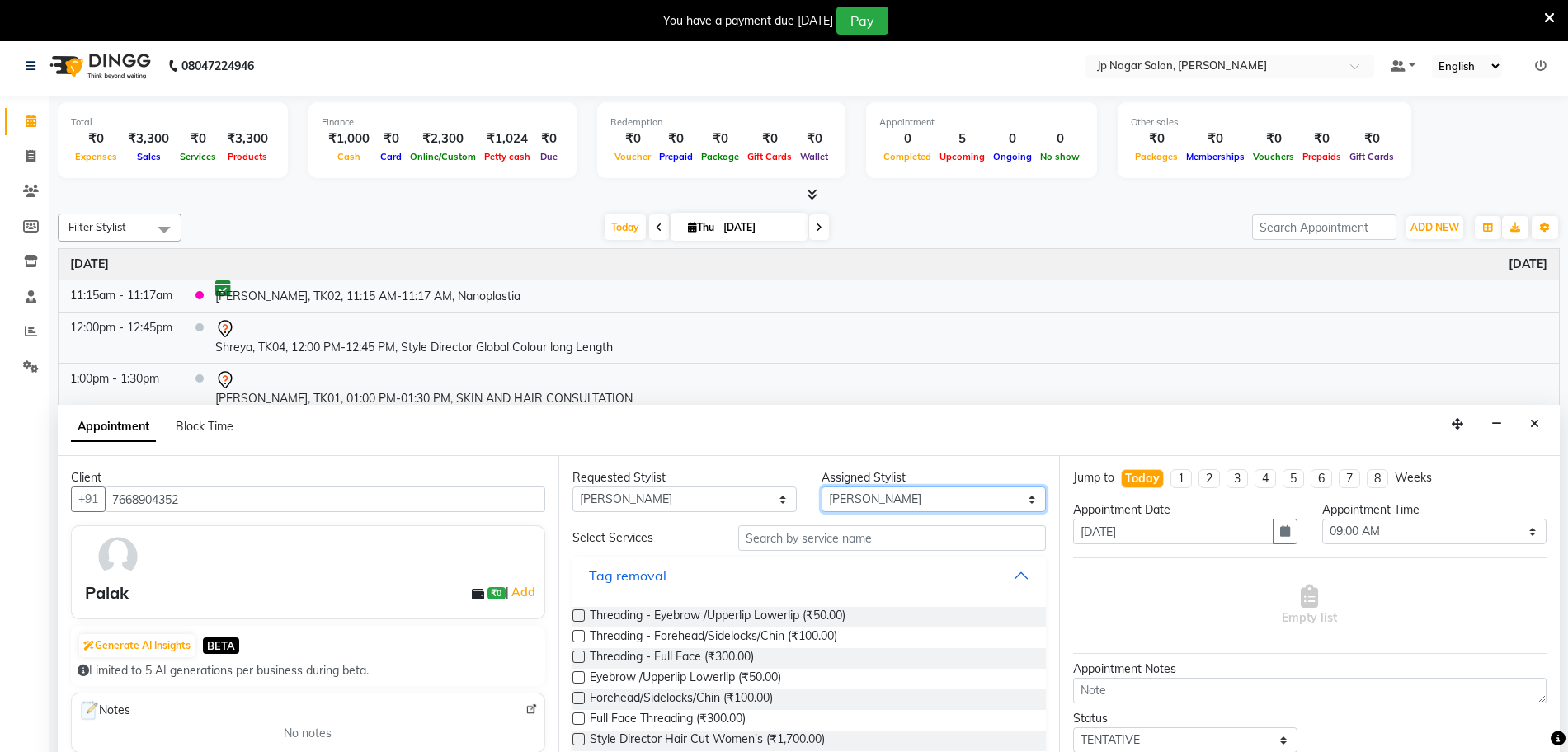
click at [916, 494] on select "Select [PERSON_NAME] [PERSON_NAME] [PERSON_NAME] [PERSON_NAME] Manager Mehjabin…" at bounding box center [933, 500] width 224 height 26
select select "74823"
click at [821, 487] on select "Select [PERSON_NAME] [PERSON_NAME] [PERSON_NAME] [PERSON_NAME] Manager Mehjabin…" at bounding box center [933, 500] width 224 height 26
click at [911, 537] on input "text" at bounding box center [892, 539] width 308 height 26
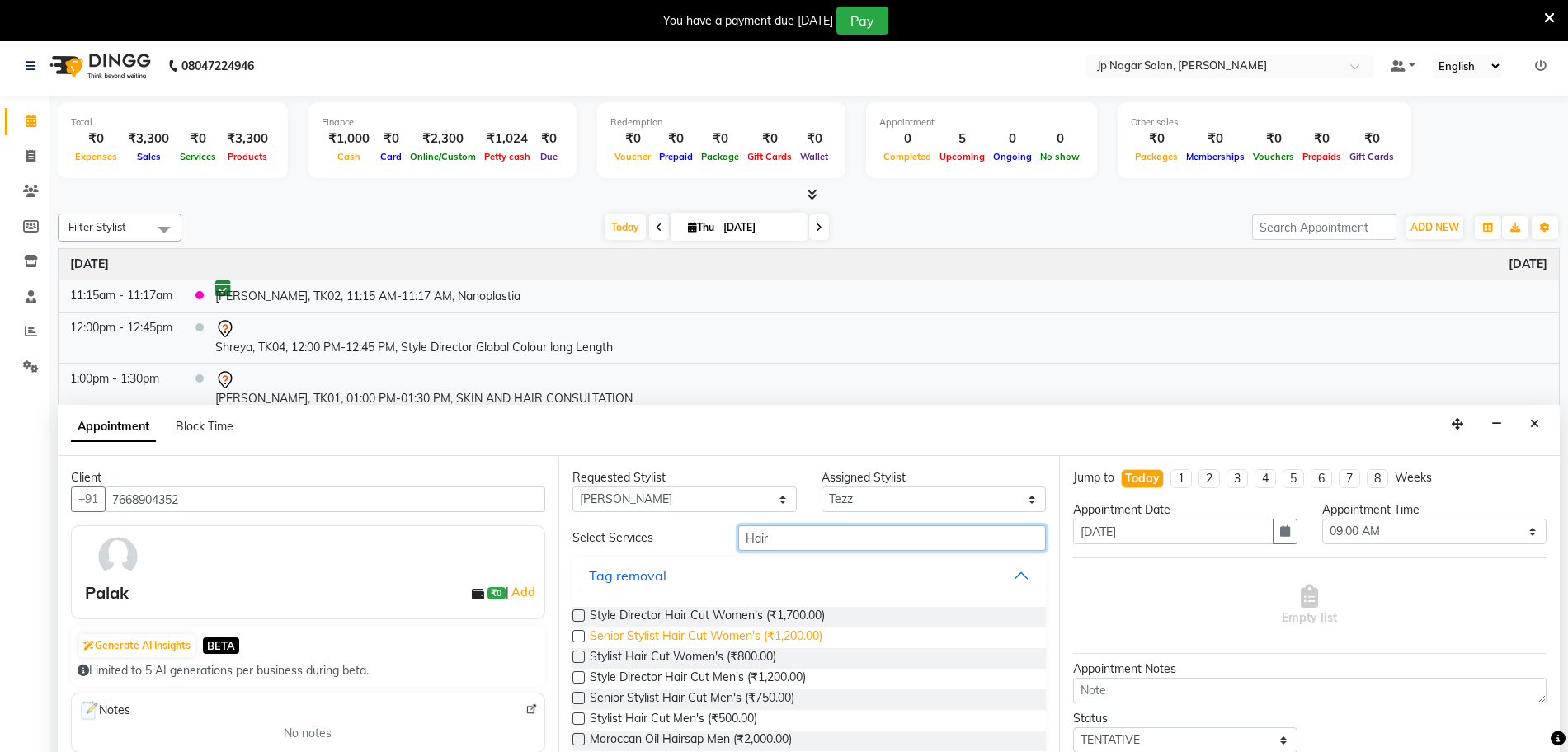
type input "Hair"
click at [816, 639] on span "Senior Stylist Hair Cut Women's (₹1,200.00)" at bounding box center [705, 638] width 233 height 21
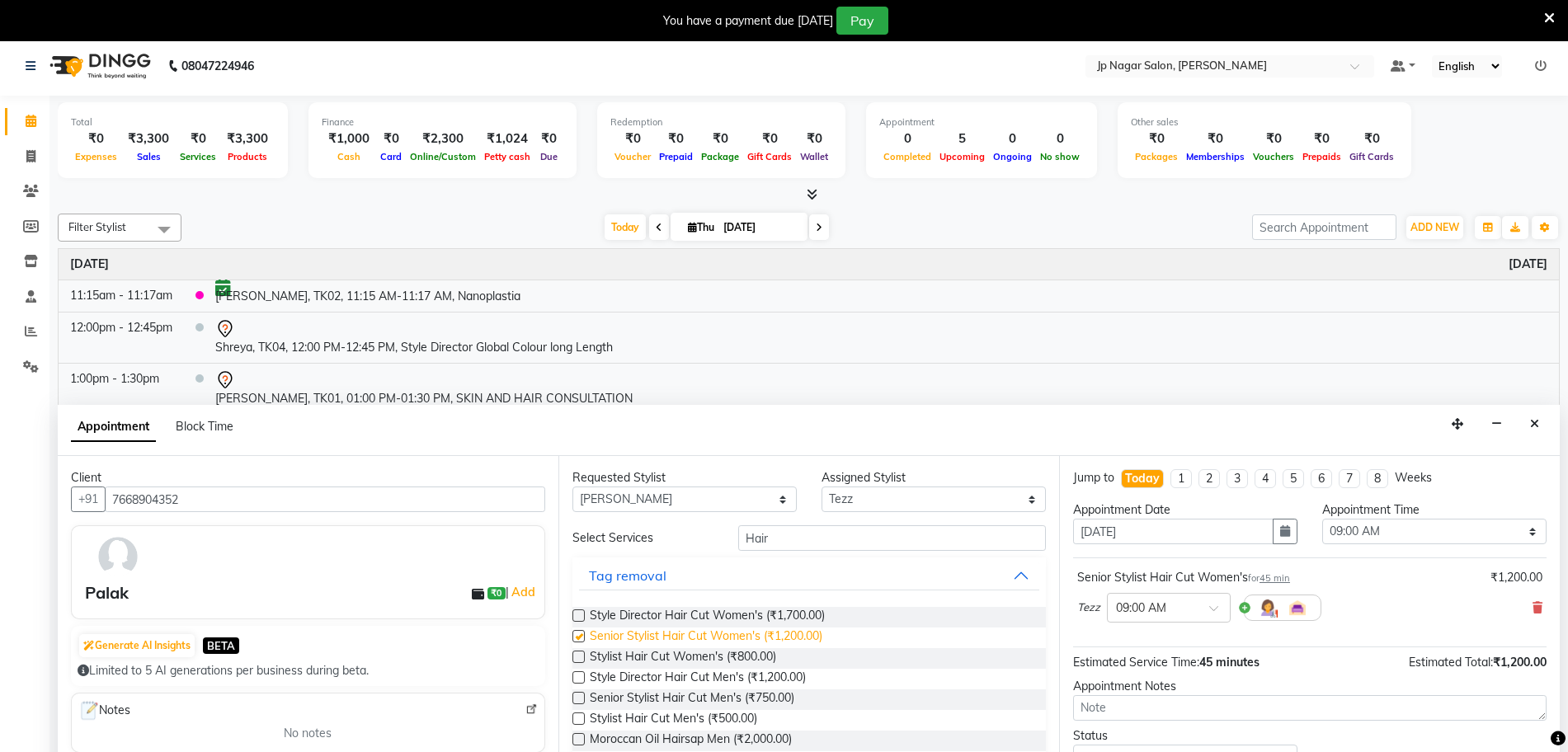
checkbox input "false"
click at [1354, 537] on select "Select 09:00 AM 09:15 AM 09:30 AM 09:45 AM 10:00 AM 10:15 AM 10:30 AM 10:45 AM …" at bounding box center [1433, 532] width 224 height 26
select select "1020"
click at [1322, 519] on select "Select 09:00 AM 09:15 AM 09:30 AM 09:45 AM 10:00 AM 10:15 AM 10:30 AM 10:45 AM …" at bounding box center [1433, 532] width 224 height 26
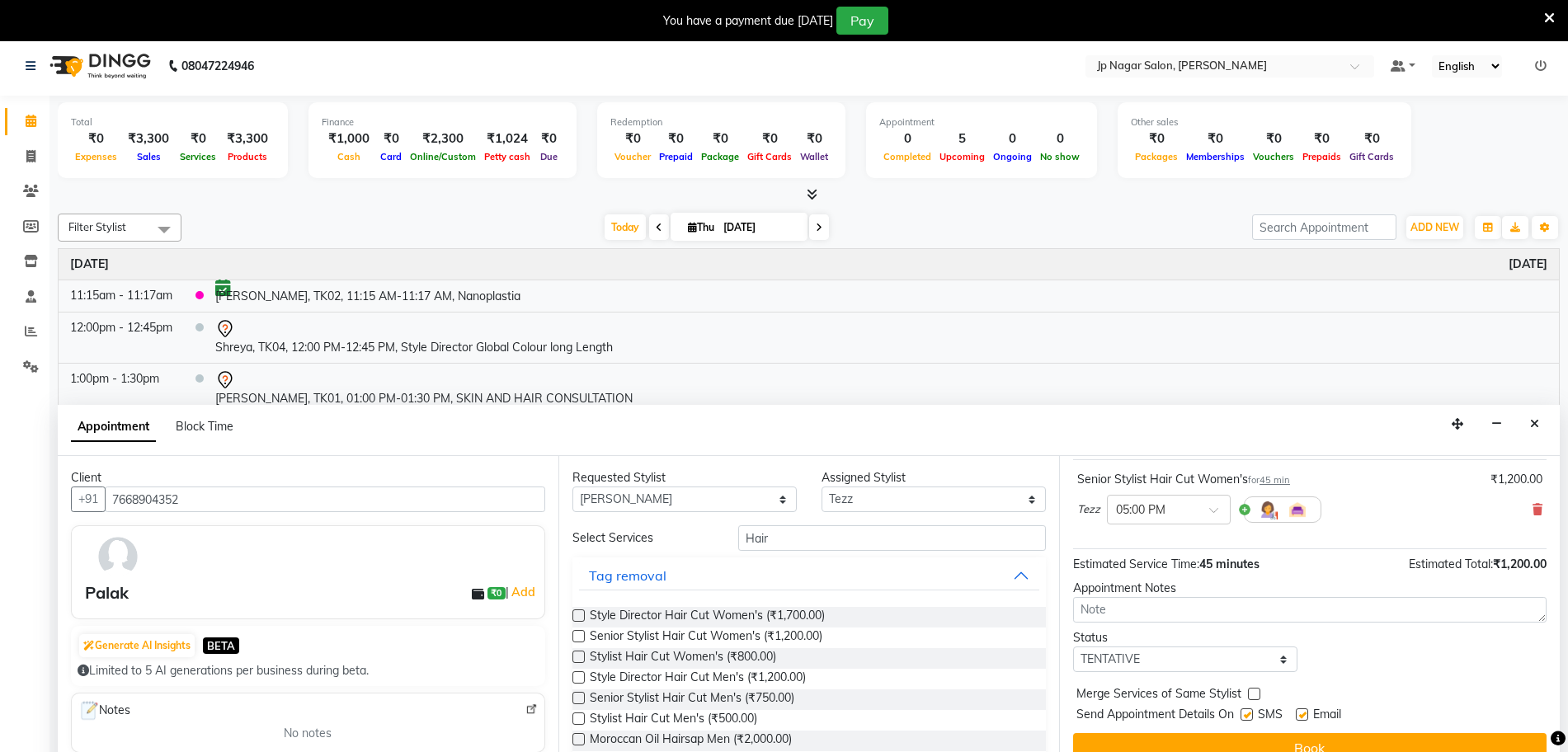
scroll to position [0, 0]
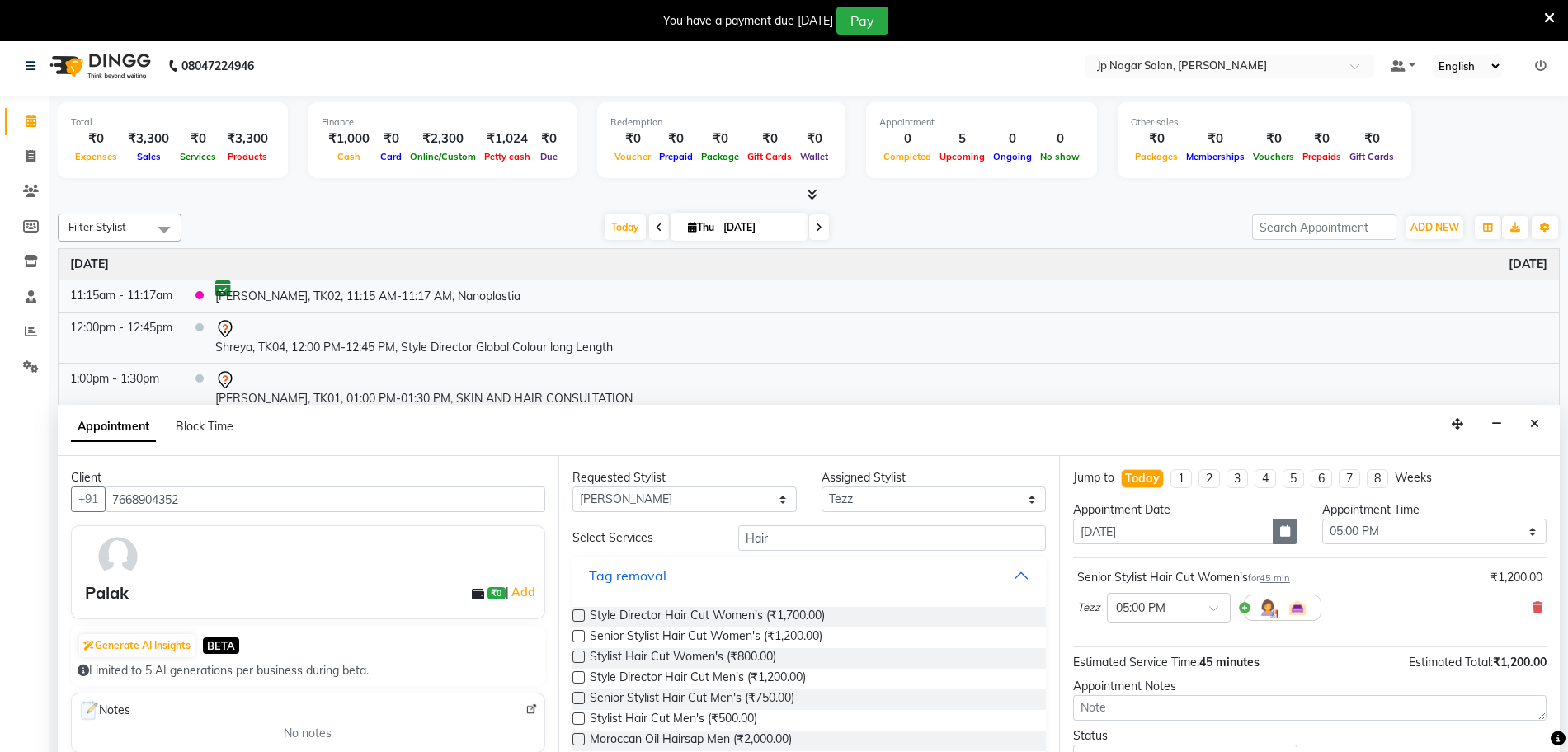
click at [1282, 531] on icon "button" at bounding box center [1284, 531] width 10 height 11
click at [1223, 616] on div "6" at bounding box center [1222, 616] width 27 height 27
type input "[DATE]"
select select "1020"
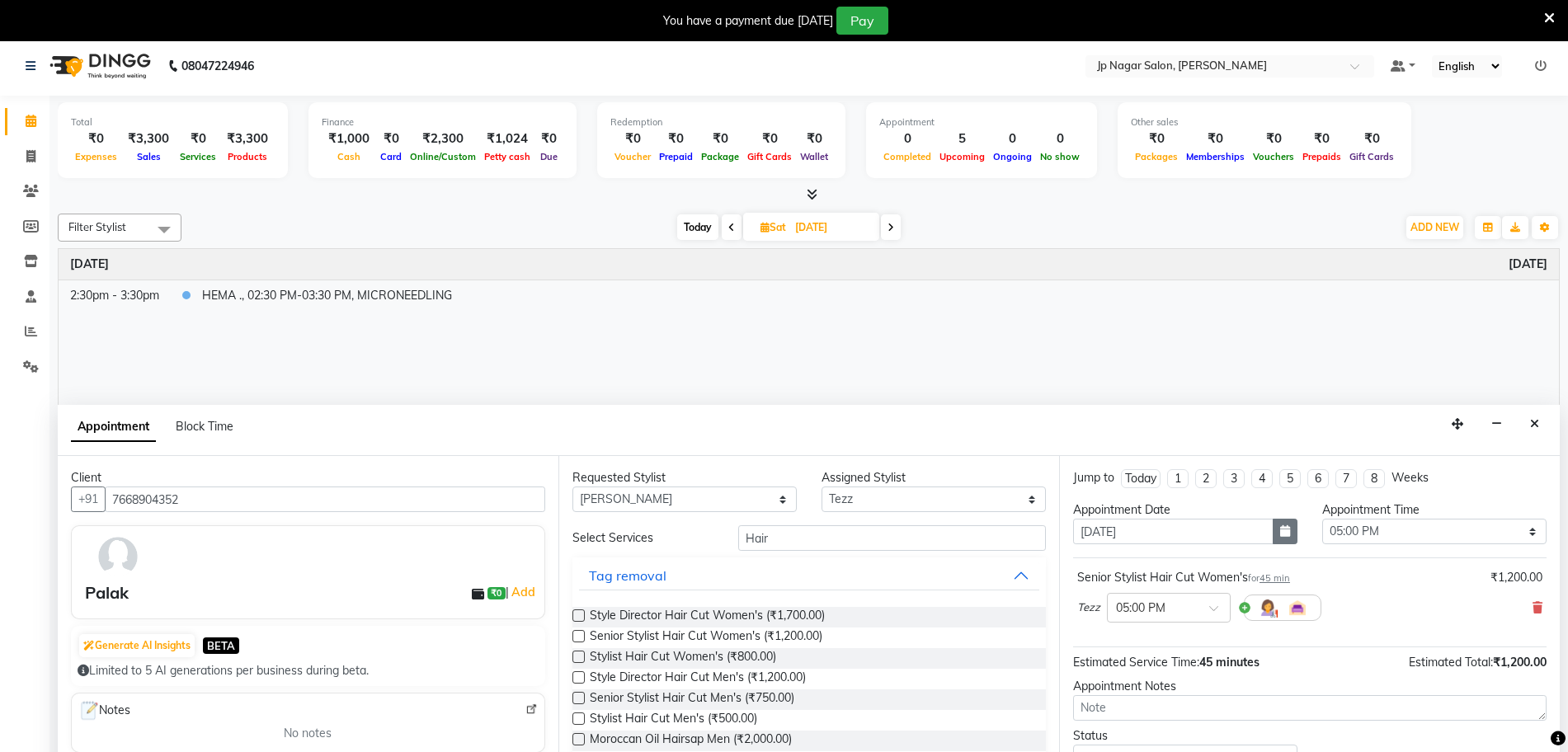
click at [1272, 521] on button "button" at bounding box center [1284, 532] width 25 height 26
click at [1249, 615] on div "7" at bounding box center [1248, 616] width 27 height 27
type input "[DATE]"
select select "1020"
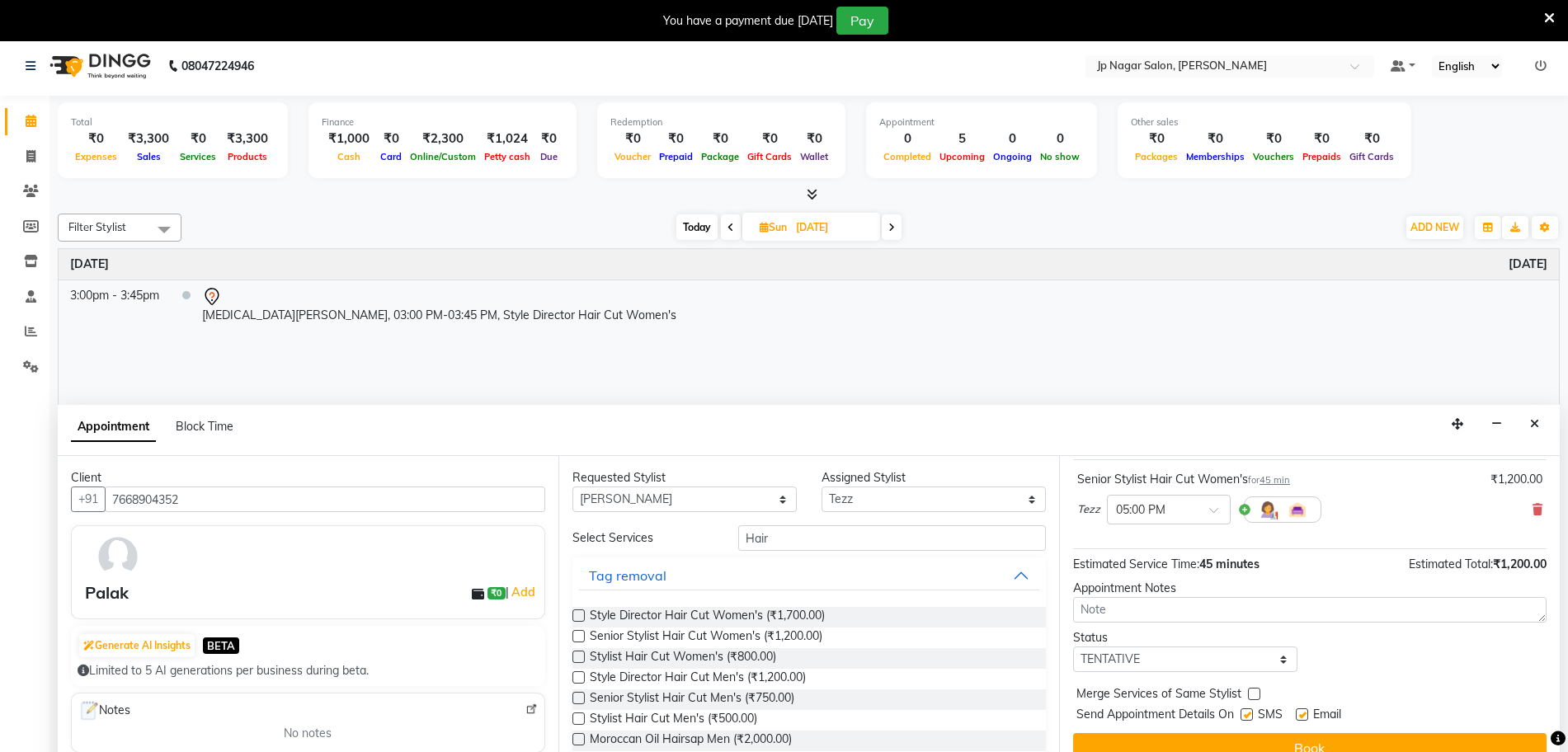
scroll to position [41, 0]
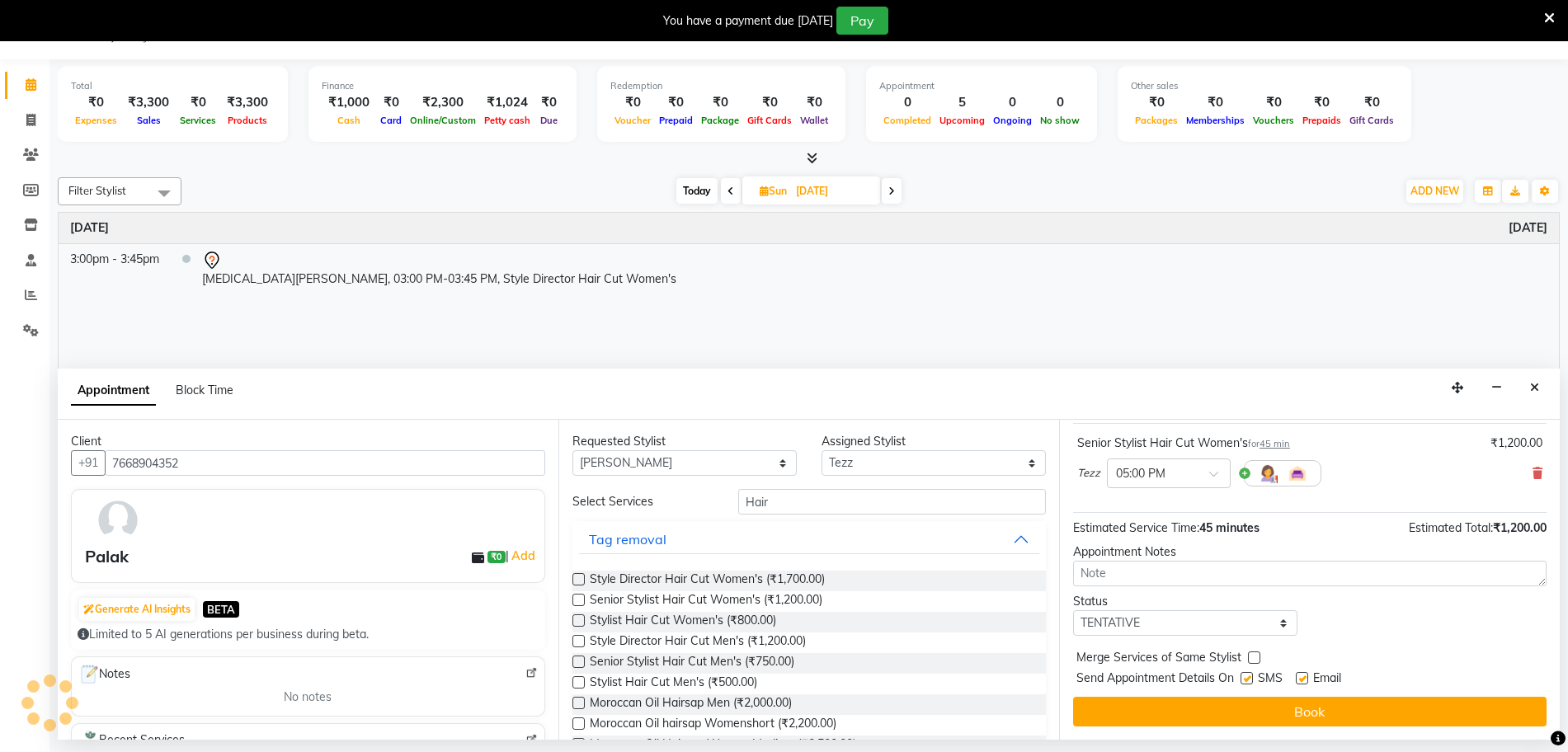
click at [1261, 596] on div "Status" at bounding box center [1184, 602] width 224 height 17
click at [1208, 617] on select "Select TENTATIVE CONFIRM UPCOMING" at bounding box center [1184, 623] width 224 height 26
select select "upcoming"
click at [1073, 610] on select "Select TENTATIVE CONFIRM UPCOMING" at bounding box center [1184, 623] width 224 height 26
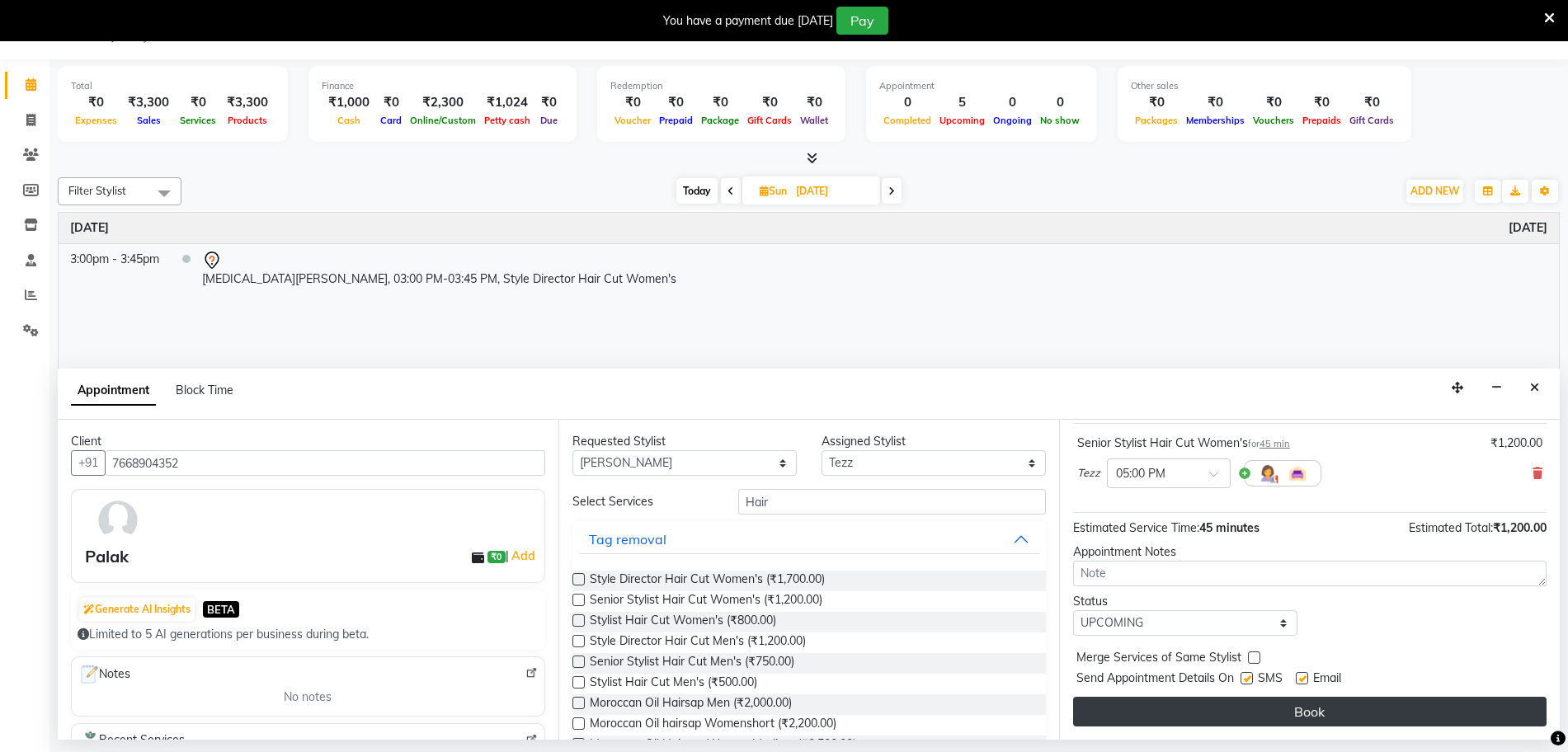
click at [1204, 709] on button "Book" at bounding box center [1310, 711] width 474 height 29
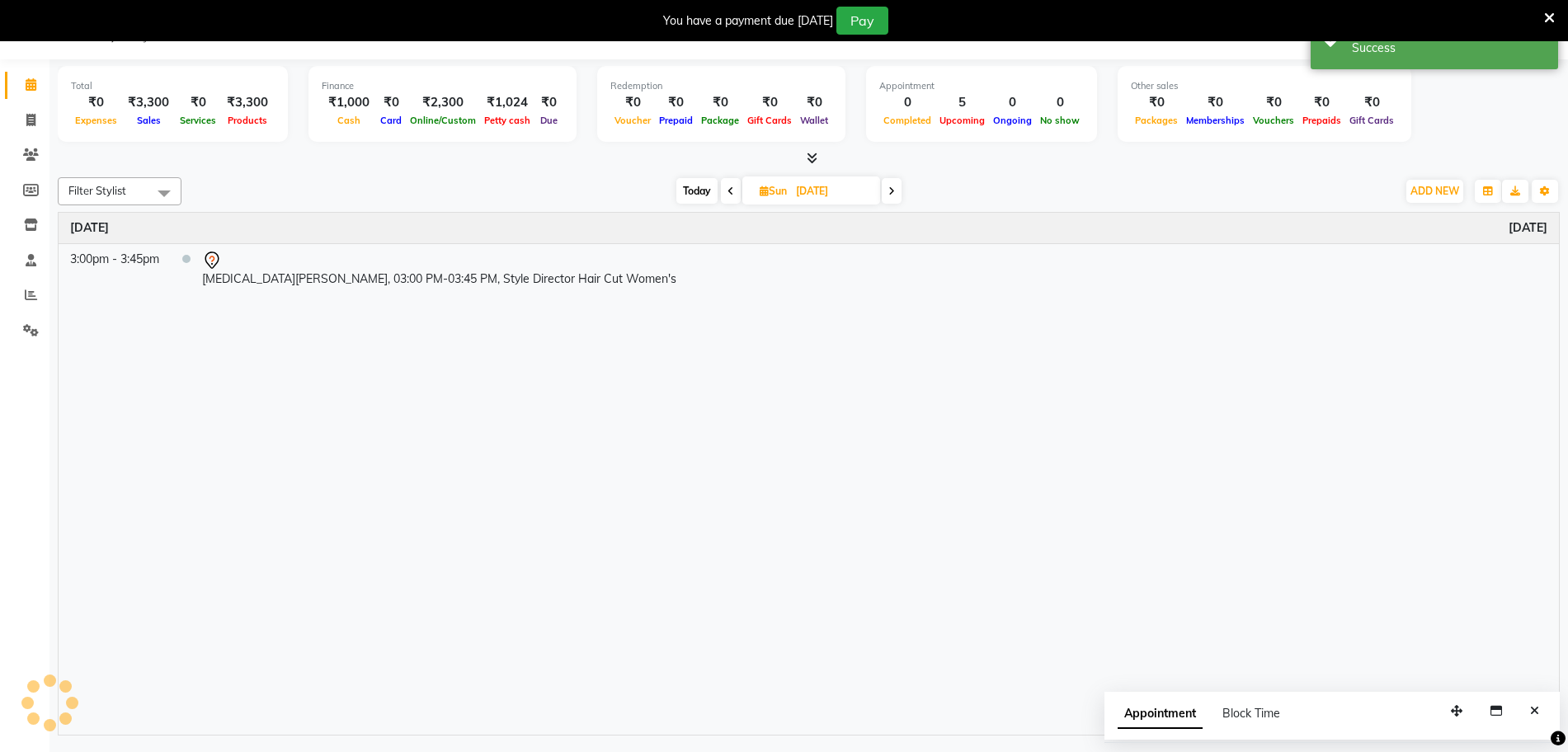
scroll to position [0, 0]
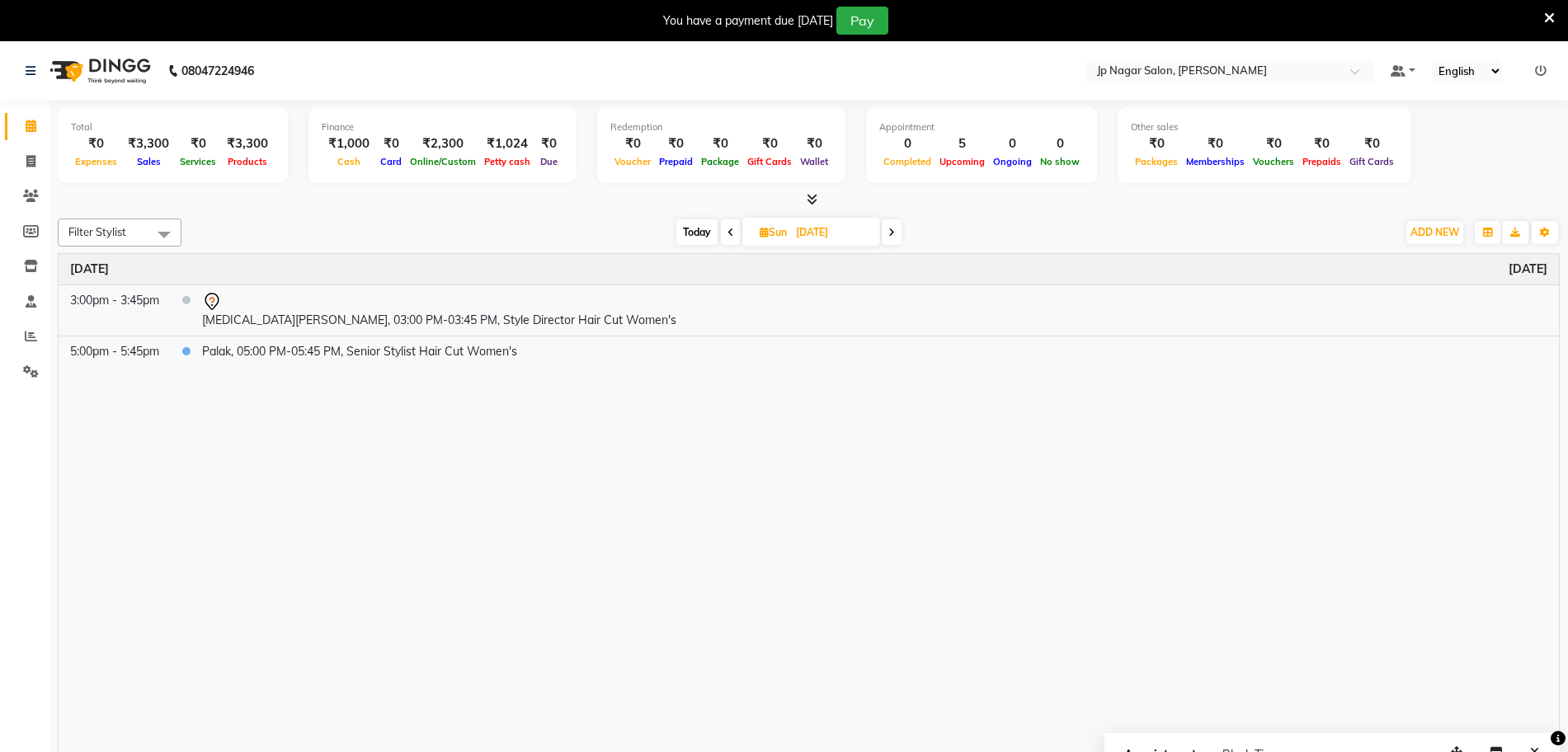
click at [699, 226] on span "Today" at bounding box center [697, 233] width 41 height 26
type input "[DATE]"
